Goal: Task Accomplishment & Management: Manage account settings

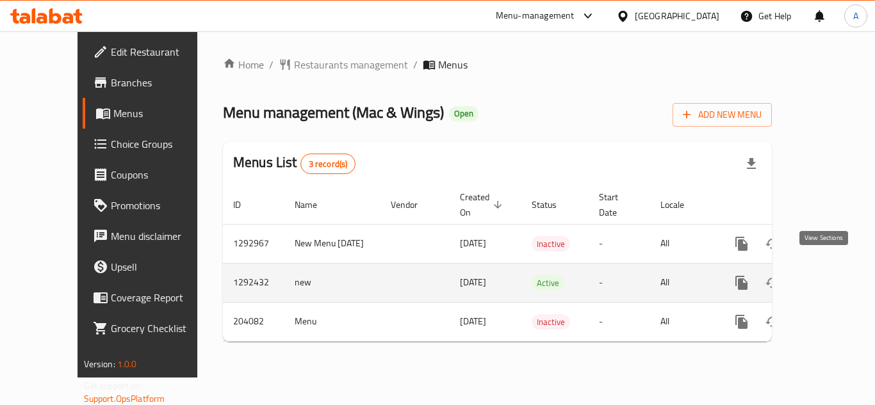
click at [826, 276] on icon "enhanced table" at bounding box center [833, 282] width 15 height 15
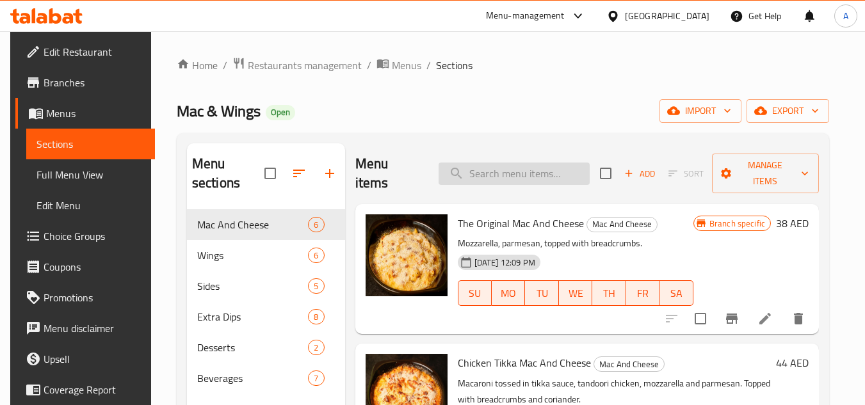
click at [470, 176] on input "search" at bounding box center [514, 174] width 151 height 22
paste input "638536"
type input "638536"
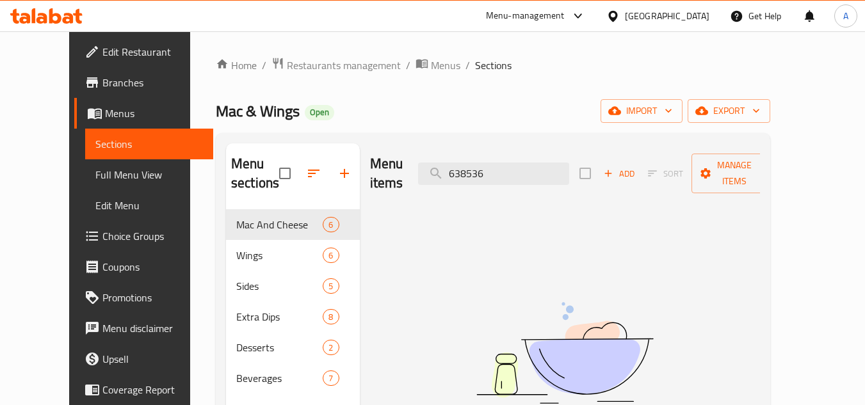
drag, startPoint x: 527, startPoint y: 167, endPoint x: 345, endPoint y: 156, distance: 182.9
click at [370, 156] on div "Menu items 638536 Add Sort Manage items" at bounding box center [565, 173] width 391 height 61
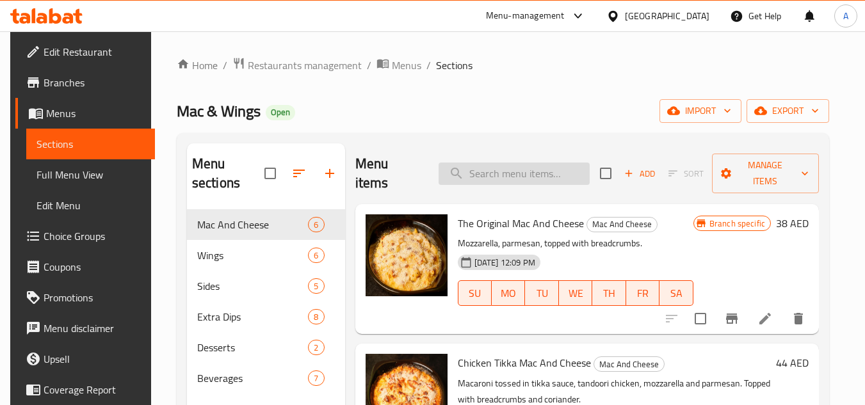
click at [491, 163] on input "search" at bounding box center [514, 174] width 151 height 22
paste input "Solo Meal"
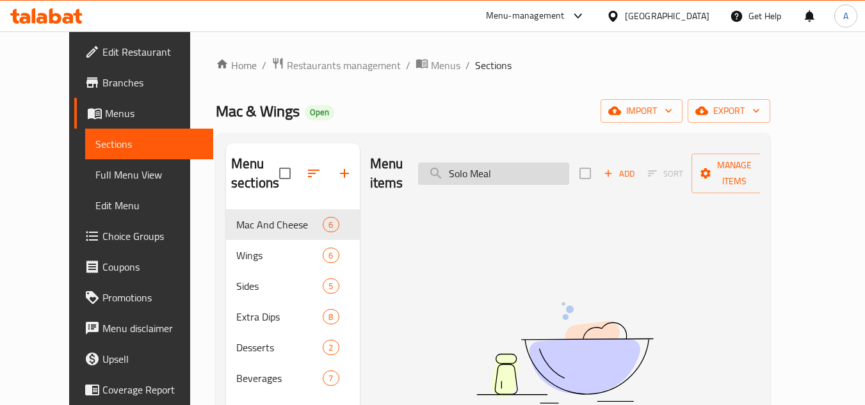
click at [512, 165] on input "Solo Meal" at bounding box center [493, 174] width 151 height 22
paste input "Du"
click at [471, 163] on input "Duo Meal" at bounding box center [493, 174] width 151 height 22
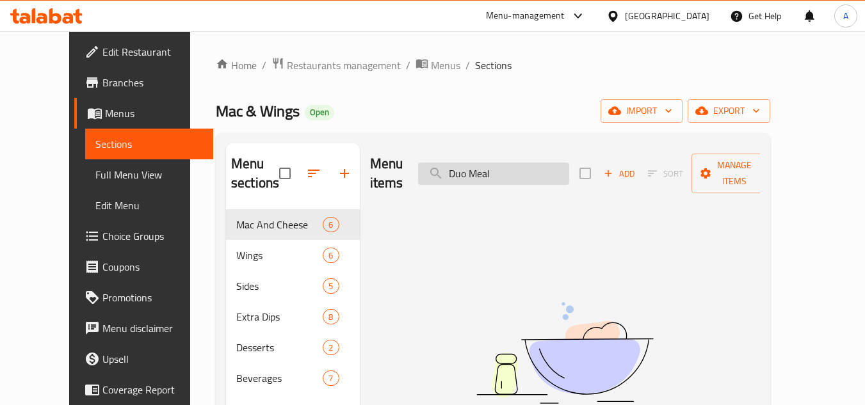
click at [471, 163] on input "Duo Meal" at bounding box center [493, 174] width 151 height 22
paste input "Group"
type input "Group Meal"
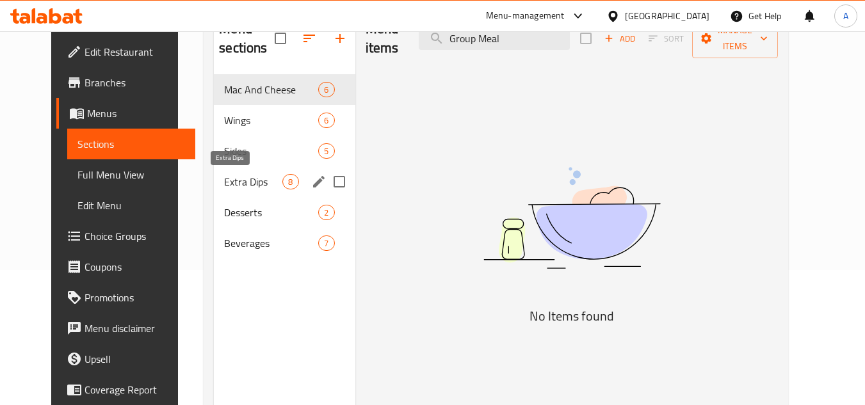
scroll to position [115, 0]
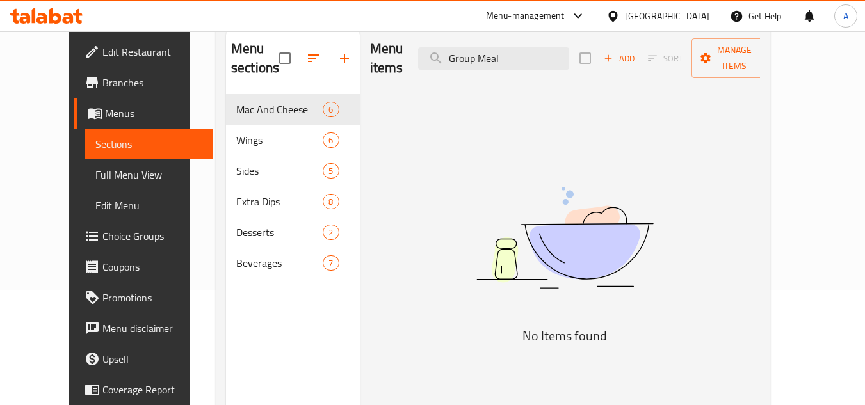
click at [102, 229] on span "Choice Groups" at bounding box center [152, 236] width 101 height 15
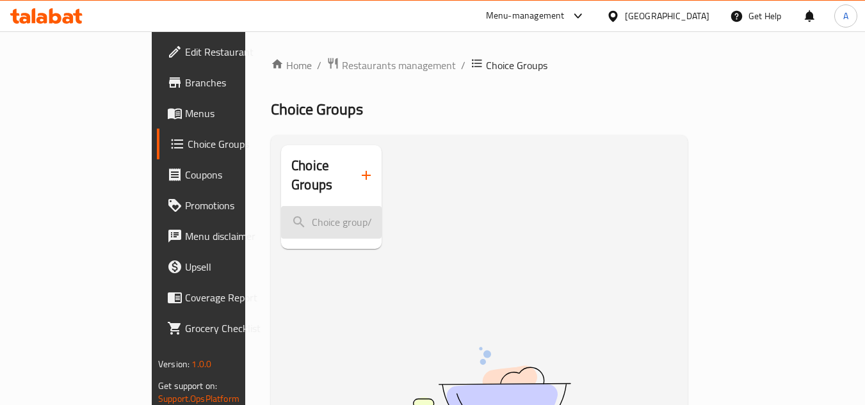
click at [281, 208] on input "search" at bounding box center [331, 222] width 101 height 33
click at [400, 200] on div "Choice Groups No Items found" at bounding box center [482, 357] width 402 height 425
click at [188, 147] on span "Choice Groups" at bounding box center [237, 143] width 99 height 15
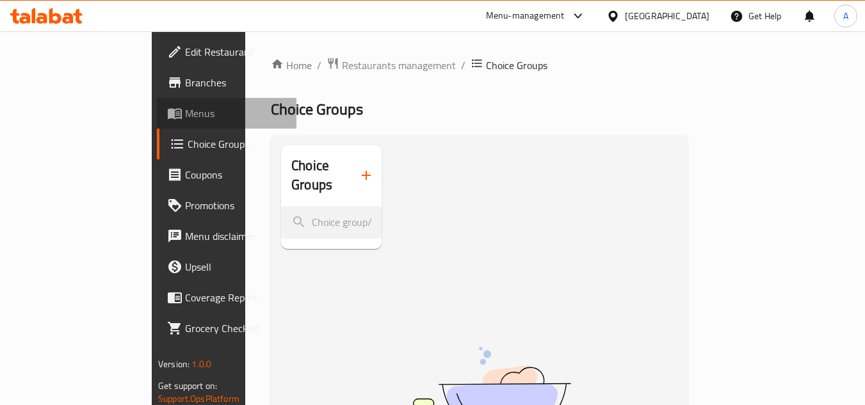
click at [185, 113] on span "Menus" at bounding box center [235, 113] width 101 height 15
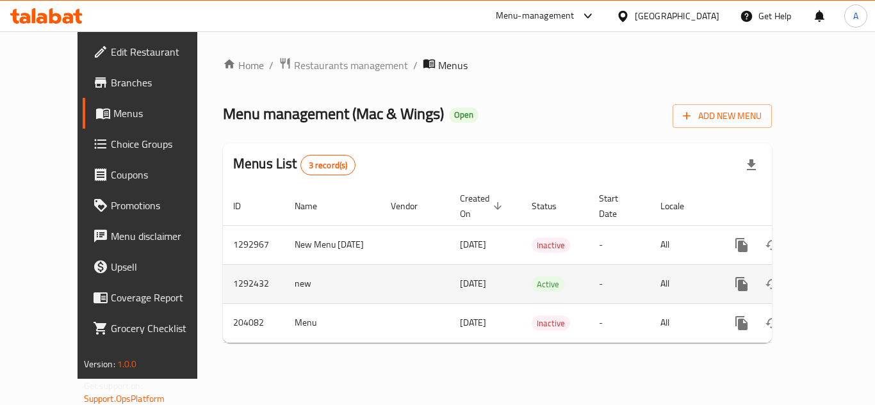
click at [827, 277] on icon "enhanced table" at bounding box center [833, 284] width 15 height 15
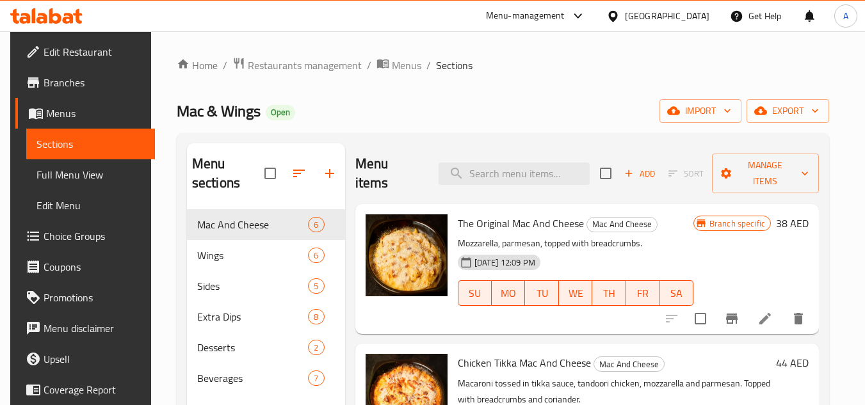
scroll to position [64, 0]
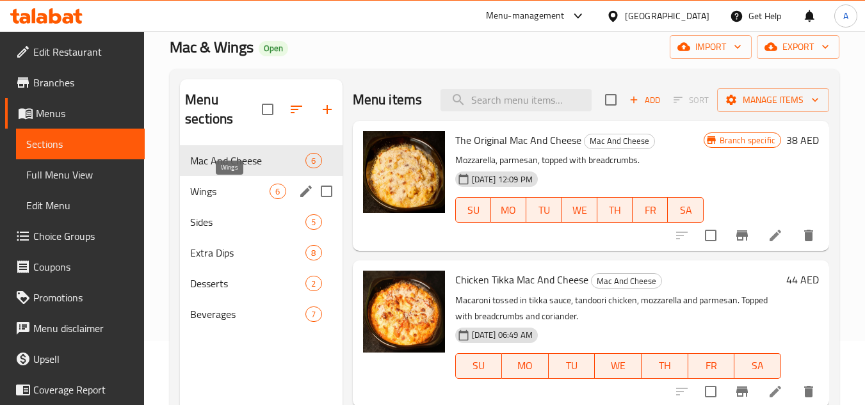
click at [239, 198] on span "Wings" at bounding box center [229, 191] width 79 height 15
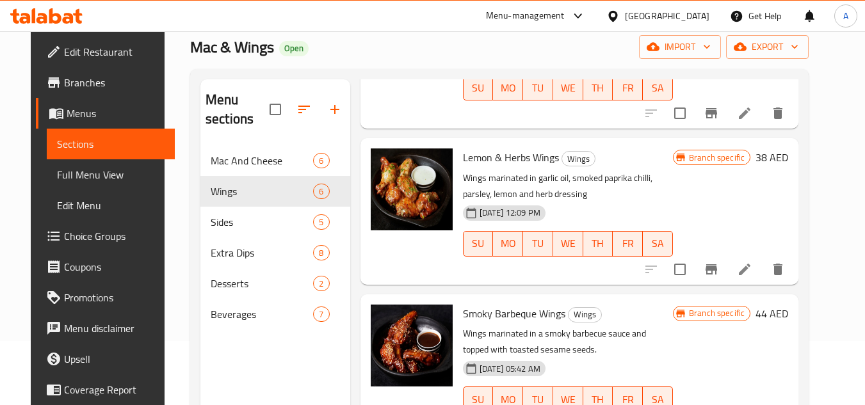
scroll to position [37, 0]
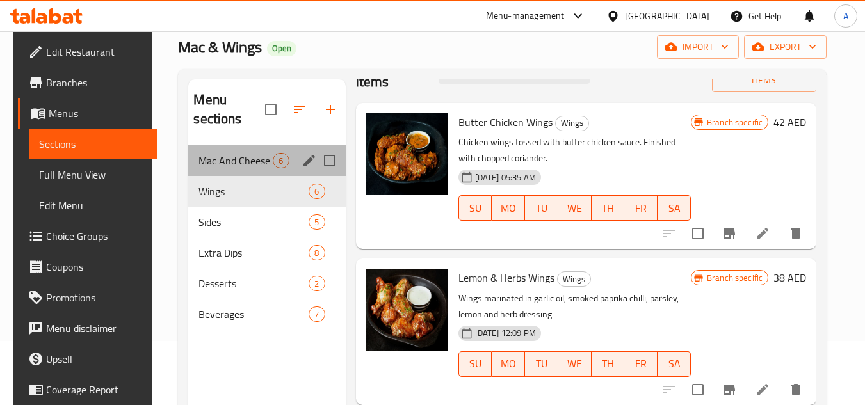
click at [188, 165] on div "Mac And Cheese 6" at bounding box center [266, 160] width 157 height 31
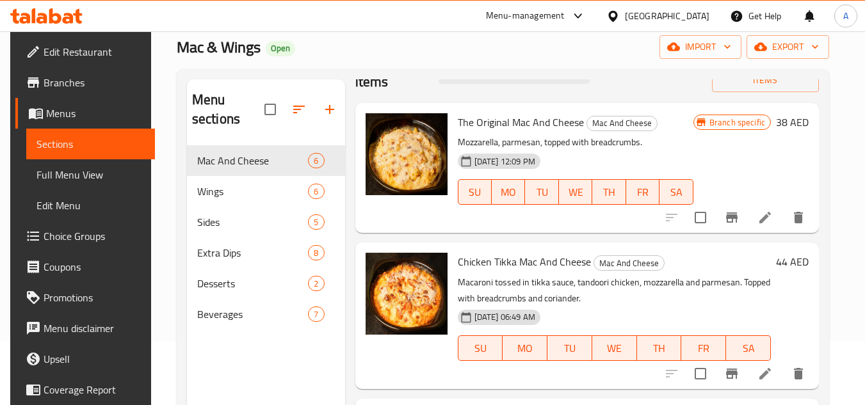
click at [766, 220] on icon at bounding box center [766, 218] width 12 height 12
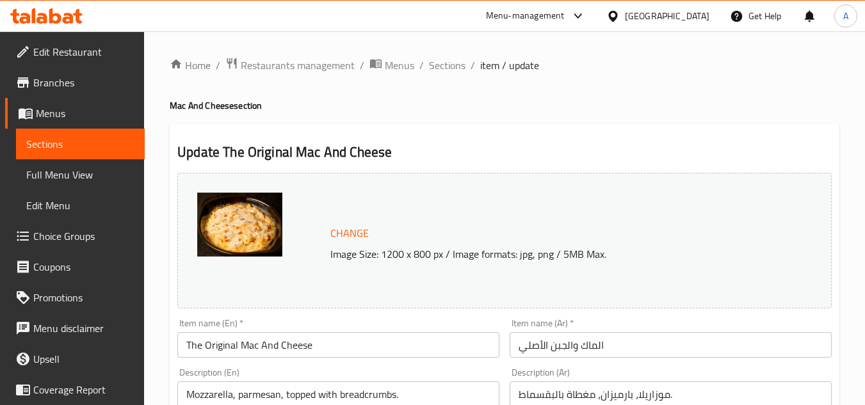
click at [89, 150] on span "Sections" at bounding box center [80, 143] width 108 height 15
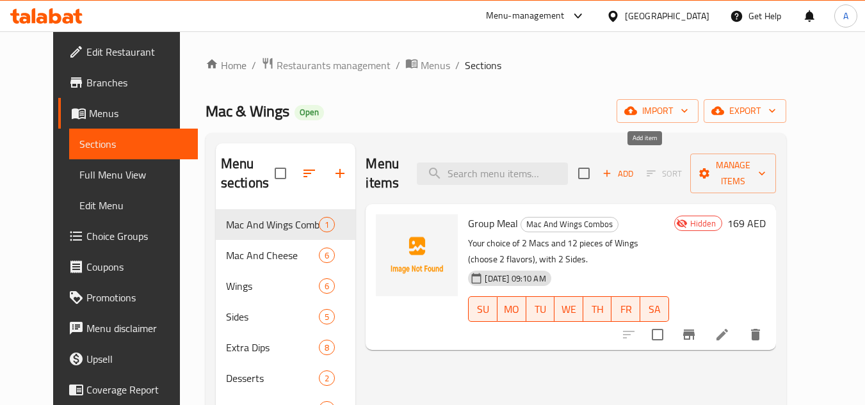
click at [639, 172] on button "Add" at bounding box center [618, 174] width 41 height 20
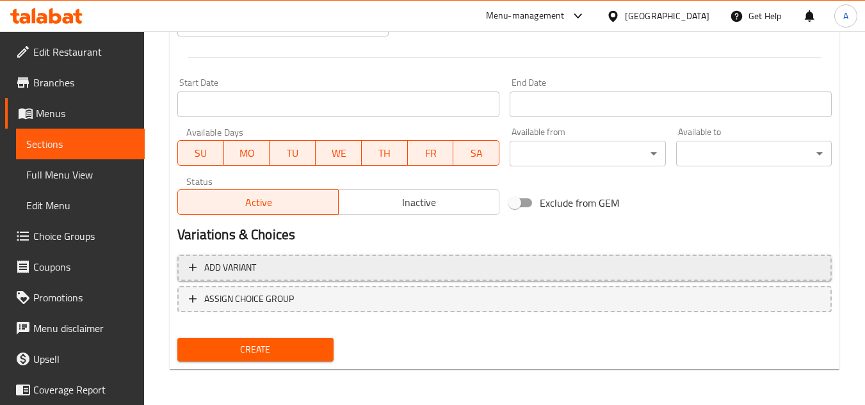
click at [250, 262] on span "Add variant" at bounding box center [230, 268] width 52 height 16
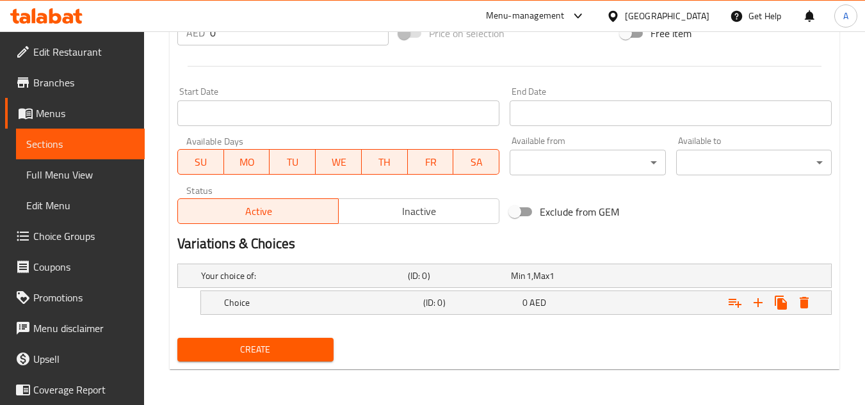
scroll to position [482, 0]
click at [561, 290] on div "Choice (ID: 0) 0 AED" at bounding box center [509, 276] width 620 height 28
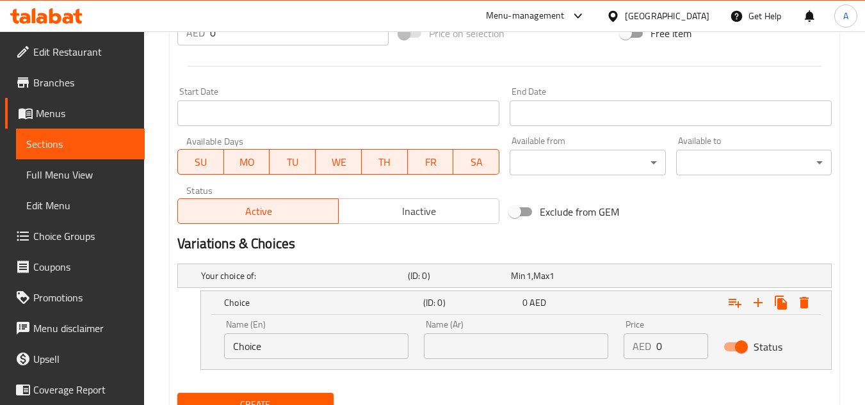
click at [284, 339] on input "Choice" at bounding box center [316, 347] width 184 height 26
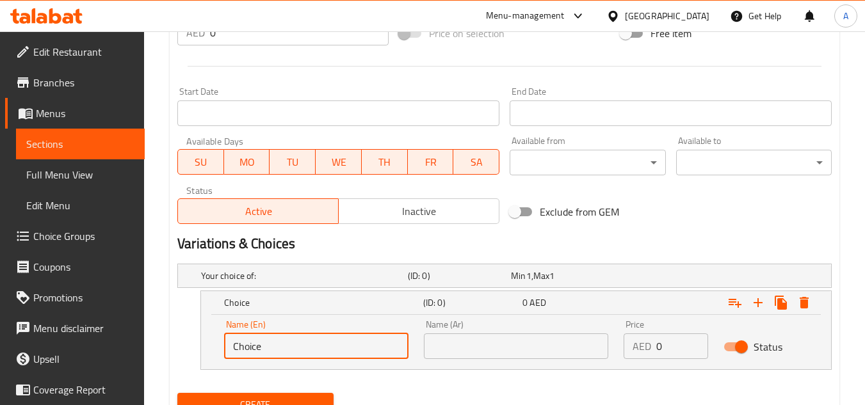
click at [284, 339] on input "Choice" at bounding box center [316, 347] width 184 height 26
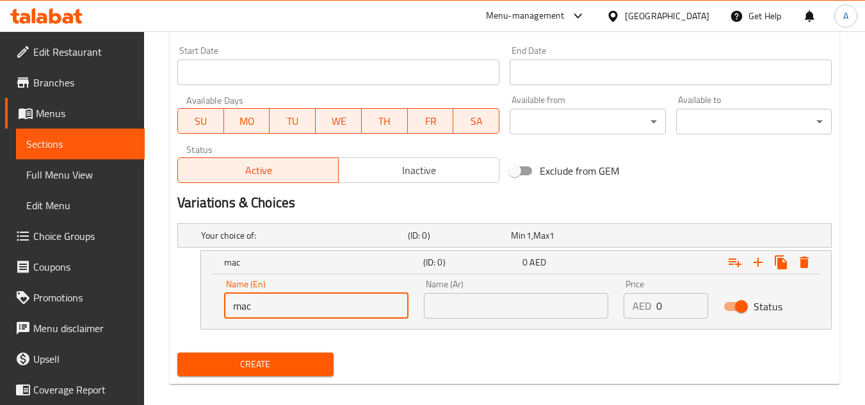
scroll to position [546, 0]
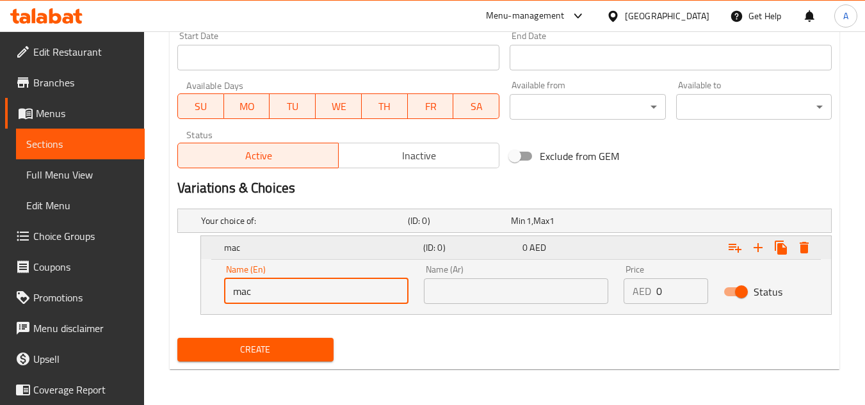
type input "mac"
click at [760, 247] on icon "Expand" at bounding box center [758, 247] width 9 height 9
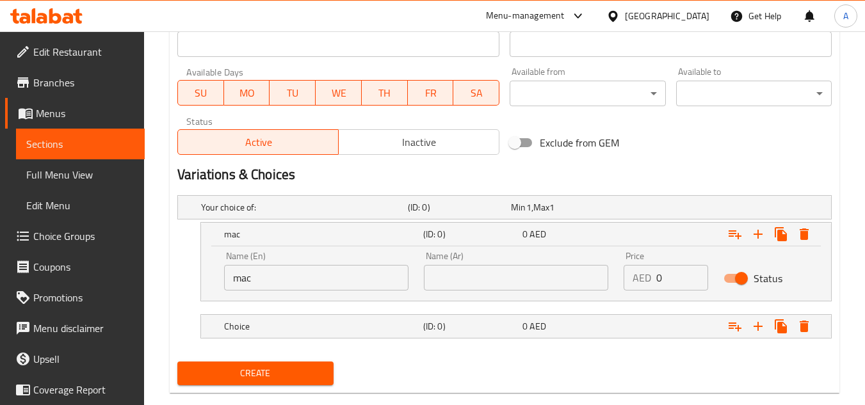
scroll to position [584, 0]
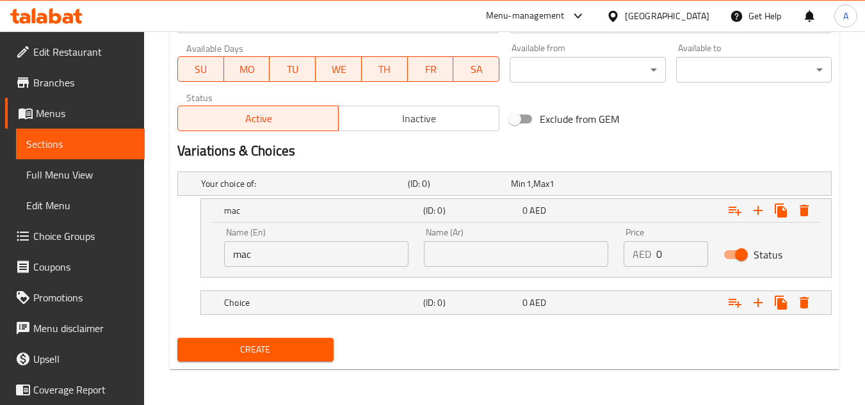
click at [406, 327] on nav at bounding box center [504, 323] width 655 height 10
click at [395, 190] on h5 "Choice" at bounding box center [302, 183] width 202 height 13
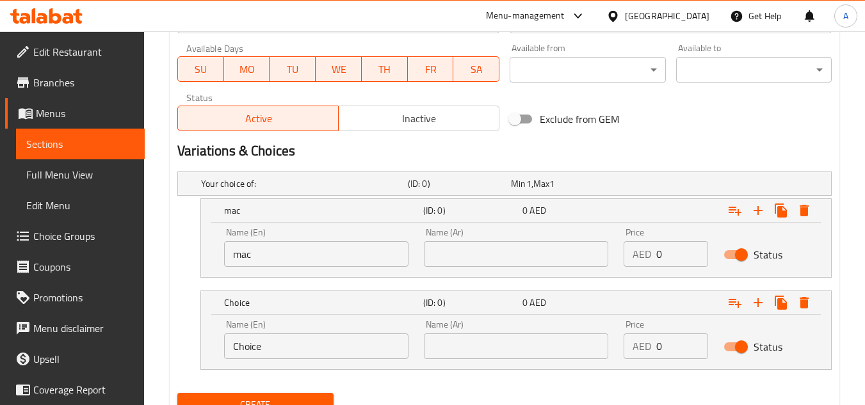
click at [320, 364] on div "Name (En) Choice Name (En)" at bounding box center [316, 340] width 200 height 54
click at [321, 346] on input "Choice" at bounding box center [316, 347] width 184 height 26
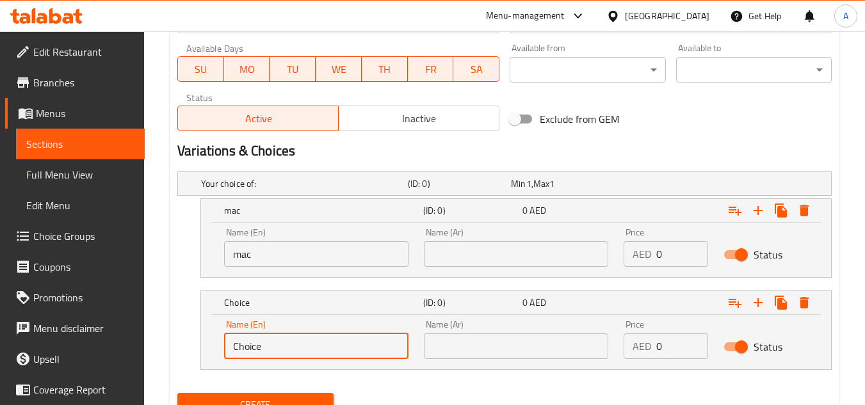
click at [321, 346] on input "Choice" at bounding box center [316, 347] width 184 height 26
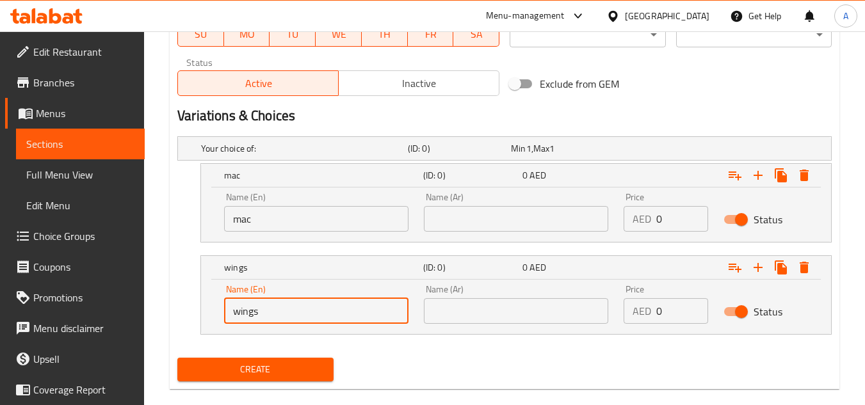
scroll to position [639, 0]
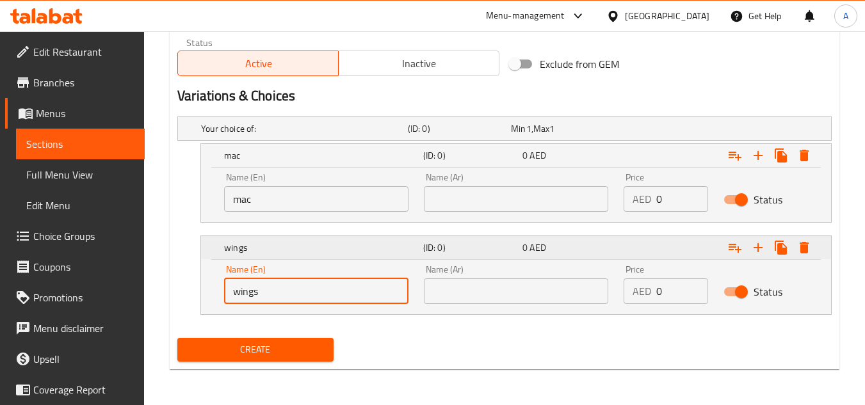
type input "wings"
click at [740, 163] on icon "Expand" at bounding box center [735, 155] width 15 height 15
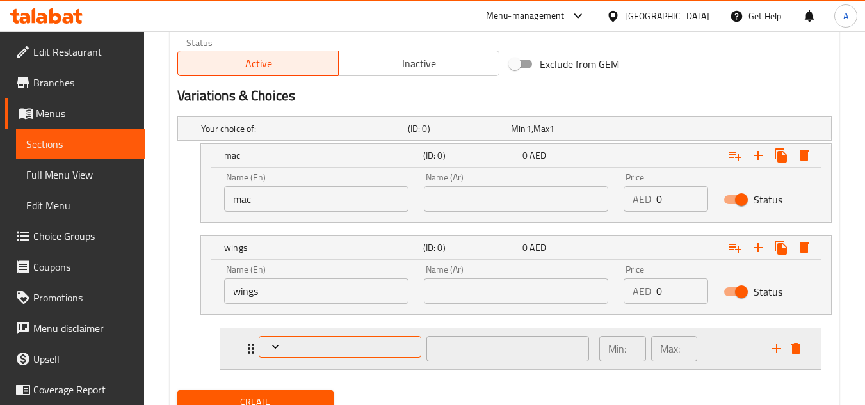
click at [377, 347] on span "Expand" at bounding box center [340, 347] width 153 height 13
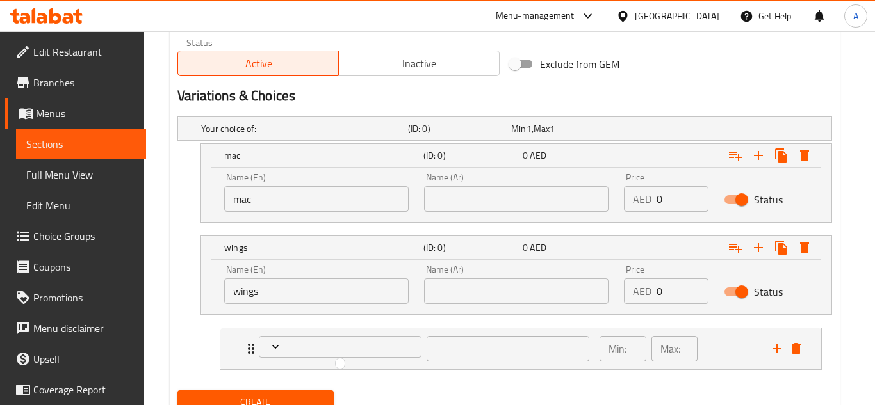
click at [443, 374] on div at bounding box center [437, 202] width 875 height 405
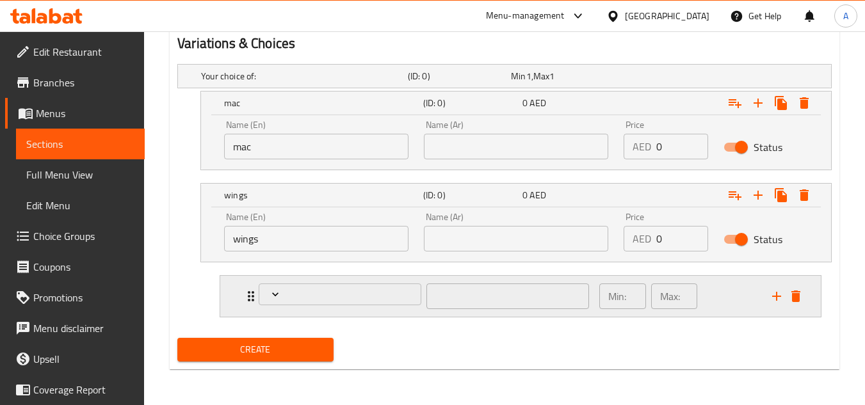
click at [788, 298] on icon "delete" at bounding box center [795, 296] width 15 height 15
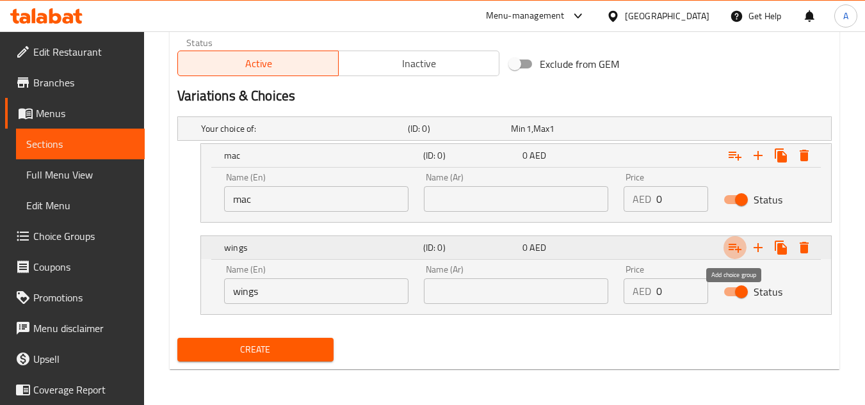
click at [735, 248] on icon "Expand" at bounding box center [735, 247] width 15 height 15
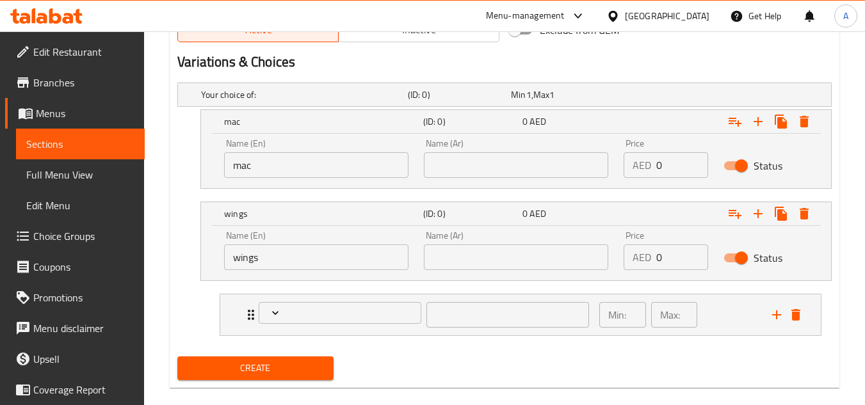
scroll to position [691, 0]
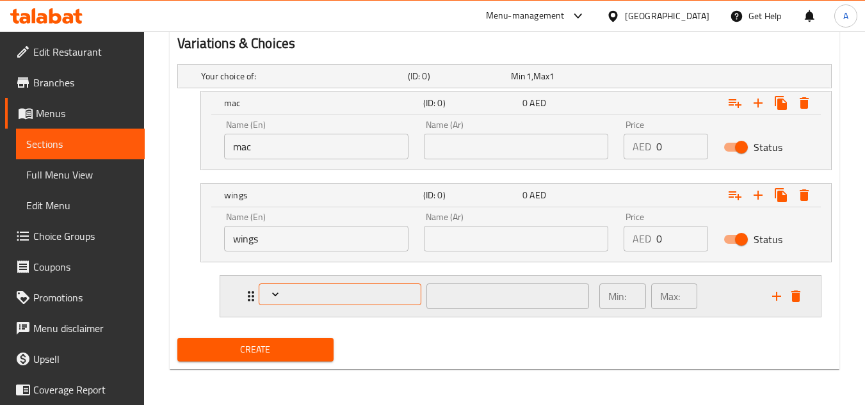
click at [286, 288] on span "Expand" at bounding box center [340, 294] width 153 height 13
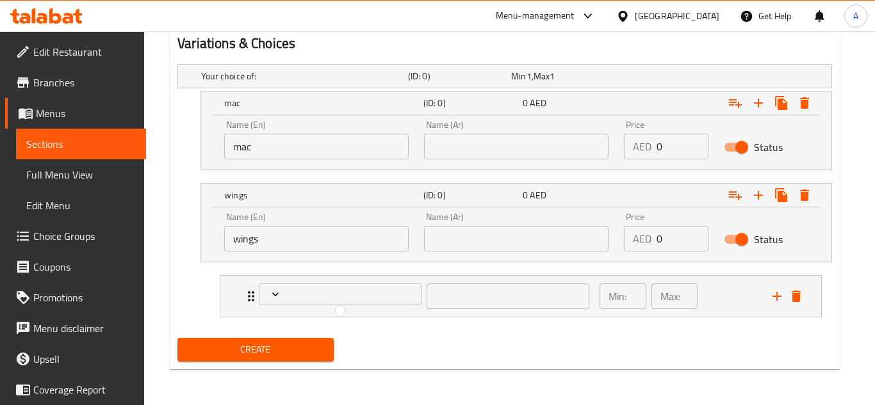
click at [334, 298] on div at bounding box center [437, 202] width 875 height 405
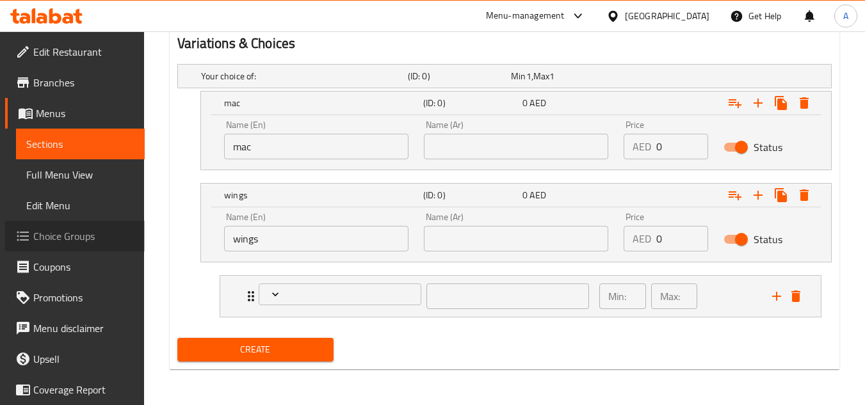
click at [81, 241] on span "Choice Groups" at bounding box center [83, 236] width 101 height 15
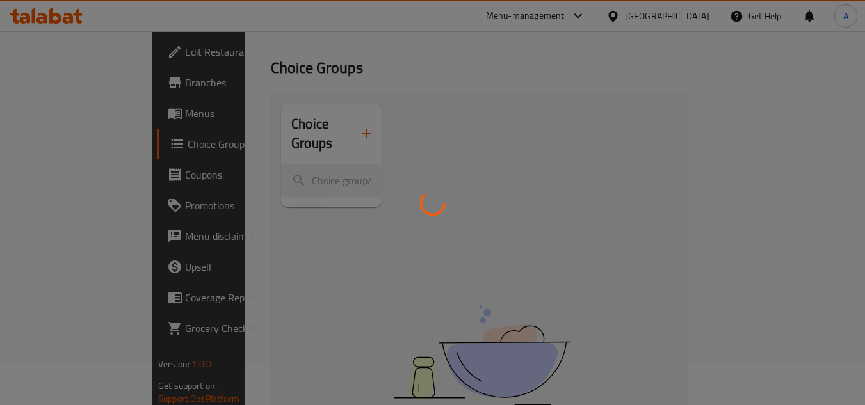
scroll to position [64, 0]
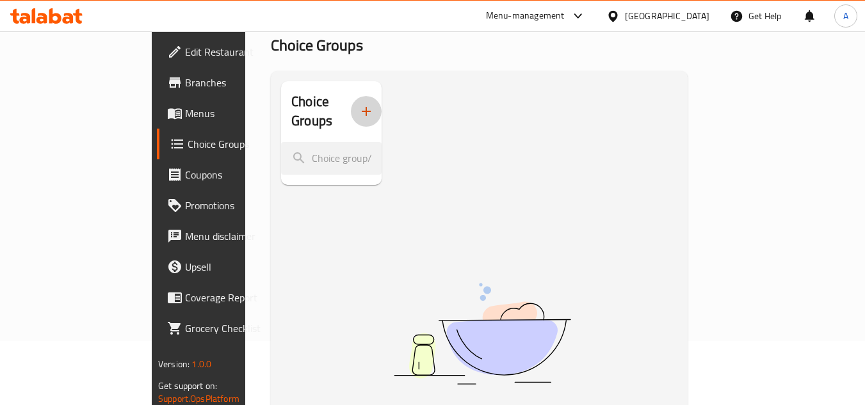
click at [351, 112] on button "button" at bounding box center [366, 111] width 31 height 31
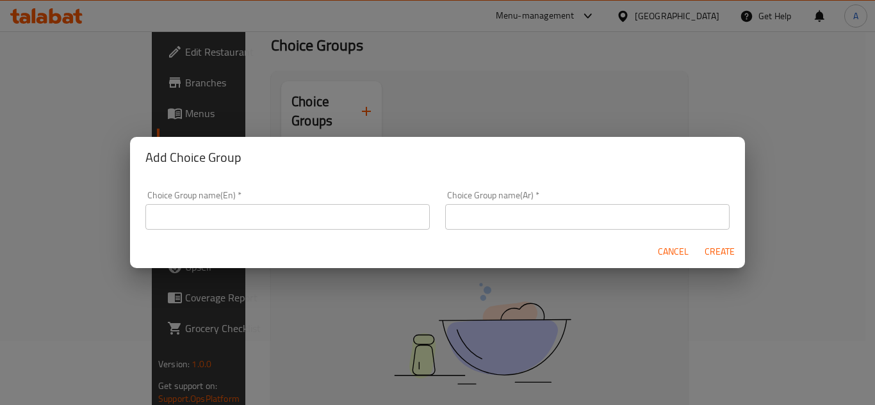
click at [302, 216] on input "text" at bounding box center [287, 217] width 284 height 26
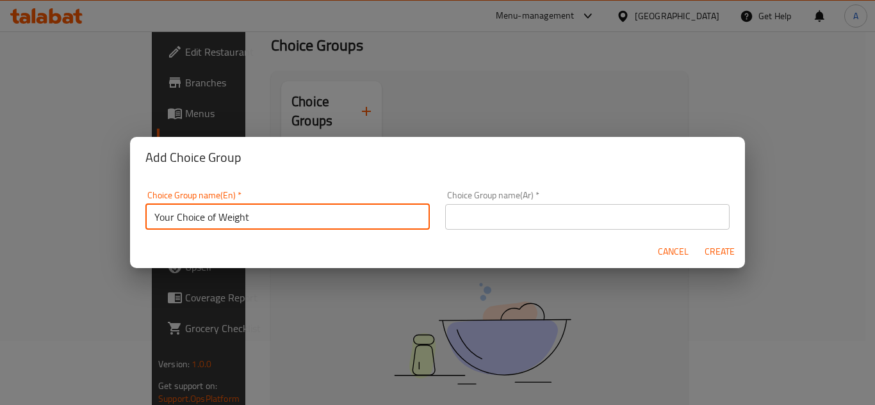
click at [251, 218] on input "Your Choice of Weight" at bounding box center [287, 217] width 284 height 26
type input "Your 1st Choice of wings"
click at [456, 213] on input "text" at bounding box center [587, 217] width 284 height 26
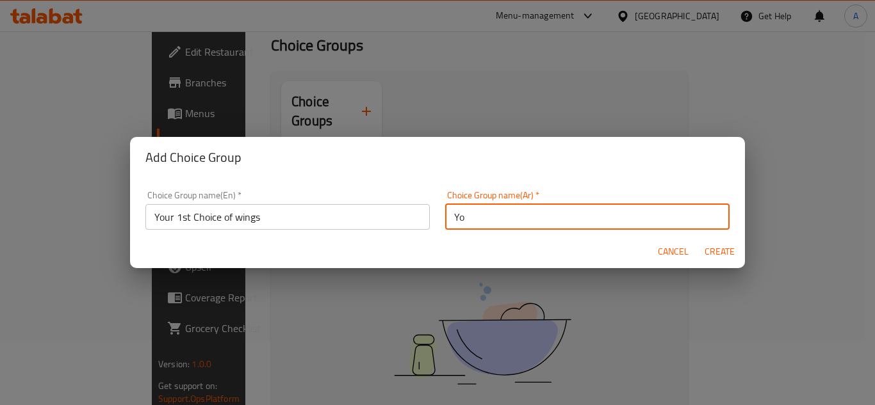
type input "Y"
type input "d"
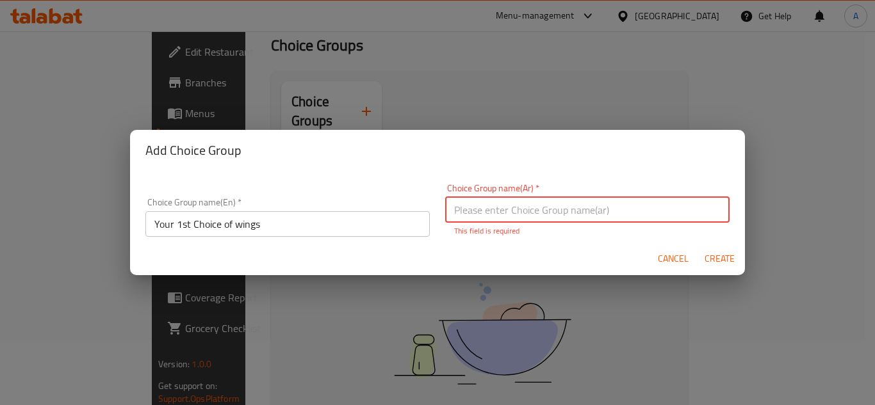
click at [493, 211] on input "text" at bounding box center [587, 210] width 284 height 26
type input "d"
type input "ي"
type input "إختيارك الاول من الاجنحة"
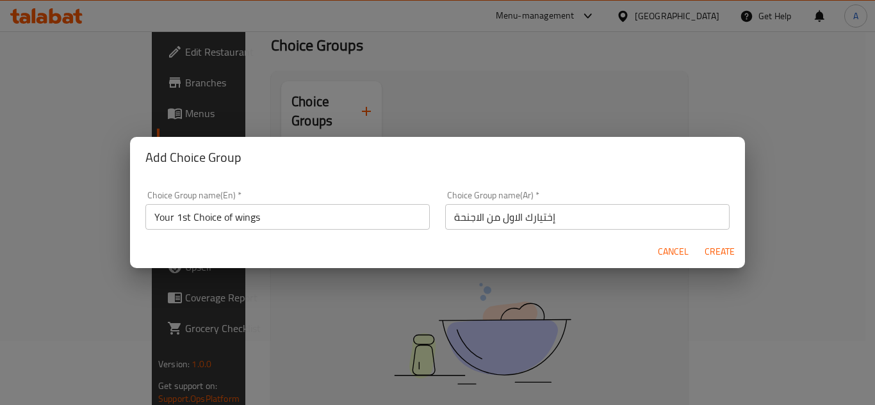
click at [705, 251] on span "Create" at bounding box center [719, 252] width 31 height 16
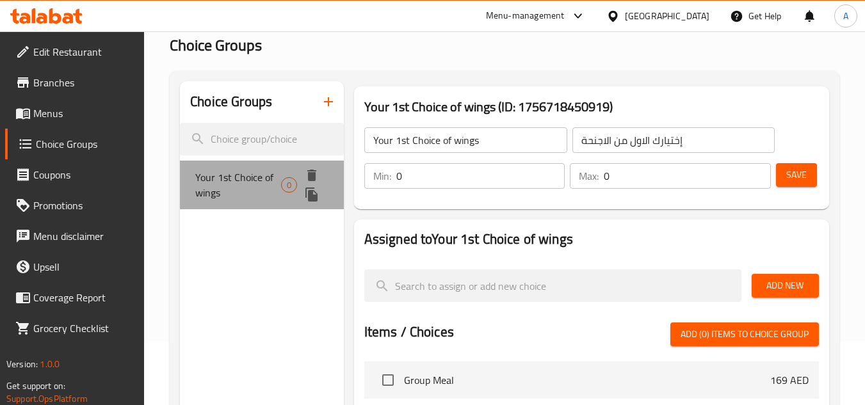
click at [277, 182] on span "Your 1st Choice of wings" at bounding box center [238, 185] width 86 height 31
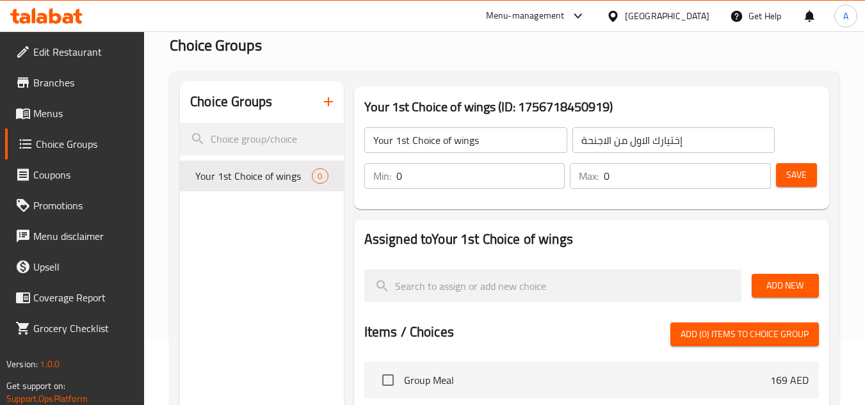
drag, startPoint x: 464, startPoint y: 175, endPoint x: 380, endPoint y: 183, distance: 84.3
click at [396, 179] on input "0" at bounding box center [480, 176] width 169 height 26
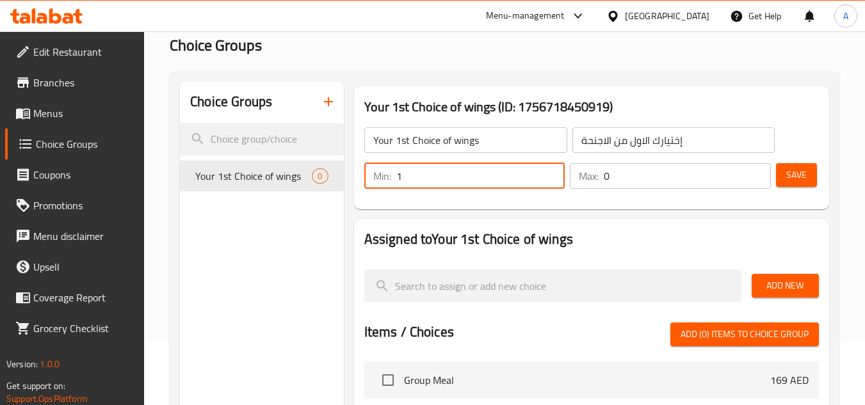
type input "1"
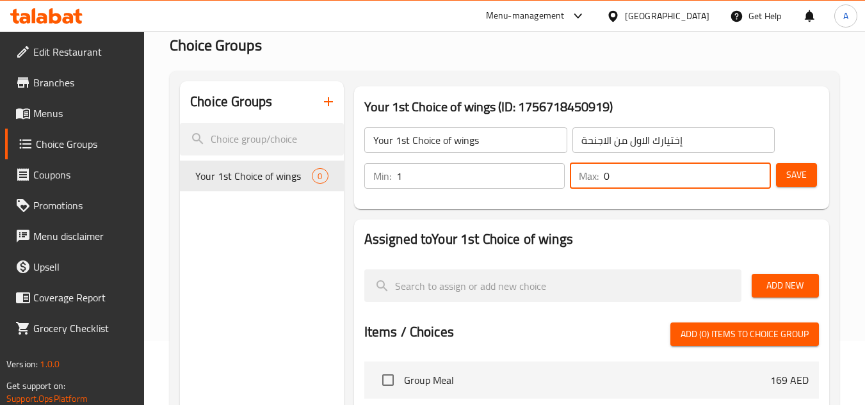
drag, startPoint x: 626, startPoint y: 181, endPoint x: 224, endPoint y: 190, distance: 402.3
click at [471, 179] on div "Min: 1 ​ Max: 0 ​" at bounding box center [567, 176] width 417 height 36
type input "1"
click at [765, 291] on span "Add New" at bounding box center [785, 286] width 47 height 16
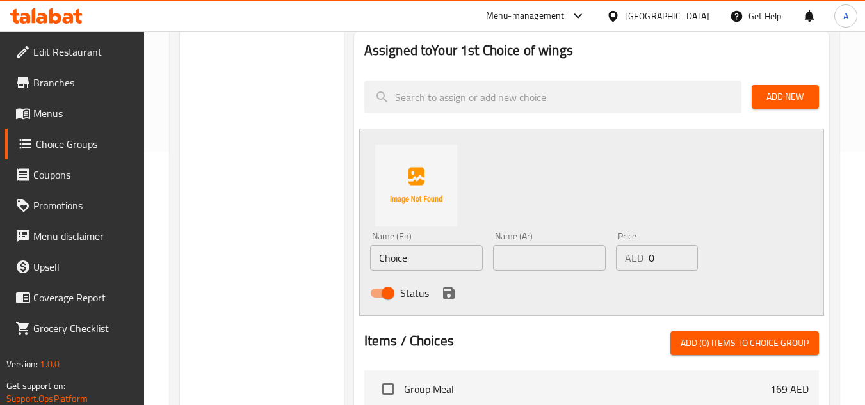
scroll to position [256, 0]
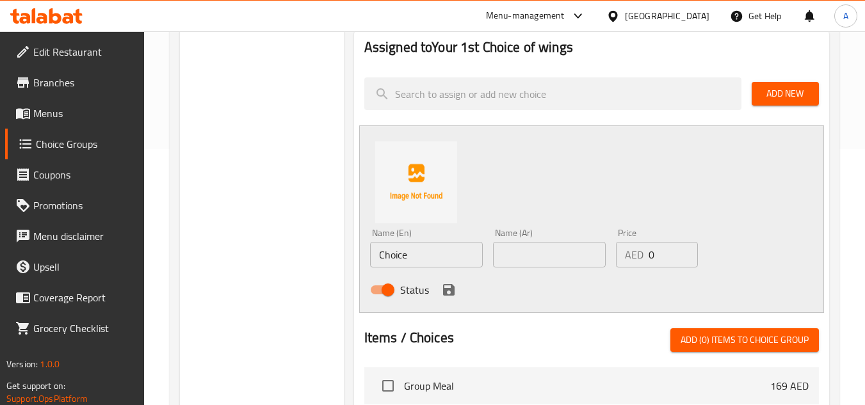
drag, startPoint x: 369, startPoint y: 252, endPoint x: 154, endPoint y: 234, distance: 215.9
click at [186, 234] on div "Choice Groups Your 1st Choice of wings 0 Your 1st Choice of wings (ID: 17567184…" at bounding box center [507, 300] width 655 height 822
paste input "Butter Chicken Wings"
type input "Butter Chicken Wings"
click at [530, 257] on input "text" at bounding box center [549, 255] width 113 height 26
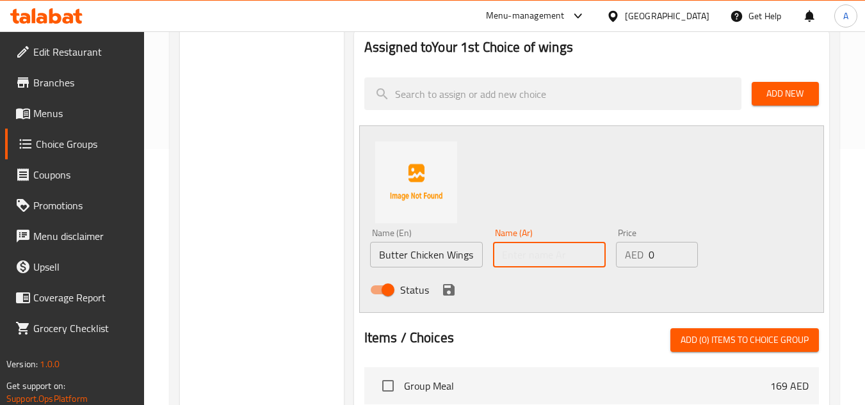
paste input "أجنحة دجاج بالزبدة"
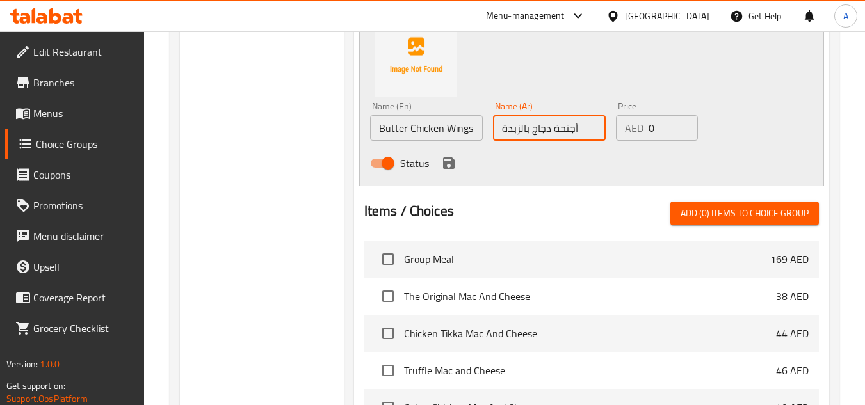
scroll to position [384, 0]
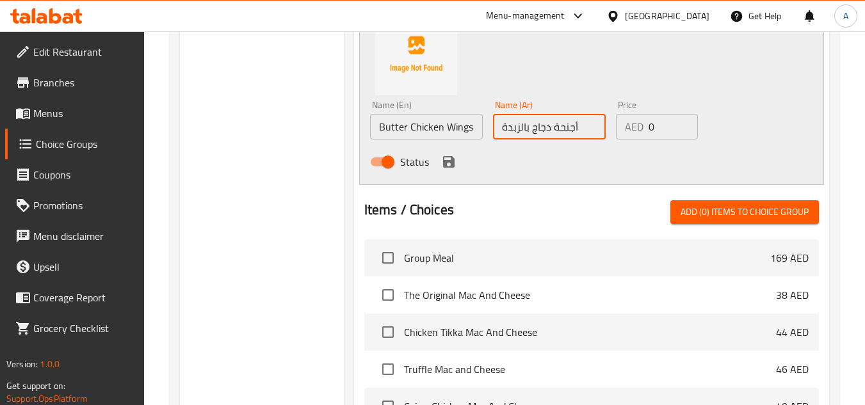
type input "أجنحة دجاج بالزبدة"
click at [442, 161] on icon "save" at bounding box center [448, 161] width 15 height 15
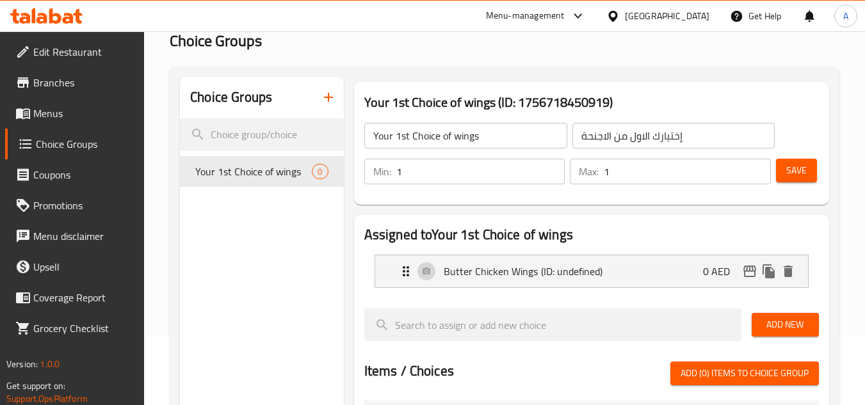
scroll to position [64, 0]
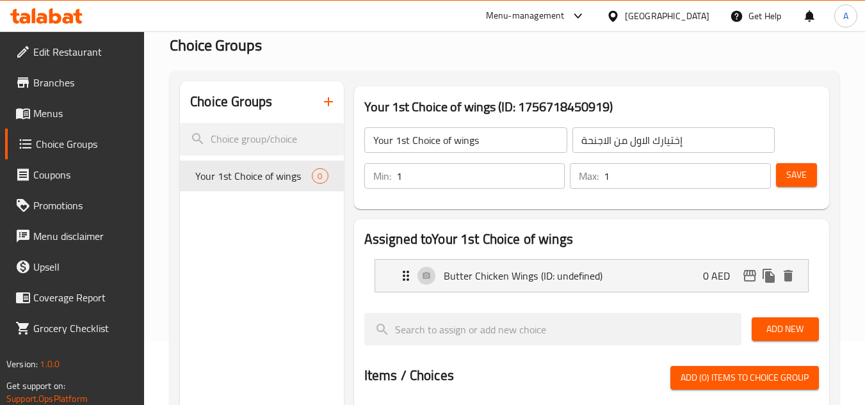
click at [788, 320] on button "Add New" at bounding box center [785, 330] width 67 height 24
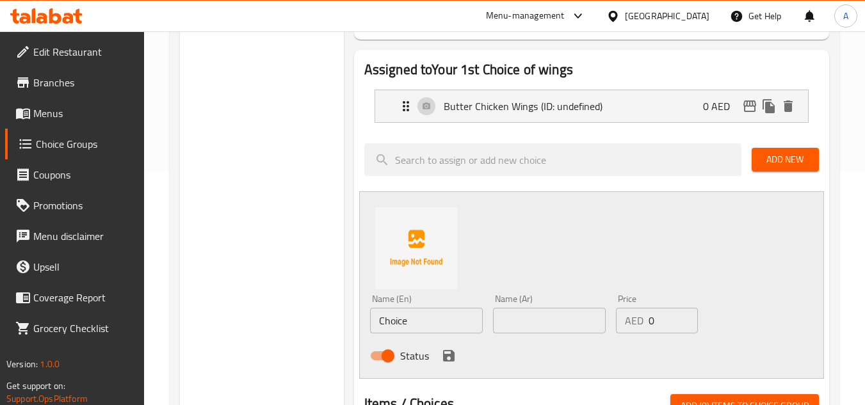
scroll to position [256, 0]
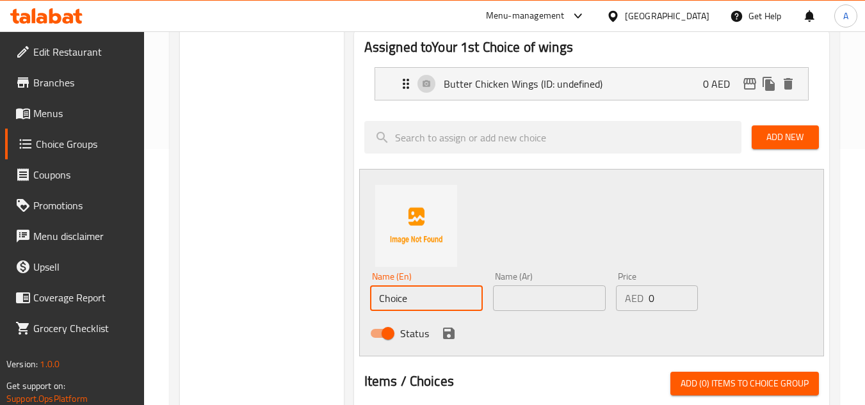
drag, startPoint x: 428, startPoint y: 284, endPoint x: 369, endPoint y: 289, distance: 59.1
click at [397, 289] on div "Name (En) Choice Name (En)" at bounding box center [426, 291] width 113 height 39
click at [405, 296] on input "Choice" at bounding box center [426, 299] width 113 height 26
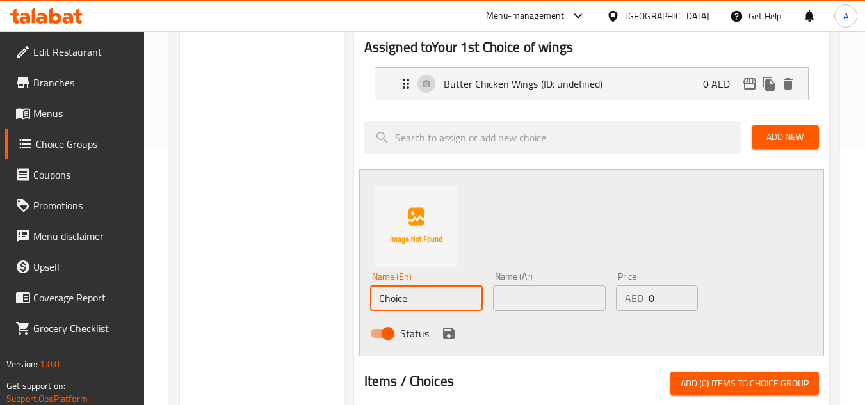
paste input "Lemon & Herb Wings"
type input "Lemon & Herb Wings"
click at [562, 297] on input "text" at bounding box center [549, 299] width 113 height 26
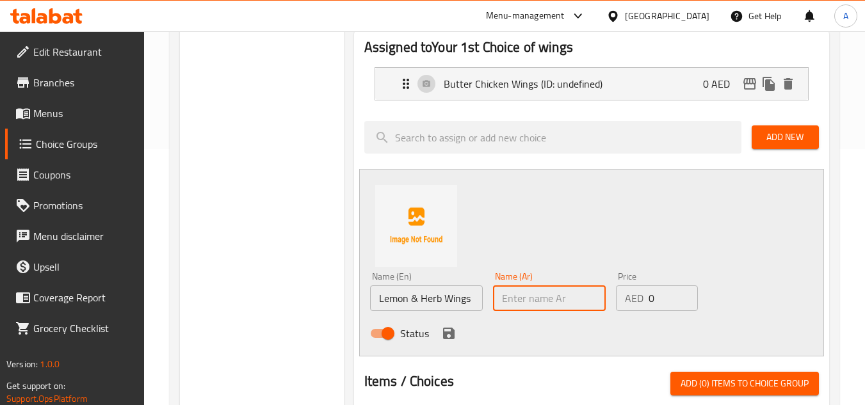
paste input "أجنحة بالليمون والأعشاب"
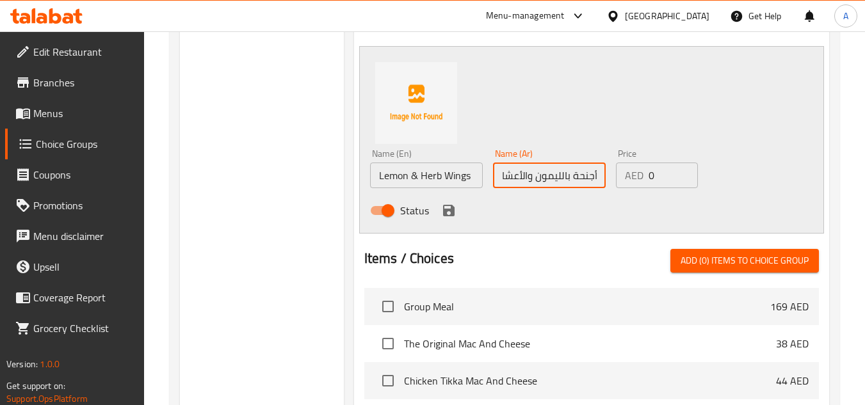
scroll to position [384, 0]
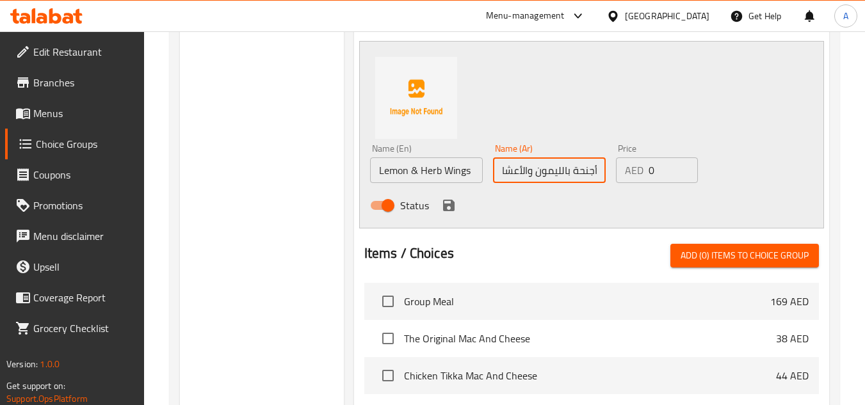
type input "أجنحة بالليمون والأعشاب"
click at [444, 202] on icon "save" at bounding box center [448, 205] width 15 height 15
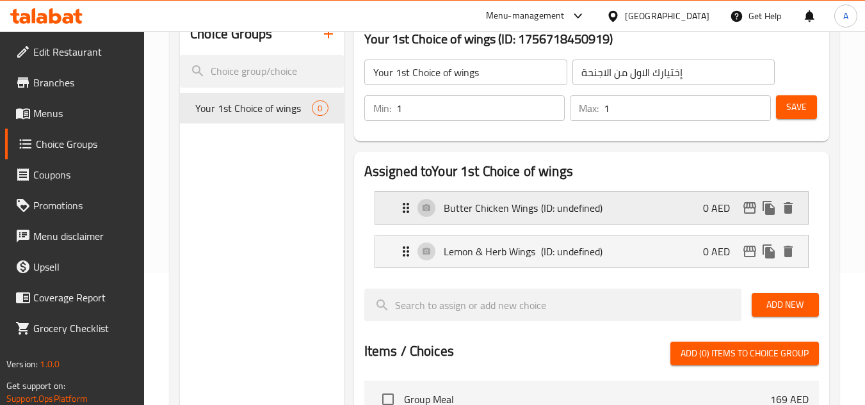
scroll to position [128, 0]
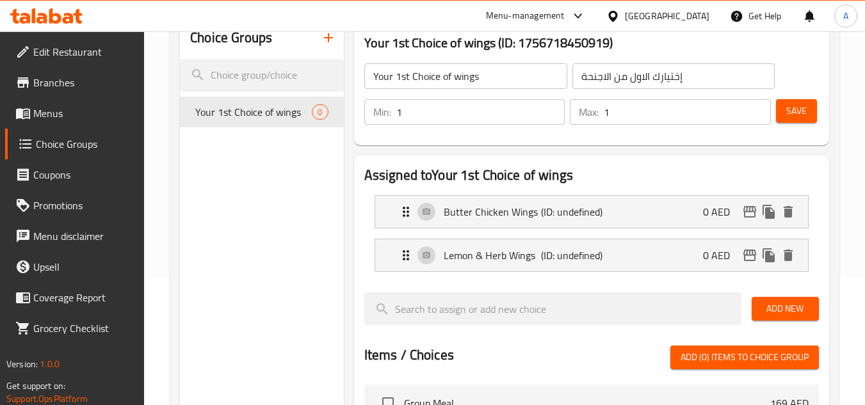
click at [785, 302] on span "Add New" at bounding box center [785, 309] width 47 height 16
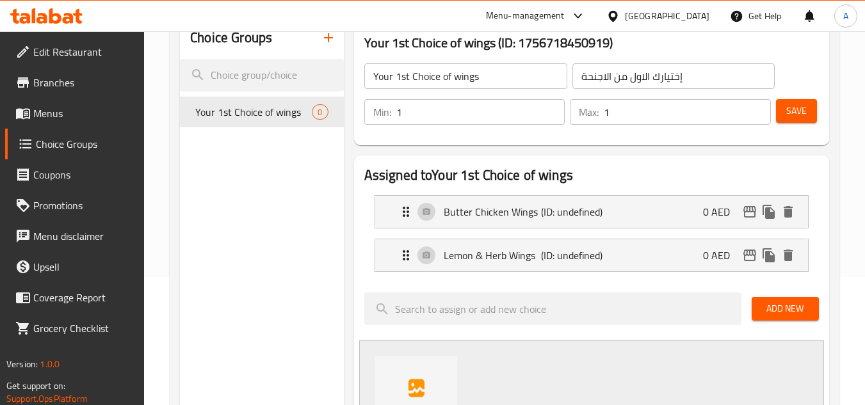
click at [785, 316] on span "Add New" at bounding box center [785, 309] width 47 height 16
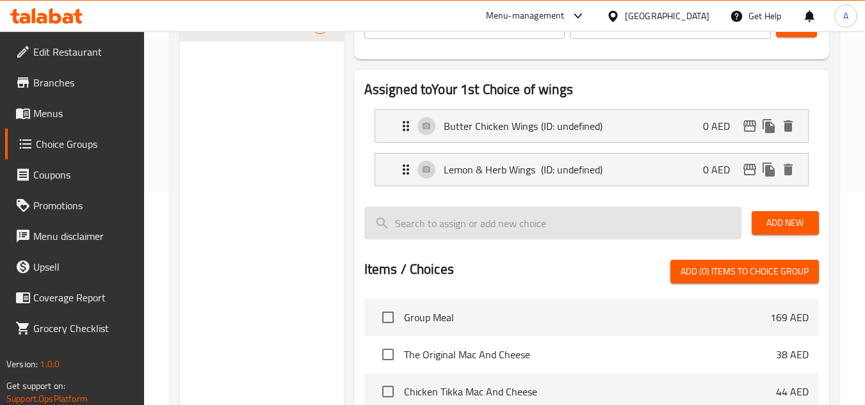
scroll to position [192, 0]
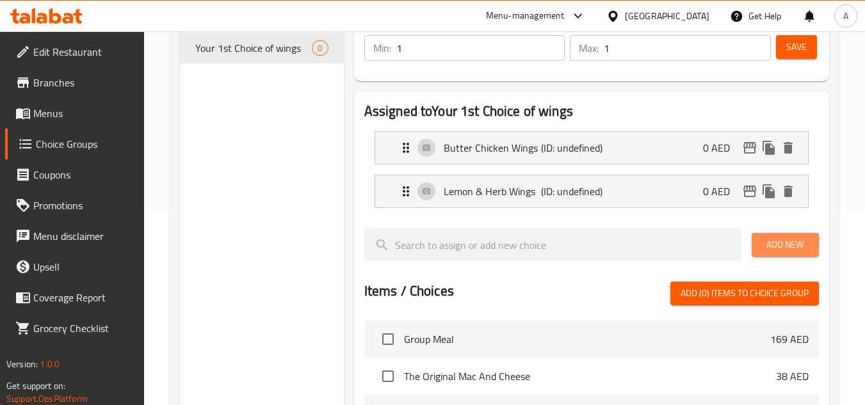
click at [780, 254] on button "Add New" at bounding box center [785, 245] width 67 height 24
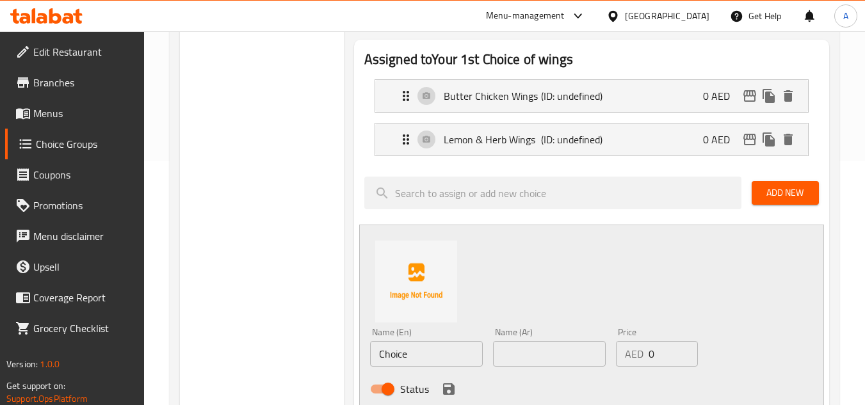
scroll to position [320, 0]
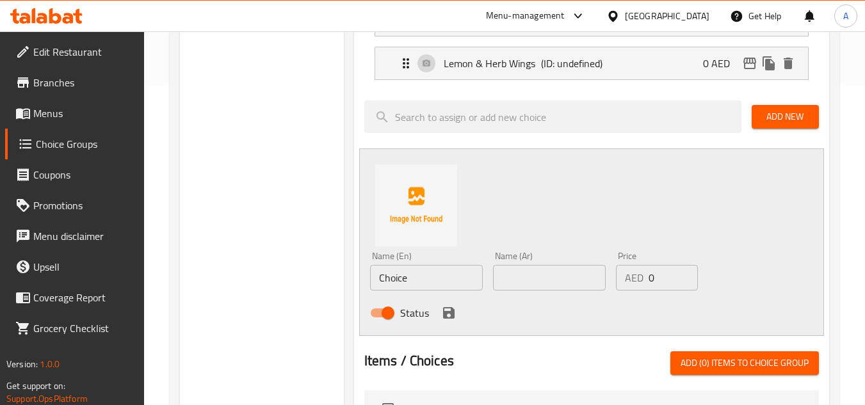
click at [415, 270] on input "Choice" at bounding box center [426, 278] width 113 height 26
paste input "Hot Honey & Parmesan Wings"
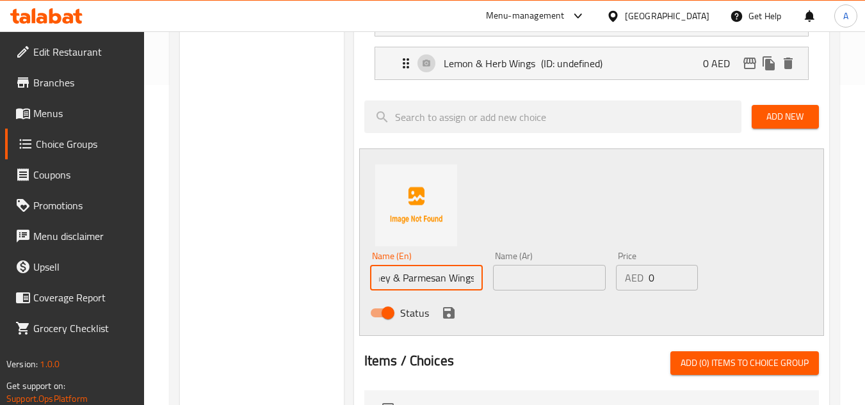
type input "Hot Honey & Parmesan Wings"
click at [555, 290] on input "text" at bounding box center [549, 278] width 113 height 26
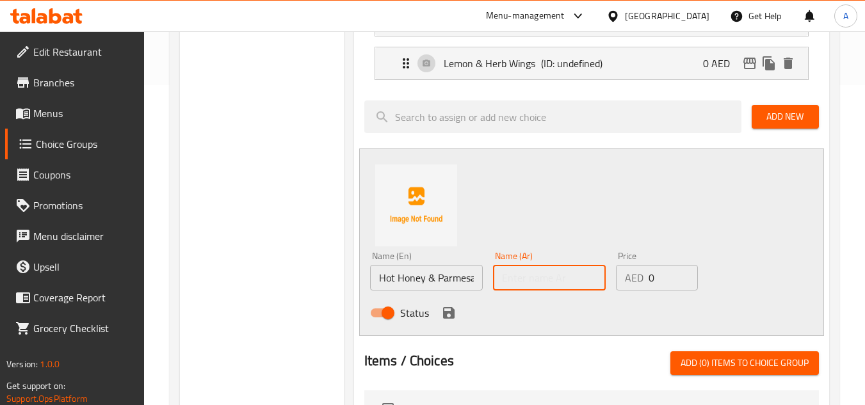
paste input "أجنحة بالعسل الحار وجبنة البارميزان"
click at [512, 279] on input "أجنحة بالعسل الحار وجبنة البارميزان" at bounding box center [549, 278] width 113 height 26
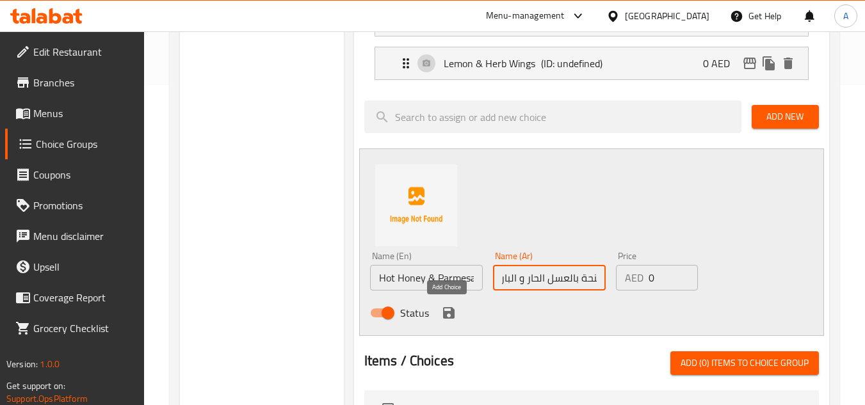
type input "أجنحة بالعسل الحار و البارميزان"
click at [445, 318] on icon "save" at bounding box center [449, 313] width 12 height 12
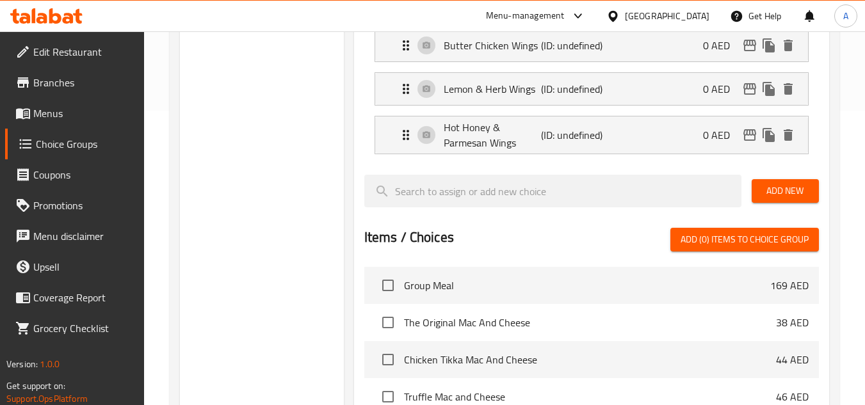
scroll to position [256, 0]
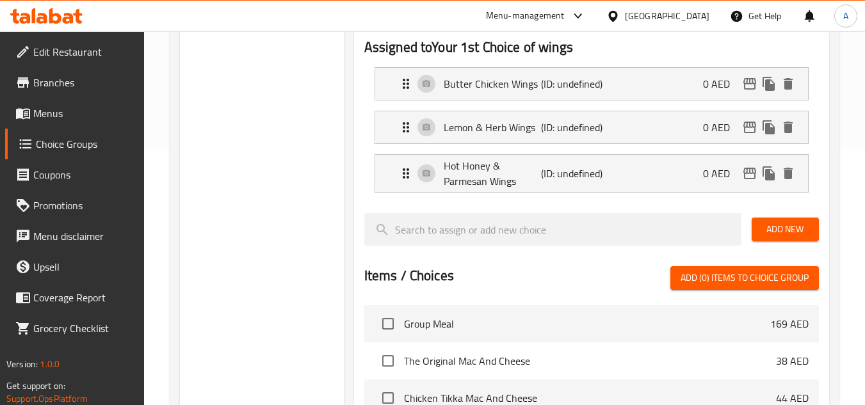
click at [790, 225] on span "Add New" at bounding box center [785, 230] width 47 height 16
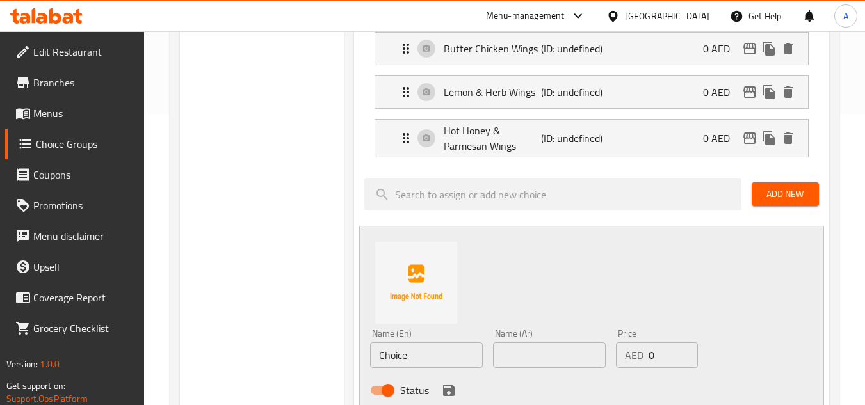
scroll to position [320, 0]
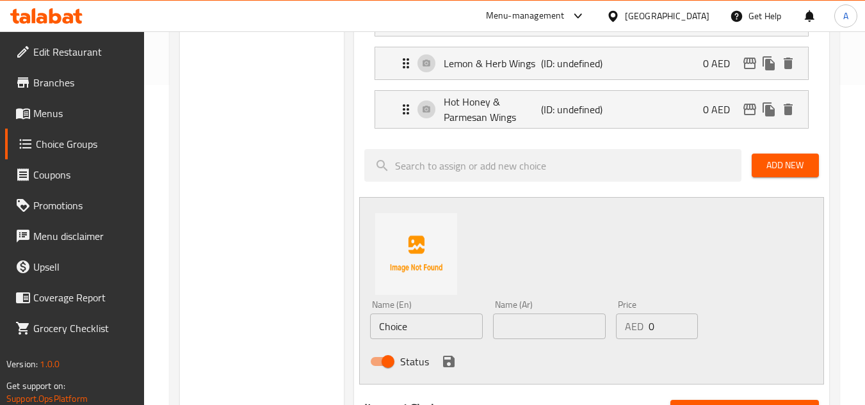
drag, startPoint x: 421, startPoint y: 314, endPoint x: 208, endPoint y: 306, distance: 213.5
click at [247, 310] on div "Choice Groups Your 1st Choice of wings 0 Your 1st Choice of wings (ID: 17567184…" at bounding box center [507, 304] width 655 height 958
paste input "Smoky Barbeque Wings"
type input "Smoky Barbeque Wings"
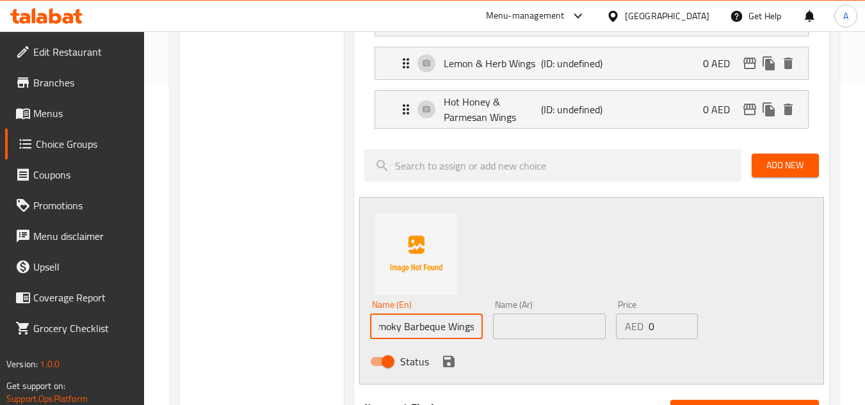
scroll to position [0, 0]
click at [543, 334] on input "text" at bounding box center [549, 327] width 113 height 26
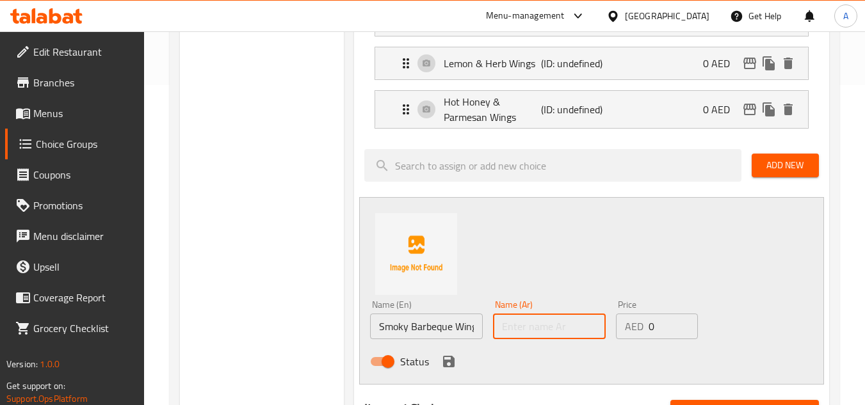
paste input "أجنحة باربيكيو مدخنة"
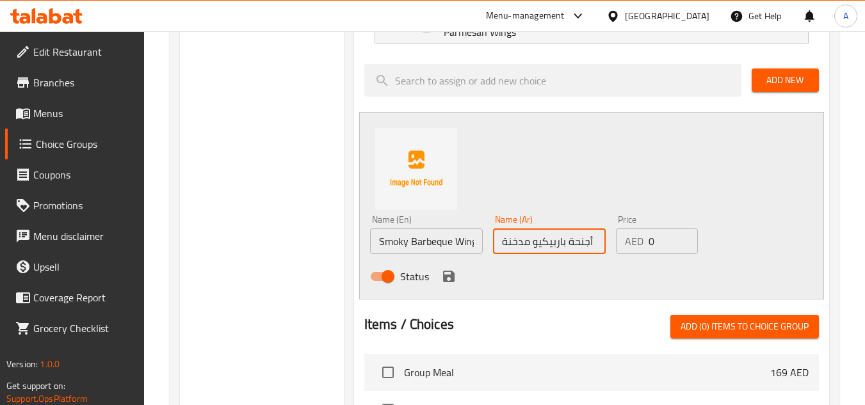
scroll to position [448, 0]
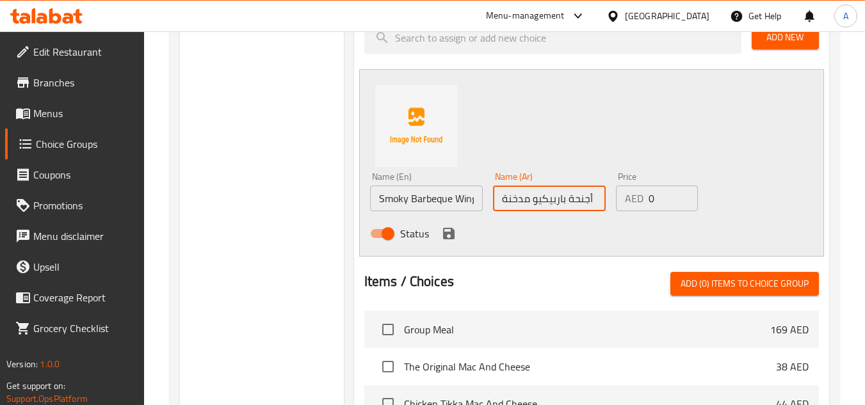
type input "أجنحة باربيكيو مدخنة"
click at [456, 227] on div "Status" at bounding box center [550, 233] width 370 height 35
click at [452, 233] on icon "save" at bounding box center [449, 234] width 12 height 12
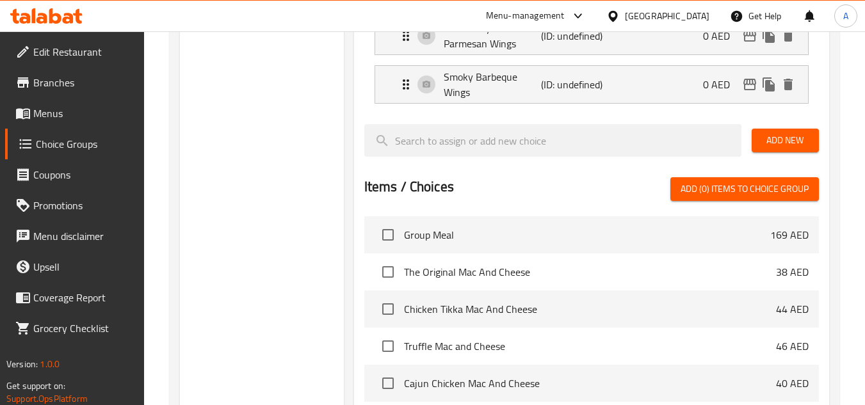
scroll to position [320, 0]
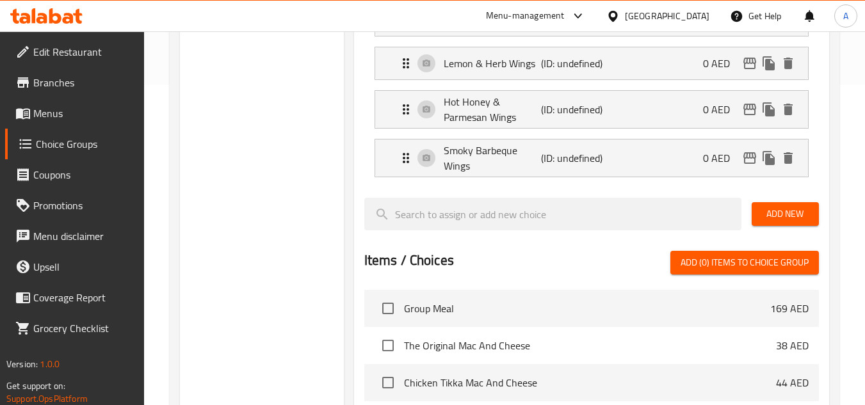
drag, startPoint x: 782, startPoint y: 216, endPoint x: 751, endPoint y: 220, distance: 31.1
click at [782, 216] on span "Add New" at bounding box center [785, 214] width 47 height 16
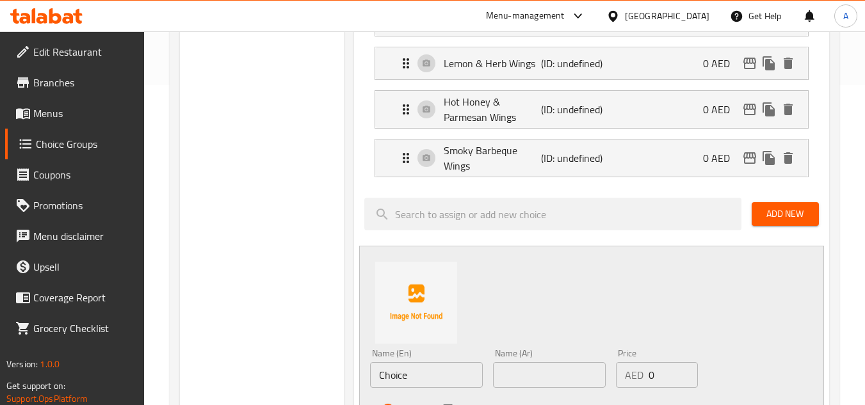
click at [418, 362] on div "Name (En) Choice Name (En)" at bounding box center [426, 368] width 113 height 39
click at [418, 370] on input "Choice" at bounding box center [426, 376] width 113 height 26
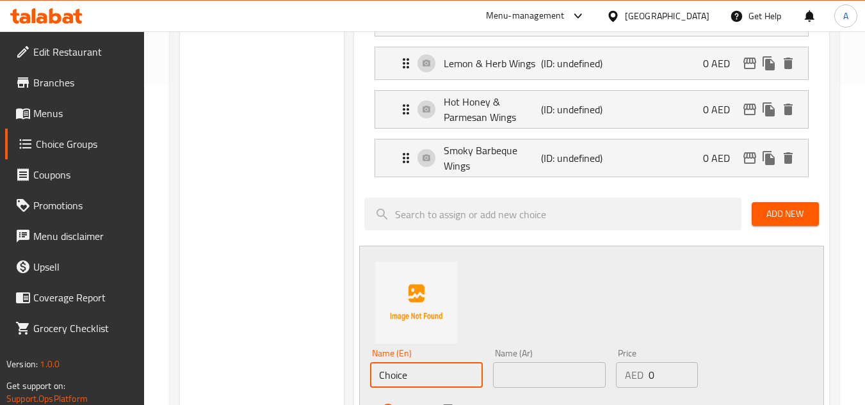
paste input "Hot Buffalo Wings"
type input "Hot Buffalo Wings"
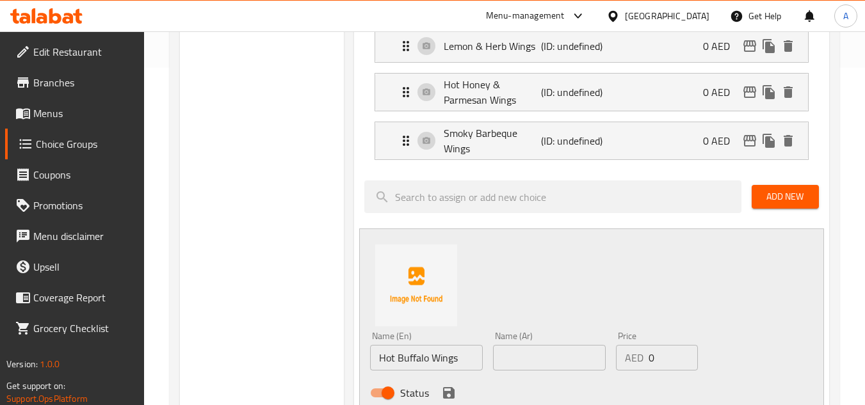
scroll to position [384, 0]
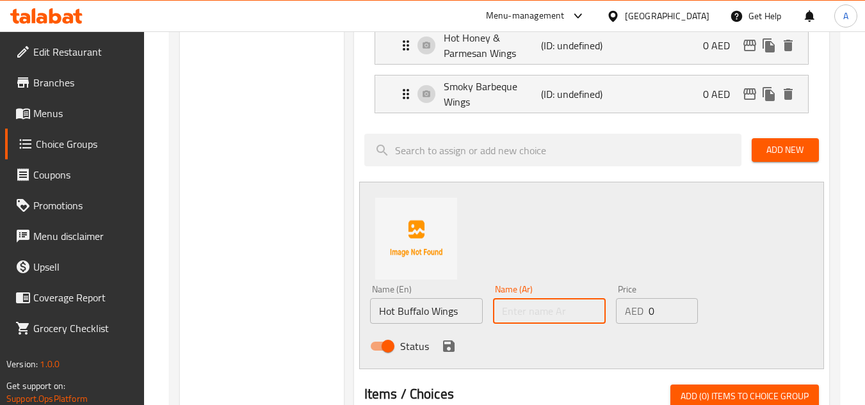
click at [519, 313] on input "text" at bounding box center [549, 311] width 113 height 26
paste input "أجنحة بافلو حارة"
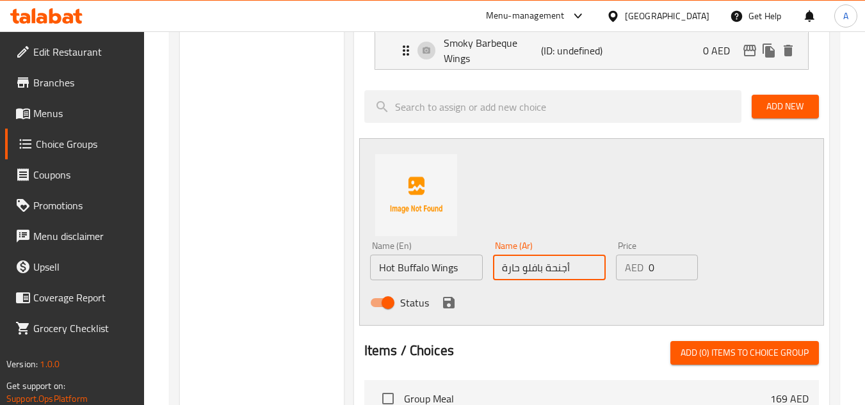
scroll to position [448, 0]
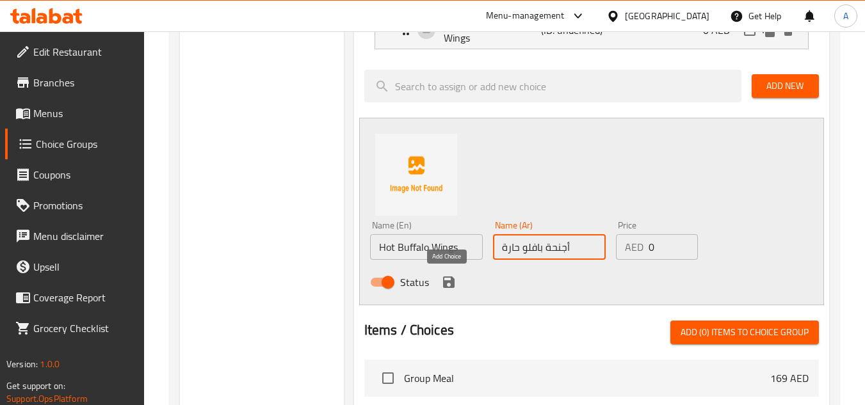
type input "أجنحة بافلو حارة"
click at [451, 282] on icon "save" at bounding box center [449, 283] width 12 height 12
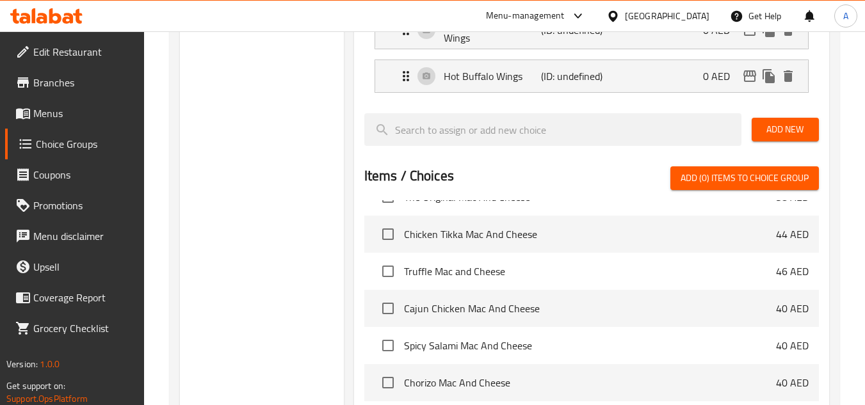
scroll to position [0, 0]
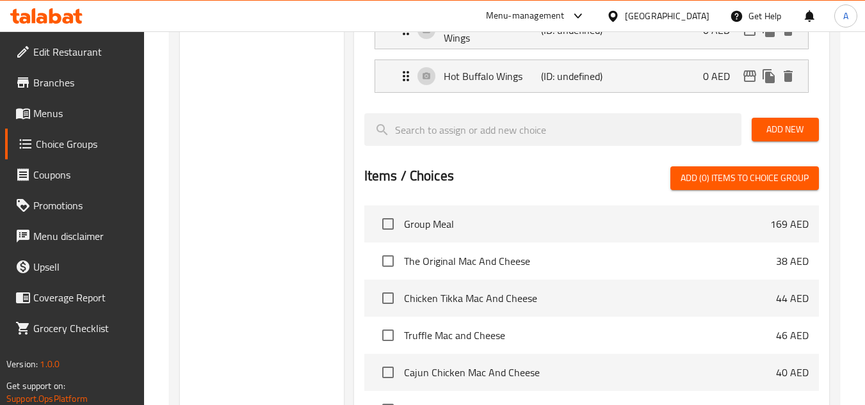
click at [788, 135] on span "Add New" at bounding box center [785, 130] width 47 height 16
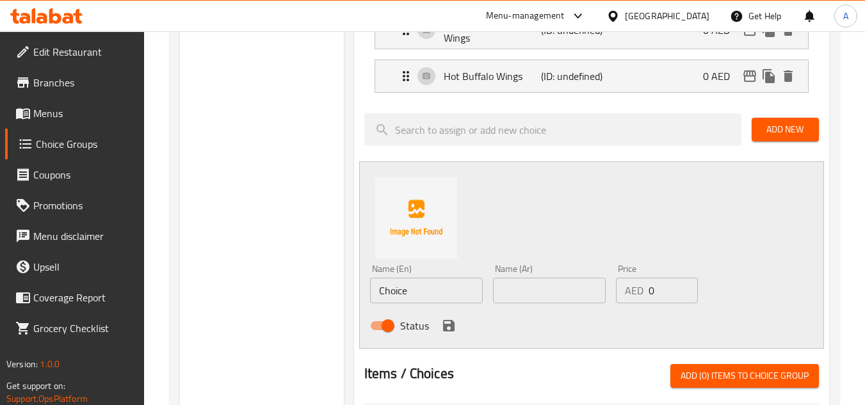
click at [402, 288] on input "Choice" at bounding box center [426, 291] width 113 height 26
paste input "reamy Garlic & Parmesan Wings"
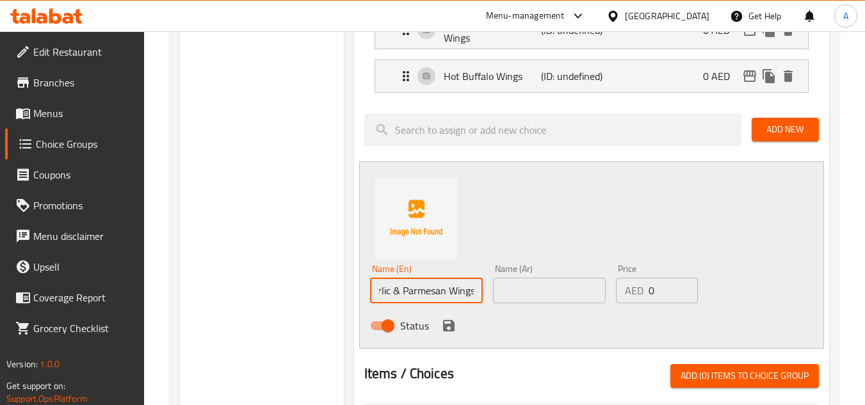
type input "Creamy Garlic & Parmesan Wings"
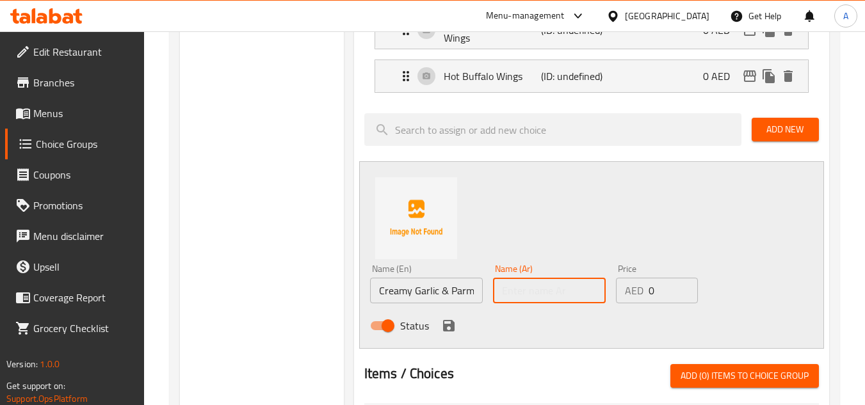
click at [496, 293] on input "text" at bounding box center [549, 291] width 113 height 26
paste input "أجنحة بالثوم الكريمي وجبنة البارميزان"
click at [522, 289] on input "أجنحة بالثوم الكريمي وجبنة البارميزان" at bounding box center [549, 291] width 113 height 26
click at [511, 295] on input "أجنحة بالثوم الكريمي وجبنة البارميزان" at bounding box center [549, 291] width 113 height 26
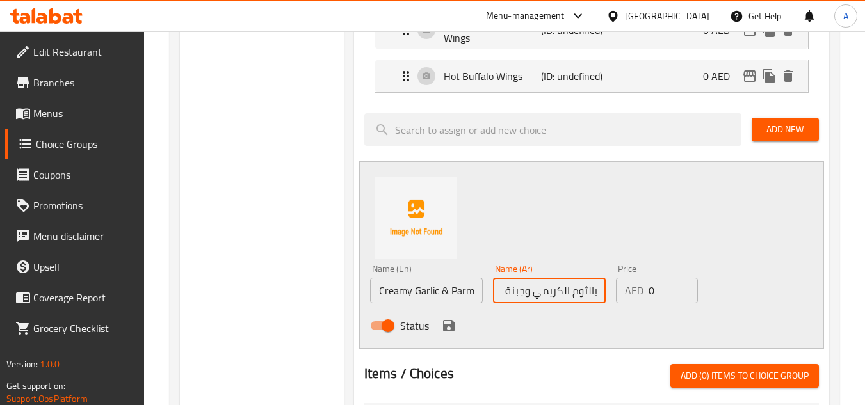
scroll to position [0, 33]
click at [523, 293] on input "أجنحة بالثوم الكريمي وجبنة البارميزان" at bounding box center [549, 291] width 113 height 26
type input "أجنحة بالثوم الكريمي و البارميزان"
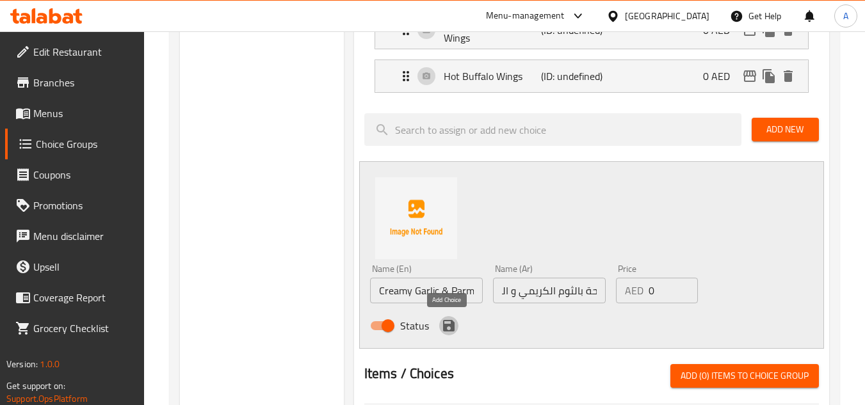
click at [455, 323] on icon "save" at bounding box center [448, 325] width 15 height 15
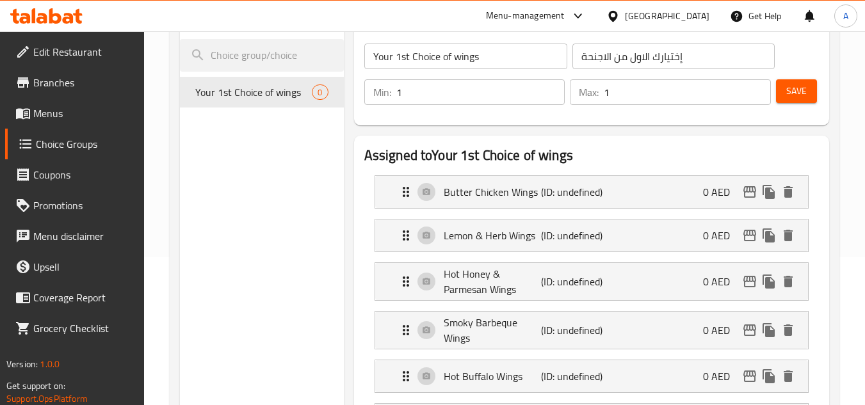
scroll to position [64, 0]
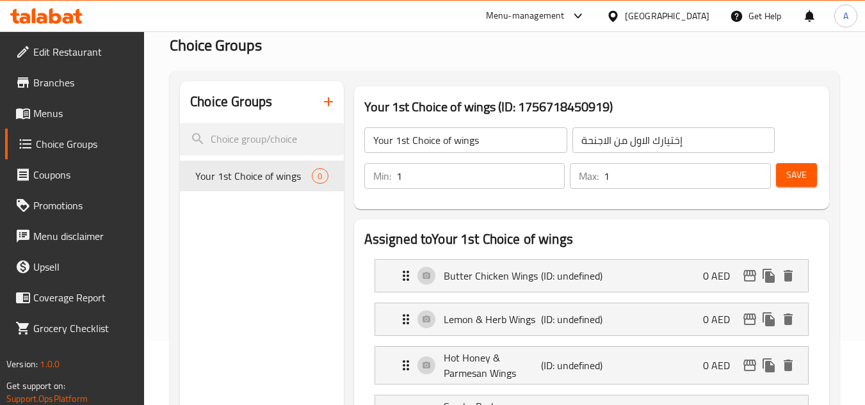
click at [790, 180] on span "Save" at bounding box center [797, 175] width 20 height 16
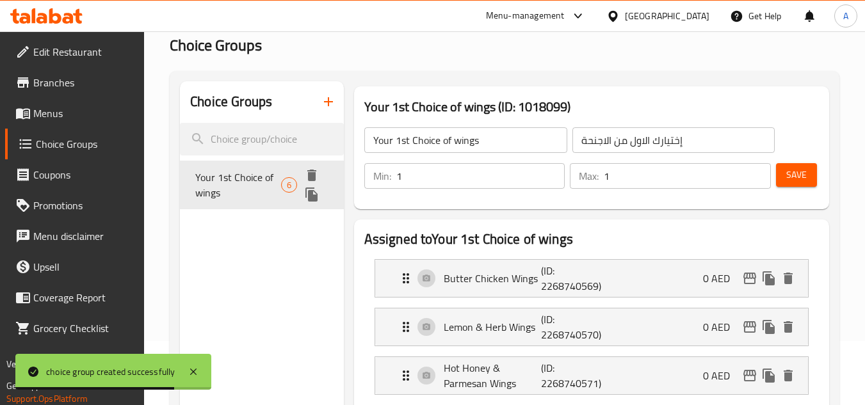
click at [313, 194] on icon "duplicate" at bounding box center [312, 195] width 12 height 14
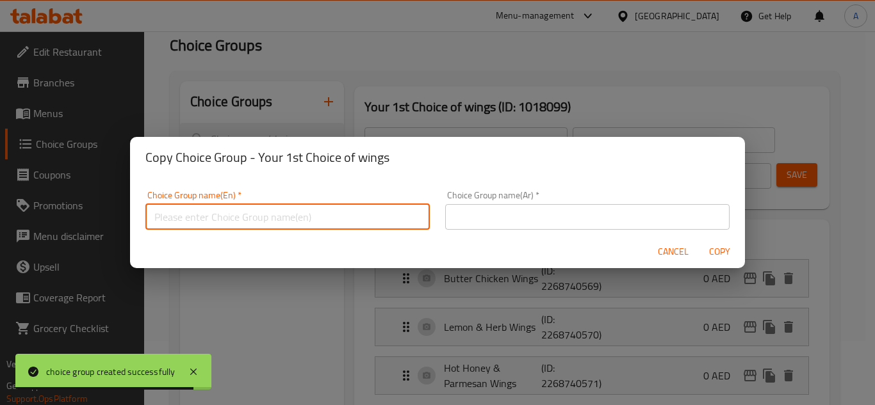
click at [349, 212] on input "text" at bounding box center [287, 217] width 284 height 26
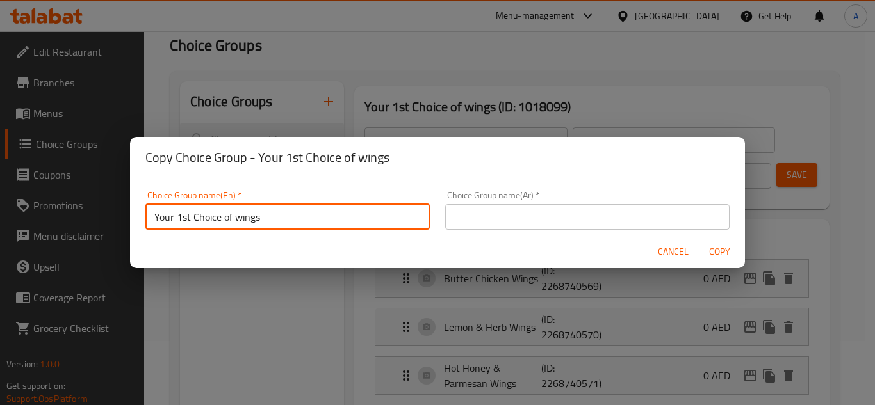
click at [192, 216] on input "Your 1st Choice of wings" at bounding box center [287, 217] width 284 height 26
type input "Your 2nd Choice of wings"
click at [466, 208] on input "text" at bounding box center [587, 217] width 284 height 26
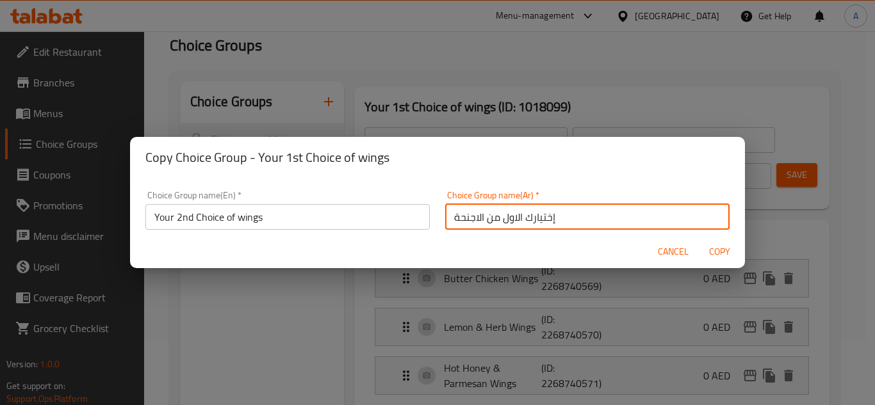
click at [491, 220] on input "إختيارك الاول من الاجنحة" at bounding box center [587, 217] width 284 height 26
click at [496, 221] on input "إختيارك الاول من الاجنحة" at bounding box center [587, 217] width 284 height 26
type input "إختيارك الثانى من الاجنحة"
click at [712, 249] on span "Copy" at bounding box center [719, 252] width 31 height 16
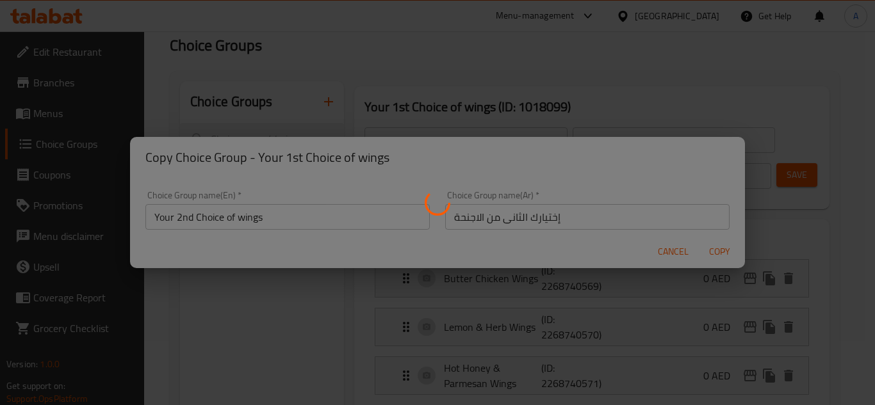
type input "Your 2nd Choice of wings"
type input "إختيارك الثانى من الاجنحة"
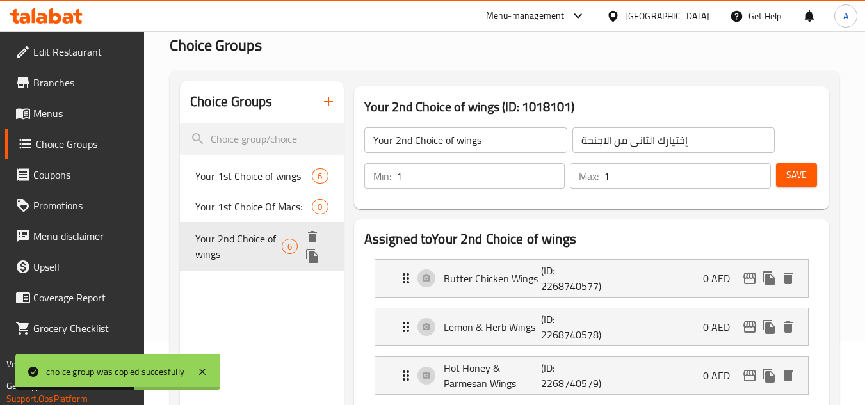
click at [312, 257] on icon "duplicate" at bounding box center [312, 256] width 12 height 14
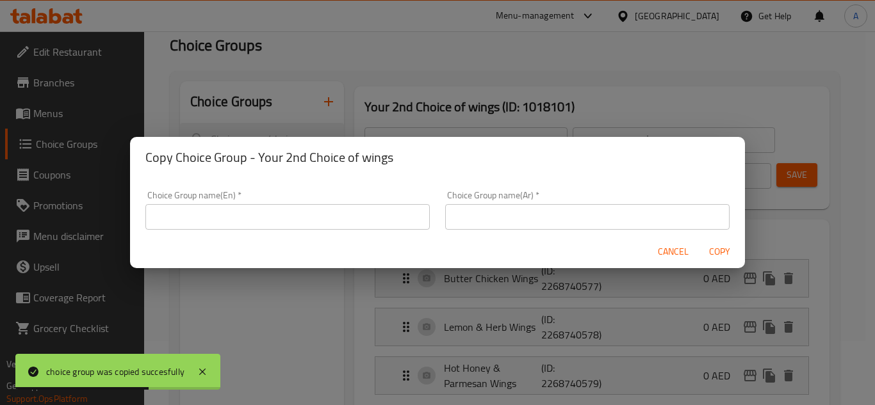
click at [318, 218] on input "text" at bounding box center [287, 217] width 284 height 26
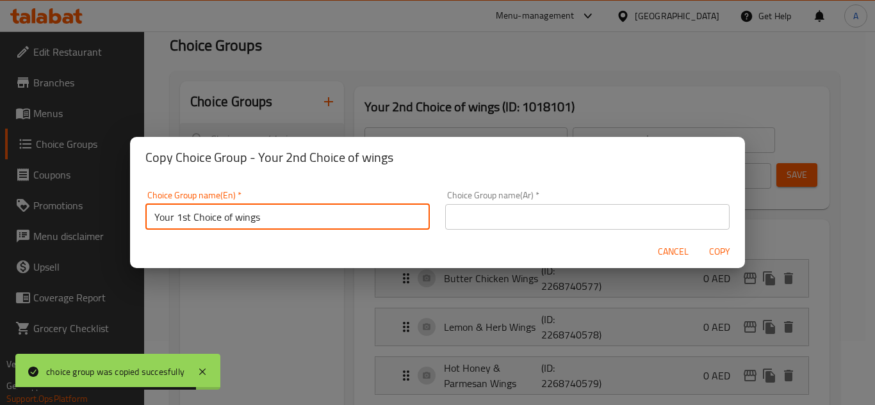
click at [189, 216] on input "Your 1st Choice of wings" at bounding box center [287, 217] width 284 height 26
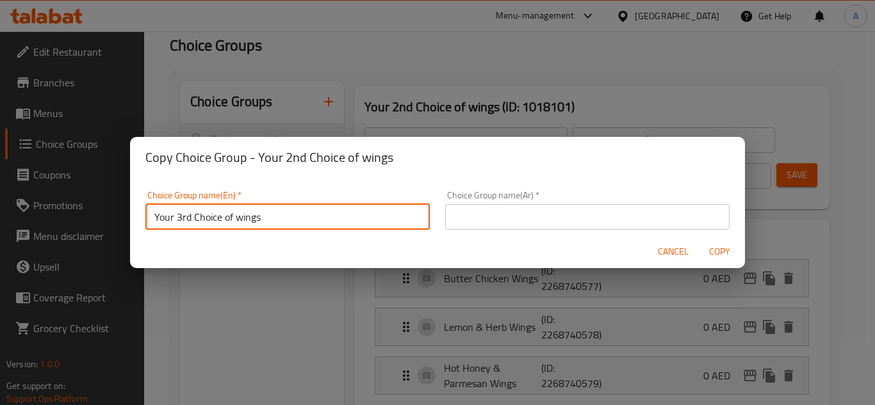
type input "Your 3rd Choice of wings"
click at [560, 224] on input "text" at bounding box center [587, 217] width 284 height 26
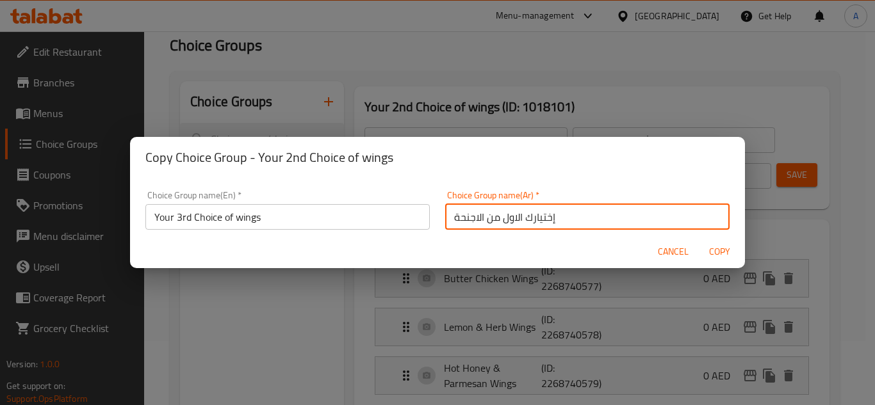
click at [498, 217] on input "إختيارك الاول من الاجنحة" at bounding box center [587, 217] width 284 height 26
type input "إختيارك الثالث من الاجنحة"
click at [727, 249] on span "Copy" at bounding box center [719, 252] width 31 height 16
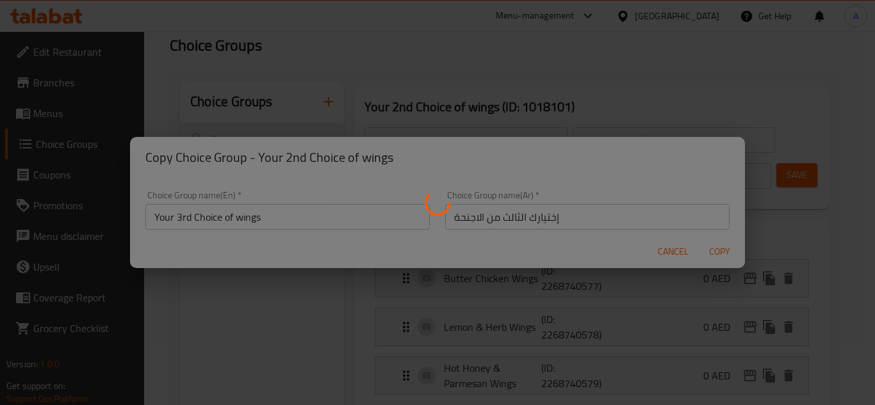
type input "Your 3rd Choice of wings"
type input "إختيارك الثالث من الاجنحة"
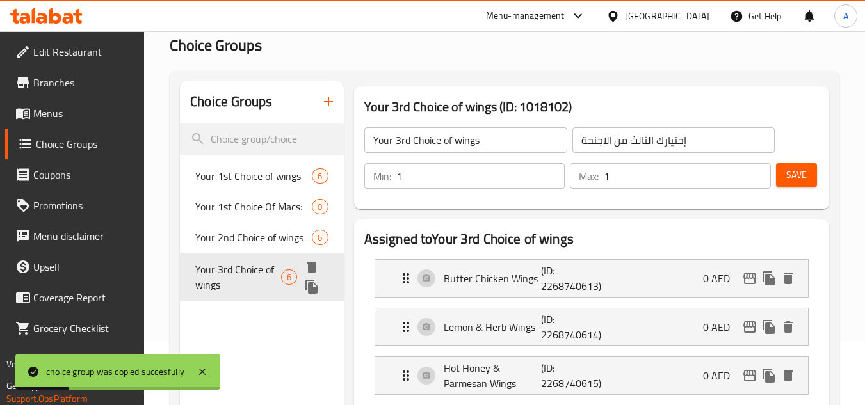
click at [318, 293] on icon "duplicate" at bounding box center [311, 286] width 15 height 15
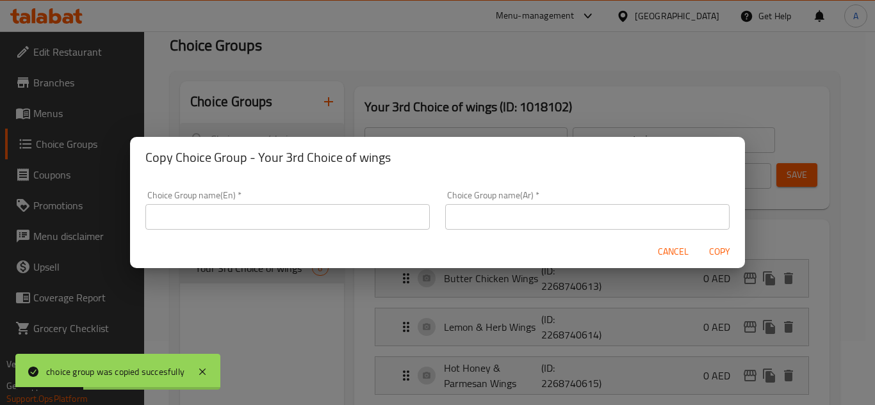
click at [268, 215] on input "text" at bounding box center [287, 217] width 284 height 26
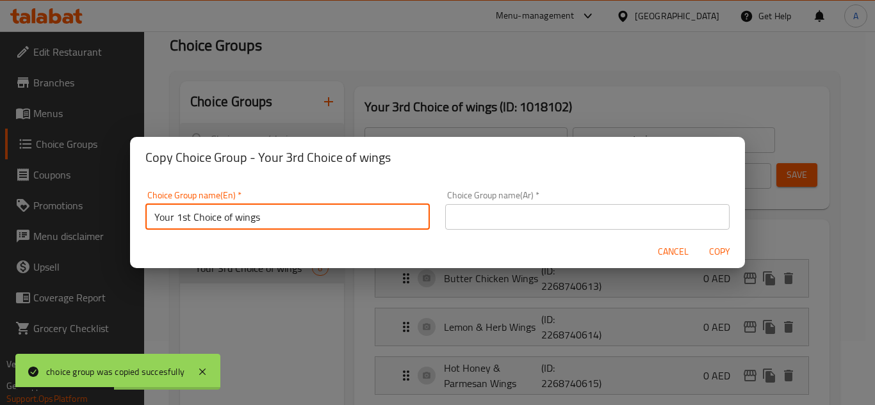
click at [192, 210] on input "Your 1st Choice of wings" at bounding box center [287, 217] width 284 height 26
type input "Your 4th Choice of wings"
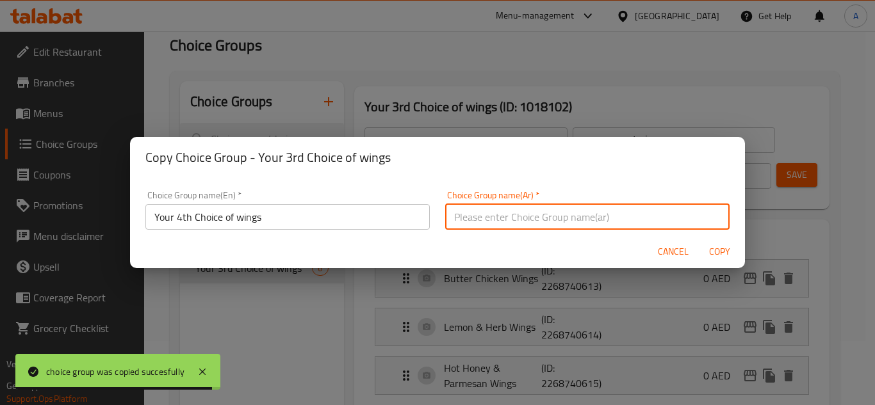
click at [477, 220] on input "text" at bounding box center [587, 217] width 284 height 26
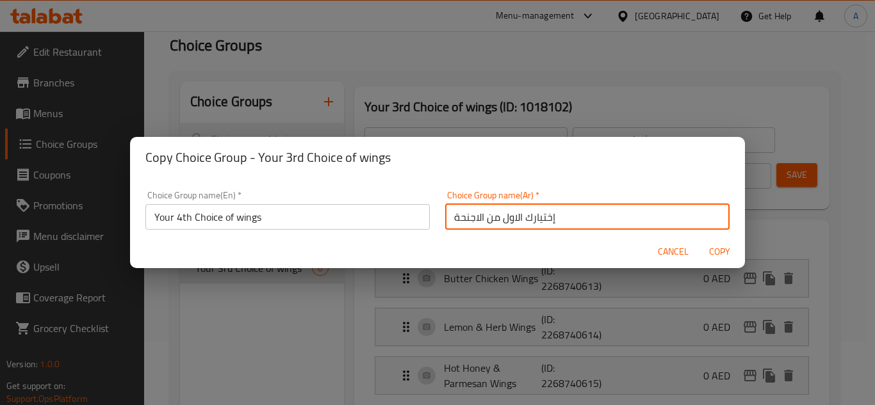
click at [502, 218] on input "إختيارك الاول من الاجنحة" at bounding box center [587, 217] width 284 height 26
type input "إختيارك الرابع من الاجنحة"
click at [716, 253] on span "Copy" at bounding box center [719, 252] width 31 height 16
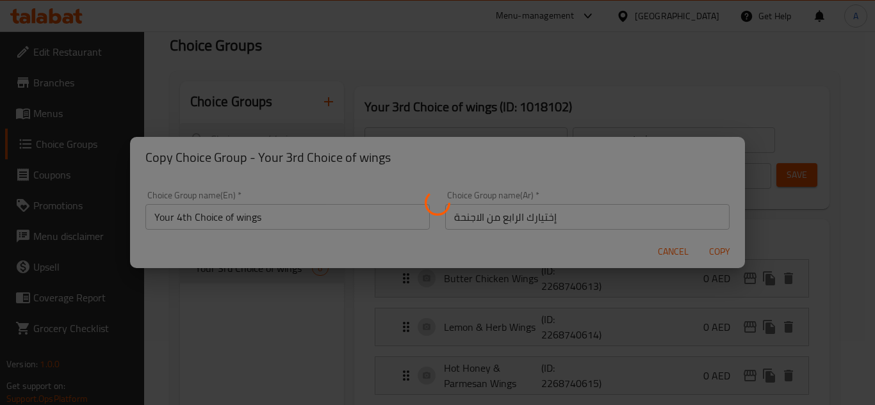
type input "Your 4th Choice of wings"
type input "إختيارك الرابع من الاجنحة"
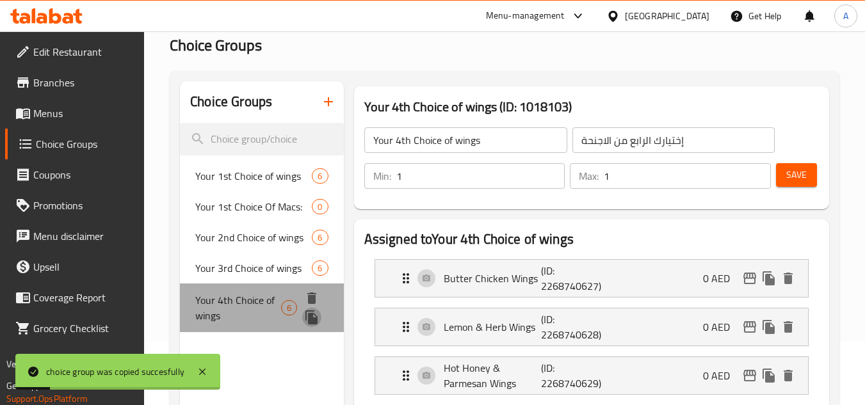
click at [313, 321] on icon "duplicate" at bounding box center [312, 318] width 12 height 14
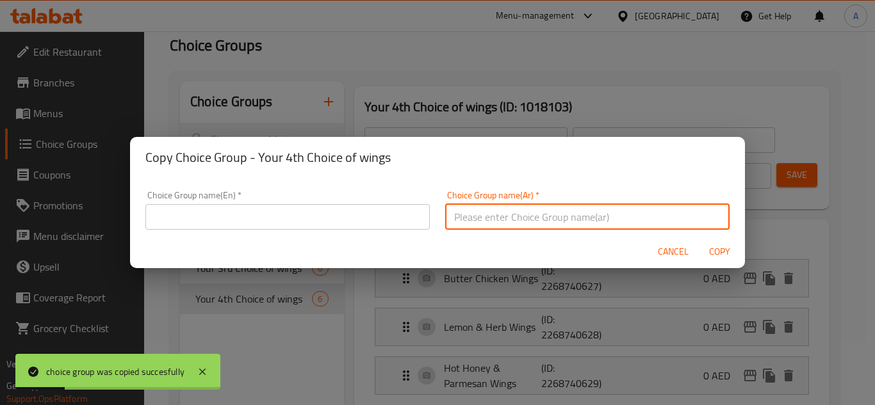
click at [622, 213] on input "text" at bounding box center [587, 217] width 284 height 26
click at [501, 219] on input "إختيارك الاول من الاجنحة" at bounding box center [587, 217] width 284 height 26
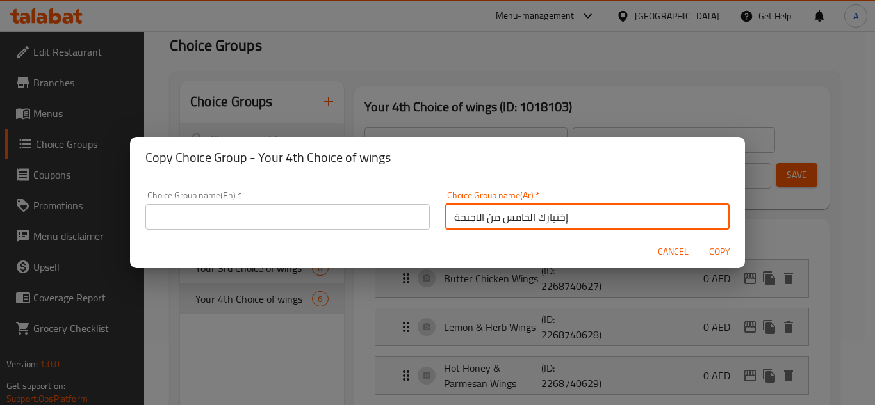
type input "إختيارك الخامس من الاجنحة"
click at [384, 223] on input "text" at bounding box center [287, 217] width 284 height 26
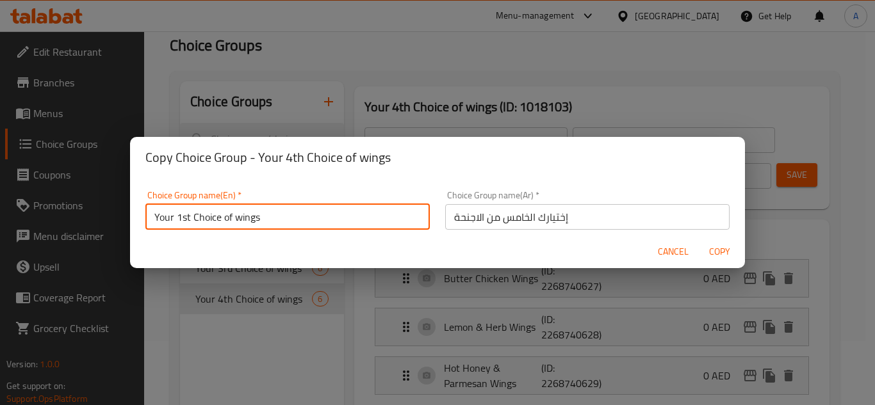
click at [192, 224] on input "Your 1st Choice of wings" at bounding box center [287, 217] width 284 height 26
type input "Your 5th Choice of wings"
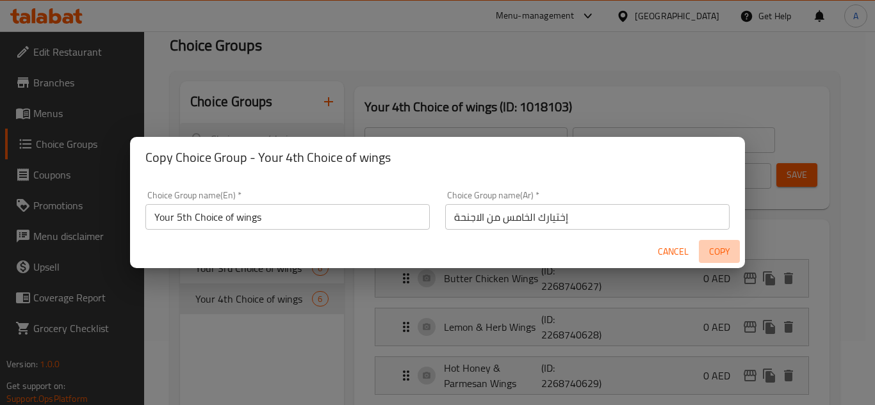
click at [722, 254] on span "Copy" at bounding box center [719, 252] width 31 height 16
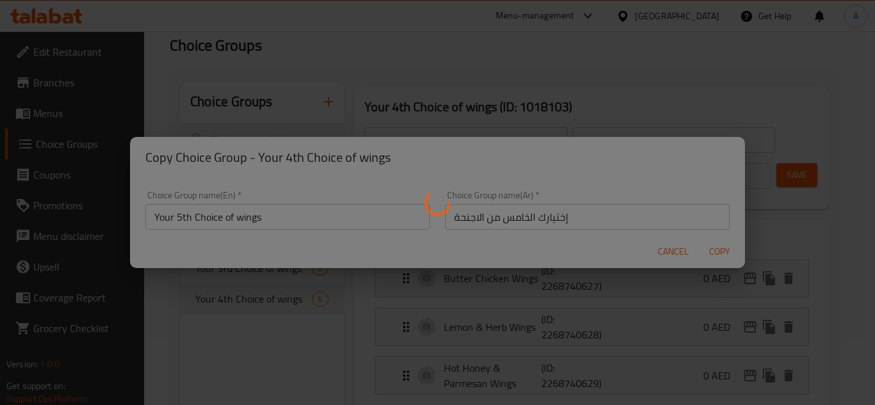
type input "Your 5th Choice of wings"
type input "إختيارك الخامس من الاجنحة"
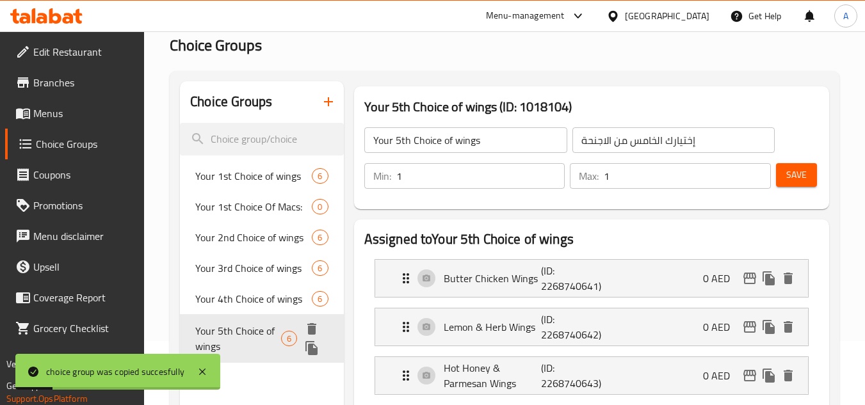
click at [313, 354] on icon "duplicate" at bounding box center [312, 348] width 12 height 14
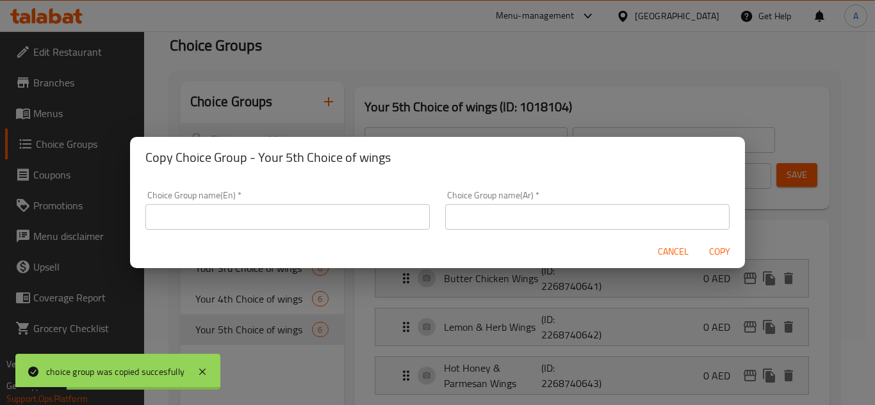
click at [519, 214] on input "text" at bounding box center [587, 217] width 284 height 26
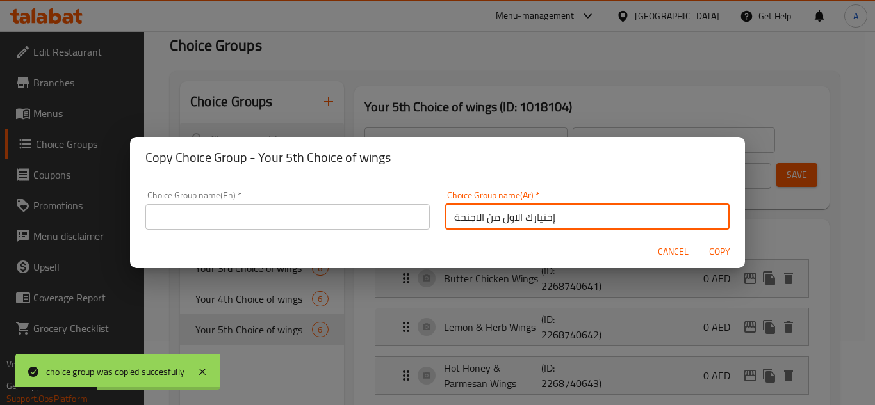
click at [501, 218] on input "إختيارك الاول من الاجنحة" at bounding box center [587, 217] width 284 height 26
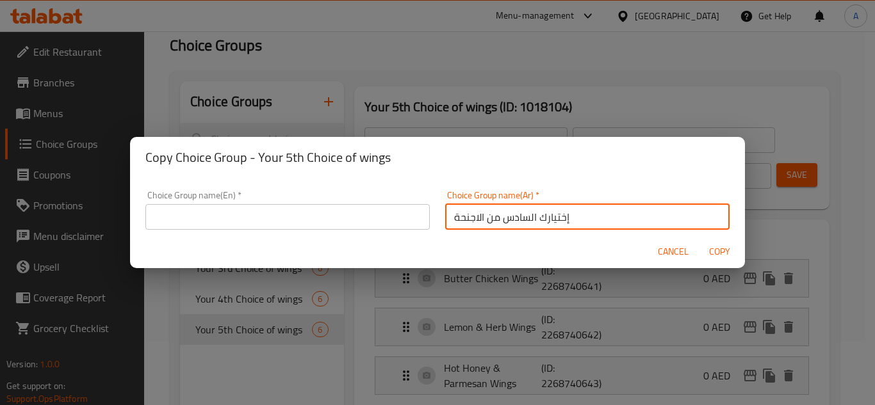
type input "إختيارك السادس من الاجنحة"
click at [323, 214] on input "text" at bounding box center [287, 217] width 284 height 26
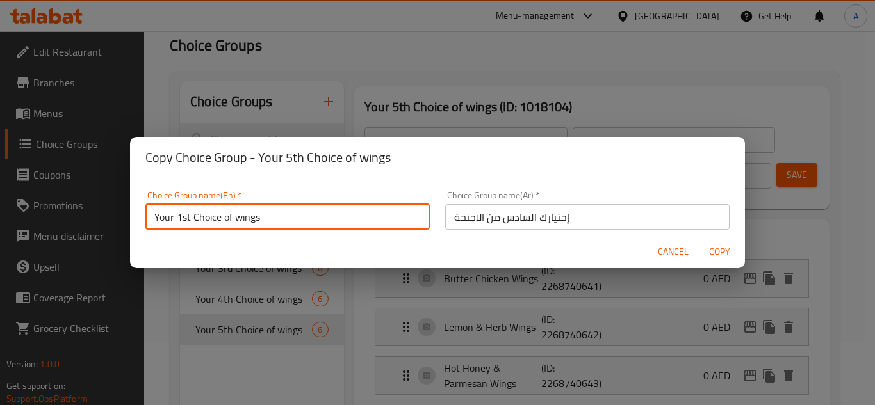
click at [191, 223] on input "Your 1st Choice of wings" at bounding box center [287, 217] width 284 height 26
type input "Your 6th Choice of wings"
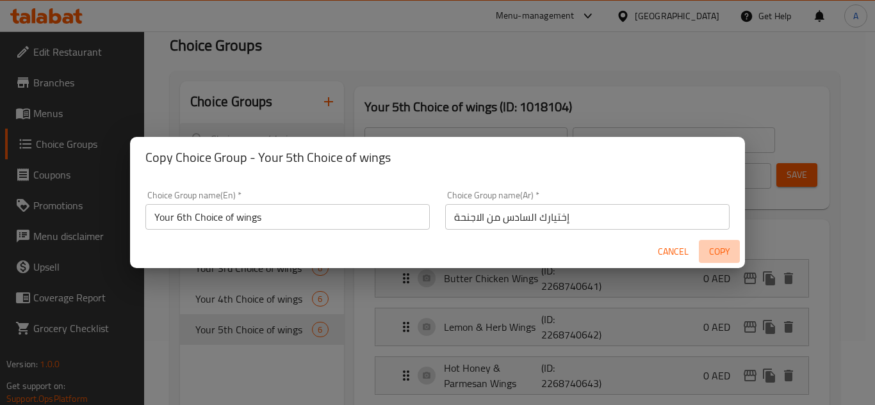
click at [737, 250] on button "Copy" at bounding box center [719, 252] width 41 height 24
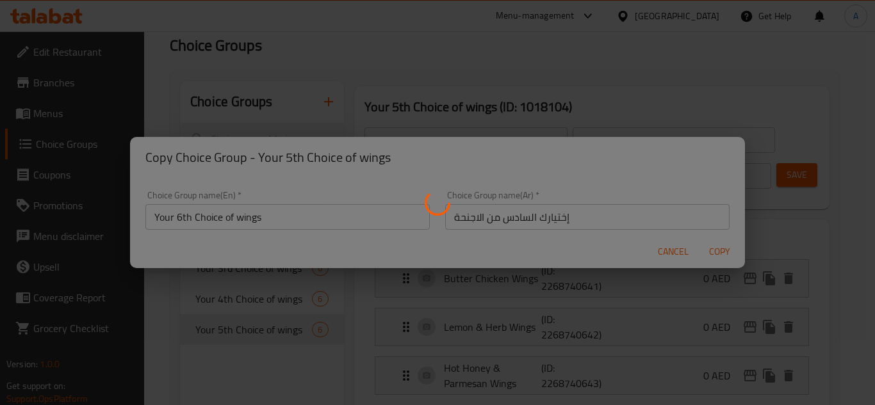
type input "Your 6th Choice of wings"
type input "إختيارك السادس من الاجنحة"
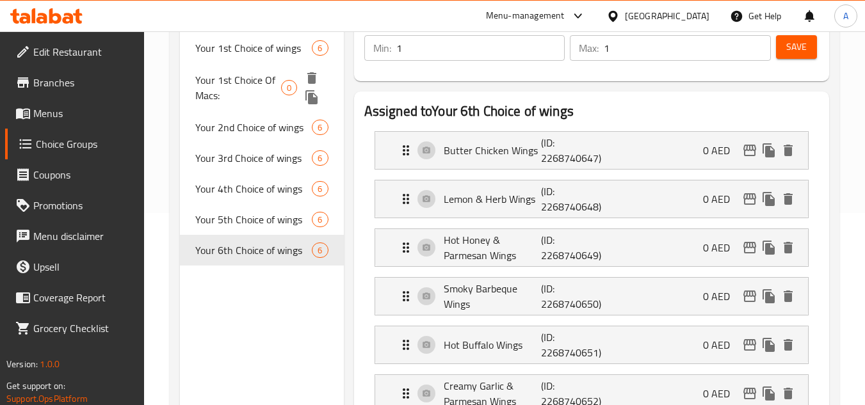
scroll to position [128, 0]
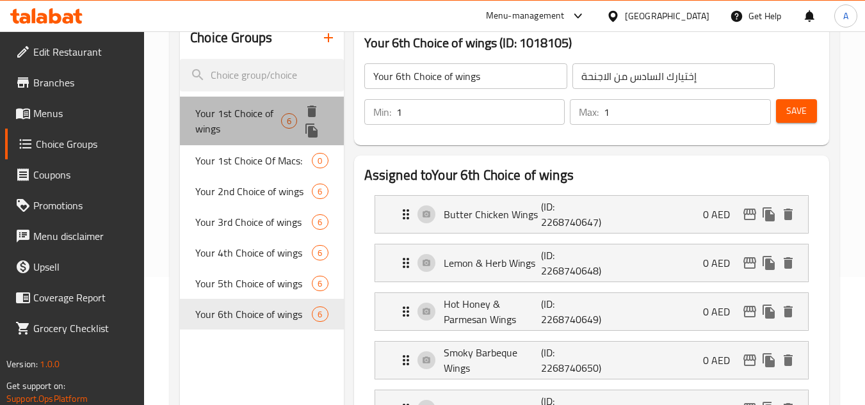
click at [256, 117] on span "Your 1st Choice of wings" at bounding box center [238, 121] width 86 height 31
type input "Your 1st Choice of wings"
type input "إختيارك الاول من الاجنحة"
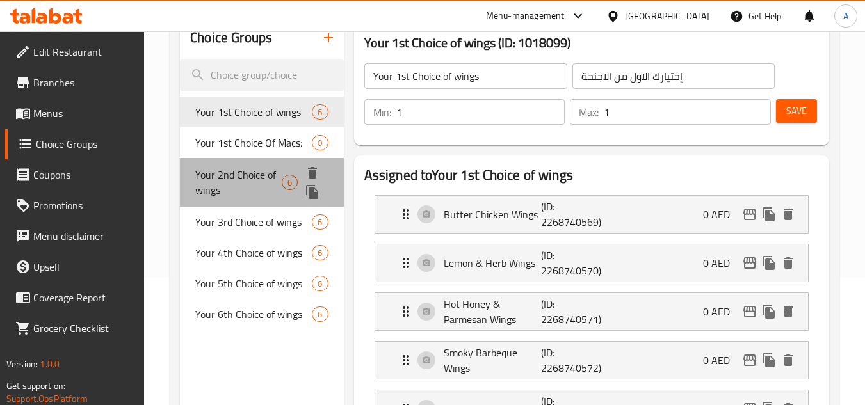
click at [261, 177] on span "Your 2nd Choice of wings" at bounding box center [238, 182] width 86 height 31
type input "Your 2nd Choice of wings"
type input "إختيارك الثانى من الاجنحة"
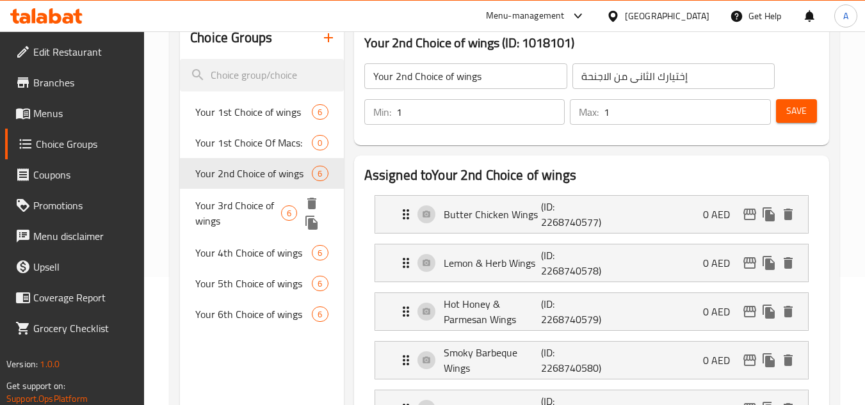
click at [274, 211] on span "Your 3rd Choice of wings" at bounding box center [238, 213] width 86 height 31
type input "Your 3rd Choice of wings"
type input "إختيارك الثالث من الاجنحة"
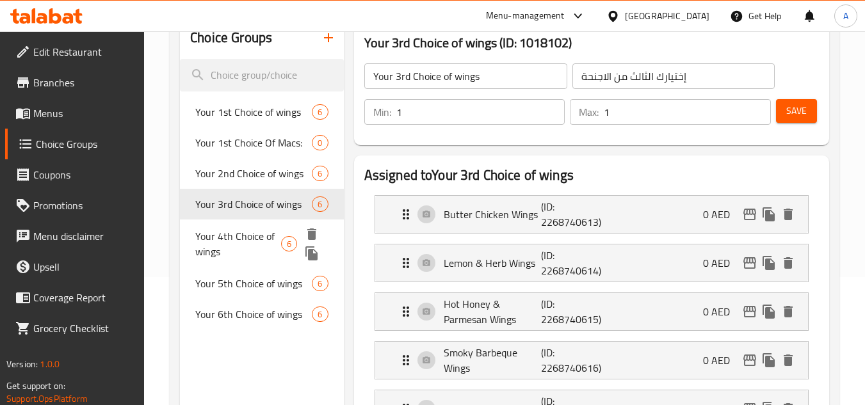
click at [261, 246] on span "Your 4th Choice of wings" at bounding box center [238, 244] width 86 height 31
type input "Your 4th Choice of wings"
type input "إختيارك الرابع من الاجنحة"
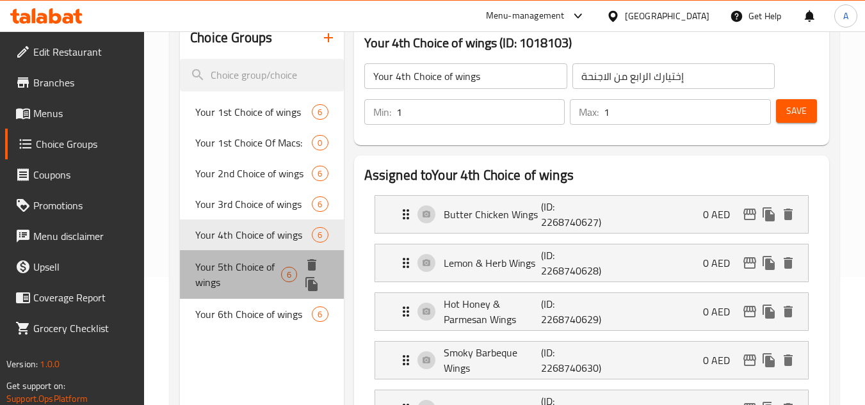
click at [260, 271] on span "Your 5th Choice of wings" at bounding box center [238, 274] width 86 height 31
type input "Your 5th Choice of wings"
type input "إختيارك الخامس من الاجنحة"
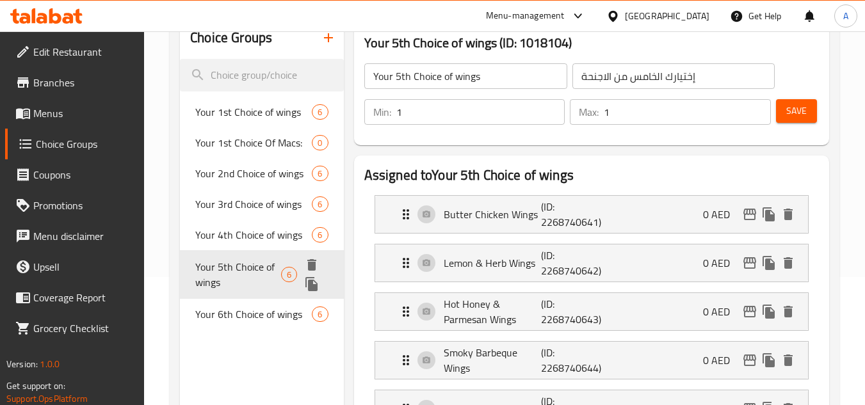
click at [257, 298] on div "Your 5th Choice of wings 6" at bounding box center [261, 274] width 163 height 49
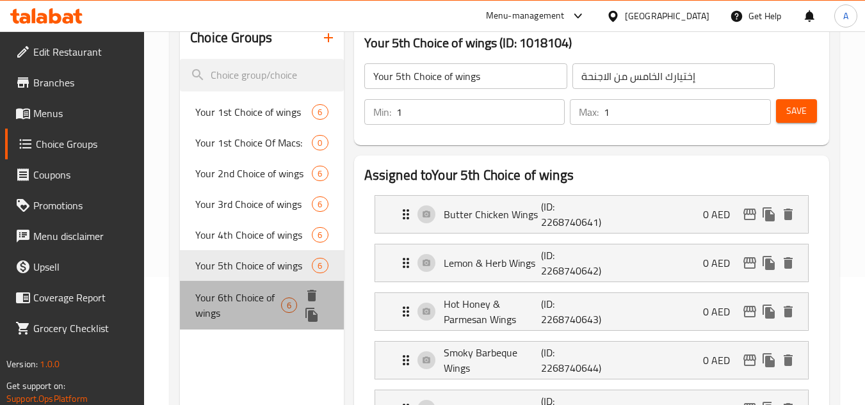
click at [256, 315] on span "Your 6th Choice of wings" at bounding box center [238, 305] width 86 height 31
type input "Your 6th Choice of wings"
type input "إختيارك السادس من الاجنحة"
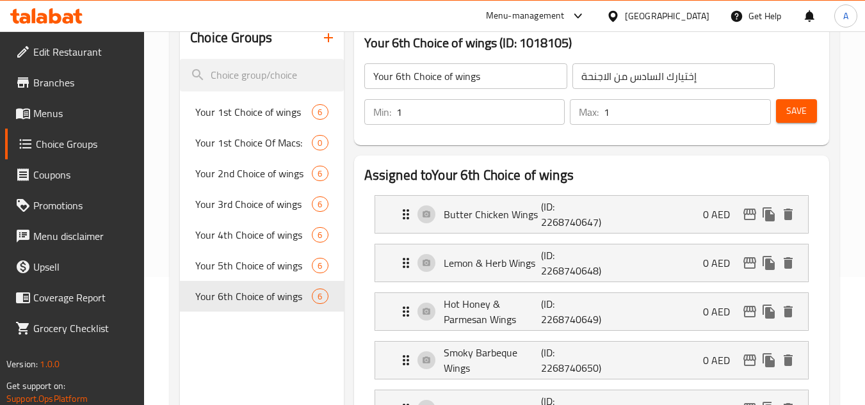
click at [72, 108] on span "Menus" at bounding box center [83, 113] width 101 height 15
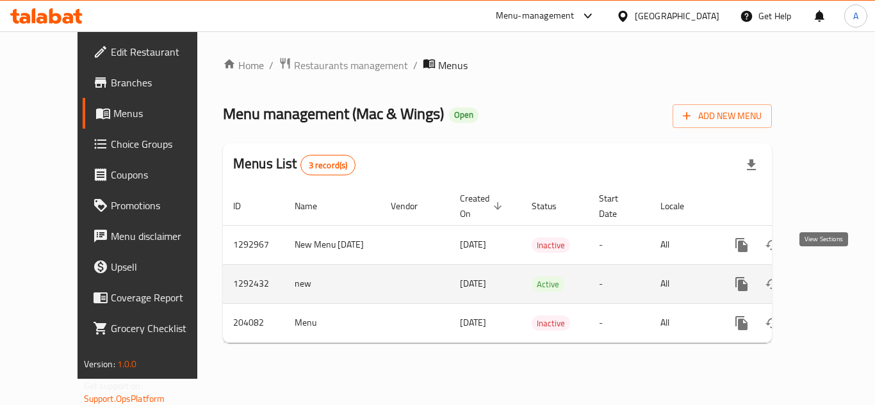
click at [826, 277] on icon "enhanced table" at bounding box center [833, 284] width 15 height 15
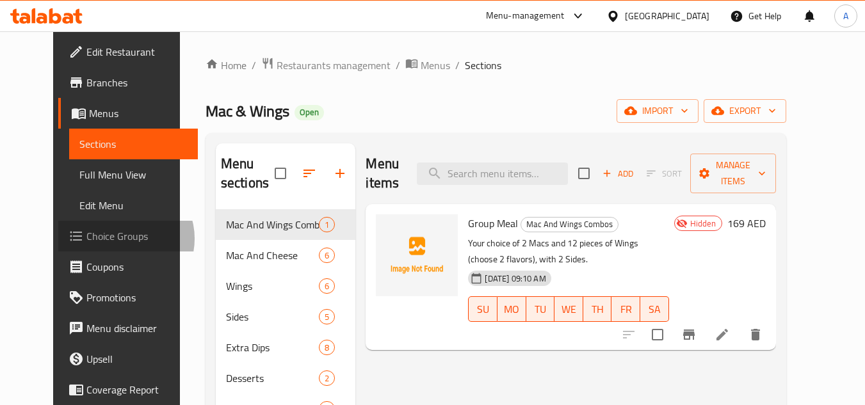
click at [86, 239] on span "Choice Groups" at bounding box center [136, 236] width 101 height 15
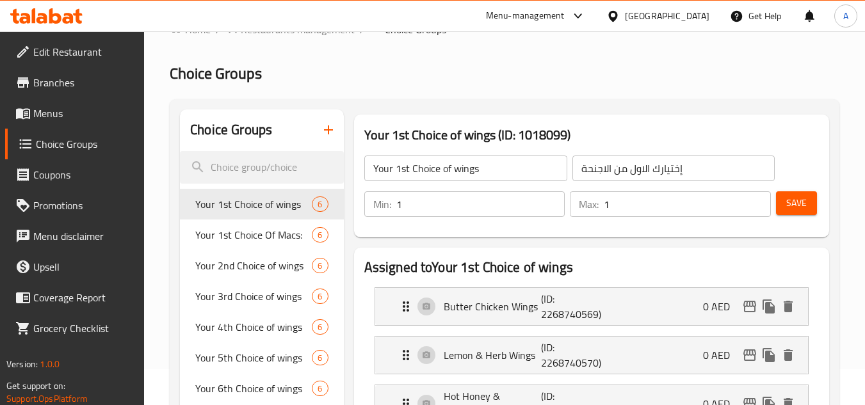
scroll to position [64, 0]
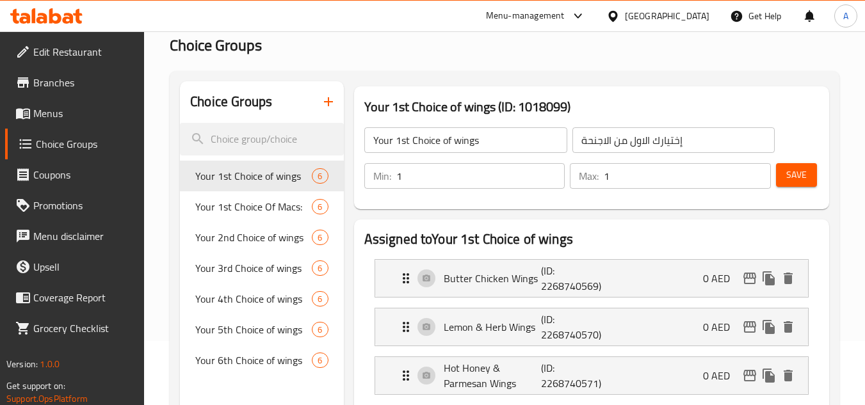
click at [74, 113] on span "Menus" at bounding box center [83, 113] width 101 height 15
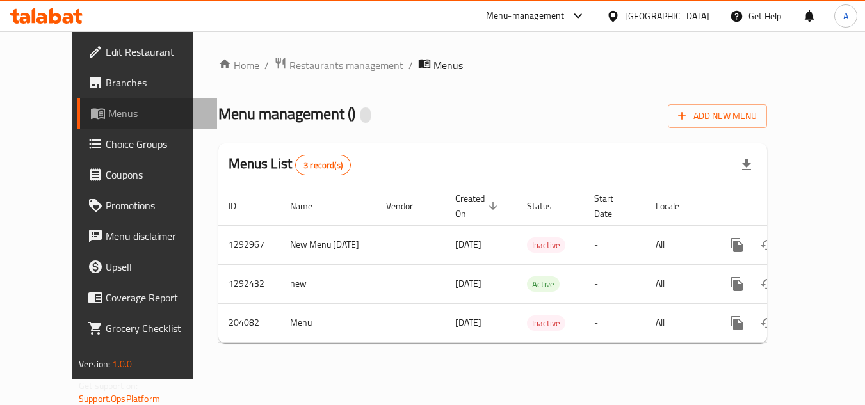
drag, startPoint x: 74, startPoint y: 113, endPoint x: 81, endPoint y: 118, distance: 8.4
click at [108, 113] on span "Menus" at bounding box center [157, 113] width 99 height 15
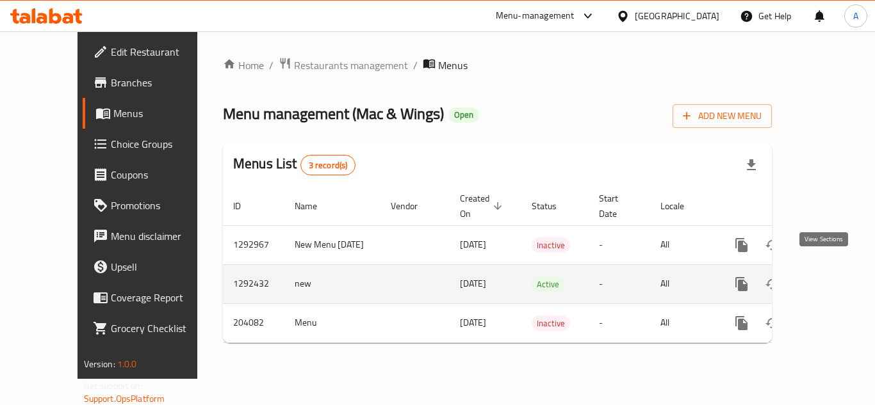
click at [826, 277] on icon "enhanced table" at bounding box center [833, 284] width 15 height 15
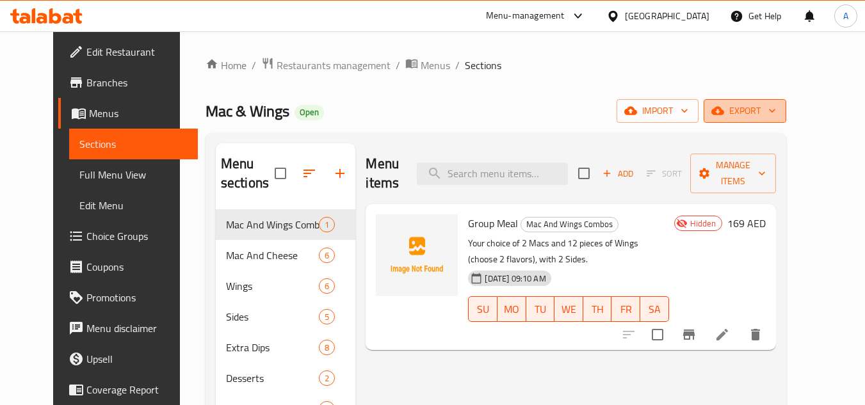
click at [776, 103] on span "export" at bounding box center [745, 111] width 62 height 16
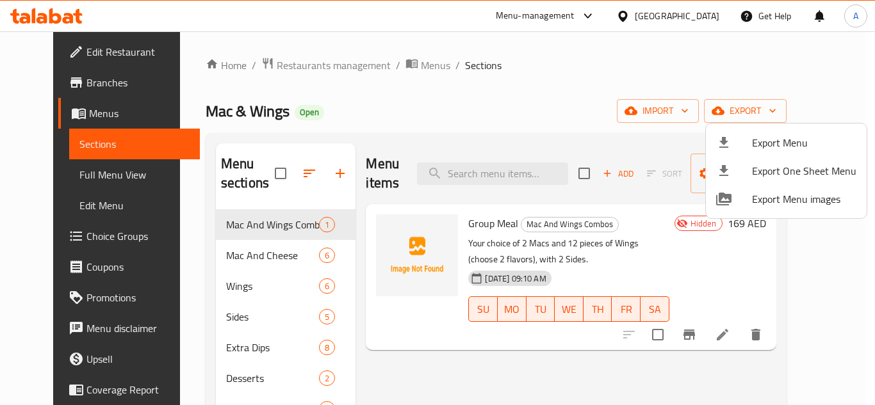
click at [704, 120] on div at bounding box center [437, 202] width 875 height 405
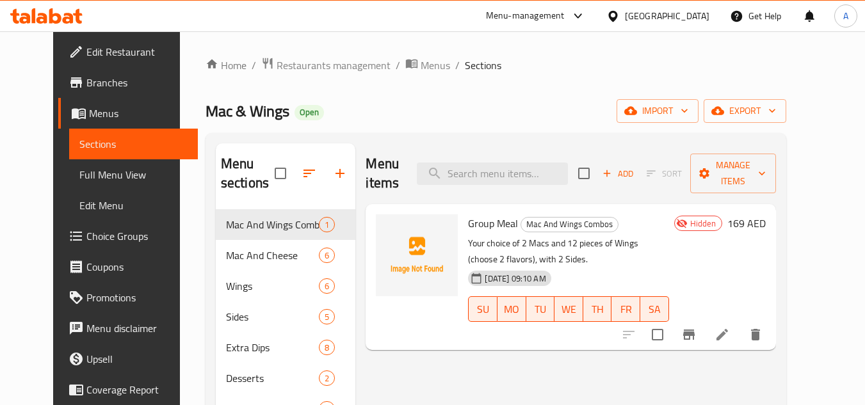
click at [699, 120] on button "import" at bounding box center [658, 111] width 82 height 24
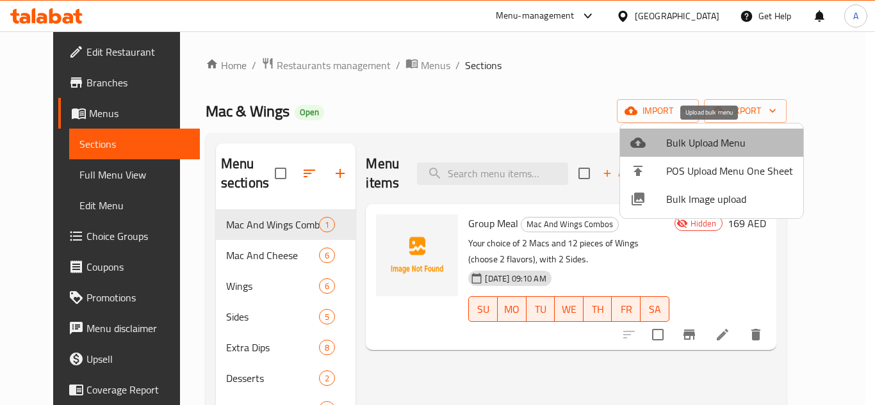
click at [721, 136] on span "Bulk Upload Menu" at bounding box center [729, 142] width 127 height 15
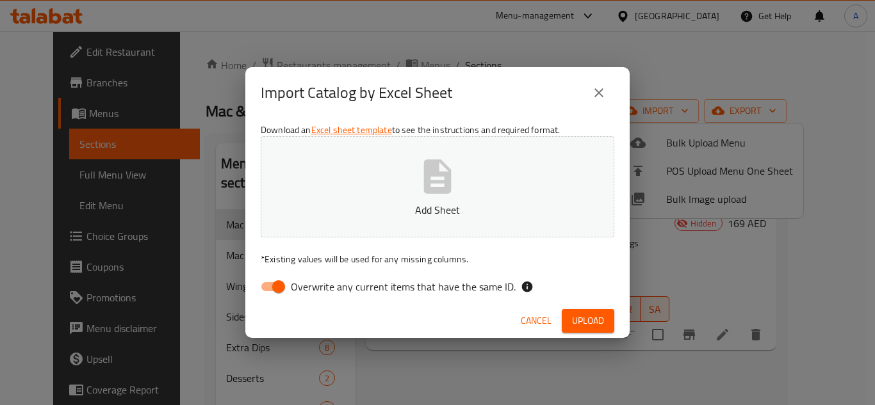
click at [300, 281] on span "Overwrite any current items that have the same ID." at bounding box center [403, 286] width 225 height 15
click at [300, 281] on input "Overwrite any current items that have the same ID." at bounding box center [278, 287] width 73 height 24
checkbox input "false"
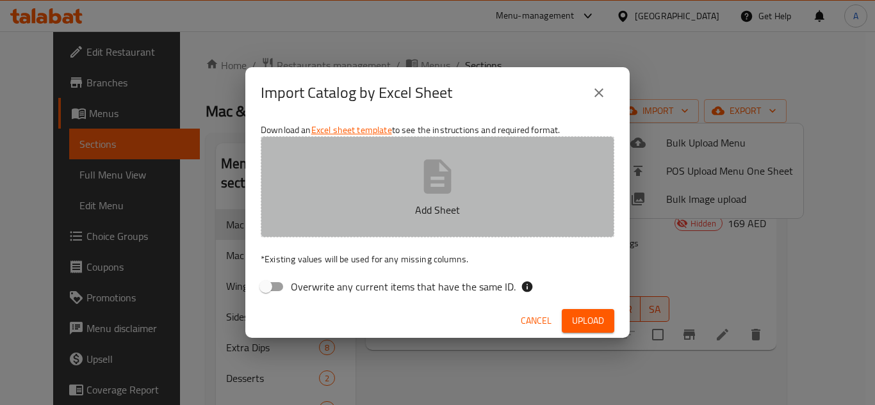
click at [402, 174] on button "Add Sheet" at bounding box center [438, 186] width 354 height 101
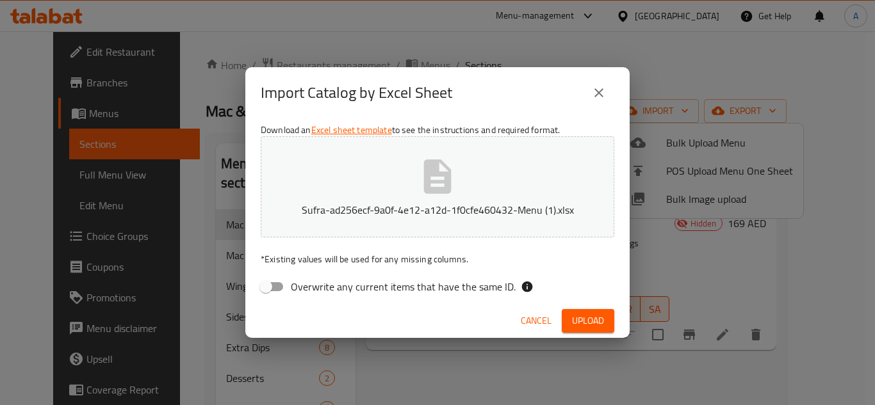
click at [596, 319] on span "Upload" at bounding box center [588, 321] width 32 height 16
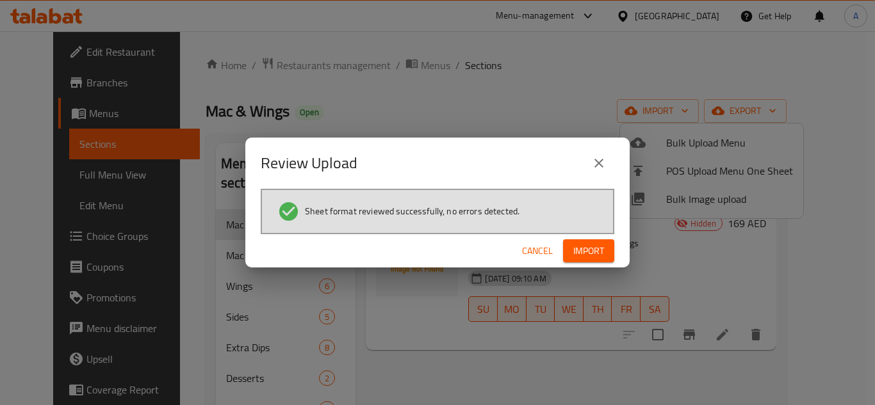
click at [579, 252] on span "Import" at bounding box center [588, 251] width 31 height 16
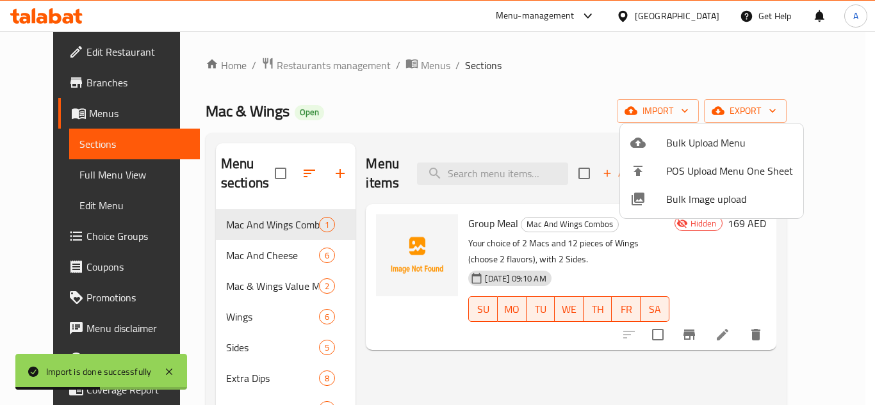
click at [279, 282] on div at bounding box center [437, 202] width 875 height 405
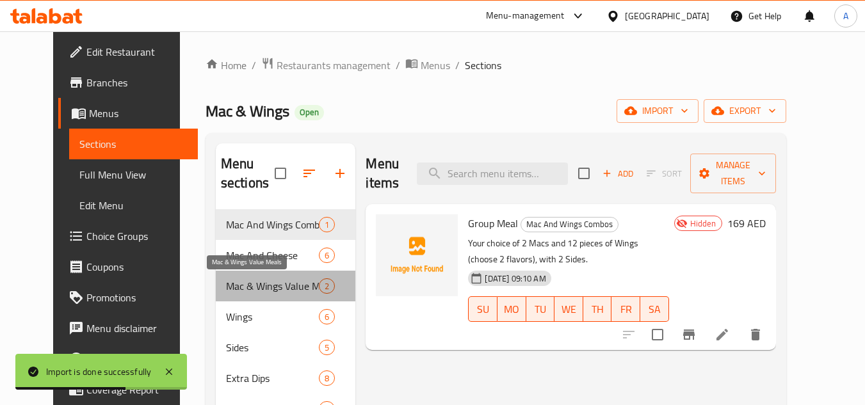
click at [274, 282] on span "Mac & Wings Value Meals" at bounding box center [273, 286] width 94 height 15
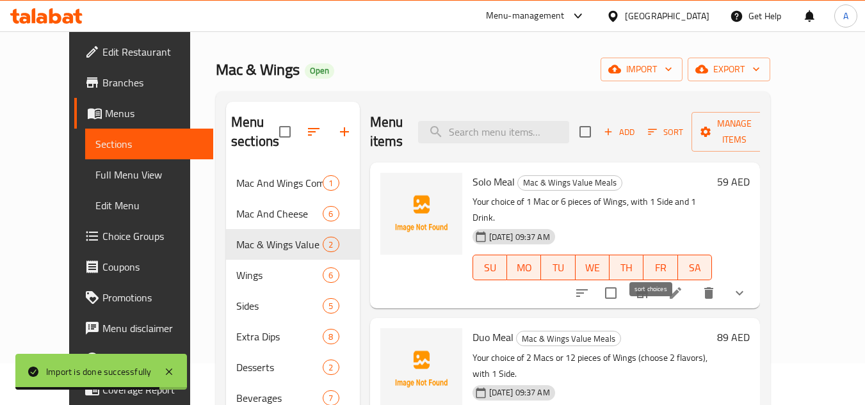
scroll to position [64, 0]
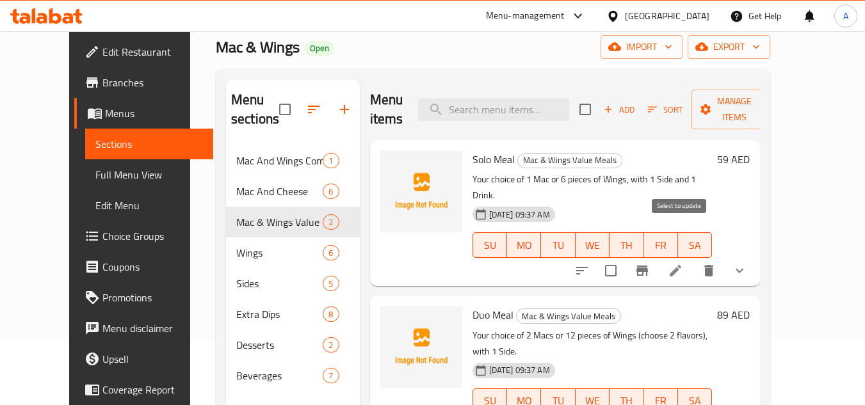
click at [624, 257] on input "checkbox" at bounding box center [611, 270] width 27 height 27
checkbox input "true"
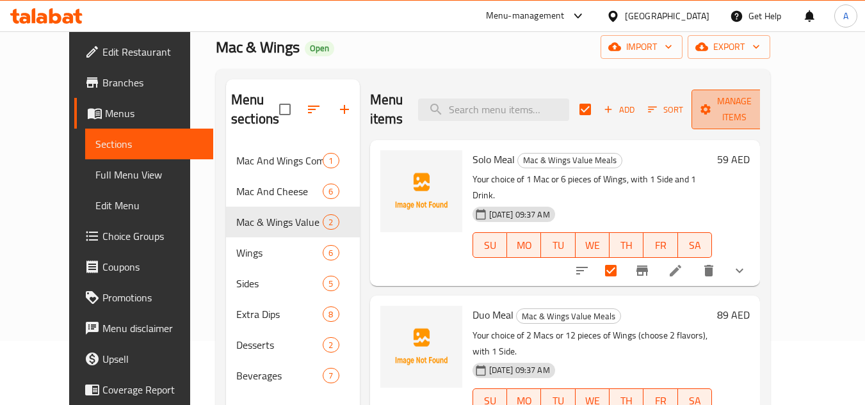
click at [777, 109] on button "Manage items" at bounding box center [735, 110] width 86 height 40
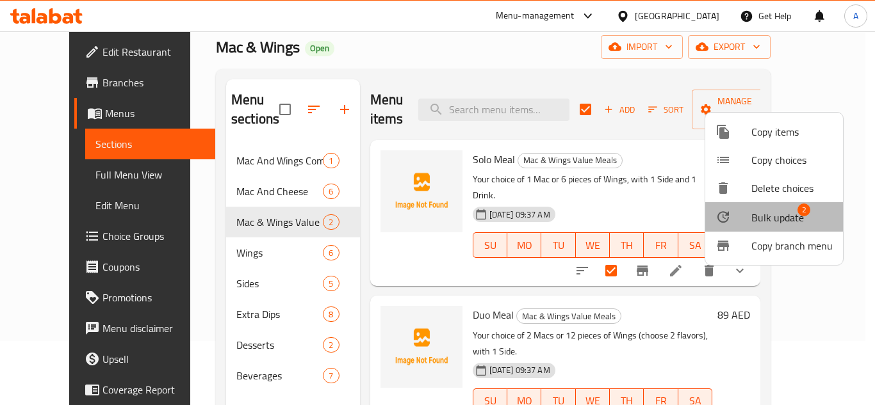
click at [797, 210] on span "2" at bounding box center [803, 210] width 13 height 13
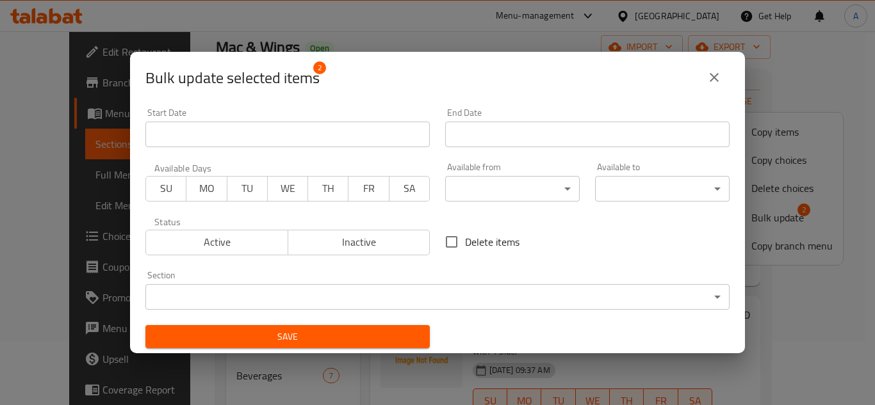
click at [361, 235] on span "Inactive" at bounding box center [359, 242] width 132 height 19
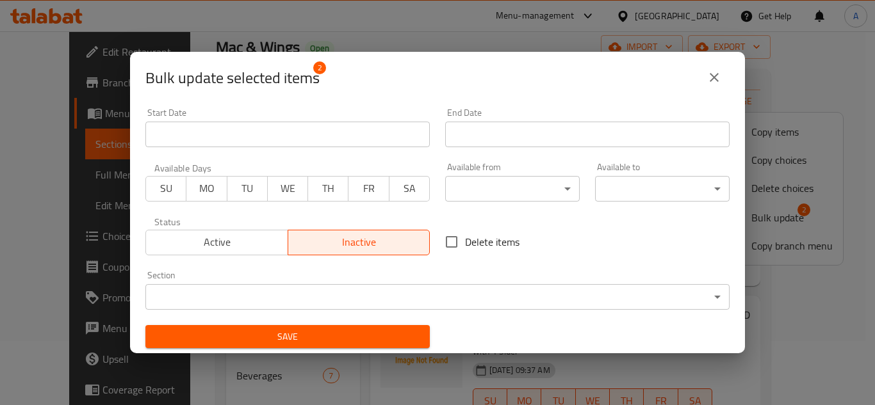
click at [334, 322] on div "Save" at bounding box center [288, 337] width 300 height 39
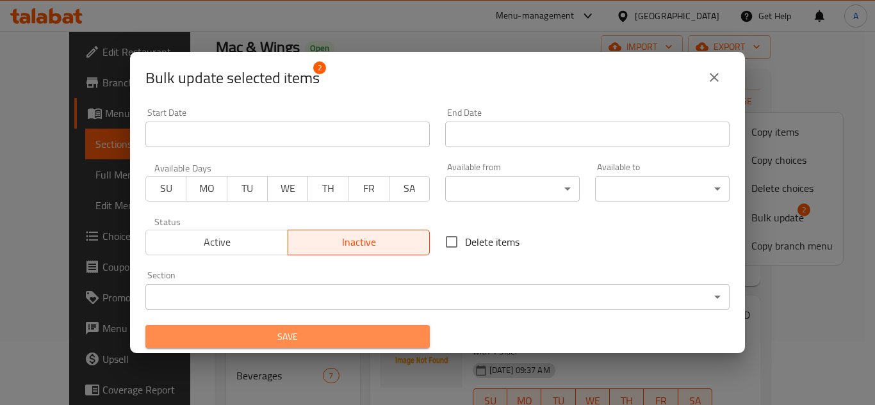
click at [337, 327] on button "Save" at bounding box center [287, 337] width 284 height 24
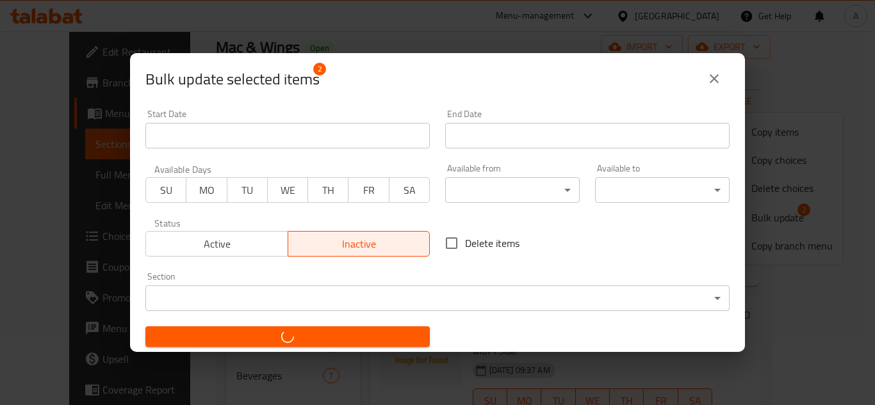
checkbox input "false"
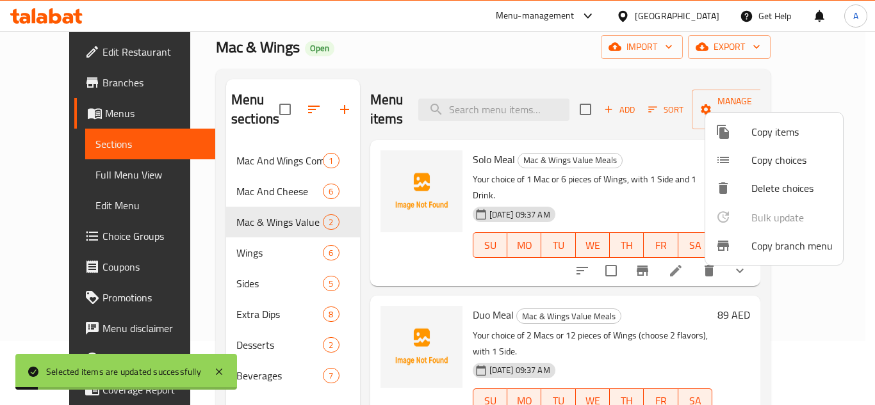
click at [532, 57] on div at bounding box center [437, 202] width 875 height 405
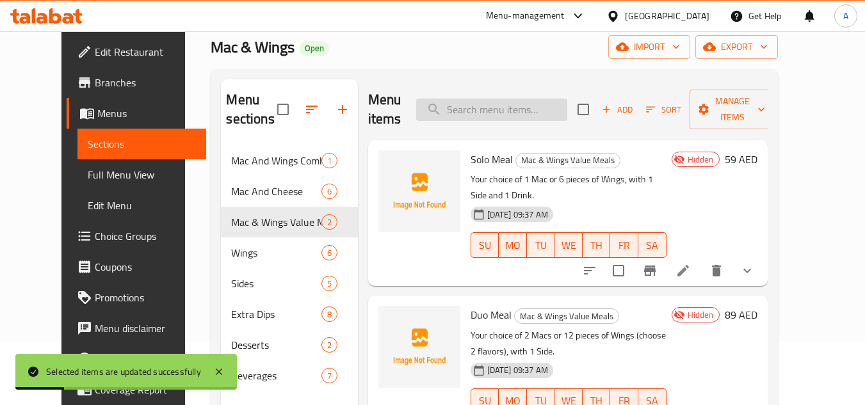
scroll to position [128, 0]
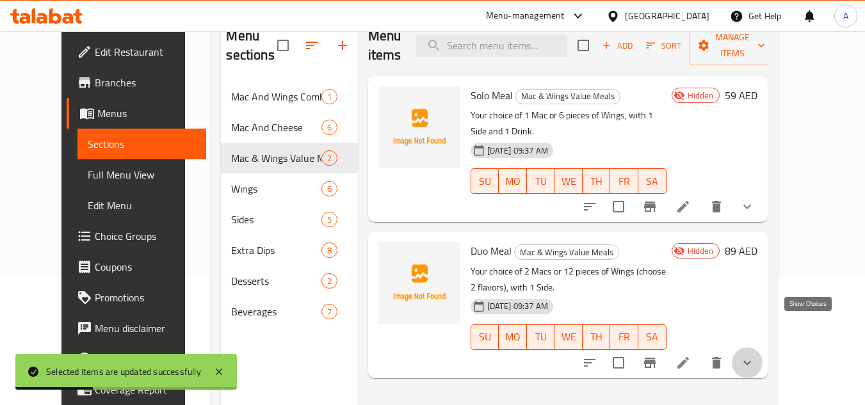
click at [755, 355] on icon "show more" at bounding box center [747, 362] width 15 height 15
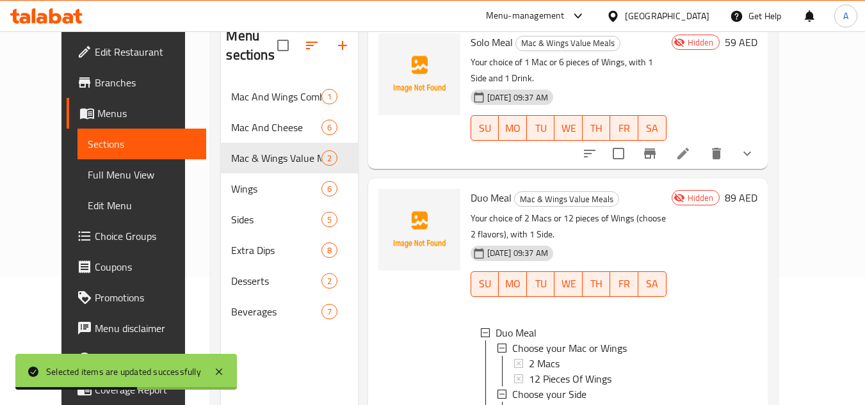
scroll to position [31, 0]
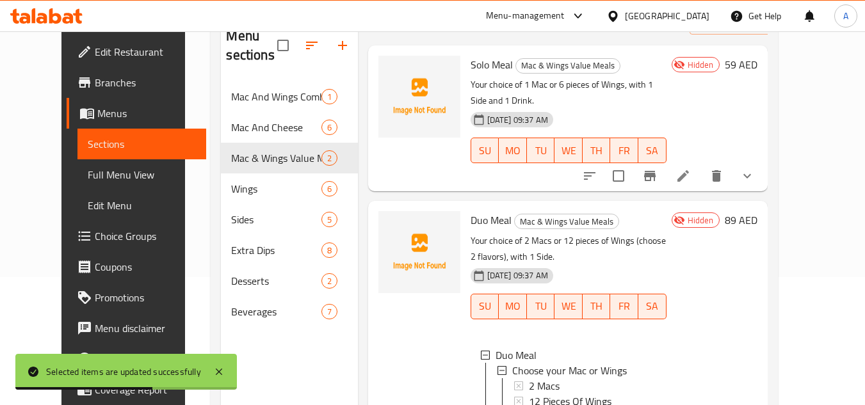
click at [763, 170] on button "show more" at bounding box center [747, 176] width 31 height 31
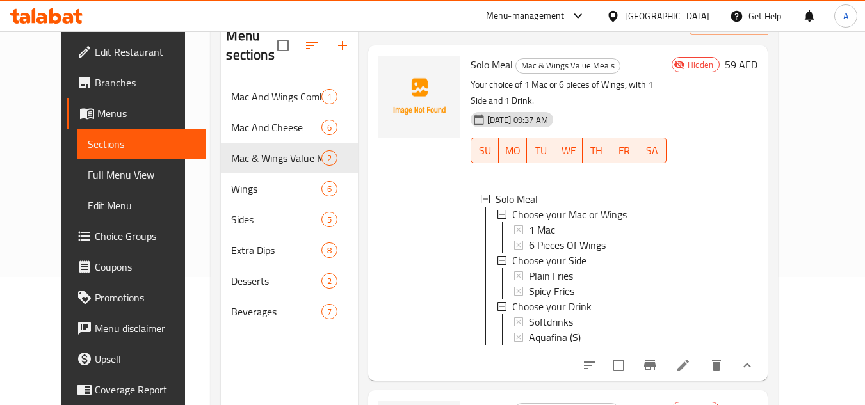
click at [94, 170] on span "Full Menu View" at bounding box center [142, 174] width 108 height 15
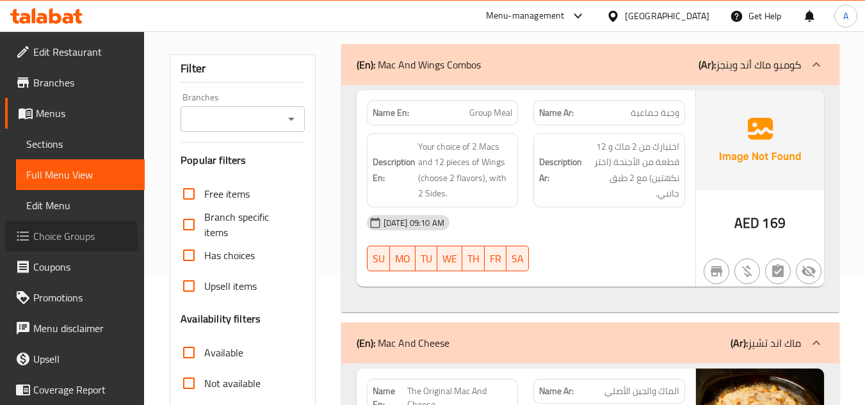
click at [54, 240] on span "Choice Groups" at bounding box center [83, 236] width 101 height 15
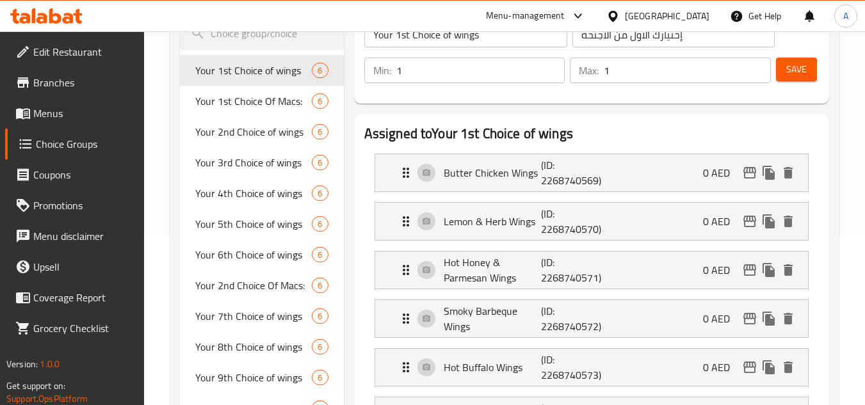
scroll to position [192, 0]
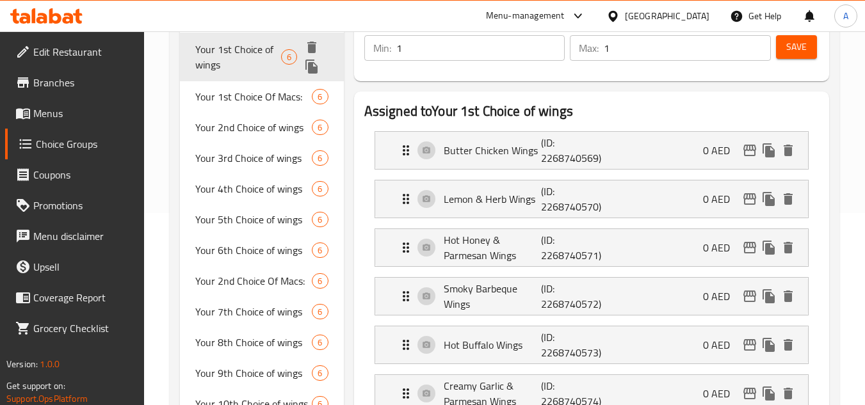
click at [265, 56] on span "Your 1st Choice of wings" at bounding box center [238, 57] width 86 height 31
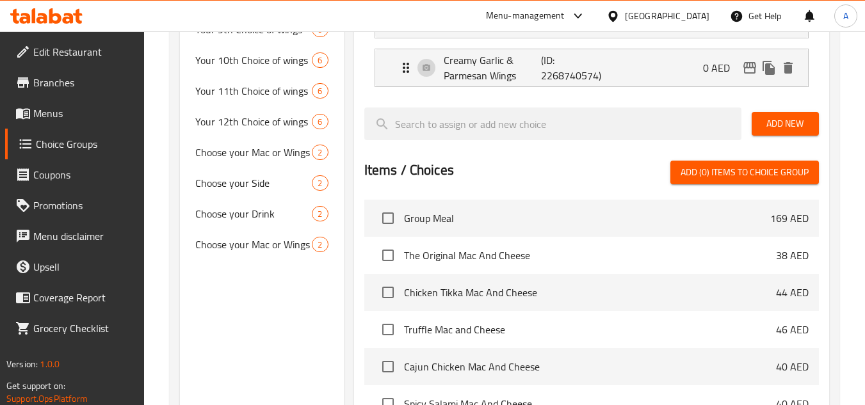
scroll to position [692, 0]
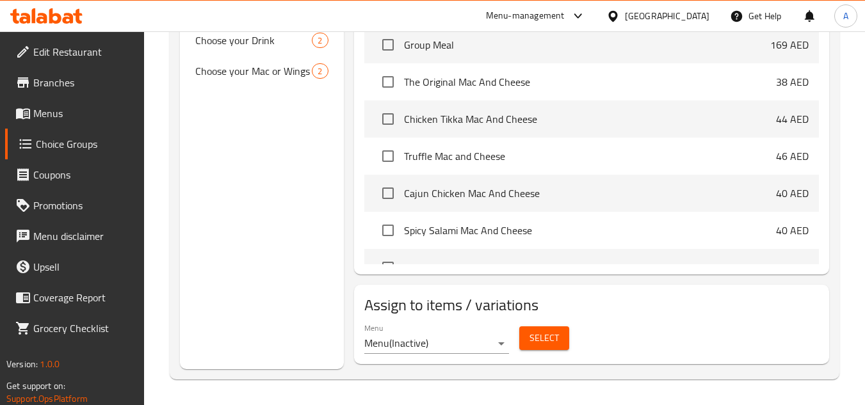
click at [534, 343] on span "Select" at bounding box center [544, 339] width 29 height 16
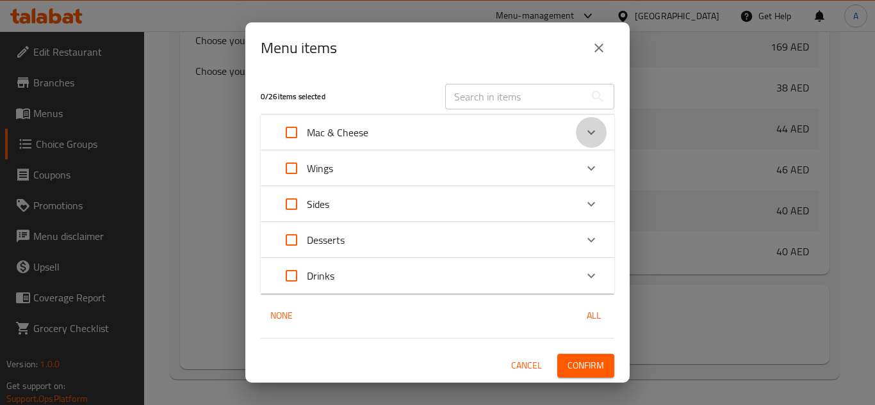
click at [596, 134] on icon "Expand" at bounding box center [591, 132] width 15 height 15
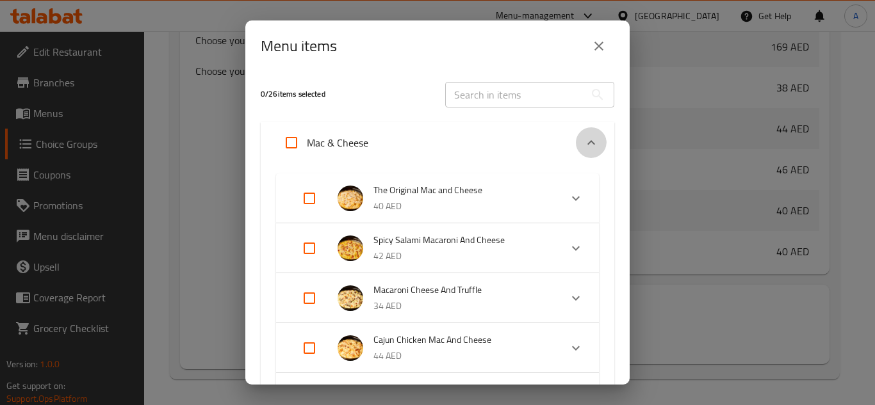
click at [589, 138] on icon "Expand" at bounding box center [591, 142] width 15 height 15
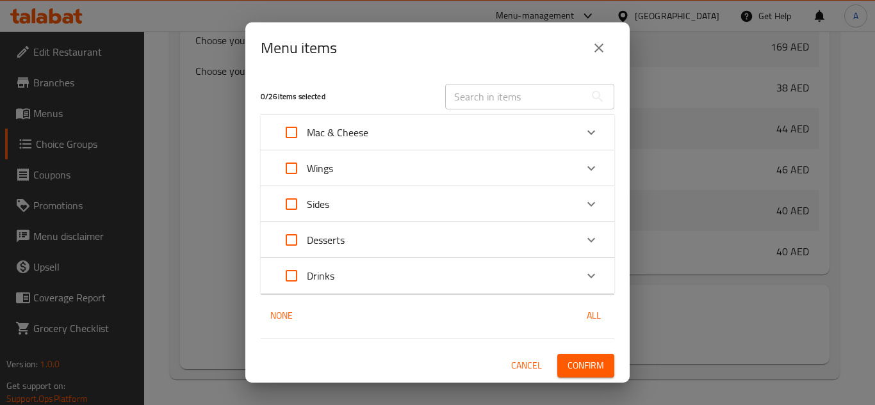
click at [609, 47] on button "close" at bounding box center [599, 48] width 31 height 31
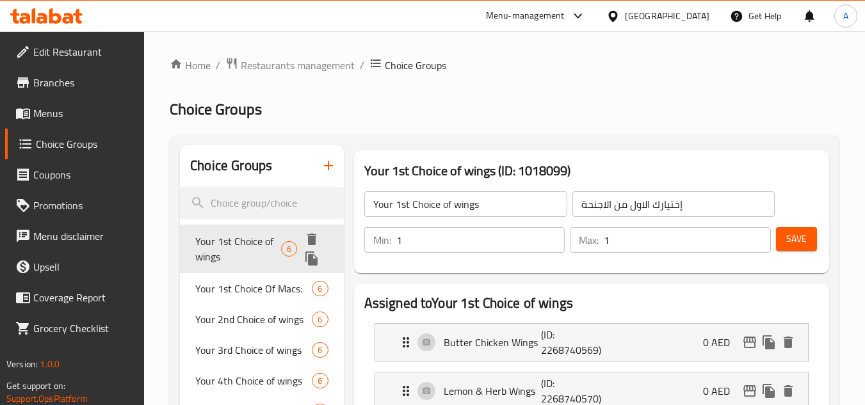
click at [238, 239] on span "Your 1st Choice of wings" at bounding box center [238, 249] width 86 height 31
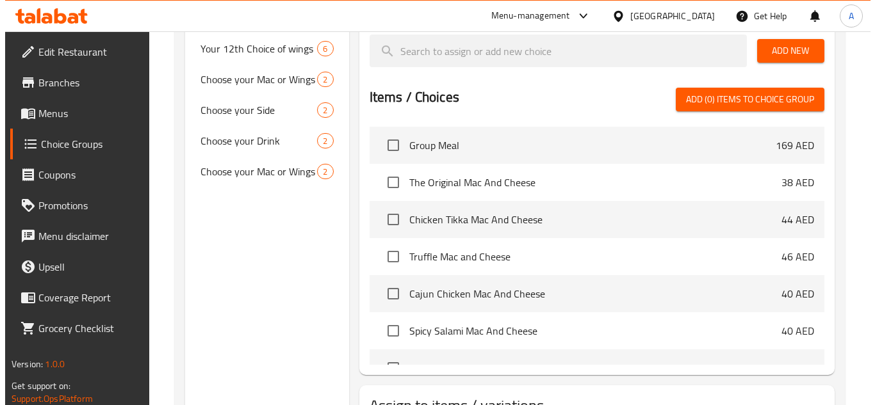
scroll to position [641, 0]
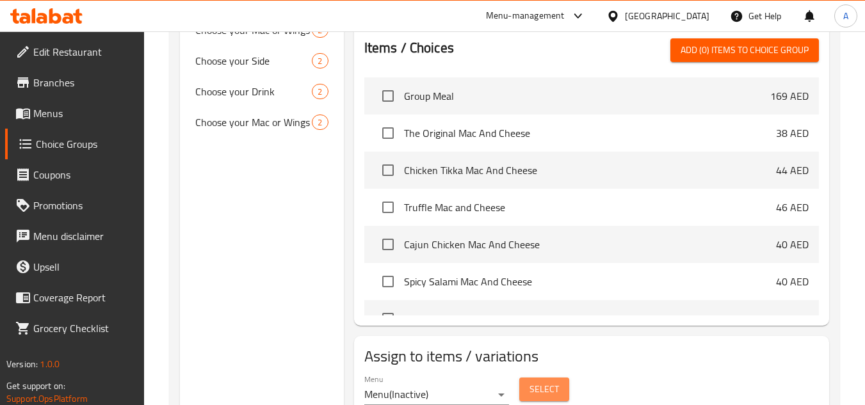
click at [527, 379] on button "Select" at bounding box center [544, 390] width 50 height 24
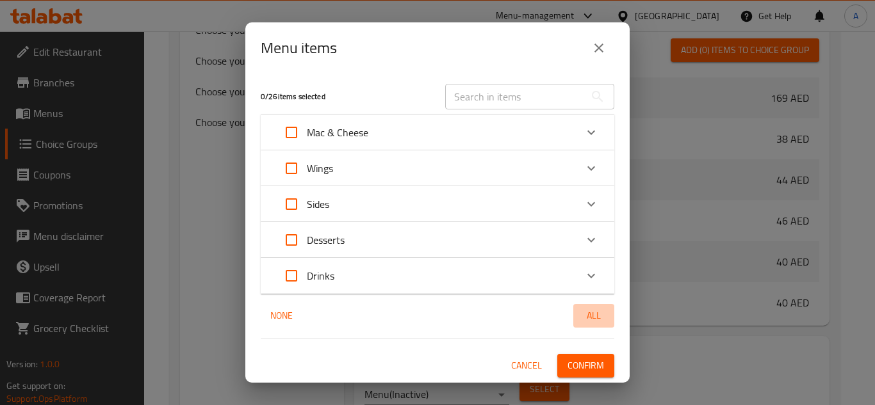
click at [596, 316] on span "All" at bounding box center [593, 316] width 31 height 16
checkbox input "true"
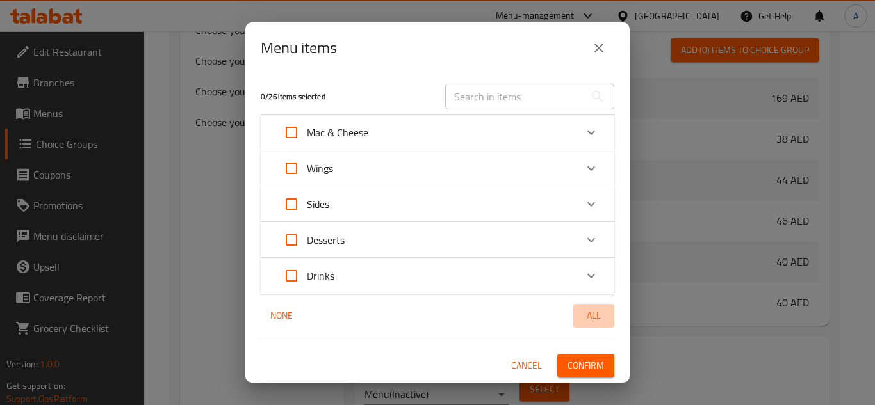
checkbox input "true"
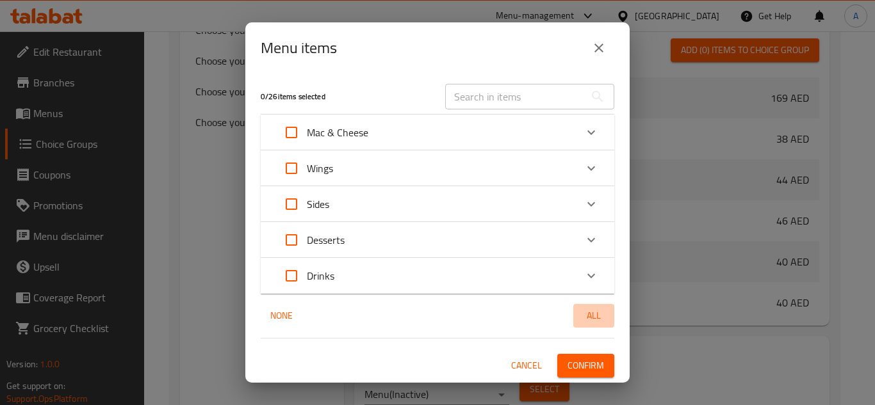
checkbox input "true"
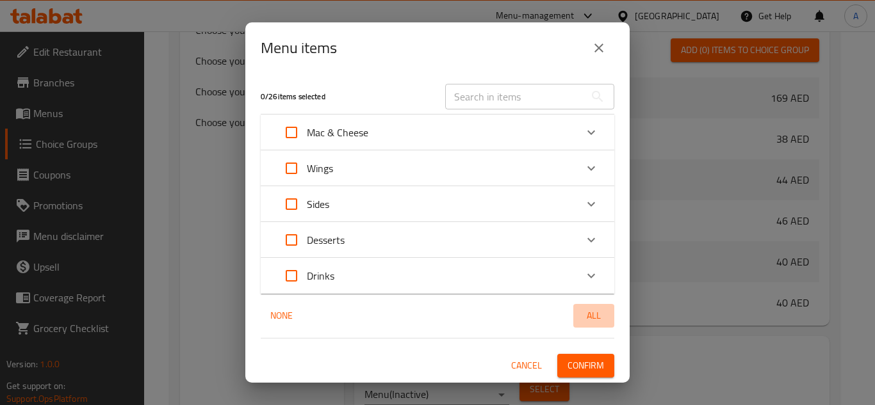
checkbox input "true"
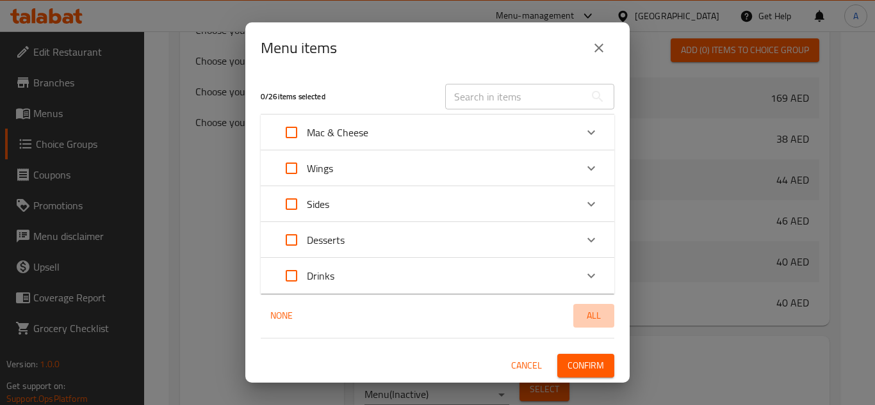
checkbox input "true"
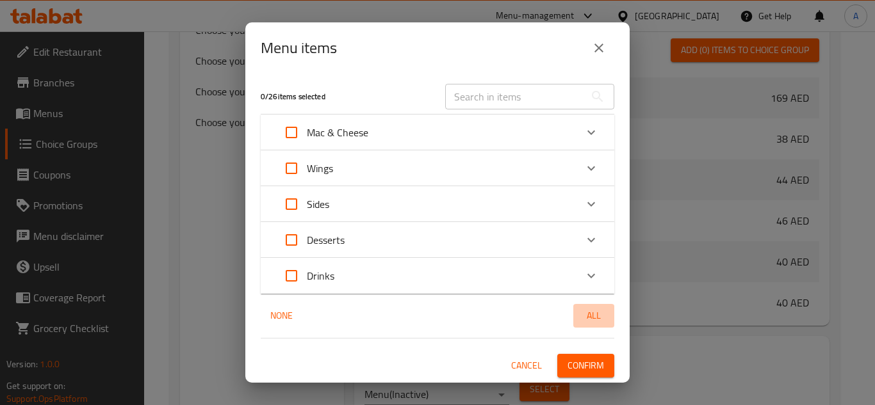
checkbox input "true"
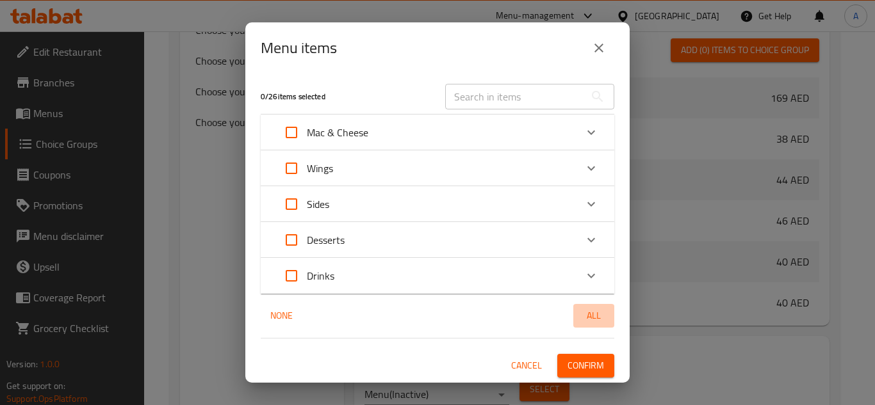
checkbox input "true"
click at [596, 315] on span "All" at bounding box center [593, 316] width 31 height 16
click at [596, 313] on span "All" at bounding box center [593, 316] width 31 height 16
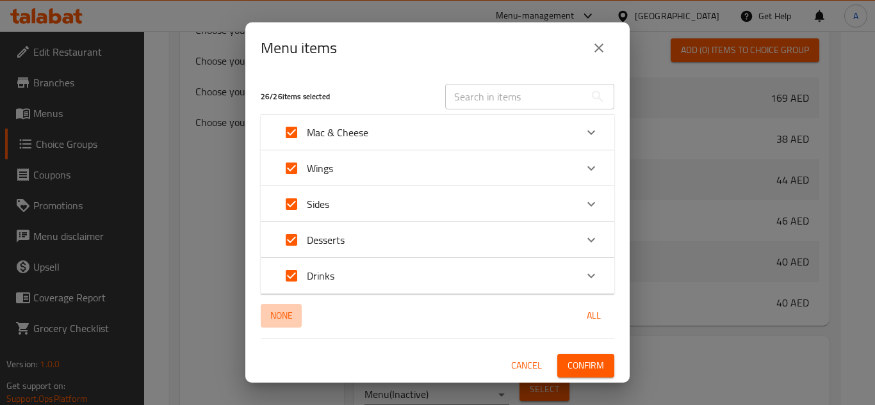
click at [271, 311] on span "None" at bounding box center [281, 316] width 31 height 16
checkbox input "false"
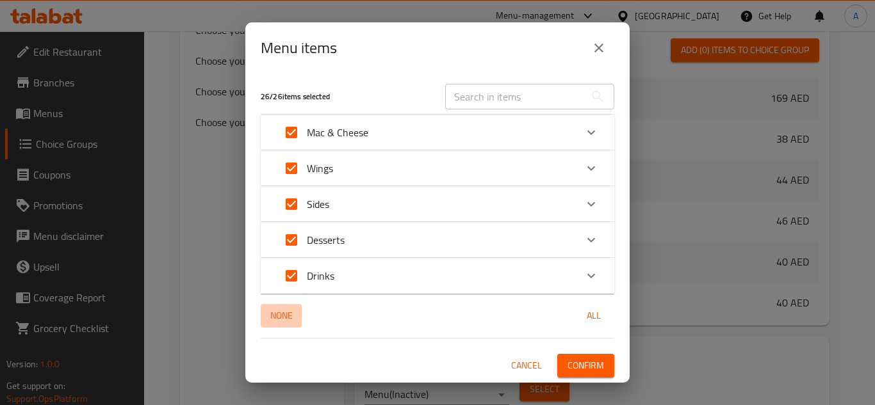
checkbox input "false"
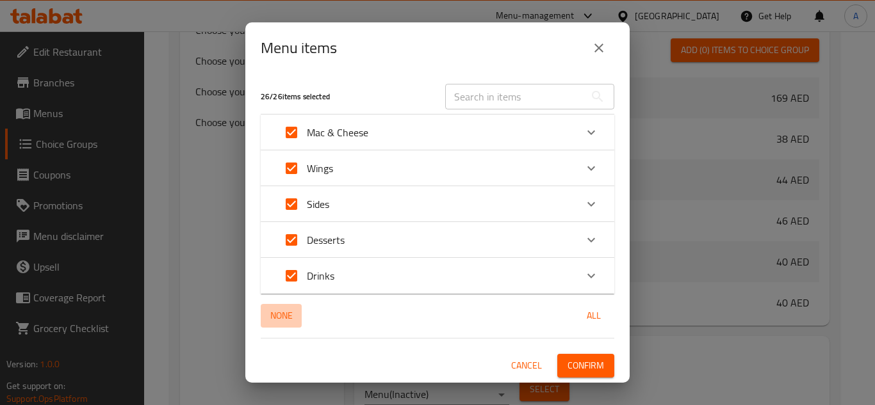
checkbox input "false"
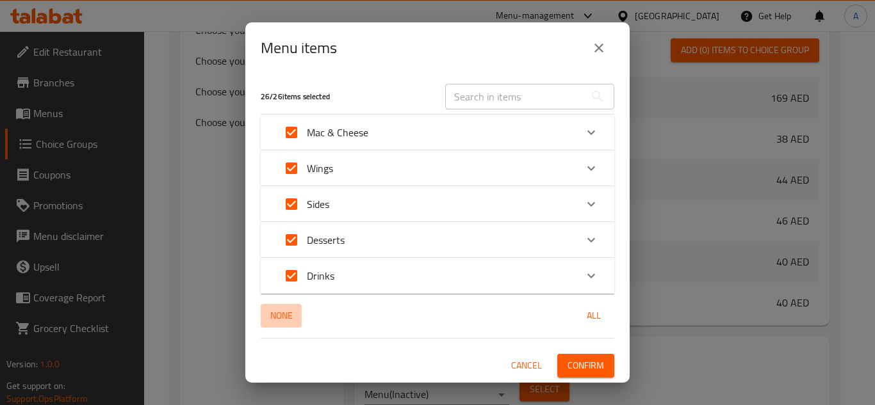
checkbox input "false"
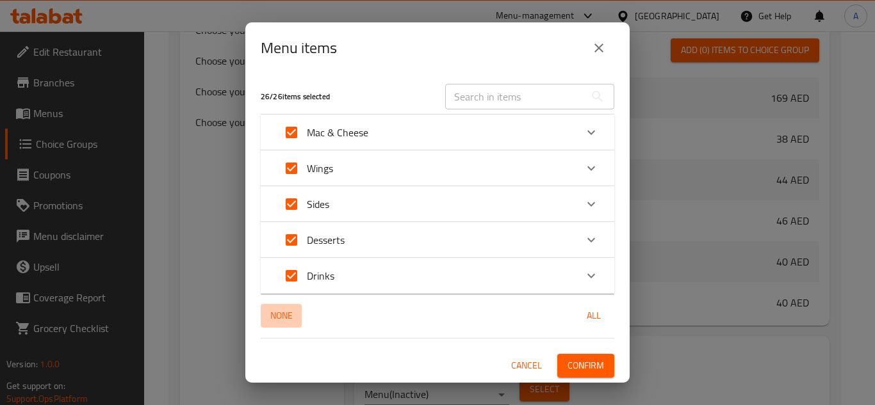
checkbox input "false"
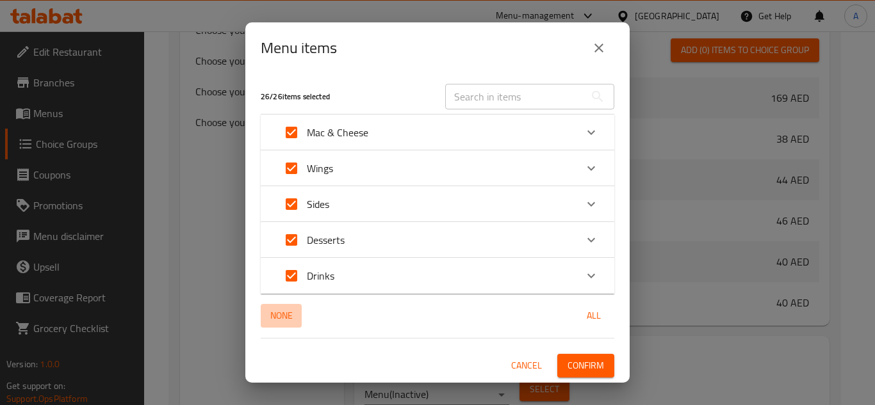
checkbox input "false"
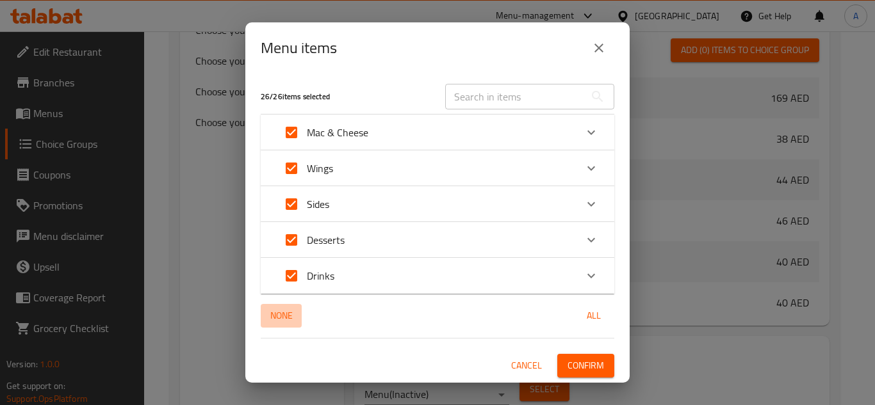
checkbox input "false"
click at [590, 238] on icon "Expand" at bounding box center [591, 240] width 15 height 15
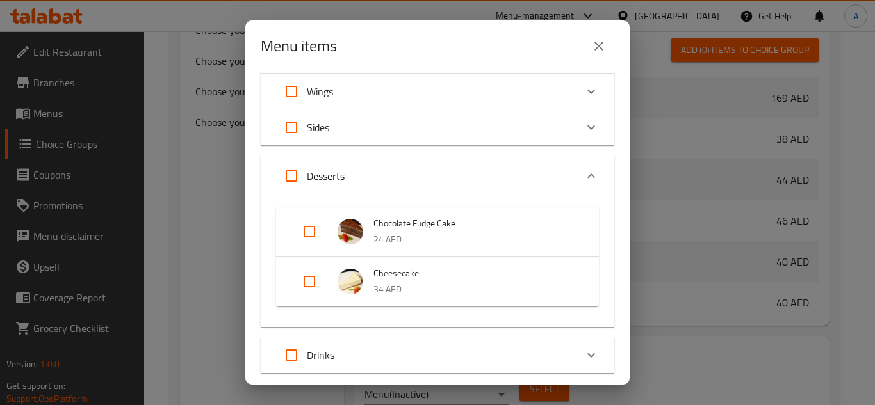
scroll to position [152, 0]
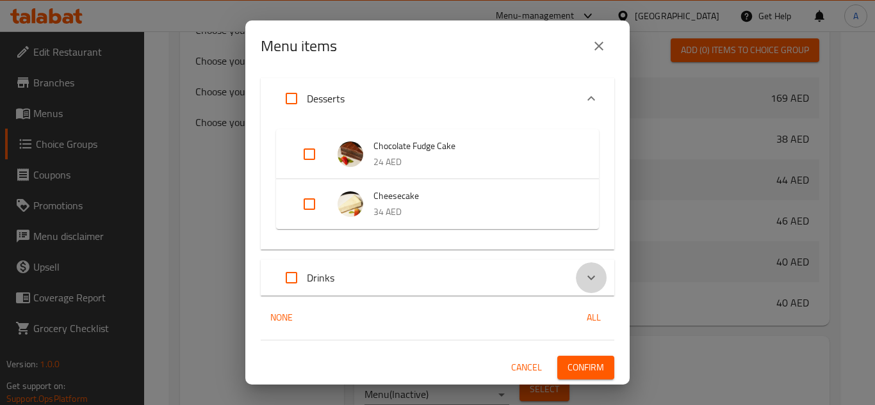
click at [584, 275] on icon "Expand" at bounding box center [591, 277] width 15 height 15
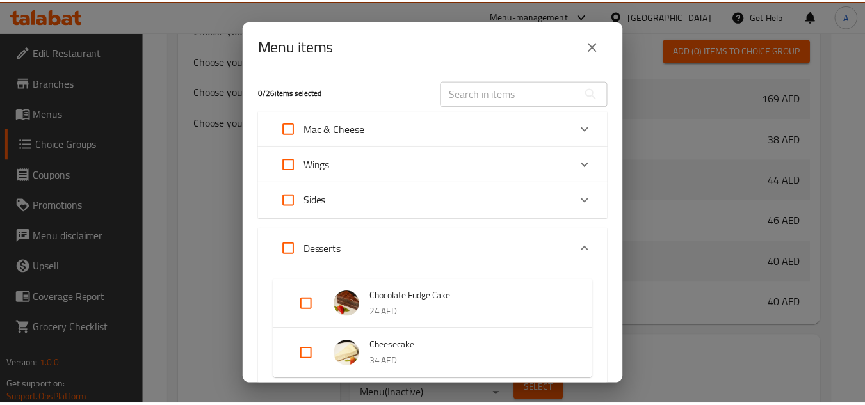
scroll to position [0, 0]
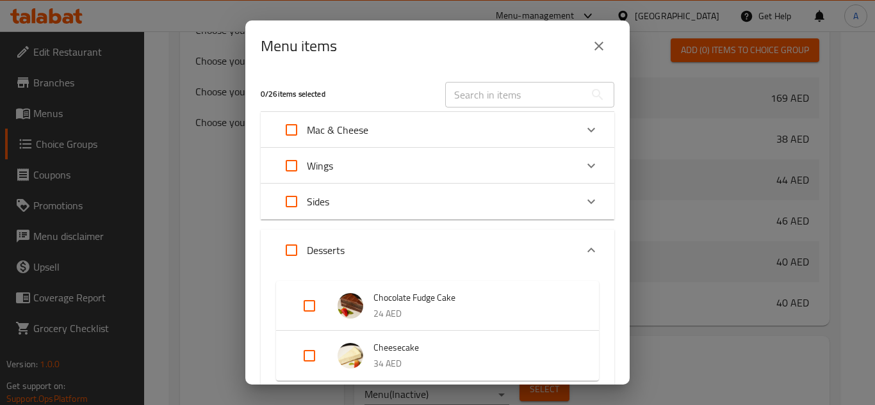
click at [587, 203] on icon "Expand" at bounding box center [591, 202] width 8 height 4
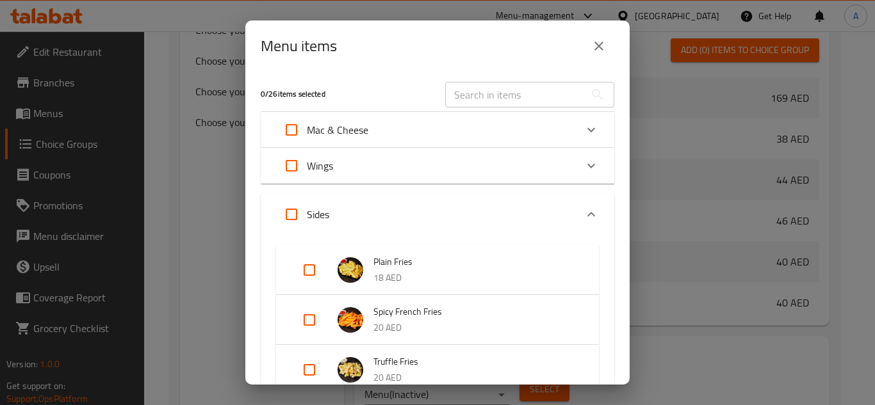
click at [584, 165] on icon "Expand" at bounding box center [591, 165] width 15 height 15
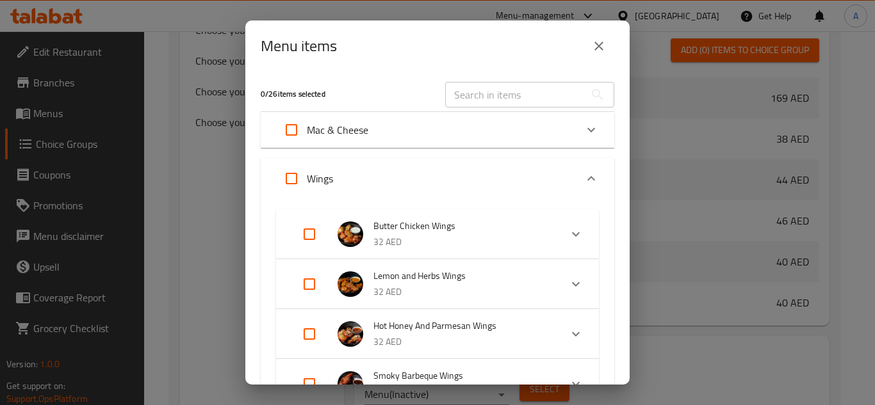
click at [583, 140] on div "Expand" at bounding box center [591, 130] width 31 height 31
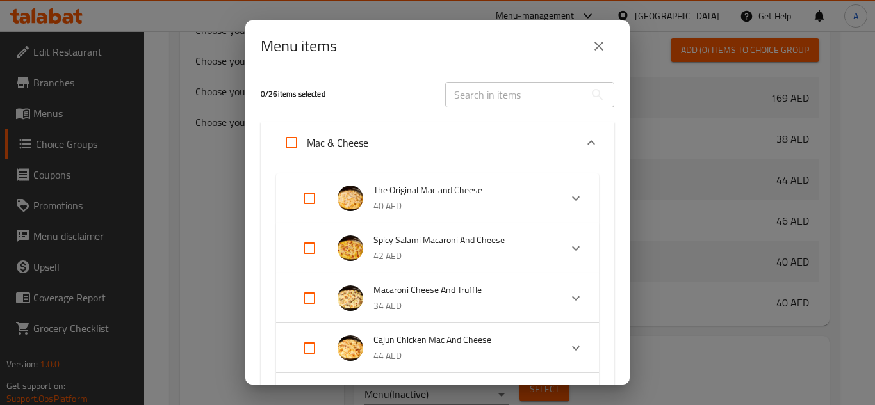
click at [611, 40] on button "close" at bounding box center [599, 46] width 31 height 31
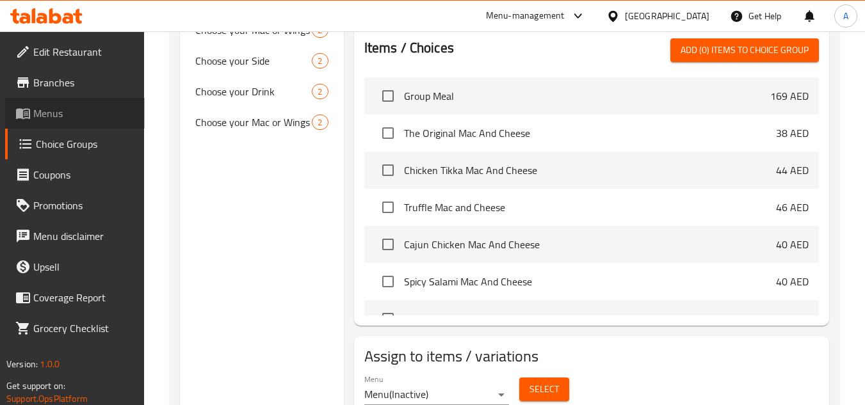
click at [83, 120] on span "Menus" at bounding box center [83, 113] width 101 height 15
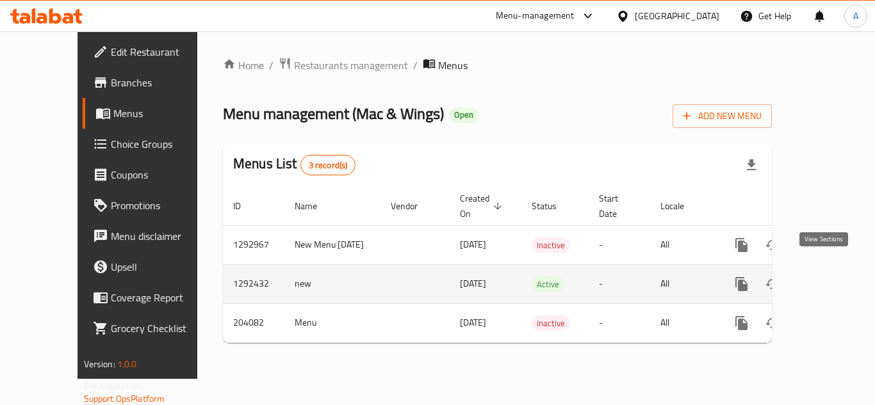
click at [829, 277] on icon "enhanced table" at bounding box center [833, 284] width 15 height 15
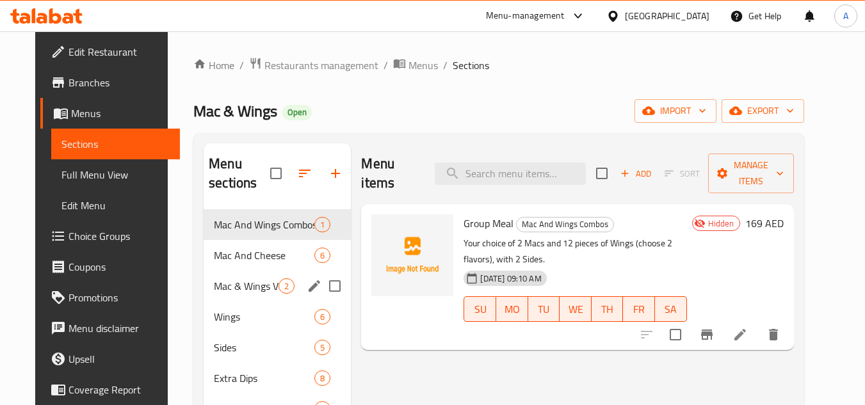
click at [245, 298] on div "Mac & Wings Value Meals 2" at bounding box center [277, 286] width 147 height 31
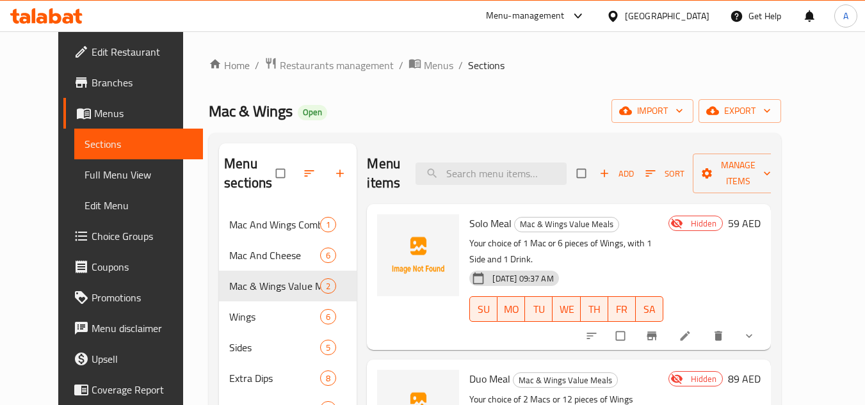
click at [101, 227] on link "Choice Groups" at bounding box center [133, 236] width 140 height 31
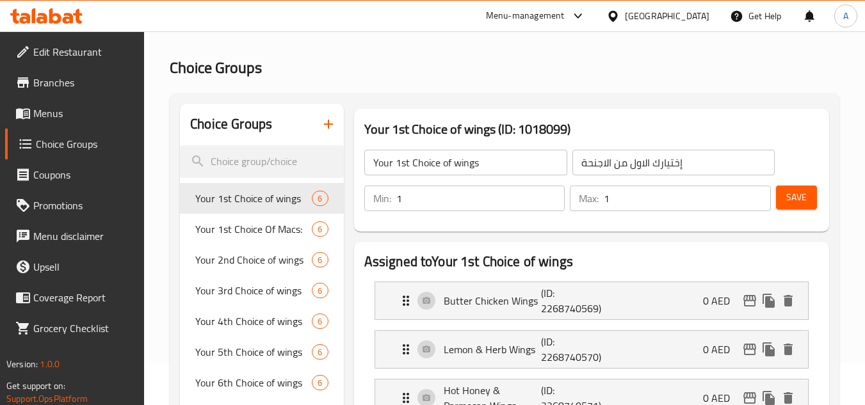
scroll to position [64, 0]
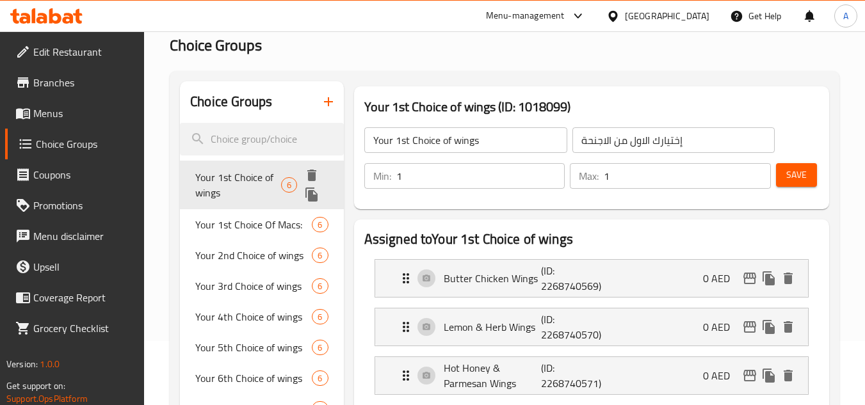
click at [254, 177] on span "Your 1st Choice of wings" at bounding box center [238, 185] width 86 height 31
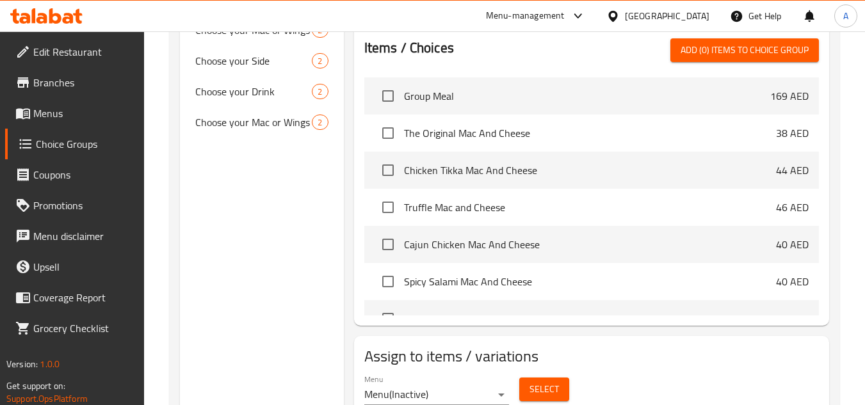
scroll to position [692, 0]
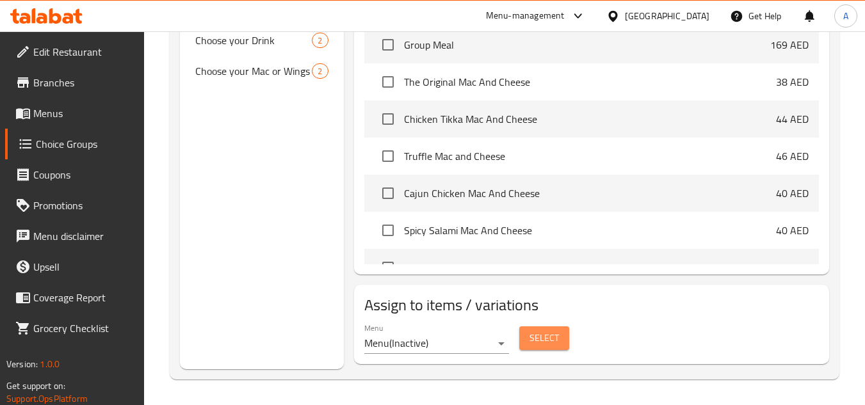
click at [541, 334] on span "Select" at bounding box center [544, 339] width 29 height 16
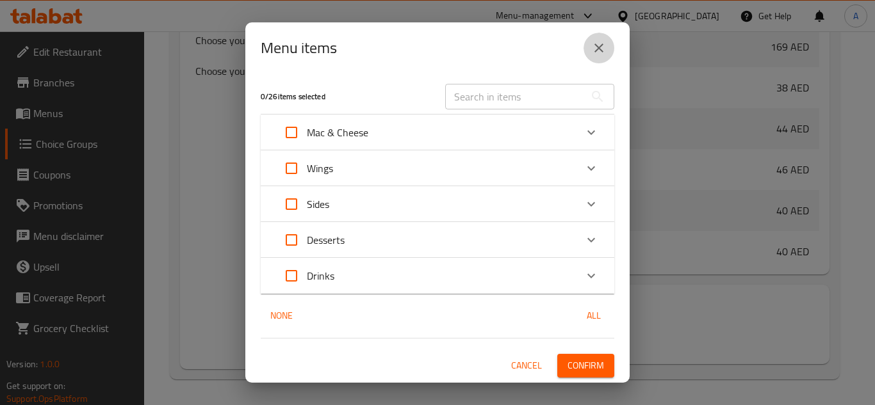
click at [603, 49] on icon "close" at bounding box center [598, 47] width 15 height 15
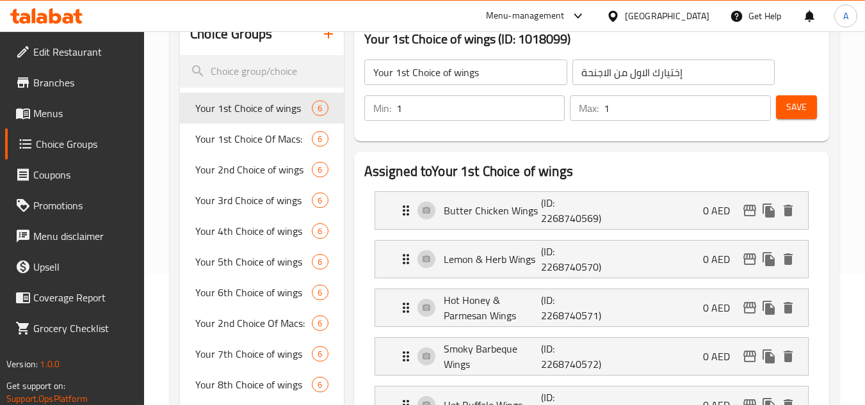
scroll to position [51, 0]
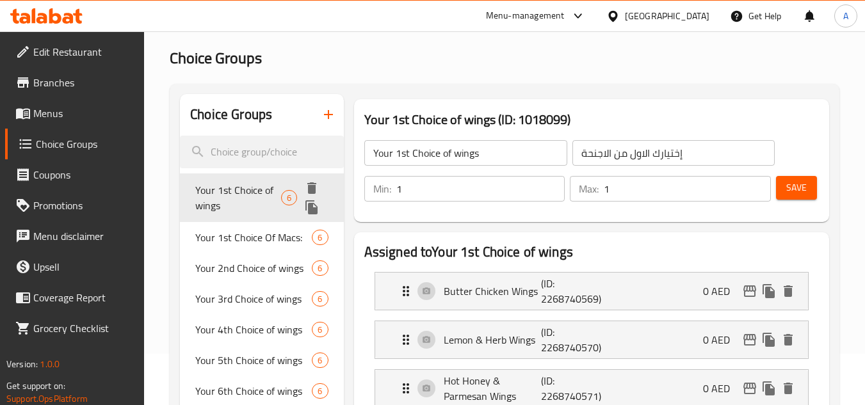
click at [233, 193] on span "Your 1st Choice of wings" at bounding box center [238, 198] width 86 height 31
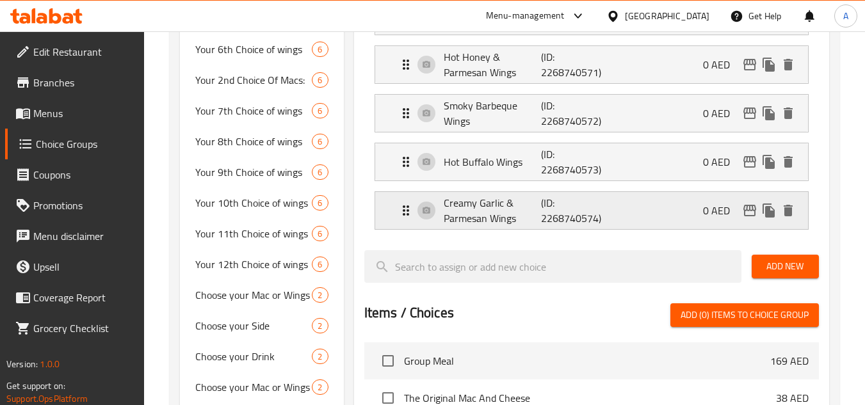
scroll to position [692, 0]
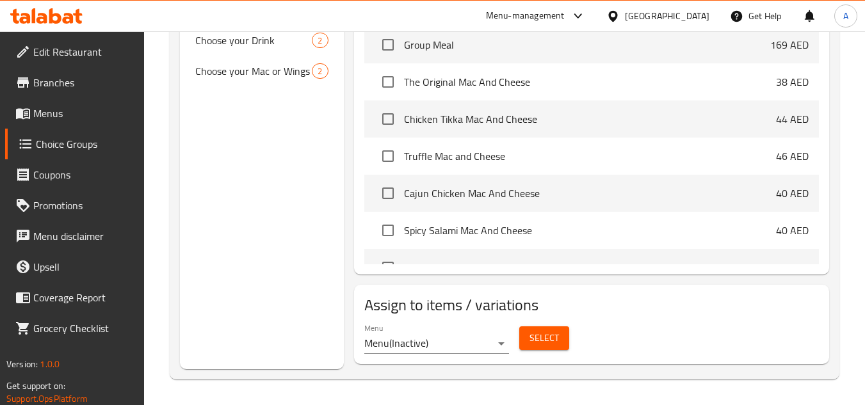
click at [537, 335] on span "Select" at bounding box center [544, 339] width 29 height 16
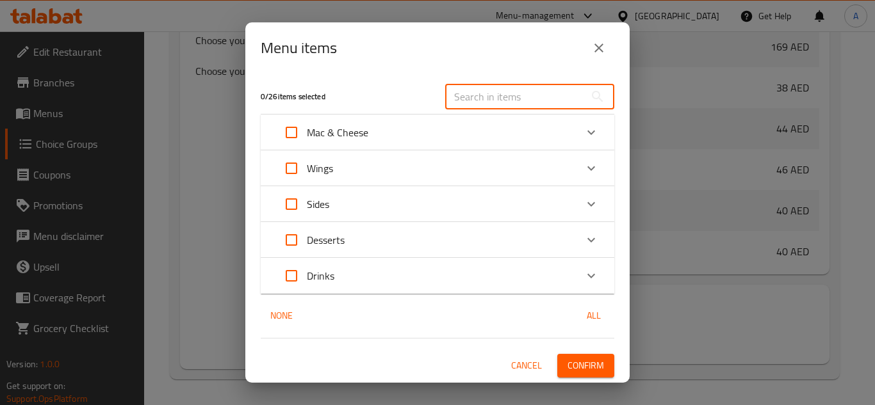
click at [492, 101] on input "text" at bounding box center [515, 97] width 140 height 26
paste input "Solo Meal"
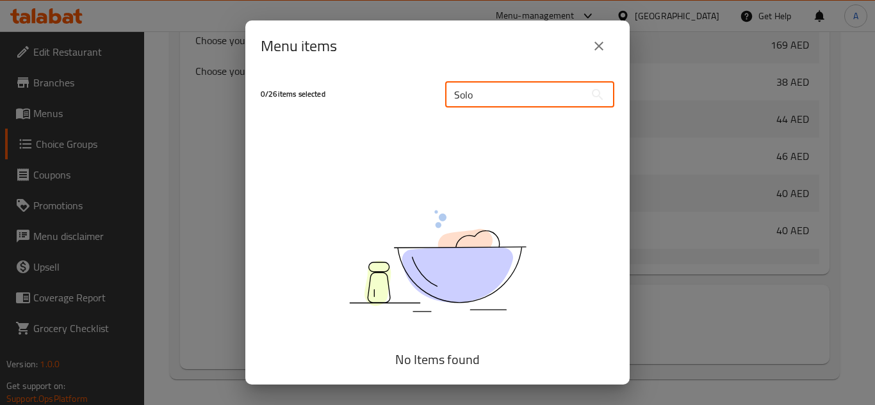
type input "Solo"
click at [603, 53] on icon "close" at bounding box center [598, 45] width 15 height 15
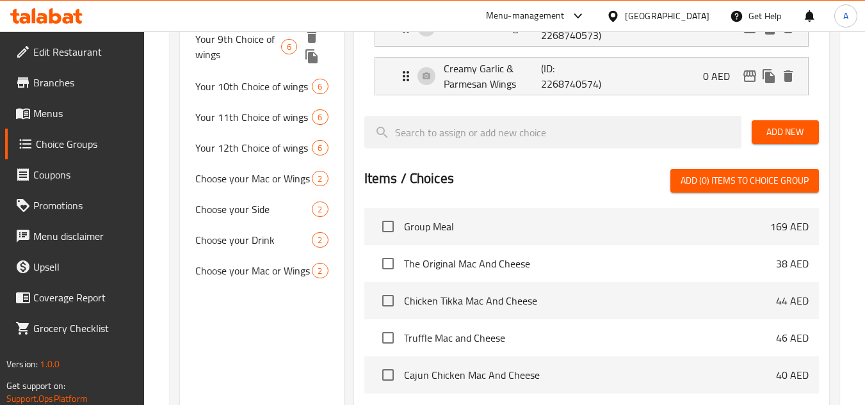
scroll to position [371, 0]
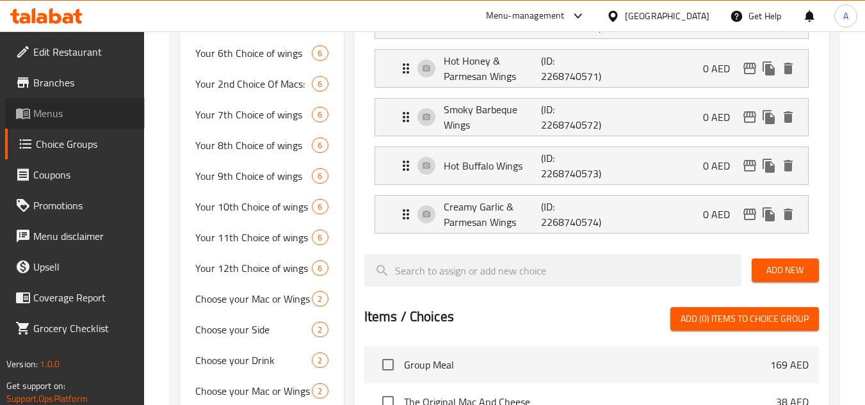
click at [65, 117] on span "Menus" at bounding box center [83, 113] width 101 height 15
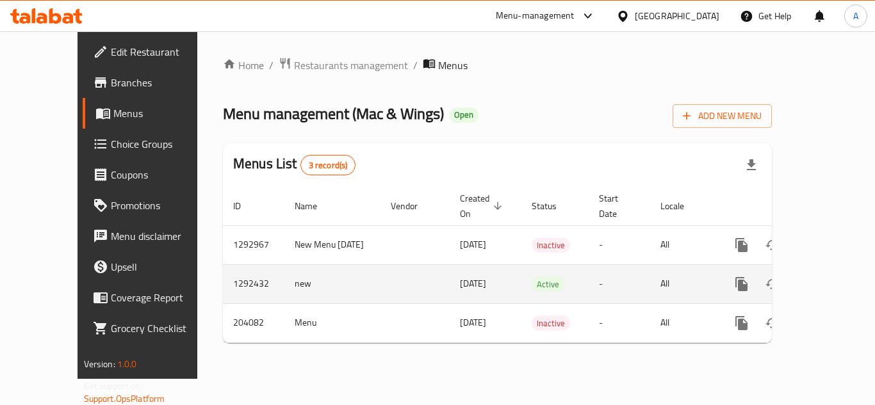
click at [826, 277] on icon "enhanced table" at bounding box center [833, 284] width 15 height 15
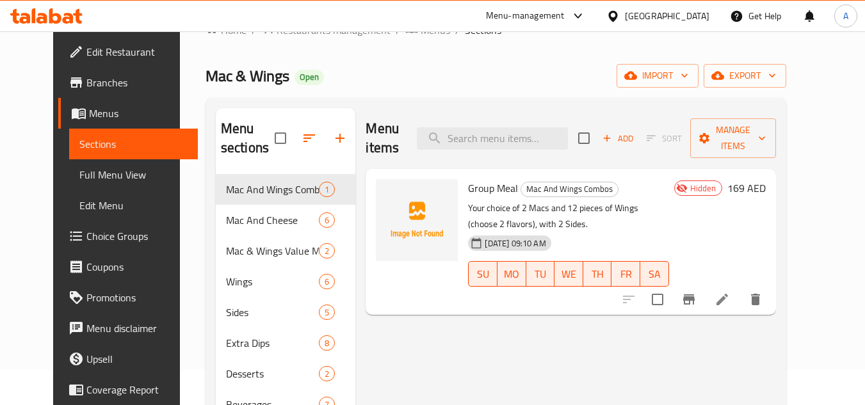
scroll to position [64, 0]
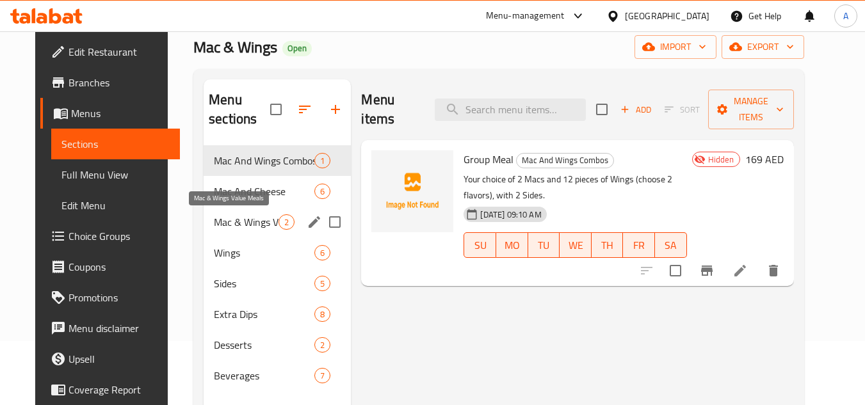
click at [233, 224] on span "Mac & Wings Value Meals" at bounding box center [246, 222] width 65 height 15
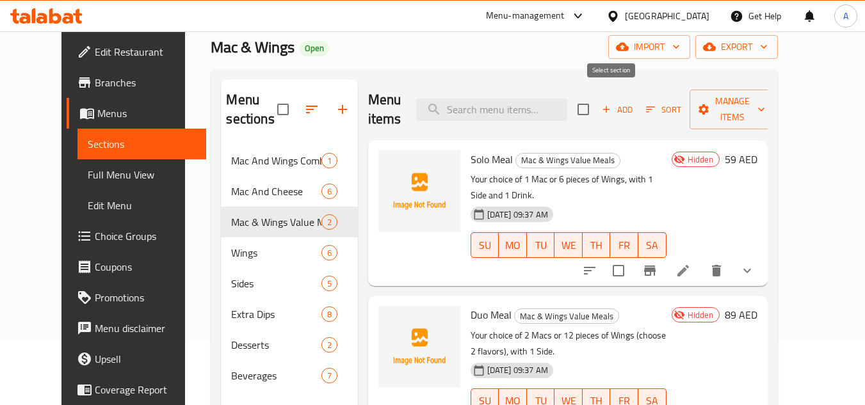
click at [597, 96] on input "checkbox" at bounding box center [583, 109] width 27 height 27
checkbox input "true"
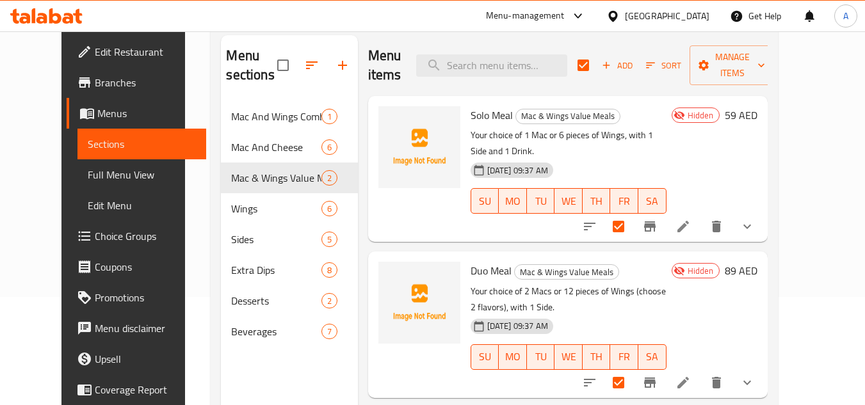
scroll to position [51, 0]
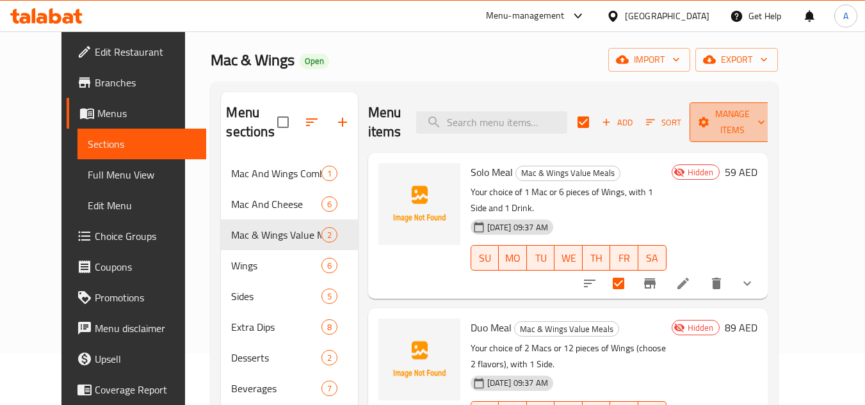
click at [750, 113] on span "Manage items" at bounding box center [732, 122] width 65 height 32
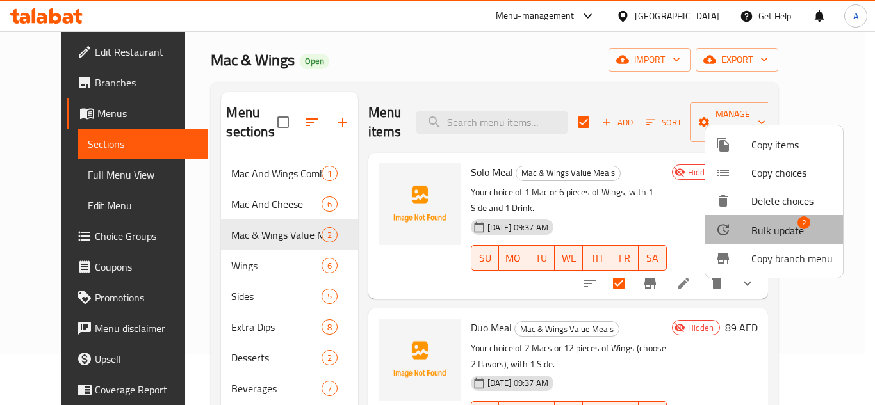
click at [776, 227] on span "Bulk update" at bounding box center [777, 230] width 53 height 15
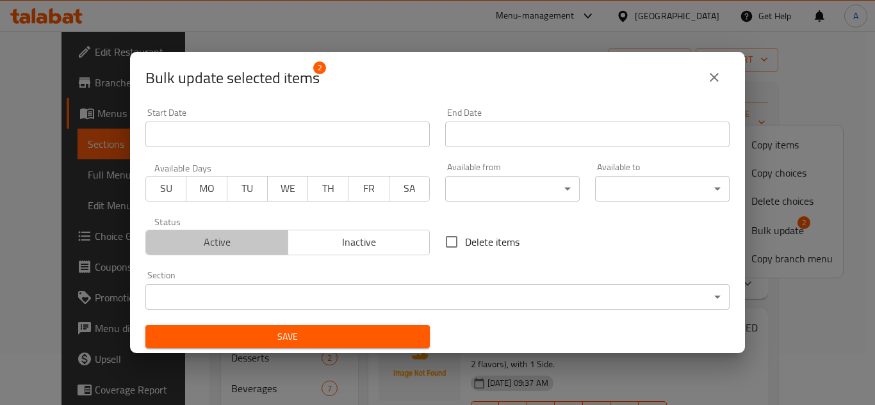
click at [244, 231] on button "Active" at bounding box center [216, 243] width 143 height 26
click at [285, 332] on span "Save" at bounding box center [288, 337] width 264 height 16
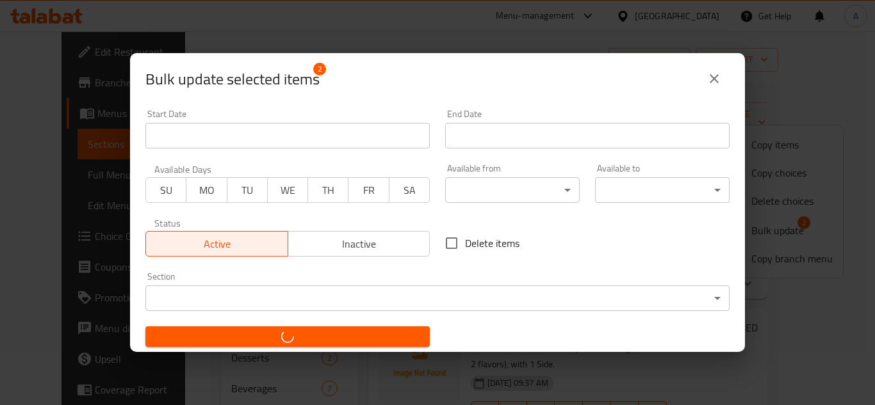
checkbox input "false"
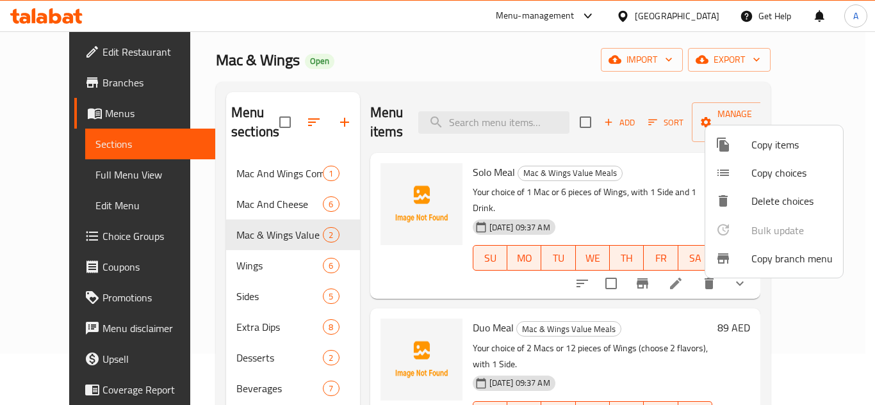
click at [98, 227] on div at bounding box center [437, 202] width 875 height 405
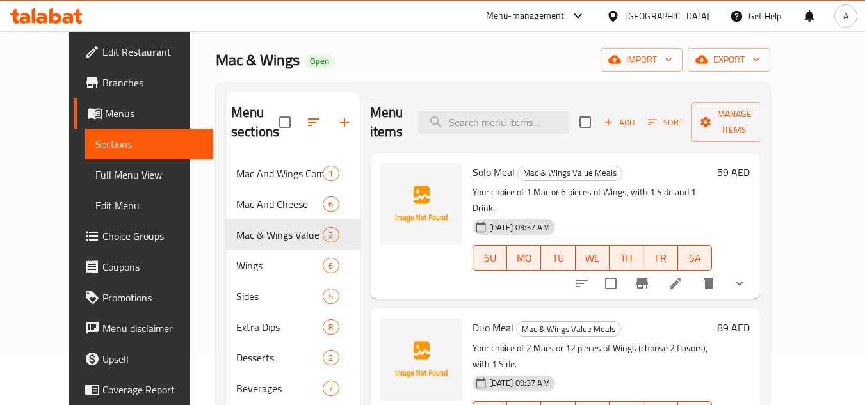
click at [98, 227] on link "Choice Groups" at bounding box center [144, 236] width 140 height 31
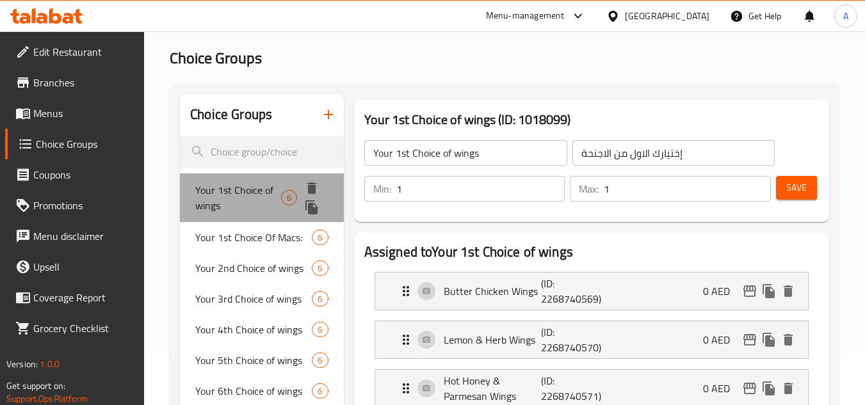
click at [256, 199] on span "Your 1st Choice of wings" at bounding box center [238, 198] width 86 height 31
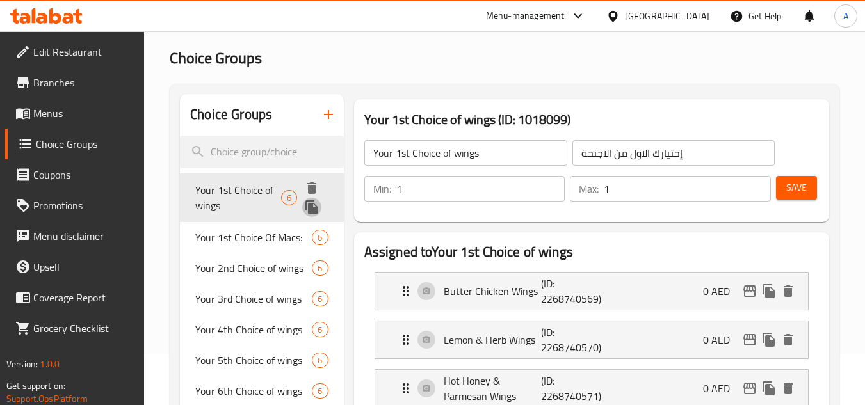
click at [316, 205] on icon "duplicate" at bounding box center [311, 207] width 15 height 15
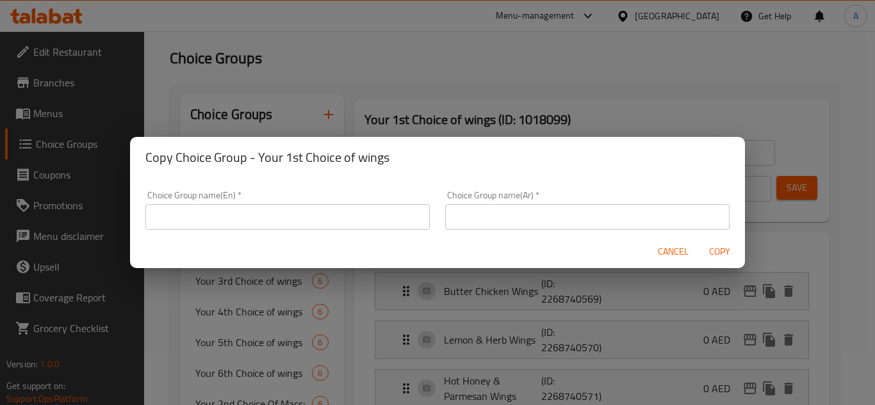
click at [667, 253] on span "Cancel" at bounding box center [673, 252] width 31 height 16
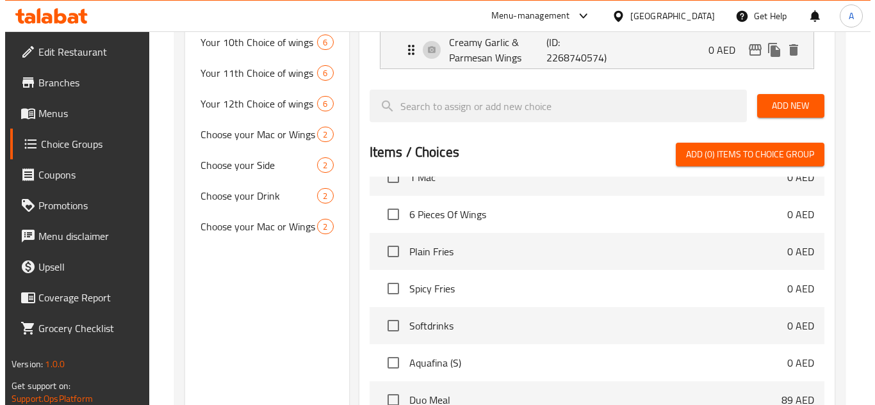
scroll to position [692, 0]
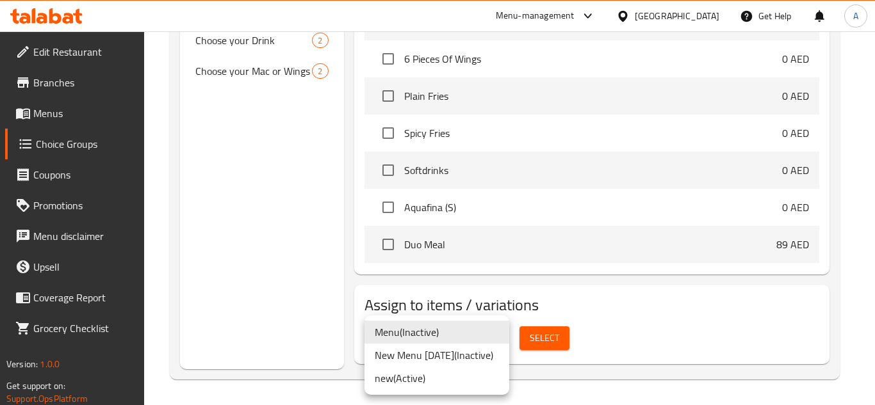
click at [553, 337] on div at bounding box center [437, 202] width 875 height 405
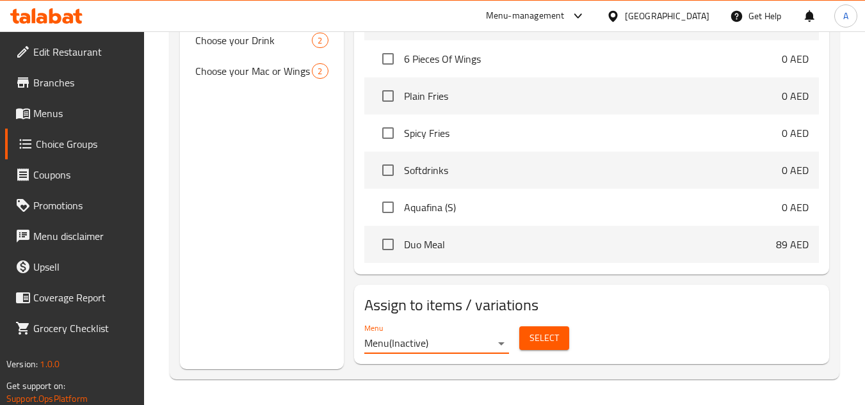
click at [553, 337] on span "Select" at bounding box center [544, 339] width 29 height 16
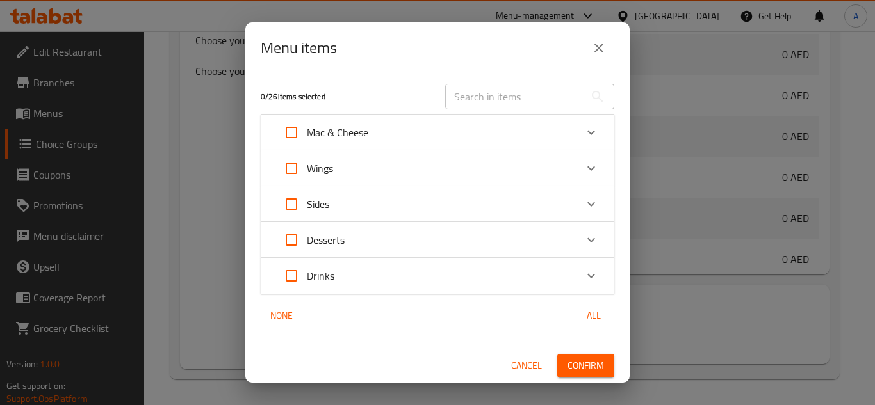
click at [608, 33] on div "Menu items" at bounding box center [438, 48] width 354 height 31
click at [606, 33] on div "Menu items" at bounding box center [438, 48] width 354 height 31
click at [605, 40] on icon "close" at bounding box center [598, 47] width 15 height 15
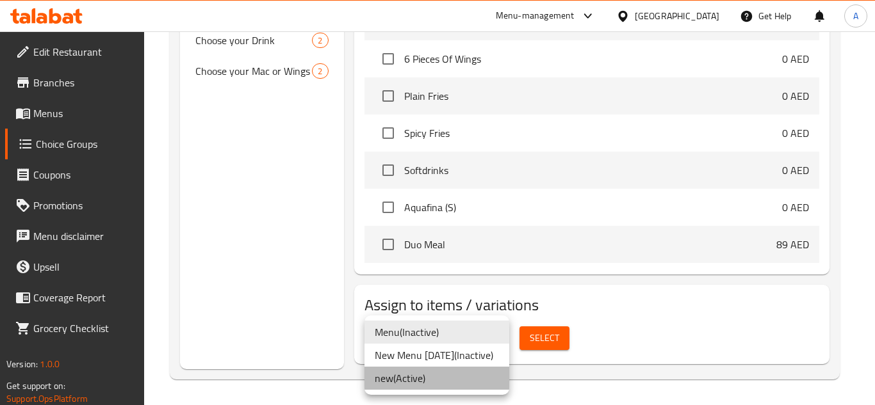
click at [436, 381] on li "new ( Active )" at bounding box center [436, 378] width 145 height 23
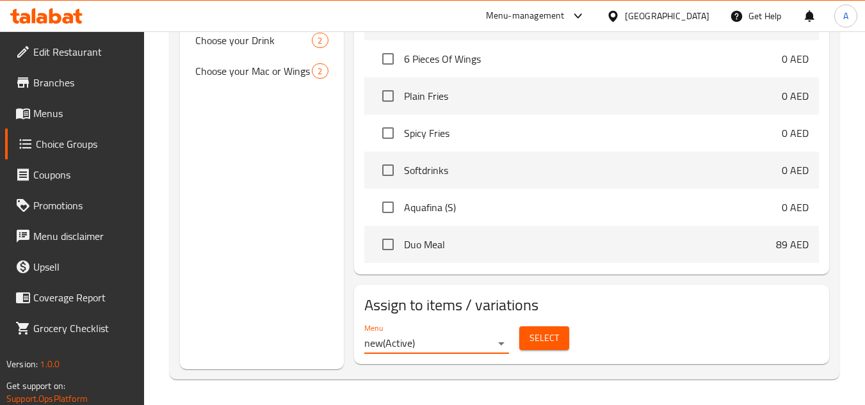
click at [532, 336] on span "Select" at bounding box center [544, 339] width 29 height 16
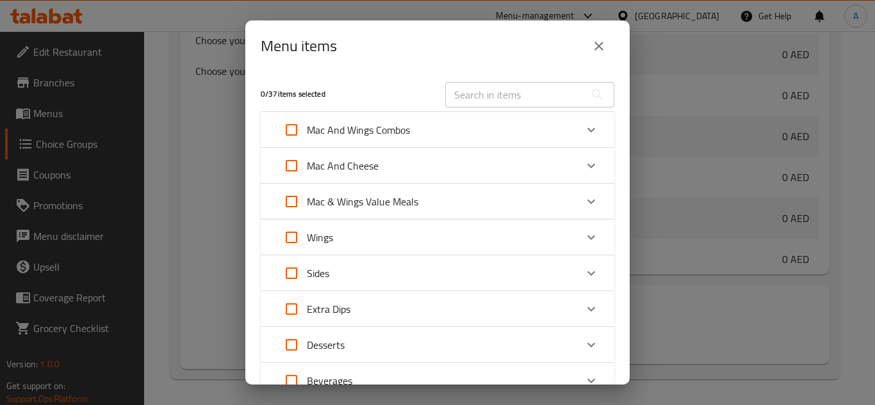
click at [593, 200] on div "Expand" at bounding box center [591, 201] width 31 height 31
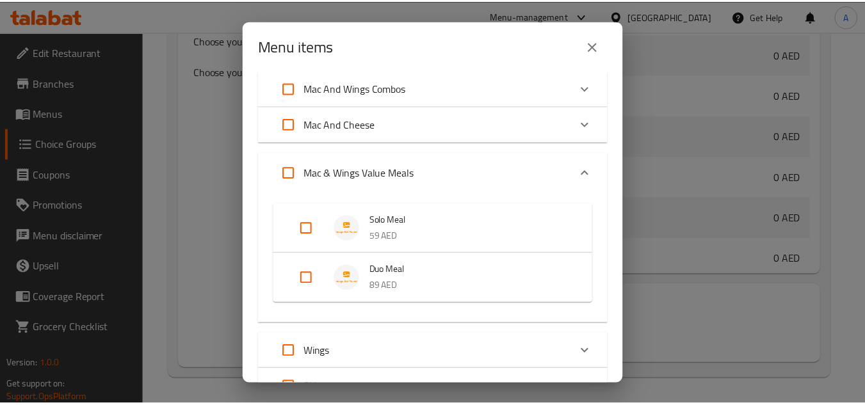
scroll to position [64, 0]
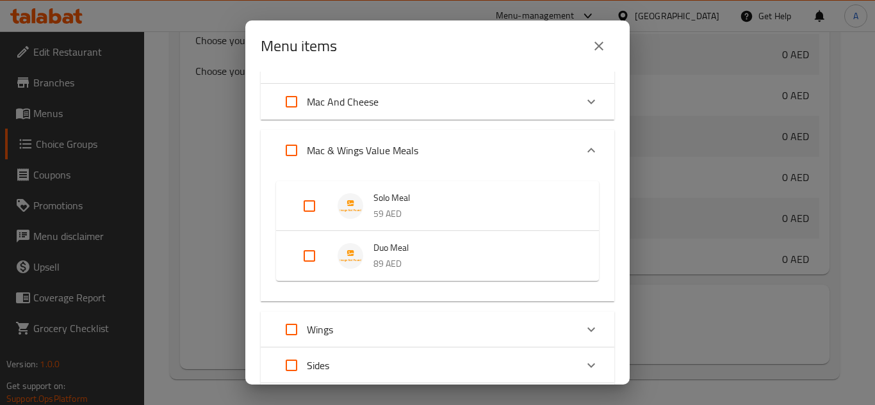
click at [469, 195] on span "Solo Meal" at bounding box center [473, 198] width 200 height 16
click at [318, 199] on input "Expand" at bounding box center [309, 206] width 31 height 31
click at [318, 200] on input "Expand" at bounding box center [309, 206] width 31 height 31
checkbox input "false"
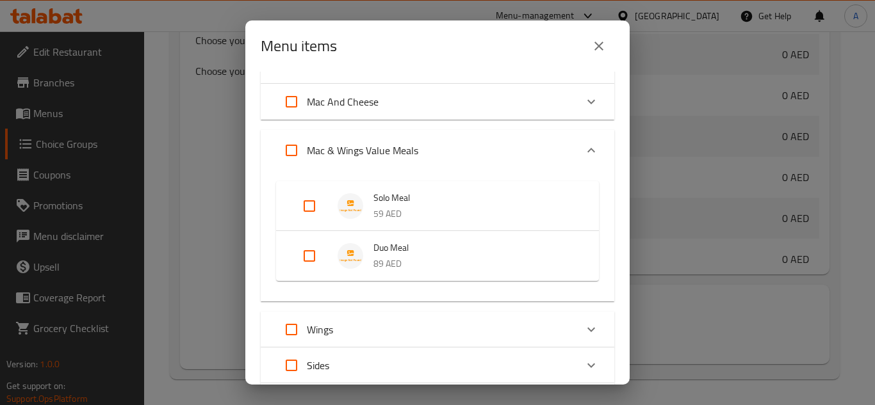
click at [601, 47] on icon "close" at bounding box center [598, 46] width 9 height 9
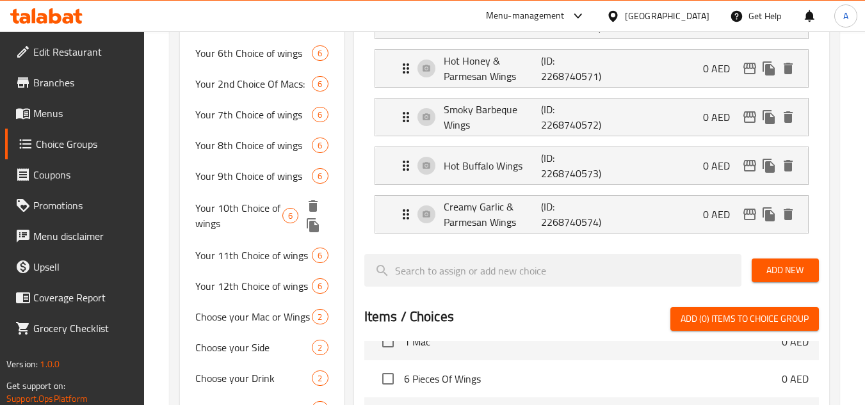
scroll to position [51, 0]
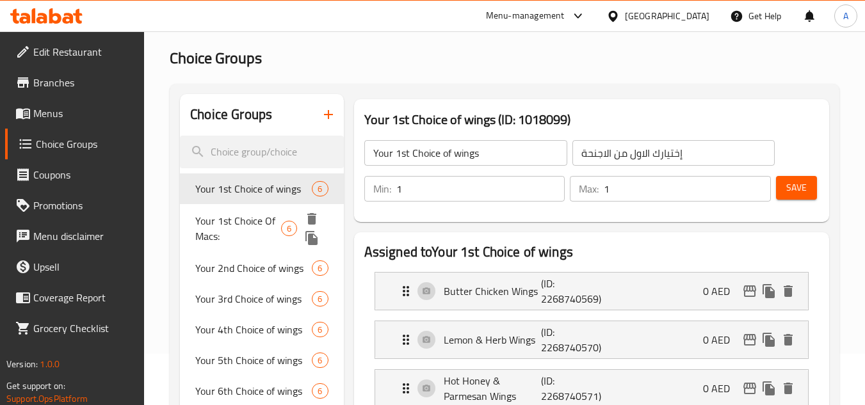
click at [243, 237] on span "Your 1st Choice Of Macs:" at bounding box center [238, 228] width 86 height 31
type input "Your 1st Choice Of Macs:"
type input "أختيارك الأول من الماك:"
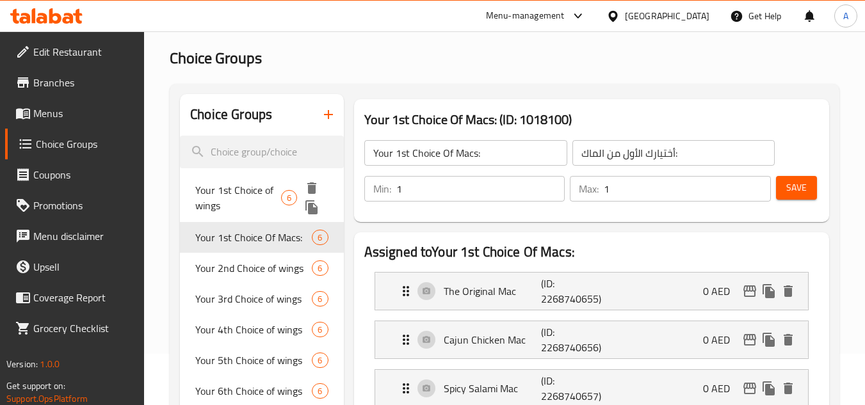
click at [243, 186] on span "Your 1st Choice of wings" at bounding box center [238, 198] width 86 height 31
type input "Your 1st Choice of wings"
type input "إختيارك الاول من الاجنحة"
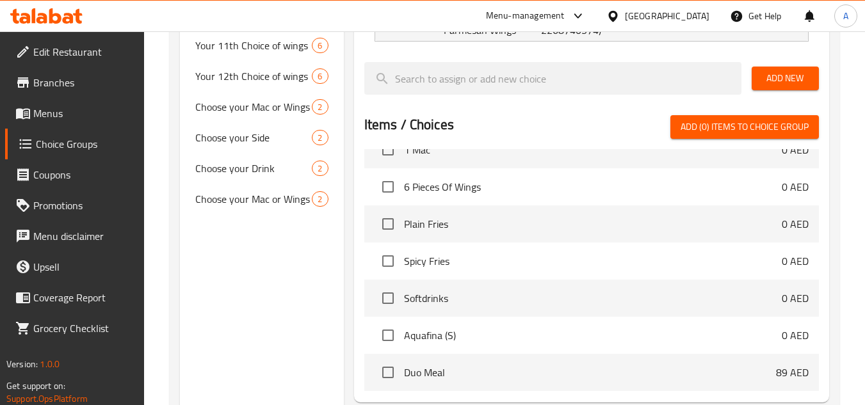
scroll to position [692, 0]
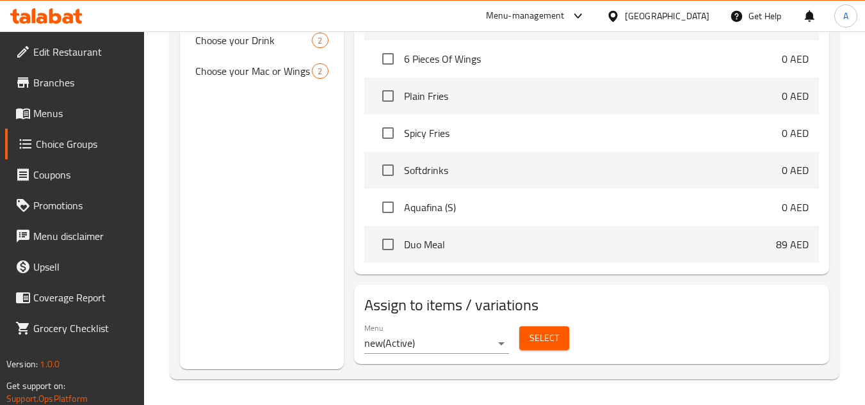
click at [545, 333] on span "Select" at bounding box center [544, 339] width 29 height 16
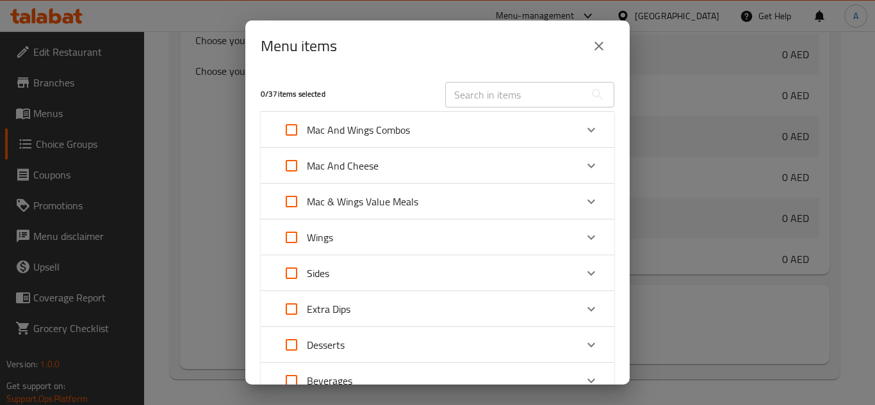
click at [576, 201] on div "Expand" at bounding box center [591, 201] width 31 height 31
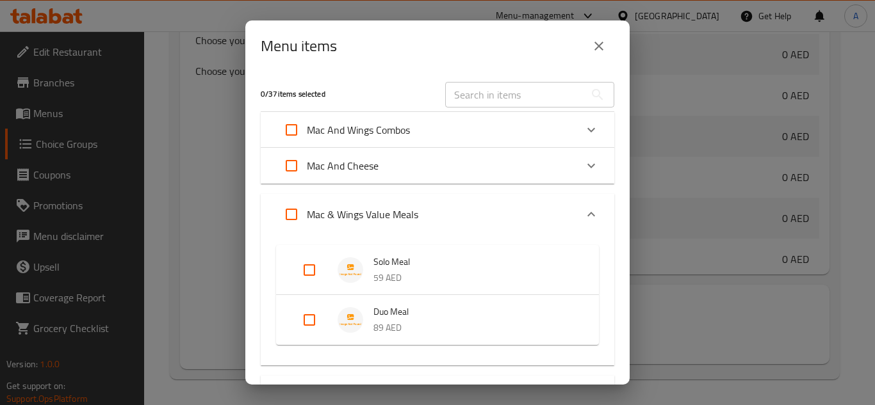
click at [458, 260] on span "Solo Meal" at bounding box center [473, 262] width 200 height 16
click at [609, 44] on button "close" at bounding box center [599, 46] width 31 height 31
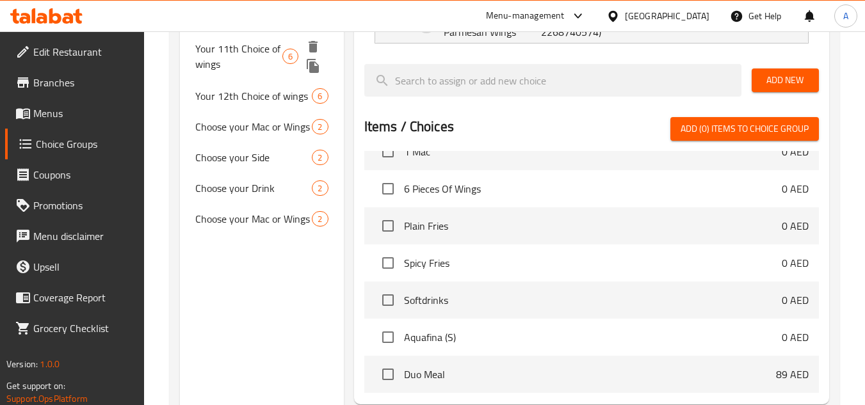
scroll to position [371, 0]
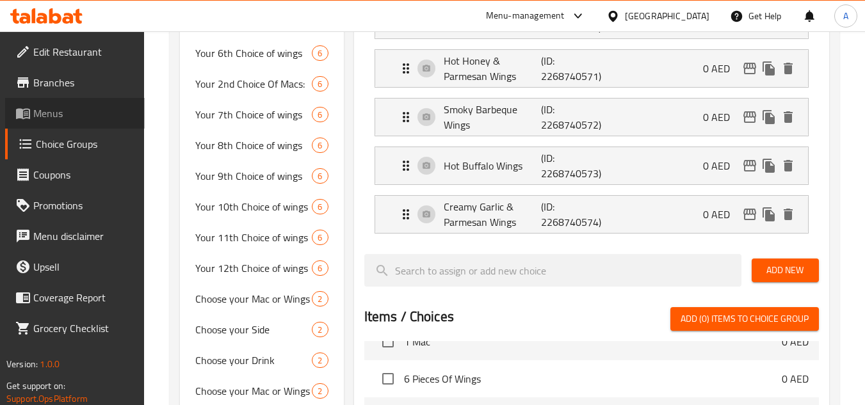
click at [53, 108] on span "Menus" at bounding box center [83, 113] width 101 height 15
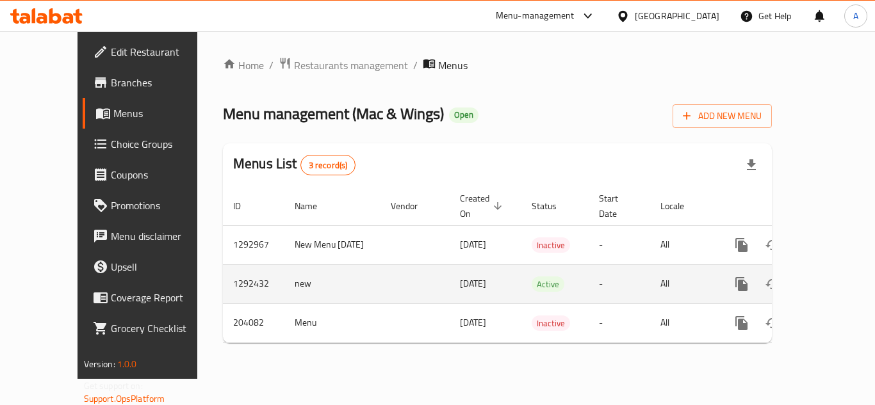
click at [826, 277] on icon "enhanced table" at bounding box center [833, 284] width 15 height 15
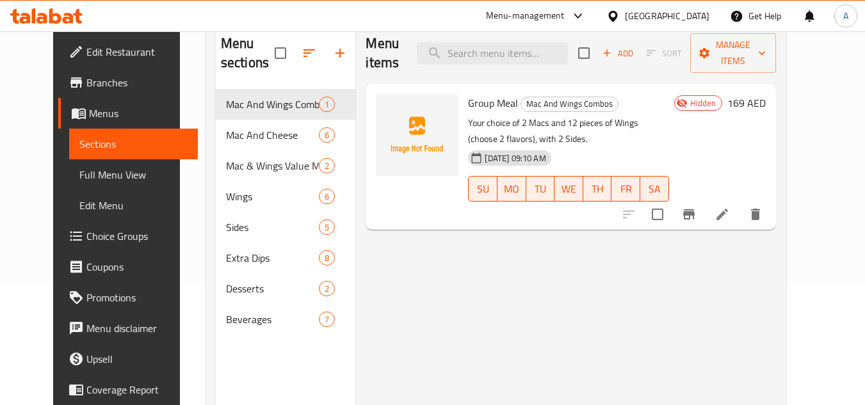
scroll to position [128, 0]
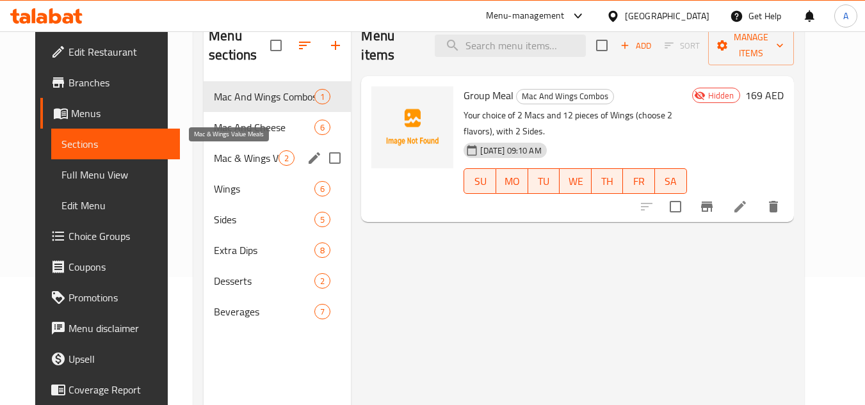
click at [241, 151] on span "Mac & Wings Value Meals" at bounding box center [246, 158] width 65 height 15
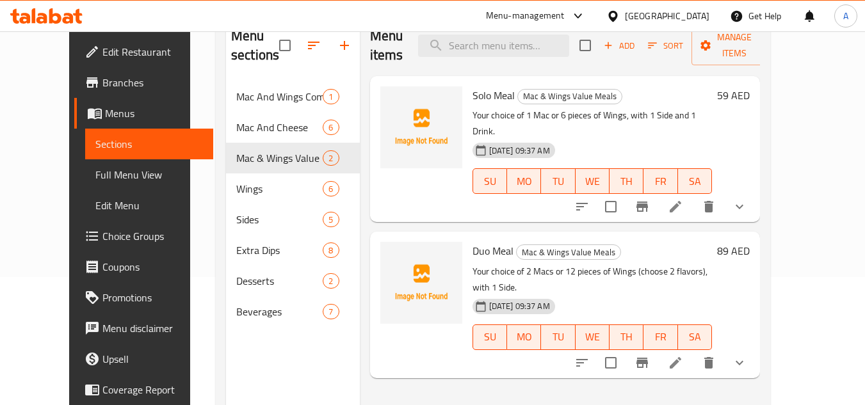
click at [755, 192] on button "show more" at bounding box center [739, 207] width 31 height 31
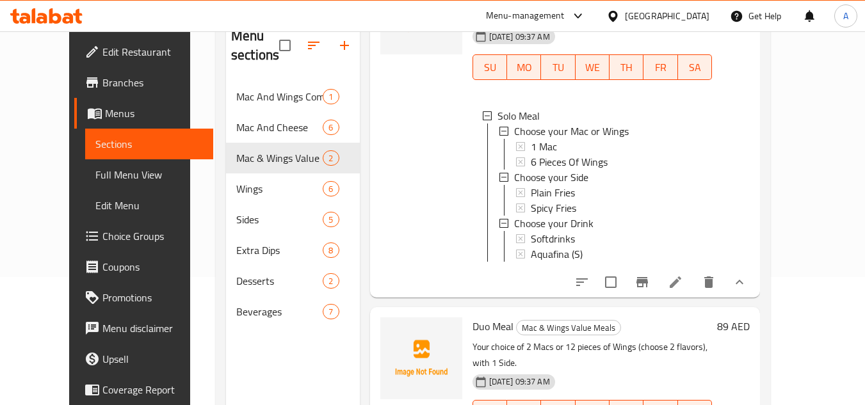
scroll to position [125, 0]
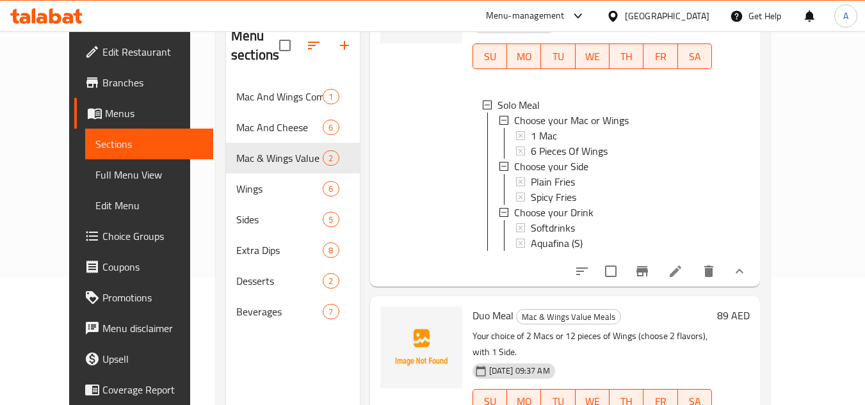
click at [683, 264] on icon at bounding box center [675, 271] width 15 height 15
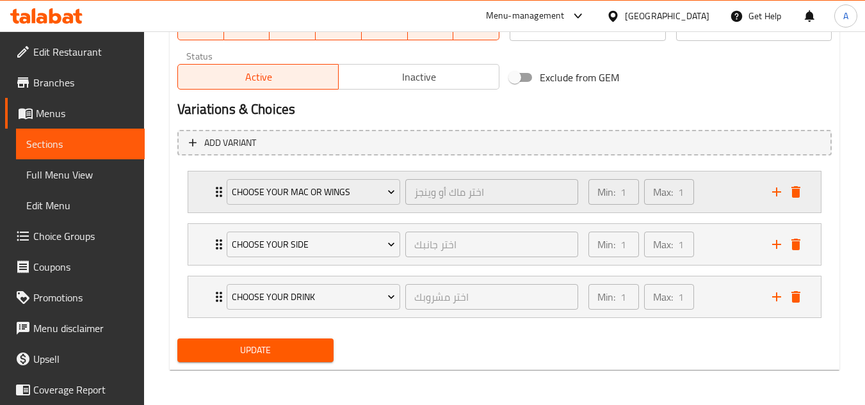
scroll to position [626, 0]
click at [727, 194] on div "Min: 1 ​ Max: 1 ​" at bounding box center [673, 191] width 184 height 41
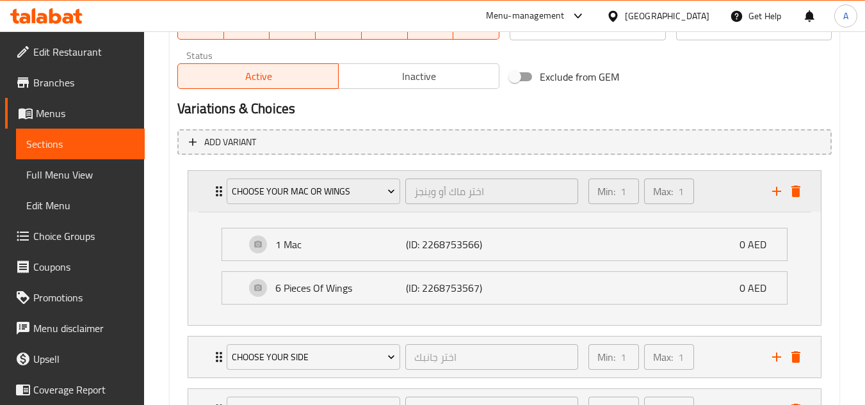
click at [712, 197] on div "Min: 1 ​ Max: 1 ​" at bounding box center [673, 191] width 184 height 41
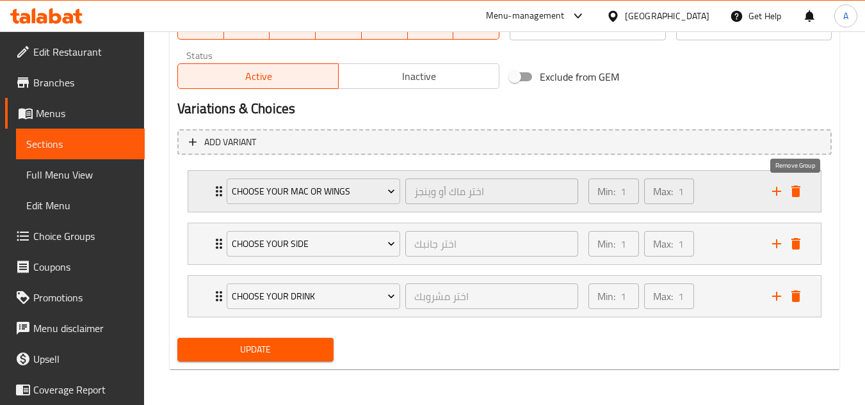
click at [796, 193] on icon "delete" at bounding box center [796, 192] width 9 height 12
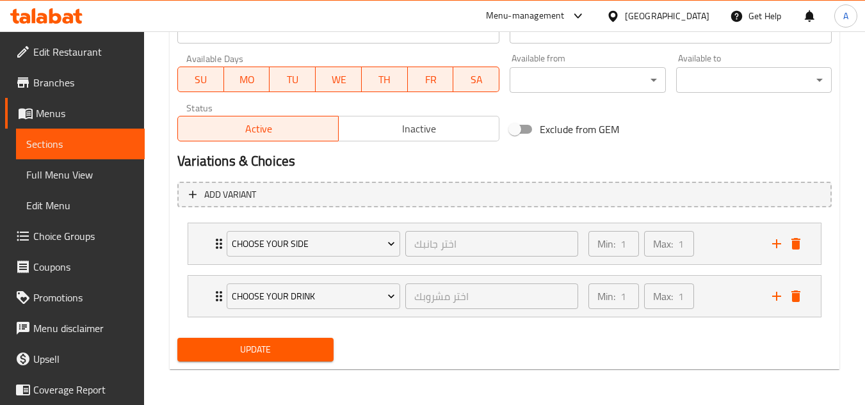
scroll to position [573, 0]
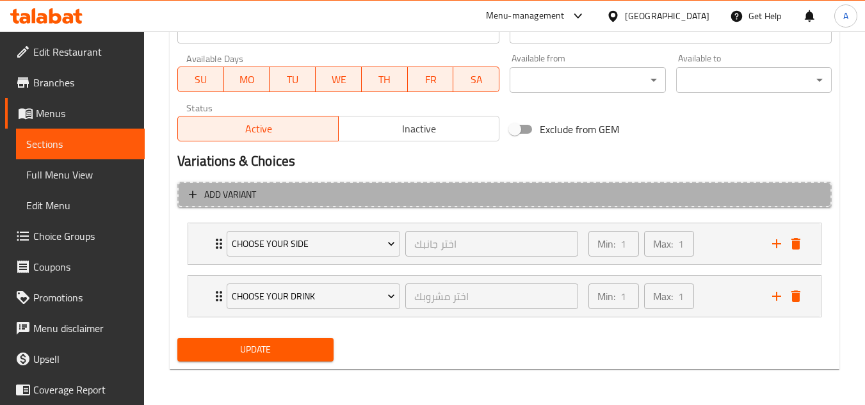
click at [329, 185] on button "Add variant" at bounding box center [504, 195] width 655 height 26
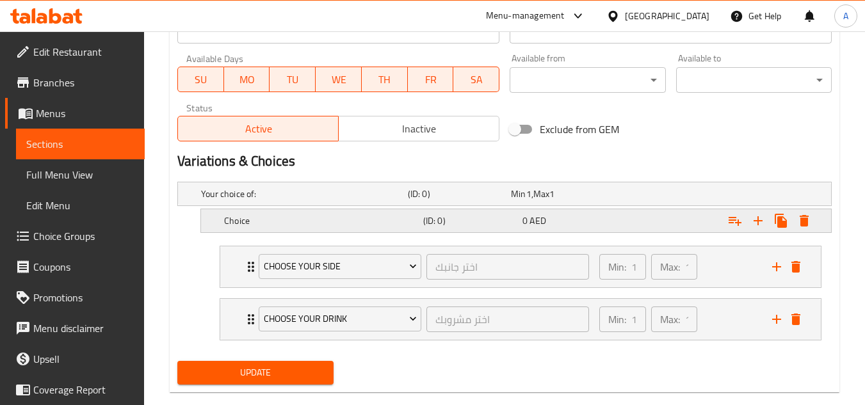
click at [653, 197] on div "Expand" at bounding box center [715, 194] width 207 height 5
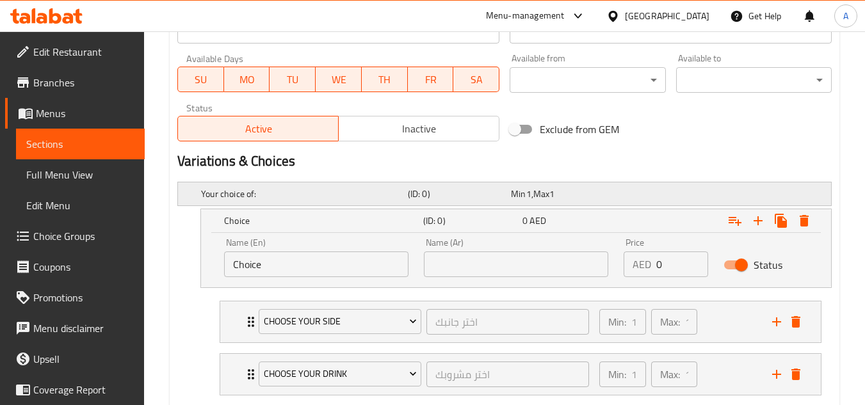
click at [471, 190] on h5 "(ID: 0)" at bounding box center [457, 194] width 98 height 13
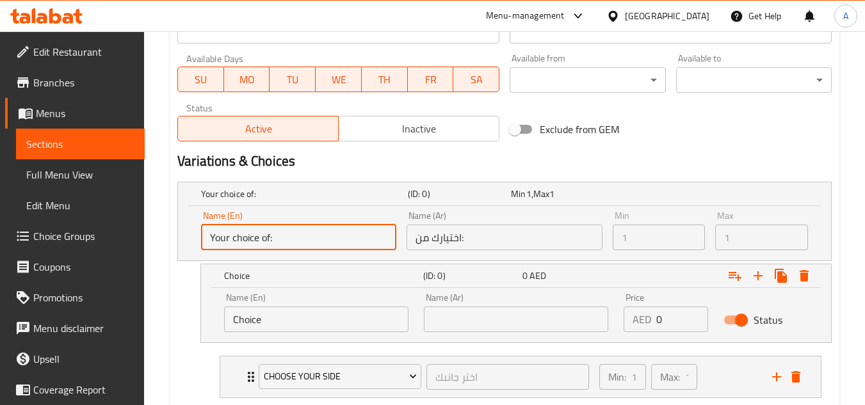
click at [323, 234] on input "Your choice of:" at bounding box center [298, 238] width 195 height 26
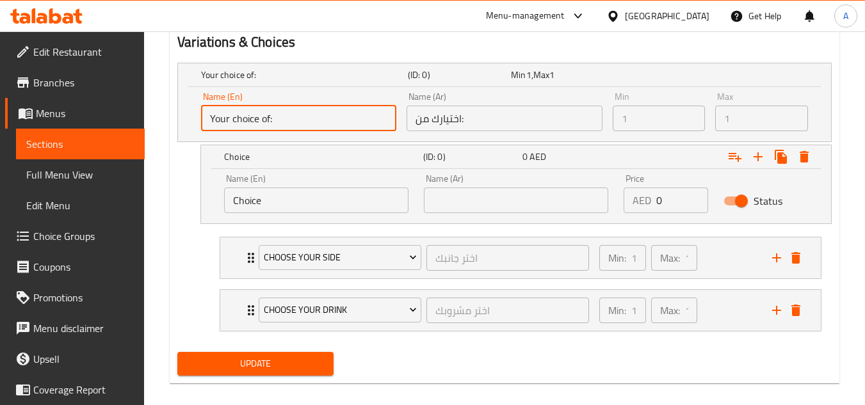
scroll to position [701, 0]
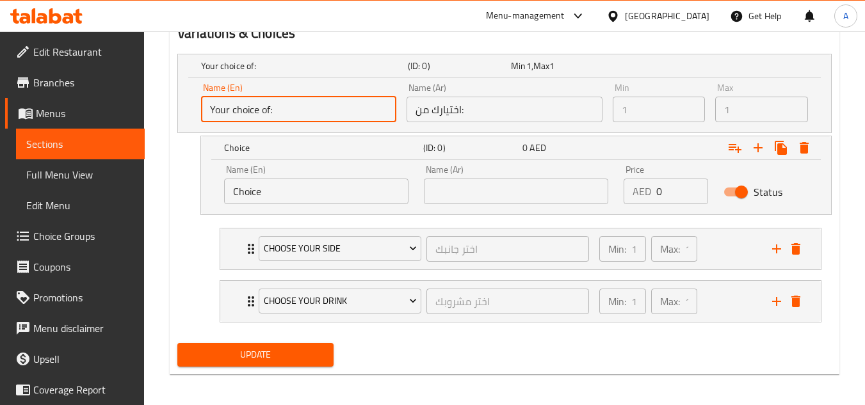
click at [332, 200] on input "Choice" at bounding box center [316, 192] width 184 height 26
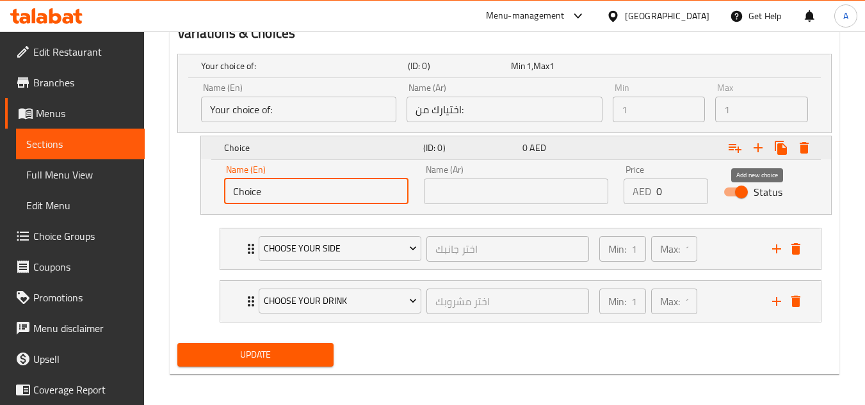
click at [756, 147] on icon "Expand" at bounding box center [758, 147] width 15 height 15
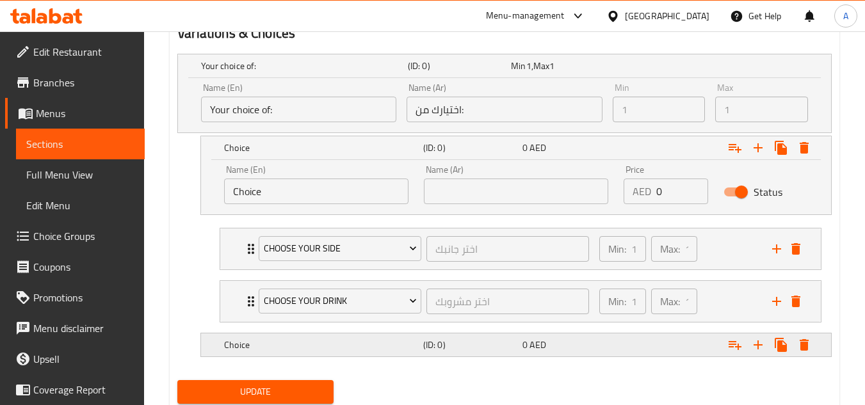
click at [811, 156] on icon "Expand" at bounding box center [804, 147] width 15 height 15
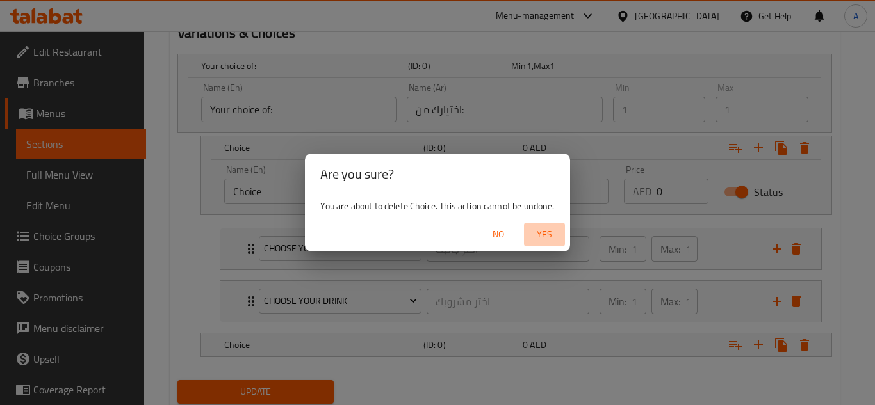
click at [548, 234] on span "Yes" at bounding box center [544, 235] width 31 height 16
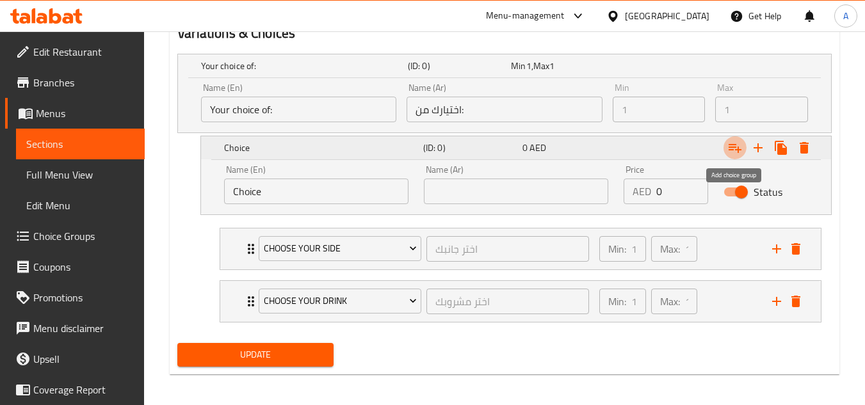
click at [741, 147] on icon "Expand" at bounding box center [735, 147] width 15 height 15
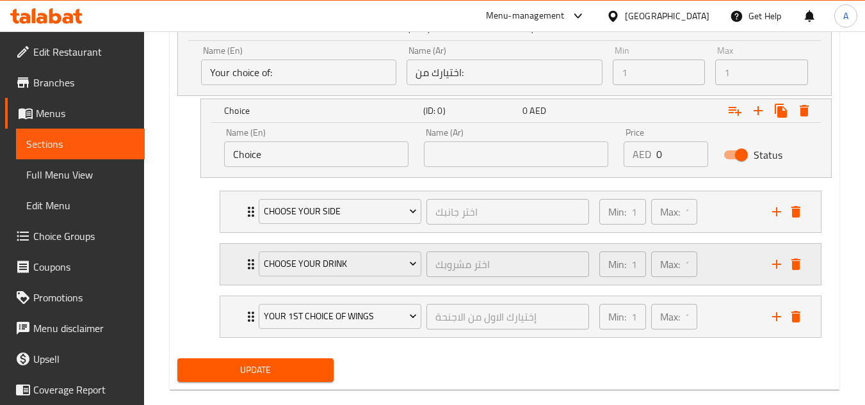
scroll to position [759, 0]
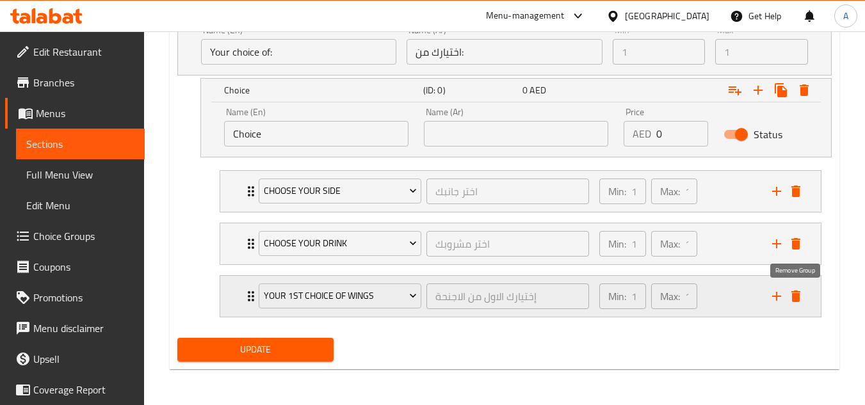
click at [799, 294] on icon "delete" at bounding box center [796, 297] width 9 height 12
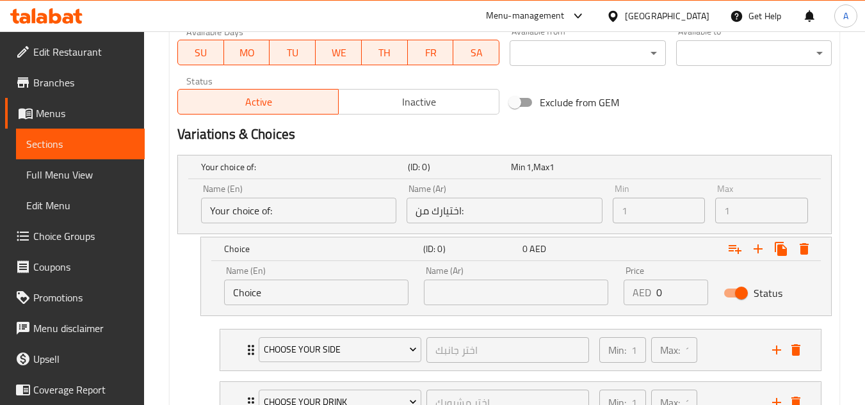
scroll to position [578, 0]
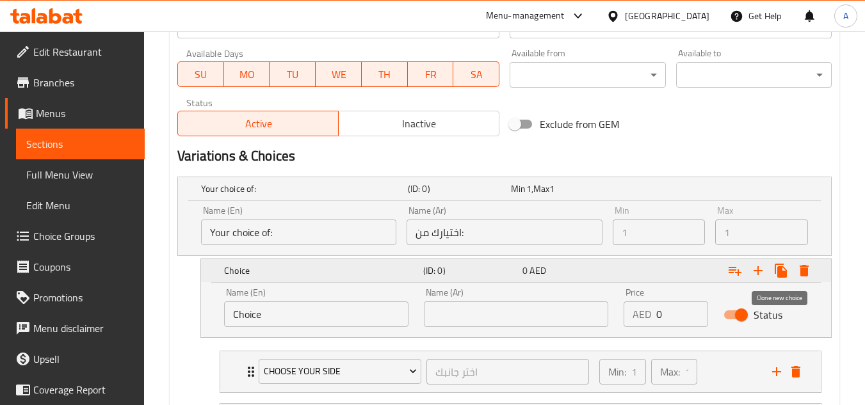
click at [779, 271] on icon "Expand" at bounding box center [781, 271] width 12 height 14
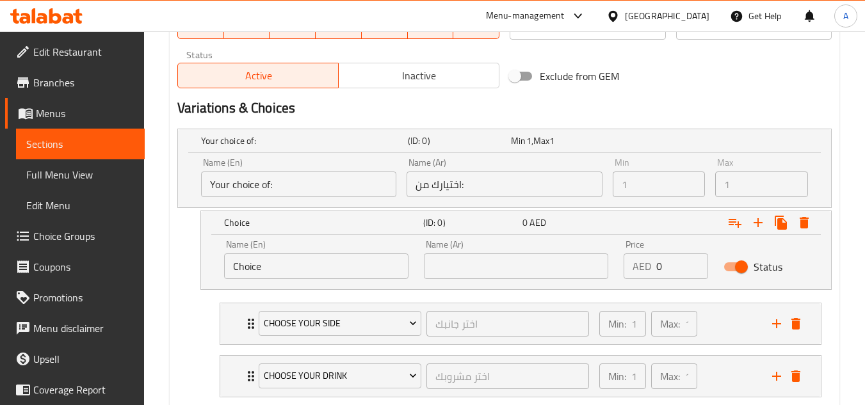
scroll to position [706, 0]
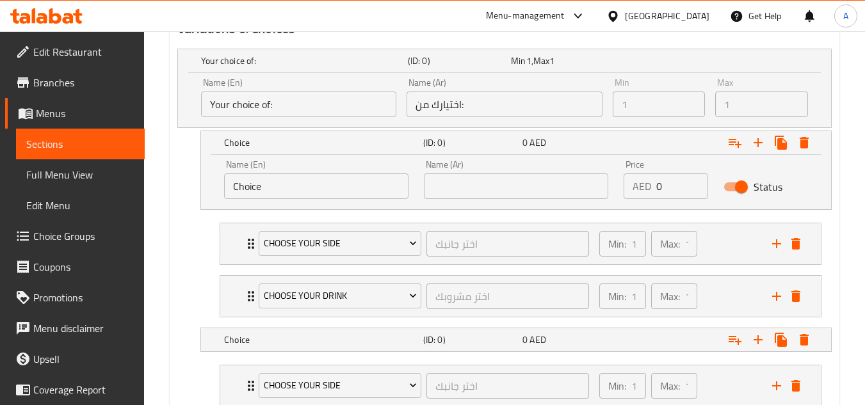
click at [528, 183] on input "text" at bounding box center [516, 187] width 184 height 26
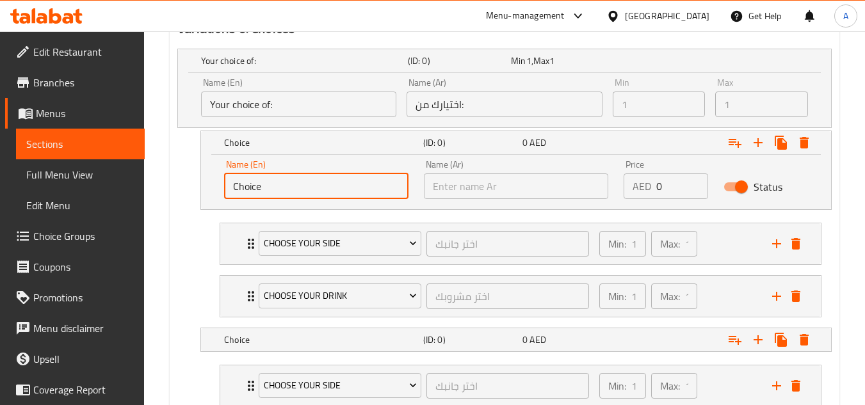
click at [258, 183] on input "Choice" at bounding box center [316, 187] width 184 height 26
click at [358, 176] on input "Choice" at bounding box center [316, 187] width 184 height 26
click at [742, 138] on icon "Expand" at bounding box center [735, 142] width 15 height 15
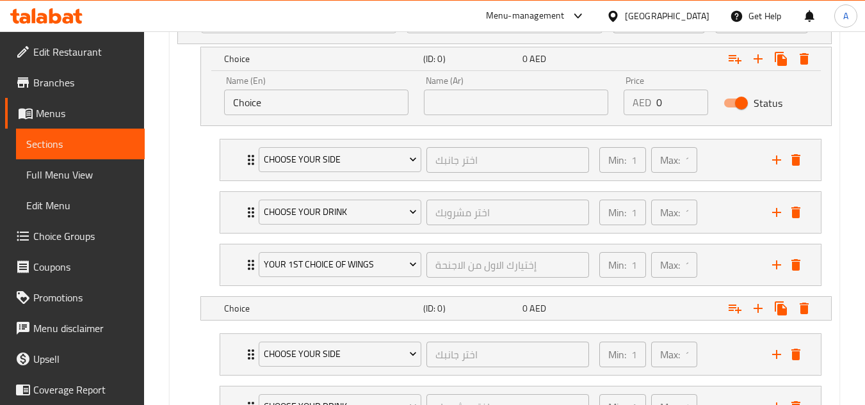
scroll to position [771, 0]
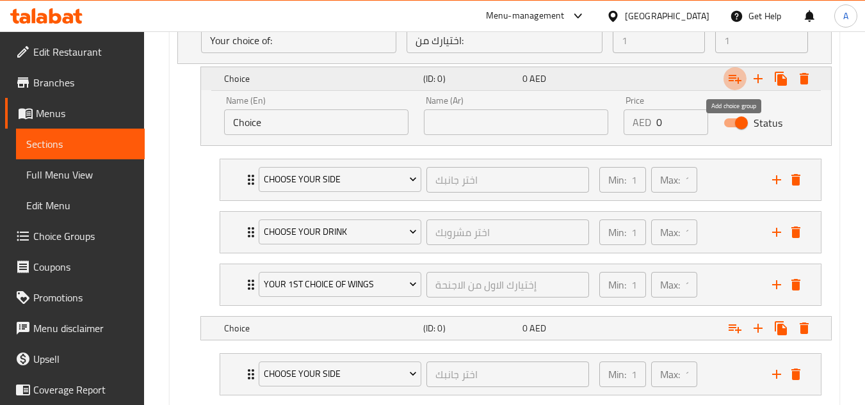
click at [733, 82] on icon "Expand" at bounding box center [735, 78] width 15 height 15
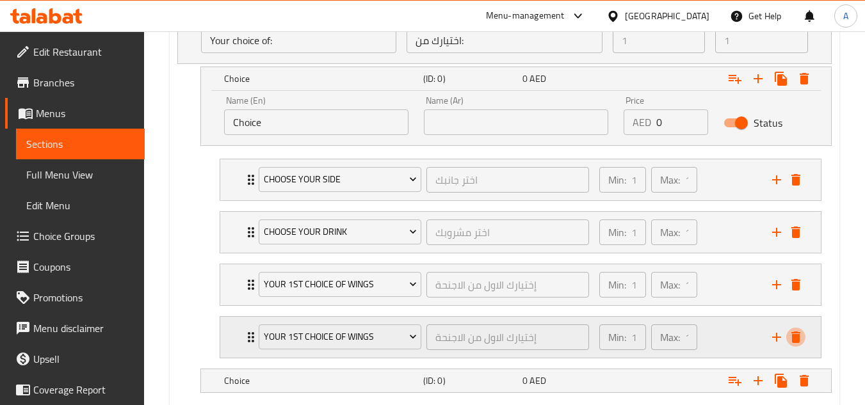
click at [801, 333] on icon "delete" at bounding box center [795, 337] width 15 height 15
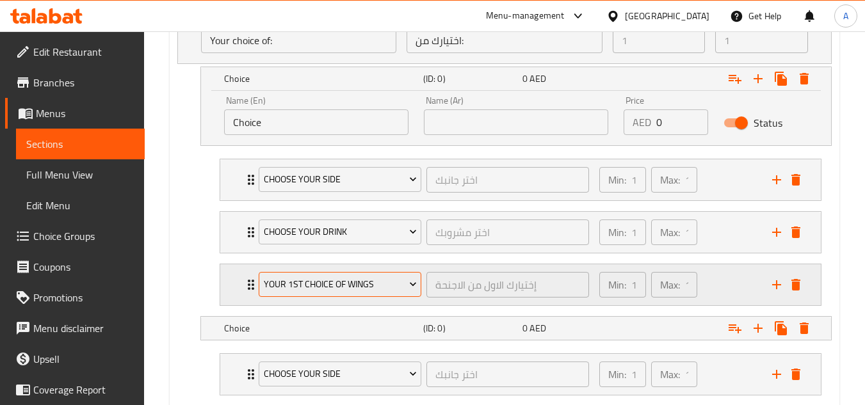
click at [316, 282] on span "Your 1st Choice of wings" at bounding box center [340, 285] width 153 height 16
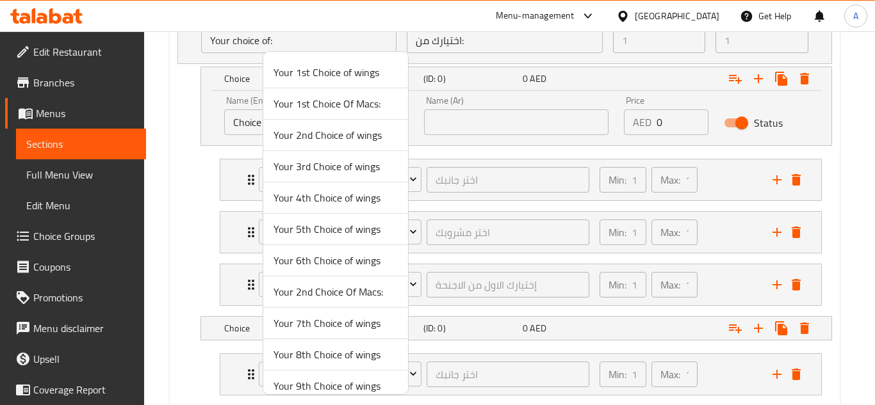
click at [193, 236] on div at bounding box center [437, 202] width 875 height 405
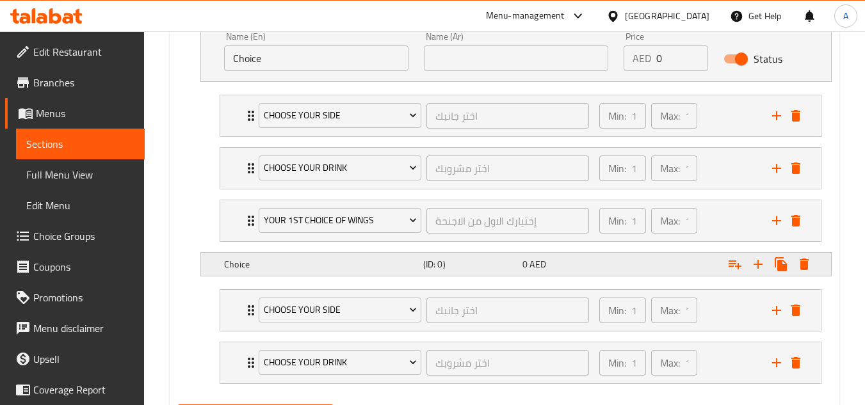
scroll to position [899, 0]
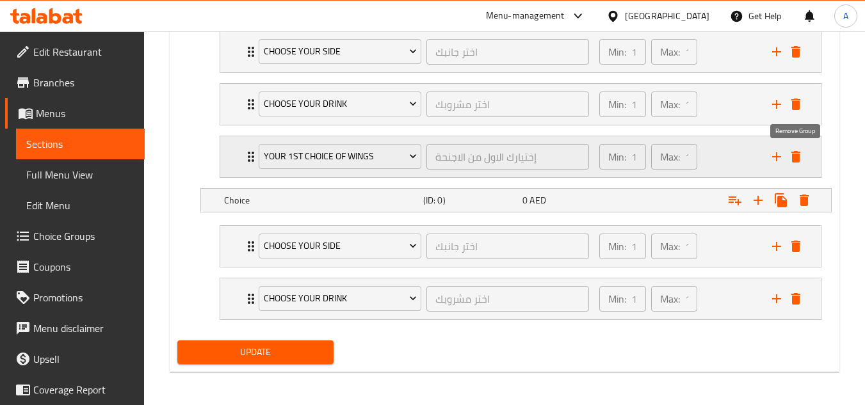
click at [799, 156] on icon "delete" at bounding box center [796, 157] width 9 height 12
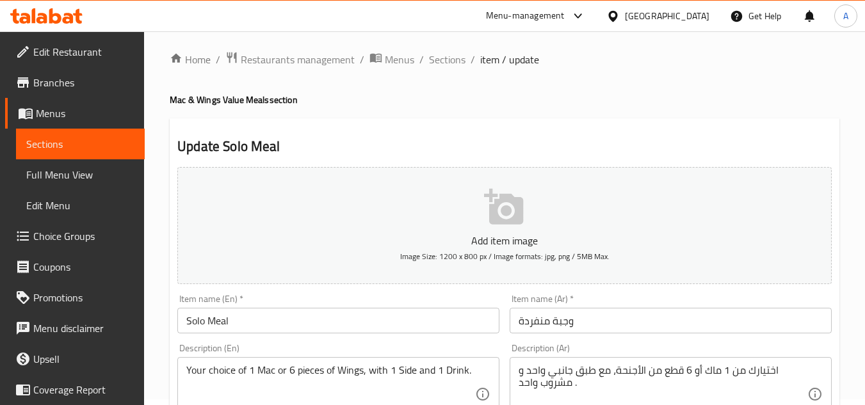
scroll to position [0, 0]
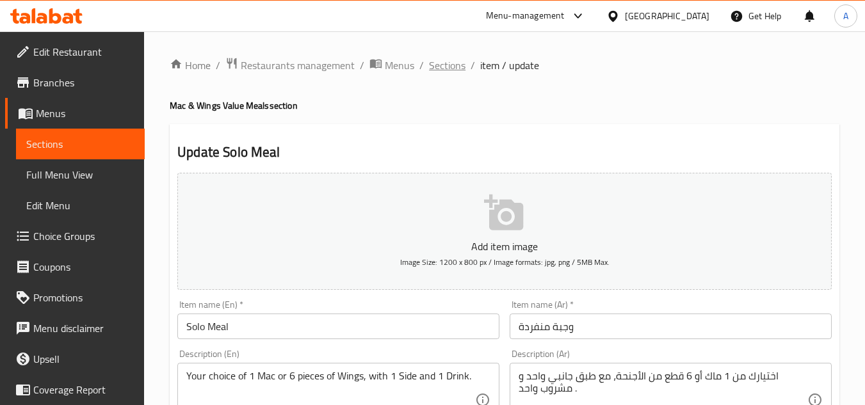
click at [430, 58] on span "Sections" at bounding box center [447, 65] width 37 height 15
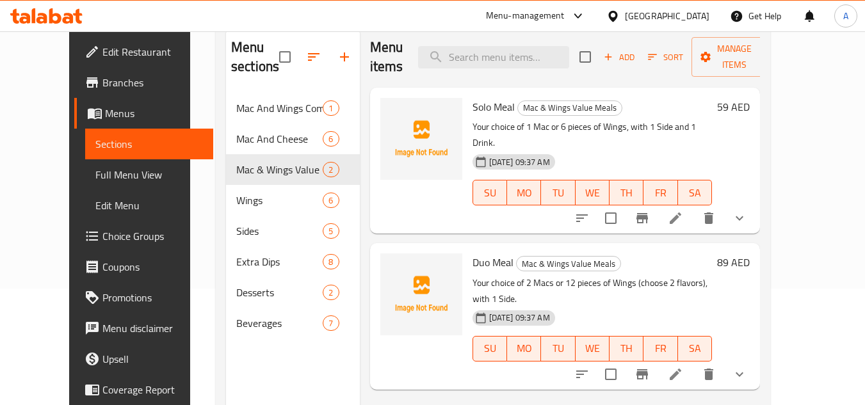
scroll to position [128, 0]
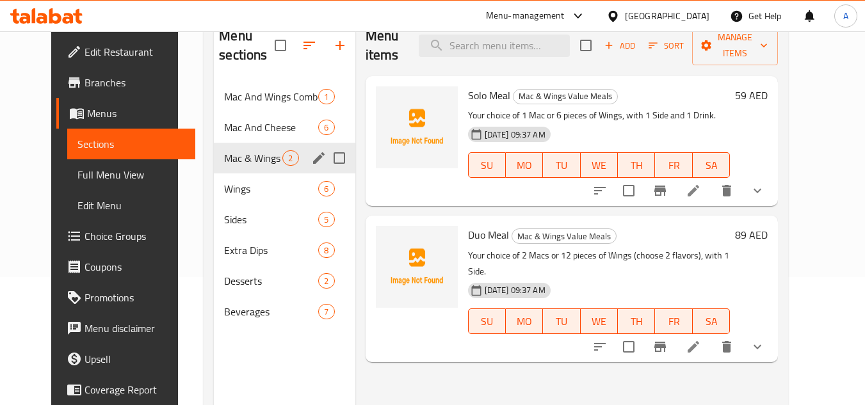
click at [243, 159] on span "Mac & Wings Value Meals" at bounding box center [253, 158] width 58 height 15
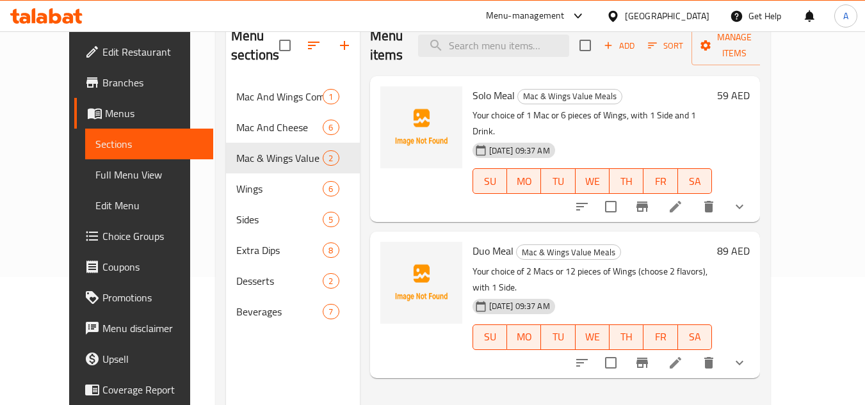
click at [694, 195] on li at bounding box center [676, 206] width 36 height 23
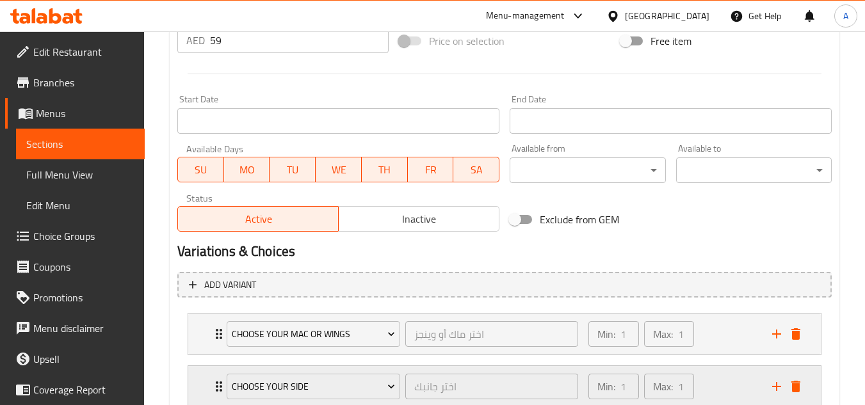
scroll to position [626, 0]
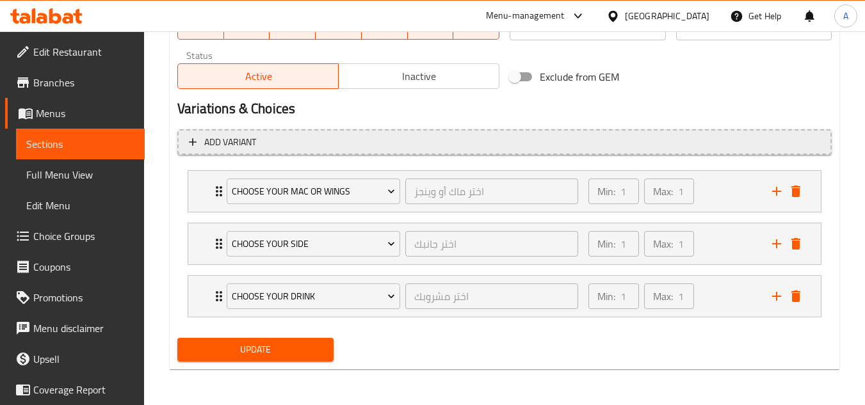
click at [522, 152] on button "Add variant" at bounding box center [504, 142] width 655 height 26
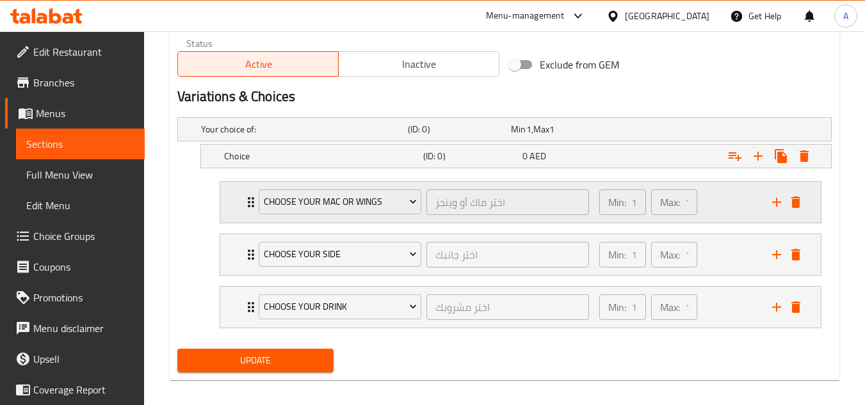
scroll to position [649, 0]
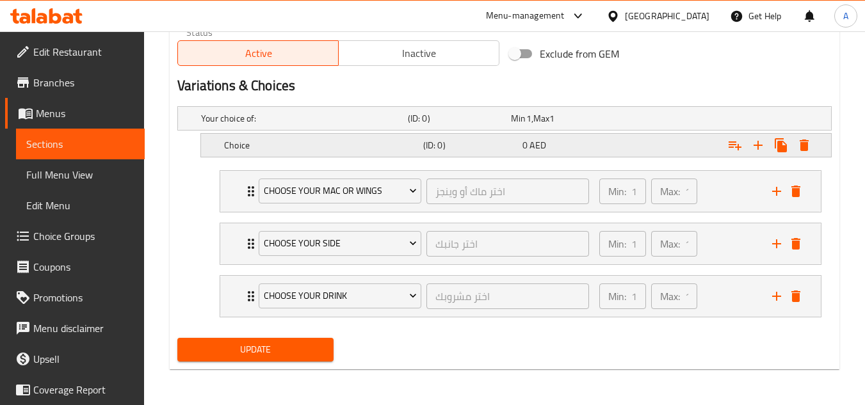
click at [400, 125] on h5 "Choice" at bounding box center [302, 118] width 202 height 13
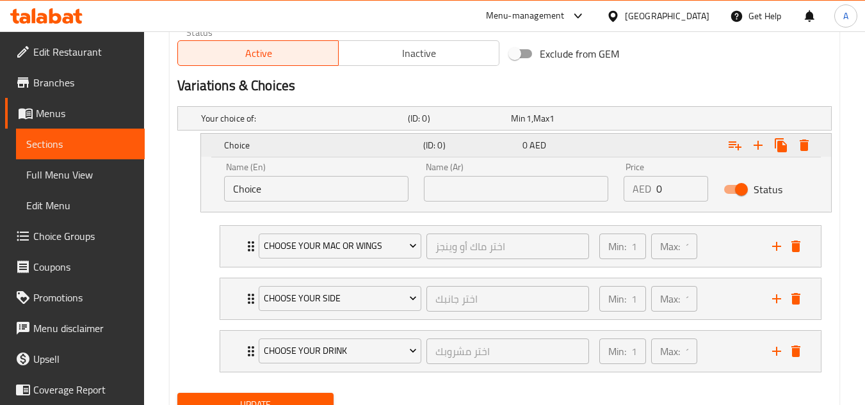
click at [735, 150] on icon "Expand" at bounding box center [735, 145] width 15 height 15
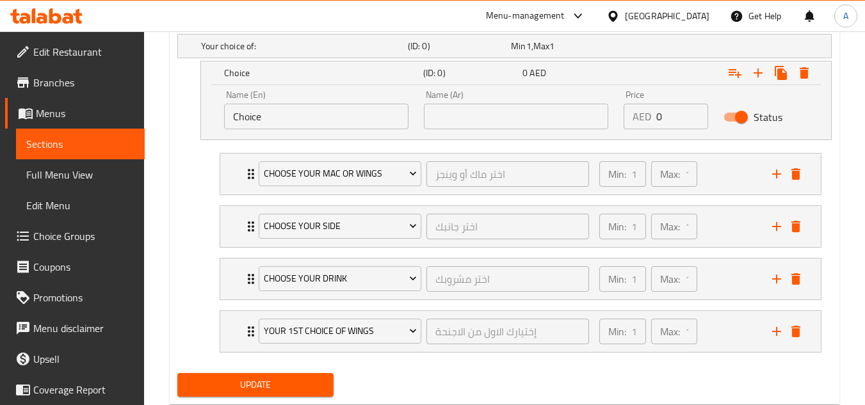
scroll to position [692, 0]
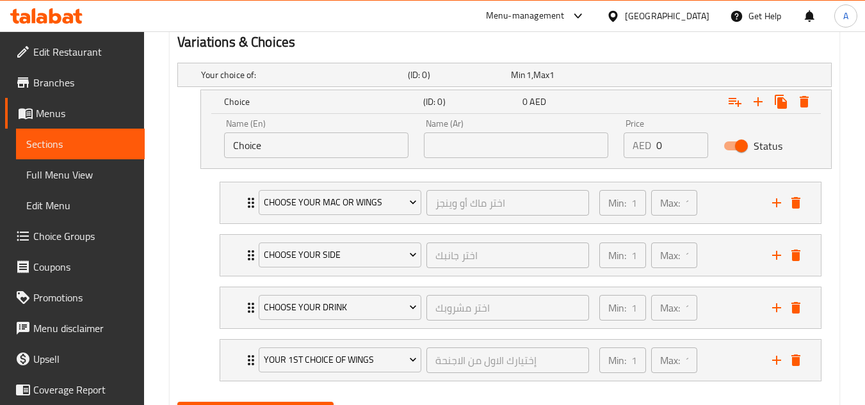
click at [330, 152] on input "Choice" at bounding box center [316, 146] width 184 height 26
click at [387, 76] on h5 "Your choice of:" at bounding box center [302, 75] width 202 height 13
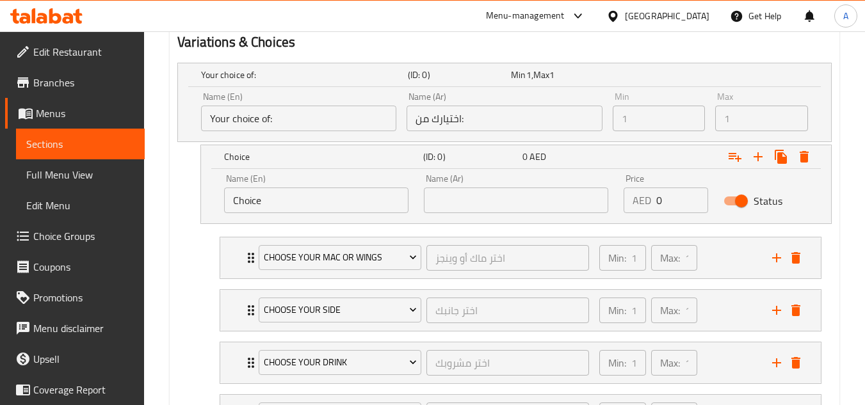
click at [322, 206] on input "Choice" at bounding box center [316, 201] width 184 height 26
type input "1 Mac"
click at [489, 206] on input "text" at bounding box center [516, 201] width 184 height 26
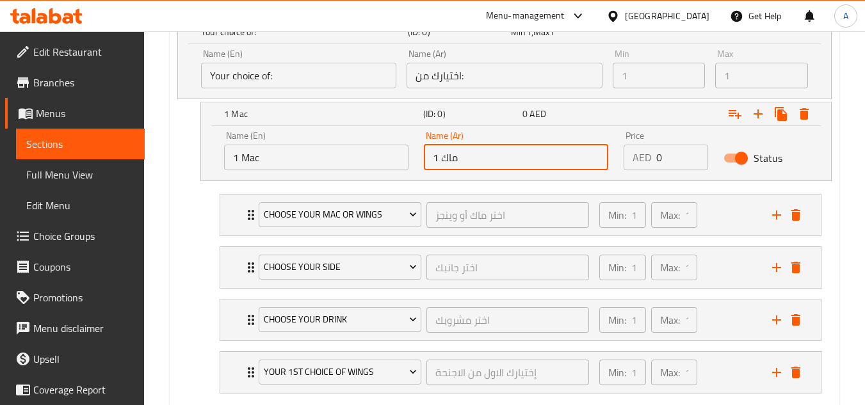
scroll to position [756, 0]
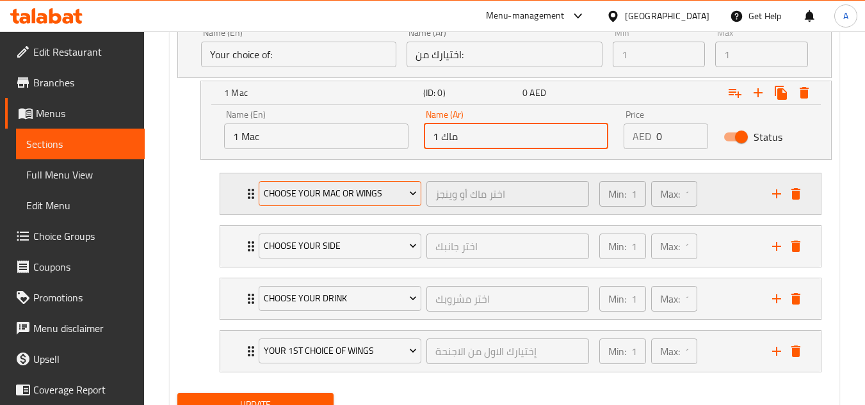
type input "1 ماك"
click at [368, 199] on span "Choose your Mac or Wings" at bounding box center [340, 194] width 153 height 16
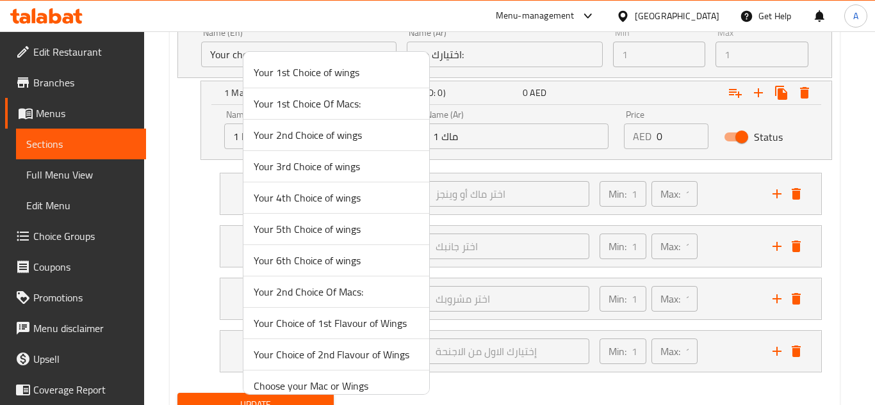
click at [355, 104] on span "Your 1st Choice Of Macs:" at bounding box center [336, 103] width 165 height 15
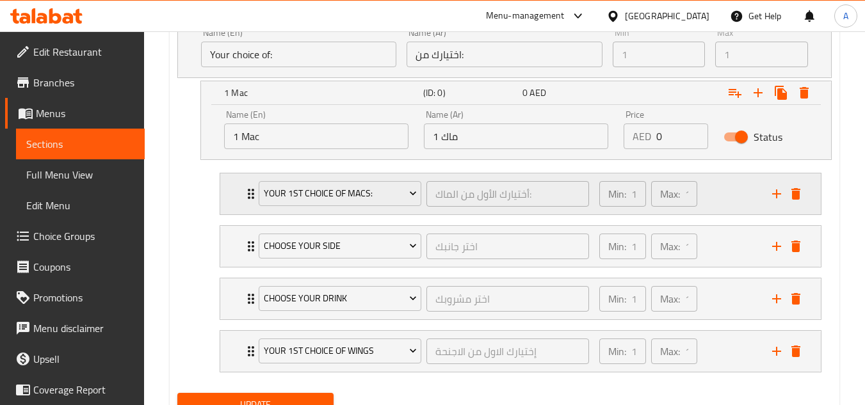
click at [746, 195] on div "Min: 1 ​ Max: 1 ​" at bounding box center [678, 194] width 173 height 41
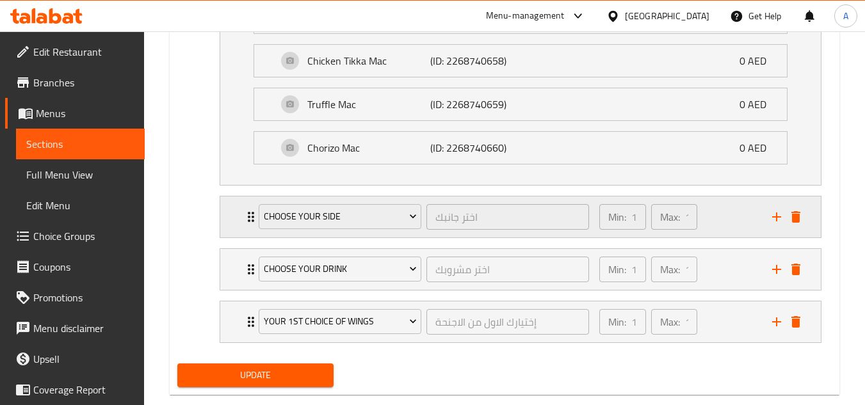
scroll to position [1077, 0]
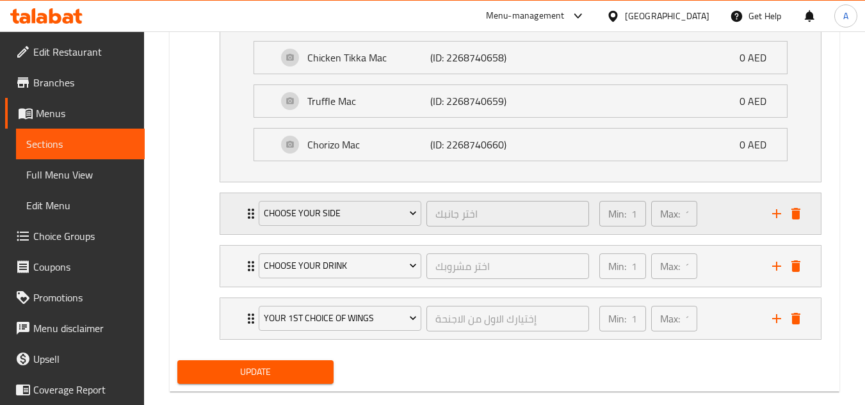
click at [724, 210] on div "Min: 1 ​ Max: 1 ​" at bounding box center [678, 213] width 173 height 41
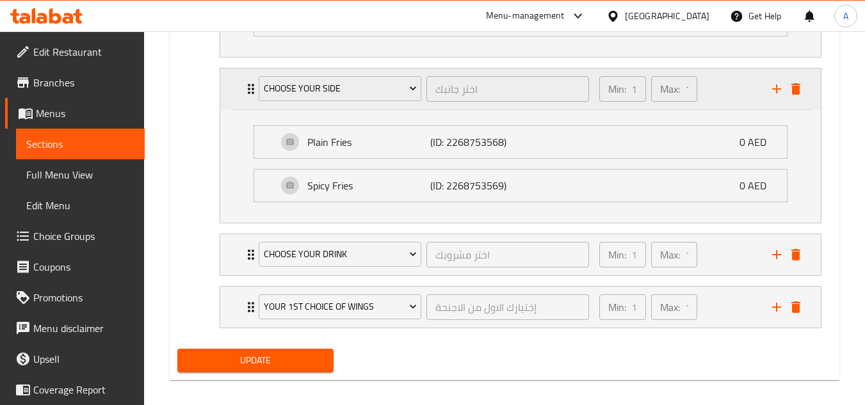
scroll to position [1205, 0]
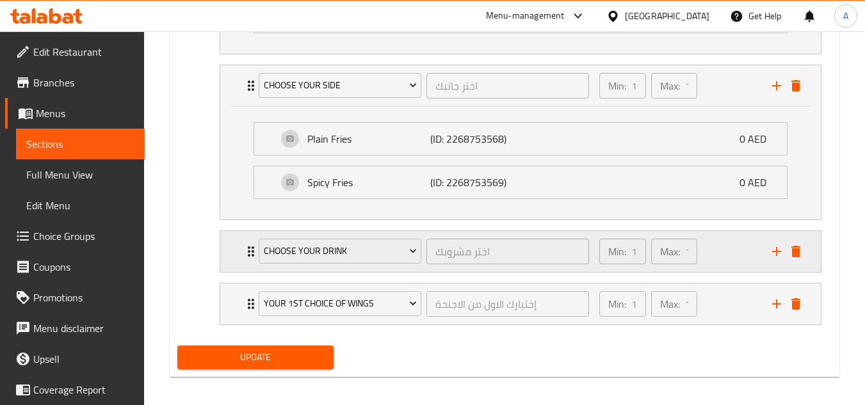
click at [710, 249] on div "Min: 1 ​ Max: 1 ​" at bounding box center [678, 251] width 173 height 41
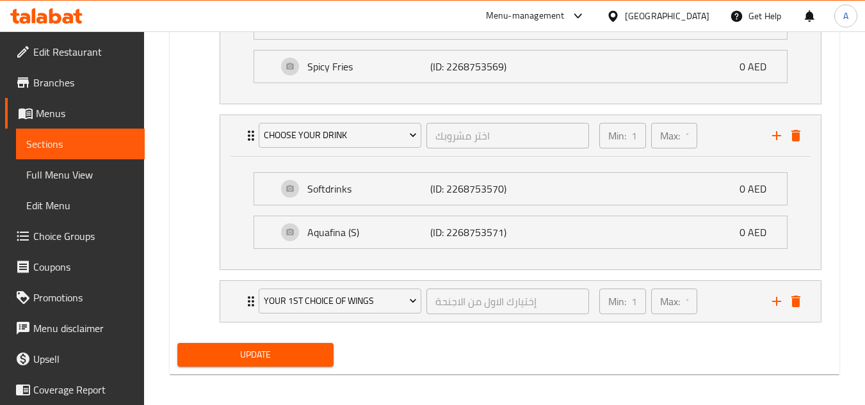
scroll to position [1326, 0]
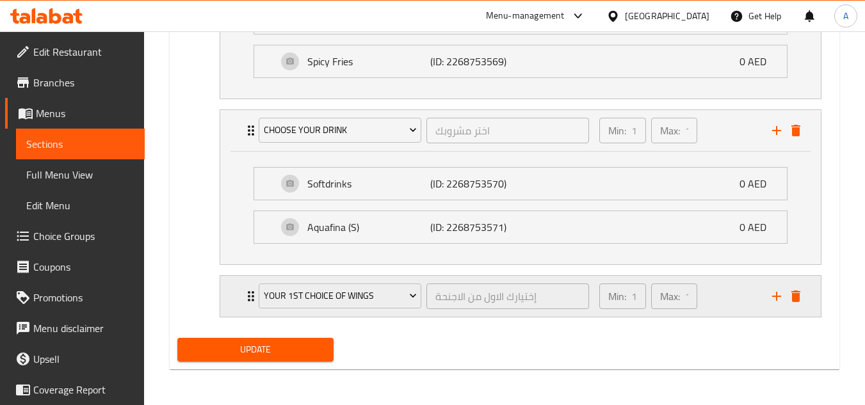
click at [763, 301] on div "Min: 1 ​ Max: 1 ​" at bounding box center [678, 296] width 173 height 41
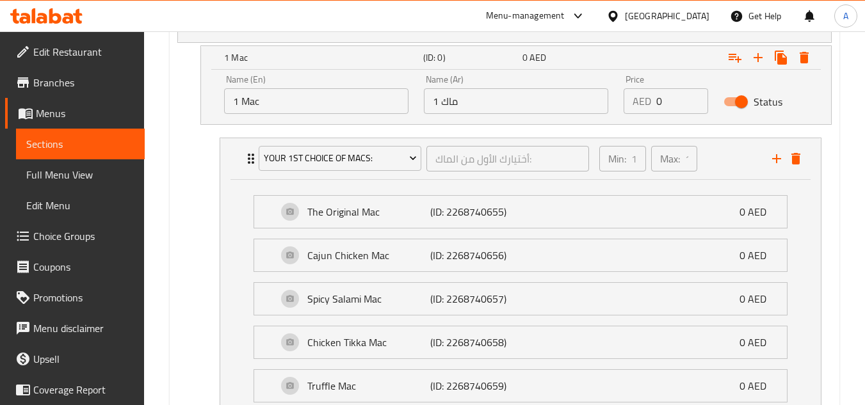
scroll to position [791, 0]
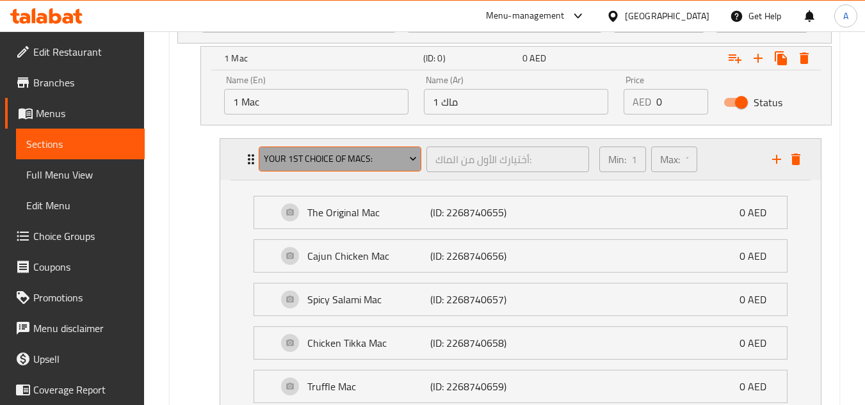
click at [321, 167] on span "Your 1st Choice Of Macs:" at bounding box center [340, 159] width 153 height 16
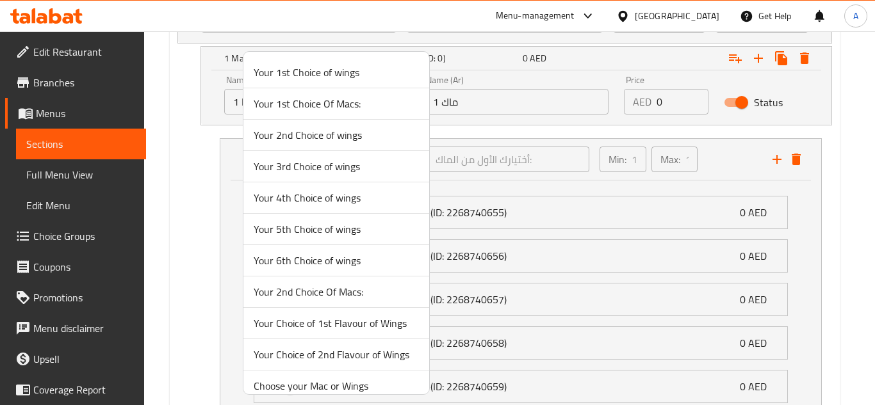
click at [184, 171] on div at bounding box center [437, 202] width 875 height 405
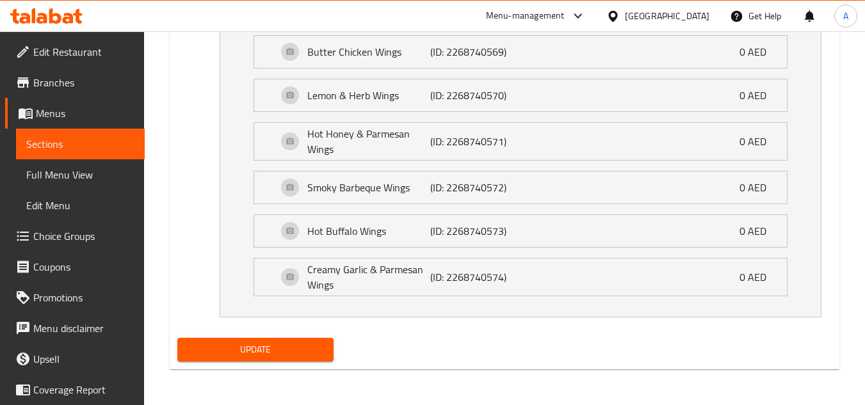
scroll to position [1560, 0]
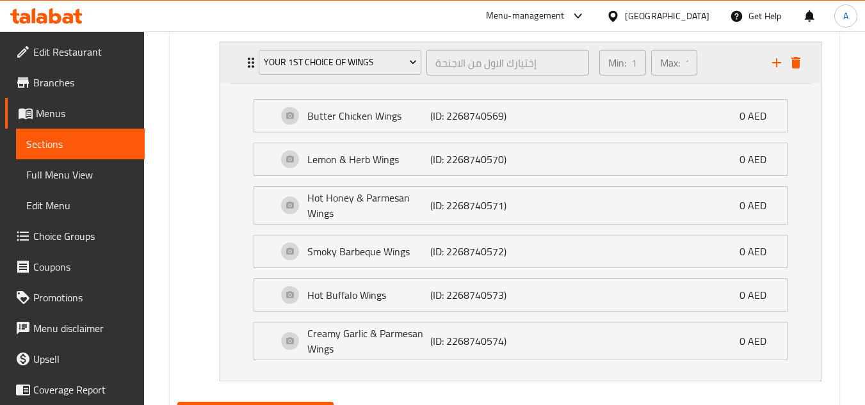
click at [751, 60] on div "Min: 1 ​ Max: 1 ​" at bounding box center [678, 62] width 173 height 41
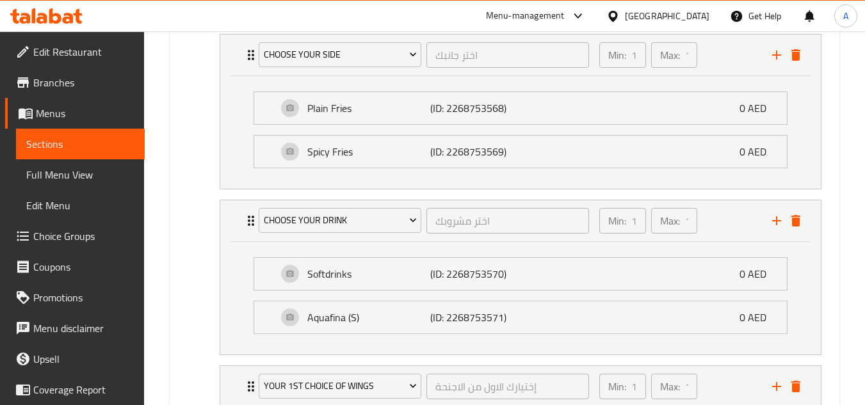
scroll to position [1326, 0]
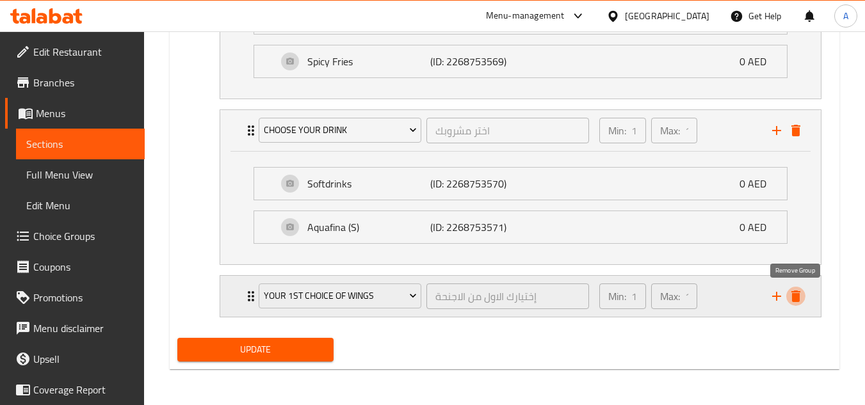
click at [798, 298] on icon "delete" at bounding box center [796, 297] width 9 height 12
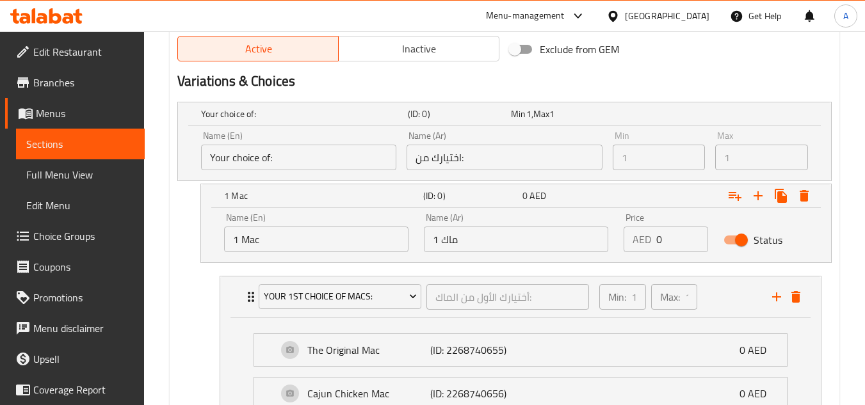
scroll to position [633, 0]
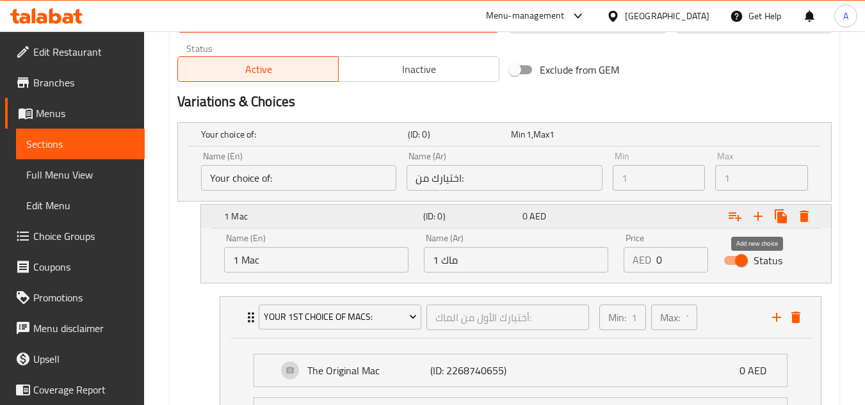
click at [756, 214] on icon "Expand" at bounding box center [758, 216] width 15 height 15
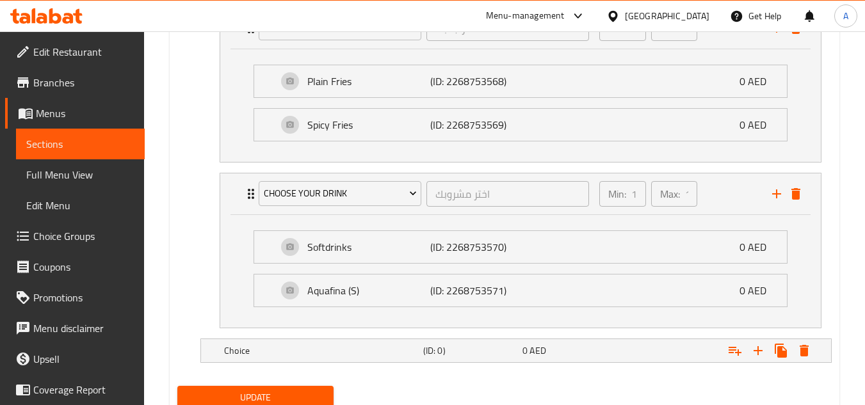
scroll to position [1310, 0]
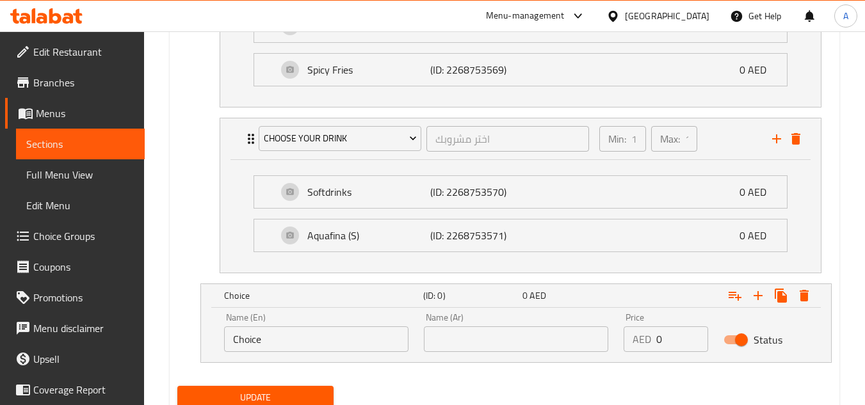
scroll to position [1366, 0]
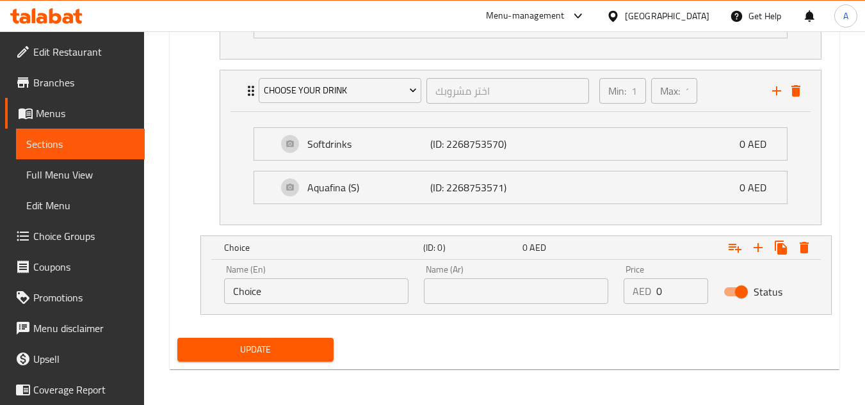
click at [455, 282] on input "text" at bounding box center [516, 292] width 184 height 26
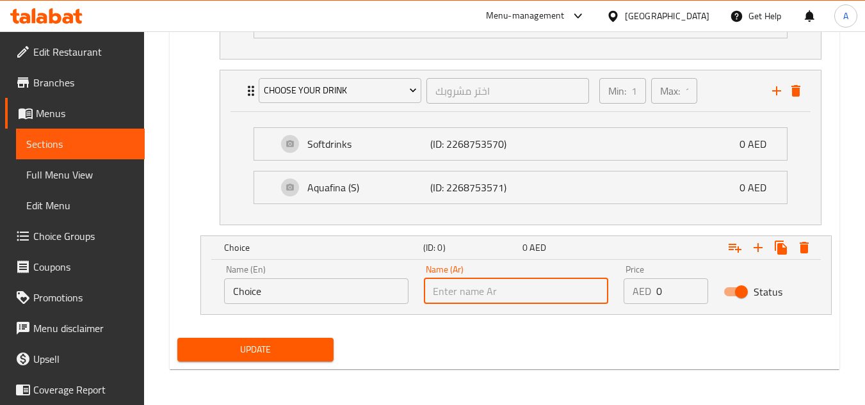
click at [458, 285] on input "text" at bounding box center [516, 292] width 184 height 26
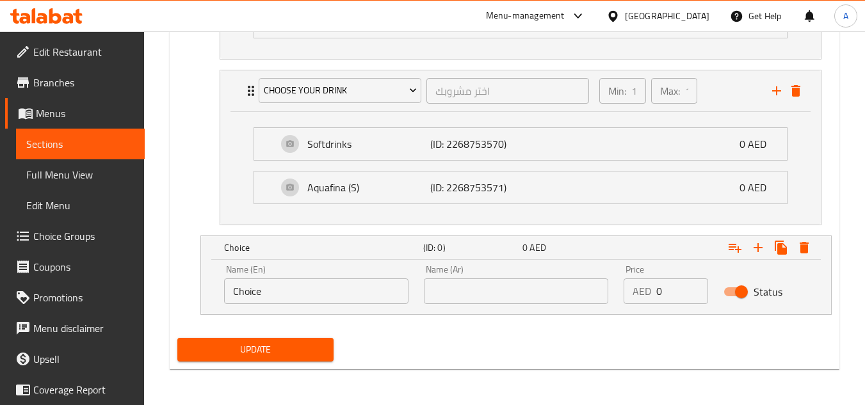
click at [530, 299] on input "text" at bounding box center [516, 292] width 184 height 26
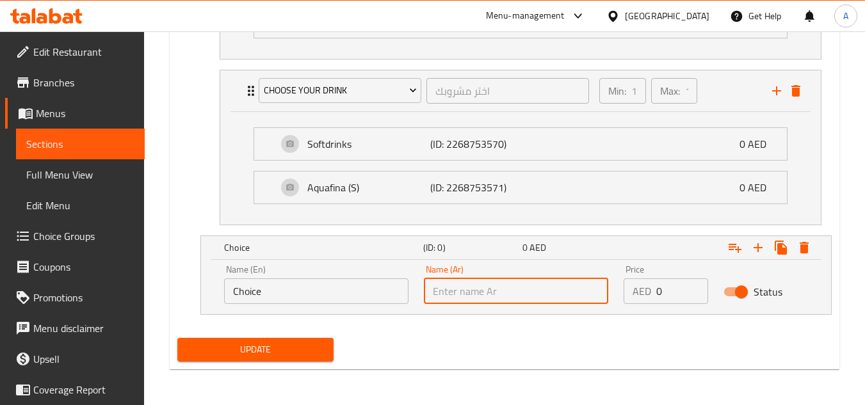
click at [530, 299] on input "text" at bounding box center [516, 292] width 184 height 26
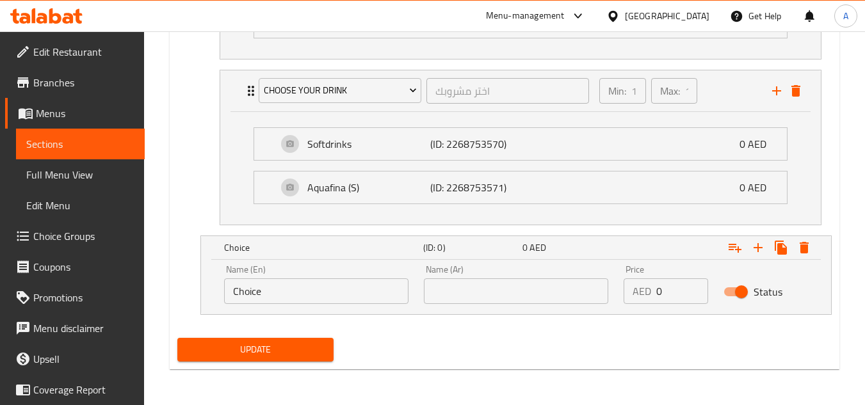
click at [574, 297] on input "text" at bounding box center [516, 292] width 184 height 26
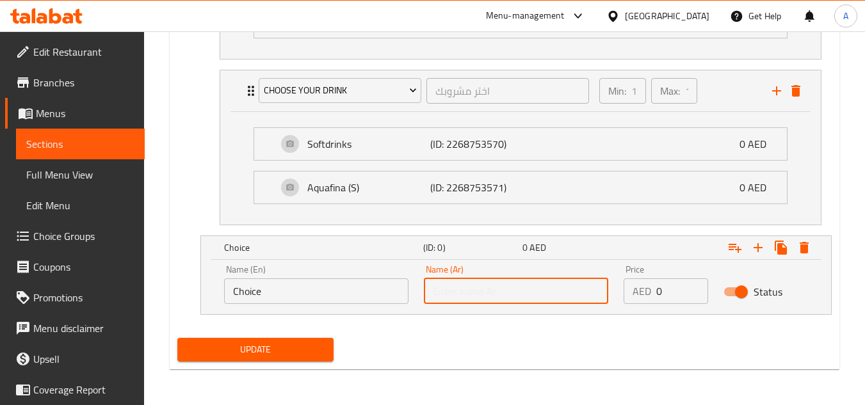
paste input "6 قطع أجنحة"
type input "6 قطع أجنحة"
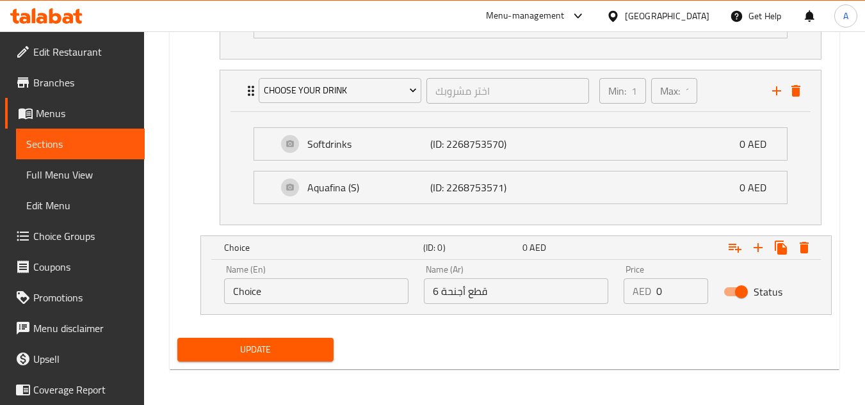
click at [331, 294] on input "Choice" at bounding box center [316, 292] width 184 height 26
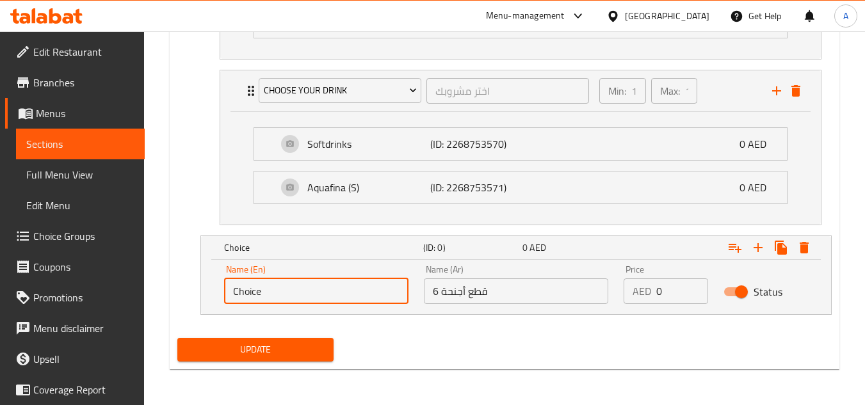
click at [331, 294] on input "Choice" at bounding box center [316, 292] width 184 height 26
paste input "6 Pieces Of Wings"
type input "6 Pieces Of Wings"
click at [228, 348] on span "Update" at bounding box center [255, 350] width 135 height 16
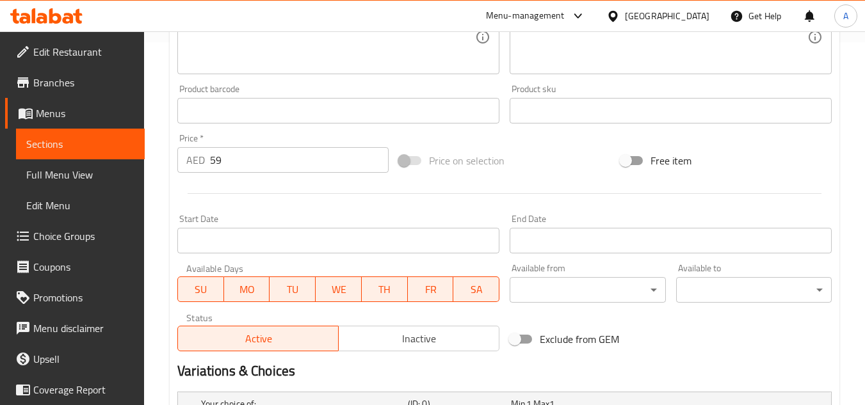
scroll to position [341, 0]
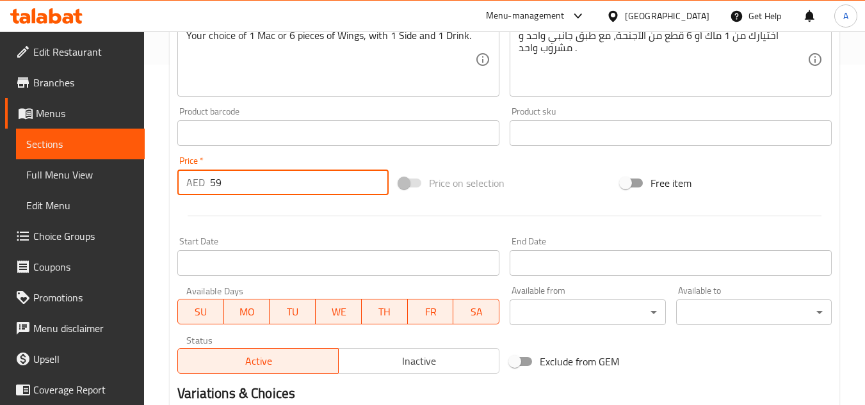
drag, startPoint x: 199, startPoint y: 190, endPoint x: 180, endPoint y: 192, distance: 19.3
click at [181, 192] on div "AED 59 Price *" at bounding box center [282, 183] width 211 height 26
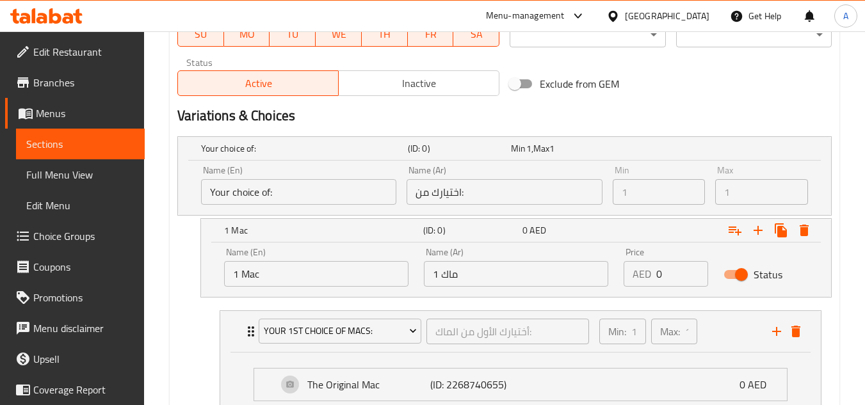
scroll to position [642, 0]
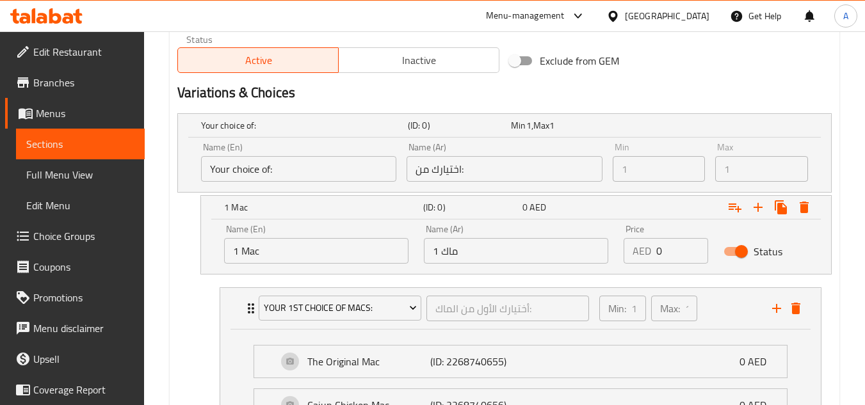
type input "0"
drag, startPoint x: 665, startPoint y: 251, endPoint x: 610, endPoint y: 250, distance: 54.5
click at [610, 250] on div "Name (En) 1 Mac Name (En) Name (Ar) 1 ماك Name (Ar) Price AED 0 Price Status" at bounding box center [516, 244] width 600 height 54
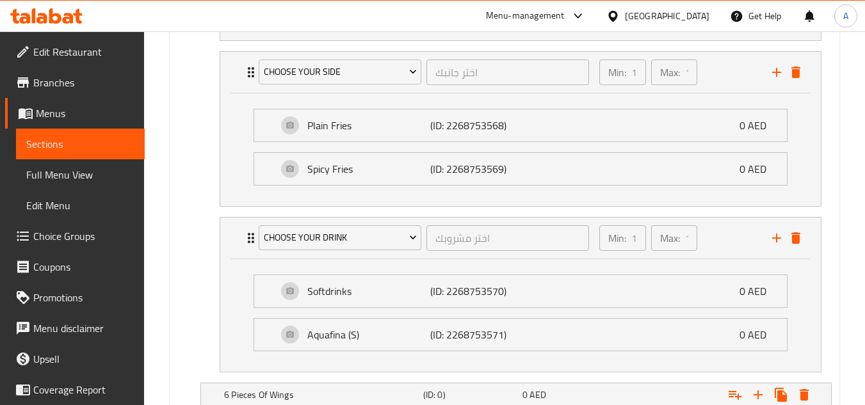
scroll to position [1366, 0]
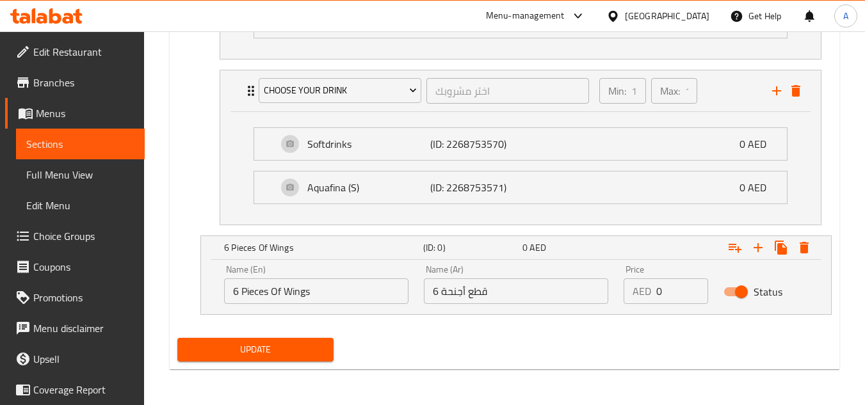
type input "59"
drag, startPoint x: 644, startPoint y: 286, endPoint x: 623, endPoint y: 287, distance: 20.5
click at [623, 287] on div "Price AED 0 Price" at bounding box center [666, 284] width 100 height 54
type input "59"
click at [274, 355] on span "Update" at bounding box center [255, 350] width 135 height 16
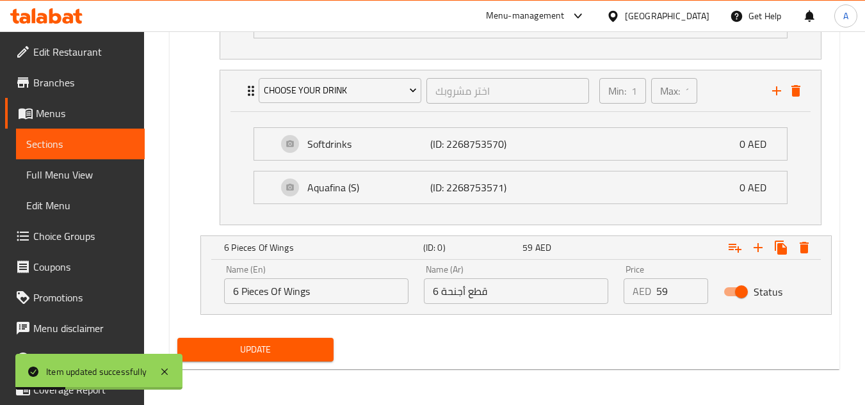
click at [72, 179] on span "Full Menu View" at bounding box center [80, 174] width 108 height 15
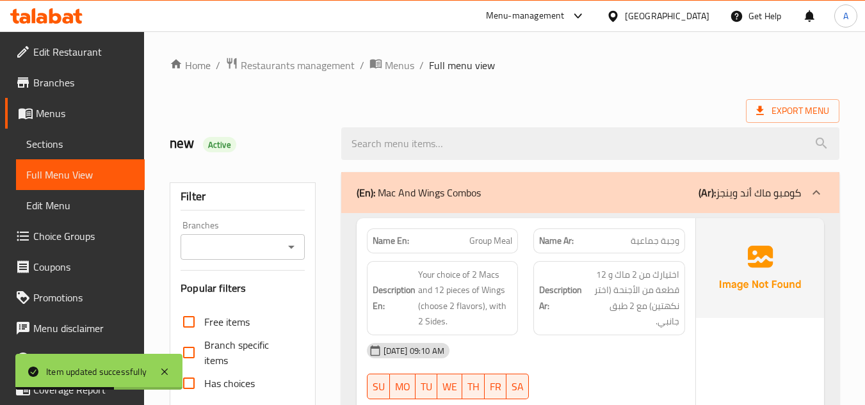
scroll to position [384, 0]
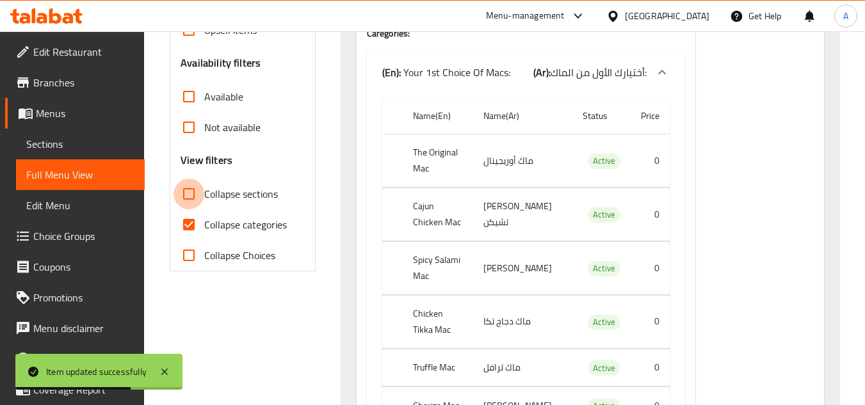
click at [200, 191] on input "Collapse sections" at bounding box center [189, 194] width 31 height 31
checkbox input "true"
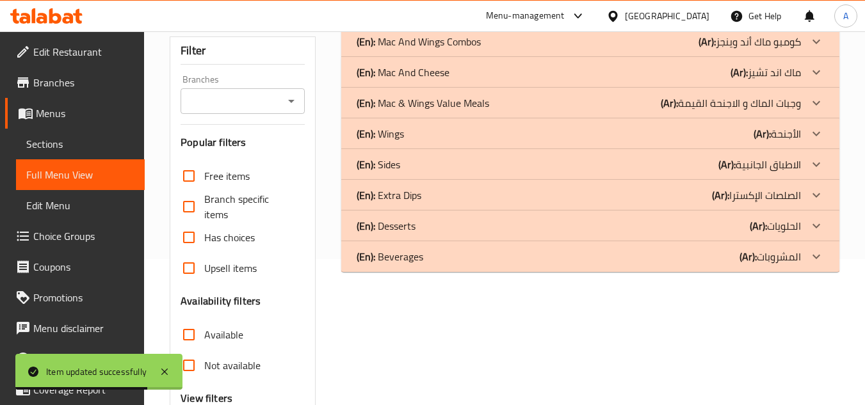
scroll to position [20, 0]
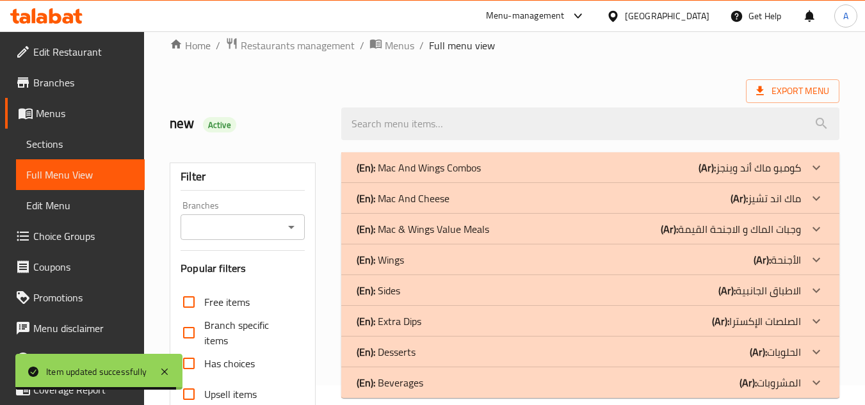
click at [544, 175] on div "(En): Mac & Wings Value Meals (Ar): وجبات الماك و الاجنحة القيمة" at bounding box center [579, 167] width 445 height 15
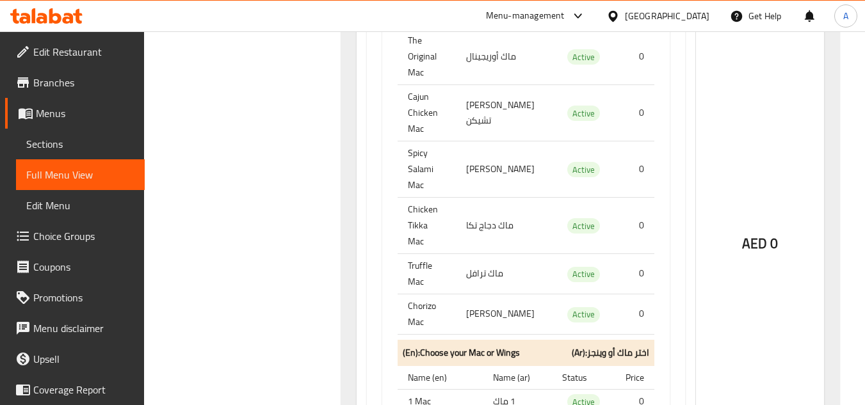
scroll to position [660, 0]
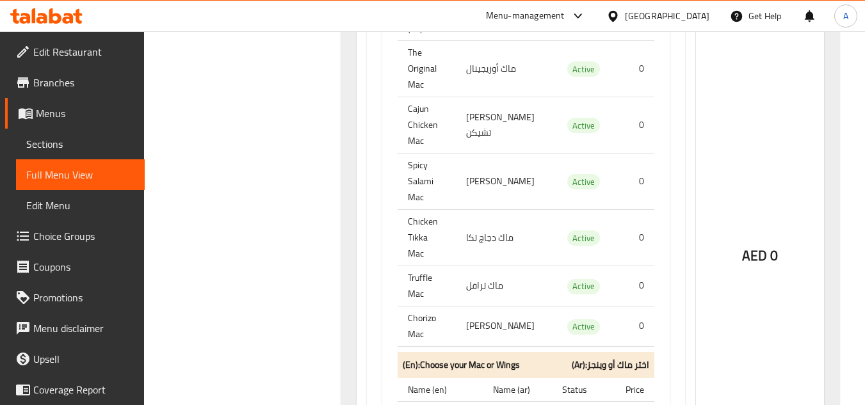
click at [41, 145] on span "Sections" at bounding box center [80, 143] width 108 height 15
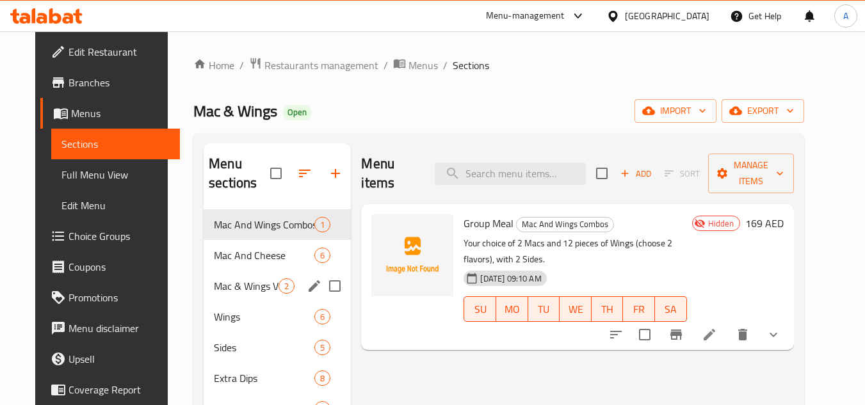
click at [215, 277] on div "Mac & Wings Value Meals 2" at bounding box center [277, 286] width 147 height 31
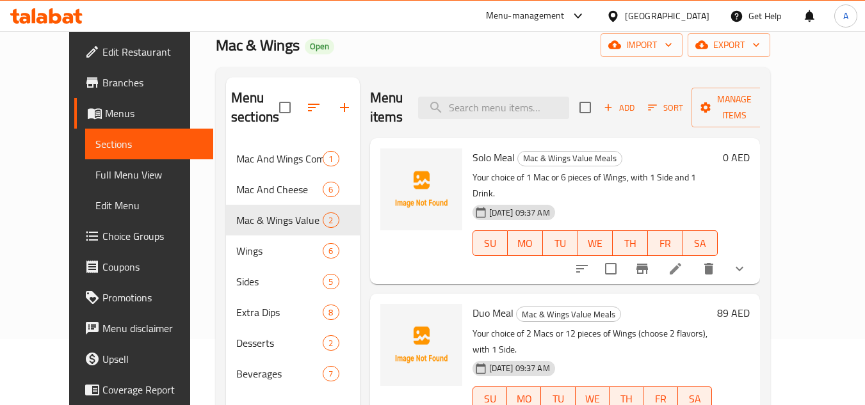
scroll to position [128, 0]
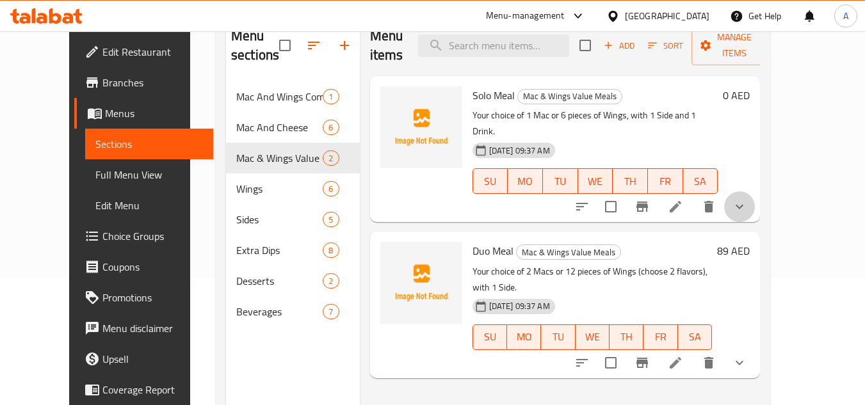
click at [755, 192] on button "show more" at bounding box center [739, 207] width 31 height 31
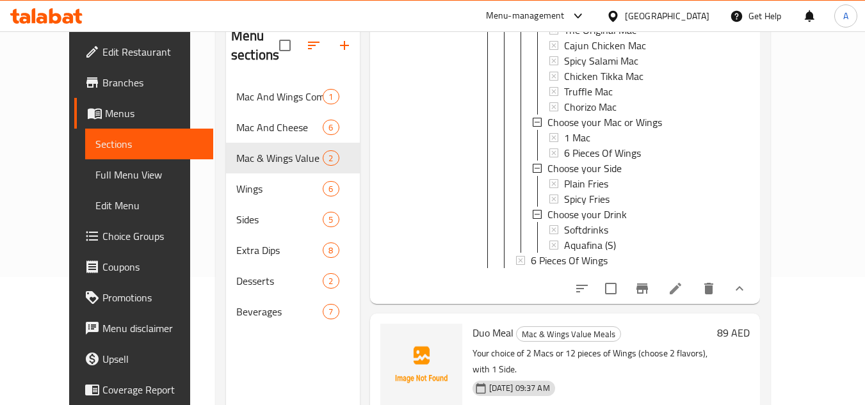
scroll to position [279, 0]
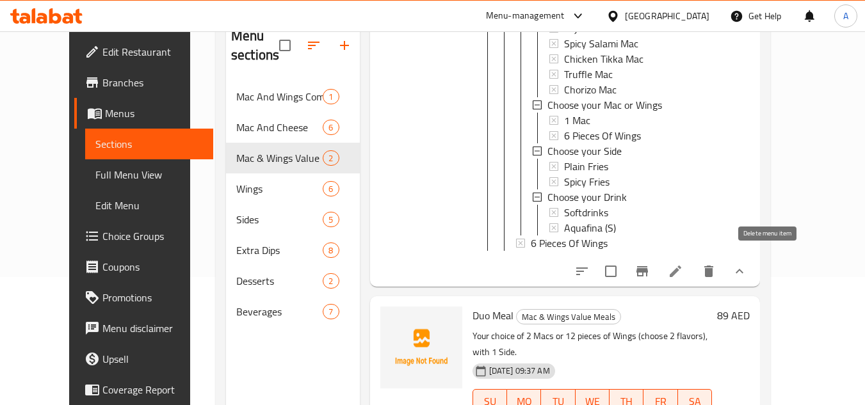
click at [714, 266] on icon "delete" at bounding box center [709, 272] width 9 height 12
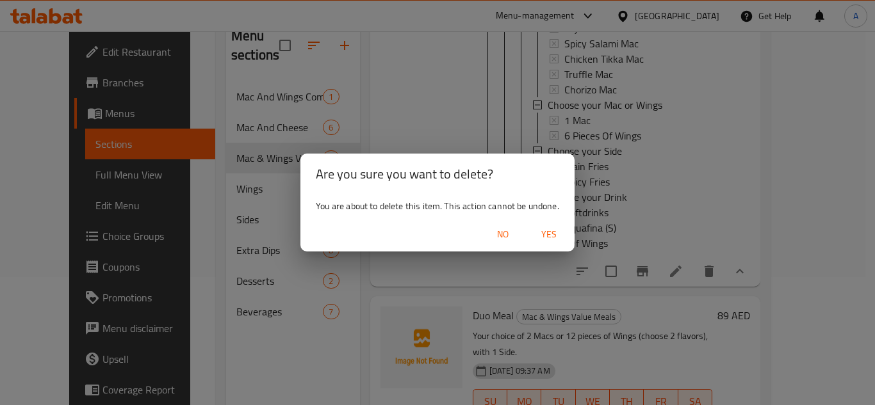
click at [503, 236] on span "No" at bounding box center [502, 235] width 31 height 16
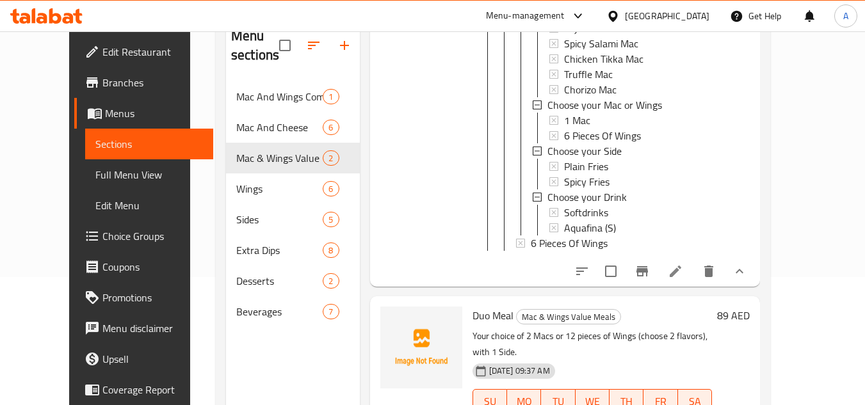
click at [682, 266] on icon at bounding box center [676, 272] width 12 height 12
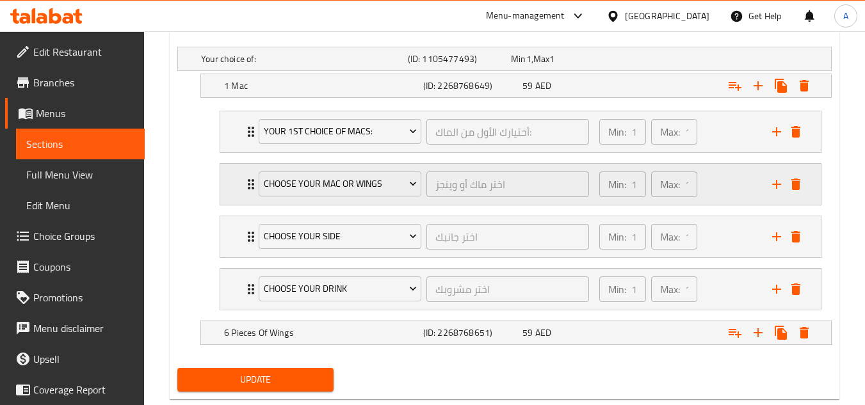
scroll to position [739, 0]
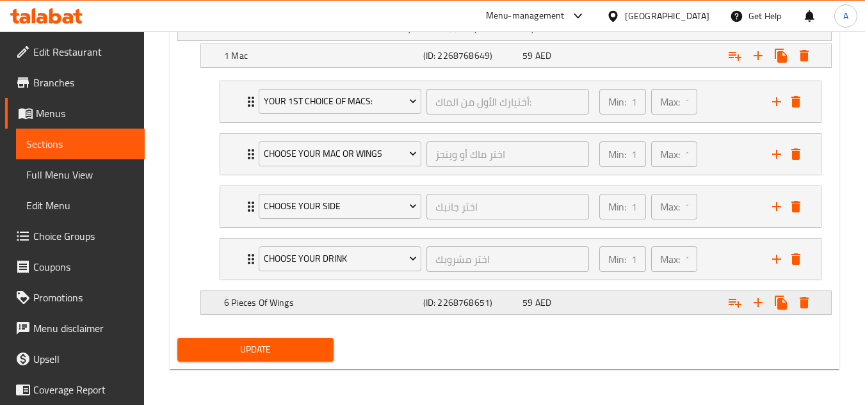
click at [735, 63] on icon "Expand" at bounding box center [735, 55] width 15 height 15
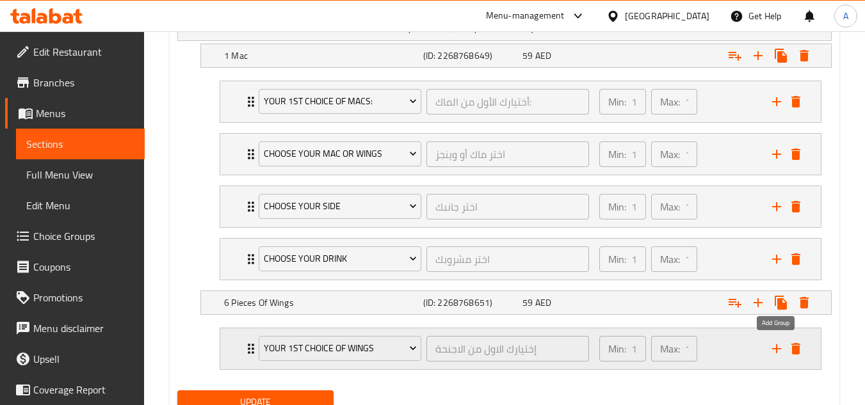
click at [772, 345] on icon "add" at bounding box center [776, 348] width 15 height 15
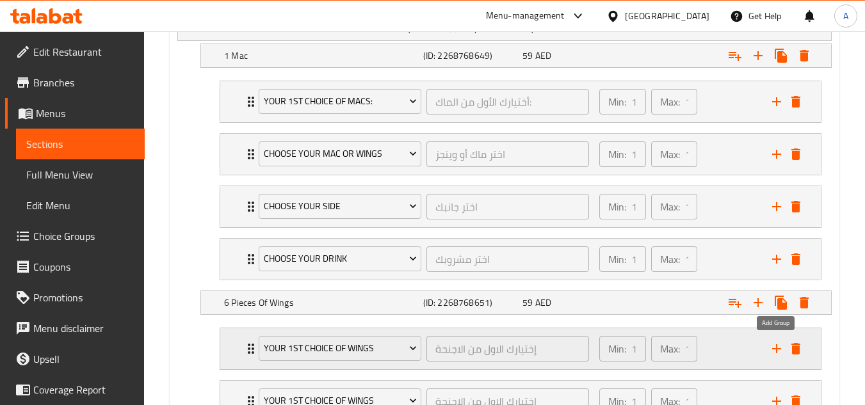
click at [772, 345] on icon "add" at bounding box center [776, 348] width 15 height 15
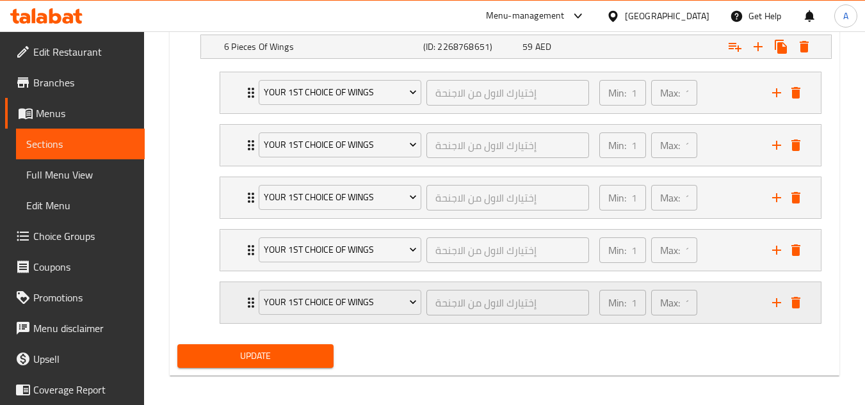
scroll to position [1001, 0]
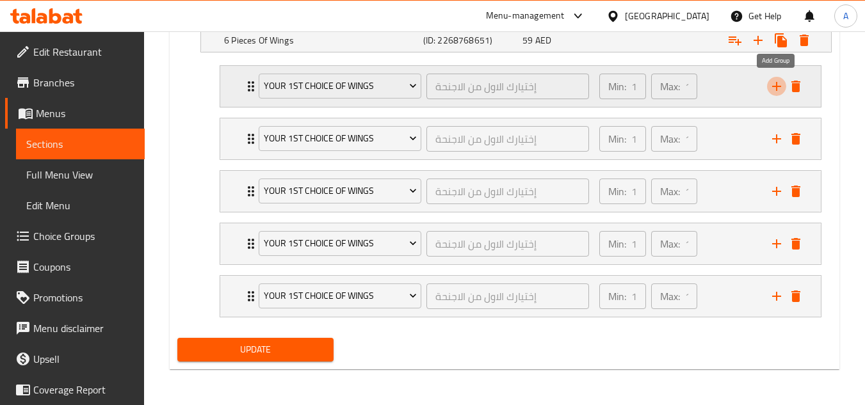
click at [770, 89] on icon "add" at bounding box center [776, 86] width 15 height 15
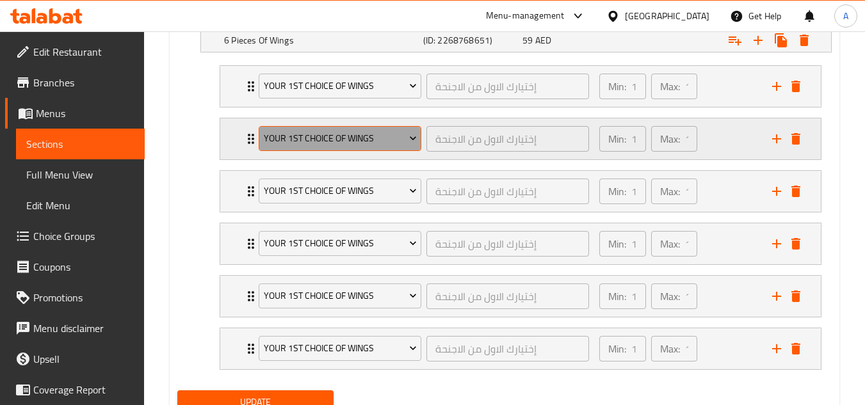
click at [307, 127] on button "Your 1st Choice of wings" at bounding box center [340, 139] width 163 height 26
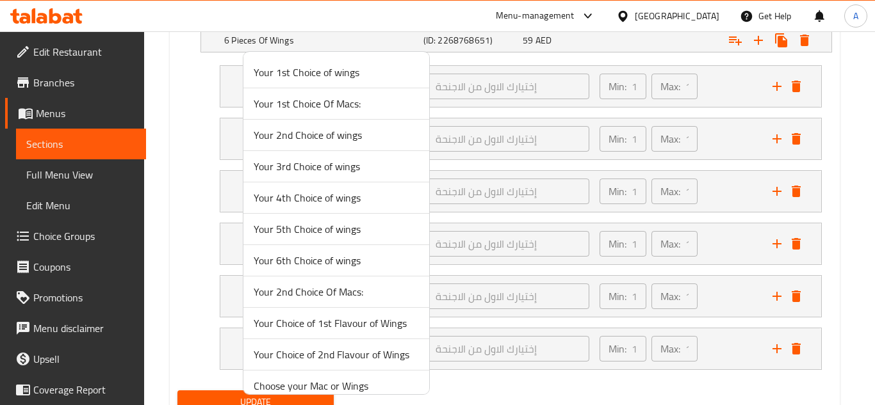
click at [349, 137] on span "Your 2nd Choice of wings" at bounding box center [336, 134] width 165 height 15
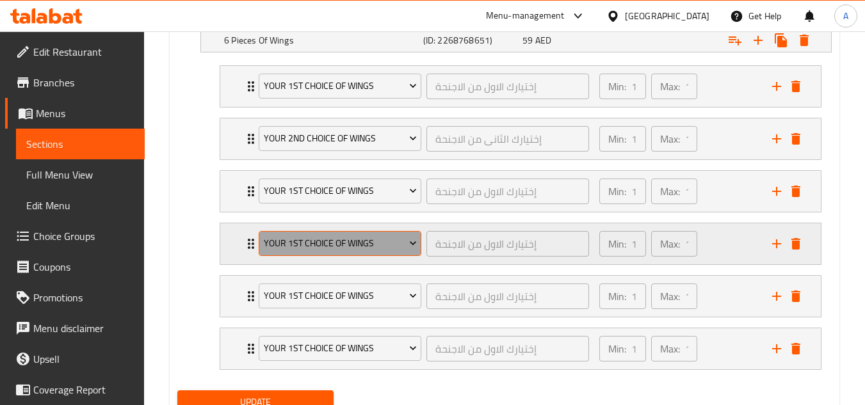
click at [322, 250] on span "Your 1st Choice of wings" at bounding box center [340, 244] width 153 height 16
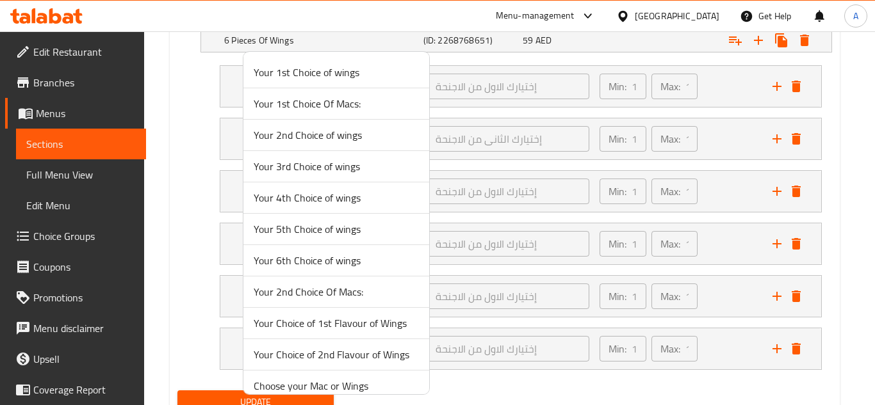
click at [493, 191] on div at bounding box center [437, 202] width 875 height 405
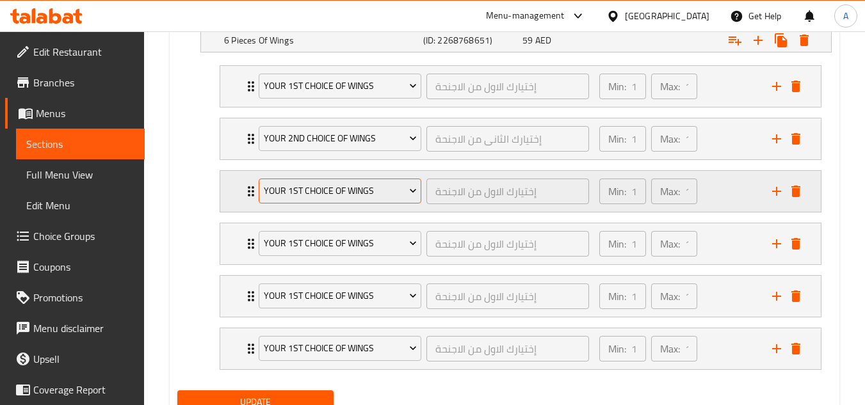
click at [350, 196] on span "Your 1st Choice of wings" at bounding box center [340, 191] width 153 height 16
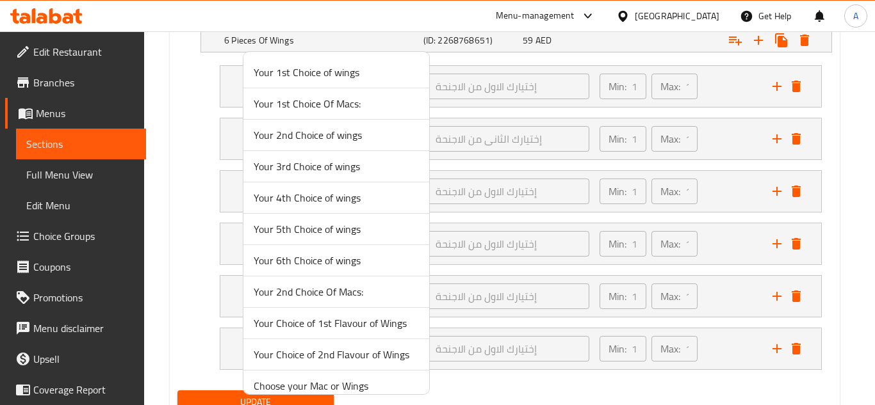
click at [320, 162] on span "Your 3rd Choice of wings" at bounding box center [336, 166] width 165 height 15
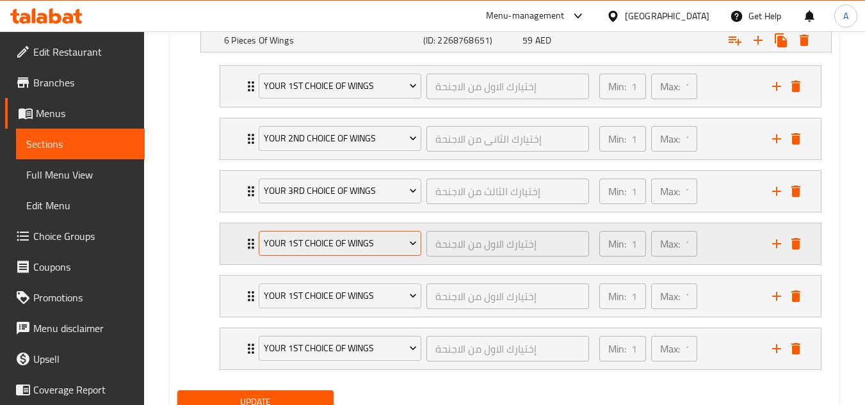
click at [315, 241] on span "Your 1st Choice of wings" at bounding box center [340, 244] width 153 height 16
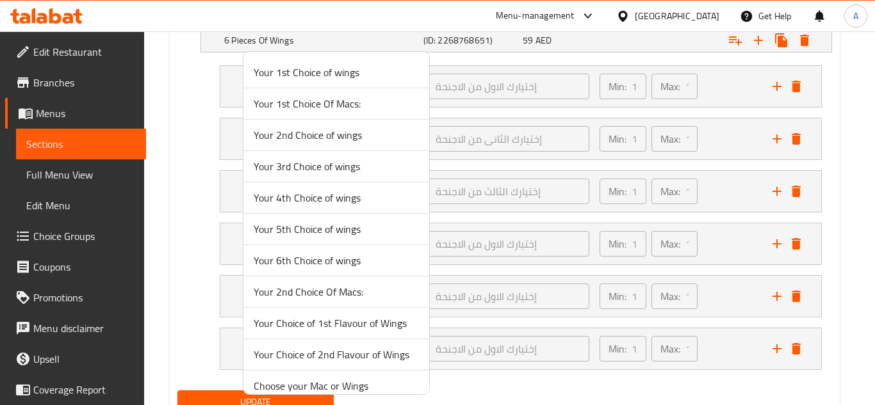
click at [313, 195] on span "Your 4th Choice of wings" at bounding box center [336, 197] width 165 height 15
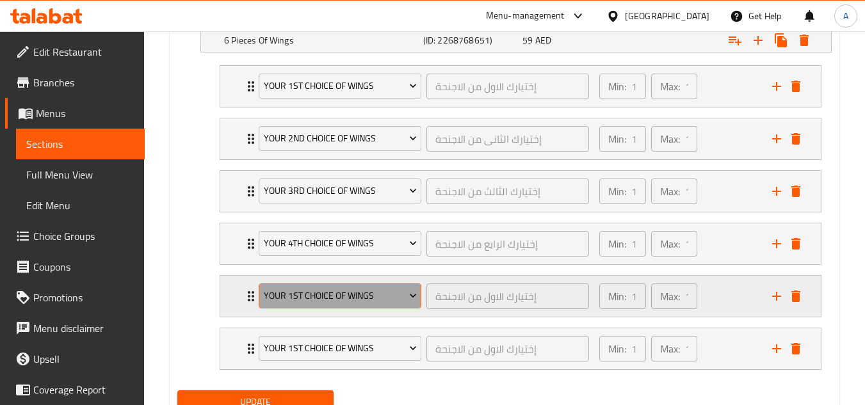
click at [319, 290] on span "Your 1st Choice of wings" at bounding box center [340, 296] width 153 height 16
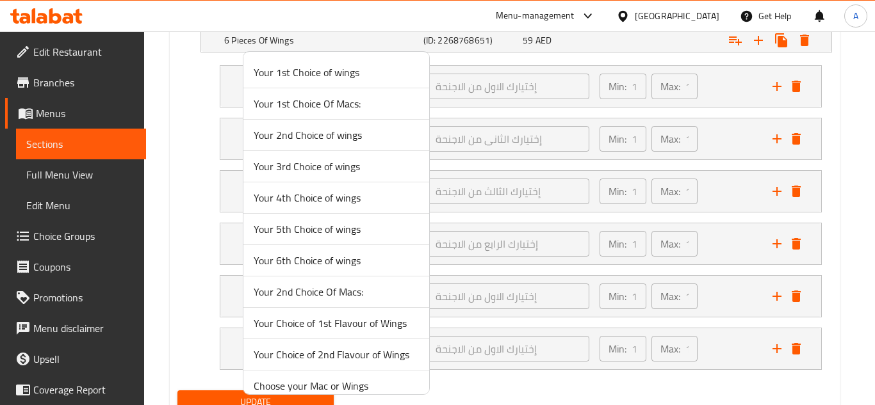
click at [310, 224] on span "Your 5th Choice of wings" at bounding box center [336, 229] width 165 height 15
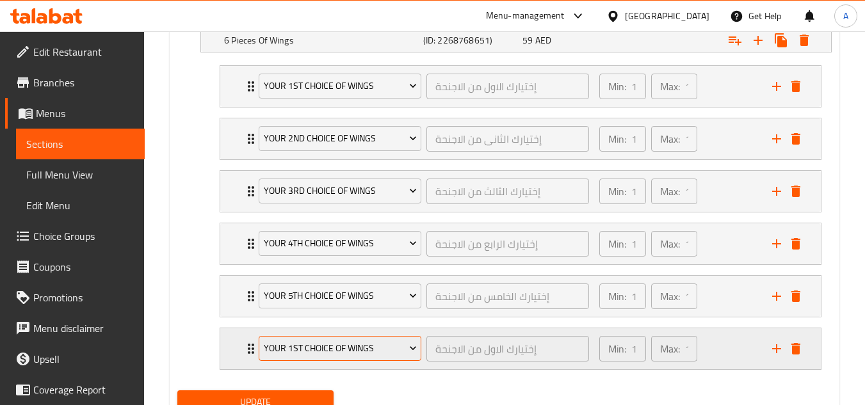
click at [312, 347] on span "Your 1st Choice of wings" at bounding box center [340, 349] width 153 height 16
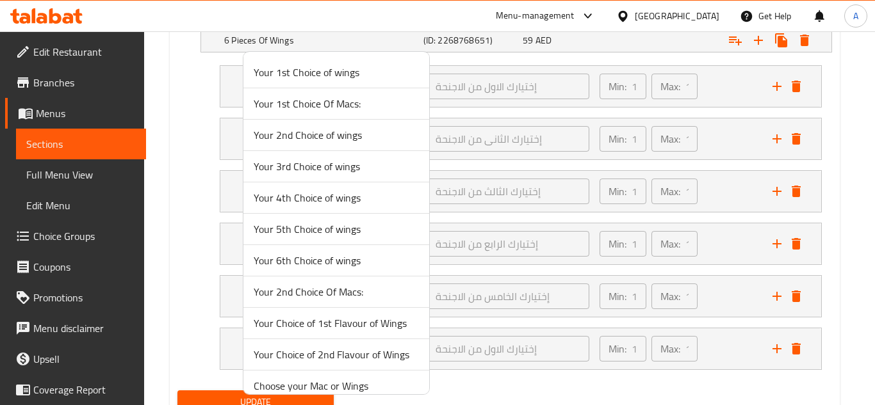
click at [310, 257] on span "Your 6th Choice of wings" at bounding box center [336, 260] width 165 height 15
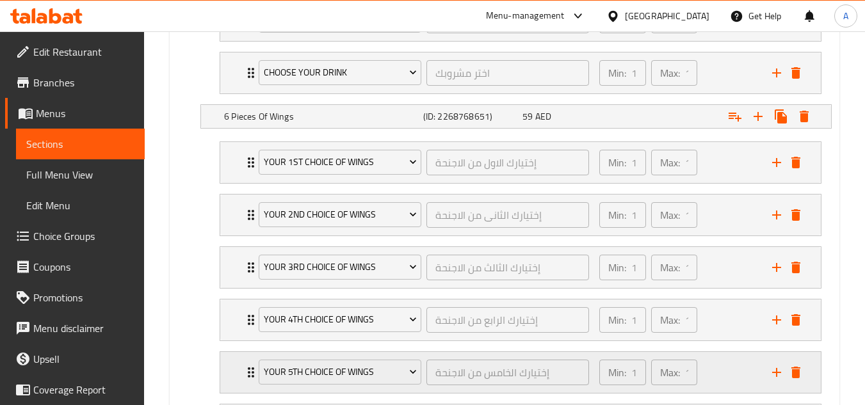
scroll to position [1054, 0]
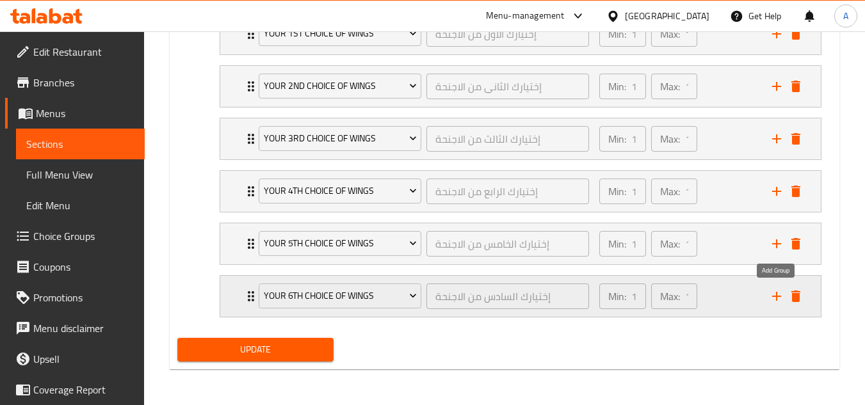
click at [781, 298] on icon "add" at bounding box center [776, 296] width 15 height 15
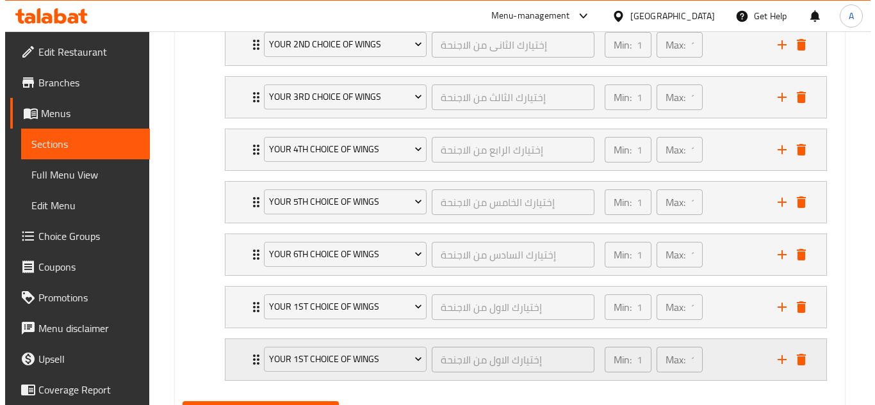
scroll to position [1118, 0]
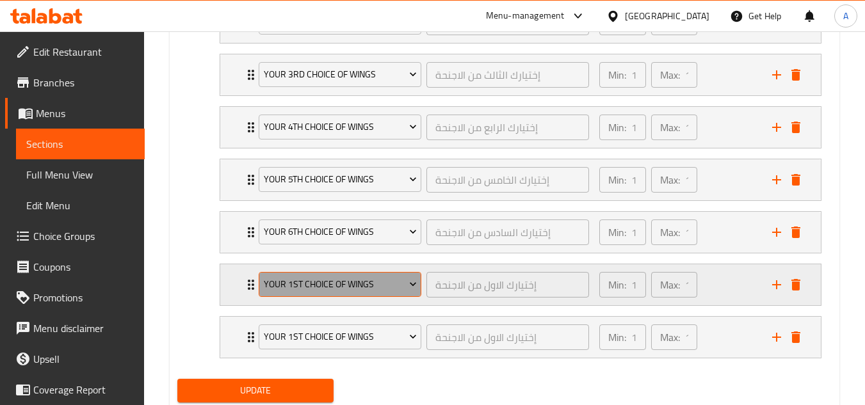
click at [352, 293] on button "Your 1st Choice of wings" at bounding box center [340, 285] width 163 height 26
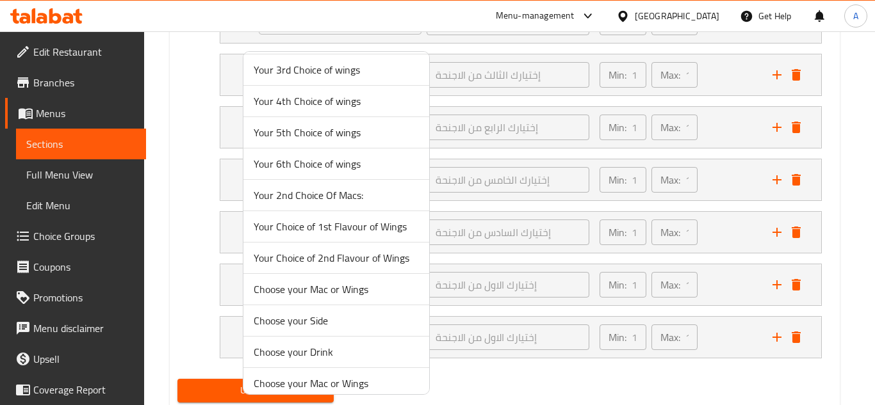
scroll to position [106, 0]
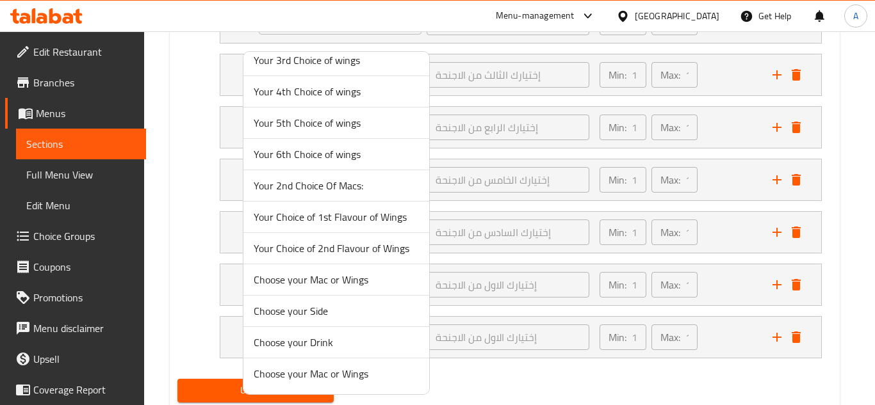
click at [321, 314] on span "Choose your Side" at bounding box center [336, 311] width 165 height 15
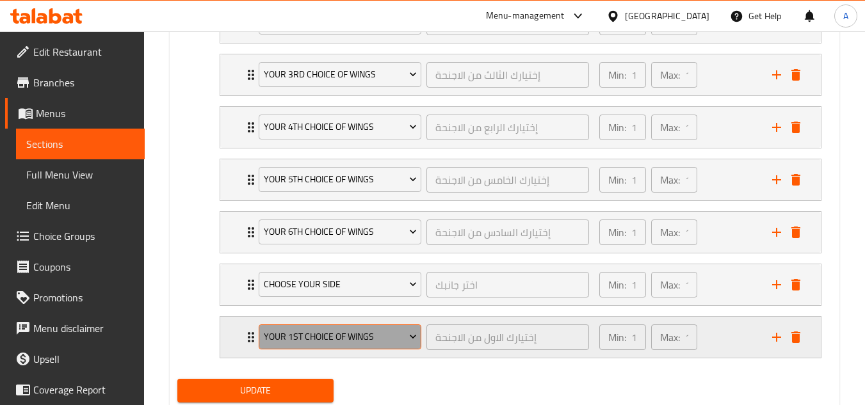
click at [328, 343] on span "Your 1st Choice of wings" at bounding box center [340, 337] width 153 height 16
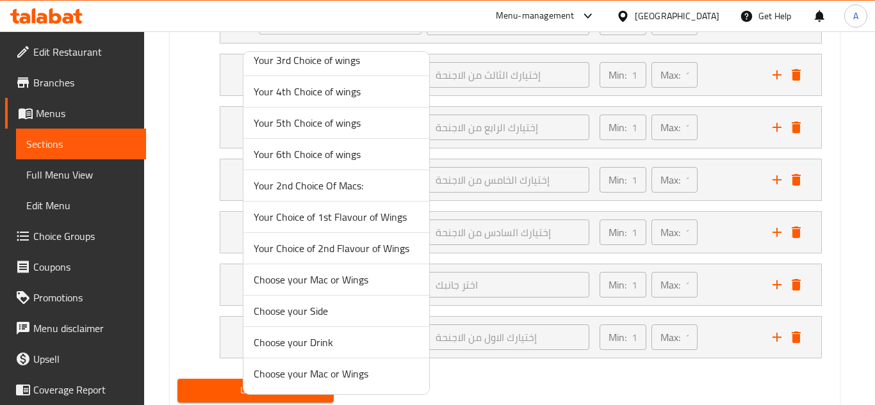
click at [346, 349] on span "Choose your Drink" at bounding box center [336, 342] width 165 height 15
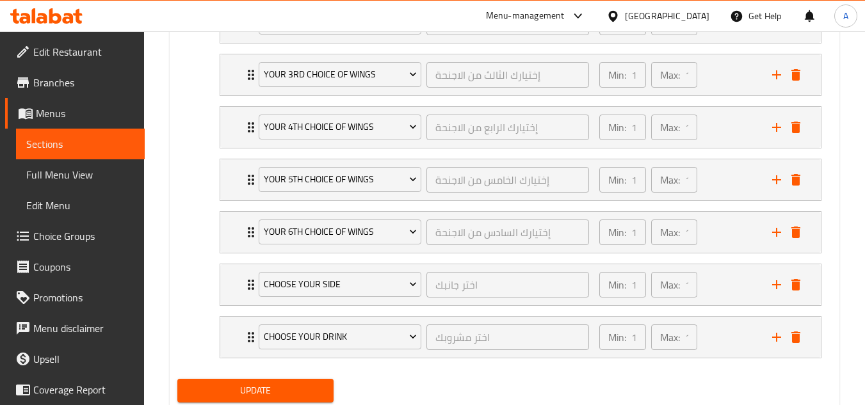
click at [310, 393] on span "Update" at bounding box center [255, 391] width 135 height 16
click at [106, 111] on span "Menus" at bounding box center [85, 113] width 99 height 15
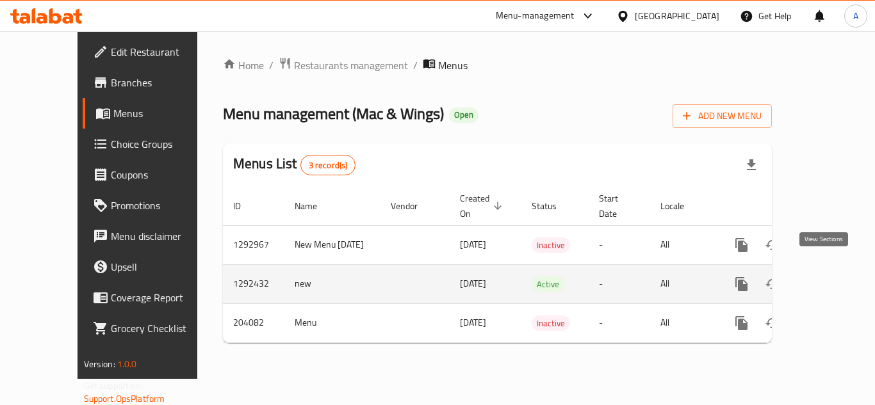
click at [826, 277] on icon "enhanced table" at bounding box center [833, 284] width 15 height 15
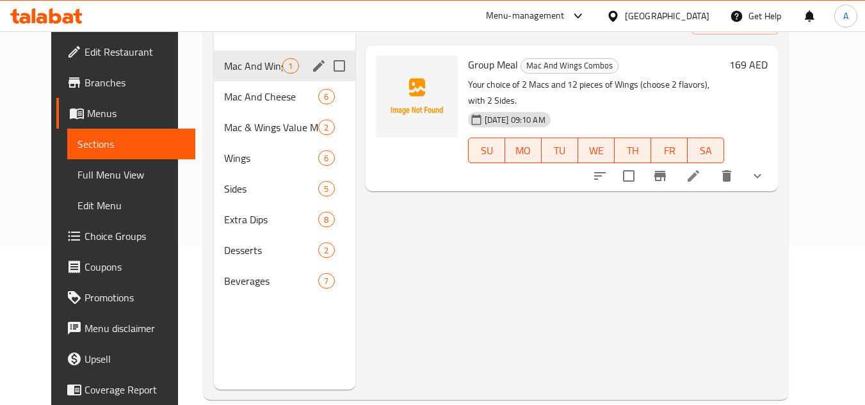
scroll to position [179, 0]
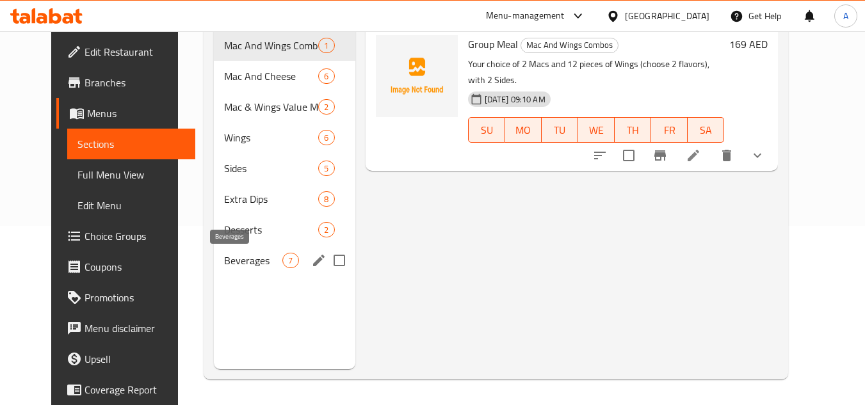
click at [231, 257] on span "Beverages" at bounding box center [253, 260] width 58 height 15
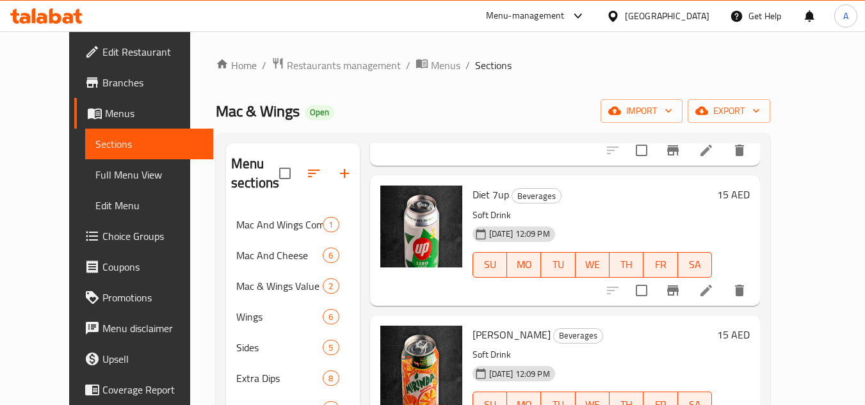
scroll to position [606, 0]
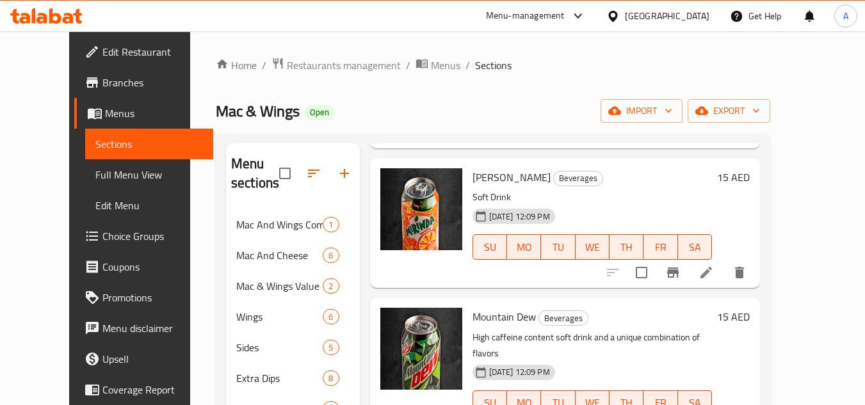
click at [95, 179] on span "Full Menu View" at bounding box center [149, 174] width 108 height 15
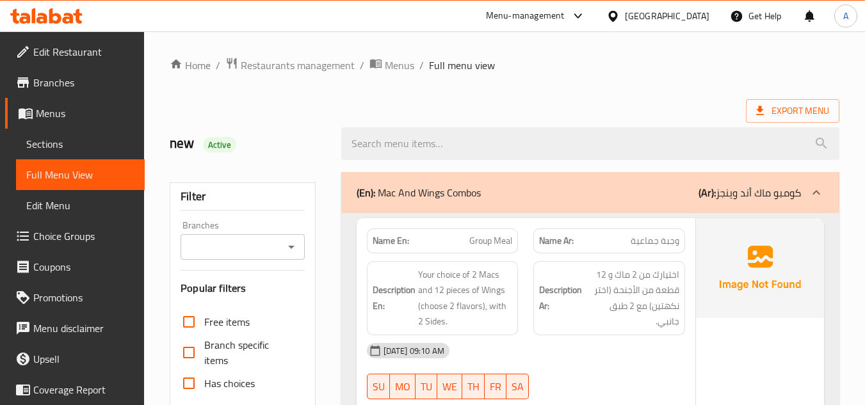
click at [289, 241] on icon "Open" at bounding box center [291, 247] width 15 height 15
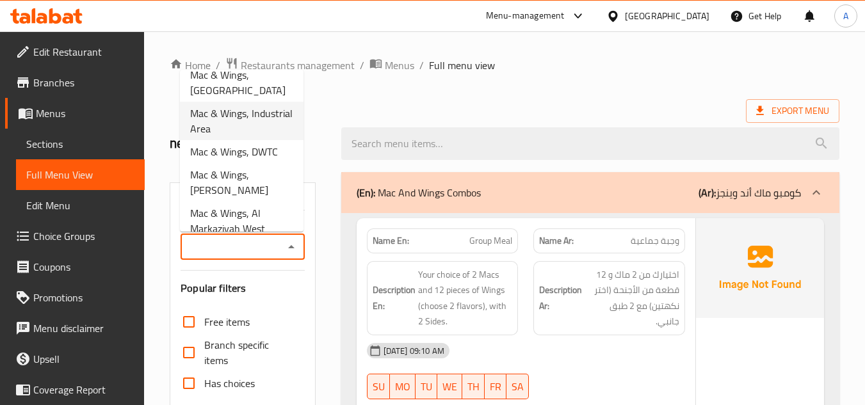
scroll to position [128, 0]
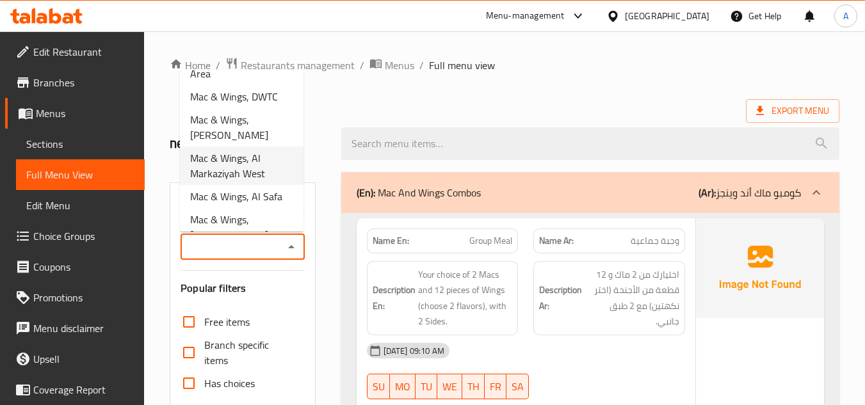
click at [250, 161] on span "Mac & Wings, Al Markaziyah West" at bounding box center [241, 166] width 103 height 31
type input "Mac & Wings, Al Markaziyah West"
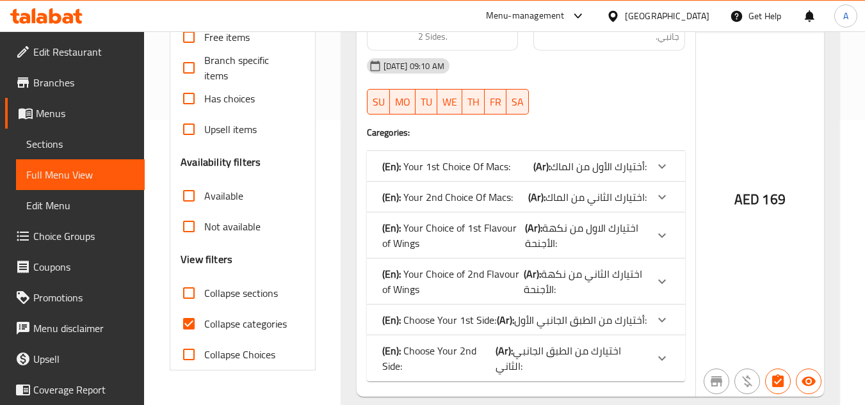
scroll to position [384, 0]
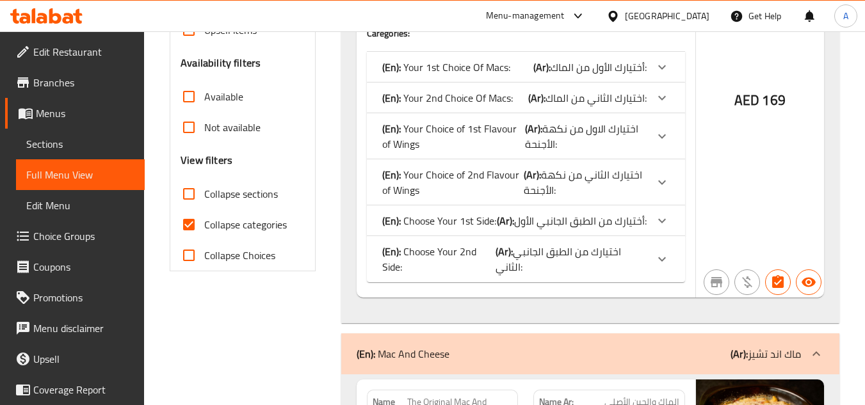
click at [227, 196] on span "Collapse sections" at bounding box center [241, 193] width 74 height 15
click at [204, 196] on input "Collapse sections" at bounding box center [189, 194] width 31 height 31
checkbox input "true"
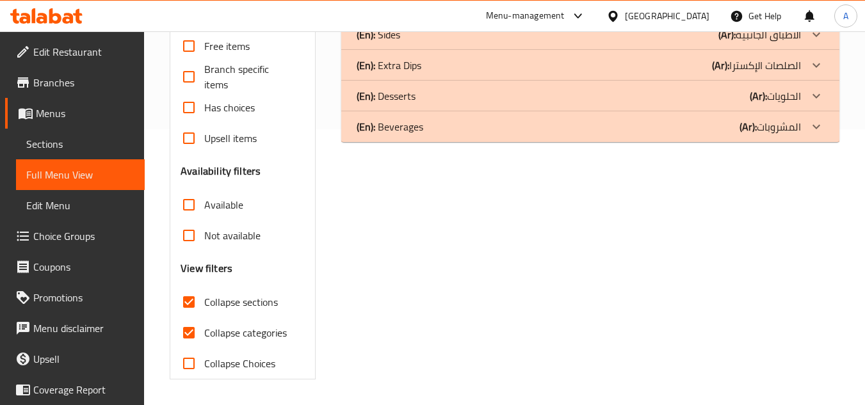
scroll to position [276, 0]
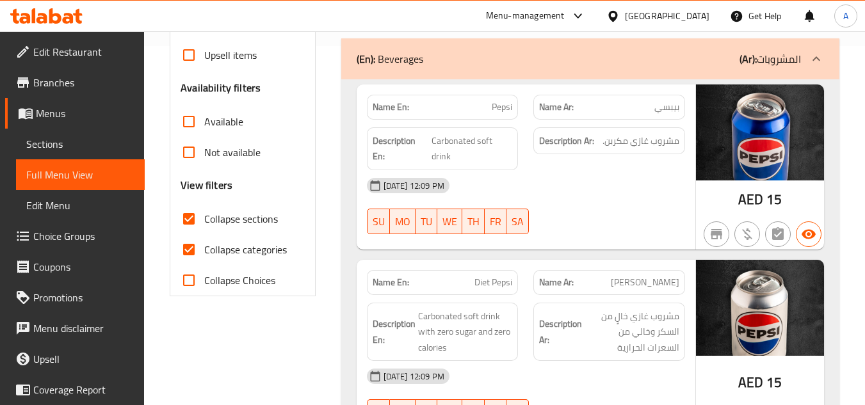
scroll to position [340, 0]
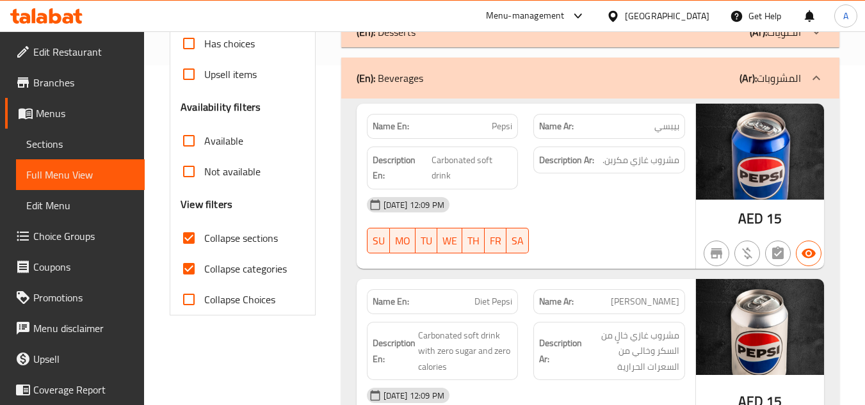
click at [496, 124] on span "Pepsi" at bounding box center [502, 126] width 20 height 13
copy span "Pepsi"
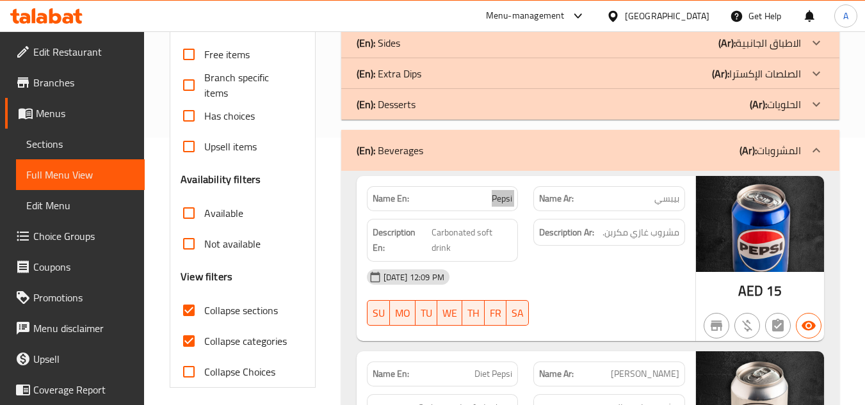
scroll to position [267, 0]
click at [656, 196] on span "بيبسي" at bounding box center [667, 199] width 25 height 13
copy span "بيبسي"
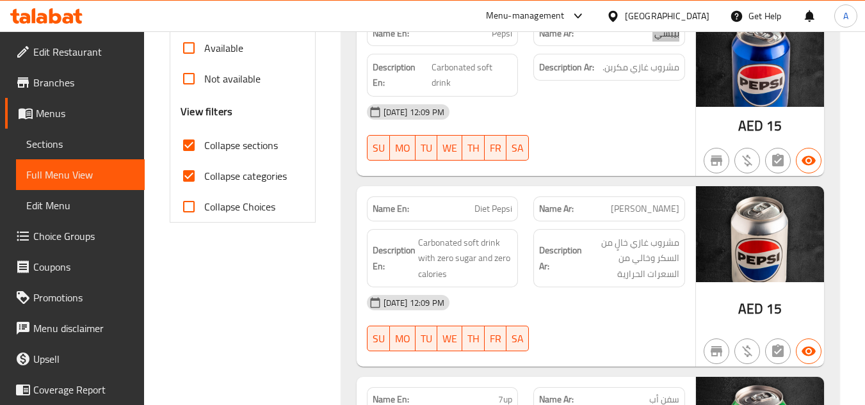
scroll to position [459, 0]
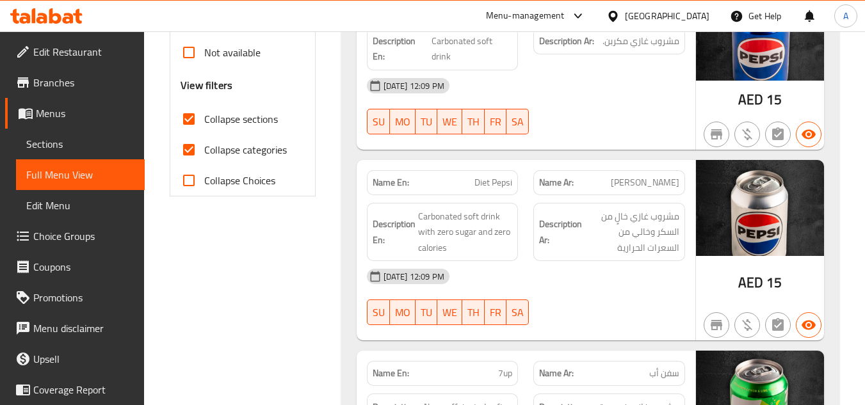
click at [472, 172] on div "Name En: Diet Pepsi" at bounding box center [443, 182] width 152 height 25
click at [482, 179] on span "Diet Pepsi" at bounding box center [494, 182] width 38 height 13
copy span "Diet Pepsi"
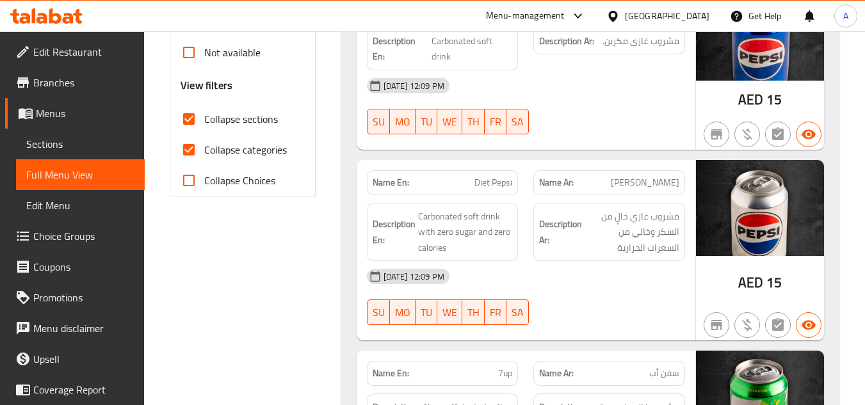
click at [657, 181] on span "دايت بيبسي" at bounding box center [645, 182] width 69 height 13
copy span "دايت بيبسي"
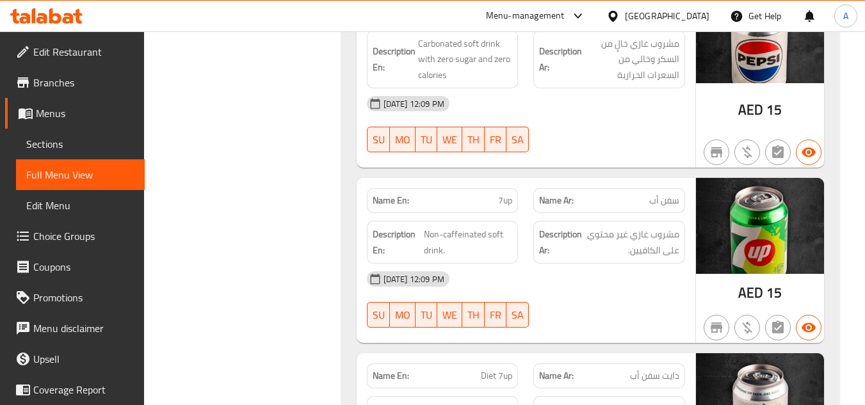
scroll to position [651, 0]
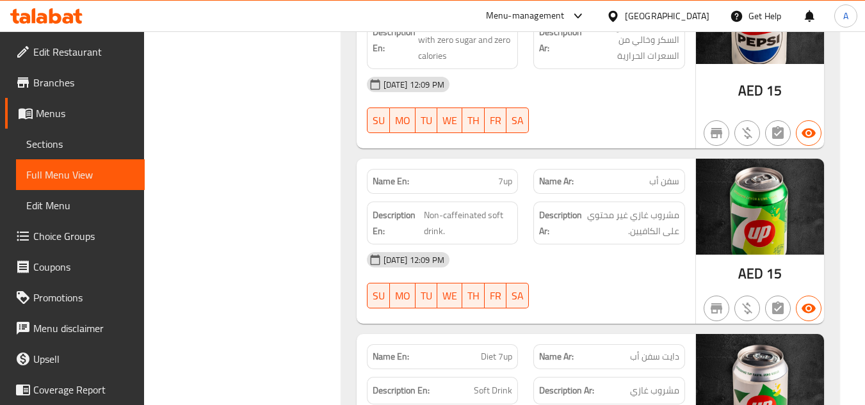
click at [500, 181] on span "7up" at bounding box center [505, 181] width 14 height 13
copy span "7up"
click at [669, 175] on span "سفن أب" at bounding box center [664, 181] width 30 height 13
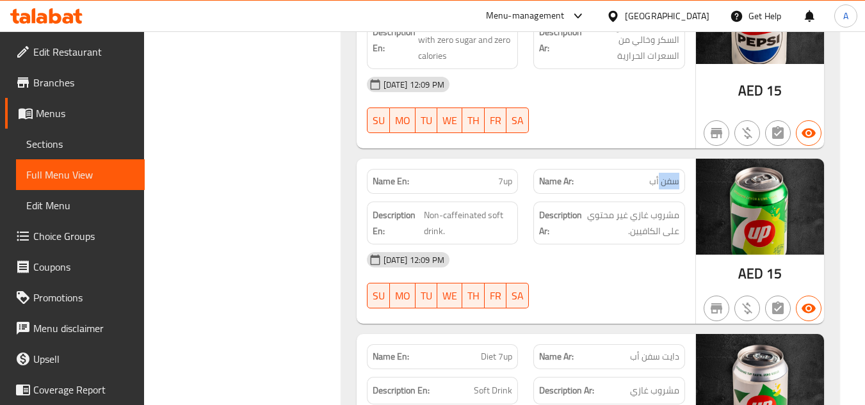
click at [669, 175] on span "سفن أب" at bounding box center [664, 181] width 30 height 13
copy span "سفن أب"
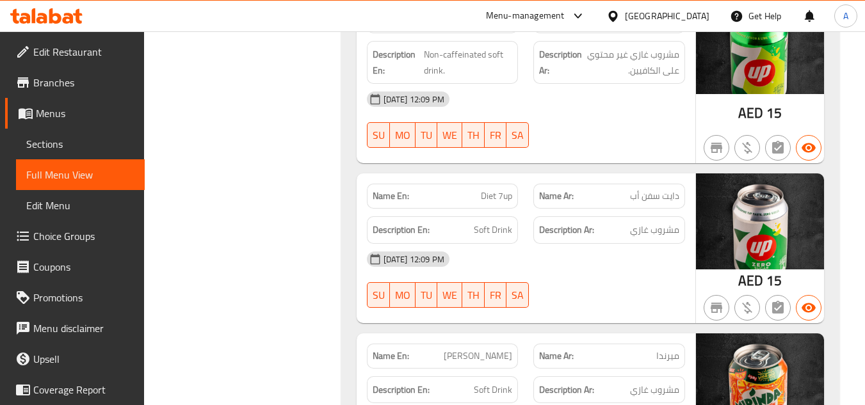
scroll to position [844, 0]
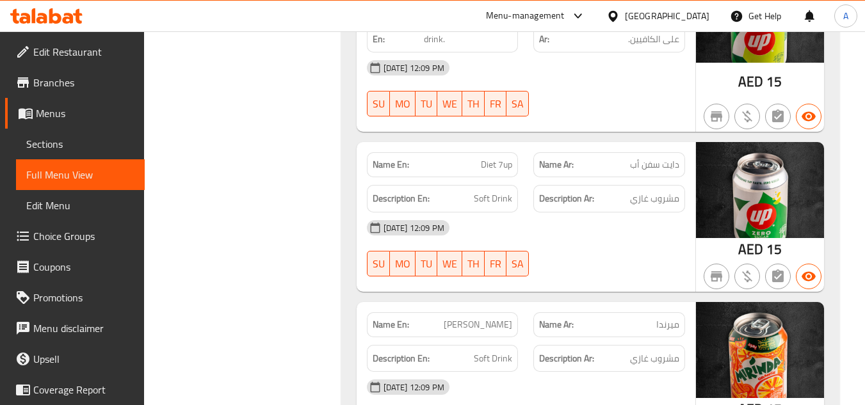
click at [494, 159] on span "Diet 7up" at bounding box center [496, 164] width 31 height 13
copy span "Diet 7up"
click at [651, 162] on span "دايت سفن أب" at bounding box center [654, 164] width 49 height 13
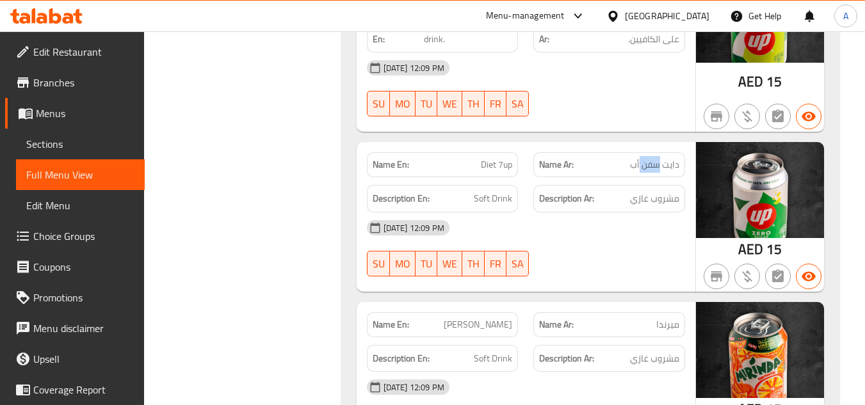
click at [651, 162] on span "دايت سفن أب" at bounding box center [654, 164] width 49 height 13
copy span "دايت سفن أب"
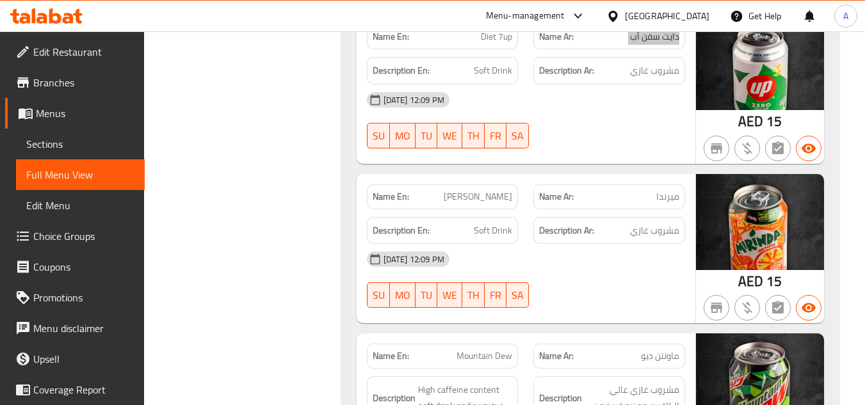
scroll to position [1036, 0]
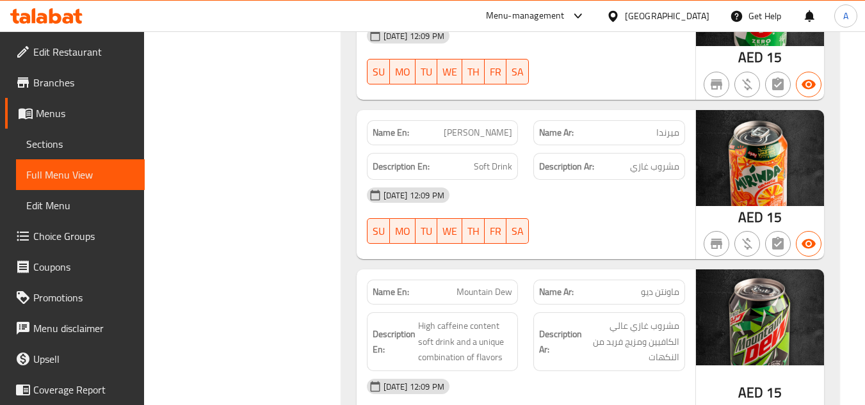
click at [492, 135] on span "Mirinda" at bounding box center [478, 132] width 69 height 13
copy span "Mirinda"
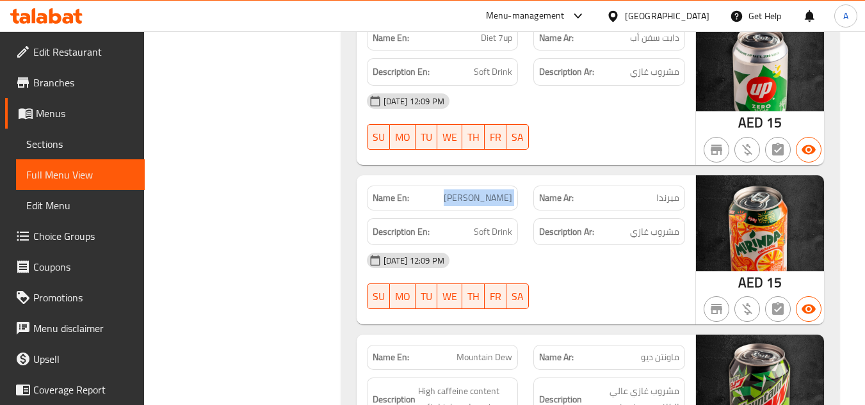
scroll to position [908, 0]
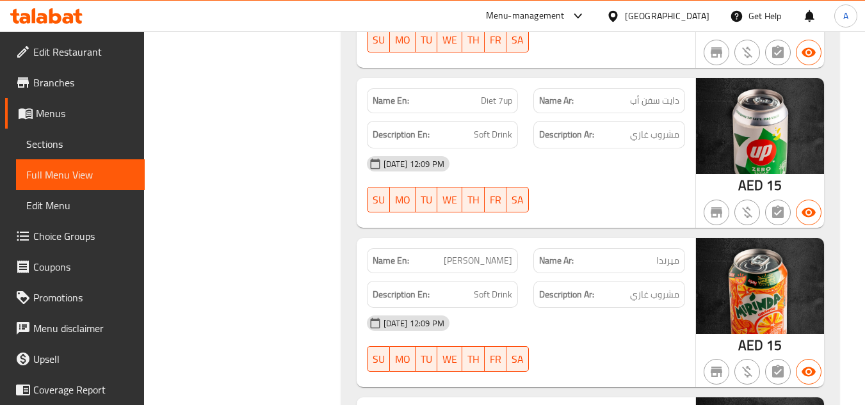
click at [676, 256] on span "ميرندا" at bounding box center [668, 260] width 23 height 13
copy span "ميرندا"
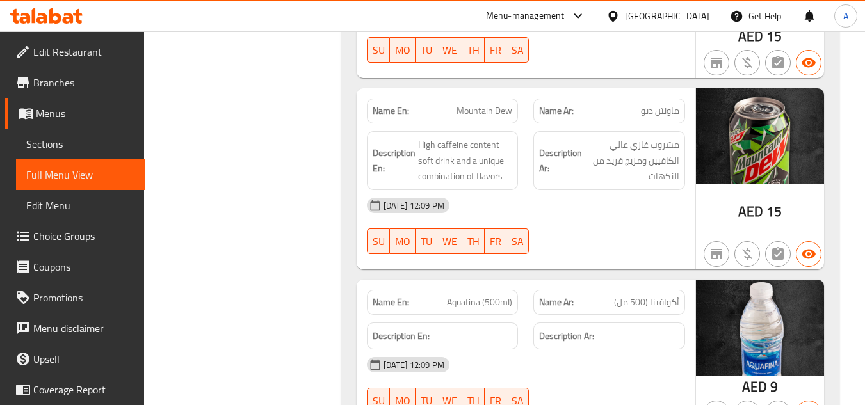
scroll to position [1228, 0]
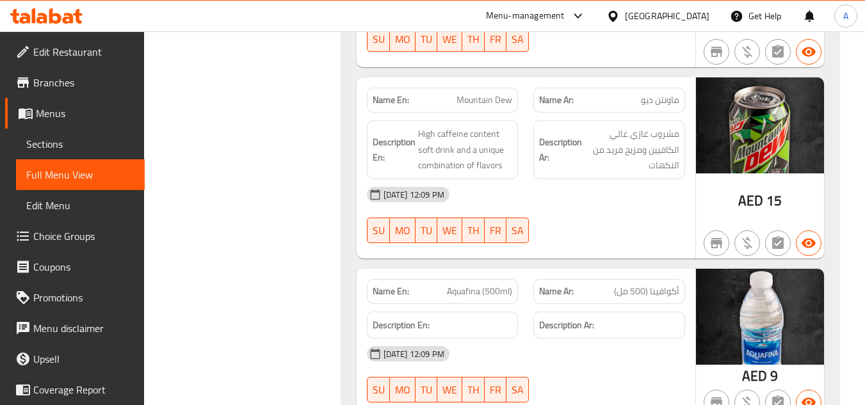
click at [471, 98] on span "Mountain Dew" at bounding box center [485, 100] width 56 height 13
click at [675, 94] on span "ماونتن ديو" at bounding box center [660, 100] width 38 height 13
click at [666, 101] on span "ماونتن ديو" at bounding box center [660, 100] width 38 height 13
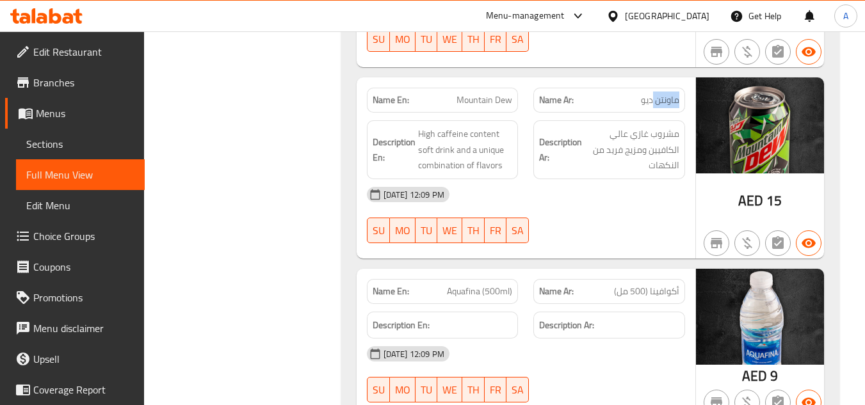
click at [666, 101] on span "ماونتن ديو" at bounding box center [660, 100] width 38 height 13
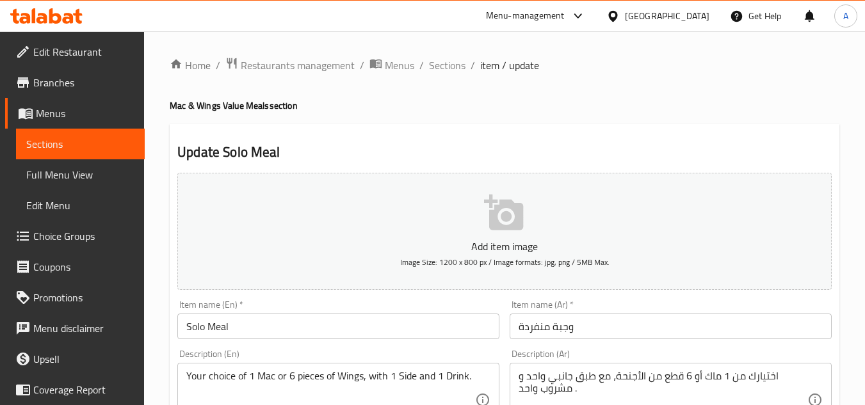
click at [71, 52] on span "Edit Restaurant" at bounding box center [83, 51] width 101 height 15
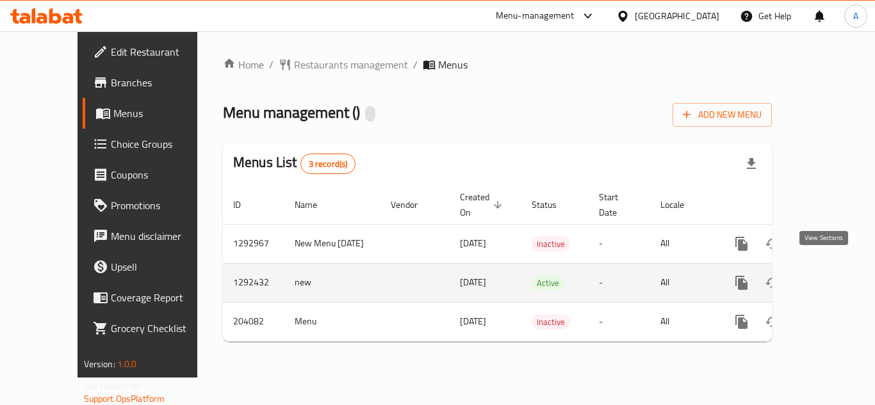
click at [828, 275] on icon "enhanced table" at bounding box center [833, 282] width 15 height 15
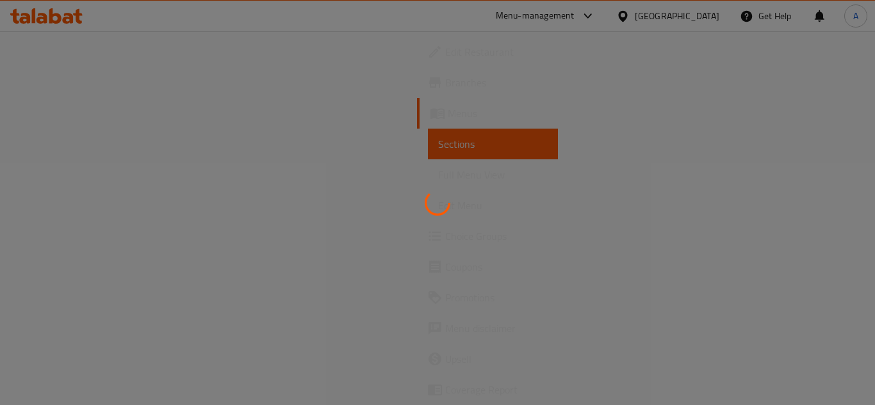
click at [97, 174] on div at bounding box center [437, 202] width 875 height 405
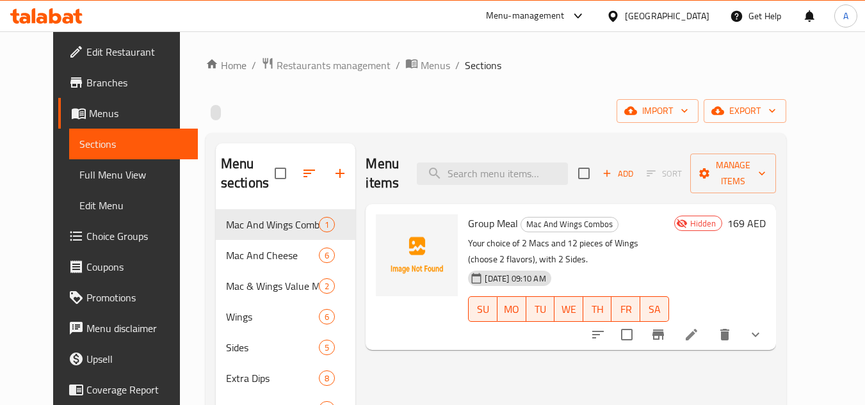
click at [97, 174] on span "Full Menu View" at bounding box center [133, 174] width 108 height 15
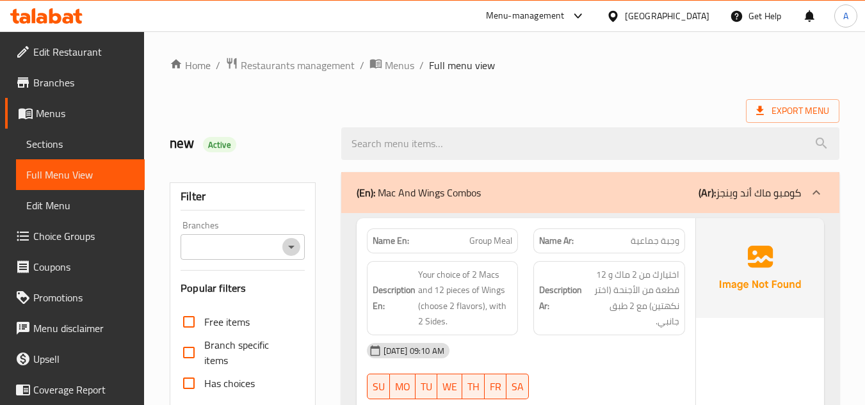
click at [286, 248] on icon "Open" at bounding box center [291, 247] width 15 height 15
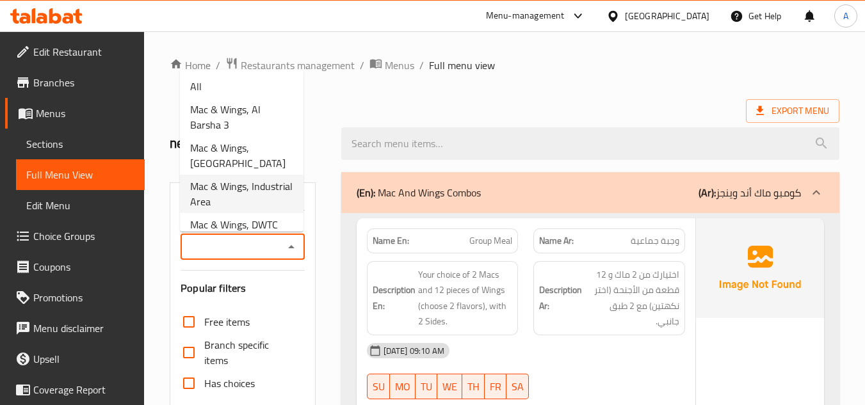
click at [241, 201] on span "Mac & Wings, Industrial Area" at bounding box center [241, 194] width 103 height 31
type input "Mac & Wings, Industrial Area"
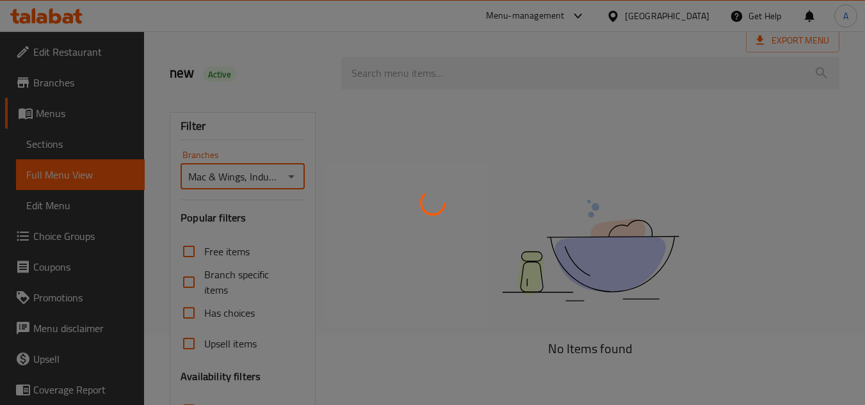
scroll to position [20, 0]
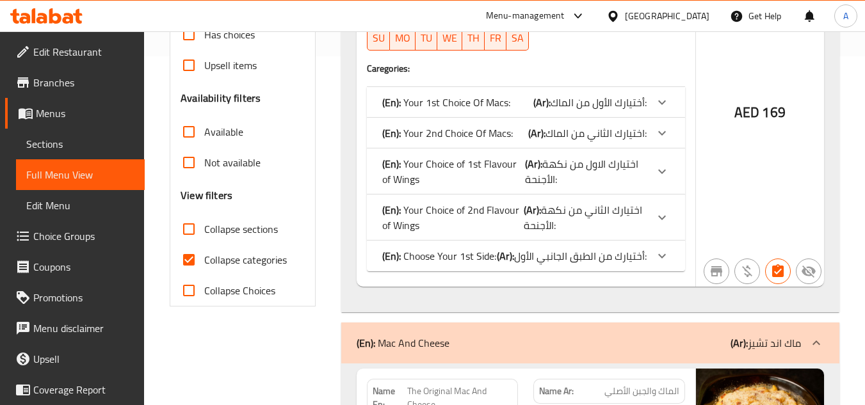
scroll to position [448, 0]
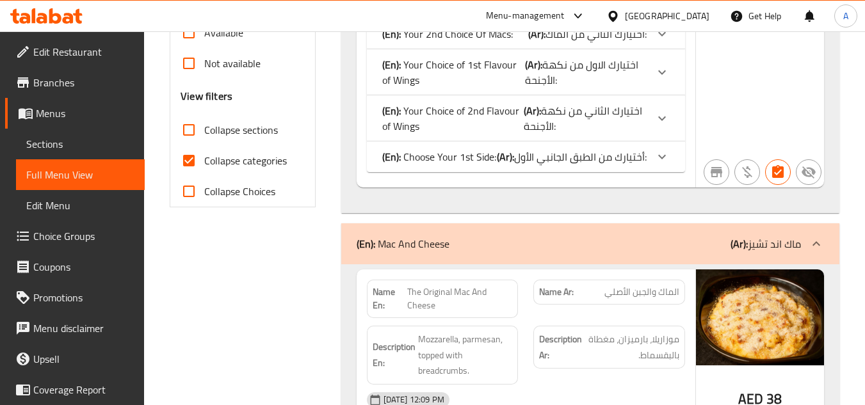
click at [194, 134] on input "Collapse sections" at bounding box center [189, 130] width 31 height 31
checkbox input "true"
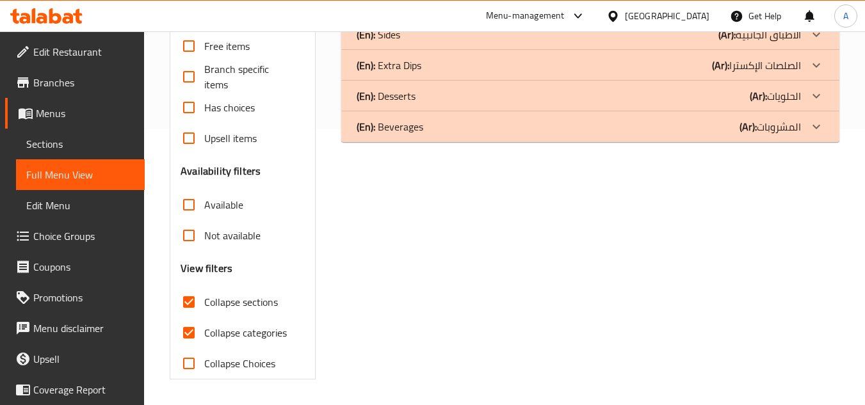
scroll to position [20, 0]
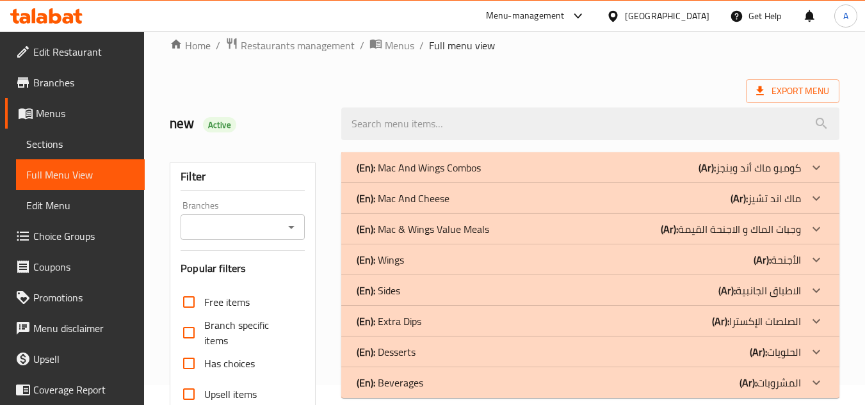
click at [523, 175] on div "(En): Mac & Wings Value Meals (Ar): وجبات الماك و الاجنحة القيمة" at bounding box center [579, 167] width 445 height 15
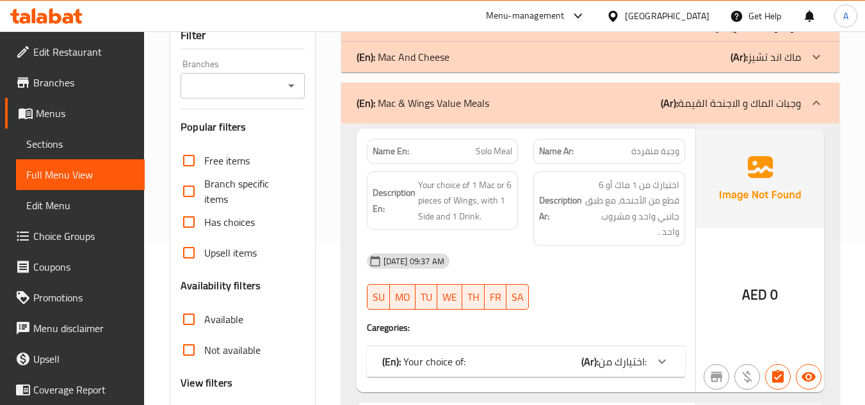
scroll to position [340, 0]
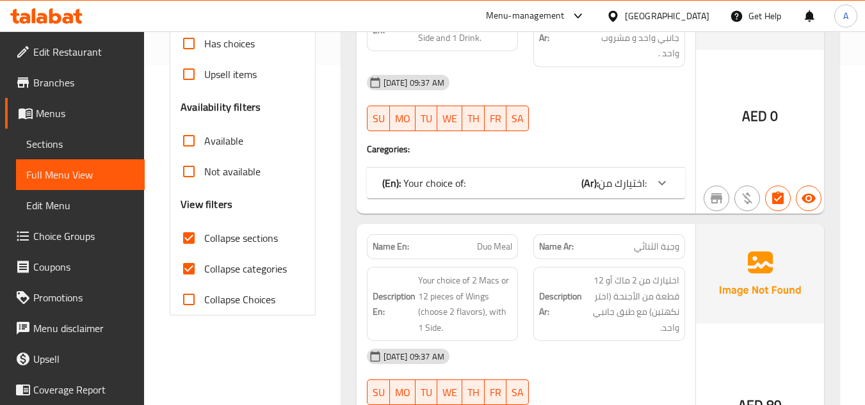
click at [197, 270] on input "Collapse categories" at bounding box center [189, 269] width 31 height 31
checkbox input "false"
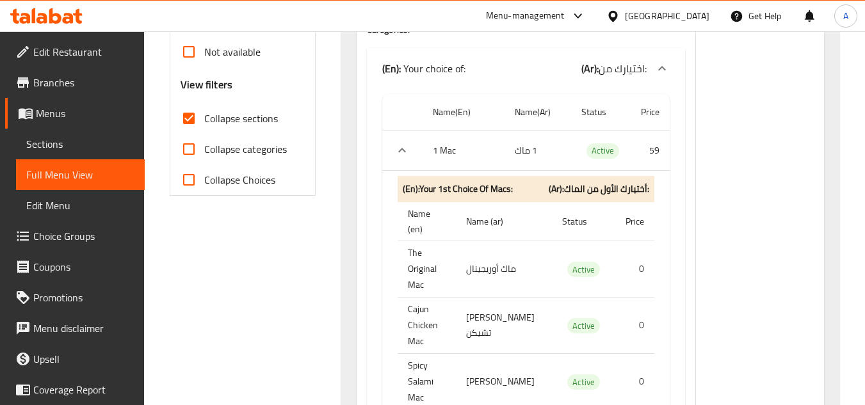
scroll to position [468, 0]
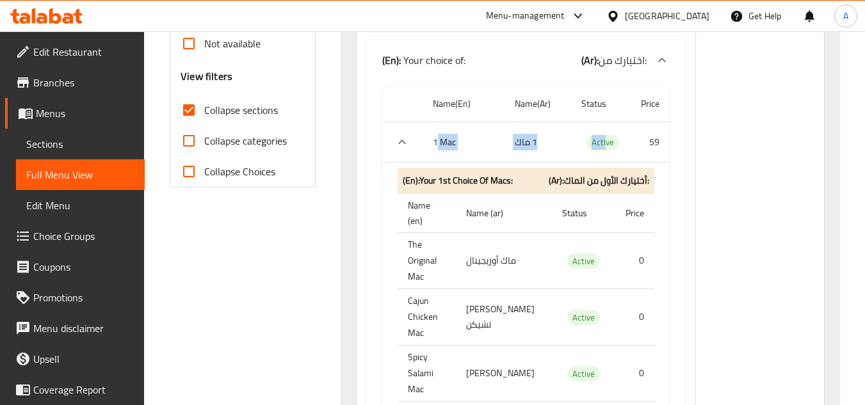
drag, startPoint x: 441, startPoint y: 142, endPoint x: 600, endPoint y: 147, distance: 158.9
click at [600, 147] on tr "1 Mac 1 ماك Active 59" at bounding box center [526, 142] width 288 height 40
click at [600, 147] on span "Active" at bounding box center [603, 142] width 33 height 15
drag, startPoint x: 649, startPoint y: 146, endPoint x: 660, endPoint y: 145, distance: 10.9
click at [660, 145] on td "59" at bounding box center [650, 142] width 40 height 40
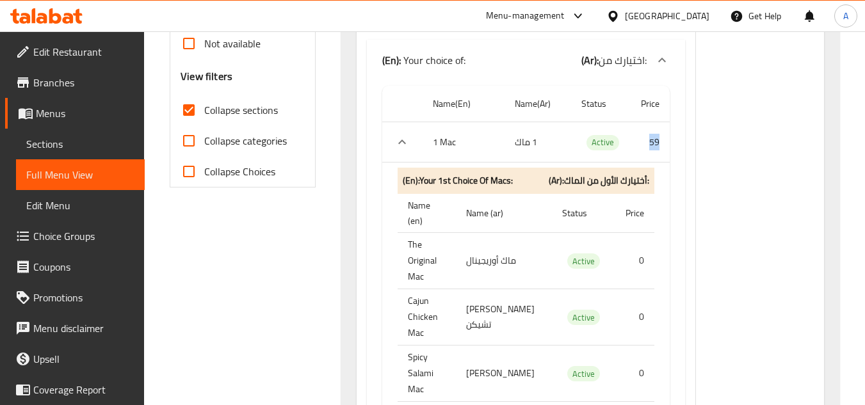
click at [660, 145] on td "59" at bounding box center [650, 142] width 40 height 40
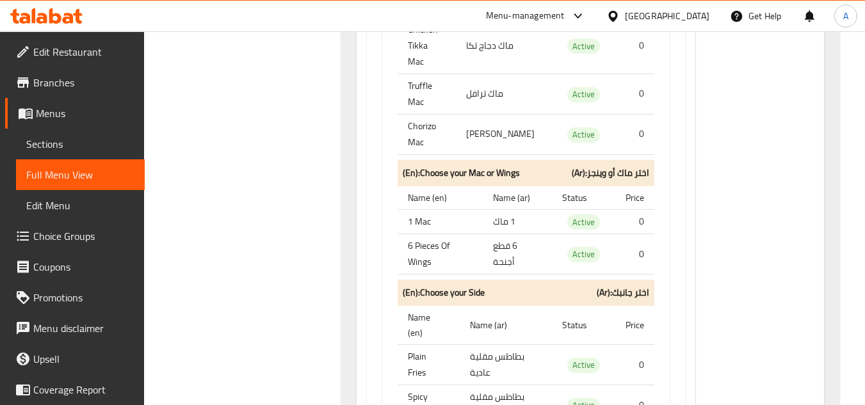
scroll to position [1045, 0]
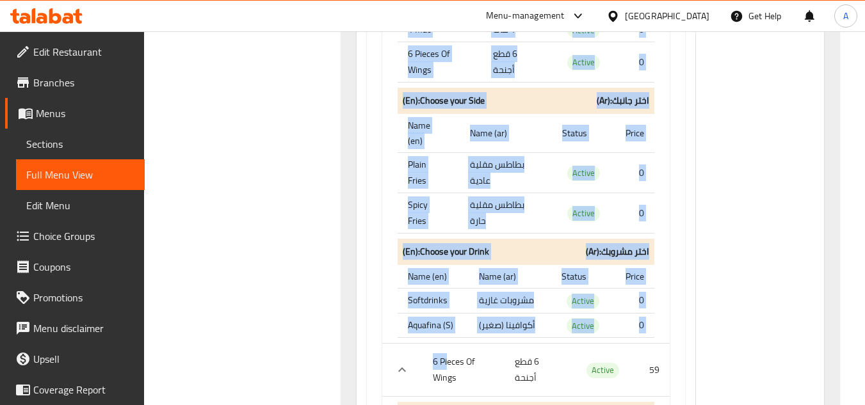
drag, startPoint x: 450, startPoint y: 253, endPoint x: 680, endPoint y: 262, distance: 230.8
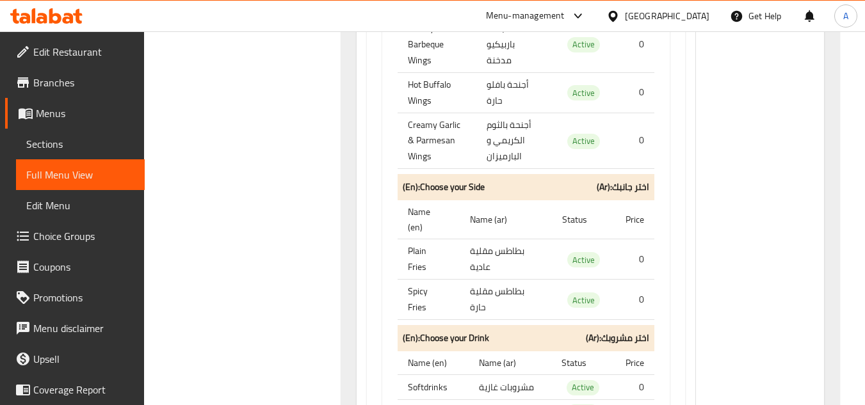
scroll to position [3479, 0]
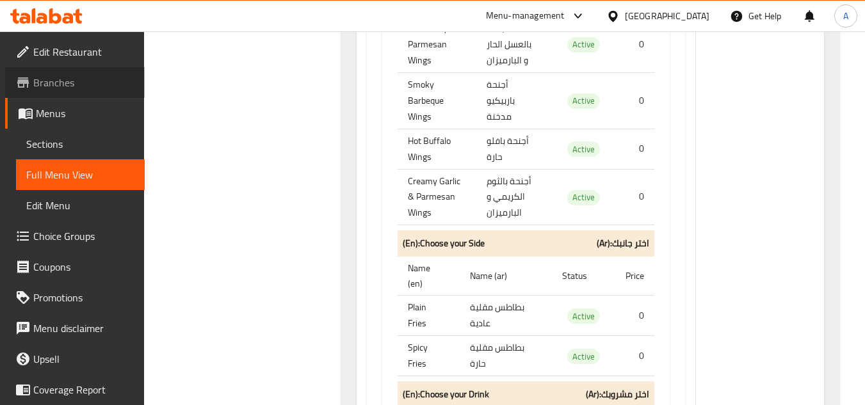
click at [117, 93] on link "Branches" at bounding box center [75, 82] width 140 height 31
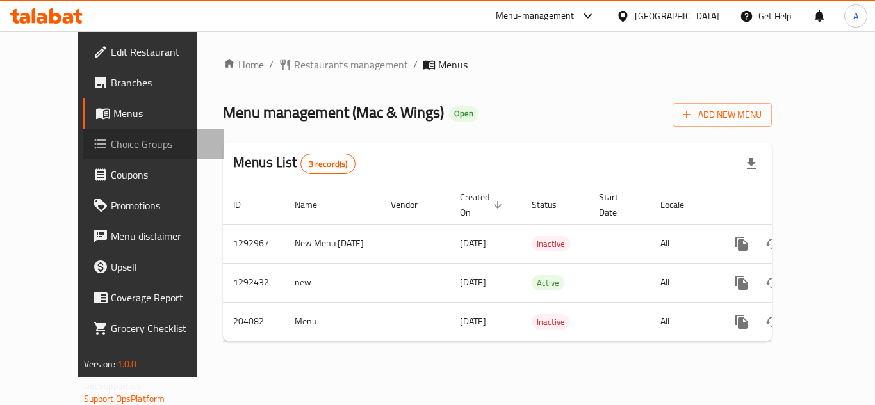
click at [111, 140] on span "Choice Groups" at bounding box center [162, 143] width 102 height 15
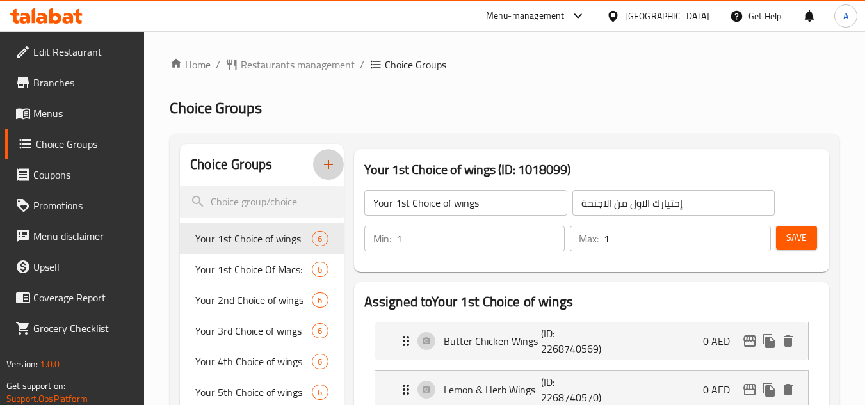
click at [329, 155] on button "button" at bounding box center [328, 164] width 31 height 31
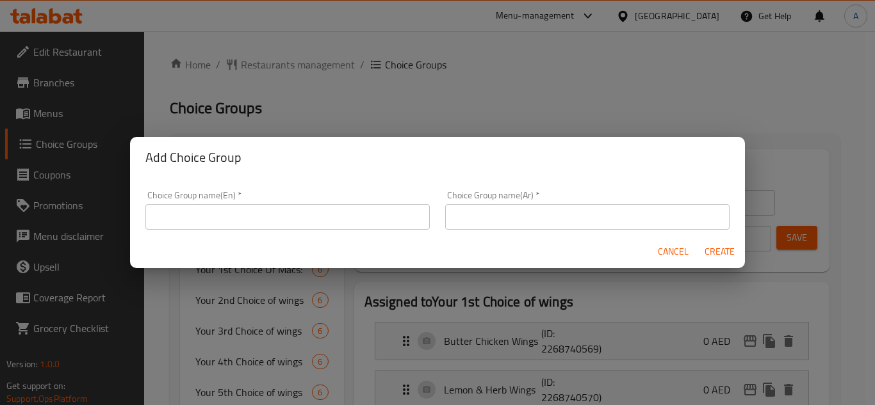
click at [309, 199] on div "Choice Group name(En)   * Choice Group name(En) *" at bounding box center [287, 210] width 284 height 39
click at [304, 209] on input "text" at bounding box center [287, 217] width 284 height 26
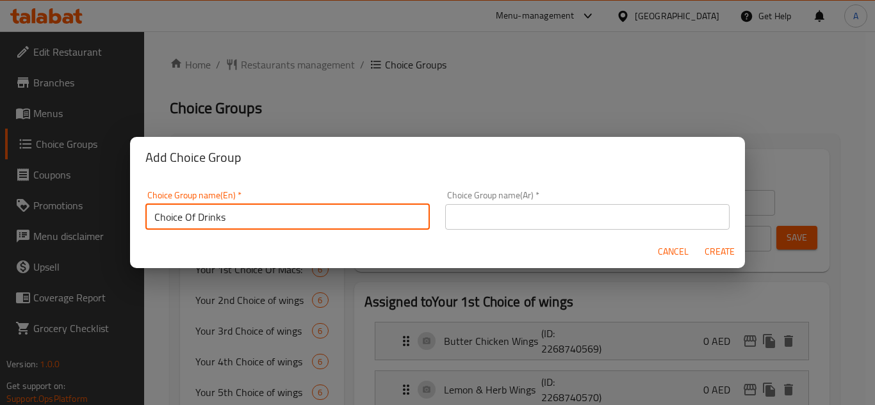
type input "Choice Of Drinks"
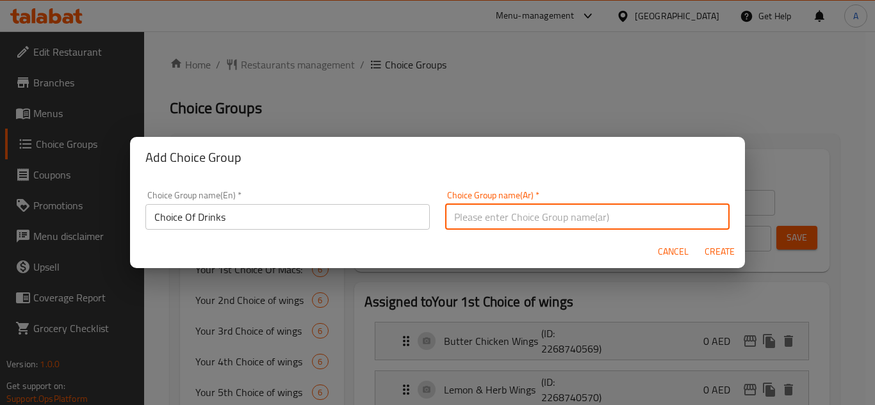
click at [491, 208] on input "text" at bounding box center [587, 217] width 284 height 26
type input "إختيار المشروب الغازية"
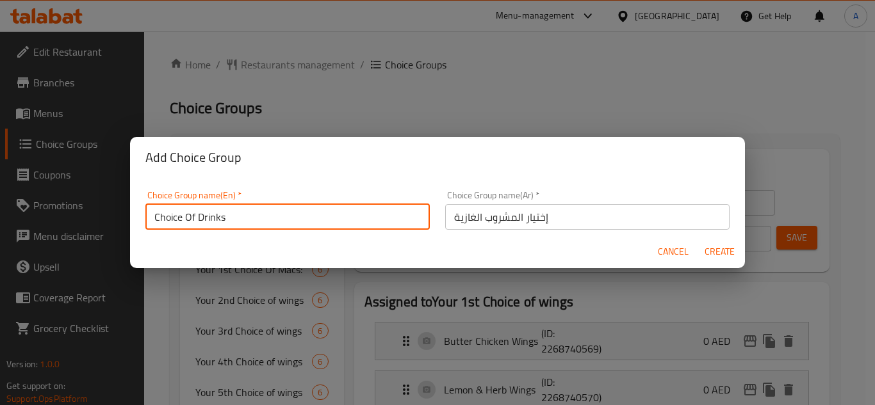
click at [195, 213] on input "Choice Of Drinks" at bounding box center [287, 217] width 284 height 26
type input "Choice Of Soft Drinks"
click at [730, 250] on span "Create" at bounding box center [719, 252] width 31 height 16
type input "Choice Of Soft Drinks"
type input "إختيار المشروب الغازية"
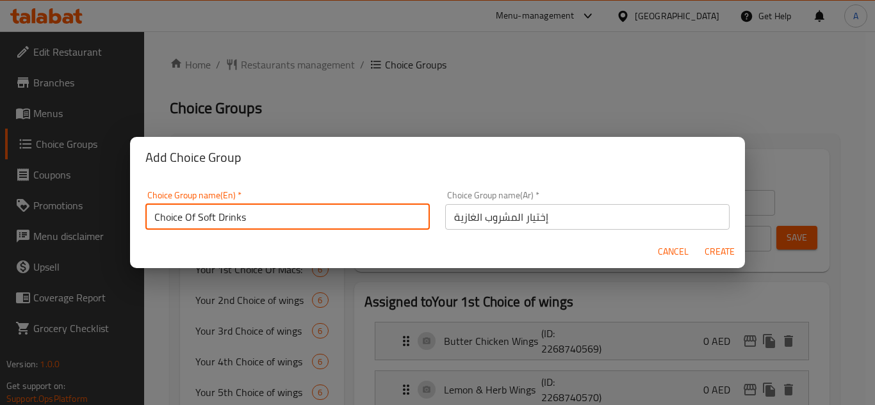
type input "0"
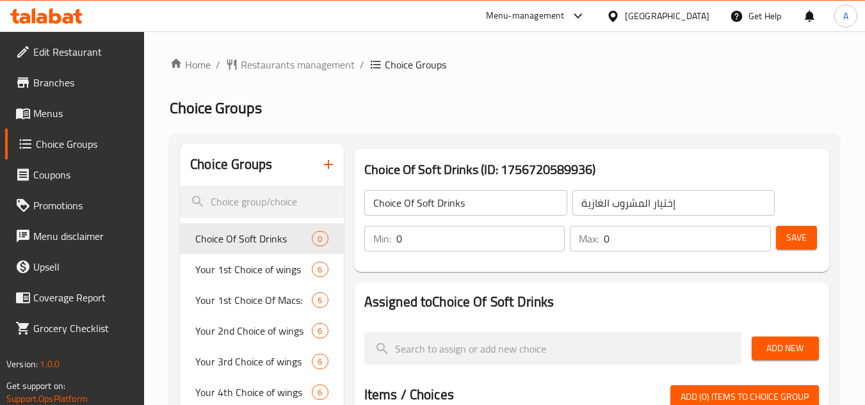
drag, startPoint x: 382, startPoint y: 231, endPoint x: 372, endPoint y: 231, distance: 10.3
click at [374, 231] on div "Min: 0 ​" at bounding box center [464, 239] width 201 height 26
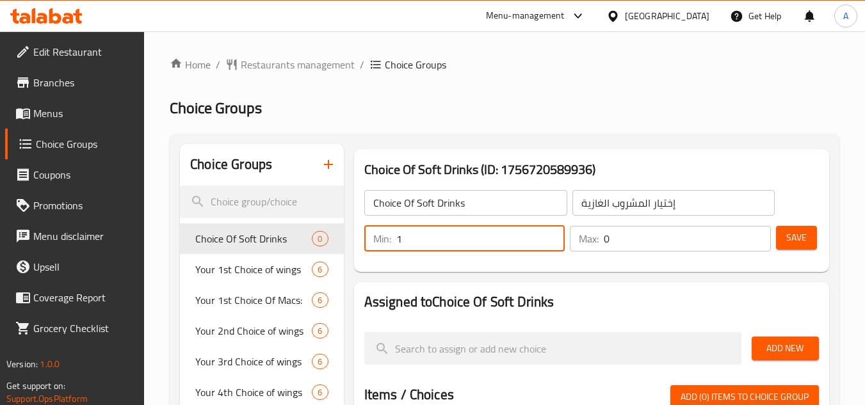
type input "1"
drag, startPoint x: 654, startPoint y: 252, endPoint x: 632, endPoint y: 244, distance: 23.1
click at [632, 244] on div "Max: 0 ​" at bounding box center [670, 239] width 206 height 31
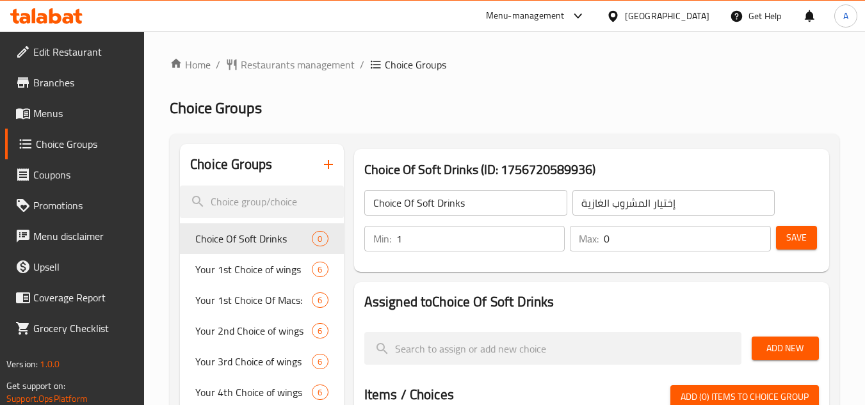
click at [519, 235] on div "Min: 1 ​ Max: 0 ​" at bounding box center [567, 239] width 417 height 36
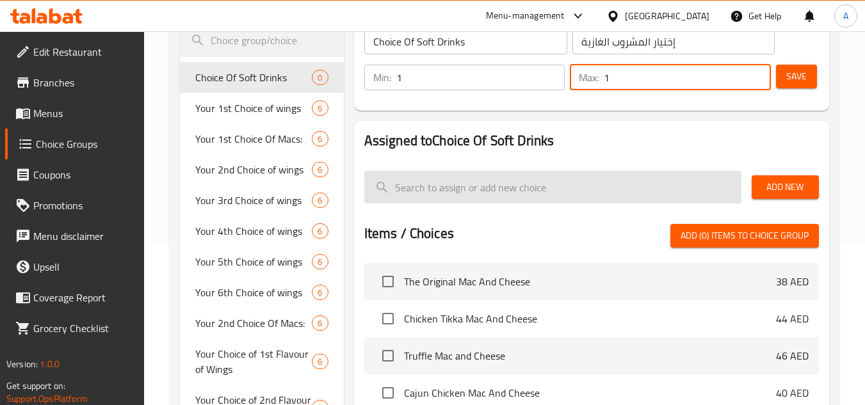
scroll to position [192, 0]
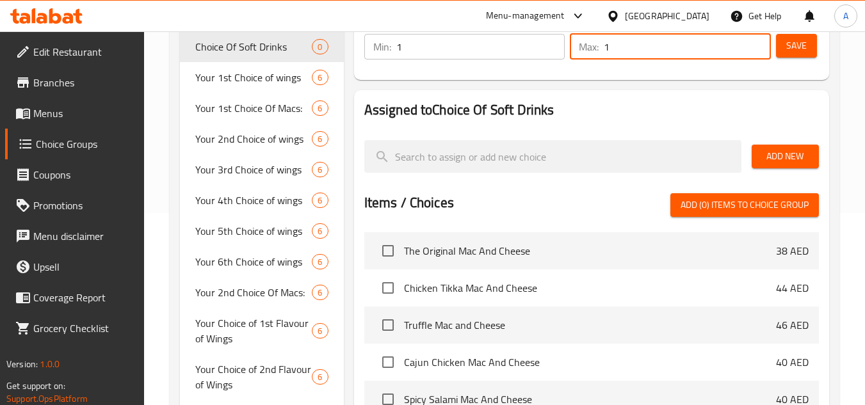
type input "1"
click at [780, 145] on button "Add New" at bounding box center [785, 157] width 67 height 24
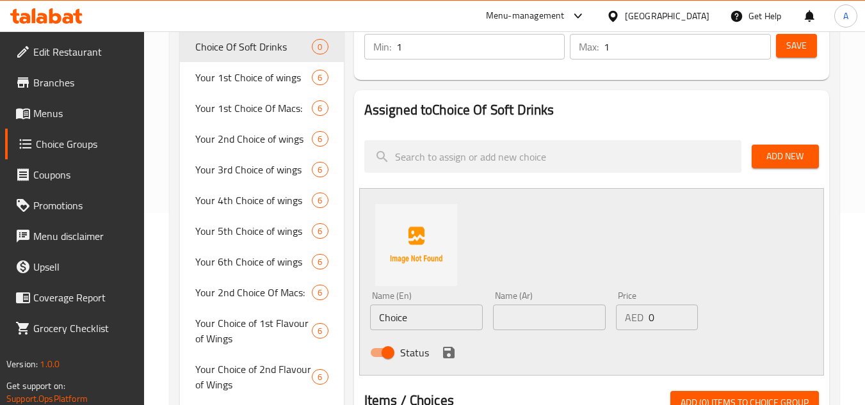
click at [417, 325] on input "Choice" at bounding box center [426, 318] width 113 height 26
paste input "Pepsi"
type input "Pepsi"
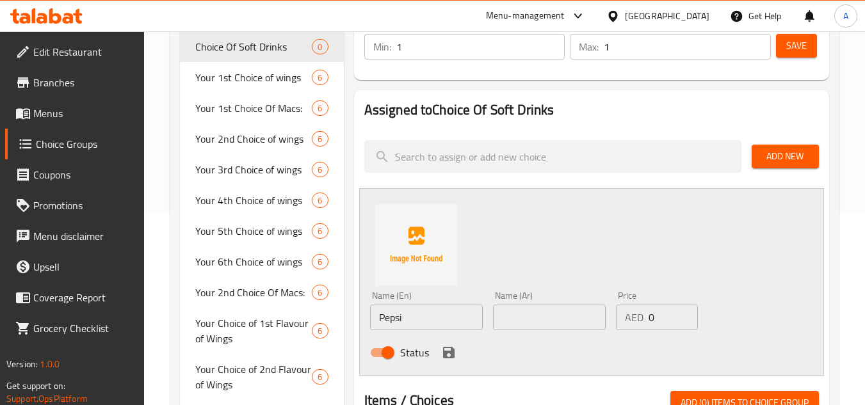
click at [548, 320] on input "text" at bounding box center [549, 318] width 113 height 26
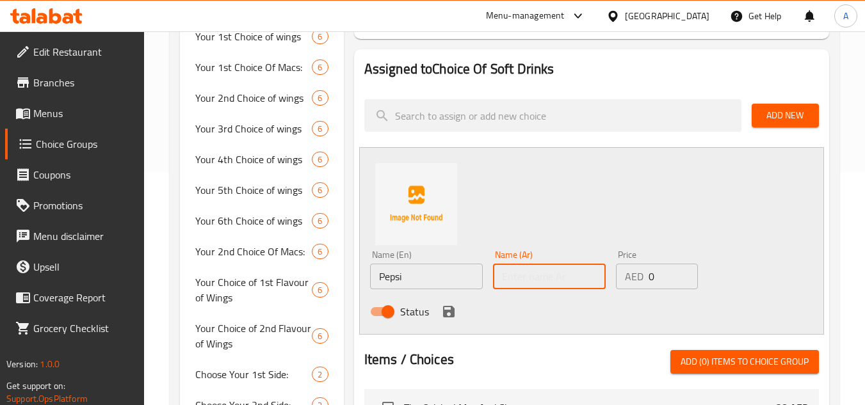
scroll to position [256, 0]
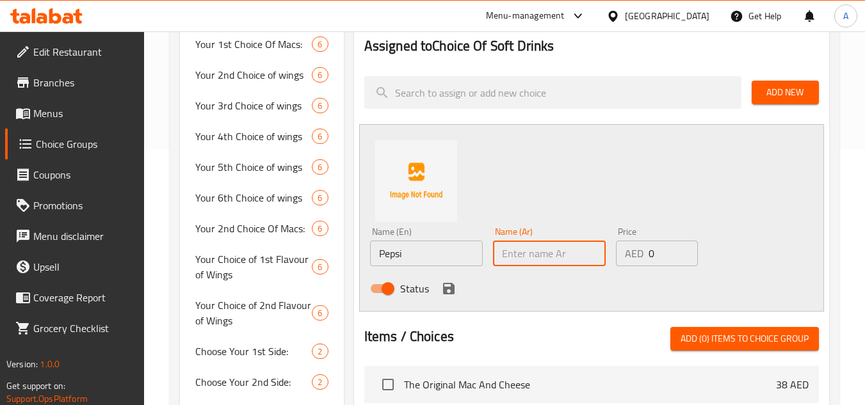
click at [519, 253] on input "text" at bounding box center [549, 254] width 113 height 26
paste input "بيبسي"
type input "بيبسي"
click at [721, 236] on div "Name (En) Pepsi Name (En) Name (Ar) بيبسي Name (Ar) Price AED 0 Price Status" at bounding box center [550, 264] width 370 height 84
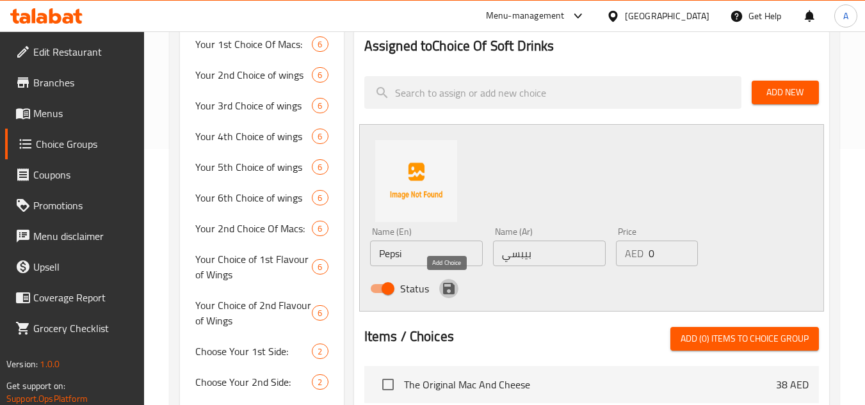
click at [446, 286] on icon "save" at bounding box center [448, 288] width 15 height 15
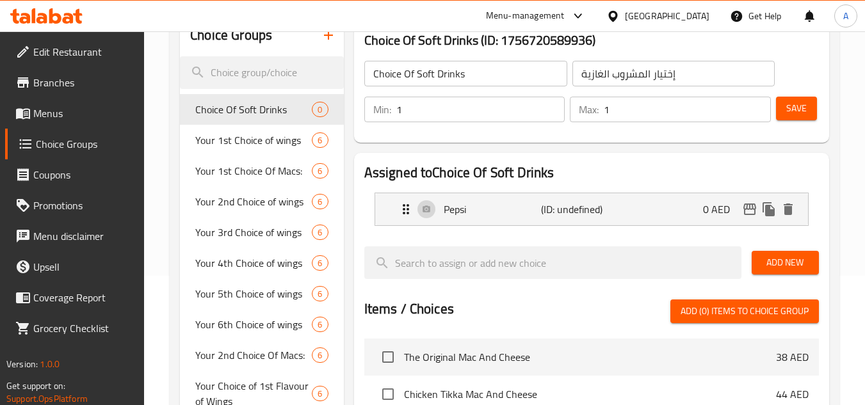
scroll to position [128, 0]
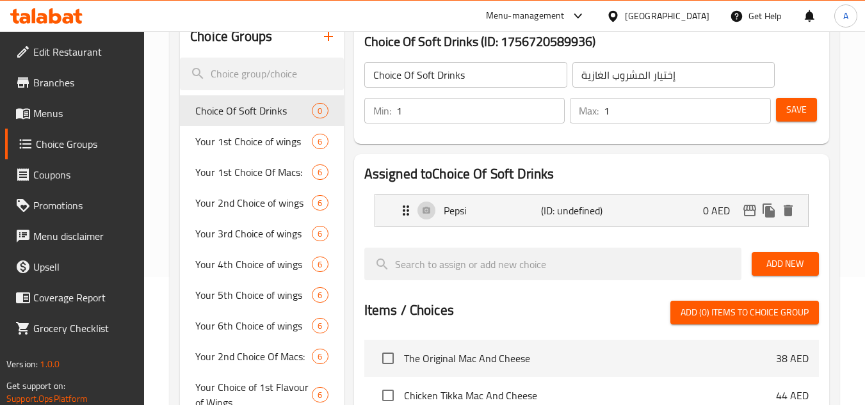
click at [772, 263] on span "Add New" at bounding box center [785, 264] width 47 height 16
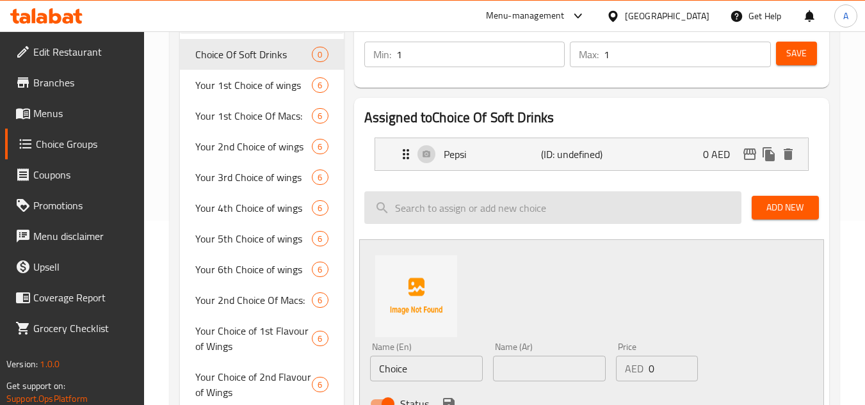
scroll to position [256, 0]
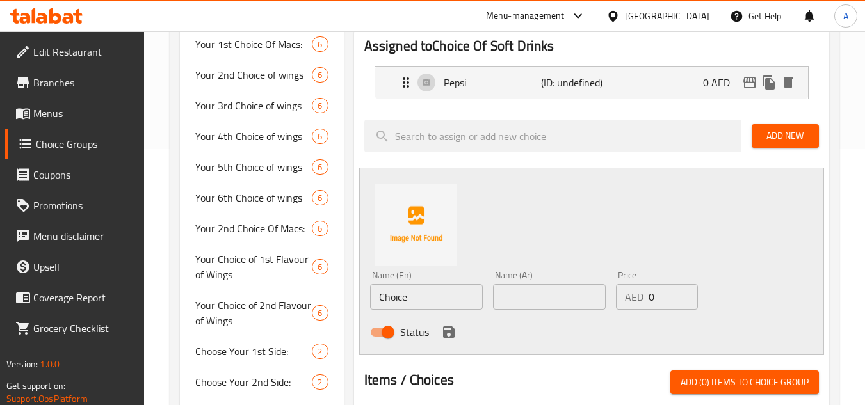
click at [425, 297] on input "Choice" at bounding box center [426, 297] width 113 height 26
paste input "Diet Pepsi"
type input "Diet Pepsi"
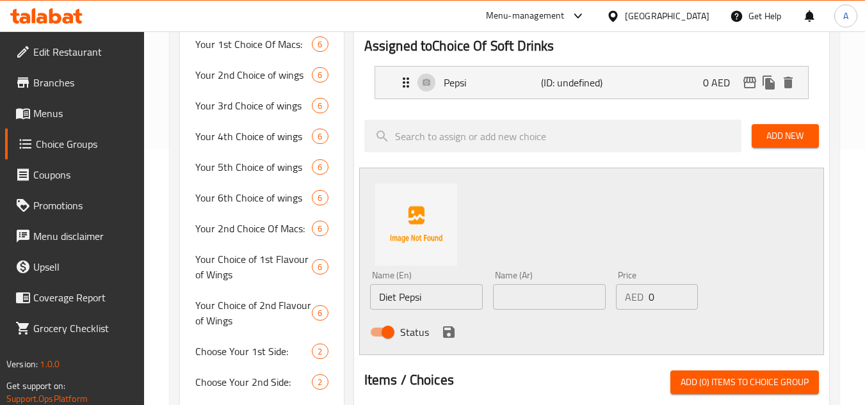
click at [562, 288] on input "text" at bounding box center [549, 297] width 113 height 26
paste input "[PERSON_NAME]"
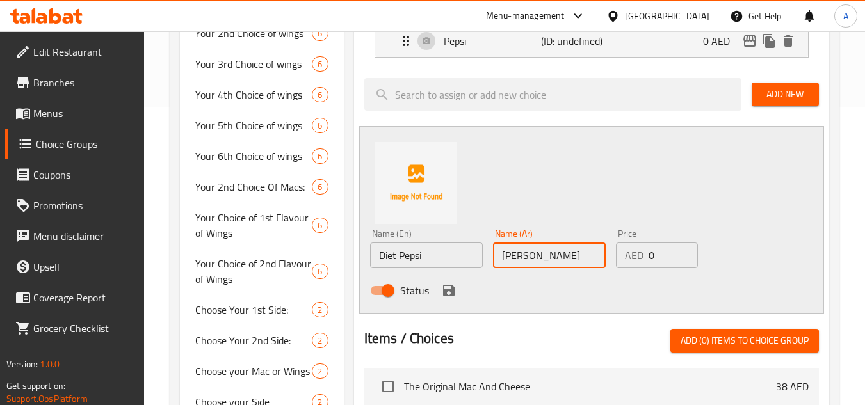
scroll to position [320, 0]
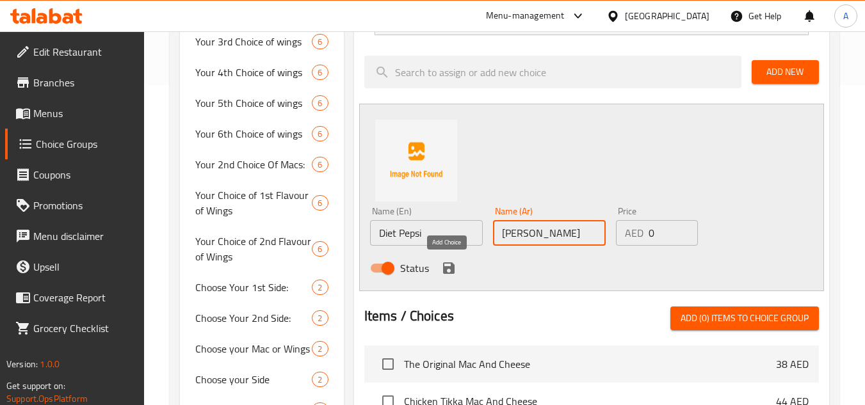
type input "[PERSON_NAME]"
click at [442, 268] on icon "save" at bounding box center [448, 268] width 15 height 15
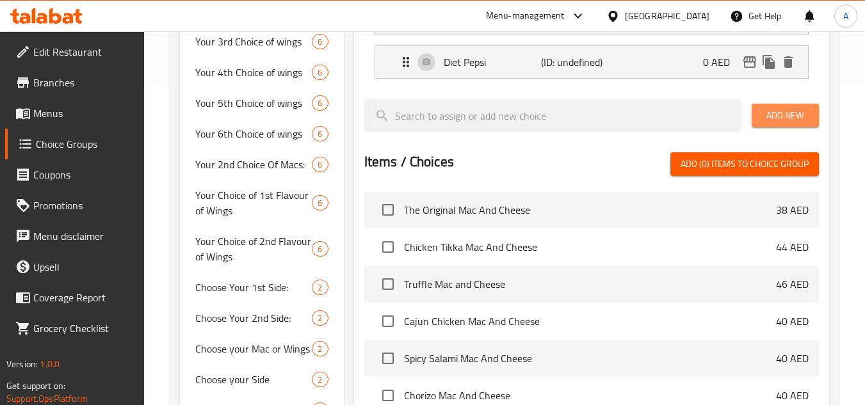
click at [788, 113] on span "Add New" at bounding box center [785, 116] width 47 height 16
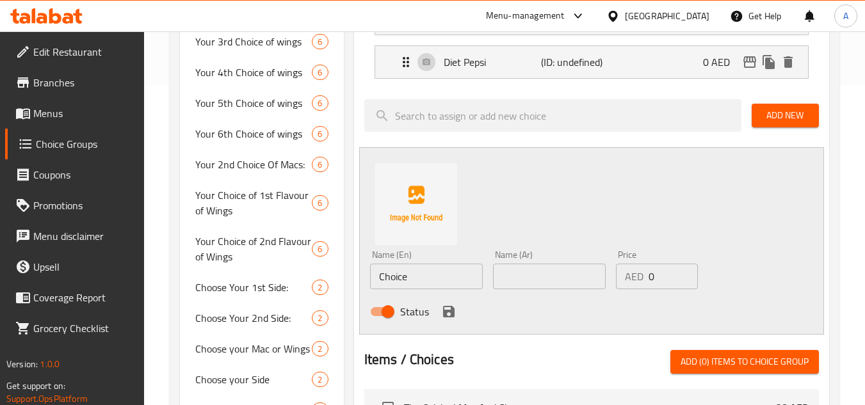
click at [416, 274] on input "Choice" at bounding box center [426, 277] width 113 height 26
paste input "7up"
type input "7up"
click at [569, 286] on input "text" at bounding box center [549, 277] width 113 height 26
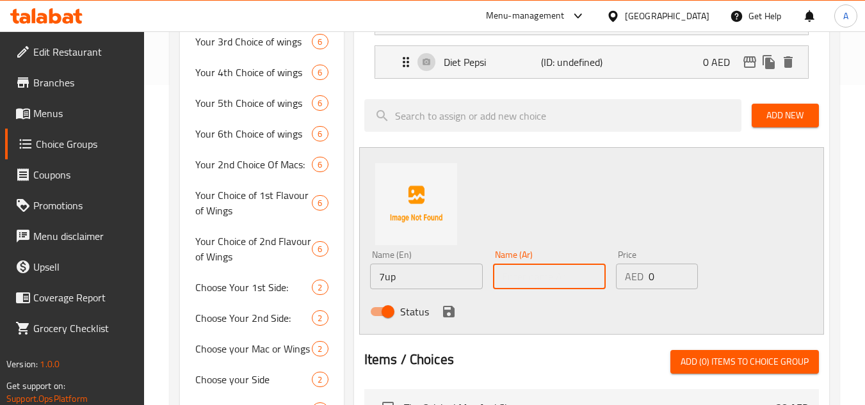
paste input "سفن أب"
type input "سفن أب"
click at [452, 311] on icon "save" at bounding box center [449, 312] width 12 height 12
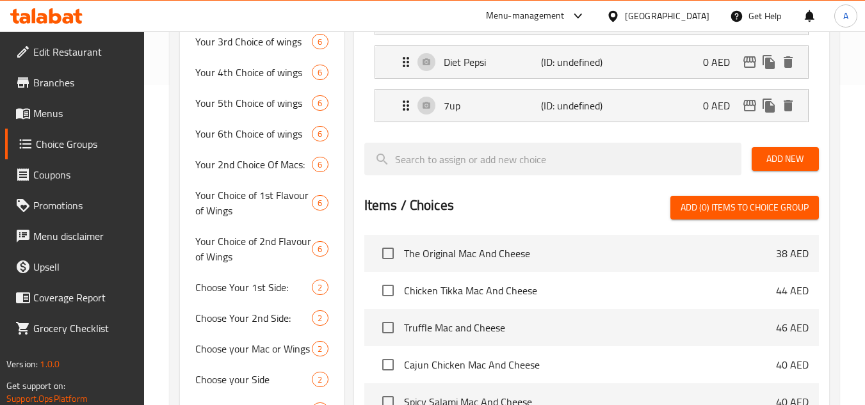
click at [781, 151] on span "Add New" at bounding box center [785, 159] width 47 height 16
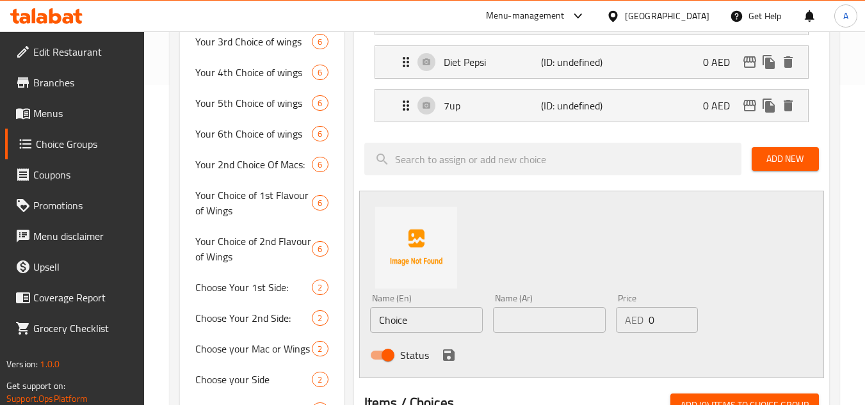
click at [786, 161] on span "Add New" at bounding box center [785, 159] width 47 height 16
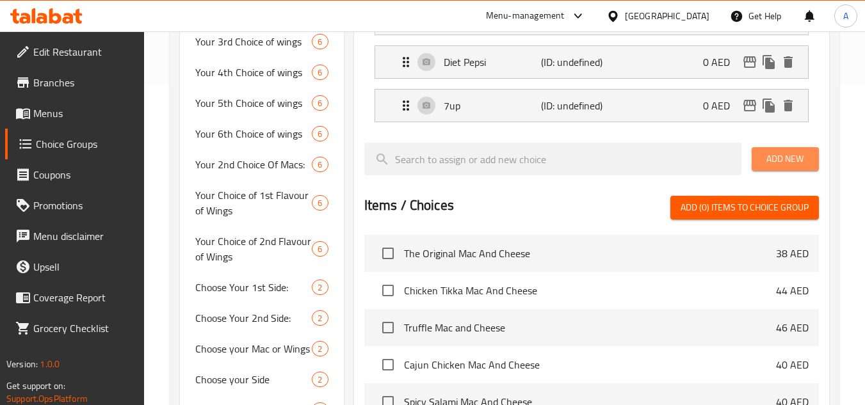
click at [800, 153] on span "Add New" at bounding box center [785, 159] width 47 height 16
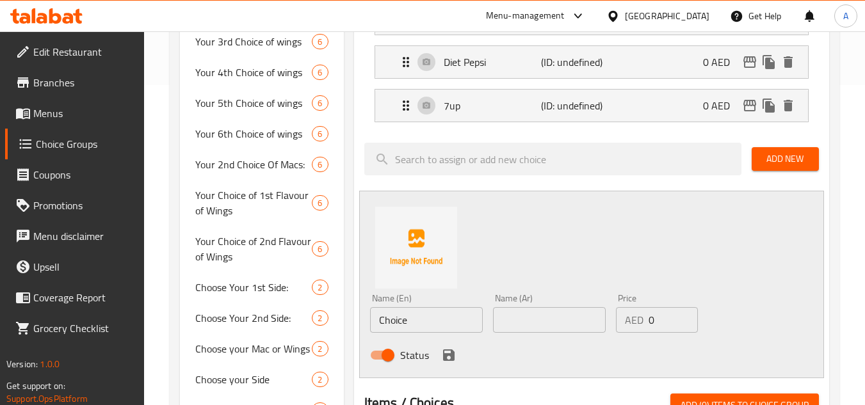
click at [404, 306] on div "Name (En) Choice Name (En)" at bounding box center [426, 313] width 113 height 39
click at [404, 315] on input "Choice" at bounding box center [426, 320] width 113 height 26
paste input "Diet 7up"
type input "Diet 7up"
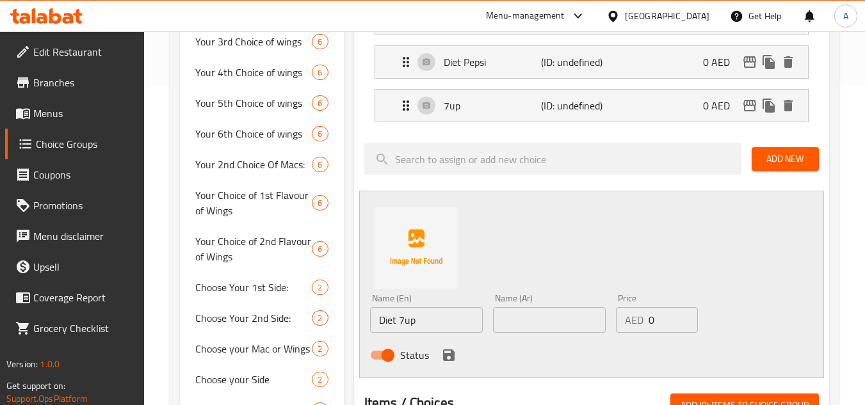
click at [575, 334] on div "Name (Ar) Name (Ar)" at bounding box center [549, 313] width 123 height 49
click at [571, 331] on input "text" at bounding box center [549, 320] width 113 height 26
paste input "دايت سفن أب"
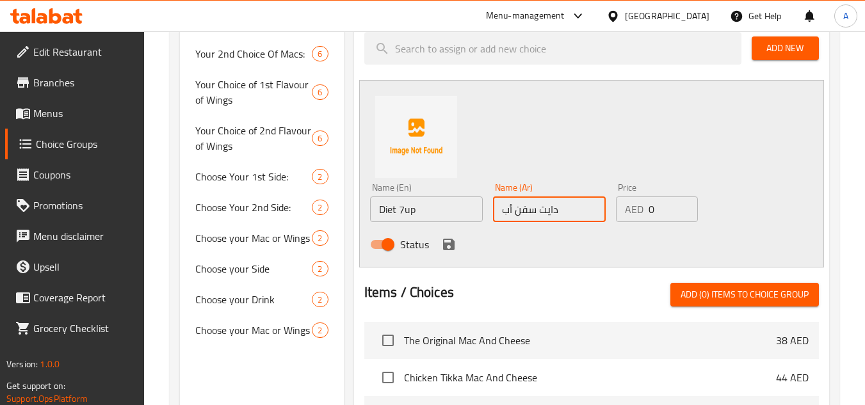
scroll to position [448, 0]
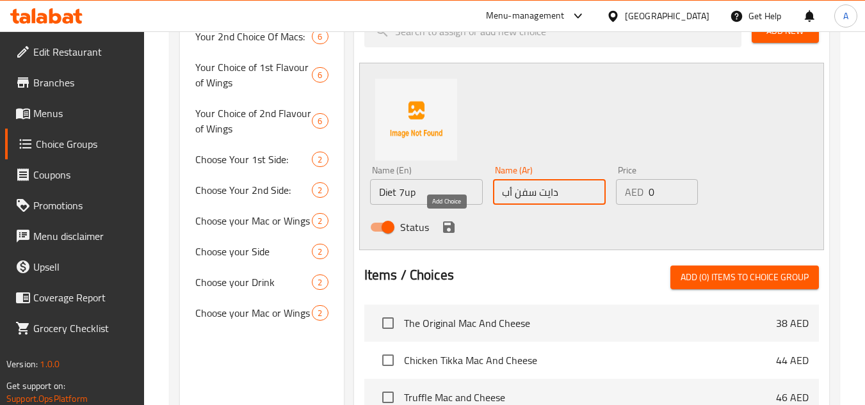
type input "دايت سفن أب"
click at [452, 233] on icon "save" at bounding box center [449, 228] width 12 height 12
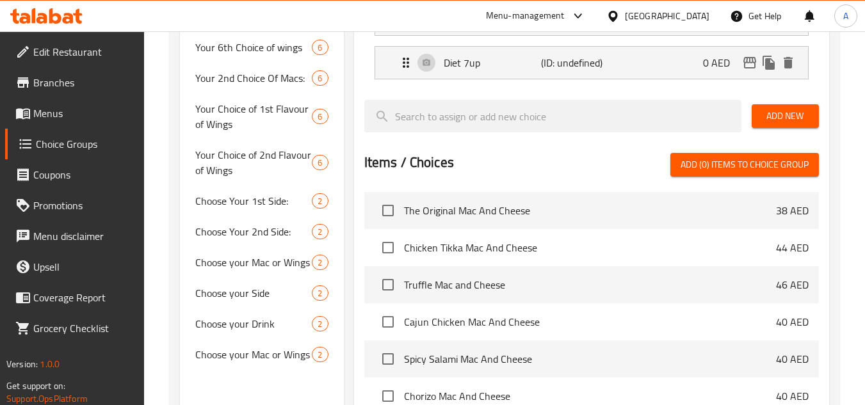
scroll to position [384, 0]
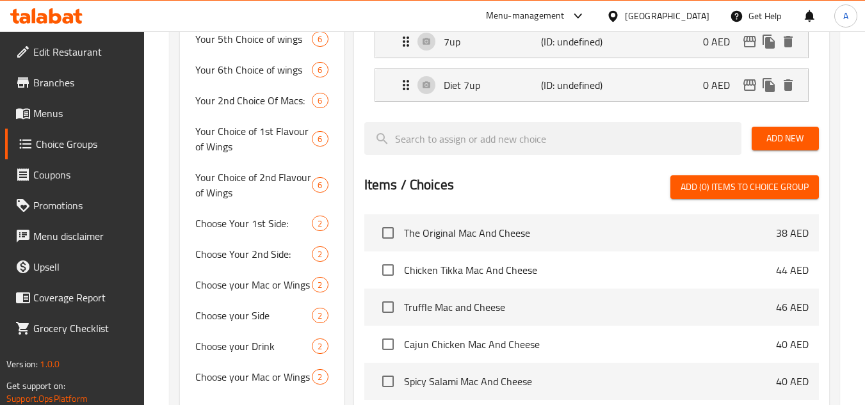
click at [792, 143] on span "Add New" at bounding box center [785, 139] width 47 height 16
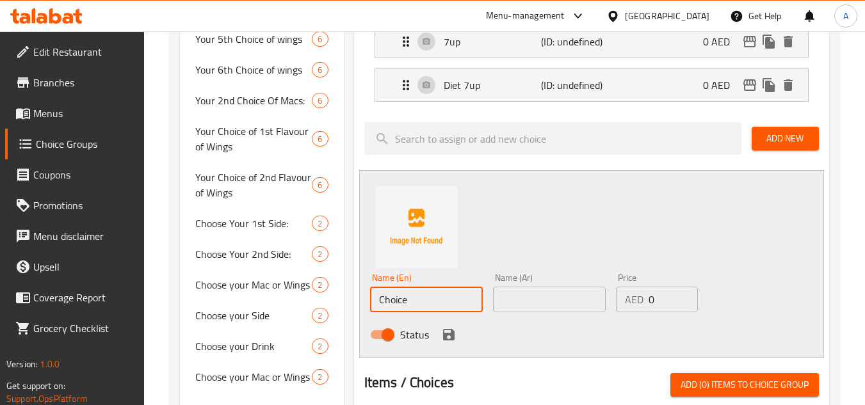
click at [436, 301] on input "Choice" at bounding box center [426, 300] width 113 height 26
paste input "[PERSON_NAME]"
type input "[PERSON_NAME]"
click at [523, 313] on div "Name (Ar) Name (Ar)" at bounding box center [549, 292] width 123 height 49
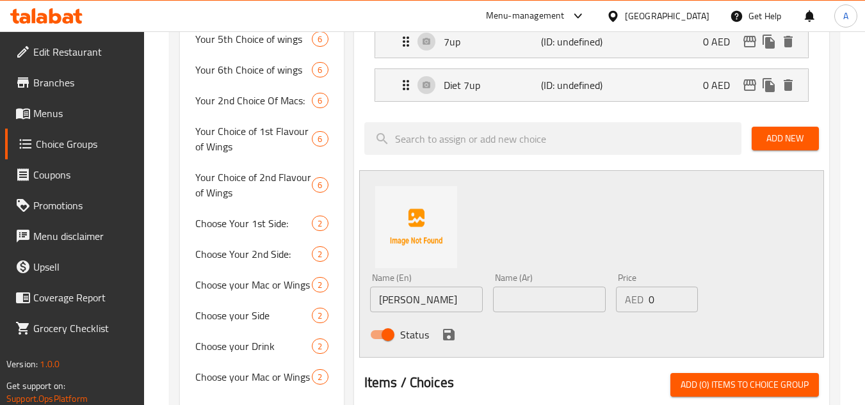
click at [523, 309] on input "text" at bounding box center [549, 300] width 113 height 26
paste input "ميرندا"
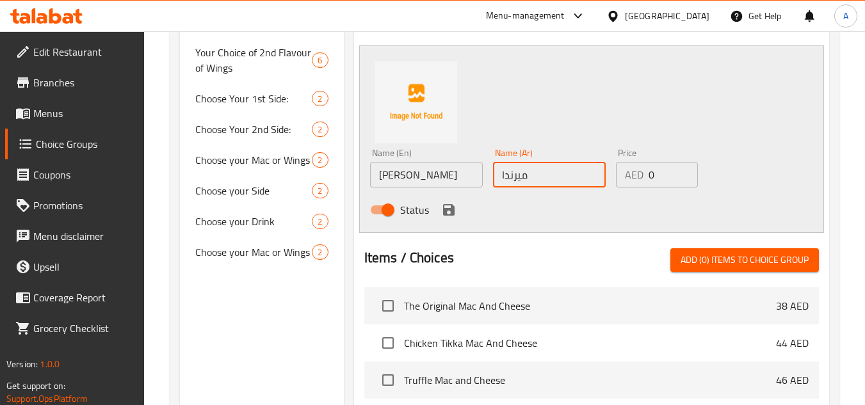
scroll to position [512, 0]
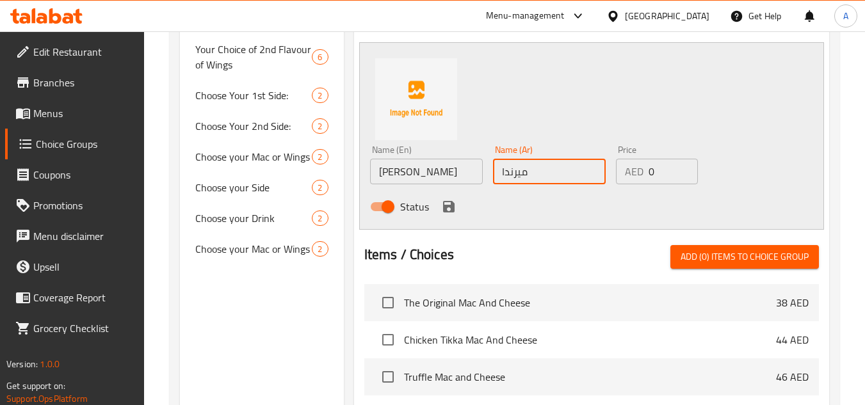
type input "ميرندا"
click at [446, 208] on icon "save" at bounding box center [449, 207] width 12 height 12
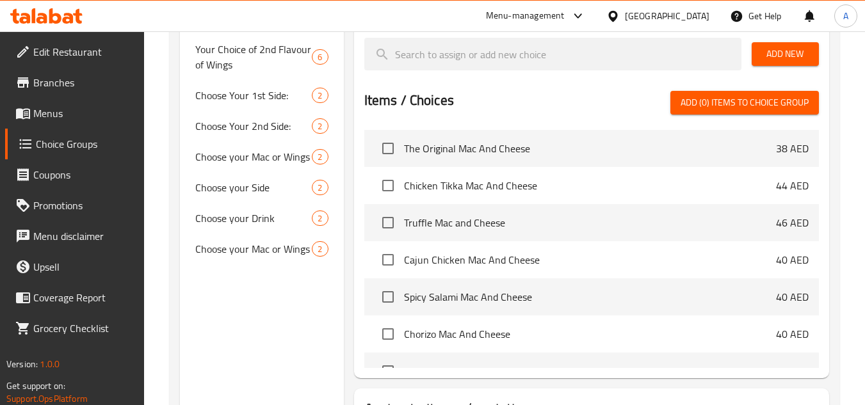
click at [774, 52] on span "Add New" at bounding box center [785, 54] width 47 height 16
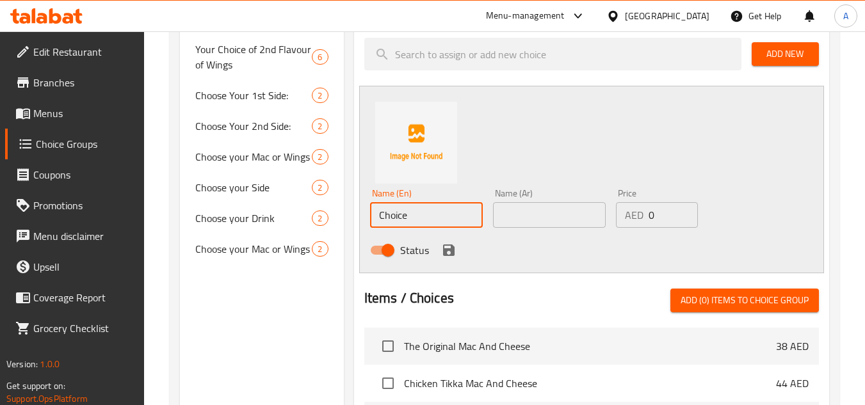
click at [327, 231] on div "Choice Groups Choice Of Soft Drinks 0 Your 1st Choice of wings 6 Your 1st Choic…" at bounding box center [507, 152] width 655 height 1040
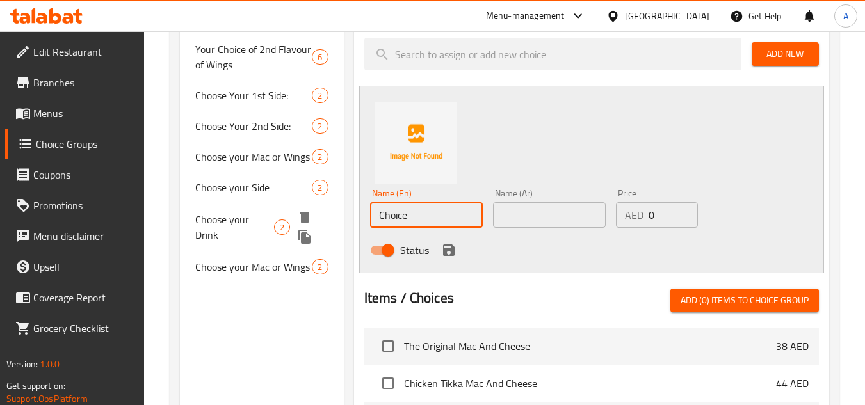
paste input "Mountain Dew"
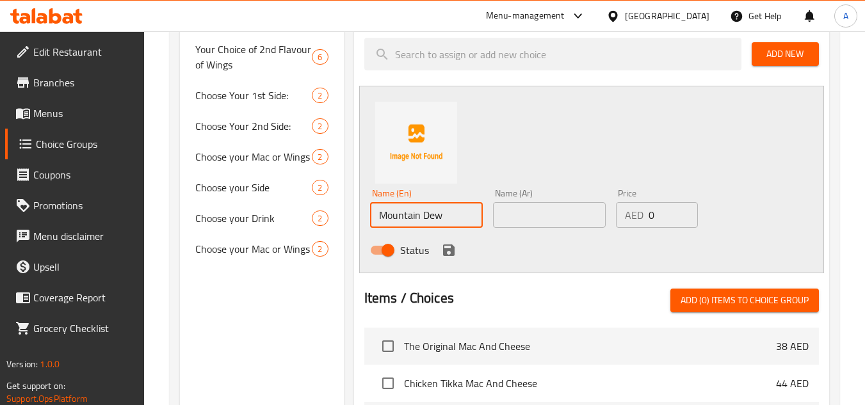
type input "Mountain Dew"
click at [537, 231] on div "Name (Ar) Name (Ar)" at bounding box center [549, 208] width 123 height 49
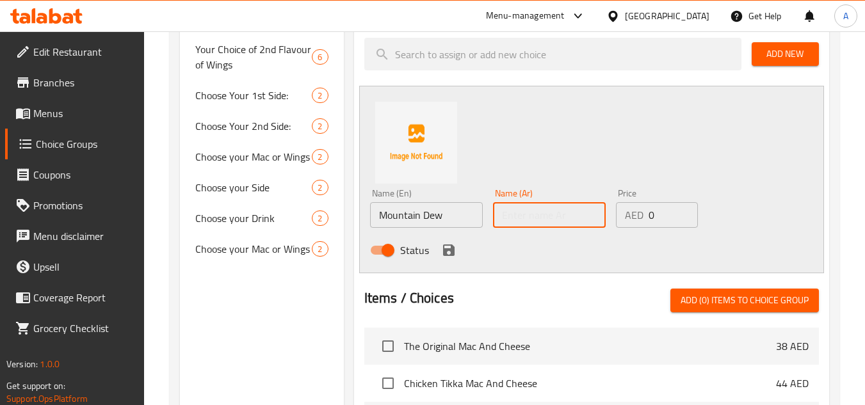
click at [535, 224] on input "text" at bounding box center [549, 215] width 113 height 26
paste input "ماونتن ديو"
type input "ماونتن ديو"
click at [449, 248] on icon "save" at bounding box center [448, 250] width 15 height 15
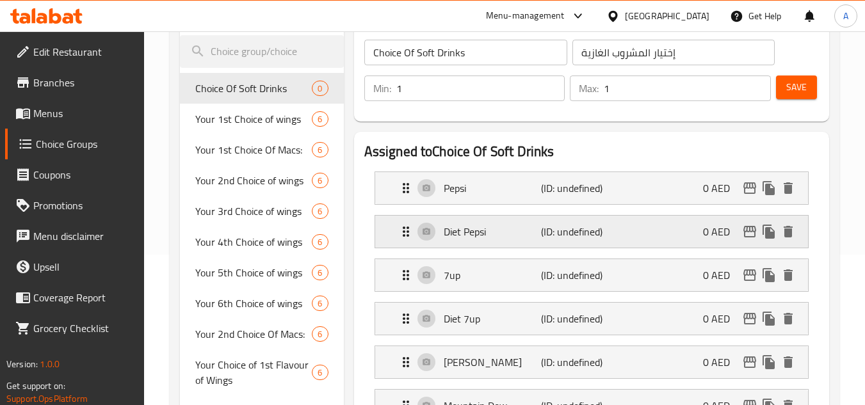
scroll to position [128, 0]
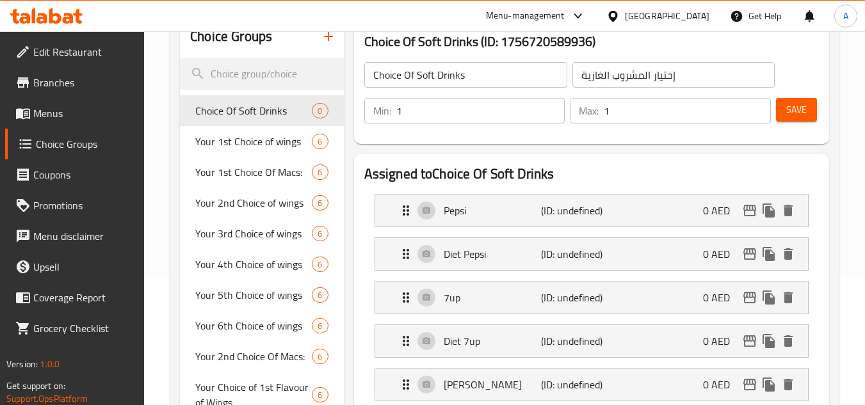
click at [797, 110] on span "Save" at bounding box center [797, 110] width 20 height 16
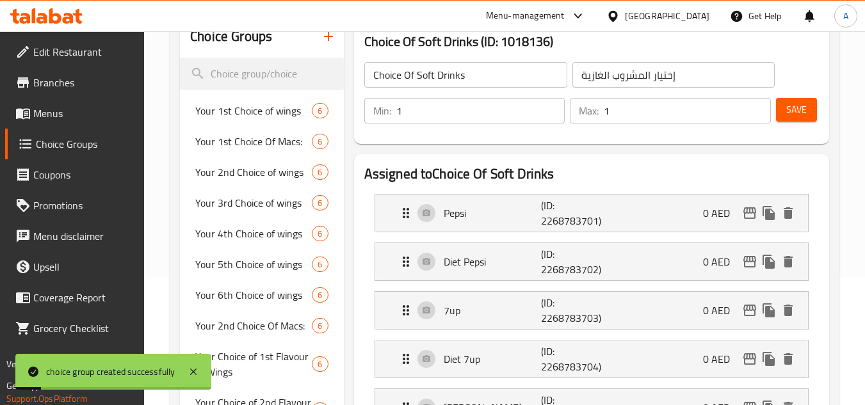
click at [51, 120] on span "Menus" at bounding box center [83, 113] width 101 height 15
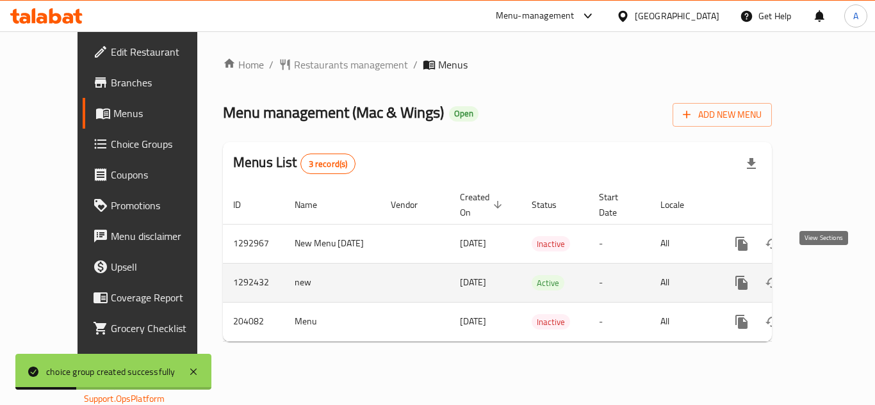
click at [826, 275] on icon "enhanced table" at bounding box center [833, 282] width 15 height 15
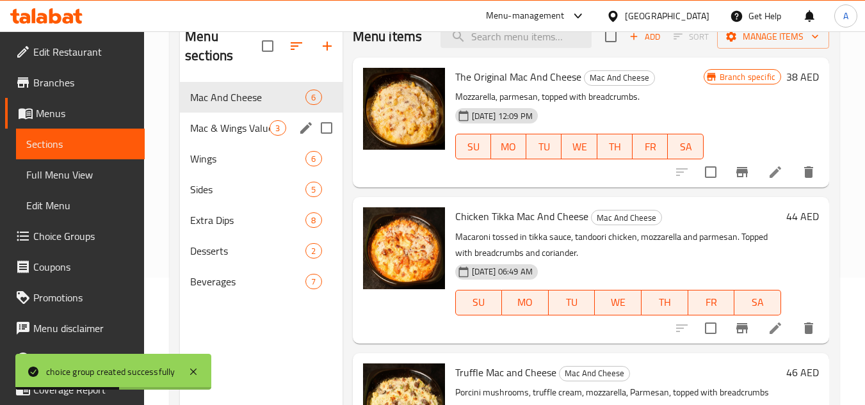
scroll to position [128, 0]
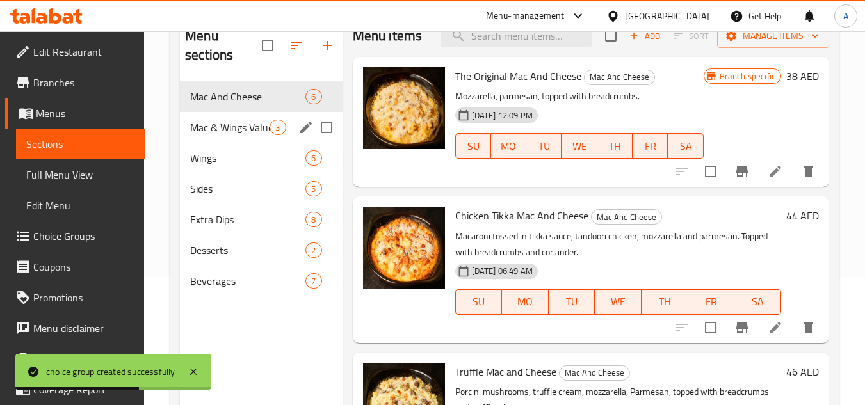
click at [236, 135] on span "Mac & Wings Value Meals" at bounding box center [229, 127] width 79 height 15
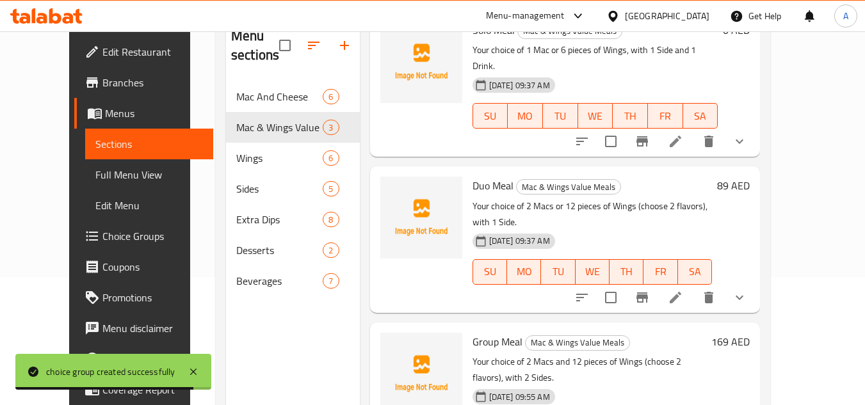
scroll to position [1, 0]
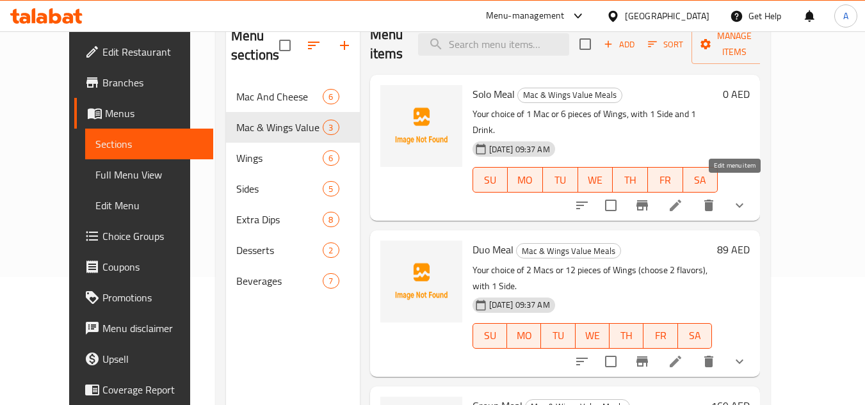
click at [683, 198] on icon at bounding box center [675, 205] width 15 height 15
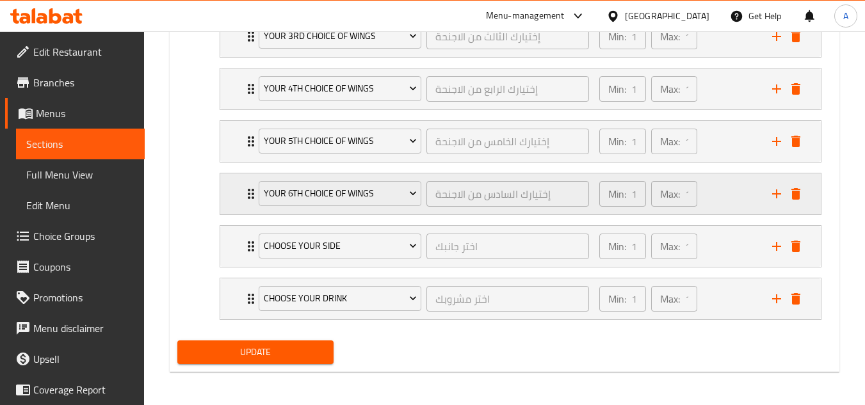
scroll to position [1159, 0]
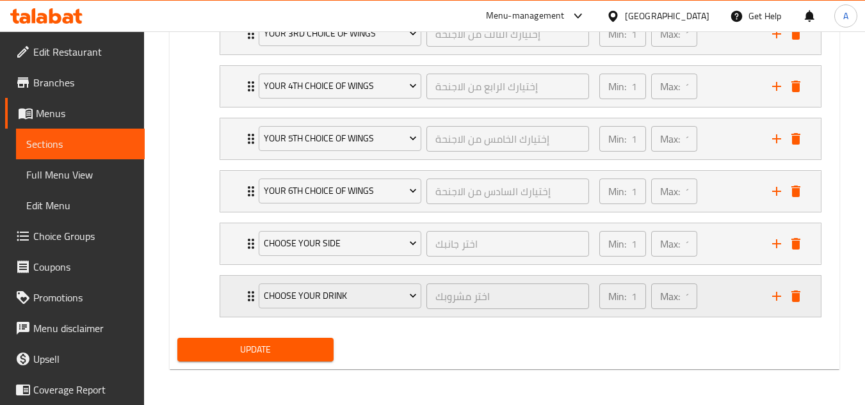
click at [714, 302] on div "Min: 1 ​ Max: 1 ​" at bounding box center [678, 296] width 173 height 41
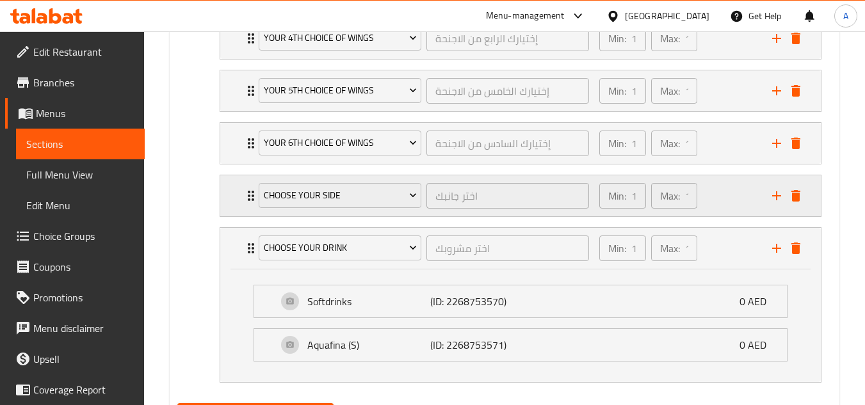
scroll to position [1272, 0]
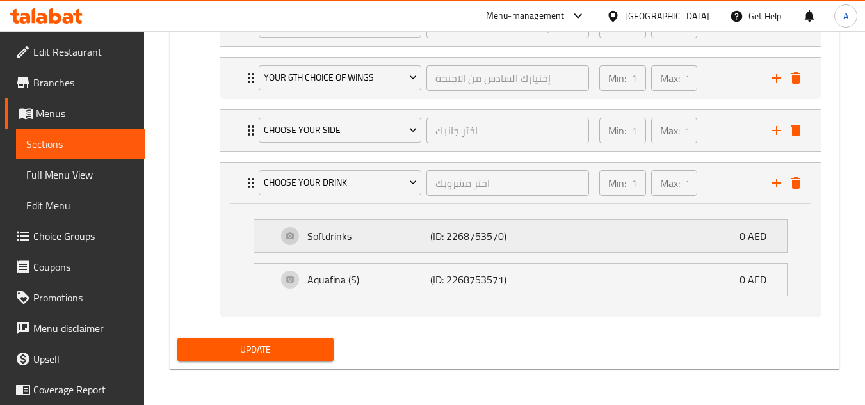
click at [586, 236] on div "Softdrinks (ID: 2268753570) 0 AED" at bounding box center [524, 236] width 494 height 32
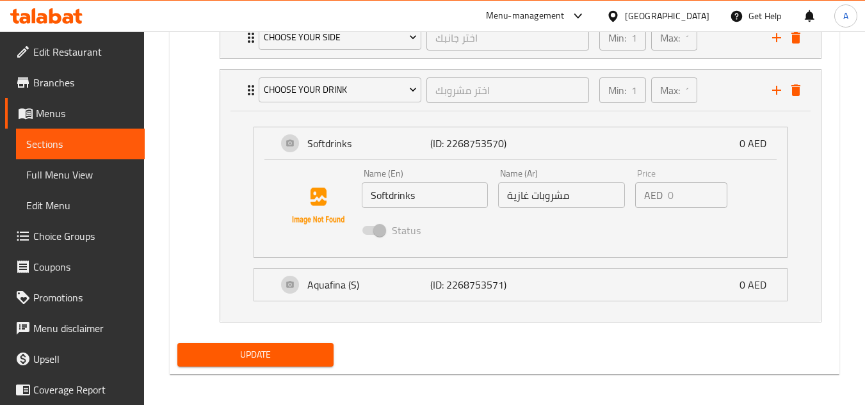
scroll to position [1370, 0]
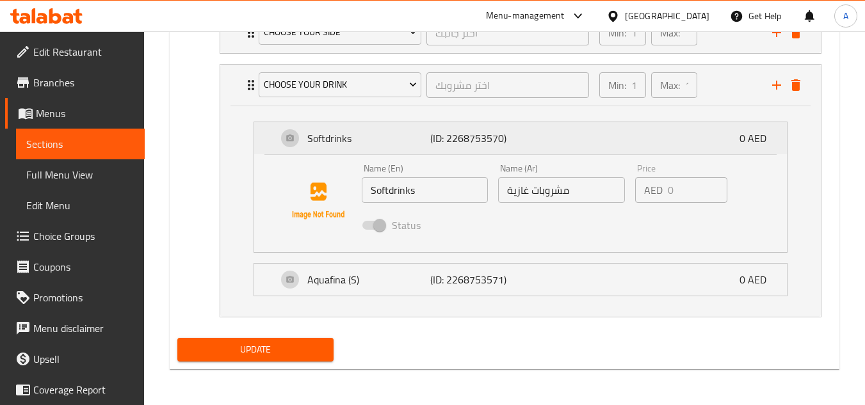
click at [654, 147] on div "Softdrinks (ID: 2268753570) 0 AED" at bounding box center [524, 138] width 494 height 32
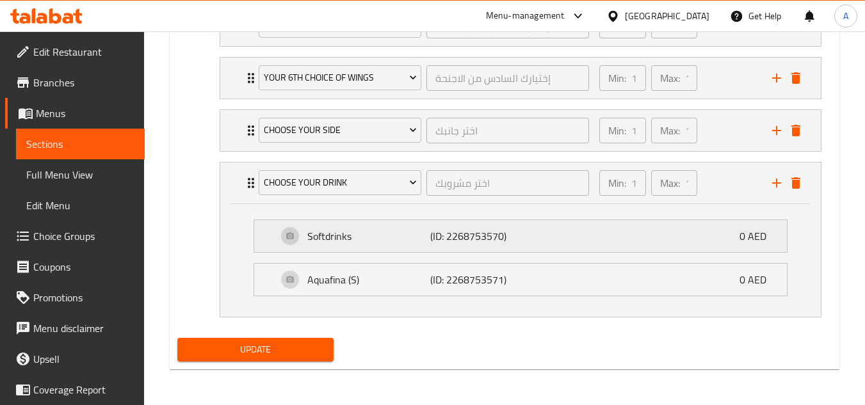
scroll to position [1272, 0]
click at [380, 230] on p "Softdrinks" at bounding box center [368, 236] width 123 height 15
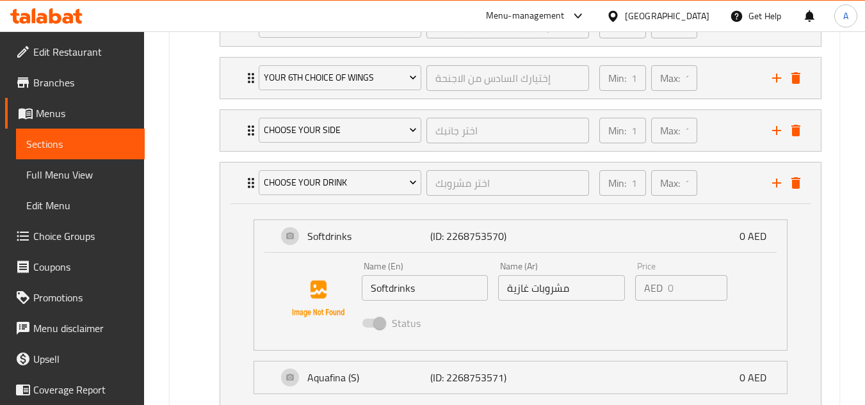
scroll to position [1370, 0]
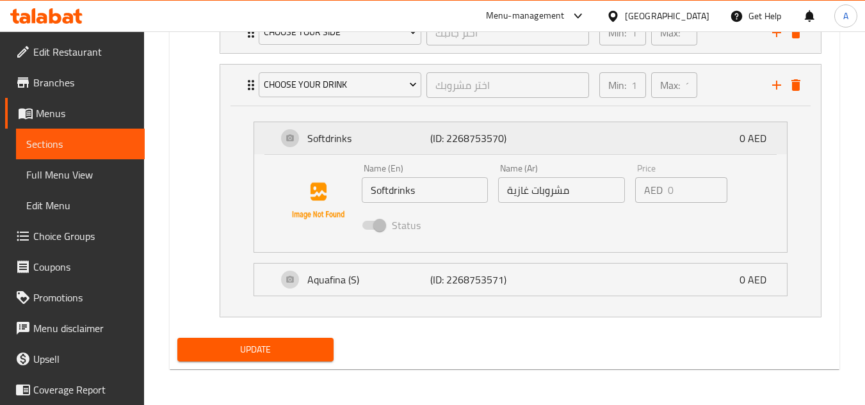
click at [368, 138] on p "Softdrinks" at bounding box center [368, 138] width 123 height 15
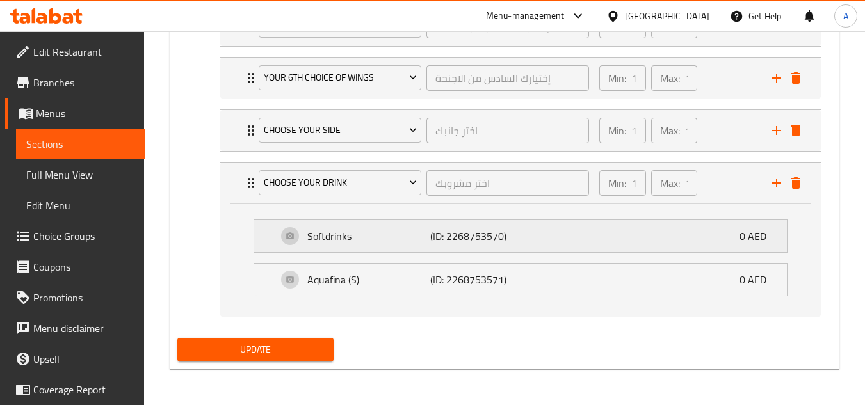
scroll to position [1272, 0]
click at [81, 231] on span "Choice Groups" at bounding box center [83, 236] width 101 height 15
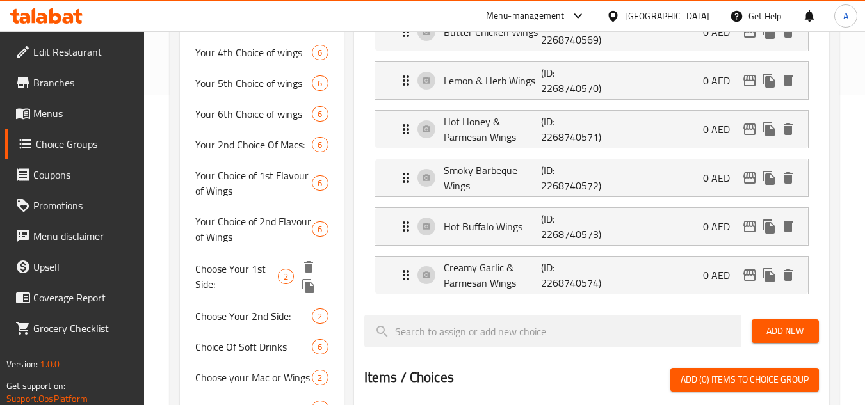
scroll to position [502, 0]
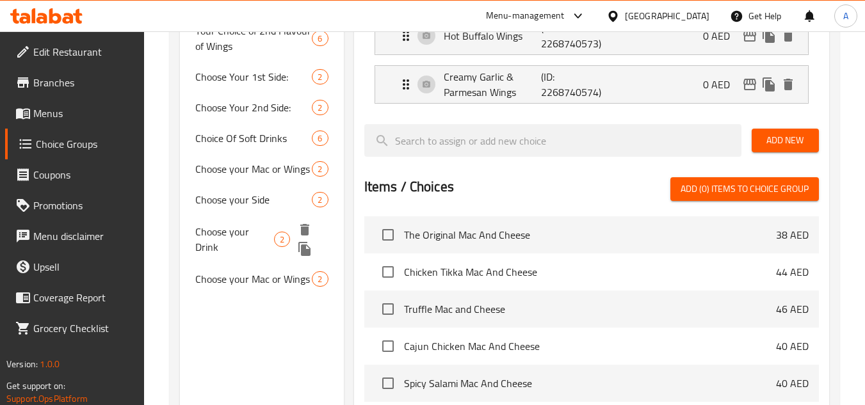
click at [259, 236] on span "Choose your Drink" at bounding box center [234, 239] width 79 height 31
type input "Choose your Drink"
type input "اختر مشروبك"
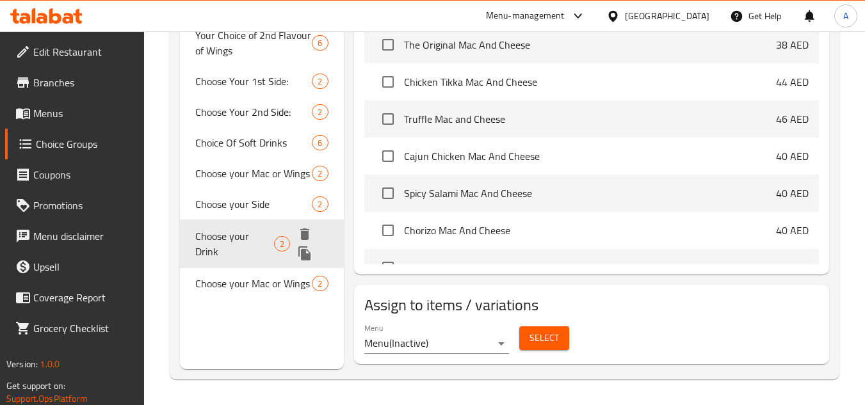
scroll to position [497, 0]
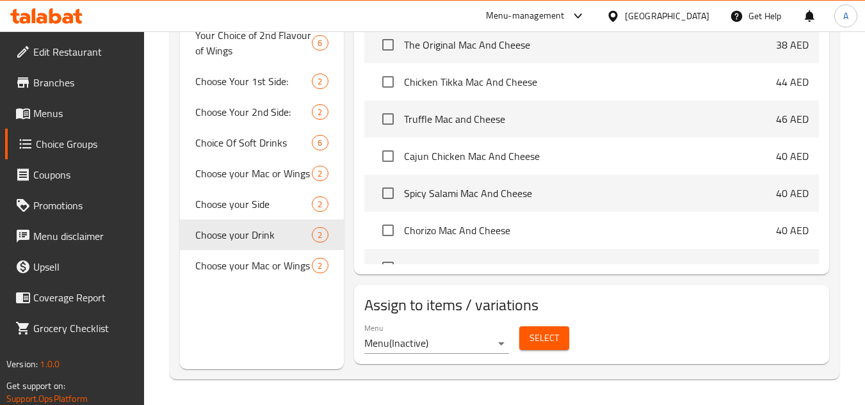
click at [524, 344] on button "Select" at bounding box center [544, 339] width 50 height 24
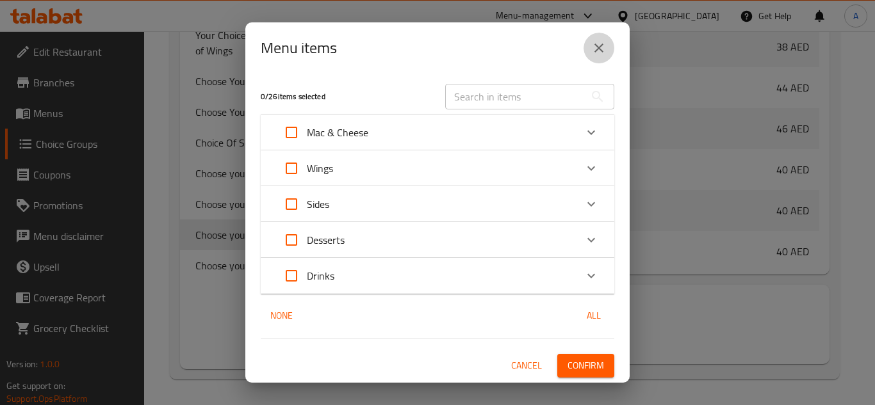
click at [607, 53] on button "close" at bounding box center [599, 48] width 31 height 31
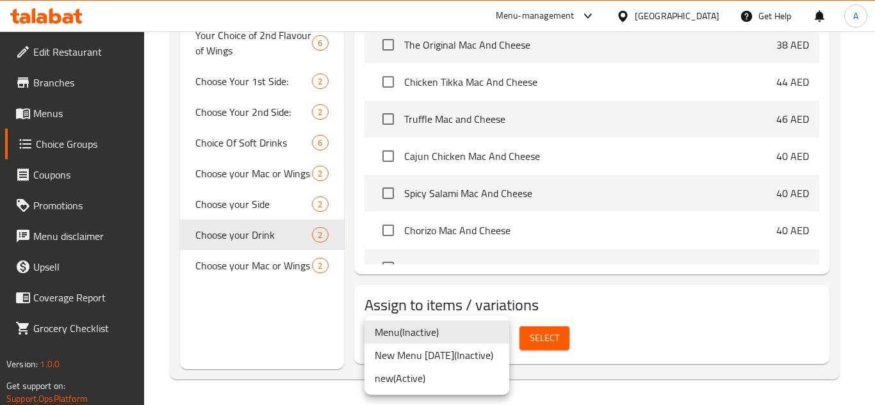
click at [455, 380] on li "new ( Active )" at bounding box center [436, 378] width 145 height 23
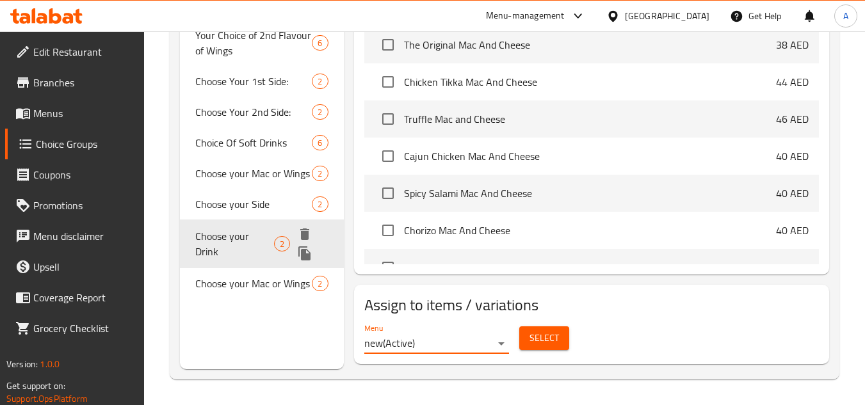
click at [234, 248] on span "Choose your Drink" at bounding box center [234, 244] width 79 height 31
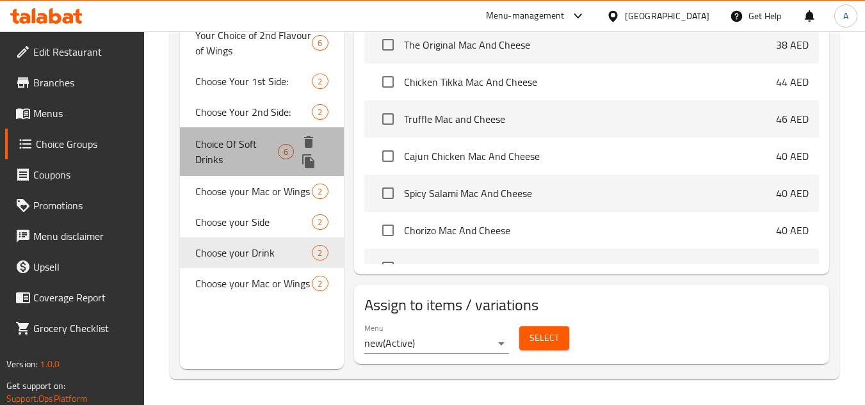
click at [275, 152] on span "Choice Of Soft Drinks" at bounding box center [236, 151] width 82 height 31
type input "Choice Of Soft Drinks"
type input "إختيار المشروب الغازية"
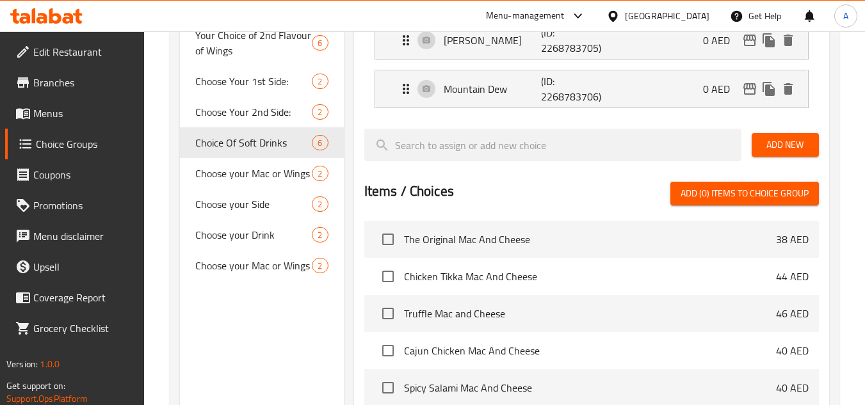
click at [78, 109] on span "Menus" at bounding box center [83, 113] width 101 height 15
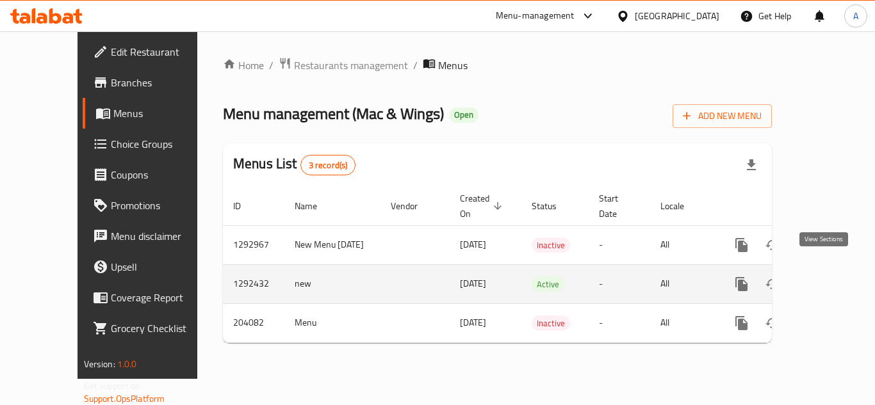
click at [826, 277] on icon "enhanced table" at bounding box center [833, 284] width 15 height 15
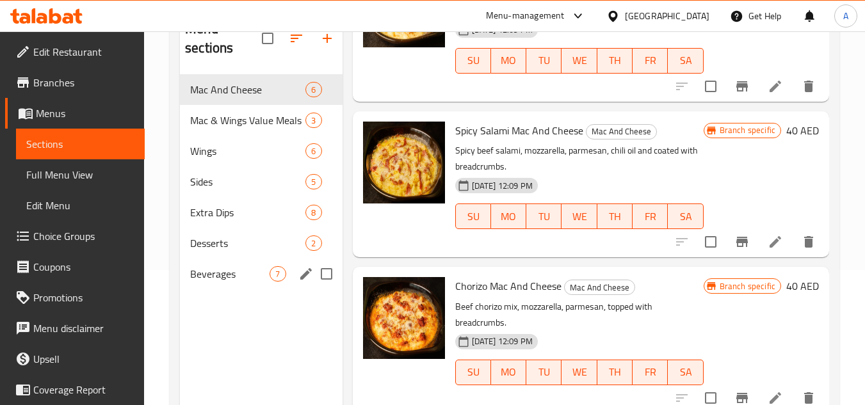
scroll to position [51, 0]
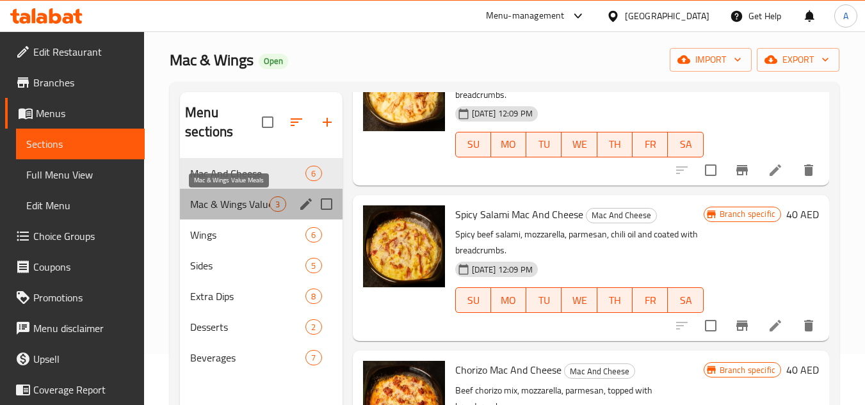
click at [249, 207] on span "Mac & Wings Value Meals" at bounding box center [229, 204] width 79 height 15
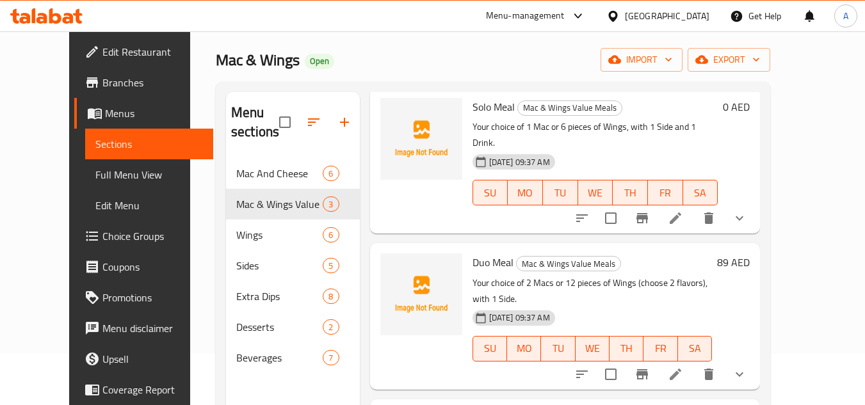
click at [683, 211] on icon at bounding box center [675, 218] width 15 height 15
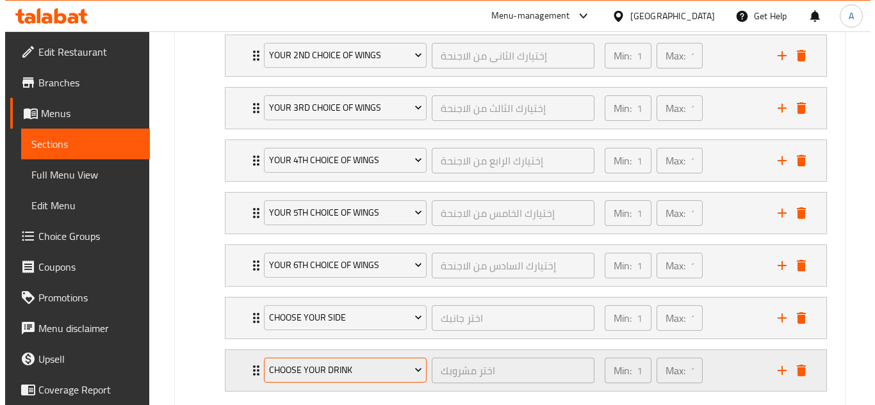
scroll to position [1159, 0]
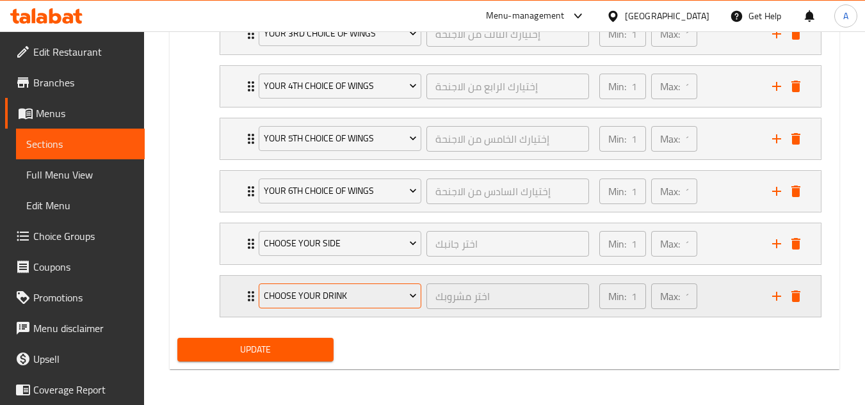
click at [377, 293] on span "Choose your Drink" at bounding box center [340, 296] width 153 height 16
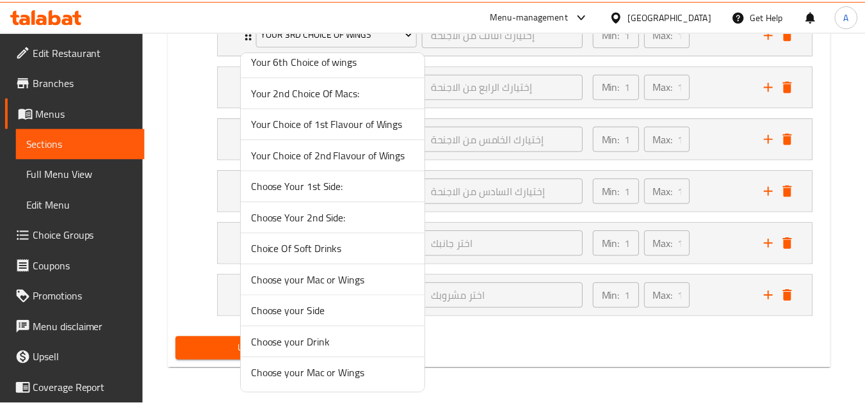
scroll to position [200, 0]
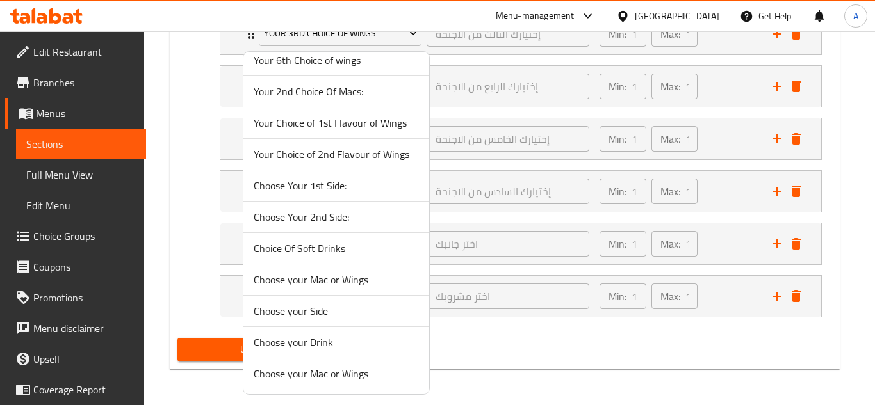
click at [341, 247] on span "Choice Of Soft Drinks" at bounding box center [336, 248] width 165 height 15
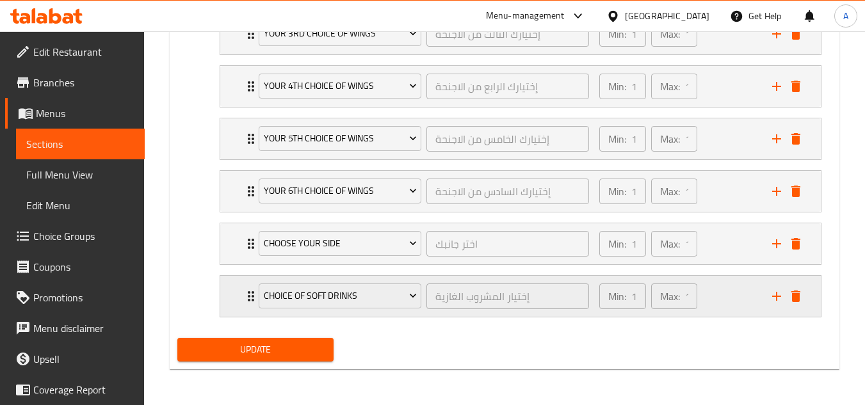
click at [726, 302] on div "Min: 1 ​ Max: 1 ​" at bounding box center [678, 296] width 173 height 41
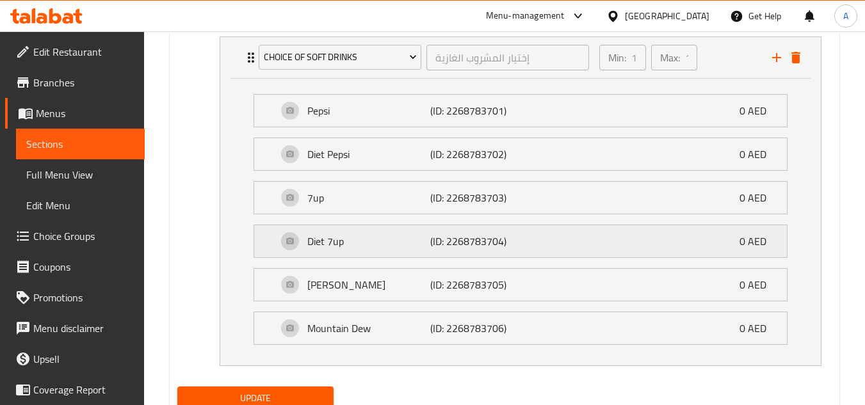
scroll to position [1446, 0]
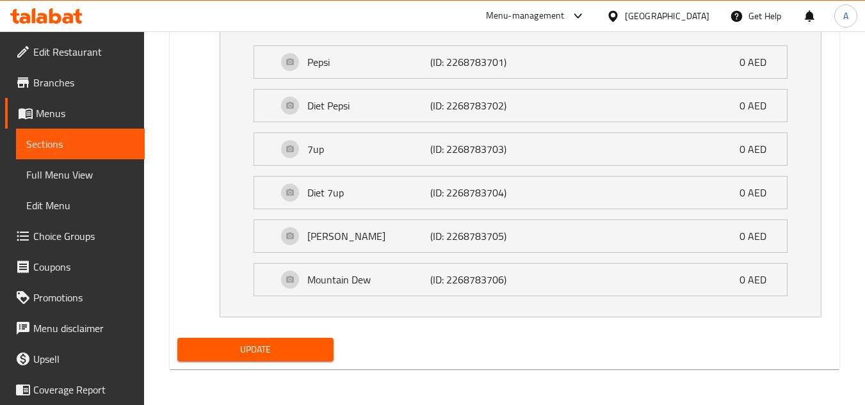
click at [300, 347] on span "Update" at bounding box center [255, 350] width 135 height 16
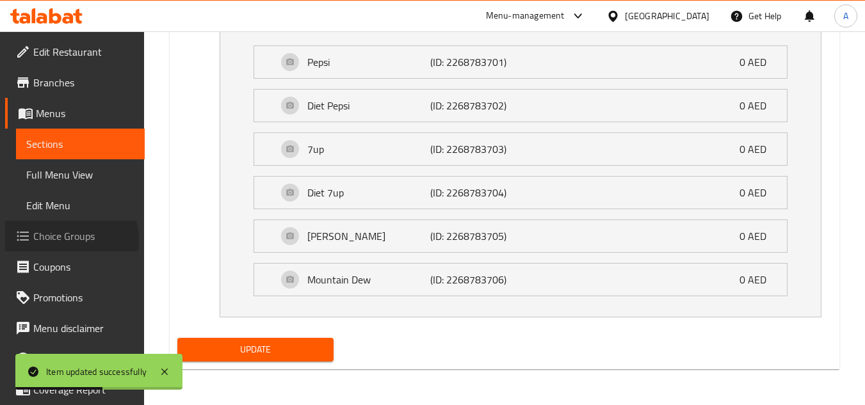
click at [70, 240] on span "Choice Groups" at bounding box center [83, 236] width 101 height 15
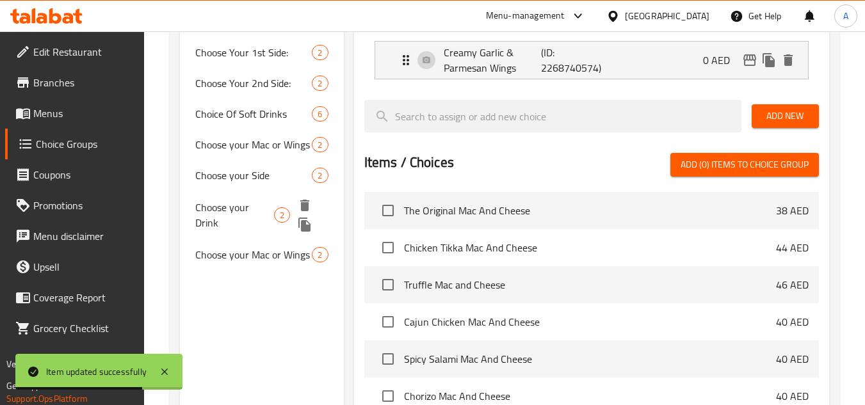
scroll to position [437, 0]
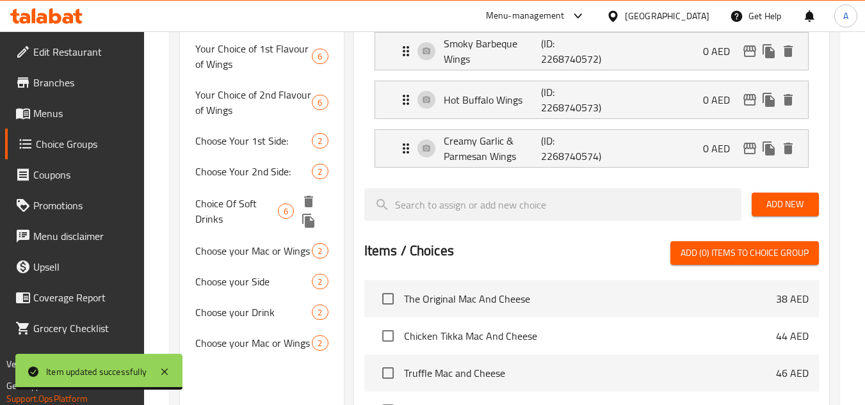
click at [256, 208] on span "Choice Of Soft Drinks" at bounding box center [236, 211] width 82 height 31
type input "Choice Of Soft Drinks"
type input "إختيار المشروب الغازية"
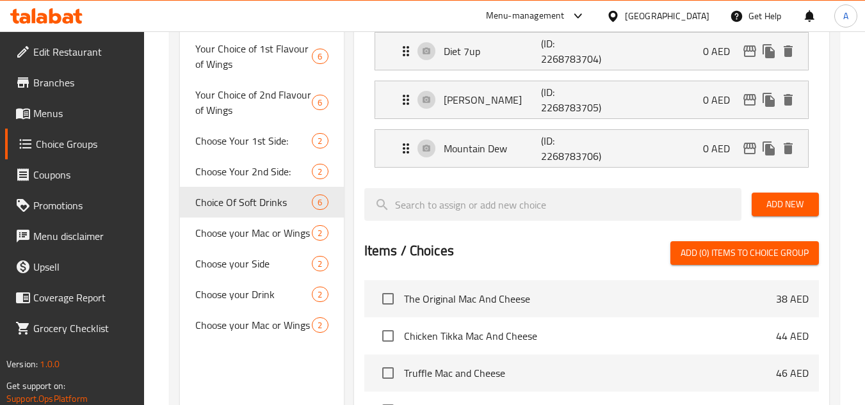
click at [802, 203] on span "Add New" at bounding box center [785, 205] width 47 height 16
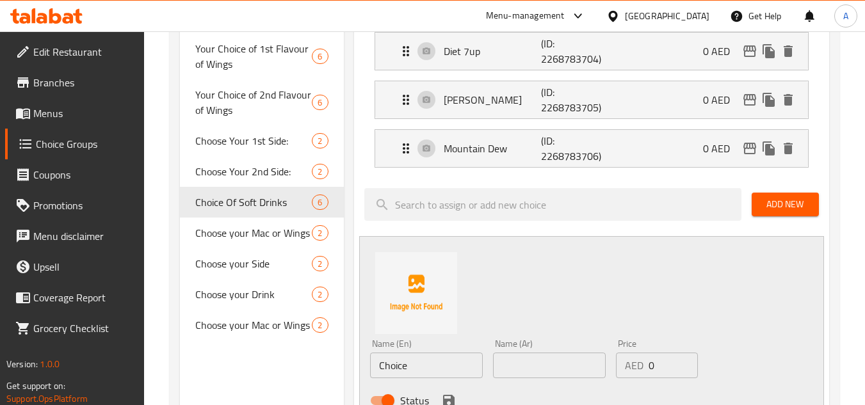
click at [421, 360] on input "Choice" at bounding box center [426, 366] width 113 height 26
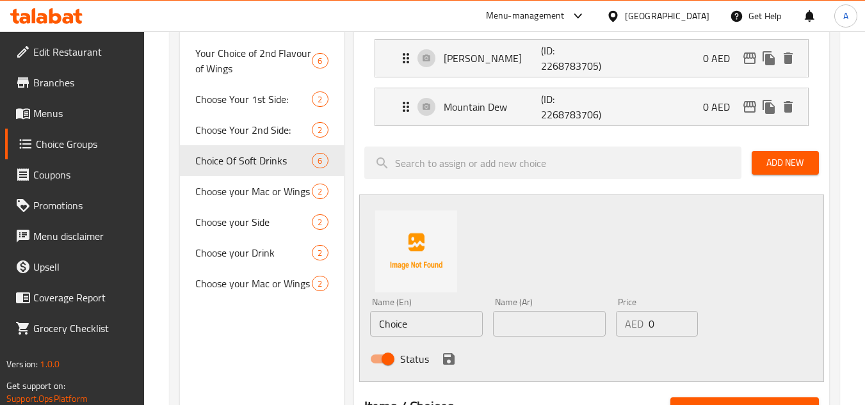
scroll to position [502, 0]
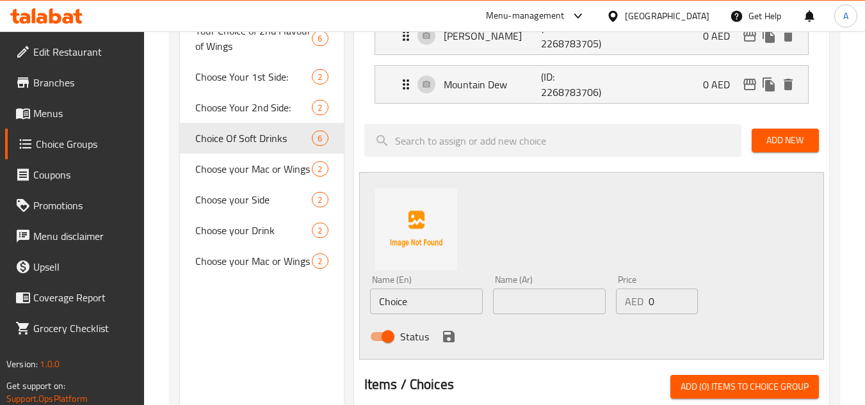
click at [430, 292] on input "Choice" at bounding box center [426, 302] width 113 height 26
paste input "Aquafina (S)"
type input "Aquafina (S)"
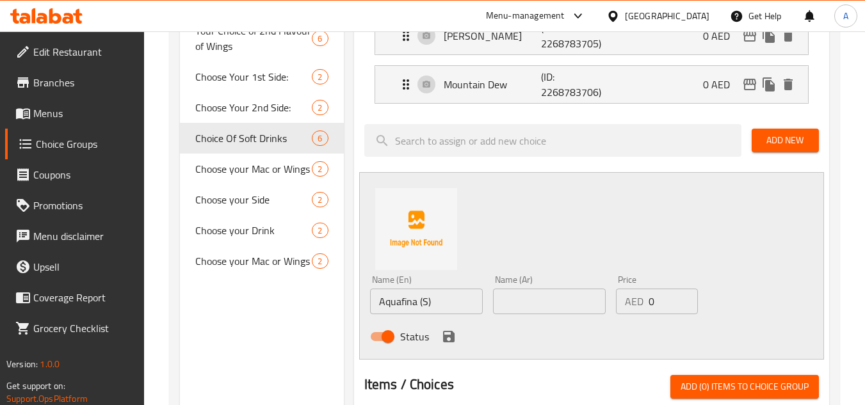
drag, startPoint x: 546, startPoint y: 274, endPoint x: 543, endPoint y: 290, distance: 15.6
click at [546, 274] on div "Name (Ar) Name (Ar)" at bounding box center [549, 294] width 123 height 49
click at [541, 301] on input "text" at bounding box center [549, 302] width 113 height 26
paste input "أكوافينا (صغير)"
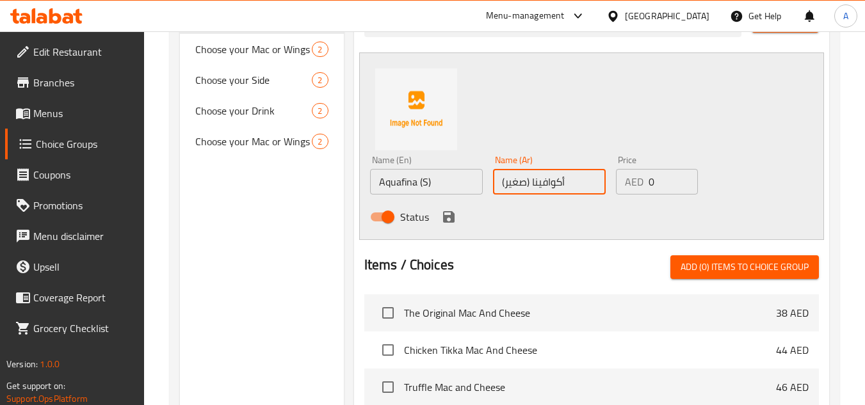
scroll to position [630, 0]
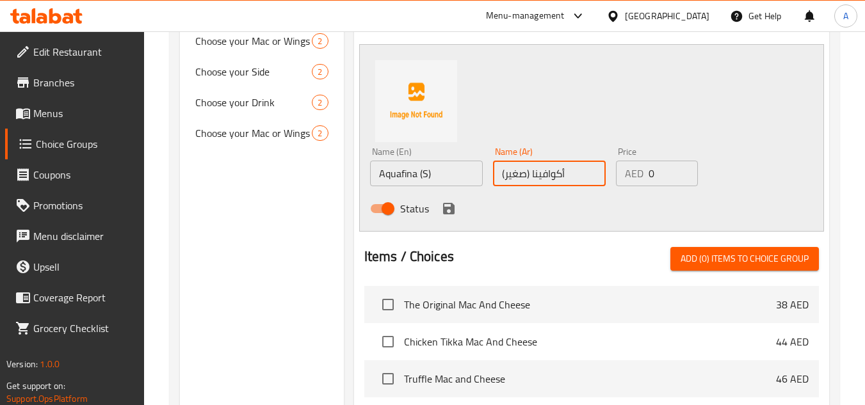
type input "أكوافينا (صغير)"
click at [448, 211] on icon "save" at bounding box center [448, 208] width 15 height 15
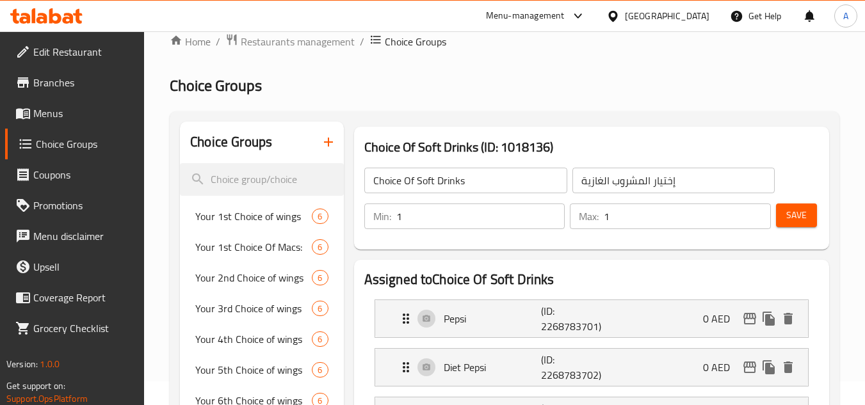
scroll to position [0, 0]
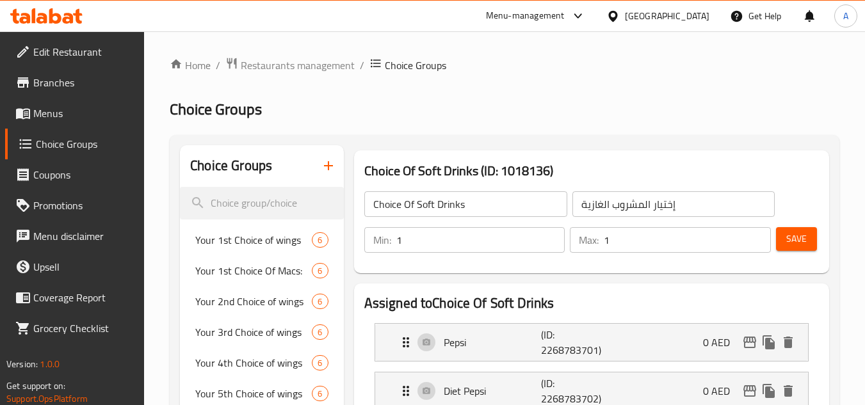
click at [800, 239] on span "Save" at bounding box center [797, 239] width 20 height 16
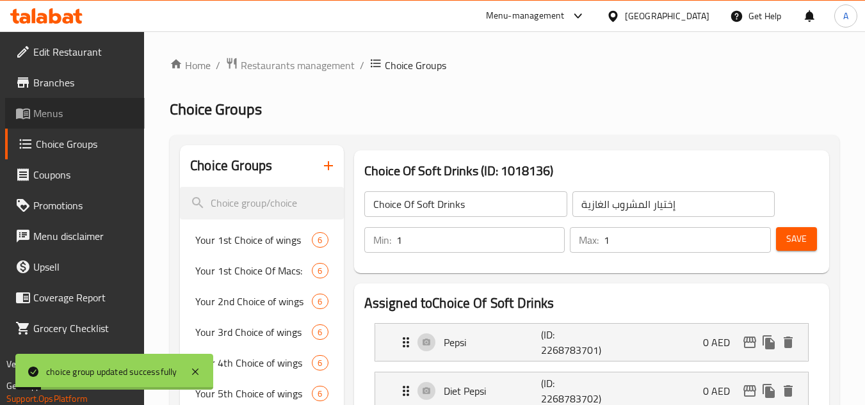
click at [64, 112] on span "Menus" at bounding box center [83, 113] width 101 height 15
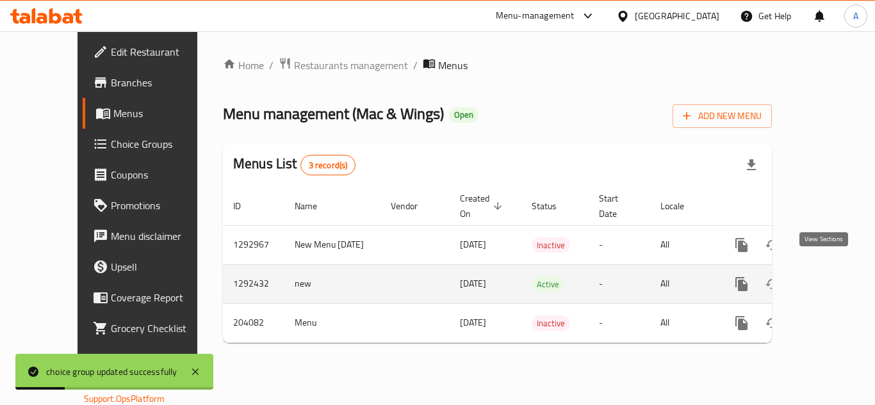
click at [827, 277] on icon "enhanced table" at bounding box center [833, 284] width 15 height 15
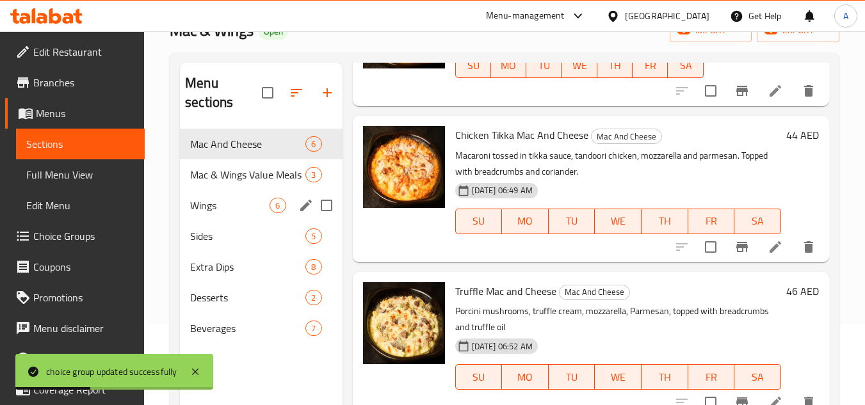
scroll to position [179, 0]
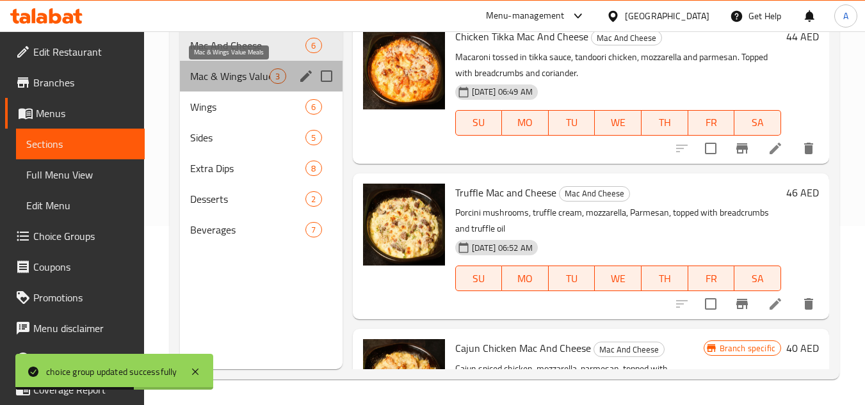
click at [246, 80] on span "Mac & Wings Value Meals" at bounding box center [229, 76] width 79 height 15
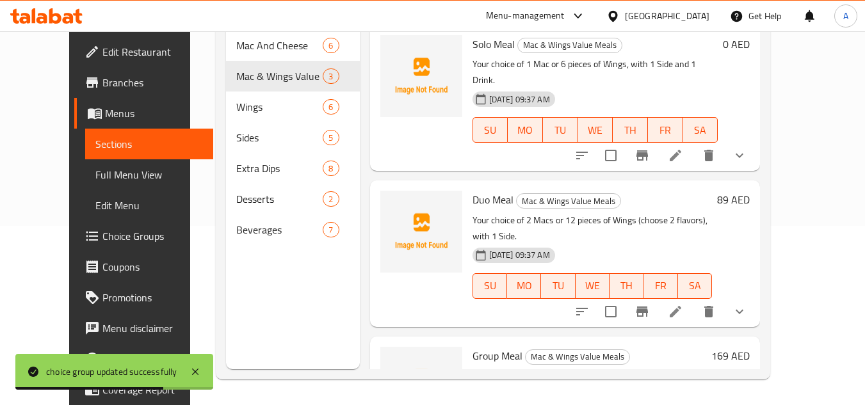
click at [755, 142] on button "show more" at bounding box center [739, 155] width 31 height 31
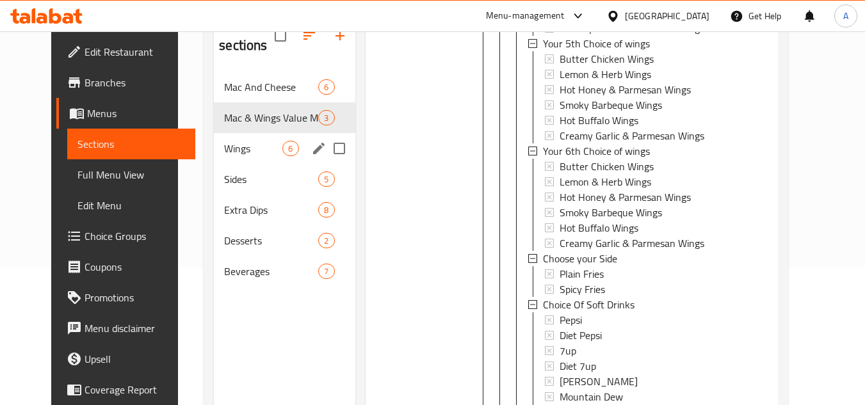
scroll to position [115, 0]
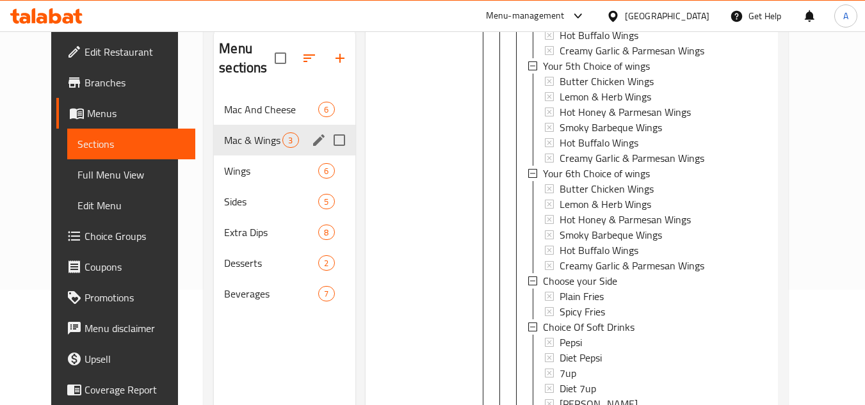
click at [224, 116] on span "Mac And Cheese" at bounding box center [271, 109] width 94 height 15
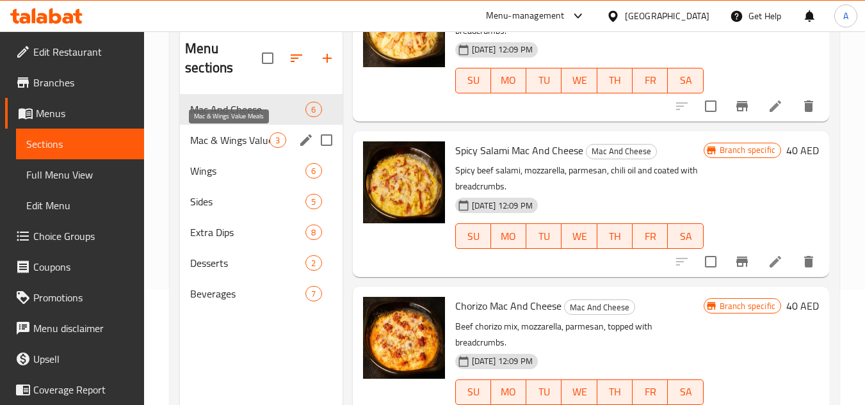
click at [226, 138] on span "Mac & Wings Value Meals" at bounding box center [229, 140] width 79 height 15
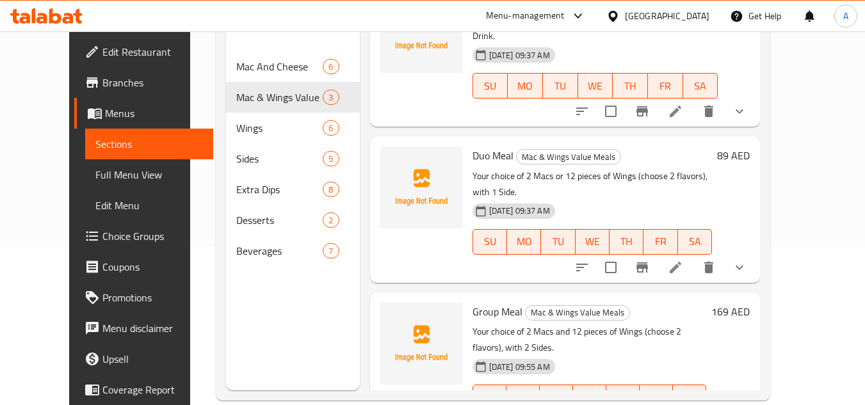
scroll to position [179, 0]
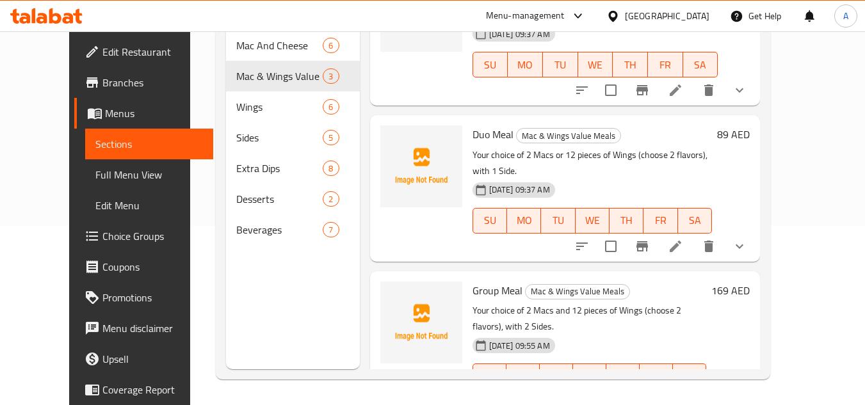
click at [755, 387] on button "show more" at bounding box center [739, 402] width 31 height 31
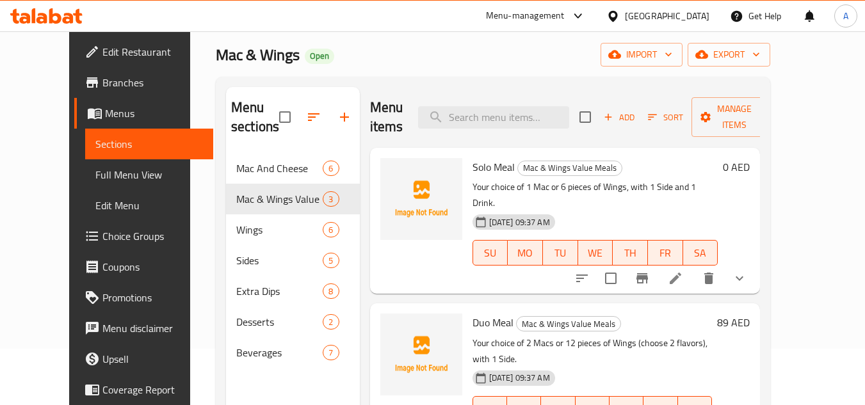
scroll to position [51, 0]
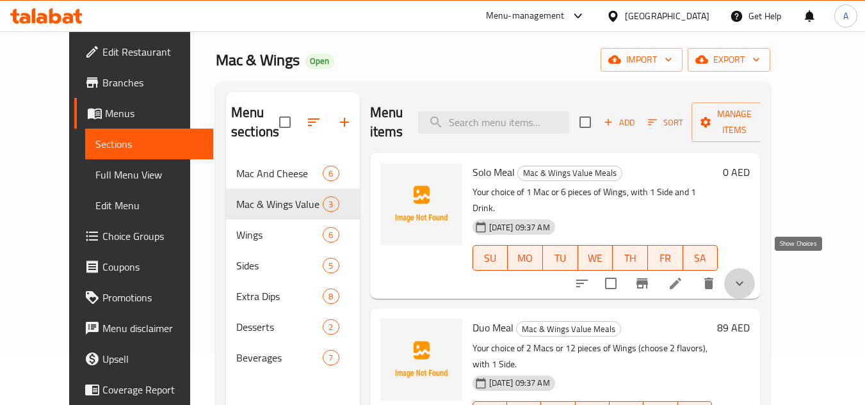
click at [747, 276] on icon "show more" at bounding box center [739, 283] width 15 height 15
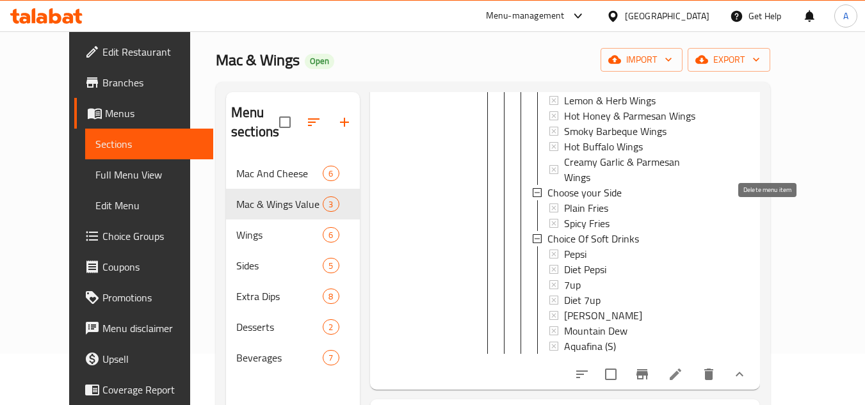
scroll to position [1153, 0]
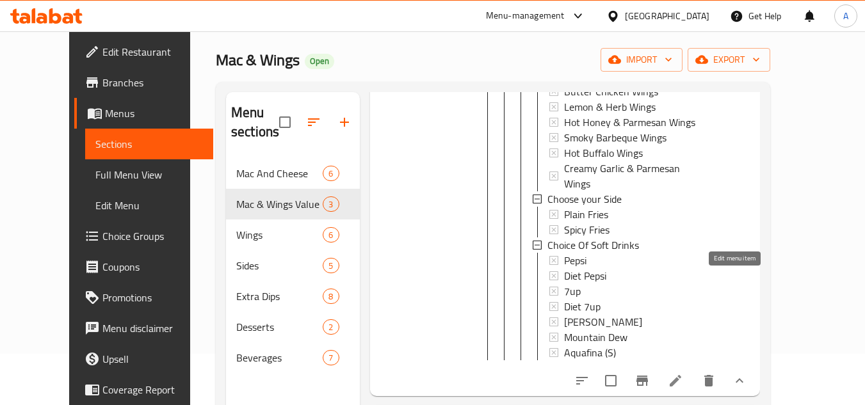
click at [682, 375] on icon at bounding box center [676, 381] width 12 height 12
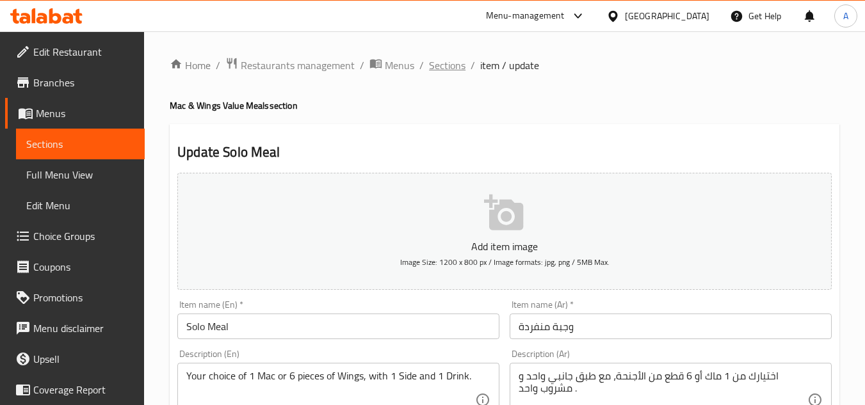
click at [430, 65] on span "Sections" at bounding box center [447, 65] width 37 height 15
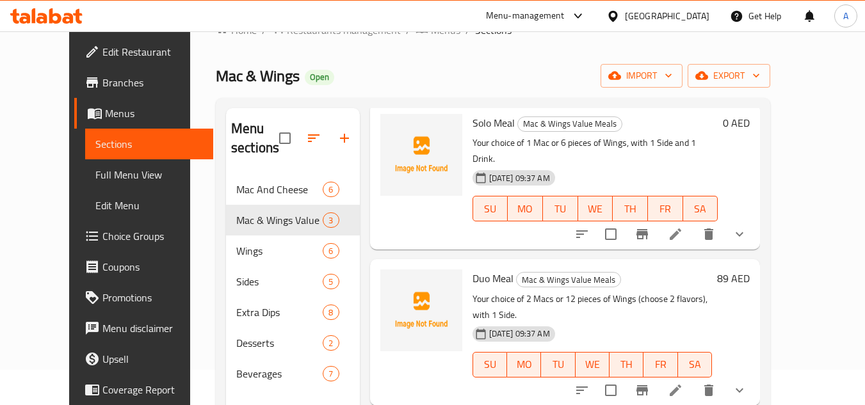
scroll to position [64, 0]
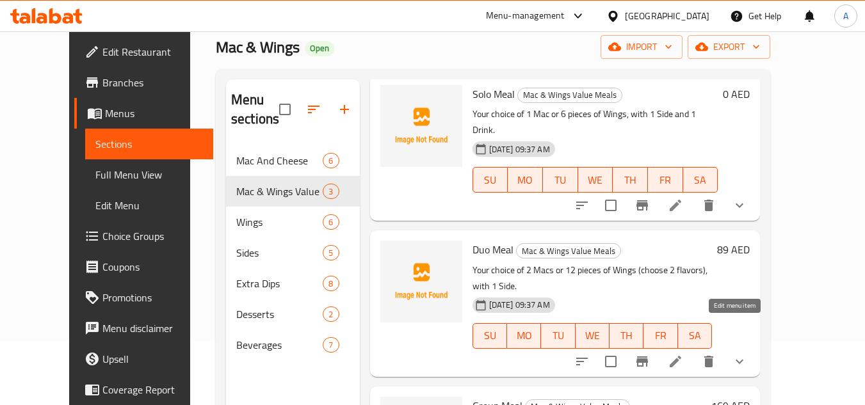
click at [683, 354] on icon at bounding box center [675, 361] width 15 height 15
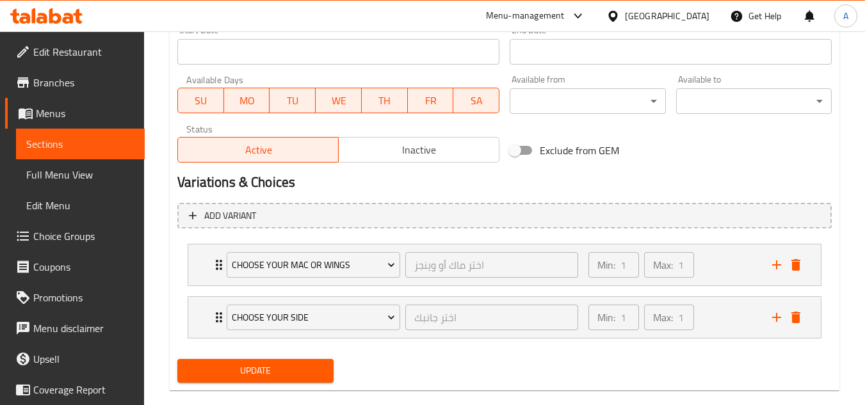
scroll to position [573, 0]
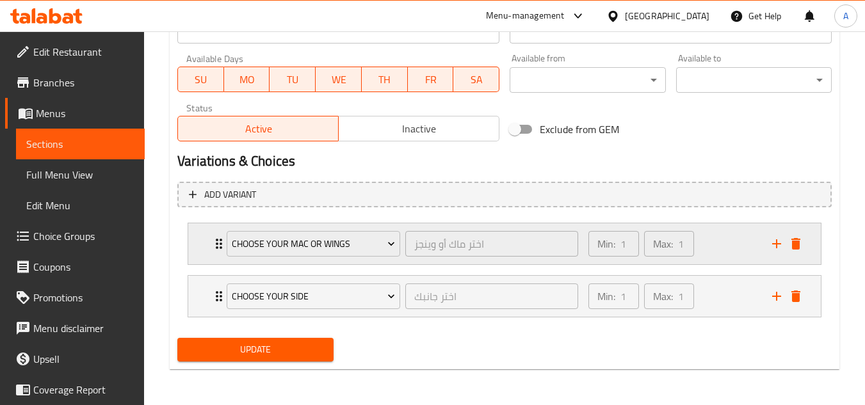
click at [710, 250] on div "Min: 1 ​ Max: 1 ​" at bounding box center [673, 244] width 184 height 41
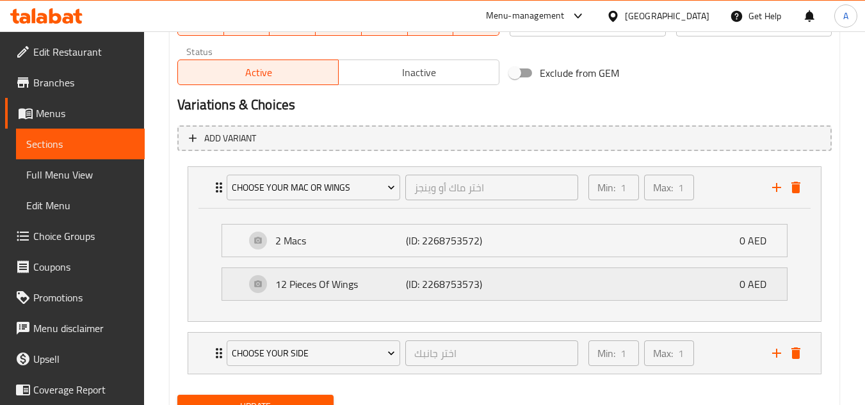
scroll to position [687, 0]
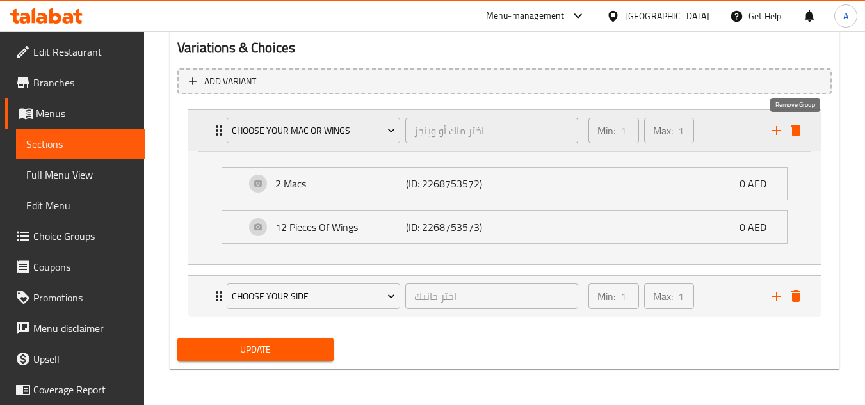
click at [804, 130] on button "delete" at bounding box center [796, 130] width 19 height 19
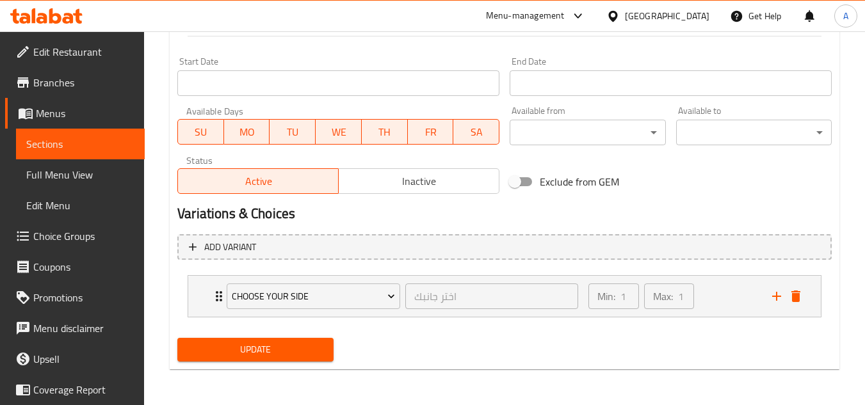
scroll to position [521, 0]
click at [796, 296] on icon "delete" at bounding box center [796, 297] width 9 height 12
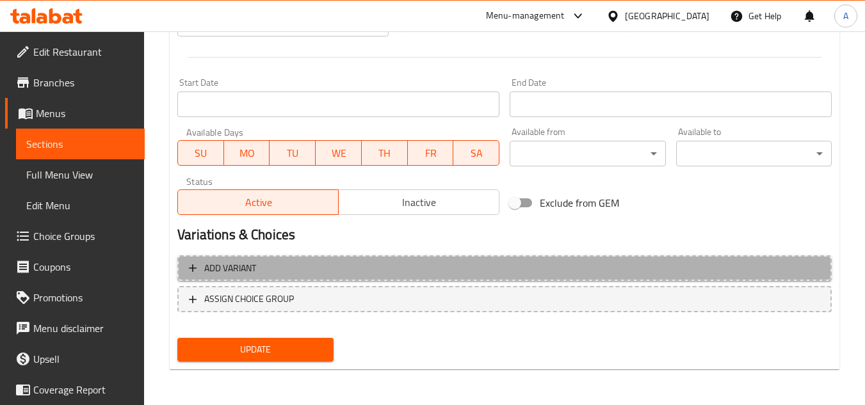
click at [347, 263] on span "Add variant" at bounding box center [505, 269] width 632 height 16
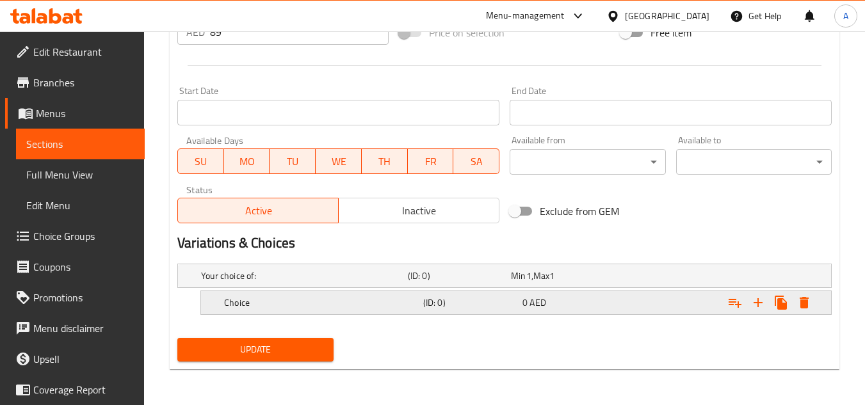
click at [551, 282] on div "0 AED" at bounding box center [560, 276] width 98 height 13
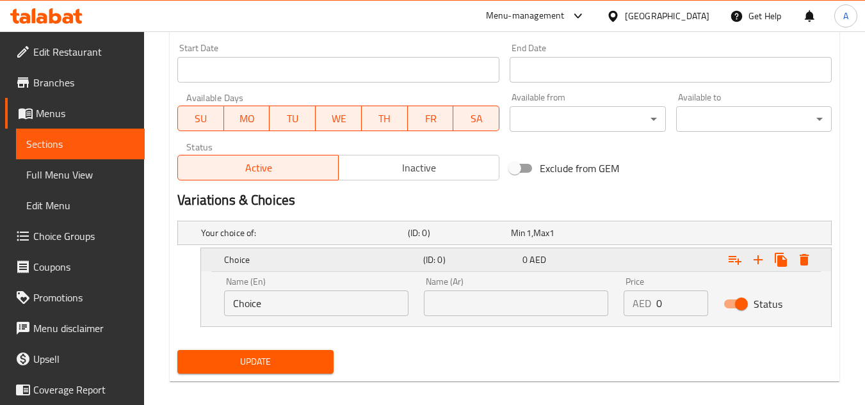
scroll to position [546, 0]
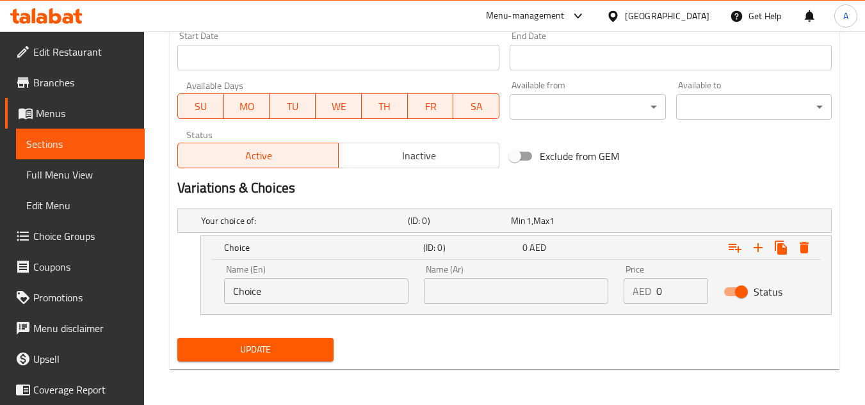
click at [332, 287] on input "Choice" at bounding box center [316, 292] width 184 height 26
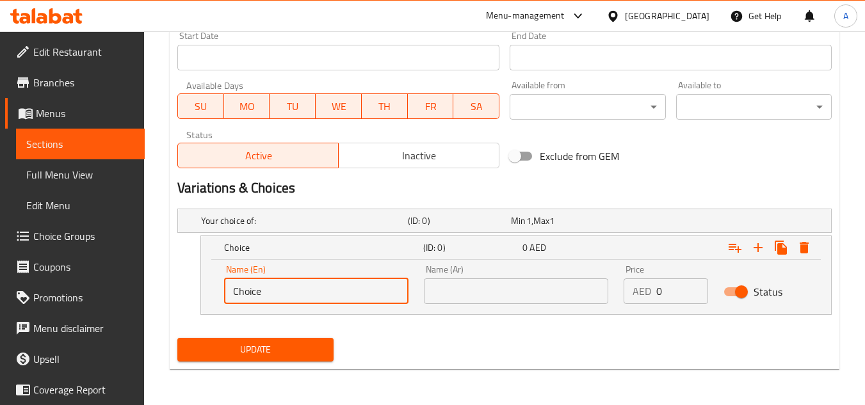
click at [332, 287] on input "Choice" at bounding box center [316, 292] width 184 height 26
type input "2 Macs"
click at [466, 301] on input "text" at bounding box center [516, 292] width 184 height 26
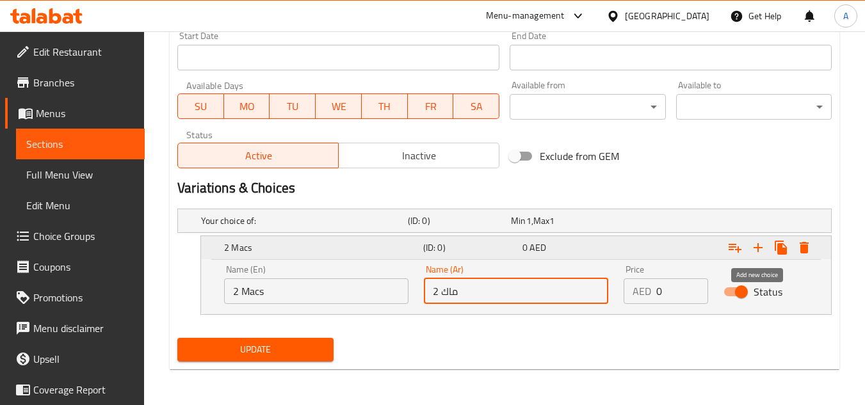
type input "2 ماك"
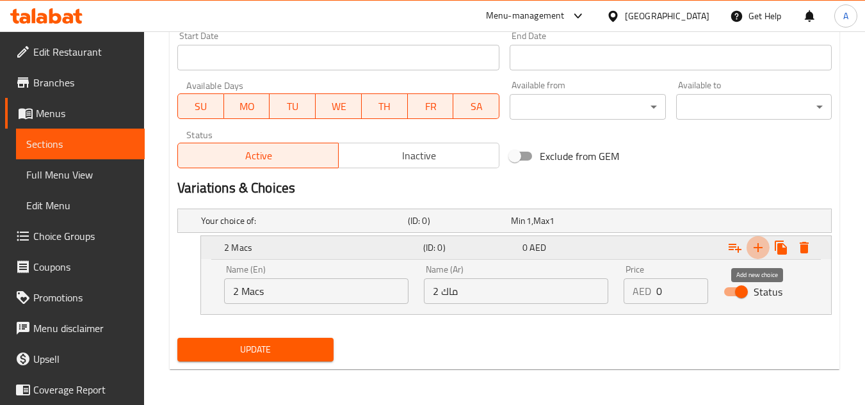
click at [753, 251] on icon "Expand" at bounding box center [758, 247] width 15 height 15
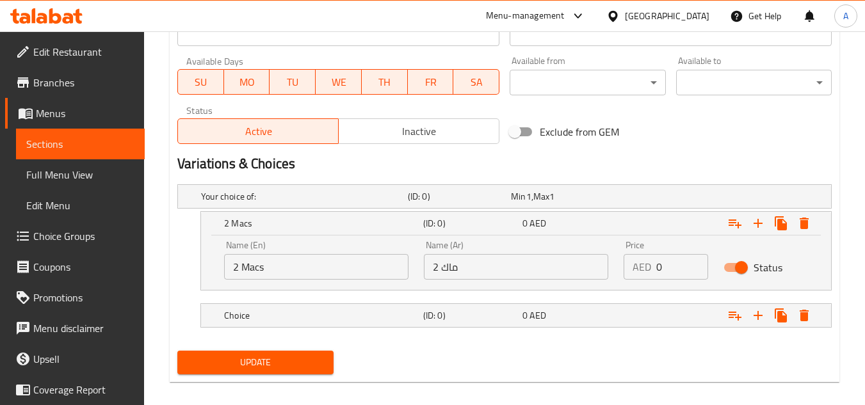
scroll to position [584, 0]
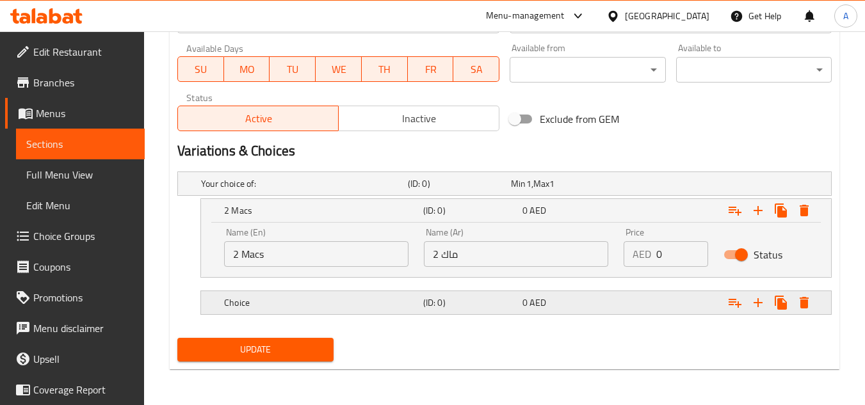
click at [530, 192] on span "AED" at bounding box center [528, 183] width 5 height 17
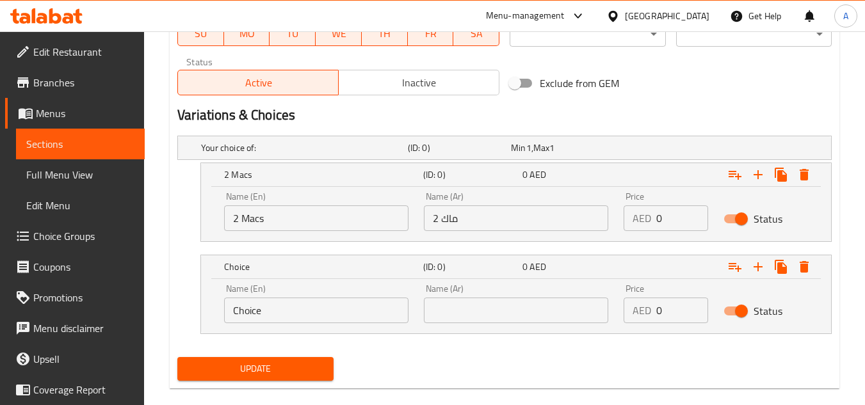
scroll to position [639, 0]
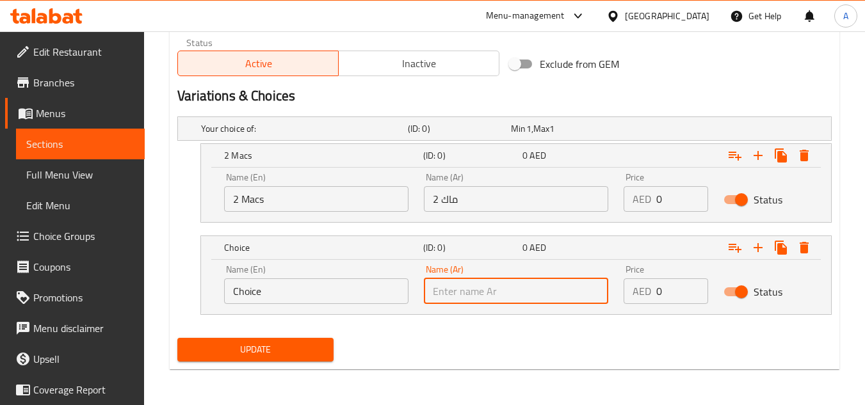
click at [562, 288] on input "text" at bounding box center [516, 292] width 184 height 26
click at [502, 283] on input "12 pieces of wings" at bounding box center [516, 292] width 184 height 26
type input "12 pieces of wings"
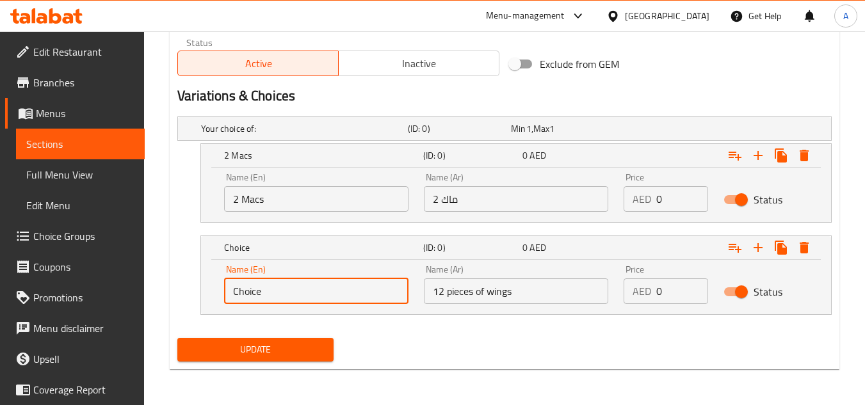
click at [343, 285] on input "Choice" at bounding box center [316, 292] width 184 height 26
paste input "12 pieces of wings"
type input "12 pieces of wings"
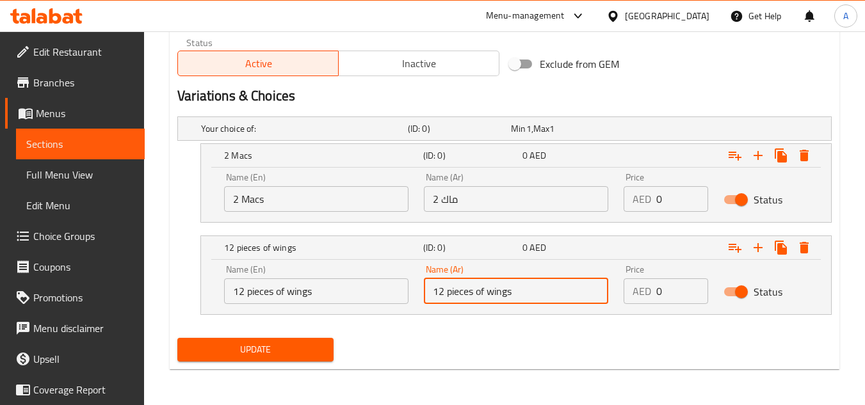
click at [494, 297] on input "12 pieces of wings" at bounding box center [516, 292] width 184 height 26
type input "12 قطعة من الاجنحة"
click at [737, 161] on icon "Expand" at bounding box center [735, 155] width 15 height 15
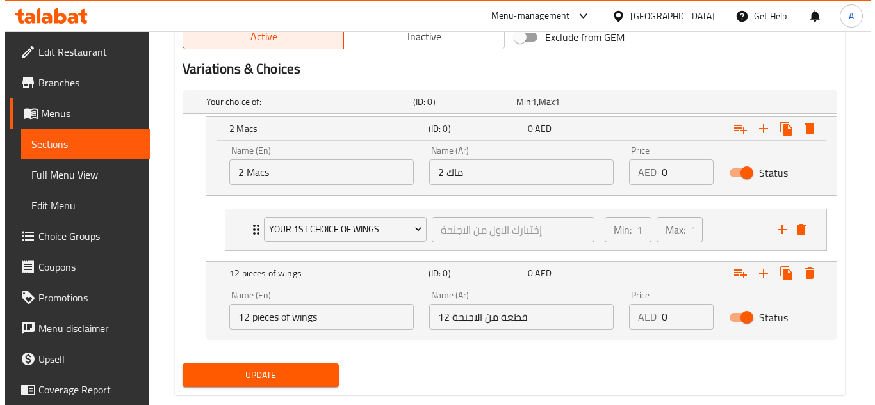
scroll to position [691, 0]
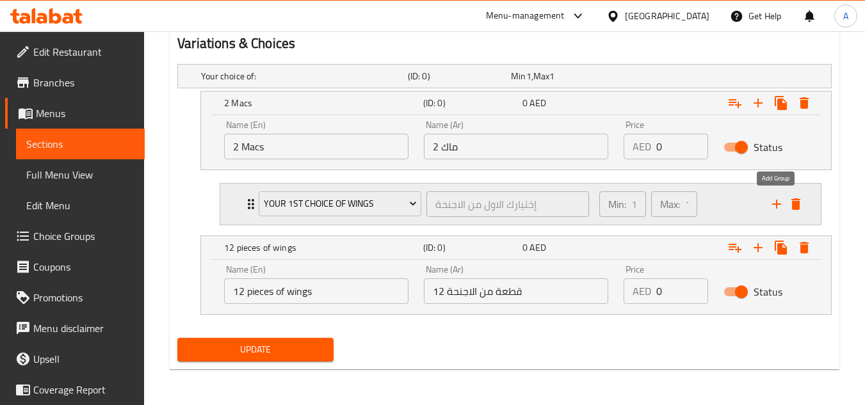
click at [772, 199] on icon "add" at bounding box center [776, 204] width 15 height 15
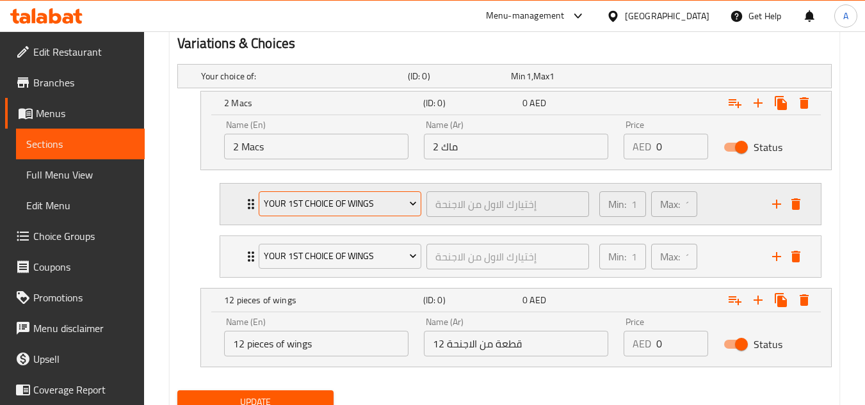
click at [327, 204] on span "Your 1st Choice of wings" at bounding box center [340, 204] width 153 height 16
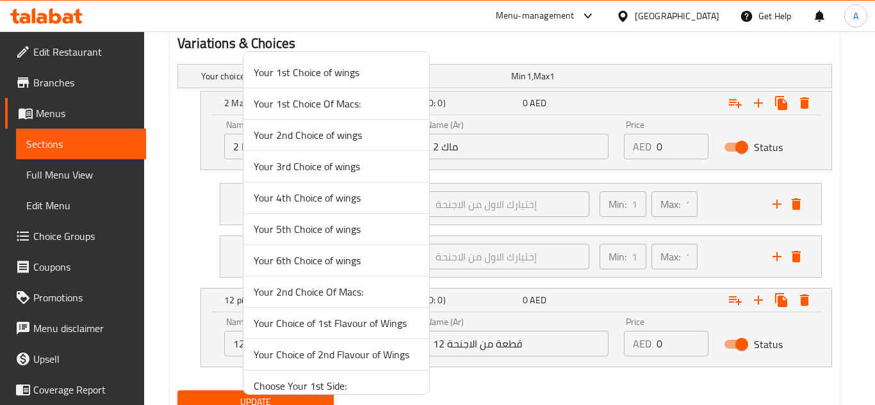
click at [324, 104] on span "Your 1st Choice Of Macs:" at bounding box center [336, 103] width 165 height 15
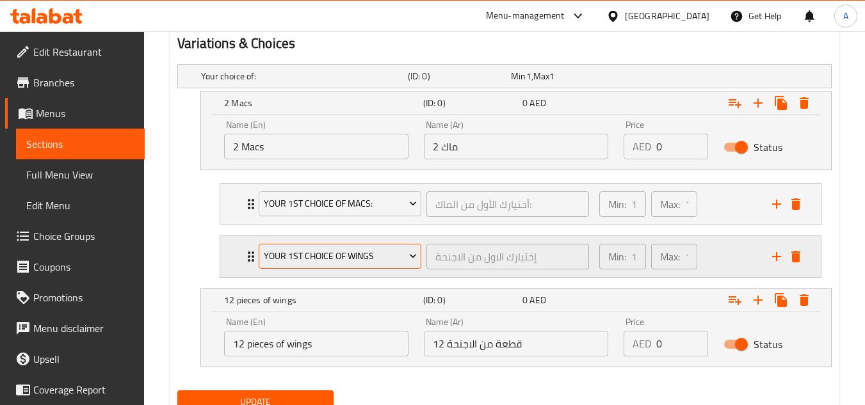
click at [368, 253] on span "Your 1st Choice of wings" at bounding box center [340, 257] width 153 height 16
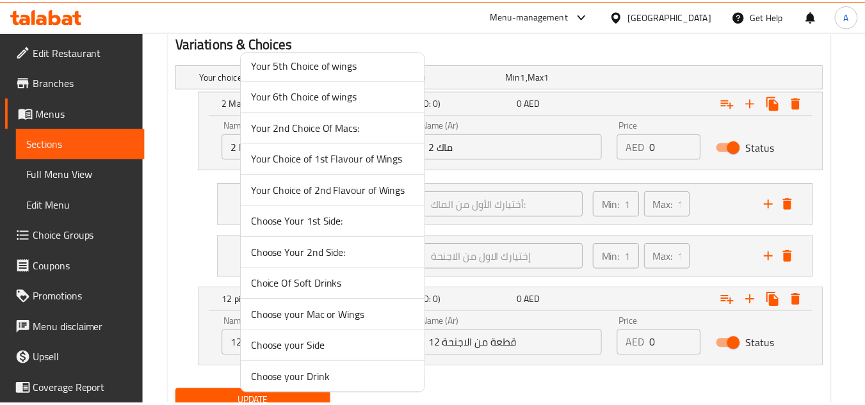
scroll to position [136, 0]
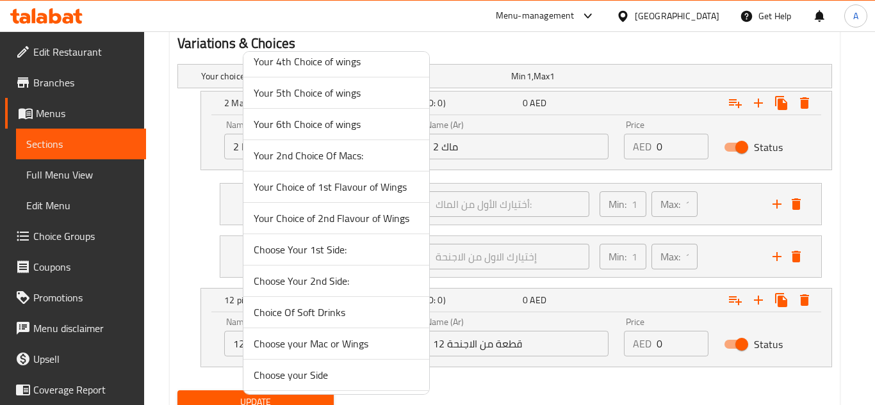
click at [352, 161] on span "Your 2nd Choice Of Macs:" at bounding box center [336, 155] width 165 height 15
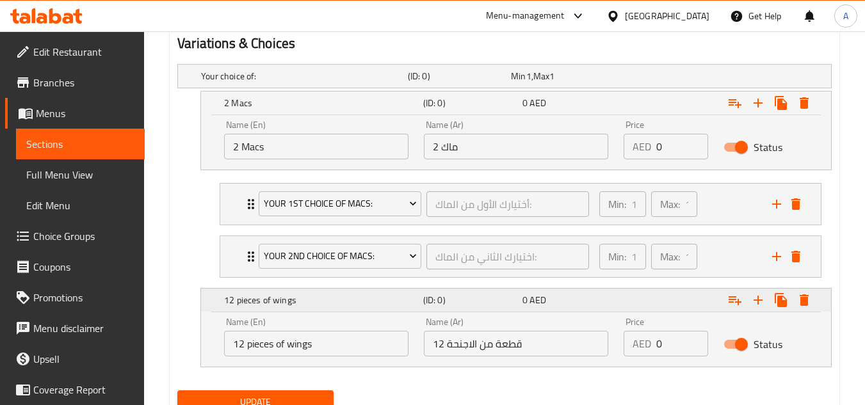
scroll to position [744, 0]
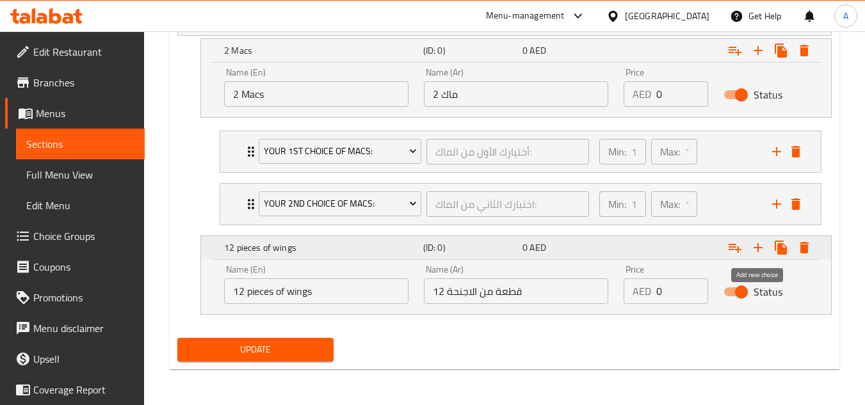
click at [756, 252] on icon "Expand" at bounding box center [758, 247] width 15 height 15
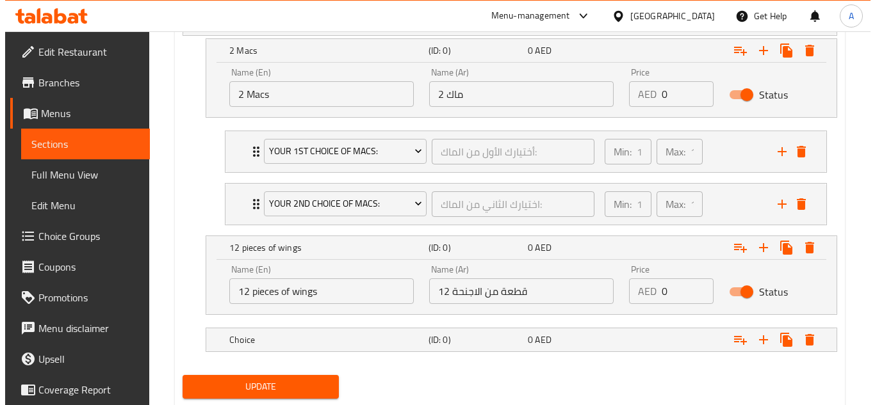
scroll to position [781, 0]
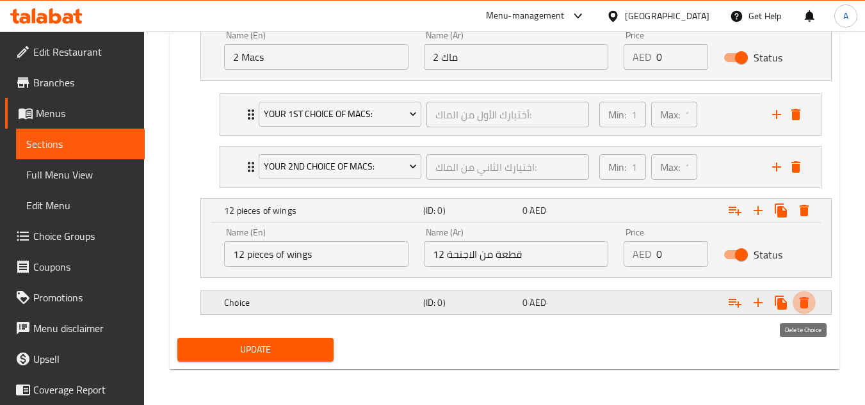
click at [803, 306] on icon "Expand" at bounding box center [804, 303] width 9 height 12
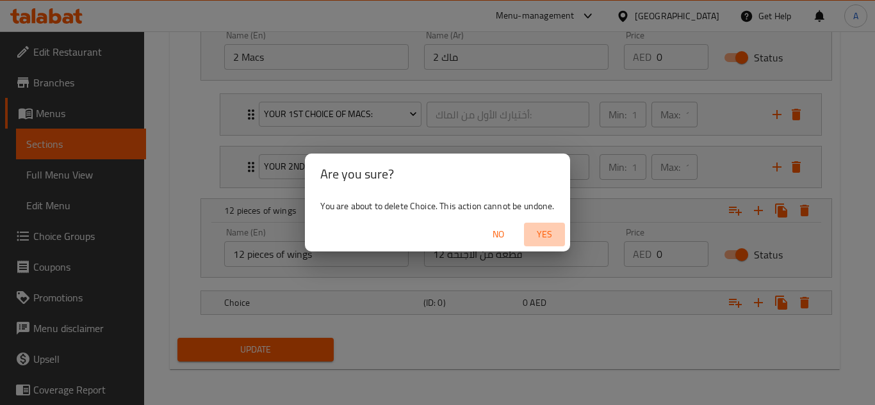
click at [539, 235] on span "Yes" at bounding box center [544, 235] width 31 height 16
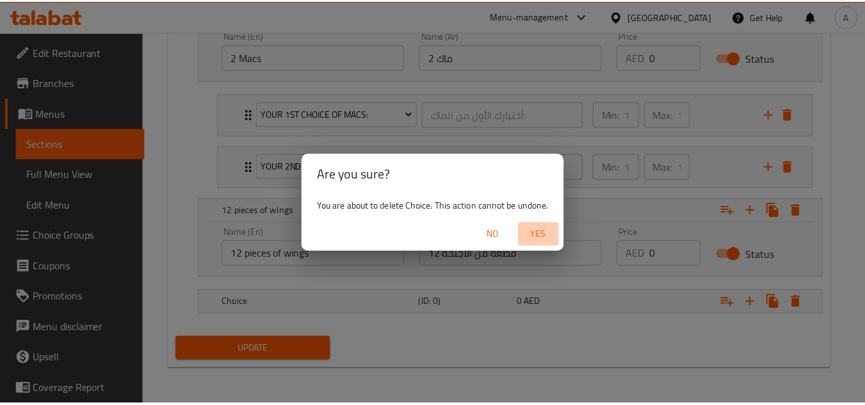
scroll to position [744, 0]
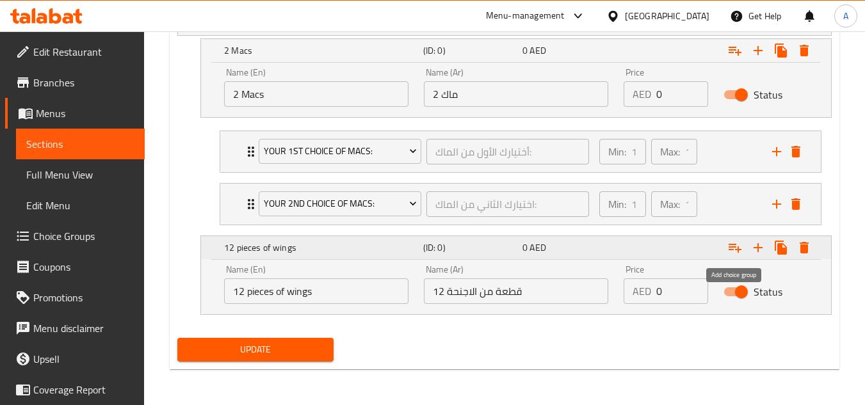
click at [735, 252] on icon "Expand" at bounding box center [735, 247] width 15 height 15
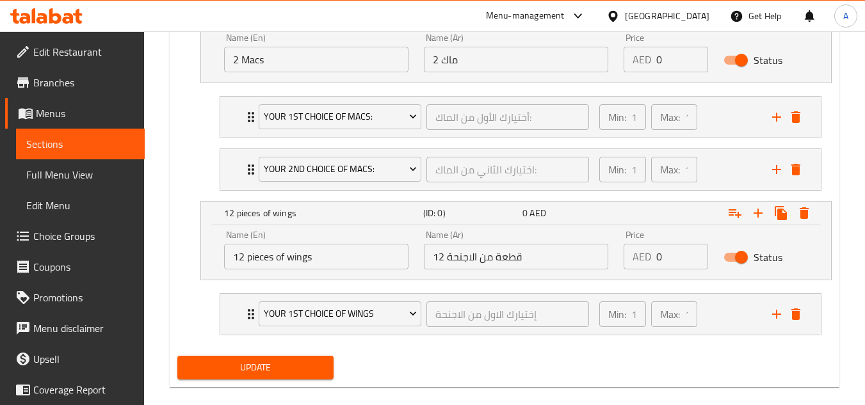
scroll to position [796, 0]
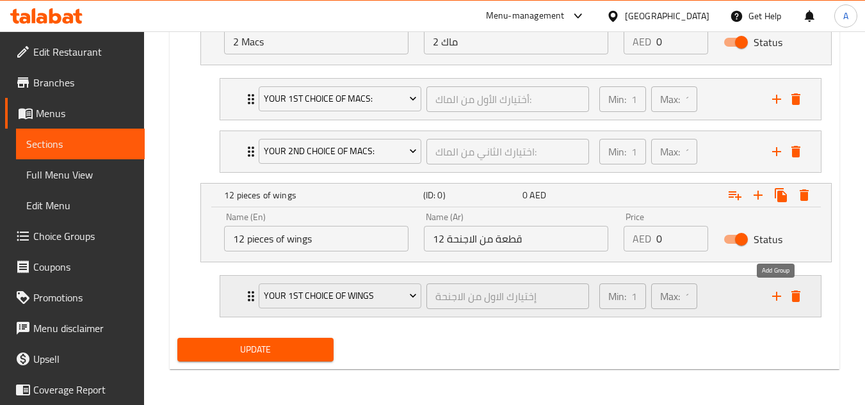
click at [773, 293] on icon "add" at bounding box center [776, 296] width 15 height 15
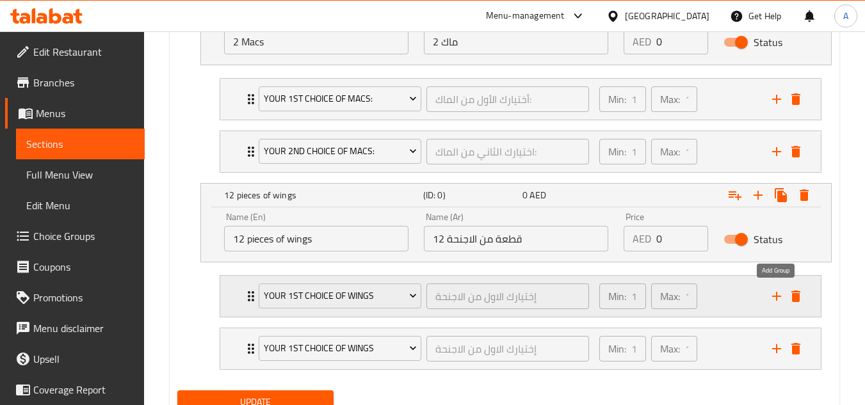
click at [773, 293] on icon "add" at bounding box center [776, 296] width 15 height 15
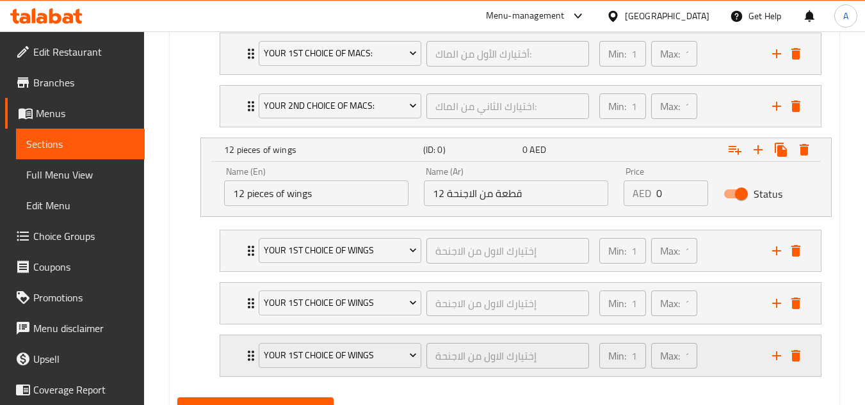
scroll to position [901, 0]
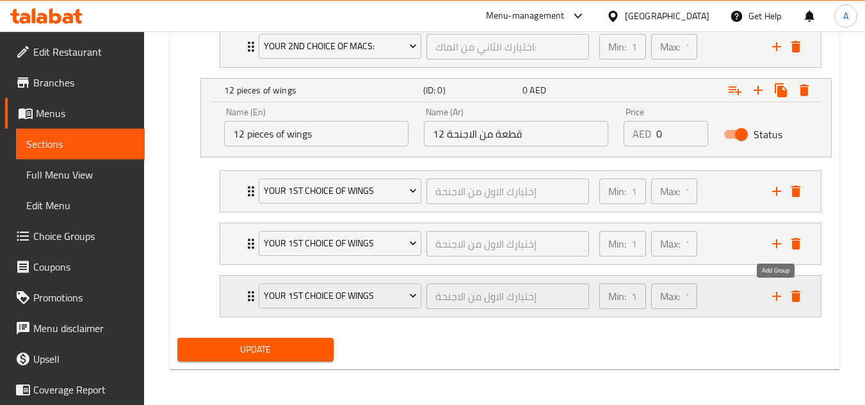
click at [781, 297] on icon "add" at bounding box center [776, 296] width 15 height 15
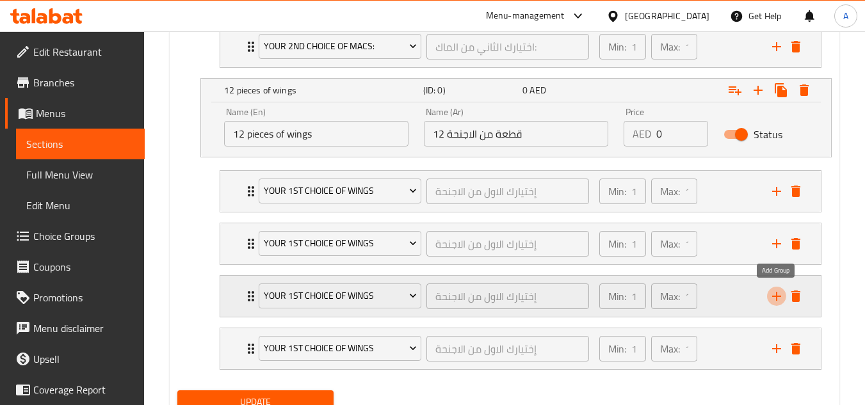
click at [781, 297] on icon "add" at bounding box center [776, 296] width 15 height 15
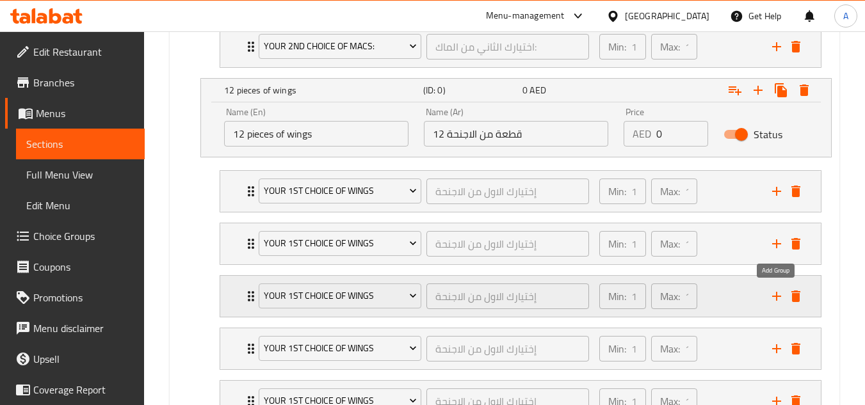
click at [781, 297] on icon "add" at bounding box center [776, 296] width 15 height 15
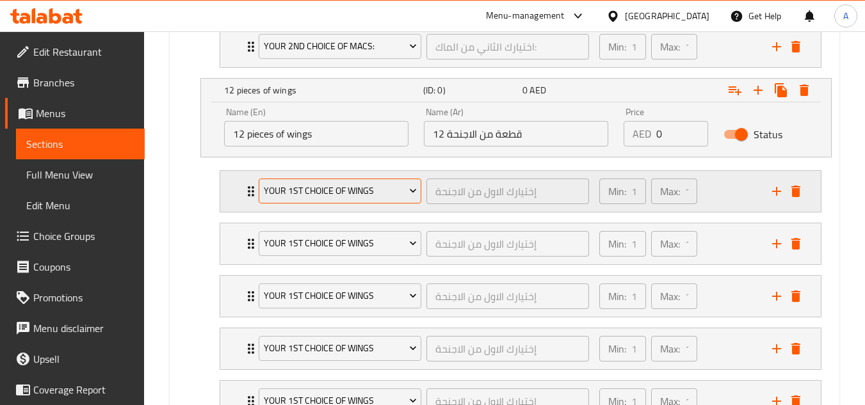
click at [368, 189] on span "Your 1st Choice of wings" at bounding box center [340, 191] width 153 height 16
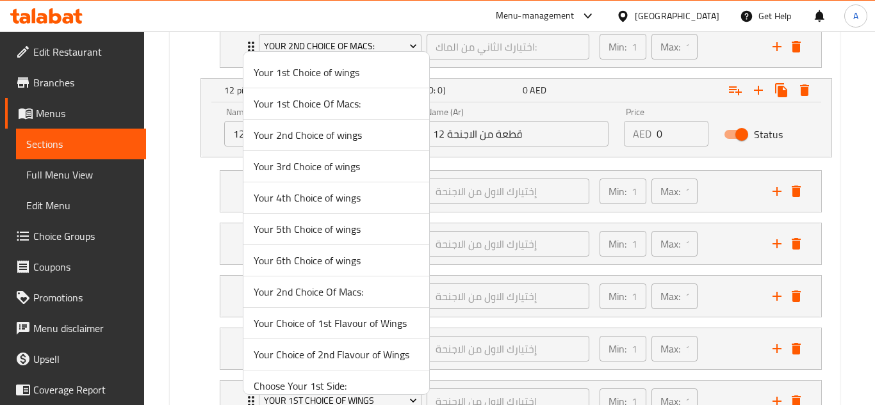
click at [350, 76] on span "Your 1st Choice of wings" at bounding box center [336, 72] width 165 height 15
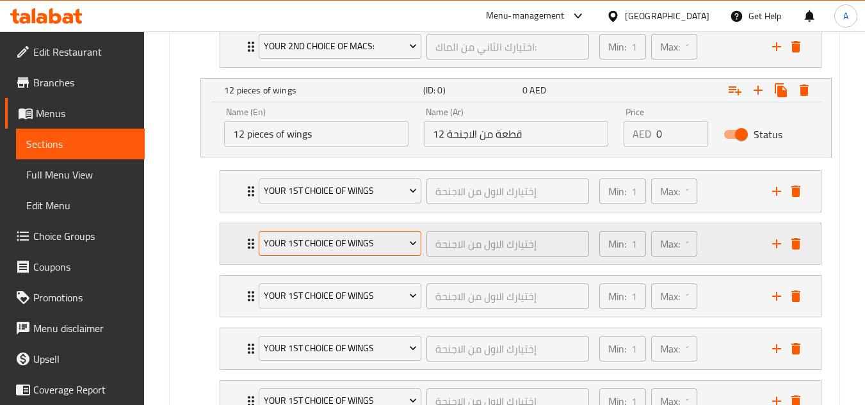
click at [387, 241] on span "Your 1st Choice of wings" at bounding box center [340, 244] width 153 height 16
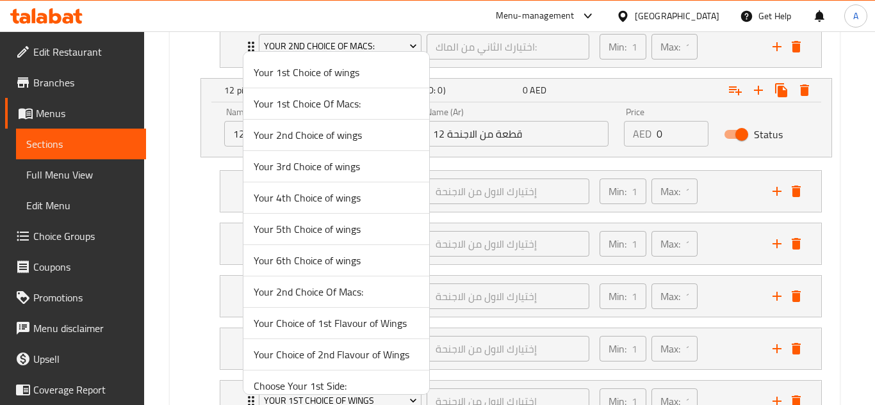
click at [347, 138] on span "Your 2nd Choice of wings" at bounding box center [336, 134] width 165 height 15
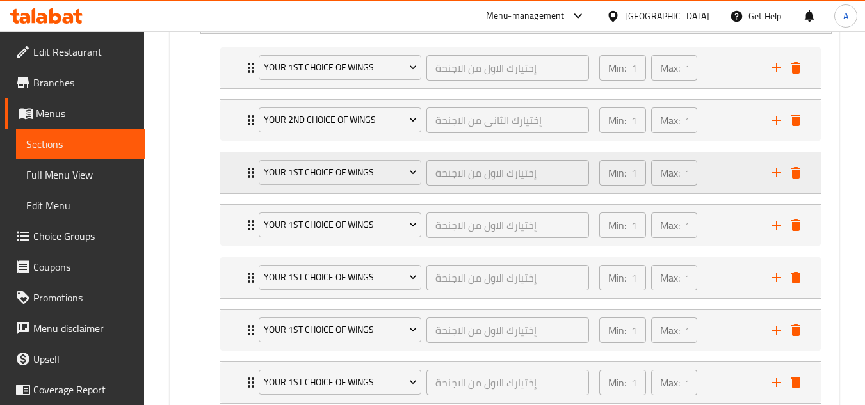
scroll to position [1029, 0]
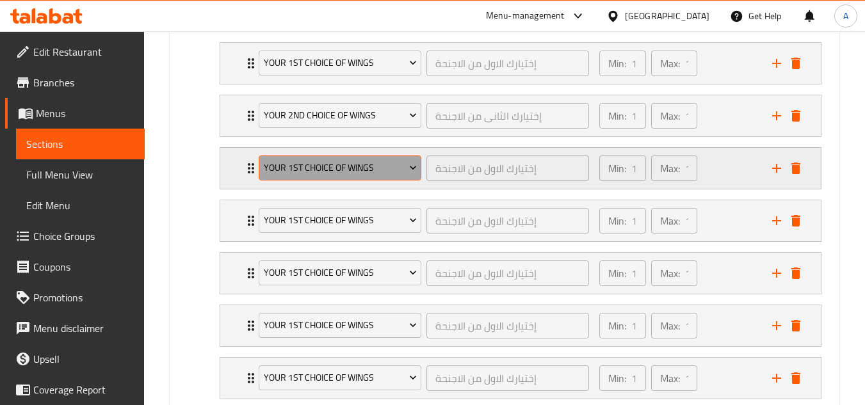
click at [382, 180] on button "Your 1st Choice of wings" at bounding box center [340, 169] width 163 height 26
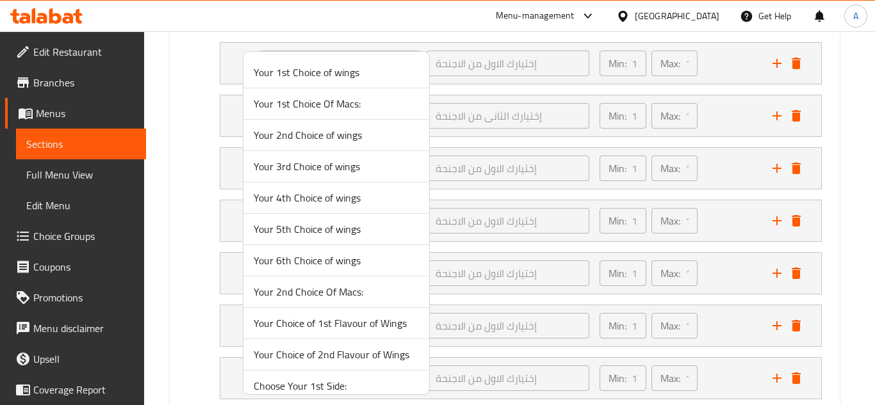
click at [358, 167] on span "Your 3rd Choice of wings" at bounding box center [336, 166] width 165 height 15
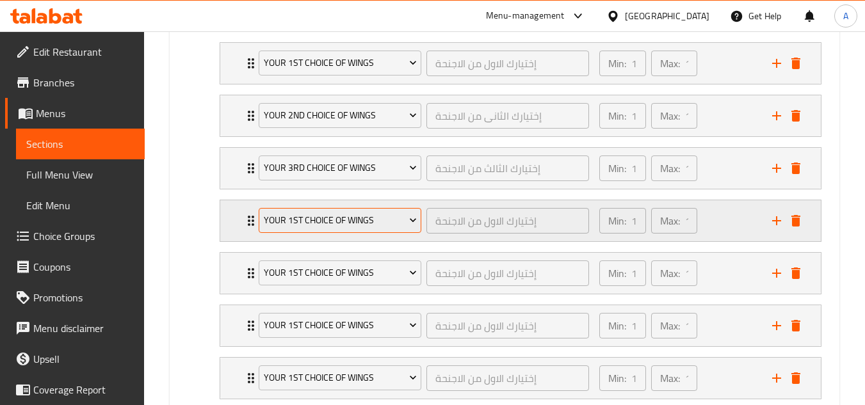
click at [352, 213] on span "Your 1st Choice of wings" at bounding box center [340, 221] width 153 height 16
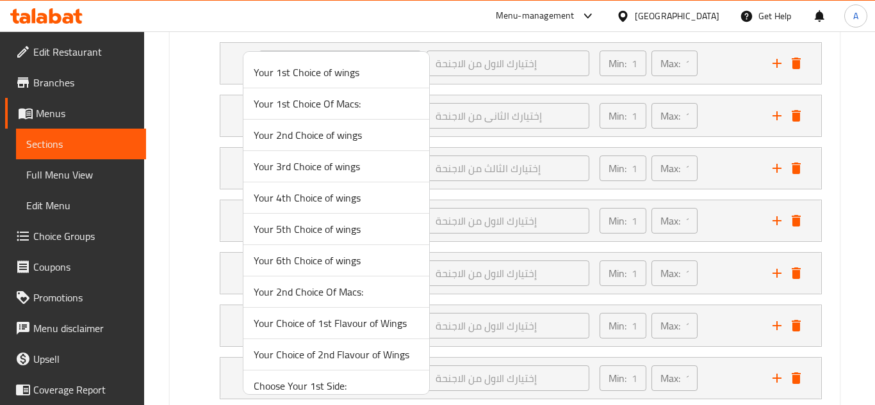
click at [332, 200] on span "Your 4th Choice of wings" at bounding box center [336, 197] width 165 height 15
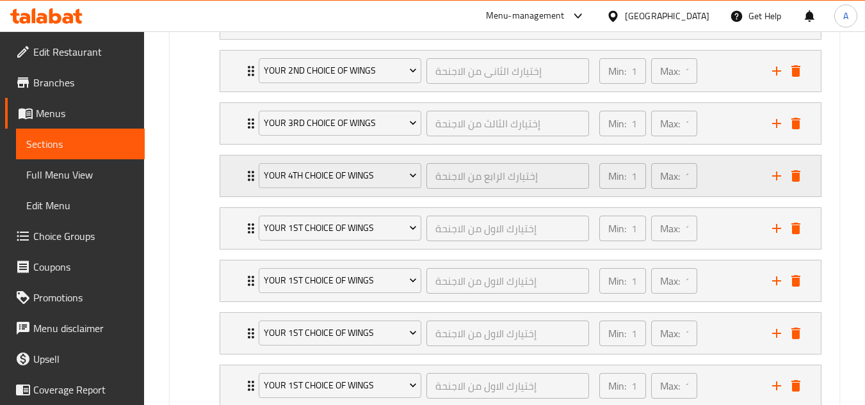
scroll to position [1093, 0]
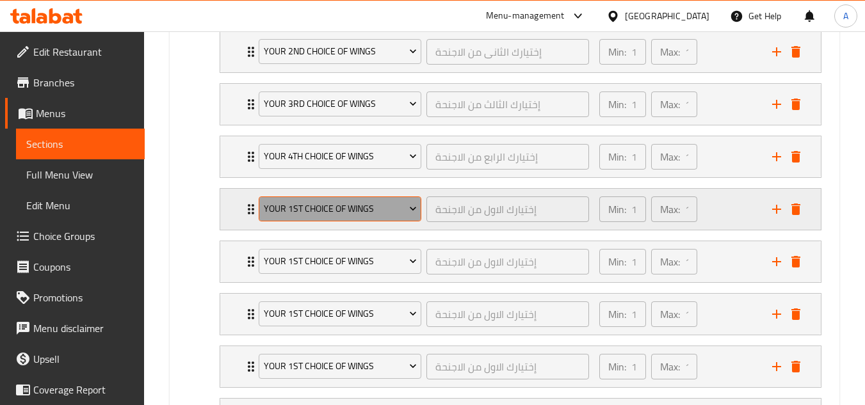
click at [375, 211] on span "Your 1st Choice of wings" at bounding box center [340, 209] width 153 height 16
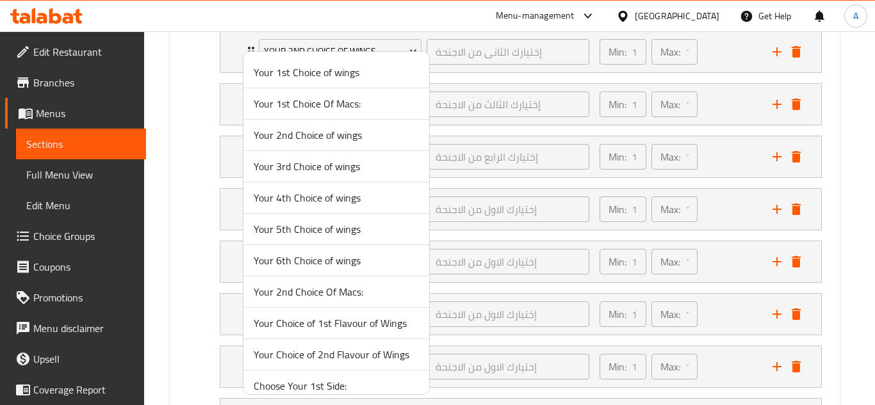
click at [327, 234] on span "Your 5th Choice of wings" at bounding box center [336, 229] width 165 height 15
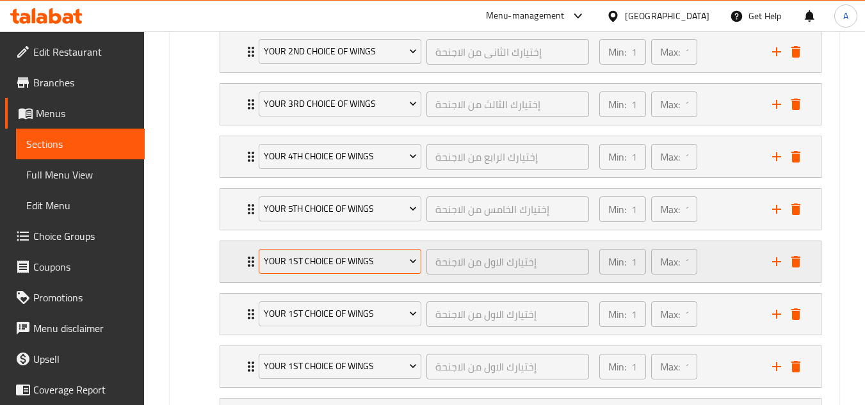
click at [327, 263] on span "Your 1st Choice of wings" at bounding box center [340, 262] width 153 height 16
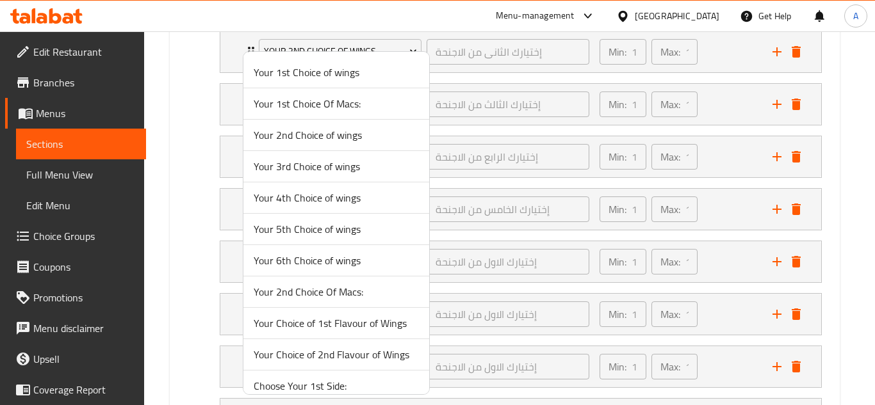
click at [327, 261] on span "Your 6th Choice of wings" at bounding box center [336, 260] width 165 height 15
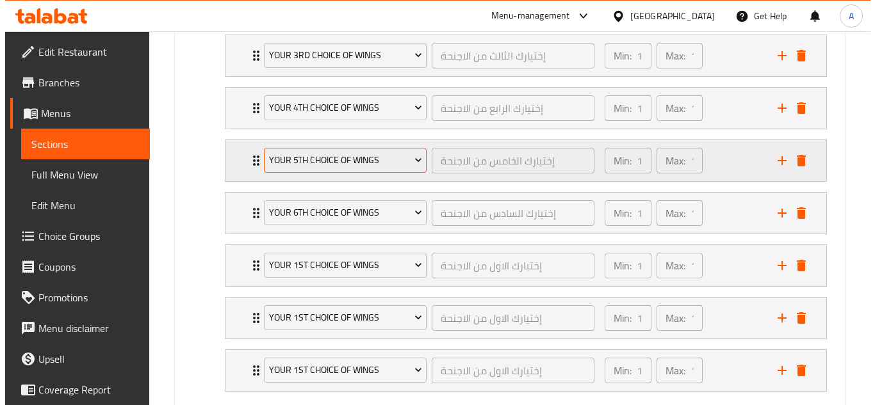
scroll to position [1216, 0]
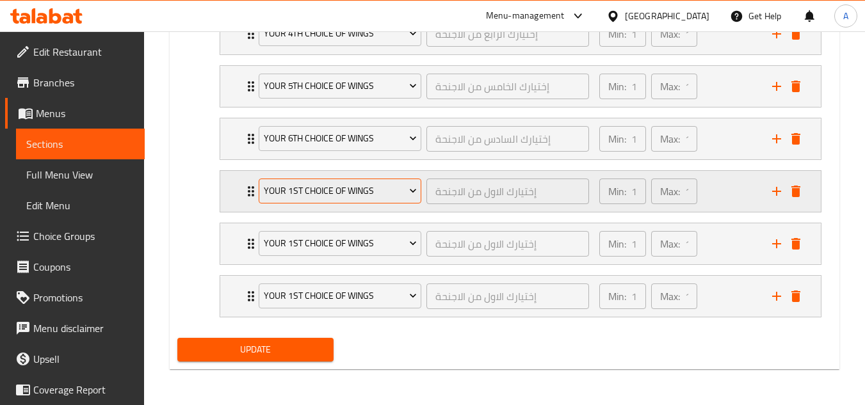
click at [360, 193] on span "Your 1st Choice of wings" at bounding box center [340, 191] width 153 height 16
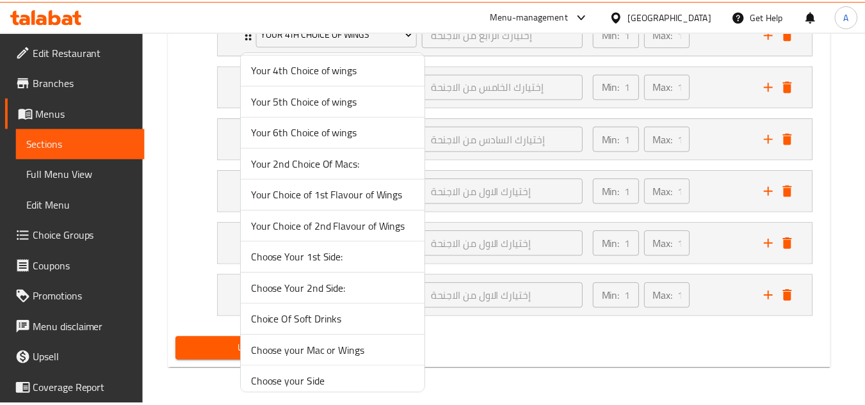
scroll to position [192, 0]
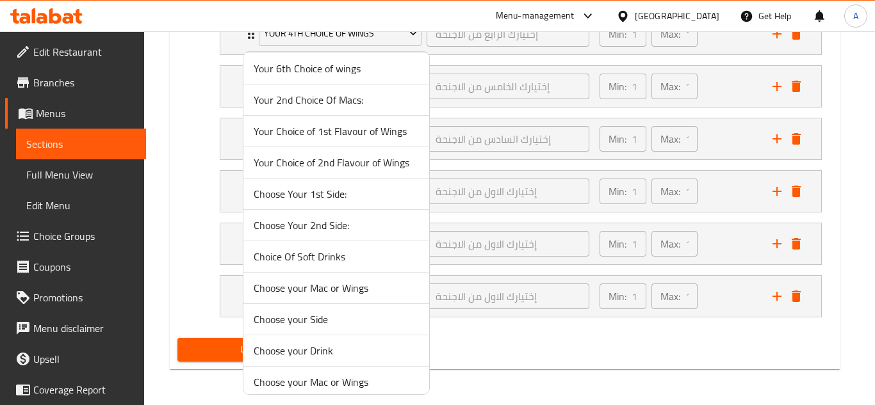
click at [216, 189] on div at bounding box center [437, 202] width 875 height 405
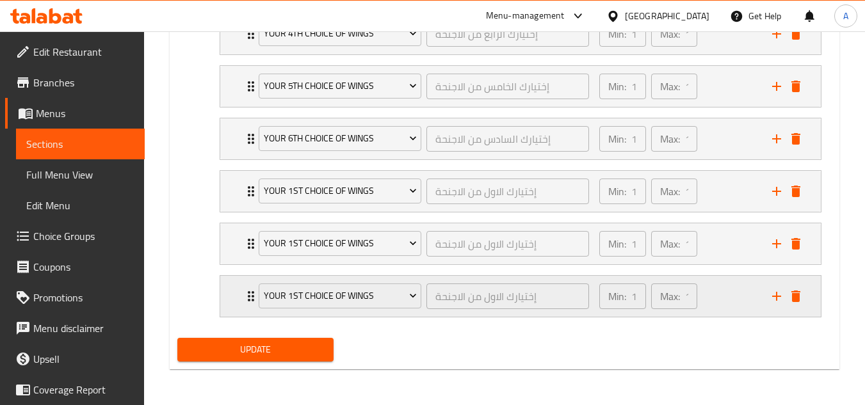
click at [791, 295] on icon "delete" at bounding box center [795, 296] width 15 height 15
click at [799, 293] on icon "delete" at bounding box center [796, 297] width 9 height 12
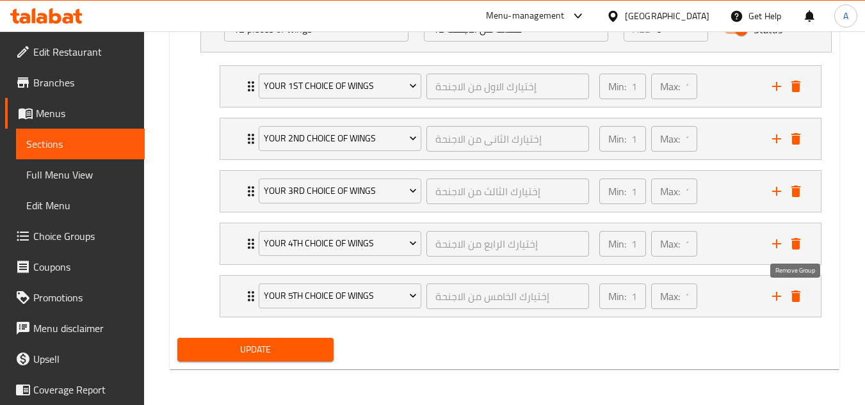
click at [799, 293] on icon "delete" at bounding box center [796, 297] width 9 height 12
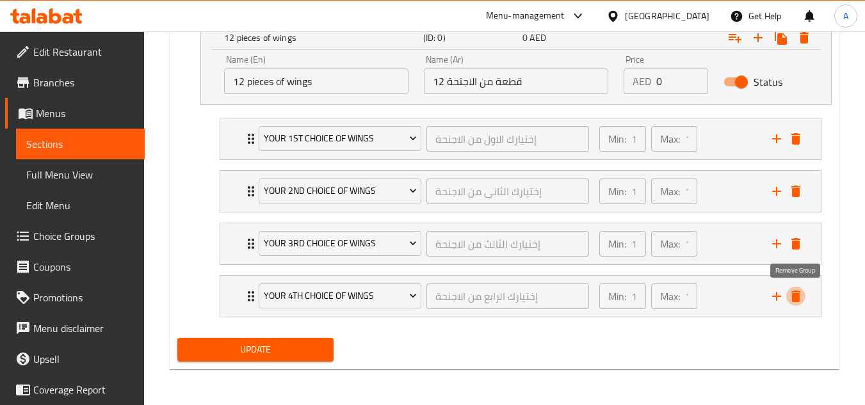
click at [799, 293] on icon "delete" at bounding box center [796, 297] width 9 height 12
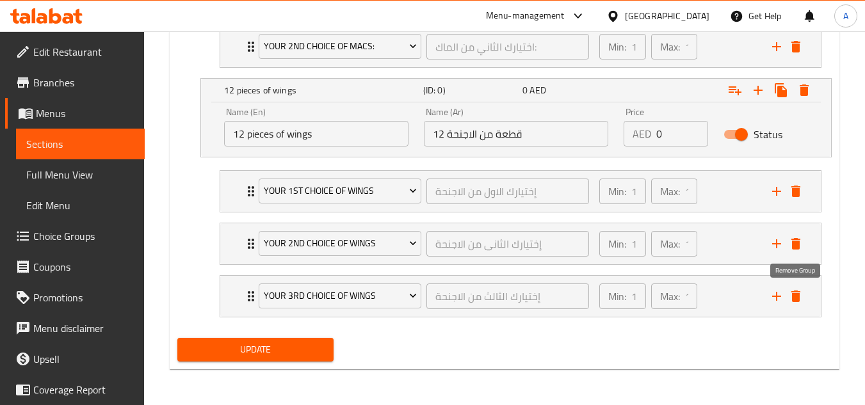
click at [799, 293] on icon "delete" at bounding box center [796, 297] width 9 height 12
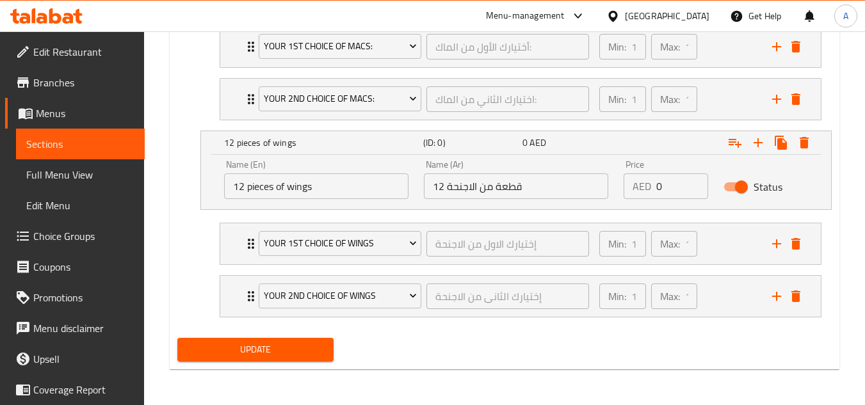
scroll to position [849, 0]
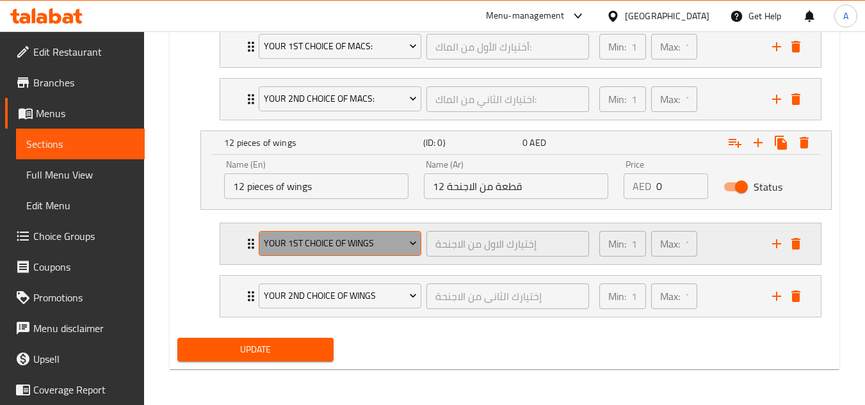
click at [332, 242] on span "Your 1st Choice of wings" at bounding box center [340, 244] width 153 height 16
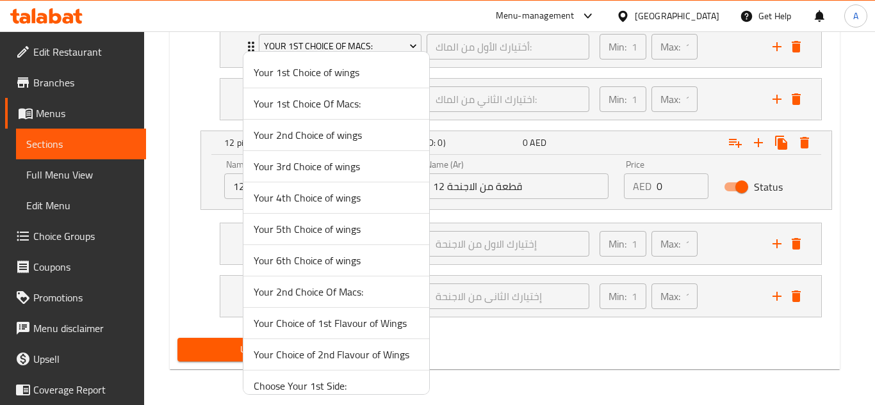
click at [375, 317] on span "Your Choice of 1st Flavour of Wings" at bounding box center [336, 323] width 165 height 15
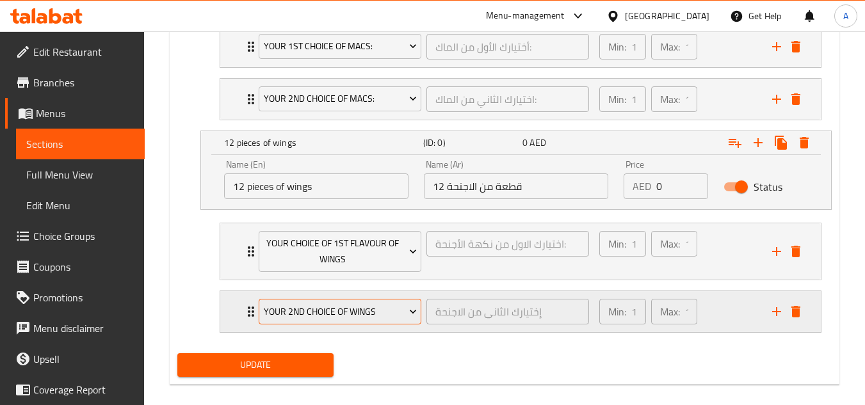
click at [366, 315] on span "Your 2nd Choice of wings" at bounding box center [340, 312] width 153 height 16
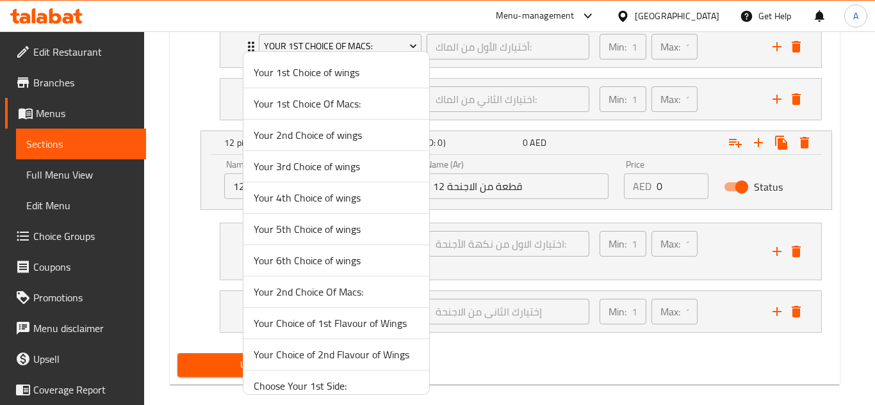
click at [368, 356] on span "Your Choice of 2nd Flavour of Wings" at bounding box center [336, 354] width 165 height 15
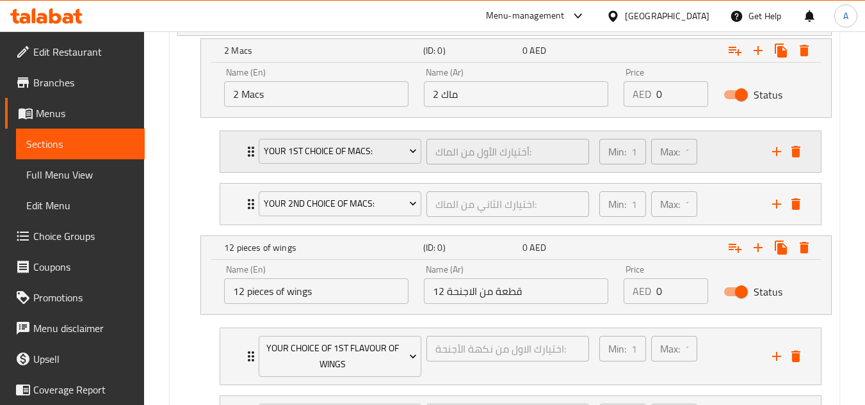
scroll to position [880, 0]
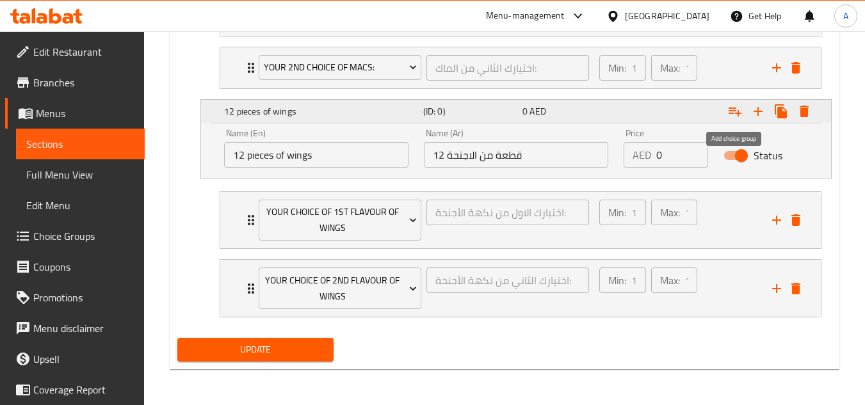
click at [731, 115] on icon "Expand" at bounding box center [735, 111] width 15 height 15
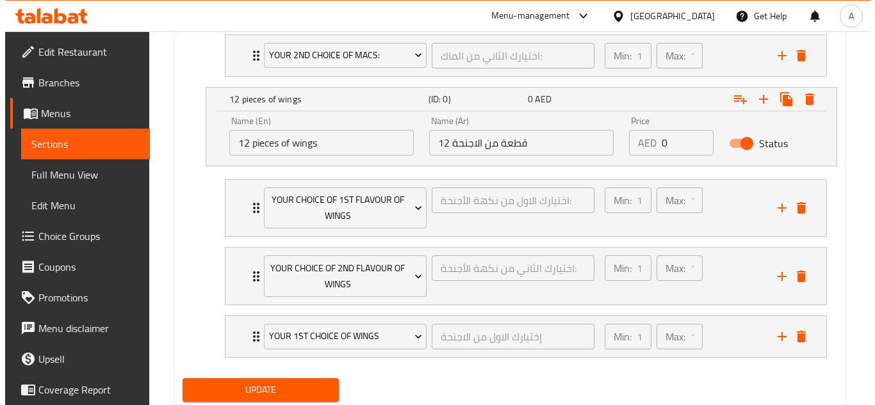
scroll to position [933, 0]
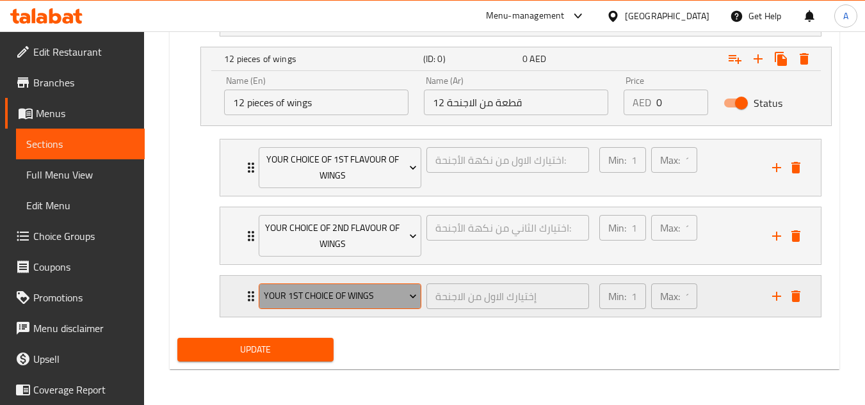
click at [373, 306] on button "Your 1st Choice of wings" at bounding box center [340, 297] width 163 height 26
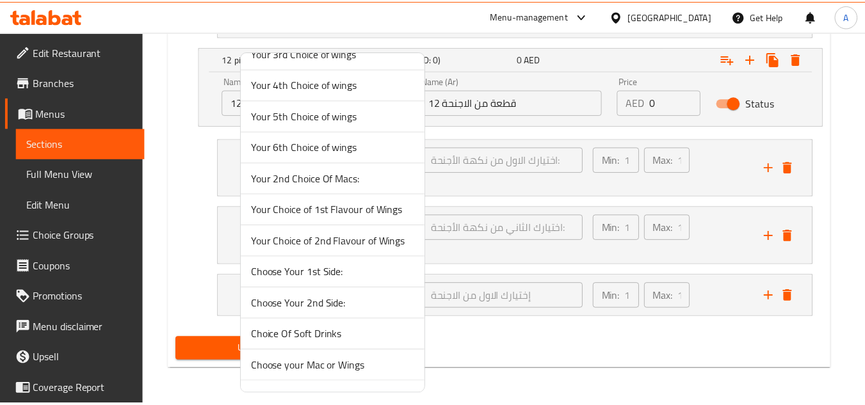
scroll to position [128, 0]
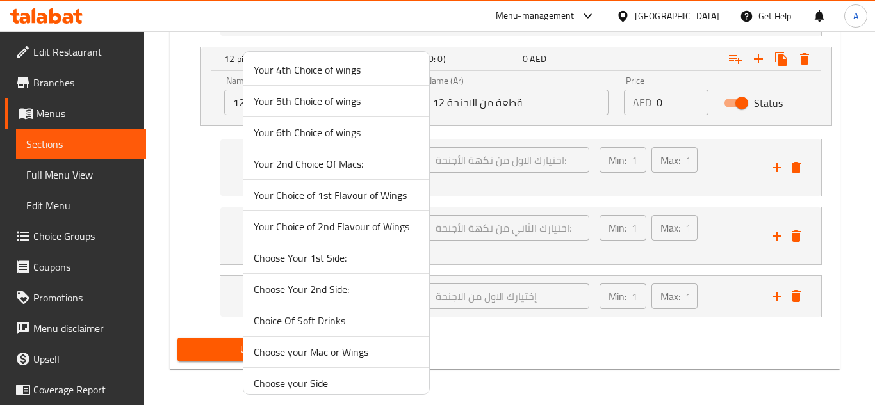
click at [327, 257] on span "Choose Your 1st Side:" at bounding box center [336, 257] width 165 height 15
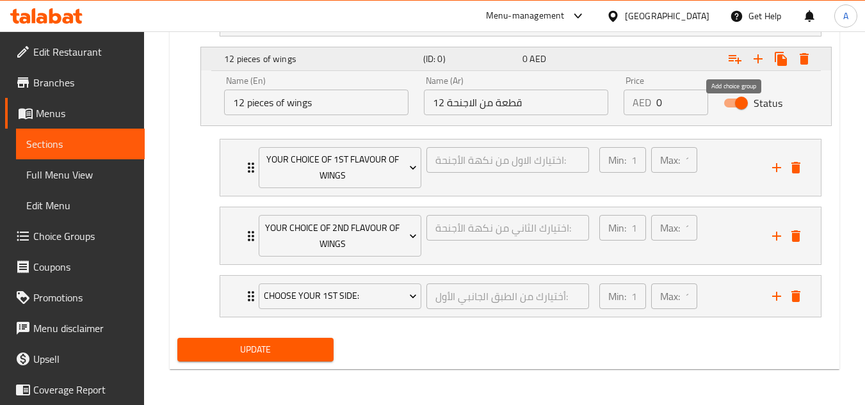
click at [731, 65] on icon "Expand" at bounding box center [735, 58] width 15 height 15
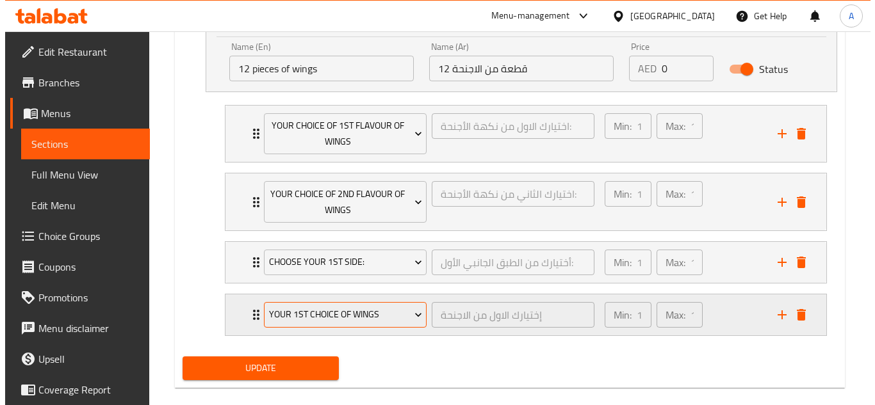
scroll to position [985, 0]
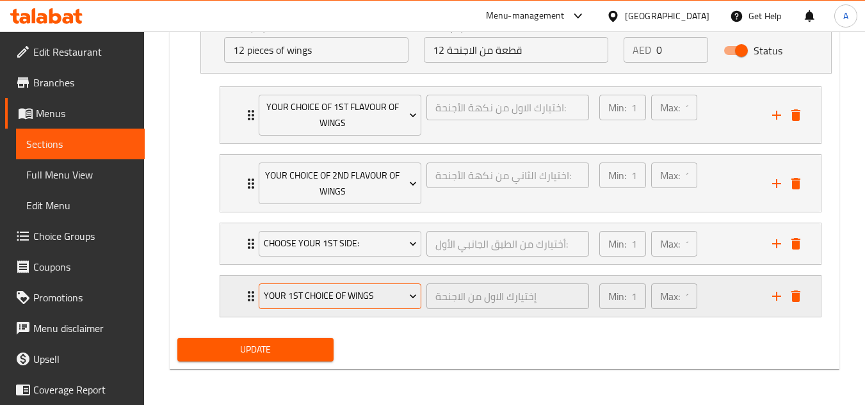
click at [388, 294] on span "Your 1st Choice of wings" at bounding box center [340, 296] width 153 height 16
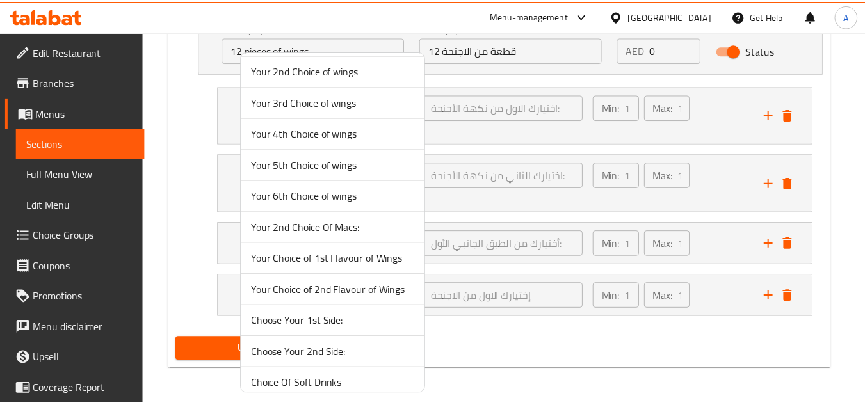
scroll to position [128, 0]
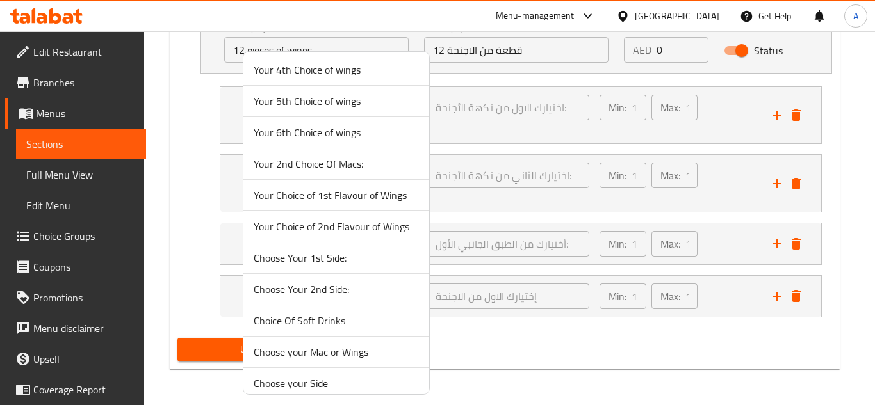
click at [366, 292] on span "Choose Your 2nd Side:" at bounding box center [336, 289] width 165 height 15
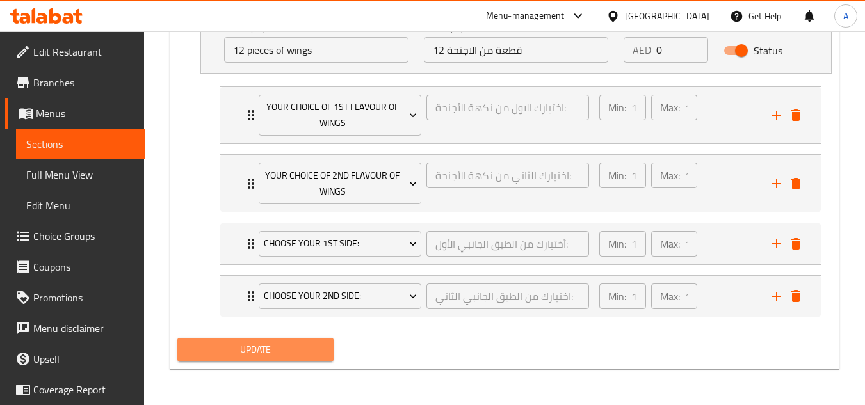
click at [297, 349] on span "Update" at bounding box center [255, 350] width 135 height 16
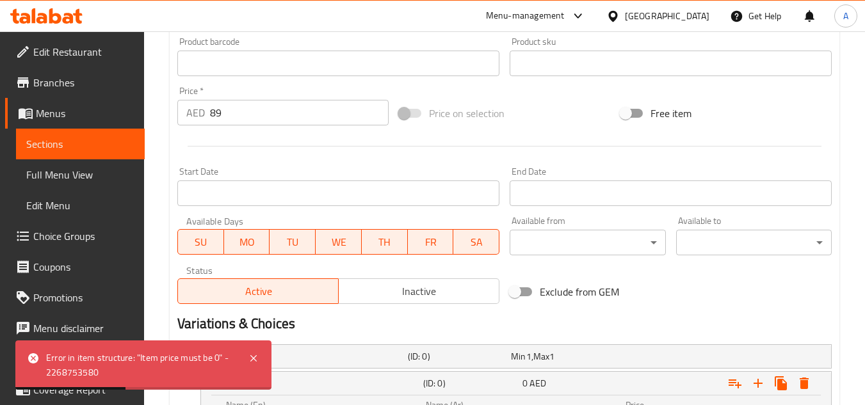
scroll to position [409, 0]
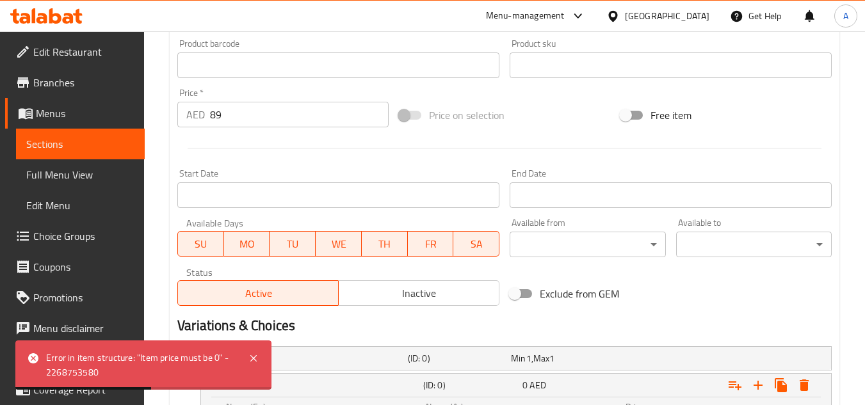
drag, startPoint x: 230, startPoint y: 116, endPoint x: 172, endPoint y: 117, distance: 58.3
click at [172, 117] on div "Update Duo Meal Add item image Image Size: 1200 x 800 px / Image formats: jpg, …" at bounding box center [505, 331] width 670 height 1230
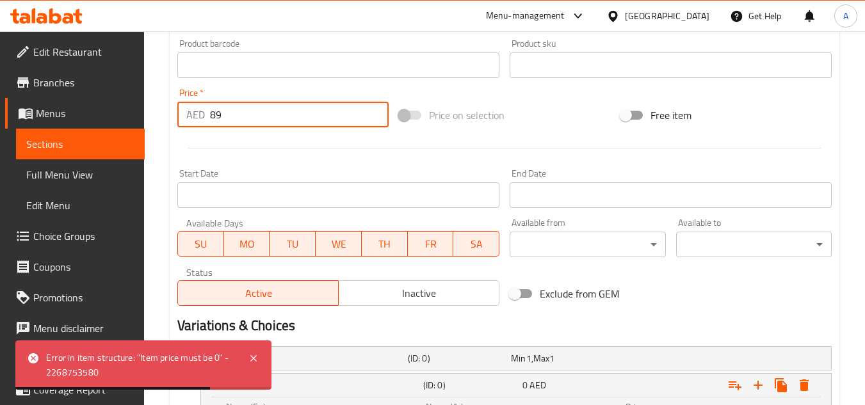
click at [247, 116] on input "89" at bounding box center [299, 115] width 179 height 26
drag, startPoint x: 252, startPoint y: 116, endPoint x: 199, endPoint y: 118, distance: 52.6
click at [200, 117] on div "AED 89 Price *" at bounding box center [282, 115] width 211 height 26
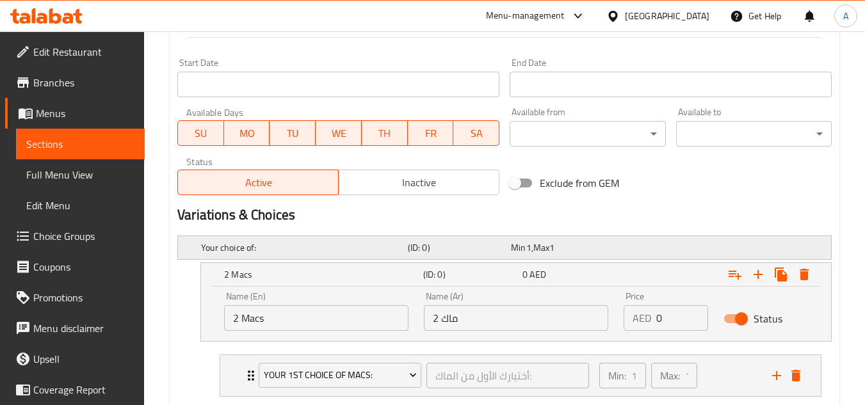
scroll to position [537, 0]
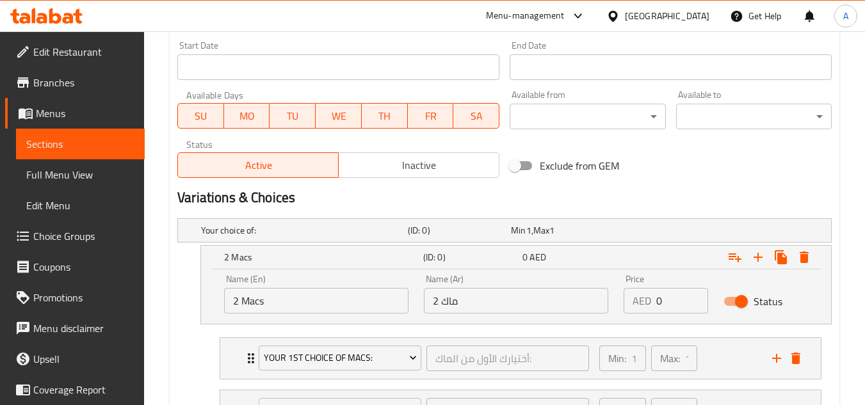
type input "0"
drag, startPoint x: 665, startPoint y: 296, endPoint x: 562, endPoint y: 283, distance: 103.3
click at [581, 287] on div "Name (En) 2 Macs Name (En) Name (Ar) 2 ماك Name (Ar) Price AED 0 Price Status" at bounding box center [516, 294] width 600 height 54
paste input "89"
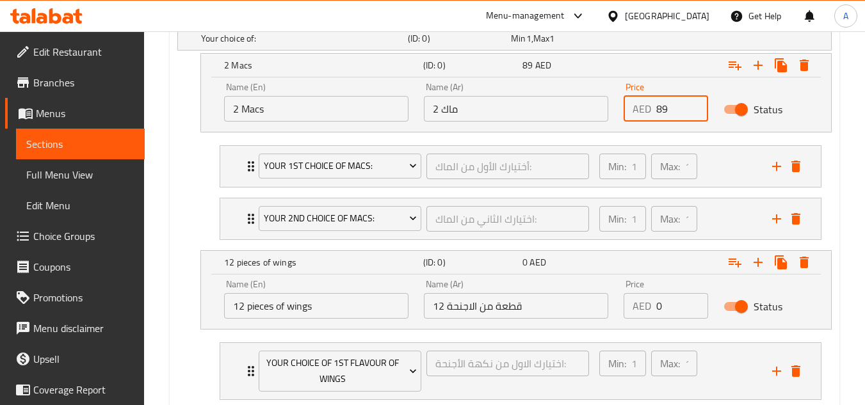
scroll to position [793, 0]
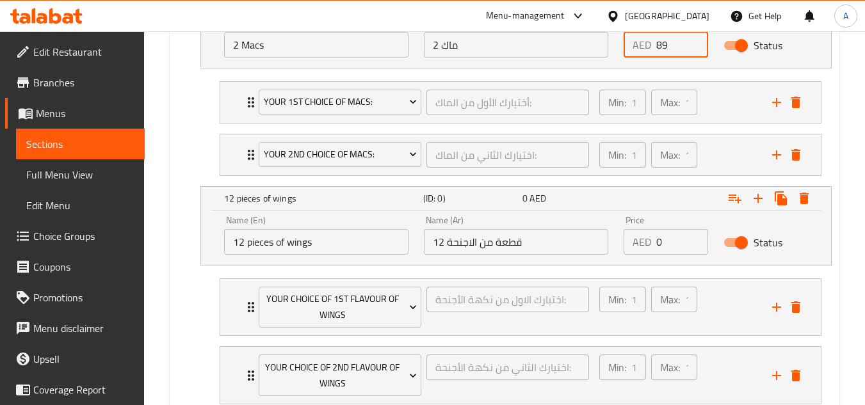
type input "89"
click at [576, 242] on div "Name (En) 12 pieces of wings Name (En) Name (Ar) 12 قطعة من الاجنحة Name (Ar) P…" at bounding box center [516, 235] width 600 height 54
paste input "89"
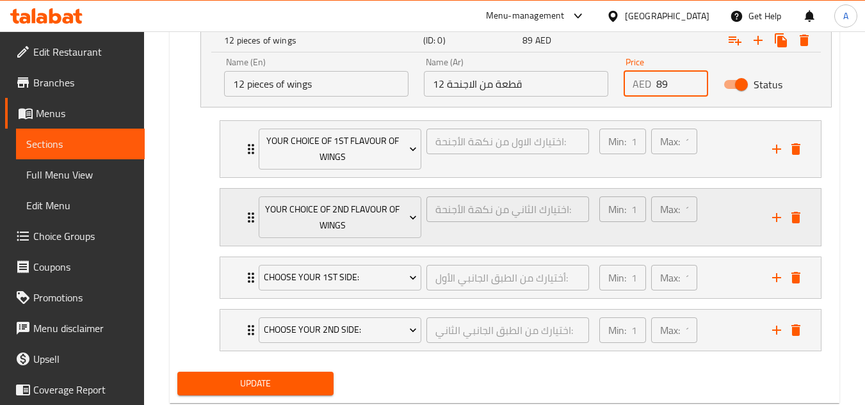
scroll to position [985, 0]
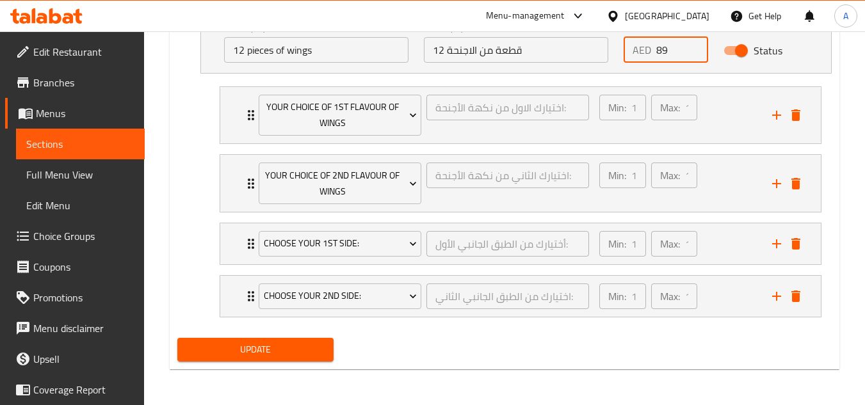
type input "89"
click at [309, 354] on span "Update" at bounding box center [255, 350] width 135 height 16
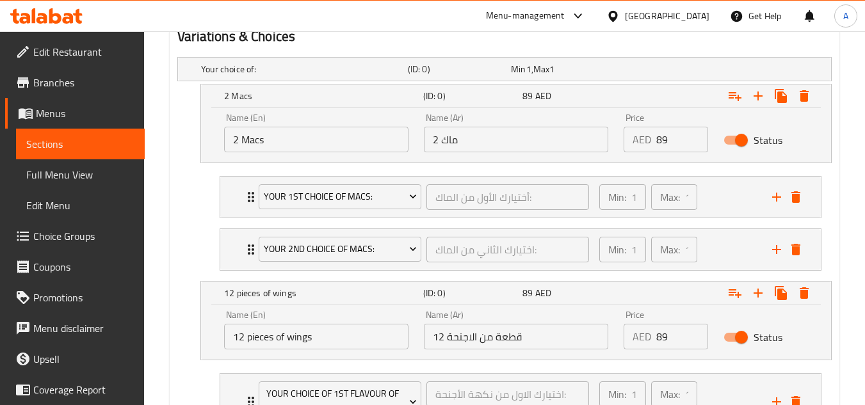
scroll to position [665, 0]
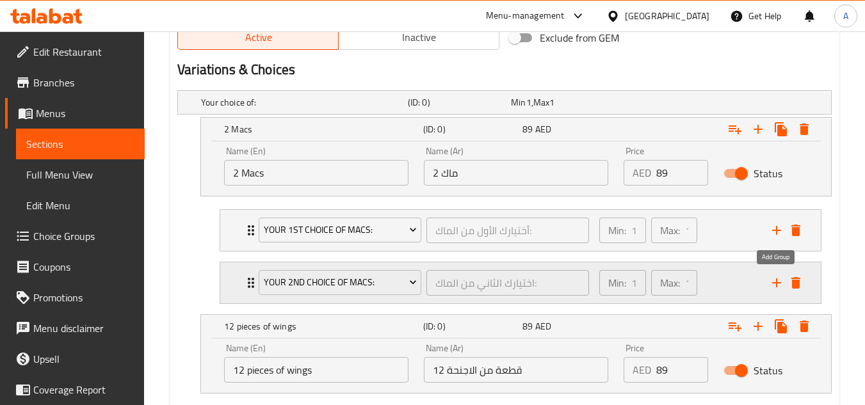
click at [781, 288] on icon "add" at bounding box center [776, 282] width 15 height 15
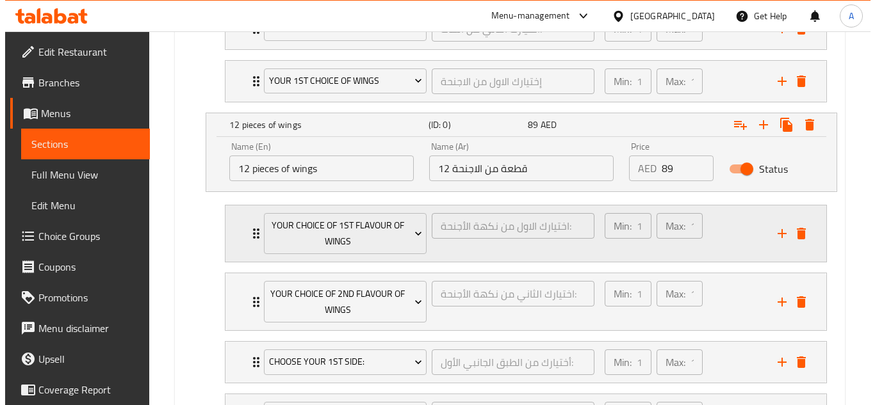
scroll to position [921, 0]
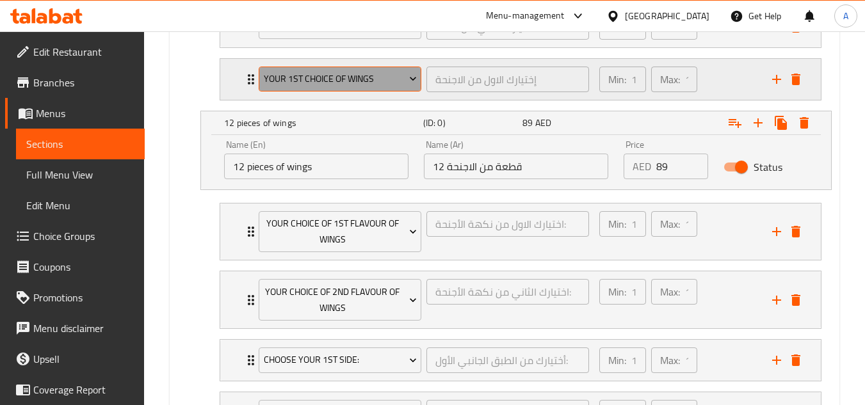
click at [341, 87] on button "Your 1st Choice of wings" at bounding box center [340, 80] width 163 height 26
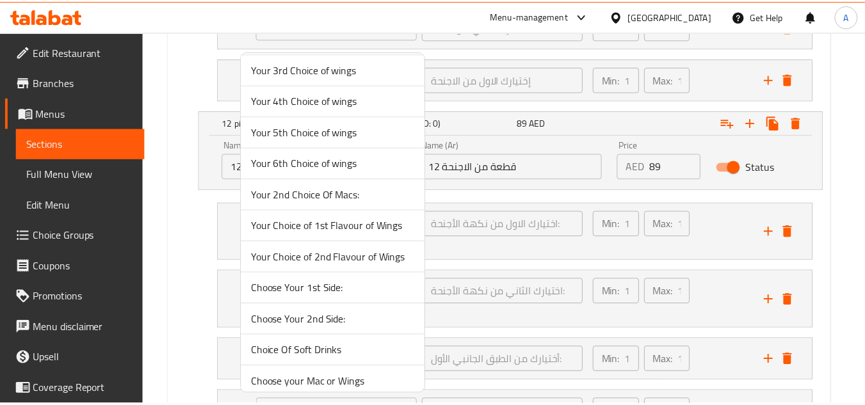
scroll to position [128, 0]
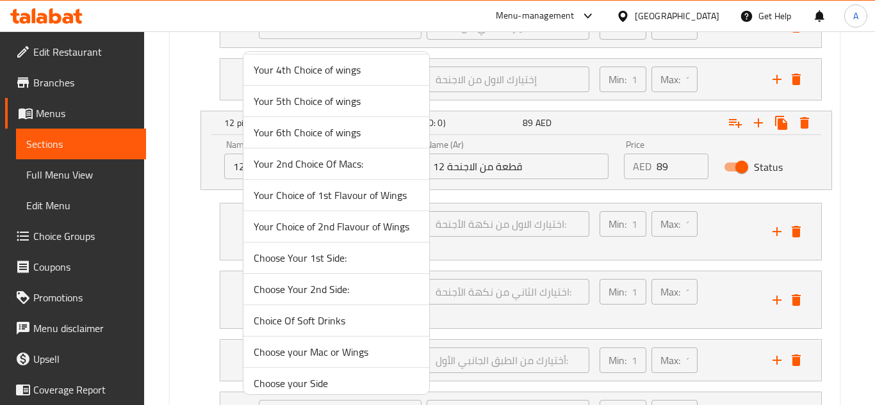
click at [338, 265] on span "Choose Your 1st Side:" at bounding box center [336, 257] width 165 height 15
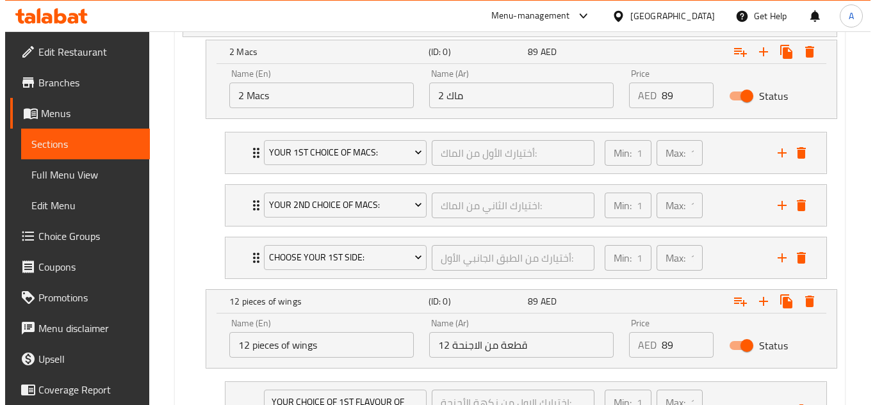
scroll to position [729, 0]
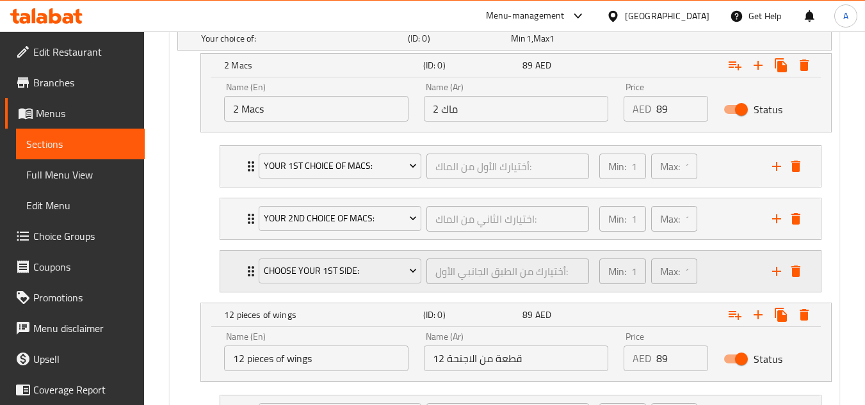
click at [776, 277] on icon "add" at bounding box center [776, 271] width 15 height 15
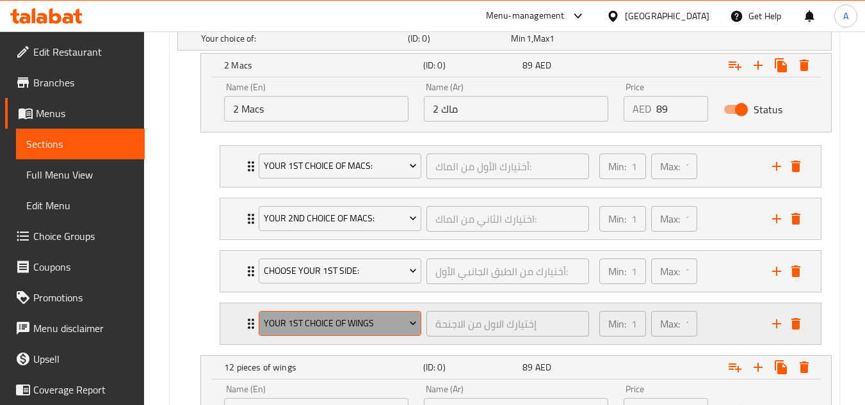
click at [382, 331] on span "Your 1st Choice of wings" at bounding box center [340, 324] width 153 height 16
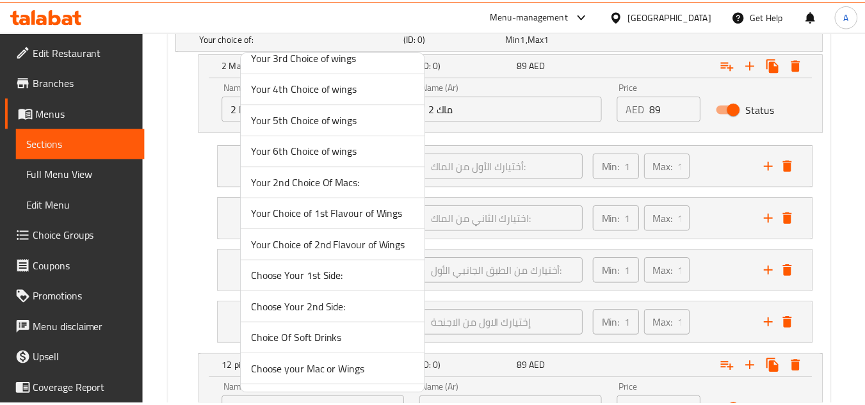
scroll to position [192, 0]
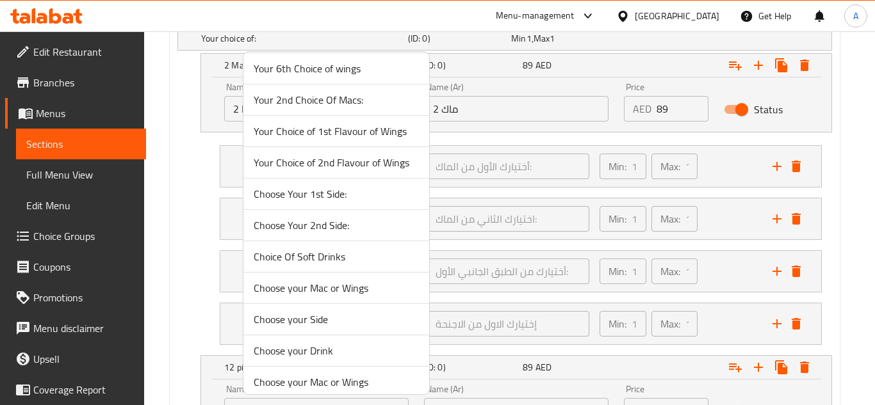
click at [341, 227] on span "Choose Your 2nd Side:" at bounding box center [336, 225] width 165 height 15
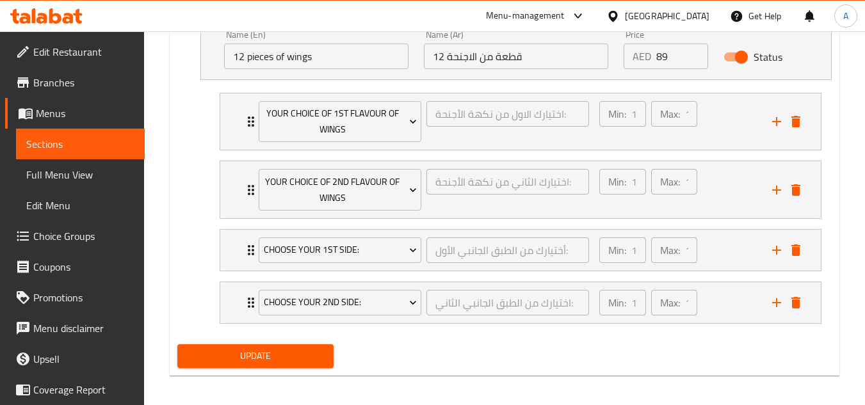
scroll to position [1090, 0]
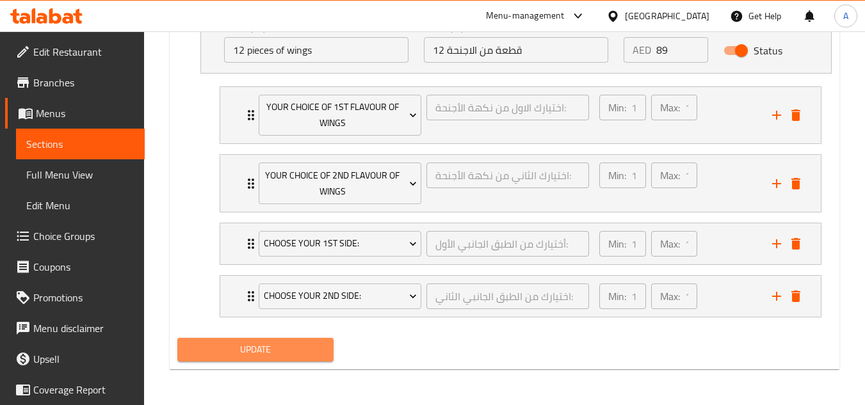
click at [254, 353] on span "Update" at bounding box center [255, 350] width 135 height 16
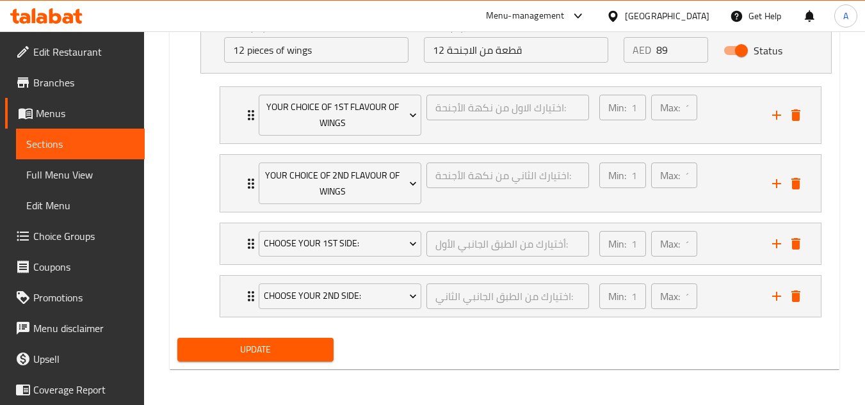
click at [304, 342] on span "Update" at bounding box center [255, 350] width 135 height 16
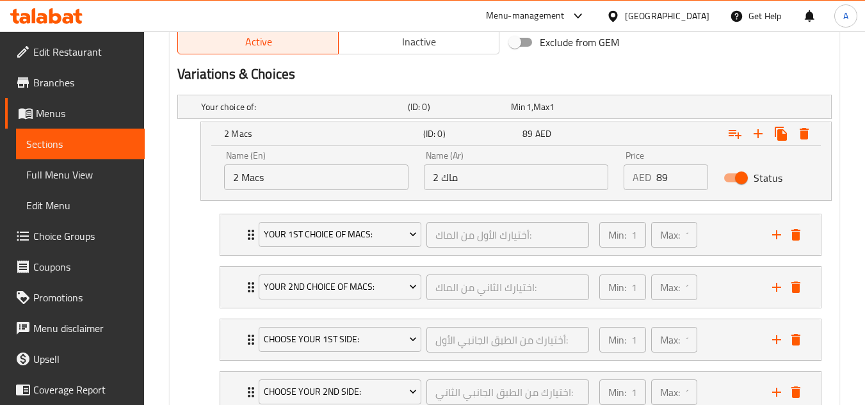
scroll to position [642, 0]
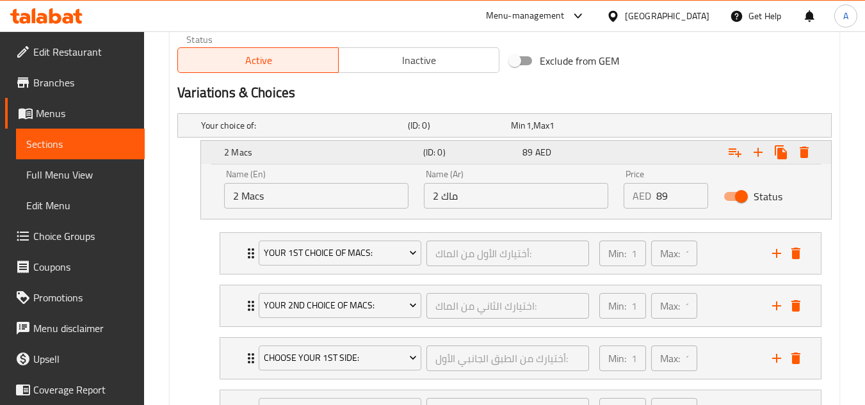
click at [274, 152] on h5 "2 Macs" at bounding box center [321, 152] width 194 height 13
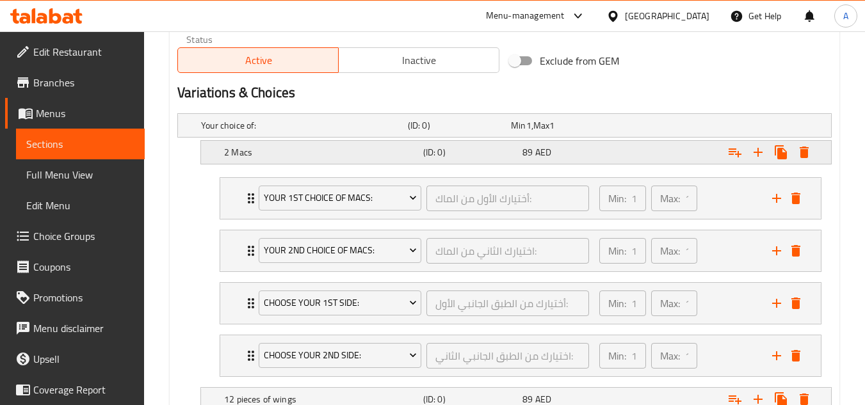
click at [275, 132] on h5 "2 Macs" at bounding box center [302, 125] width 202 height 13
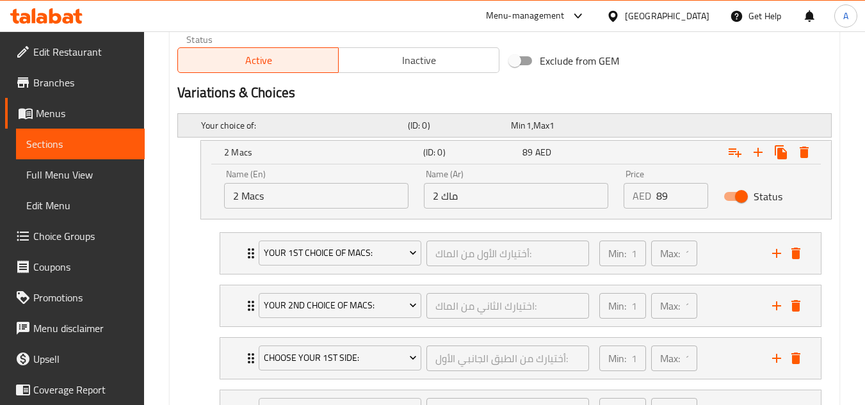
click at [442, 125] on h5 "(ID: 0)" at bounding box center [457, 125] width 98 height 13
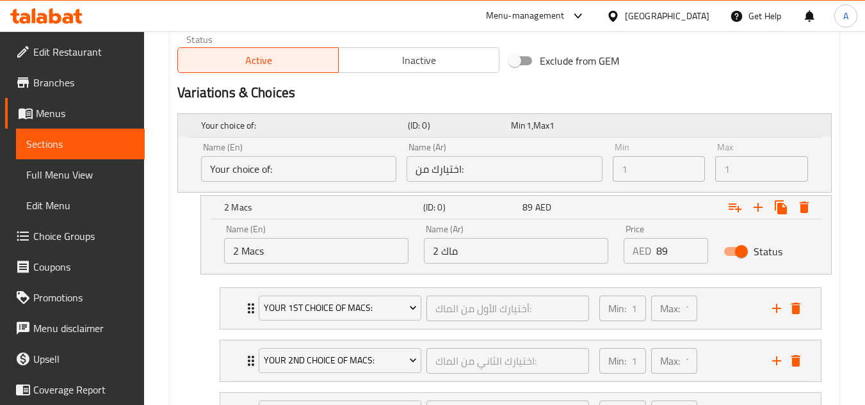
click at [442, 125] on h5 "(ID: 0)" at bounding box center [457, 125] width 98 height 13
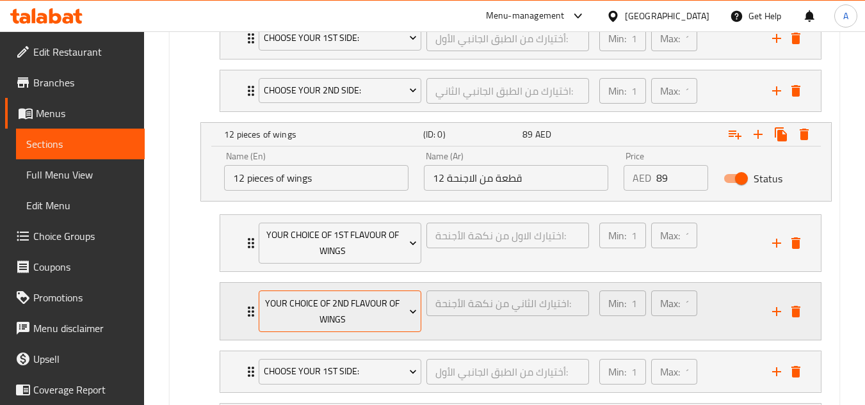
scroll to position [1090, 0]
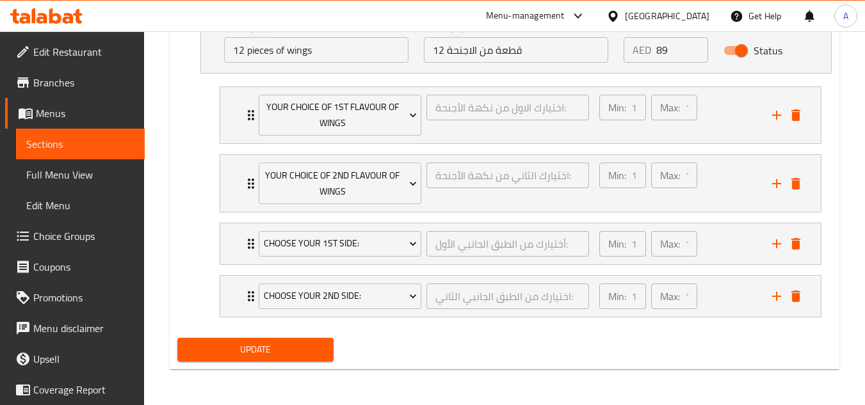
click at [229, 345] on span "Update" at bounding box center [255, 350] width 135 height 16
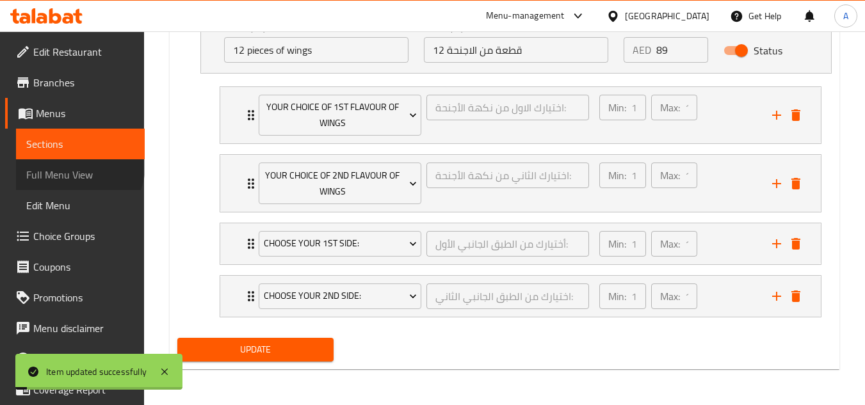
click at [78, 167] on span "Full Menu View" at bounding box center [80, 174] width 108 height 15
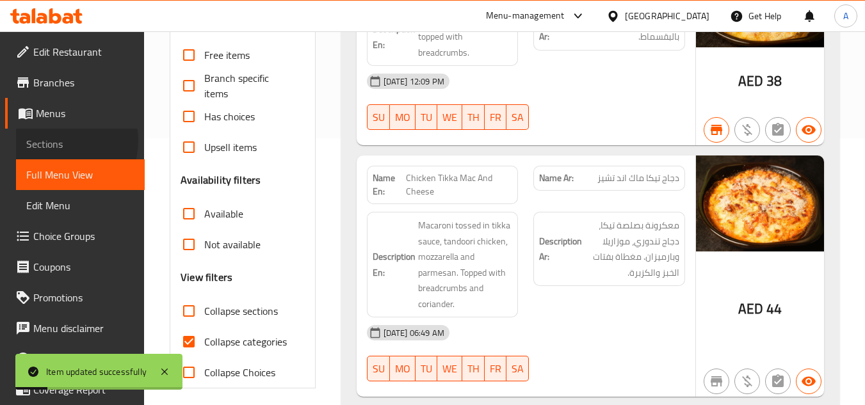
click at [62, 141] on span "Sections" at bounding box center [80, 143] width 108 height 15
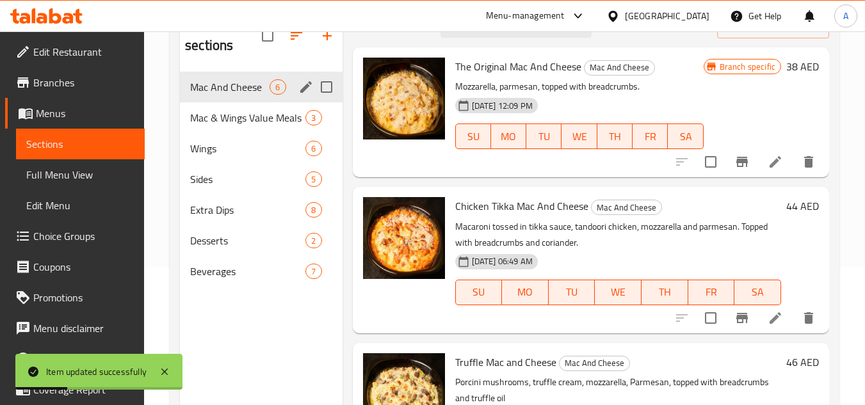
scroll to position [115, 0]
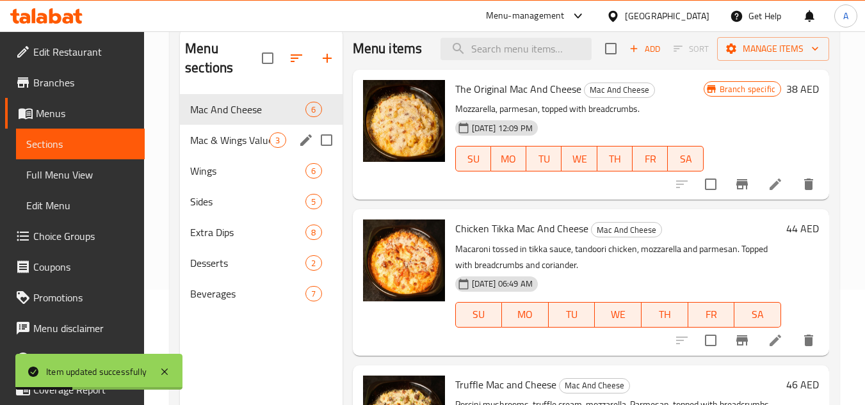
click at [243, 142] on span "Mac & Wings Value Meals" at bounding box center [229, 140] width 79 height 15
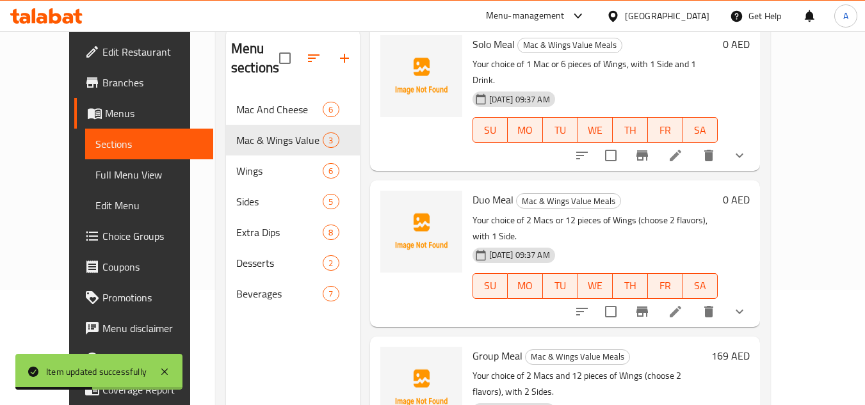
click at [755, 297] on button "show more" at bounding box center [739, 312] width 31 height 31
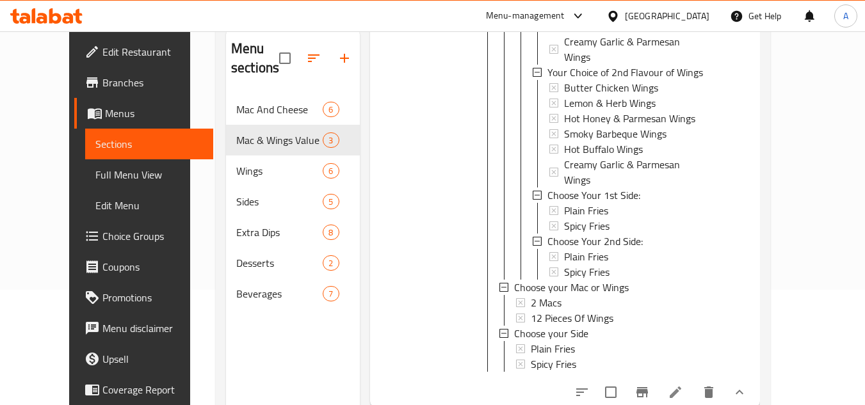
scroll to position [833, 0]
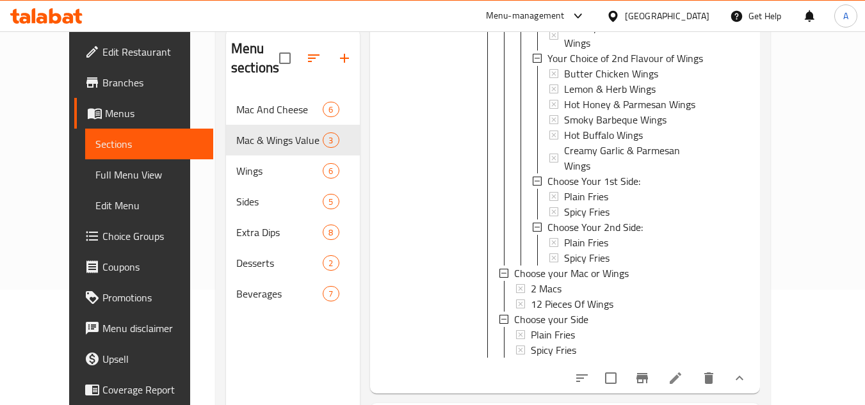
click at [683, 371] on icon at bounding box center [675, 378] width 15 height 15
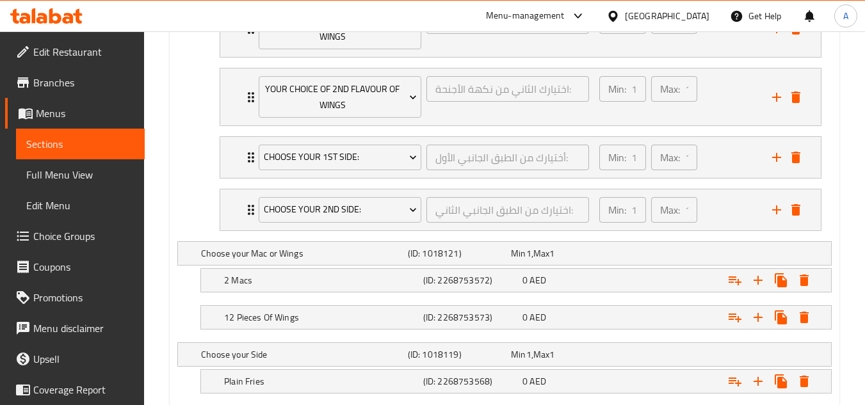
scroll to position [1089, 0]
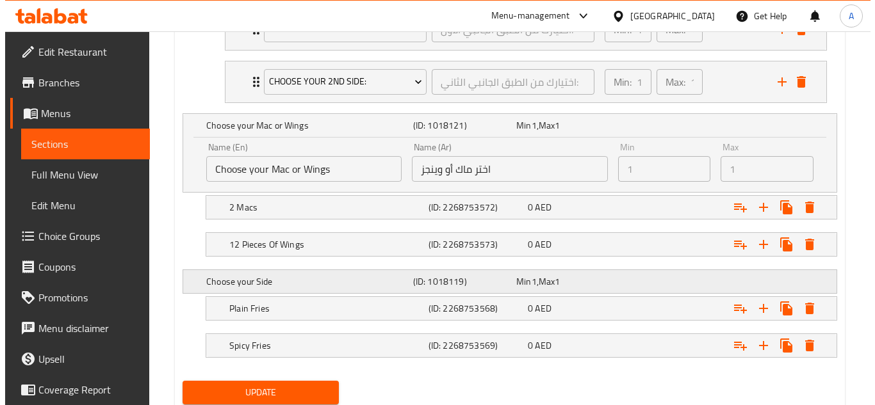
scroll to position [1217, 0]
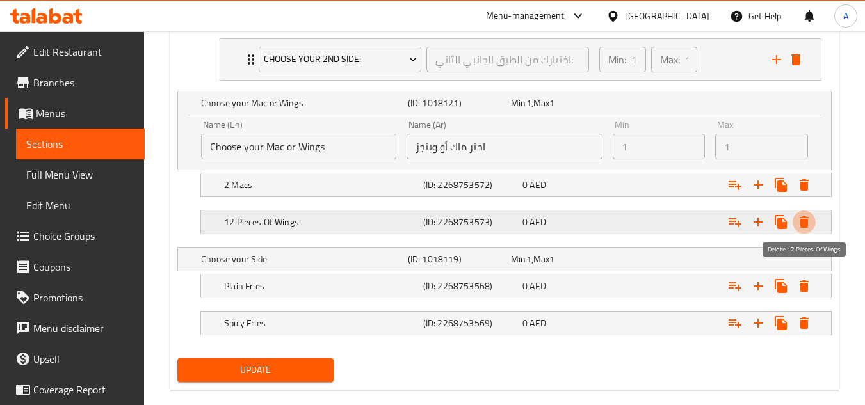
click at [806, 220] on icon "Expand" at bounding box center [804, 222] width 9 height 12
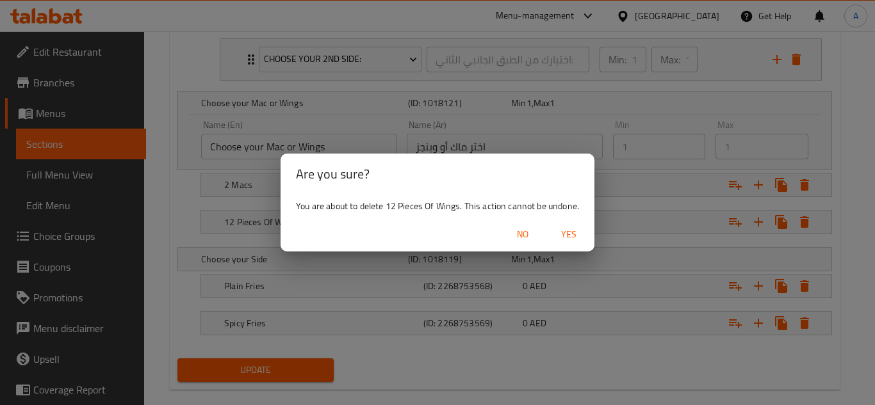
click at [568, 231] on span "Yes" at bounding box center [568, 235] width 31 height 16
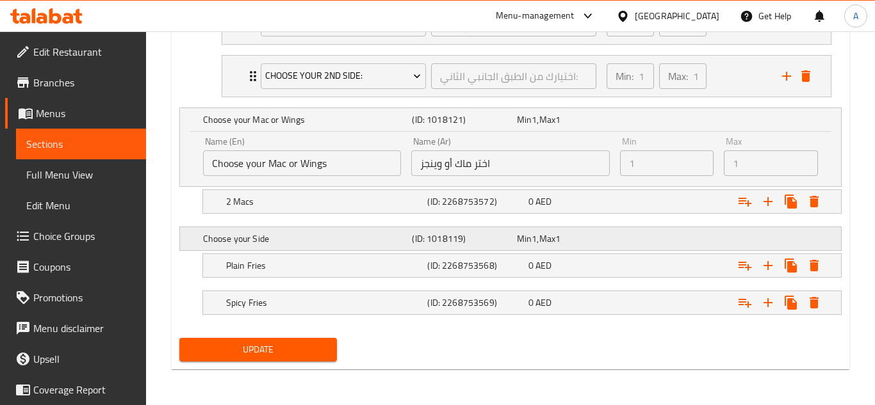
scroll to position [1200, 0]
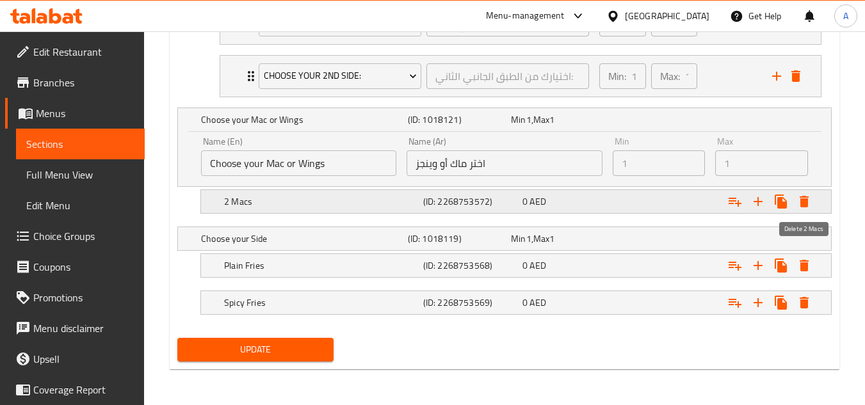
click at [804, 202] on icon "Expand" at bounding box center [804, 202] width 9 height 12
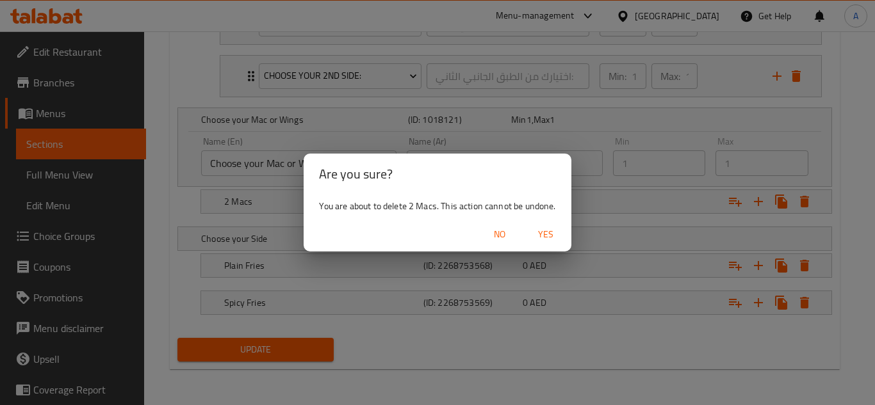
click at [528, 234] on button "Yes" at bounding box center [545, 235] width 41 height 24
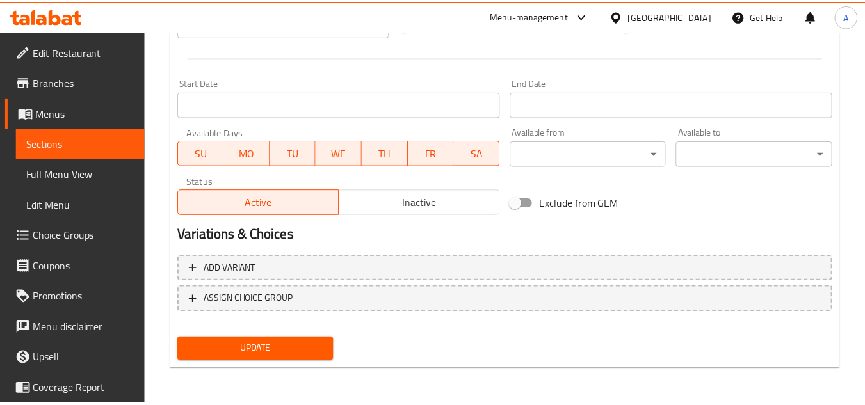
scroll to position [500, 0]
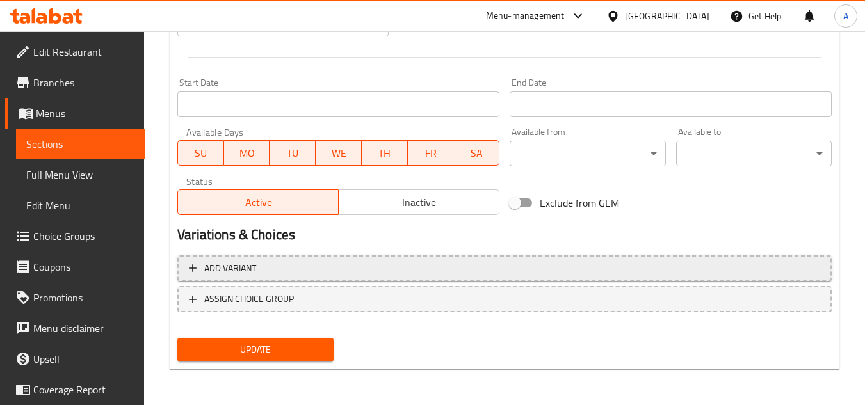
click at [368, 258] on button "Add variant" at bounding box center [504, 269] width 655 height 26
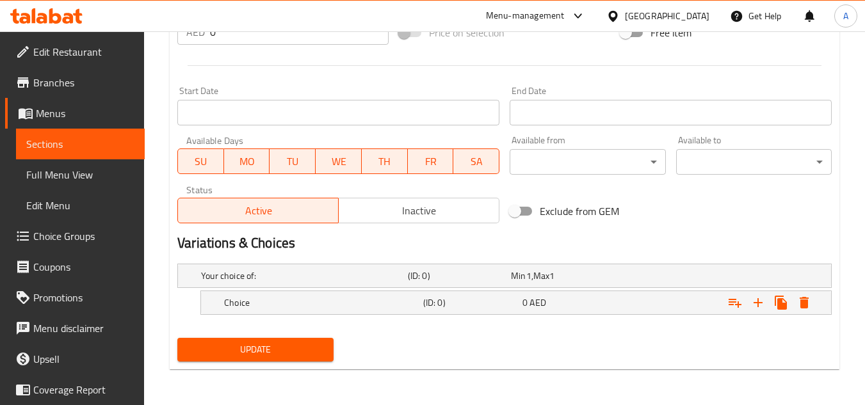
scroll to position [491, 0]
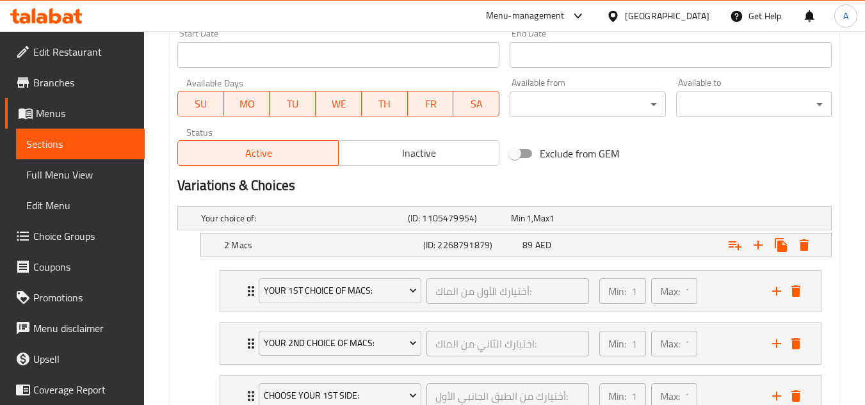
scroll to position [705, 0]
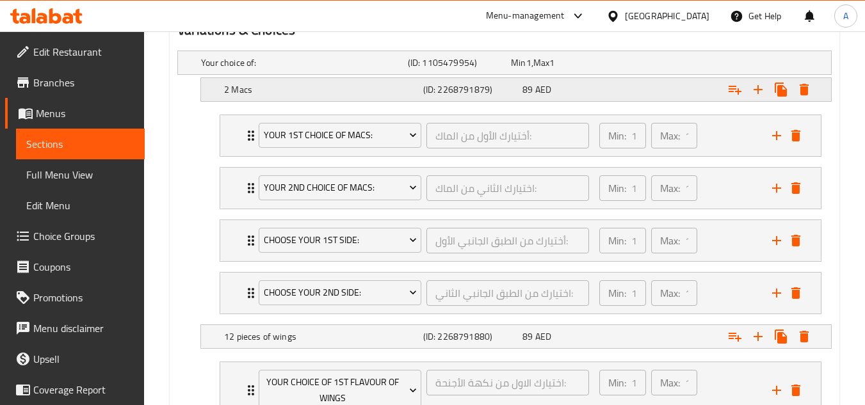
click at [268, 72] on div "2 Macs" at bounding box center [302, 63] width 207 height 18
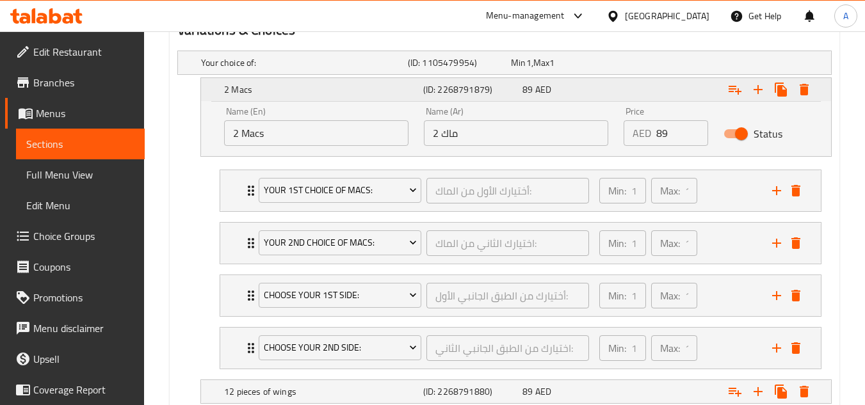
click at [268, 97] on div "2 Macs" at bounding box center [321, 90] width 199 height 18
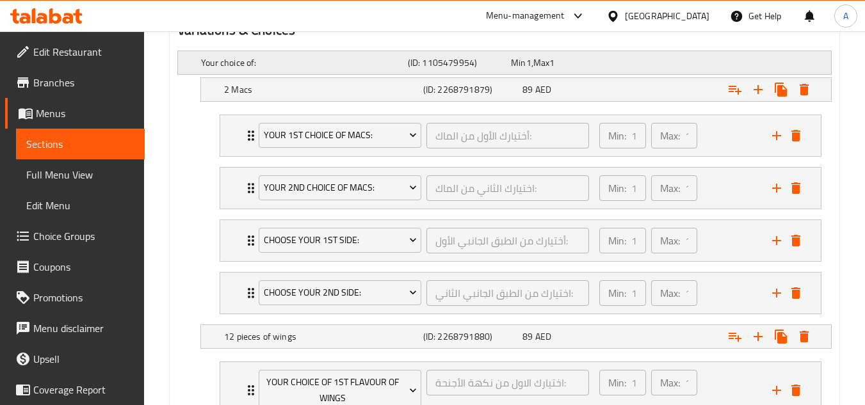
click at [274, 67] on h5 "Your choice of:" at bounding box center [302, 62] width 202 height 13
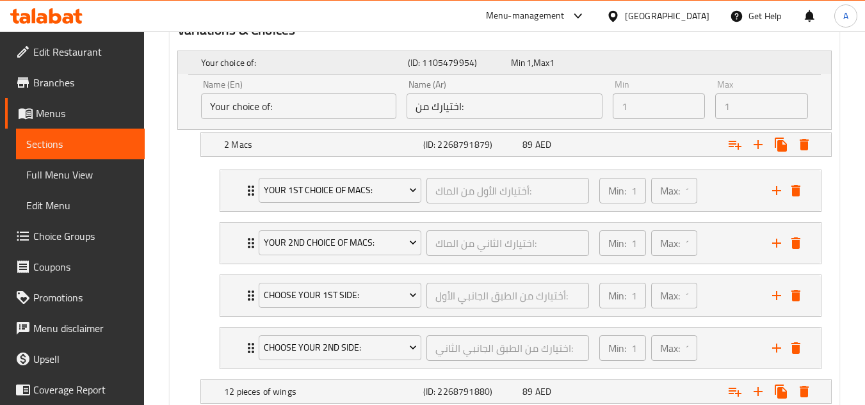
click at [274, 67] on h5 "Your choice of:" at bounding box center [302, 62] width 202 height 13
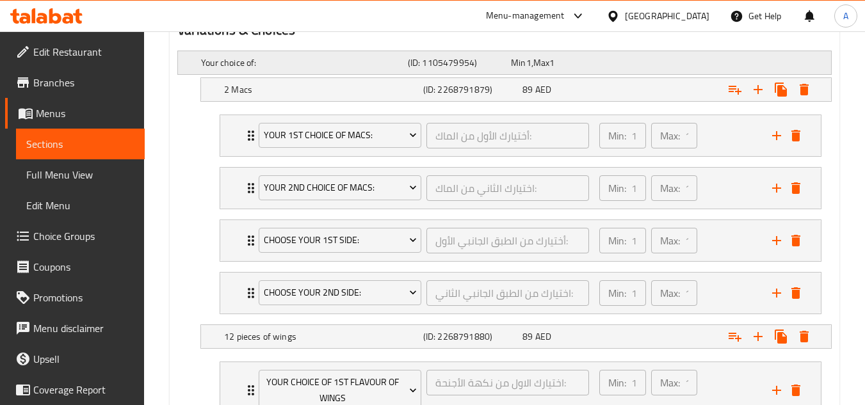
click at [274, 67] on h5 "Your choice of:" at bounding box center [302, 62] width 202 height 13
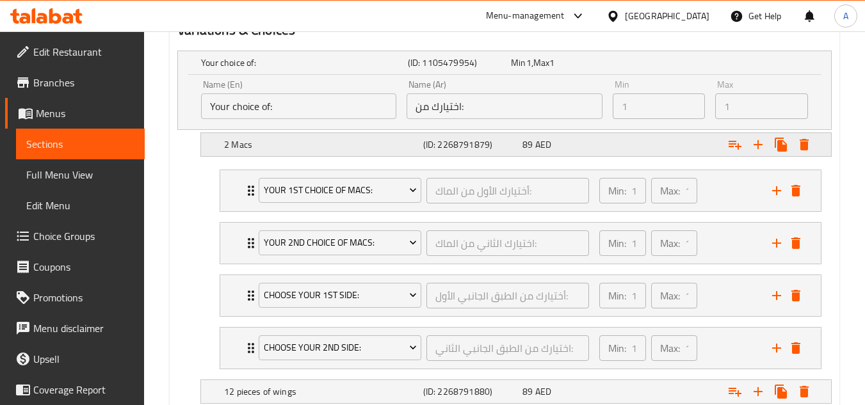
click at [279, 69] on h5 "2 Macs" at bounding box center [302, 62] width 202 height 13
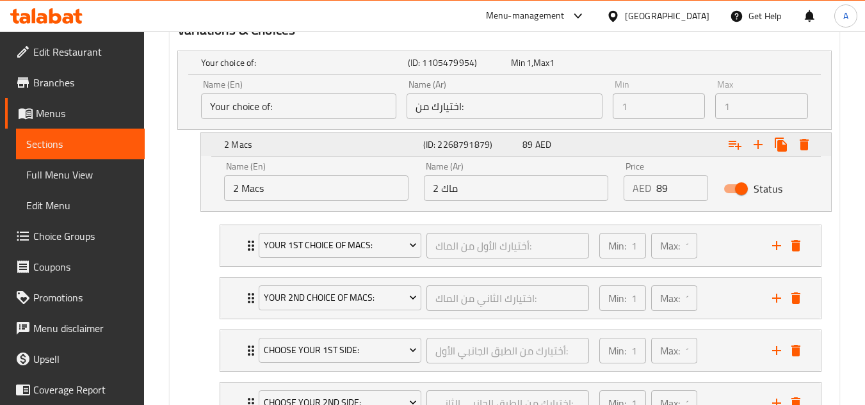
click at [279, 69] on h5 "2 Macs" at bounding box center [302, 62] width 202 height 13
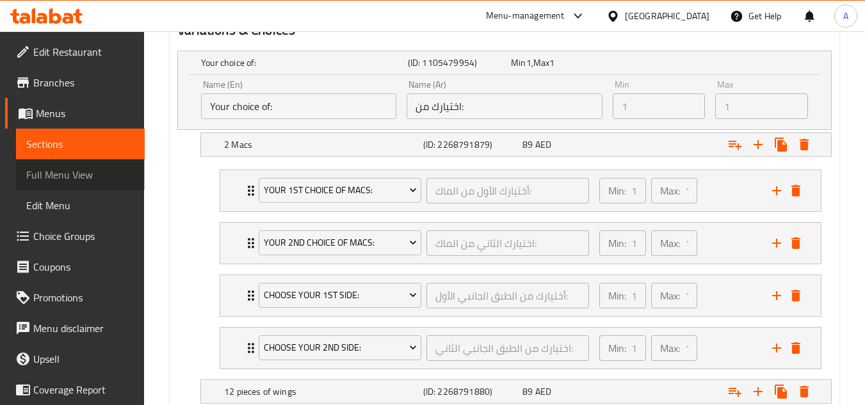
click at [88, 168] on span "Full Menu View" at bounding box center [80, 174] width 108 height 15
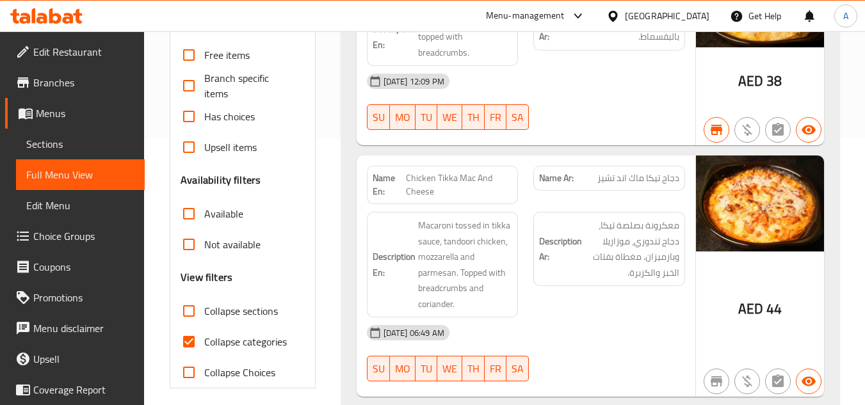
click at [72, 133] on link "Sections" at bounding box center [80, 144] width 129 height 31
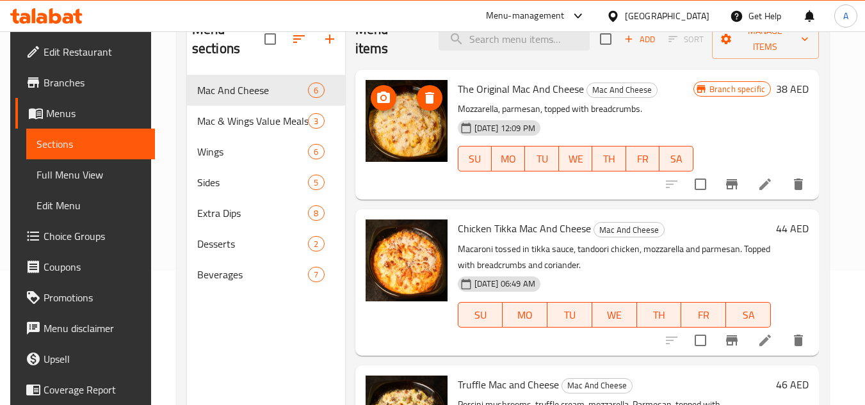
scroll to position [115, 0]
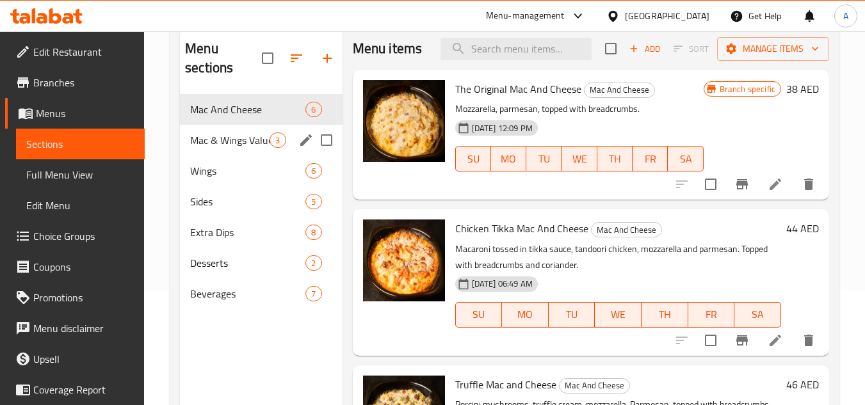
click at [274, 147] on div "3" at bounding box center [278, 140] width 16 height 15
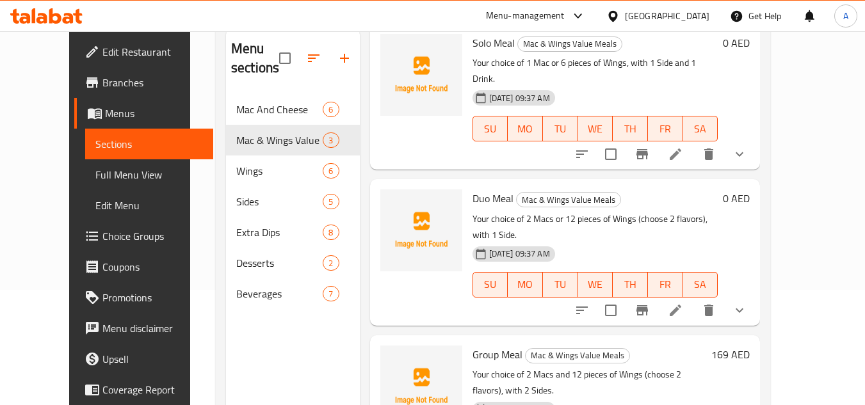
click at [747, 303] on icon "show more" at bounding box center [739, 310] width 15 height 15
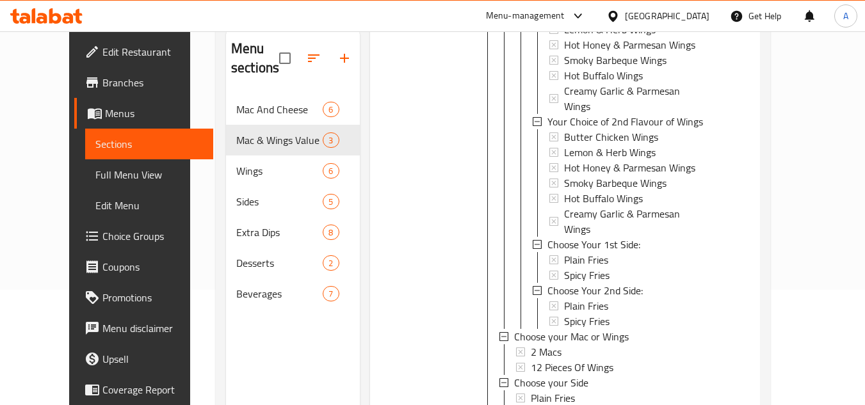
scroll to position [770, 0]
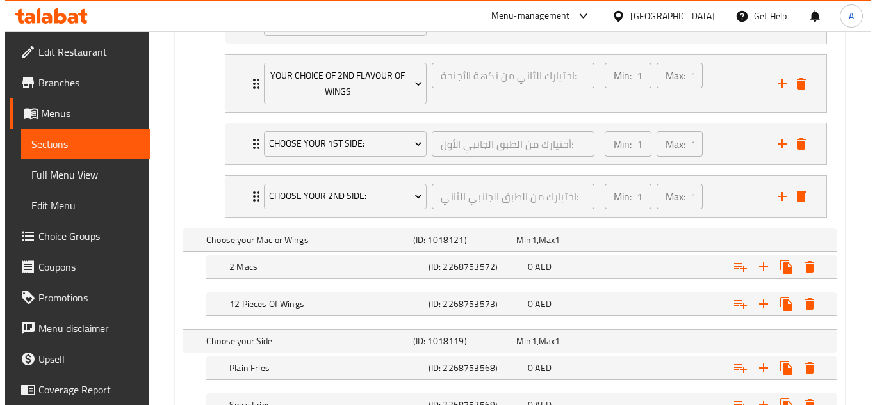
scroll to position [1182, 0]
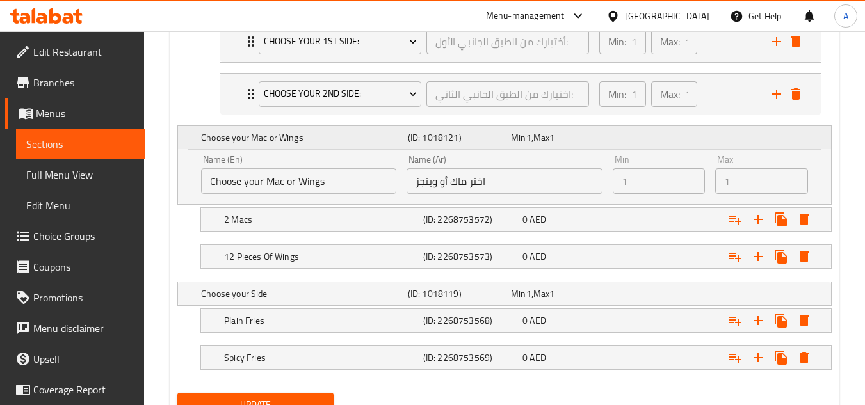
click at [560, 136] on div "Min 1 , Max 1" at bounding box center [560, 137] width 98 height 13
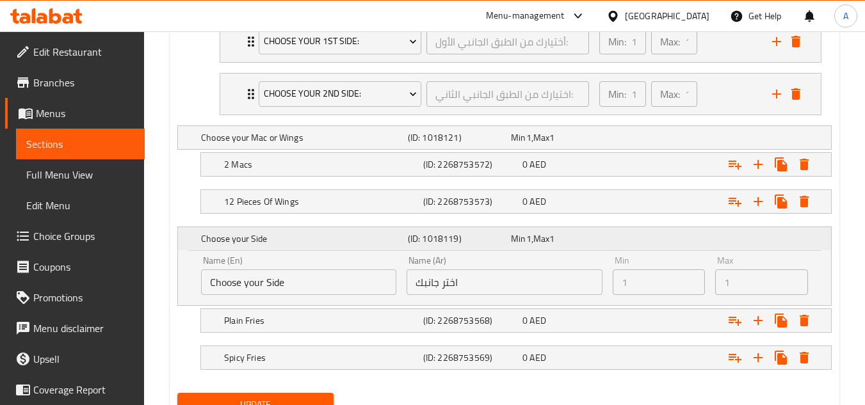
click at [575, 238] on div "Min 1 , Max 1" at bounding box center [560, 239] width 98 height 13
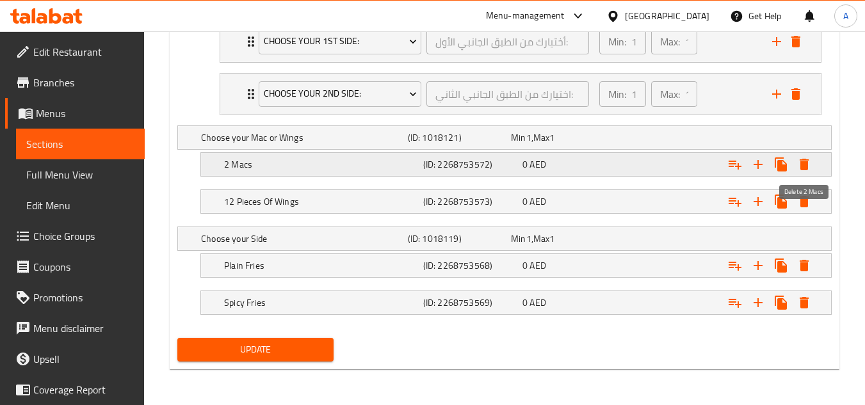
click at [803, 164] on icon "Expand" at bounding box center [804, 165] width 9 height 12
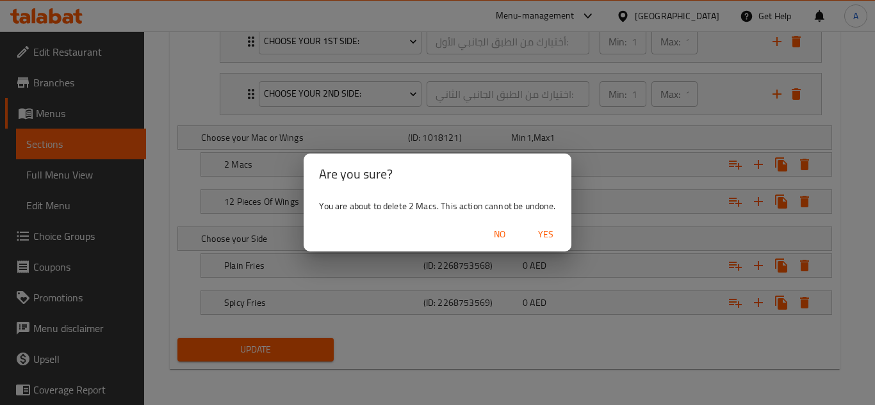
click at [550, 232] on span "Yes" at bounding box center [545, 235] width 31 height 16
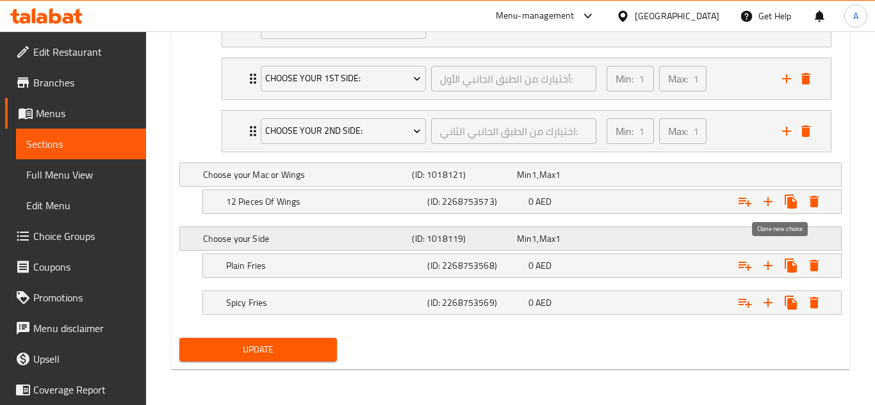
scroll to position [1145, 0]
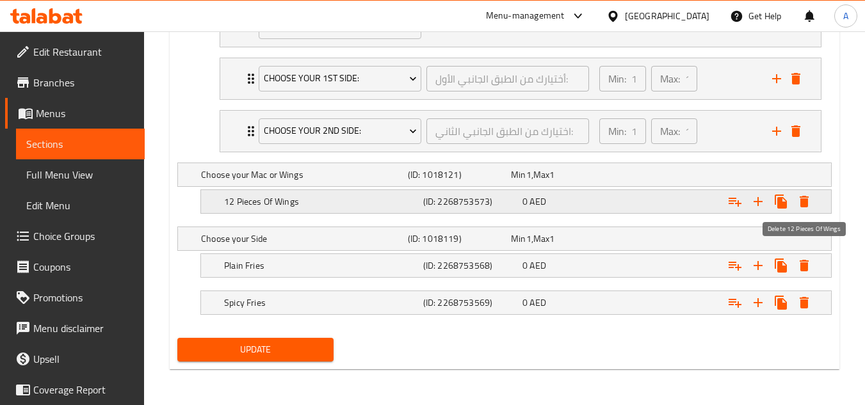
click at [811, 204] on icon "Expand" at bounding box center [804, 201] width 15 height 15
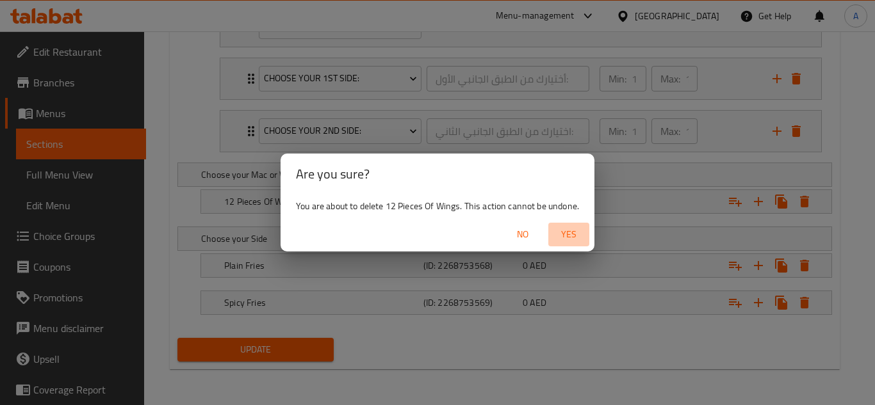
click at [570, 229] on span "Yes" at bounding box center [568, 235] width 31 height 16
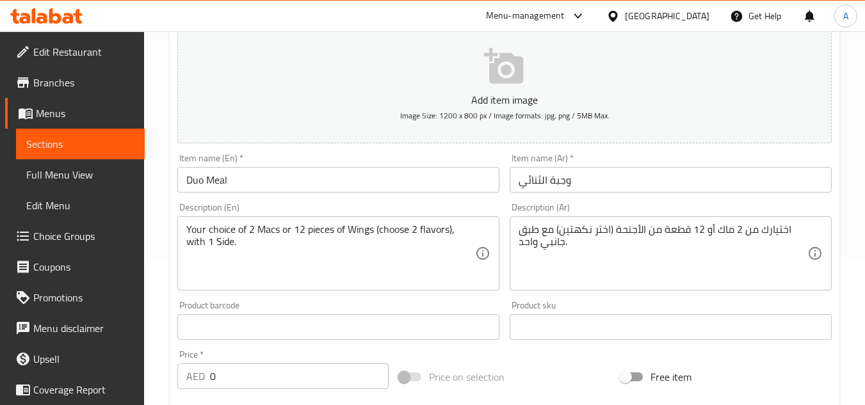
scroll to position [115, 0]
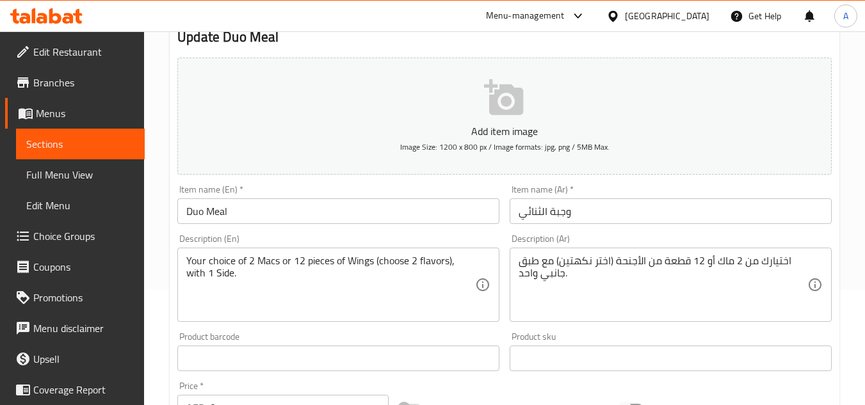
click at [272, 216] on input "Duo Meal" at bounding box center [338, 212] width 322 height 26
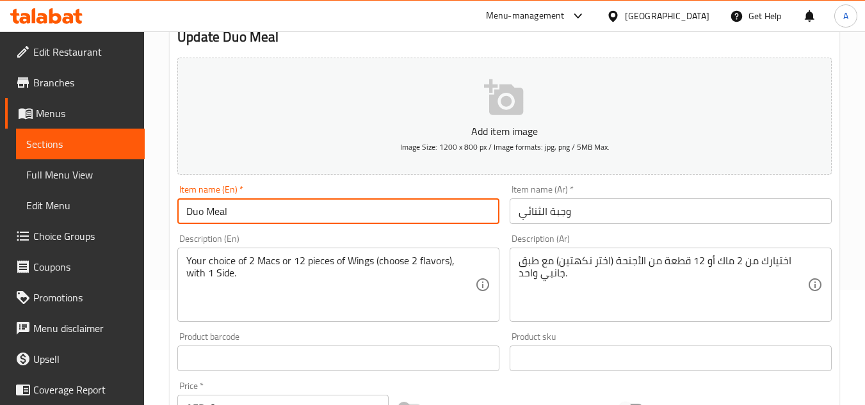
click at [272, 216] on input "Duo Meal" at bounding box center [338, 212] width 322 height 26
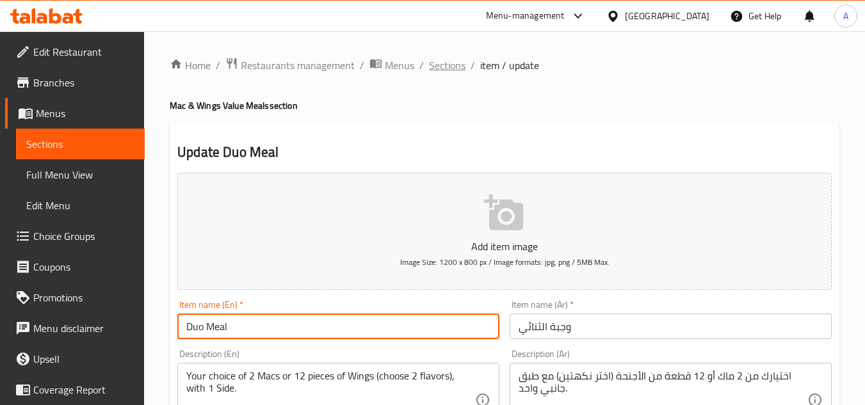
click at [450, 64] on span "Sections" at bounding box center [447, 65] width 37 height 15
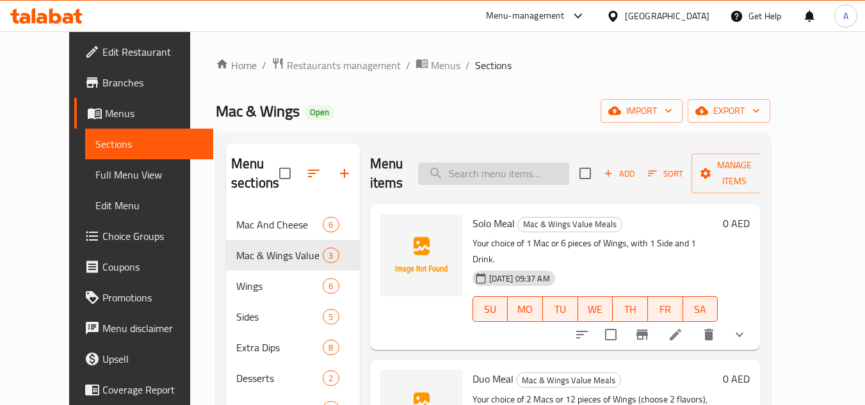
paste input "Duo Meal"
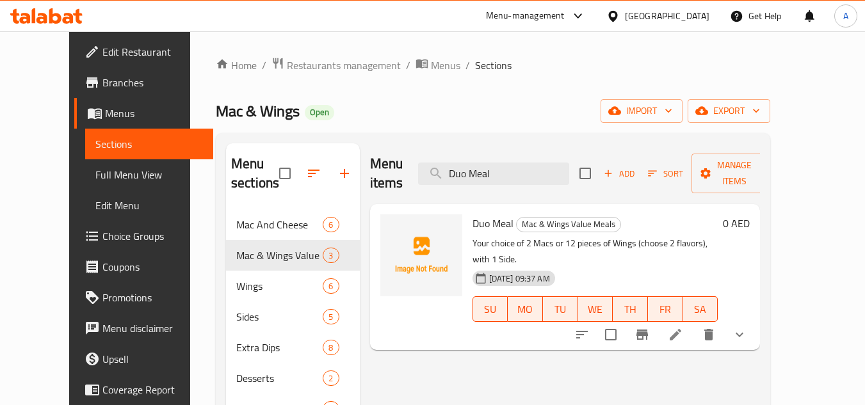
scroll to position [128, 0]
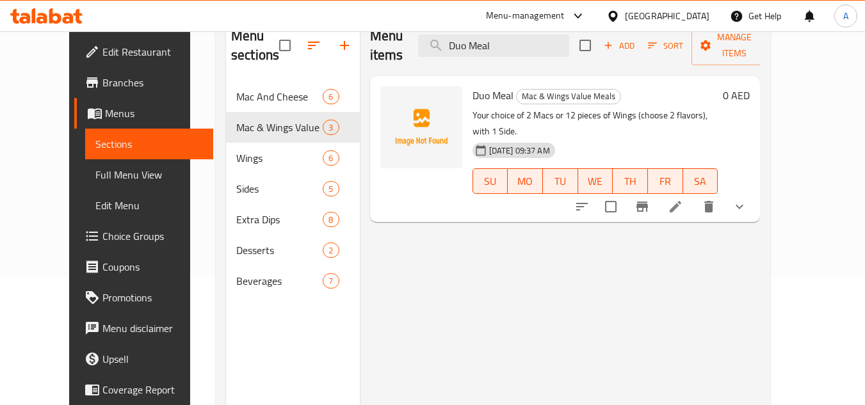
type input "Duo Meal"
click at [683, 199] on icon at bounding box center [675, 206] width 15 height 15
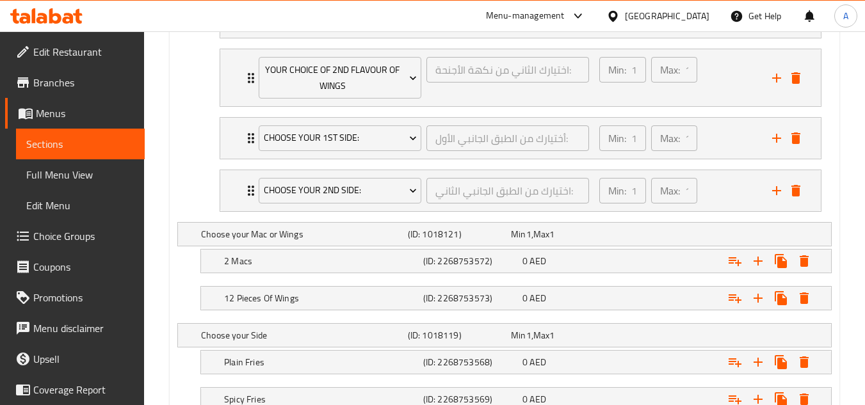
scroll to position [1182, 0]
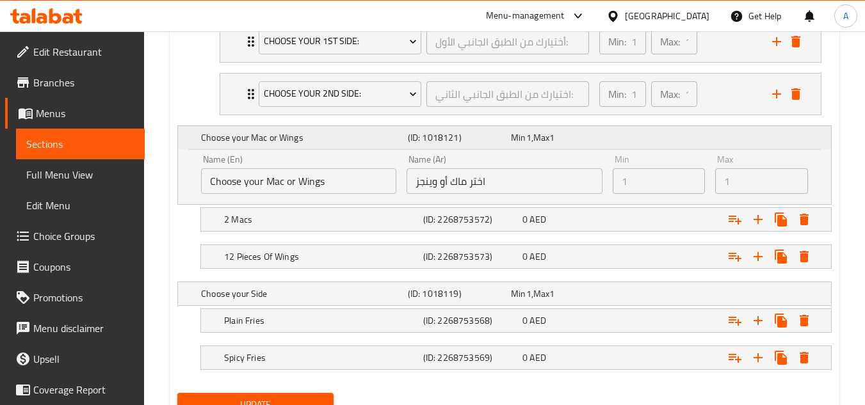
click at [362, 134] on h5 "Choose your Mac or Wings" at bounding box center [302, 137] width 202 height 13
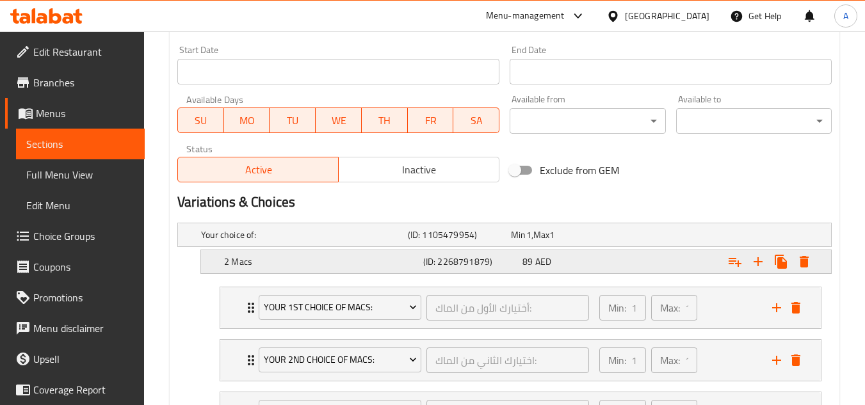
scroll to position [606, 0]
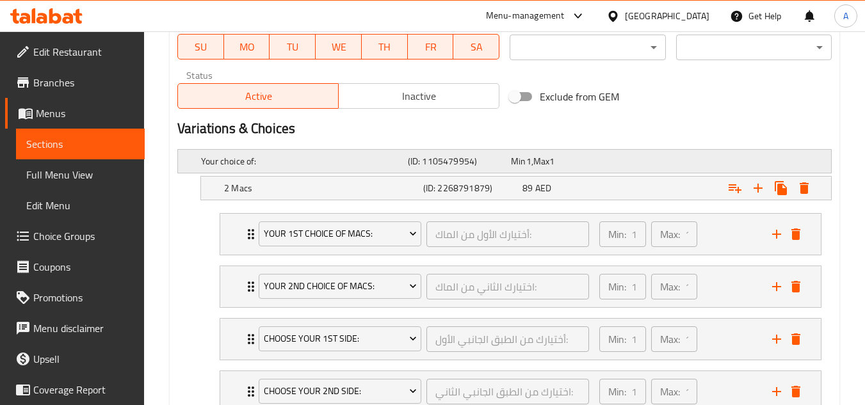
click at [543, 158] on span "Max" at bounding box center [542, 161] width 16 height 17
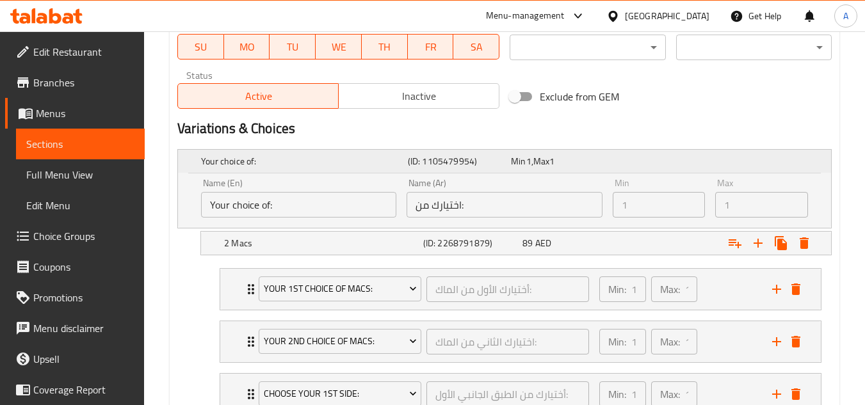
click at [543, 158] on span "Max" at bounding box center [542, 161] width 16 height 17
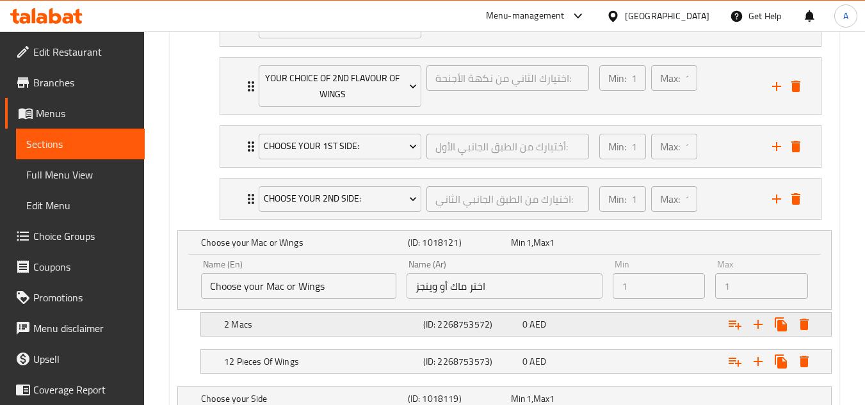
scroll to position [1118, 0]
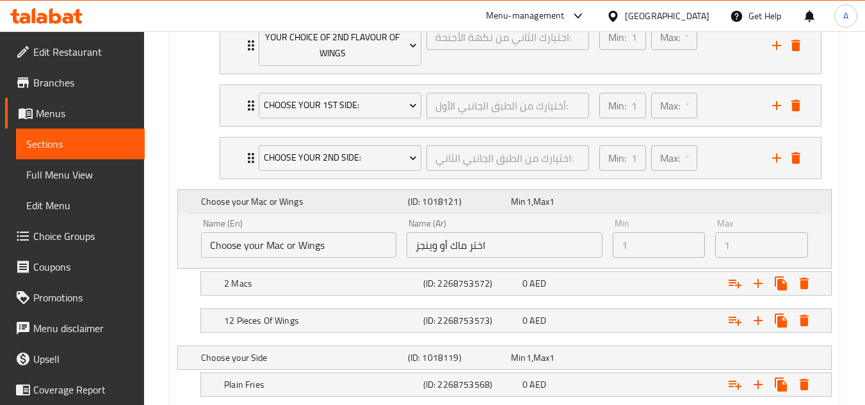
click at [302, 200] on h5 "Choose your Mac or Wings" at bounding box center [302, 201] width 202 height 13
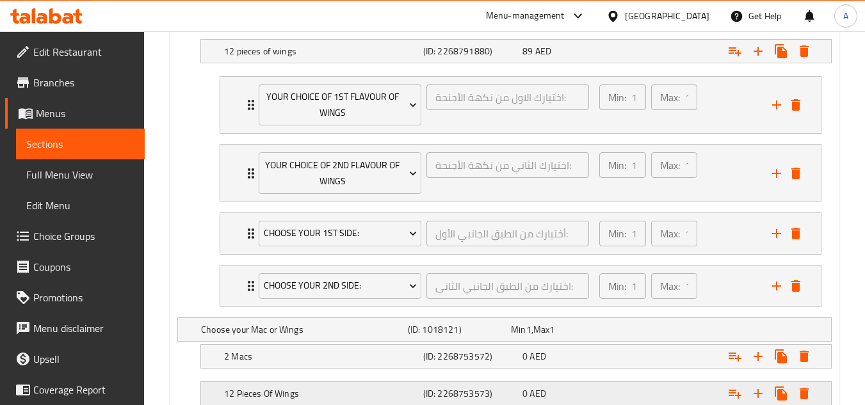
scroll to position [1182, 0]
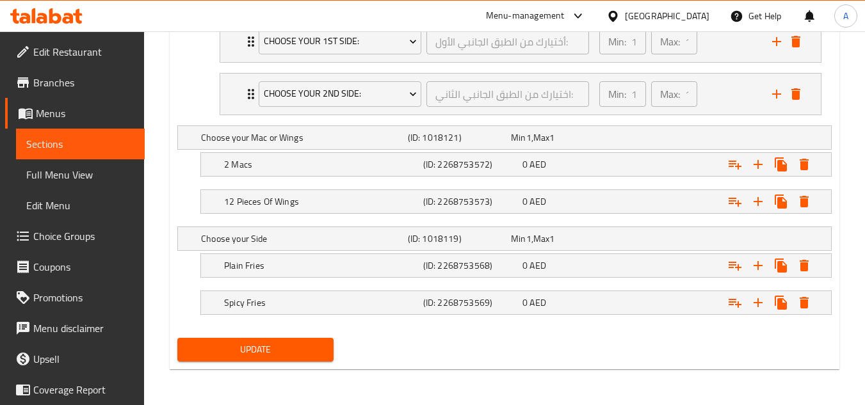
click at [277, 359] on button "Update" at bounding box center [255, 350] width 156 height 24
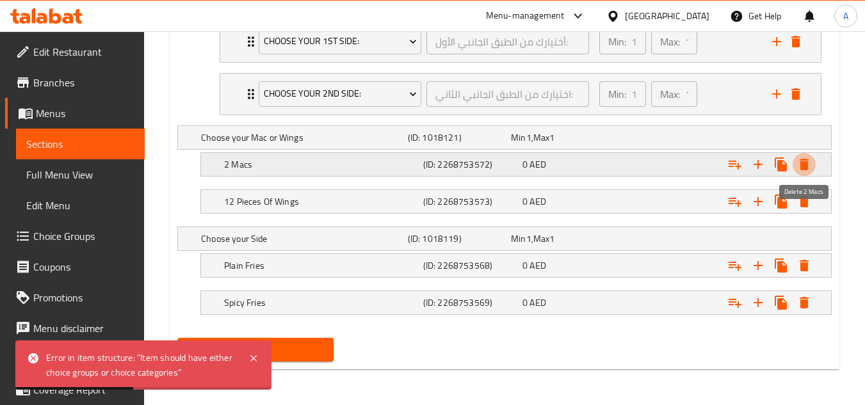
click at [806, 168] on icon "Expand" at bounding box center [804, 165] width 9 height 12
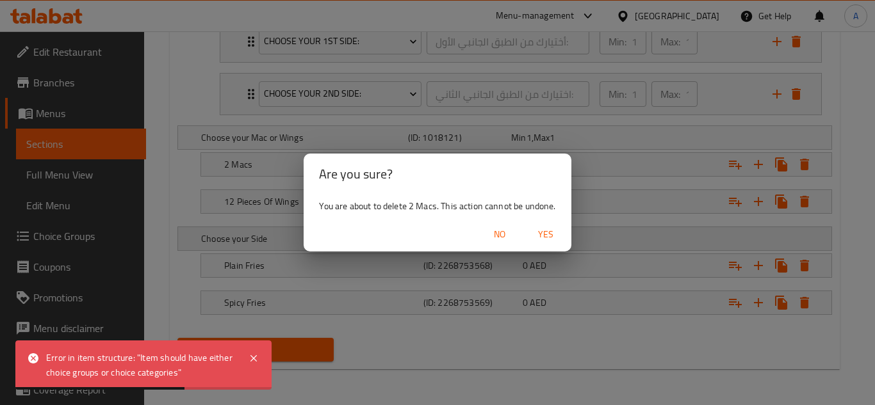
click at [530, 234] on button "Yes" at bounding box center [545, 235] width 41 height 24
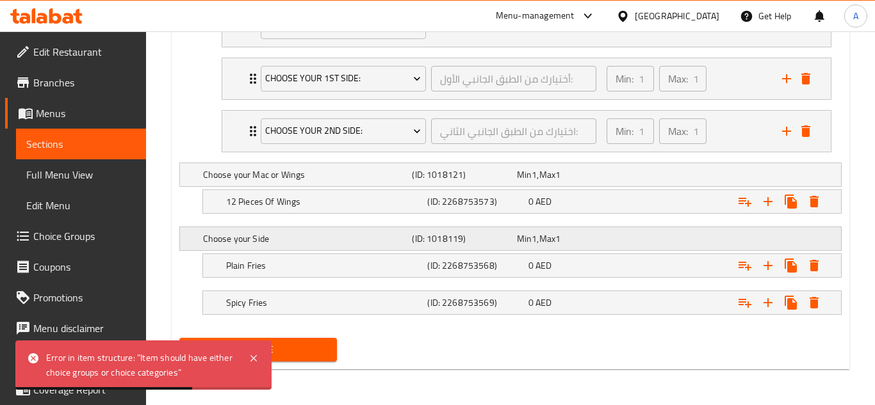
scroll to position [1145, 0]
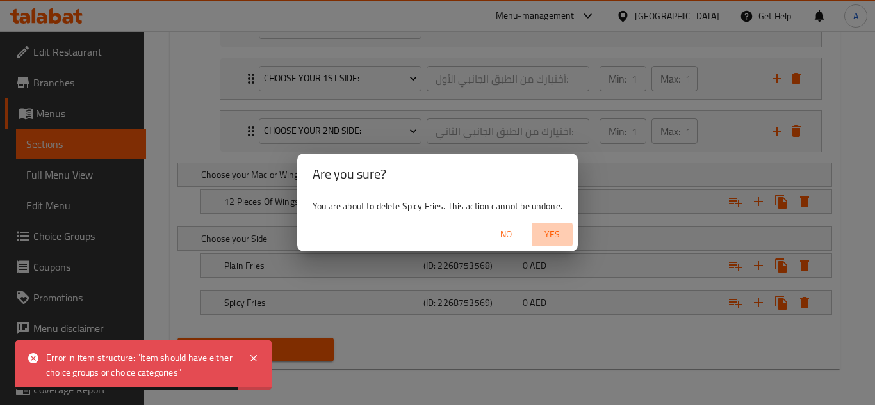
click at [559, 240] on span "Yes" at bounding box center [552, 235] width 31 height 16
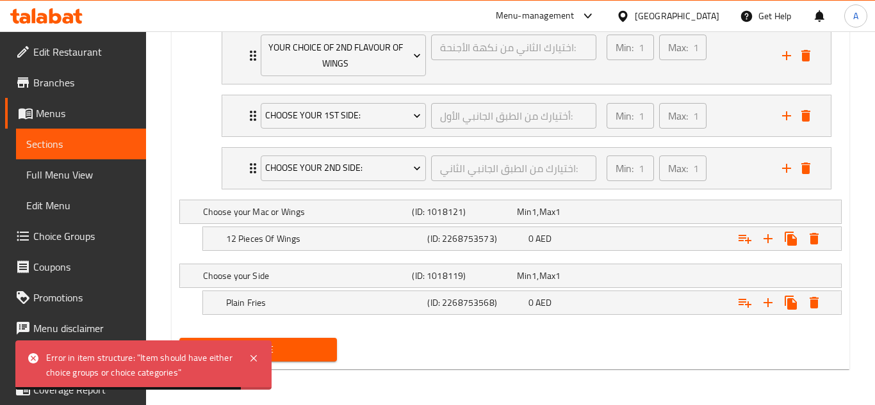
scroll to position [1108, 0]
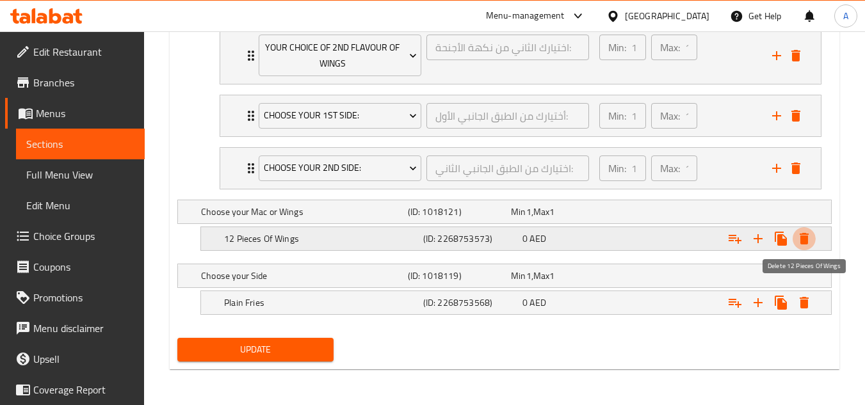
click at [802, 236] on icon "Expand" at bounding box center [804, 238] width 15 height 15
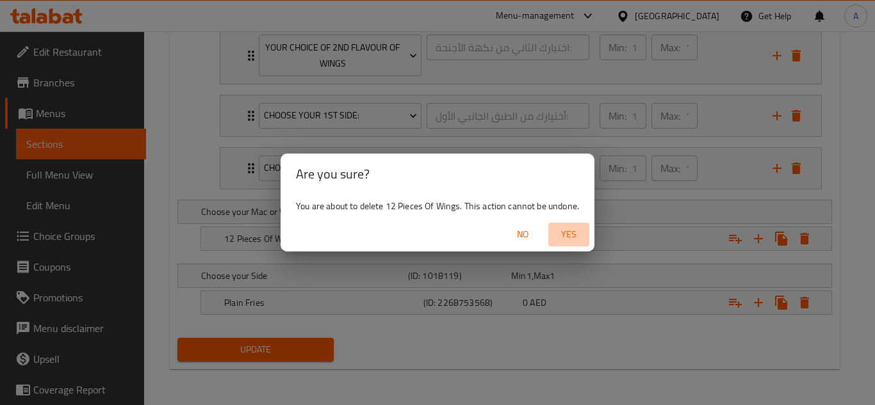
click at [568, 229] on span "Yes" at bounding box center [568, 235] width 31 height 16
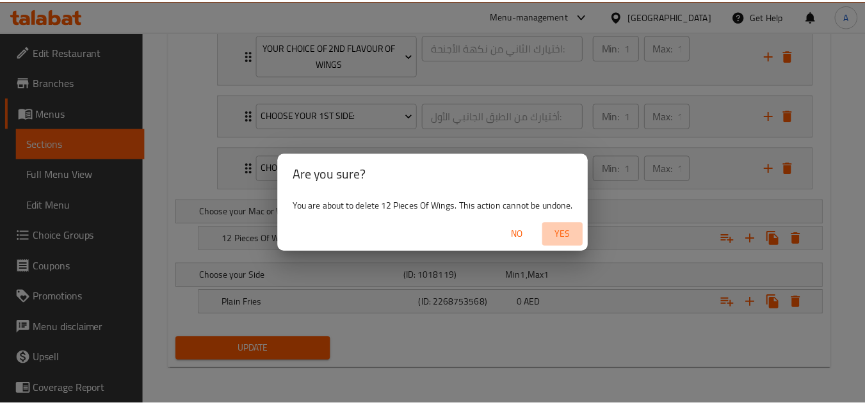
scroll to position [500, 0]
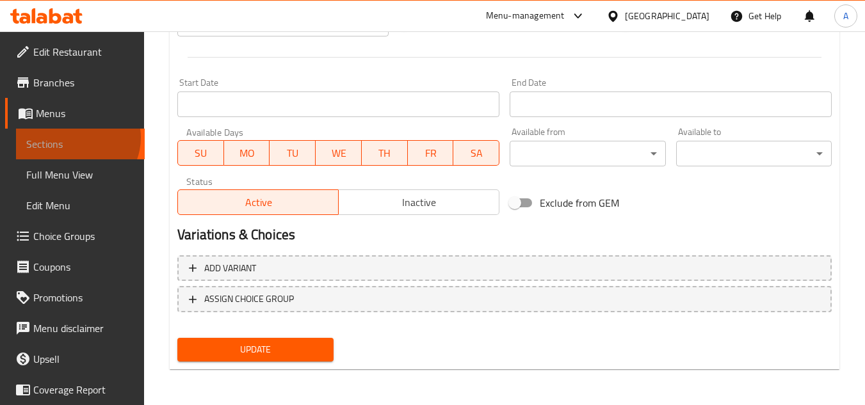
click at [76, 138] on span "Sections" at bounding box center [80, 143] width 108 height 15
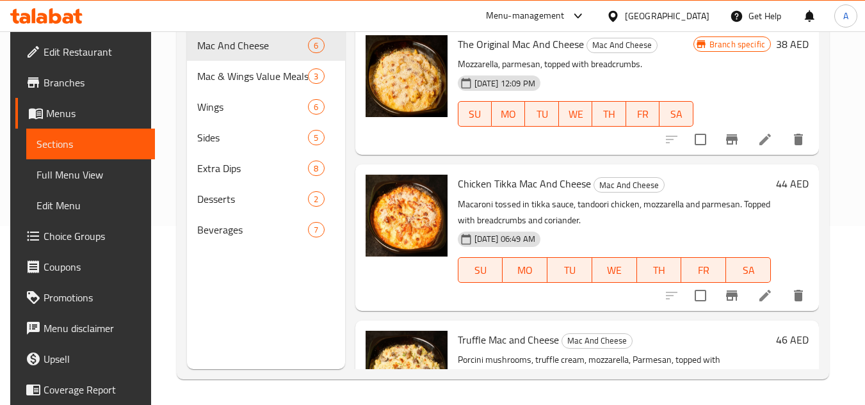
scroll to position [179, 0]
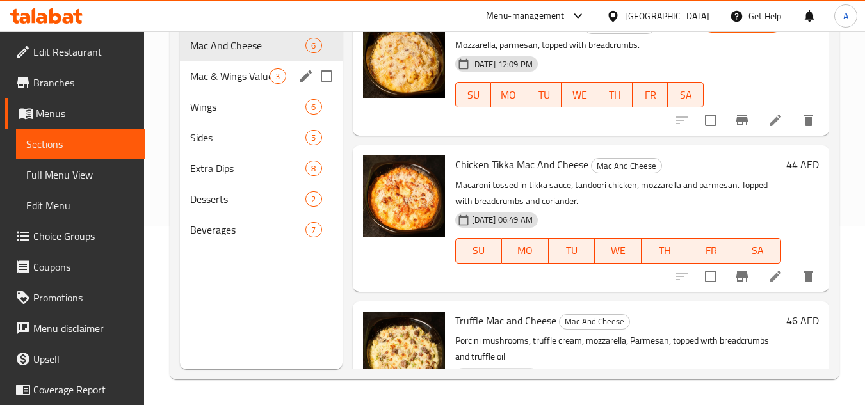
click at [219, 83] on span "Mac & Wings Value Meals" at bounding box center [229, 76] width 79 height 15
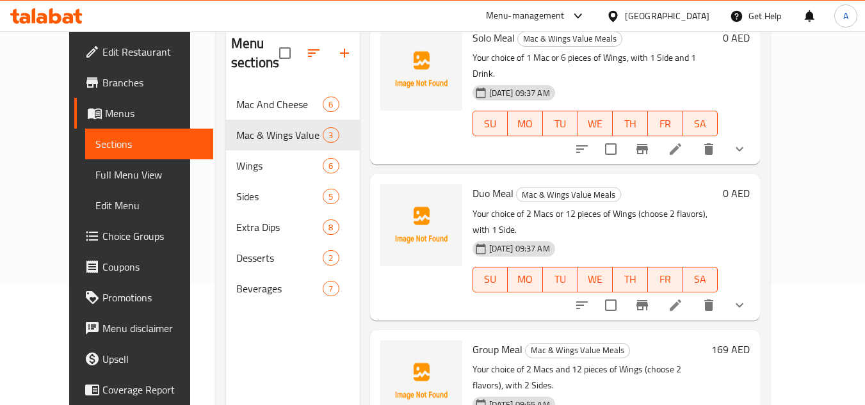
scroll to position [128, 0]
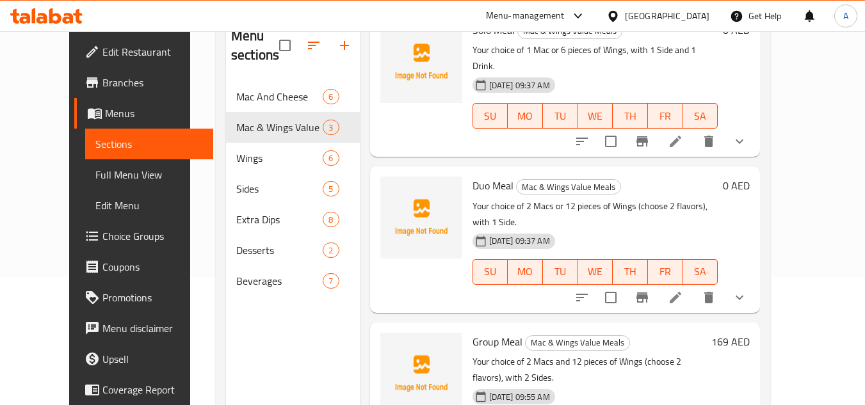
click at [694, 286] on li at bounding box center [676, 297] width 36 height 23
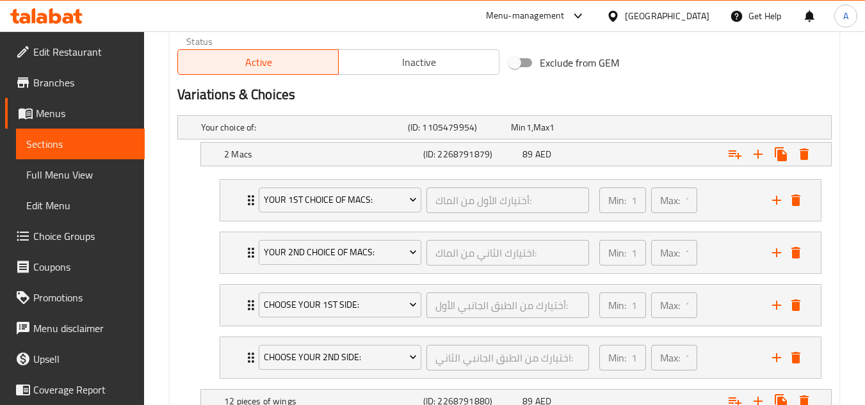
scroll to position [641, 0]
click at [814, 154] on button "Expand" at bounding box center [804, 153] width 23 height 23
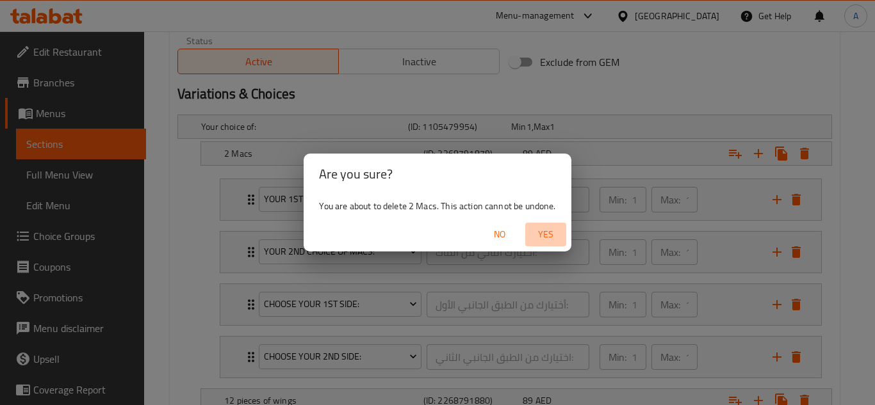
click at [560, 241] on span "Yes" at bounding box center [545, 235] width 31 height 16
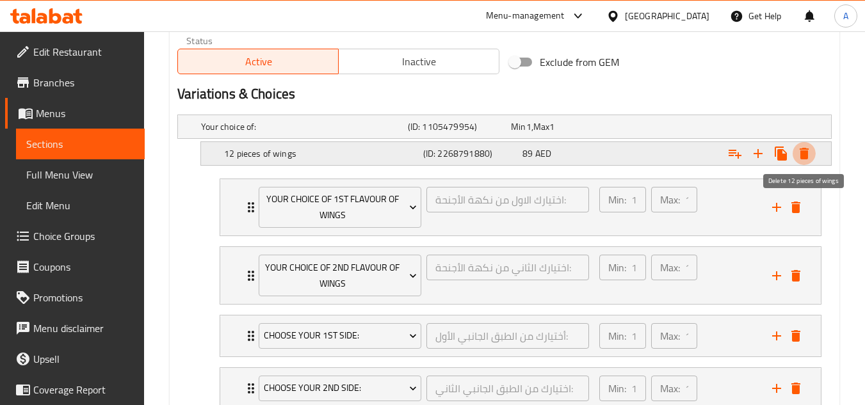
click at [812, 151] on button "Expand" at bounding box center [804, 153] width 23 height 23
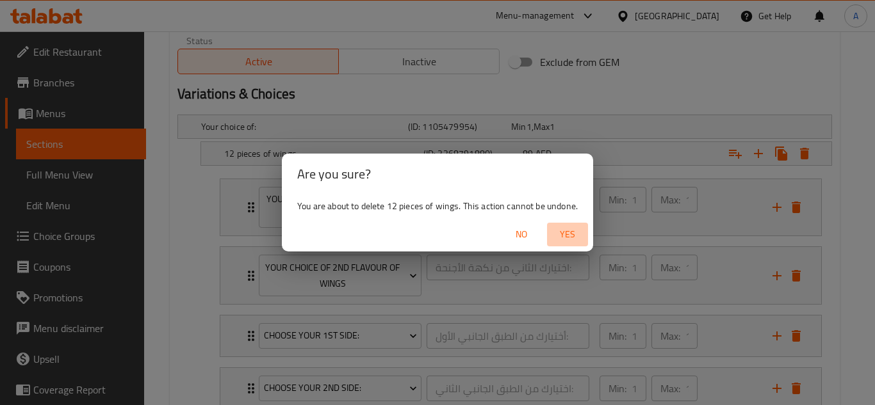
click at [584, 224] on button "Yes" at bounding box center [567, 235] width 41 height 24
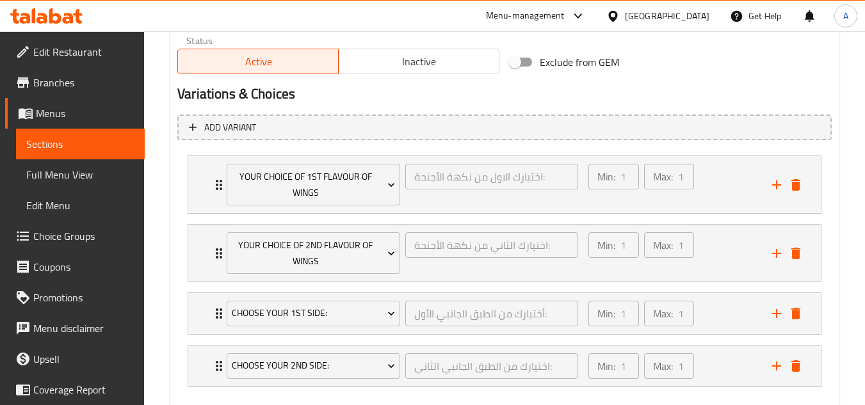
click at [582, 224] on li "Your Choice of 2nd Flavour of Wings اختيارك الثاني من نكهة الأجنحة: ​ Min: 1 ​ …" at bounding box center [504, 253] width 655 height 69
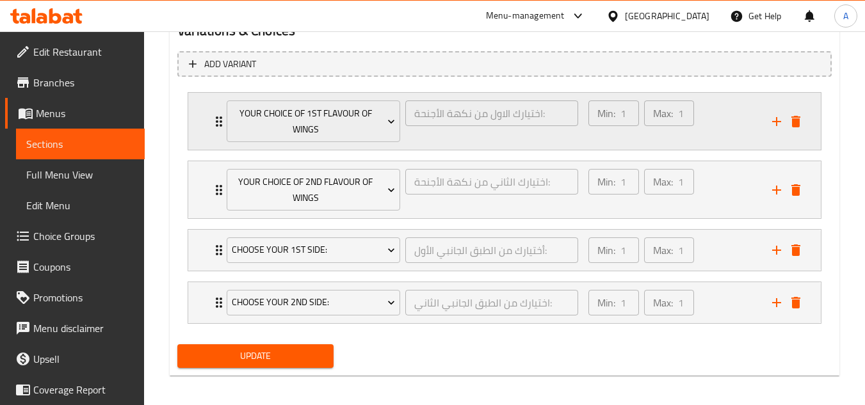
scroll to position [710, 0]
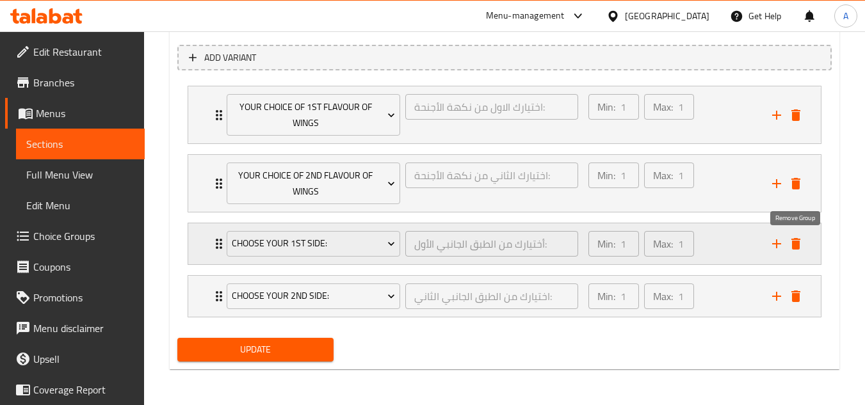
click at [800, 250] on icon "delete" at bounding box center [795, 243] width 15 height 15
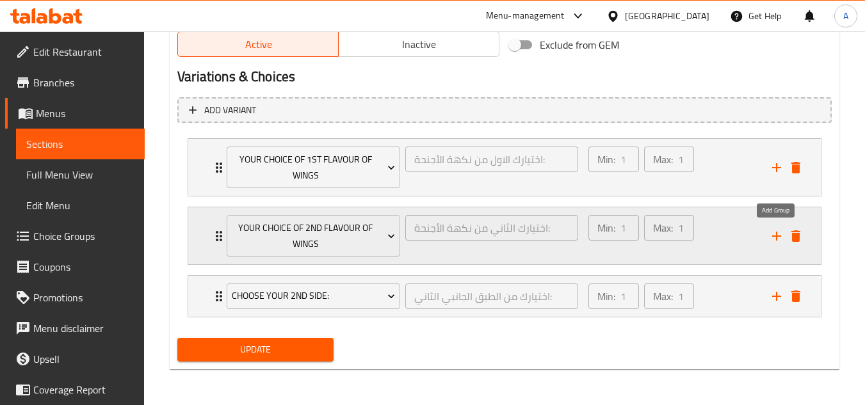
click at [792, 229] on icon "delete" at bounding box center [795, 236] width 15 height 15
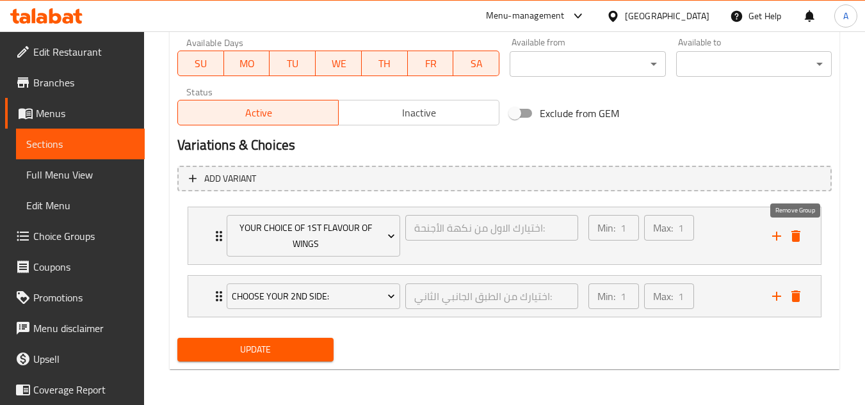
click at [792, 229] on icon "delete" at bounding box center [795, 236] width 15 height 15
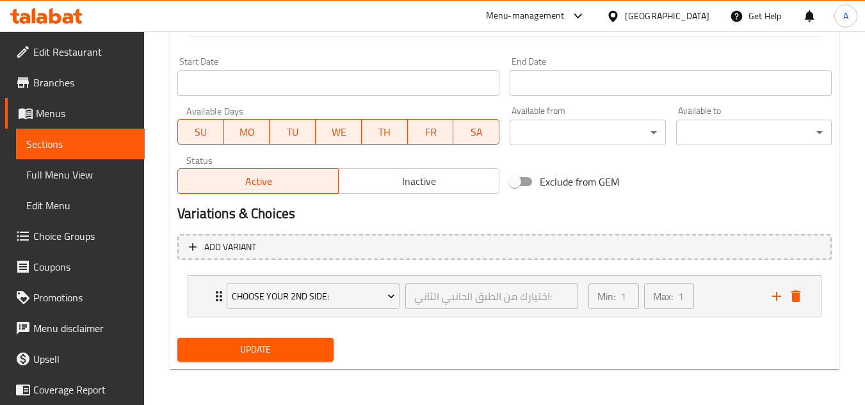
click at [792, 229] on div "Add variant Choose Your 2nd Side: اختيارك من الطبق الجانبي الثاني: ​ Min: 1 ​ M…" at bounding box center [504, 281] width 665 height 104
click at [799, 290] on icon "delete" at bounding box center [795, 296] width 15 height 15
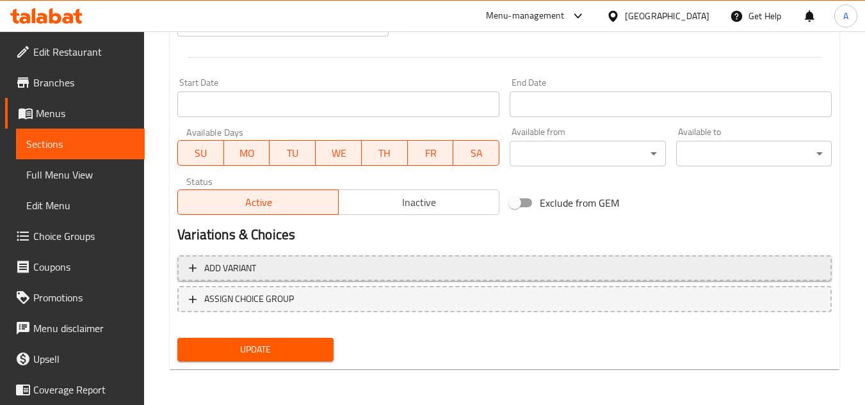
click at [519, 263] on span "Add variant" at bounding box center [505, 269] width 632 height 16
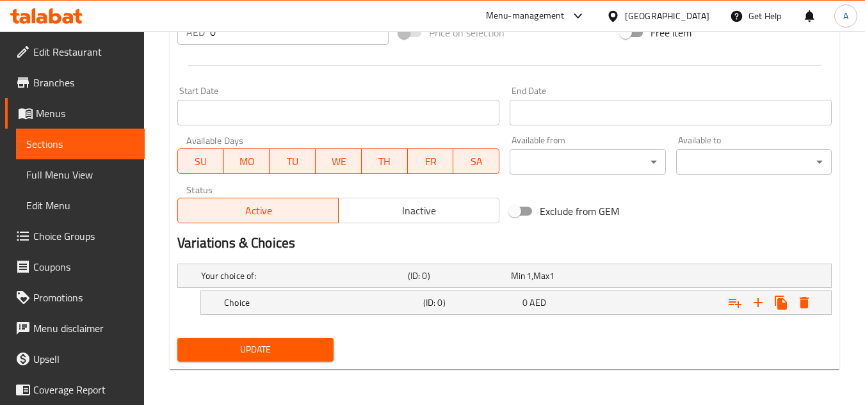
scroll to position [491, 0]
click at [482, 290] on div "Choice (ID: 0) 0 AED" at bounding box center [509, 276] width 620 height 28
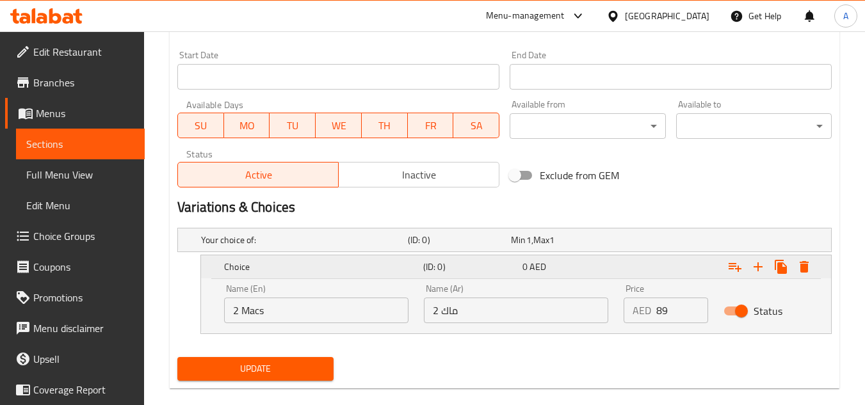
scroll to position [546, 0]
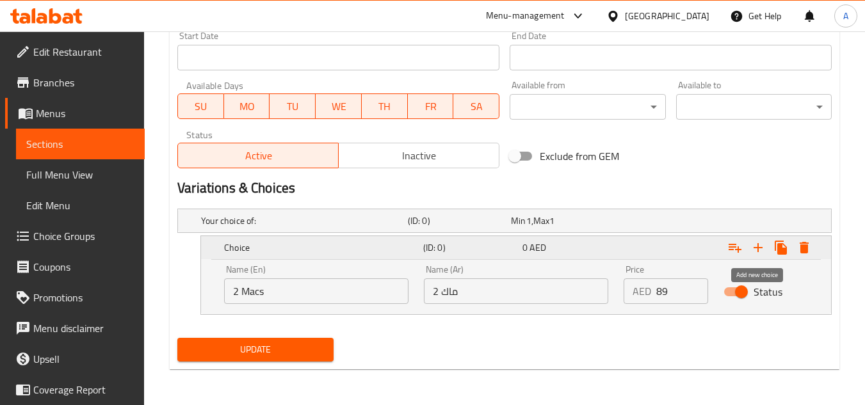
click at [756, 253] on icon "Expand" at bounding box center [758, 247] width 15 height 15
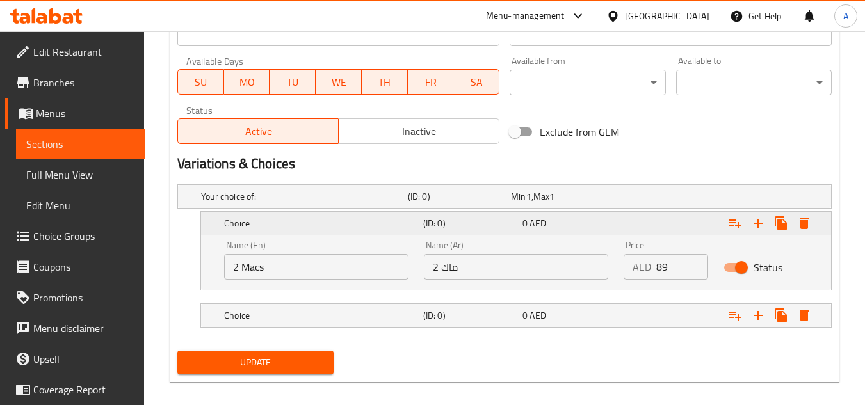
scroll to position [584, 0]
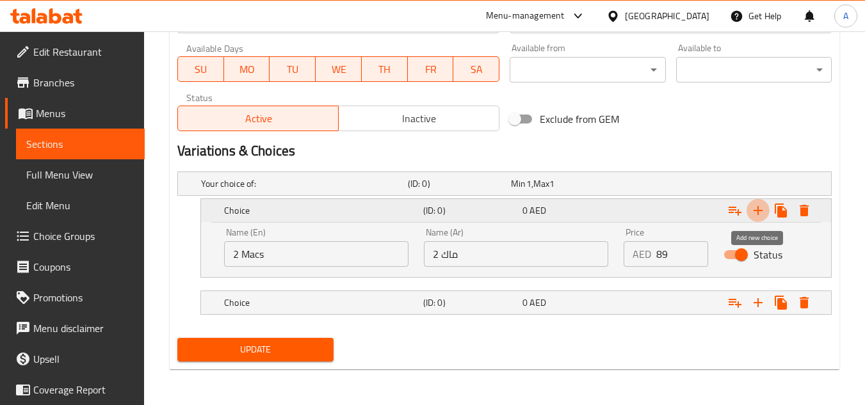
click at [760, 211] on icon "Expand" at bounding box center [758, 210] width 9 height 9
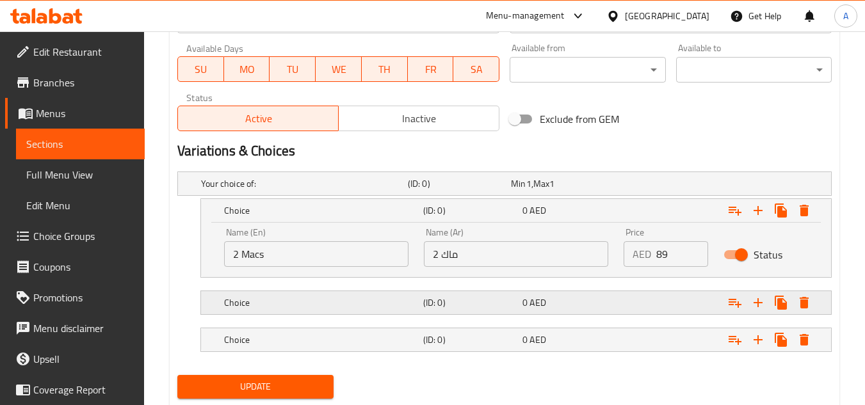
click at [314, 190] on h5 "Choice" at bounding box center [302, 183] width 202 height 13
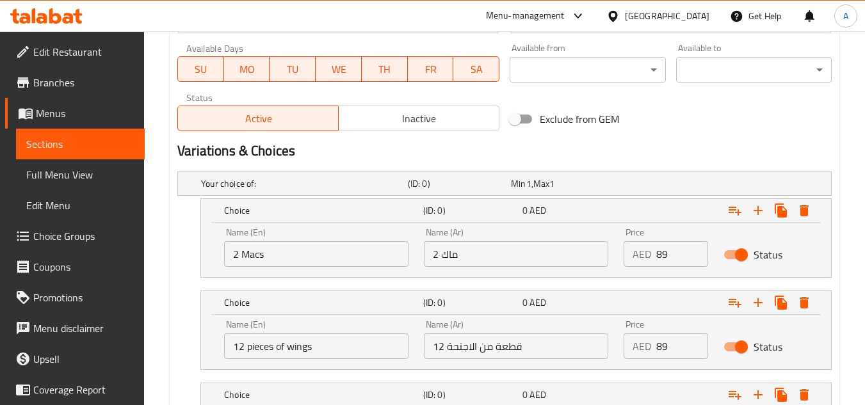
click at [332, 341] on input "12 pieces of wings" at bounding box center [316, 347] width 184 height 26
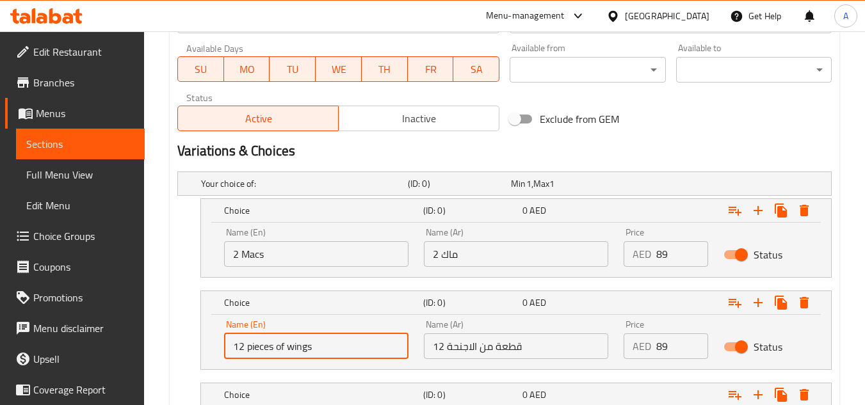
click at [296, 347] on input "12 pieces of wings" at bounding box center [316, 347] width 184 height 26
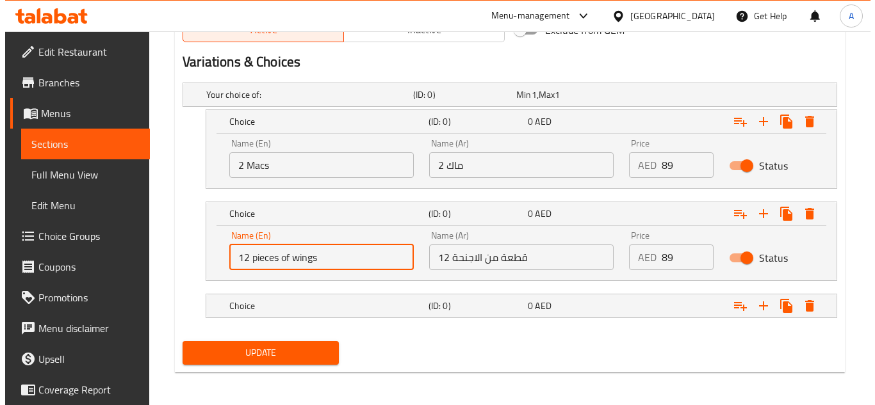
scroll to position [676, 0]
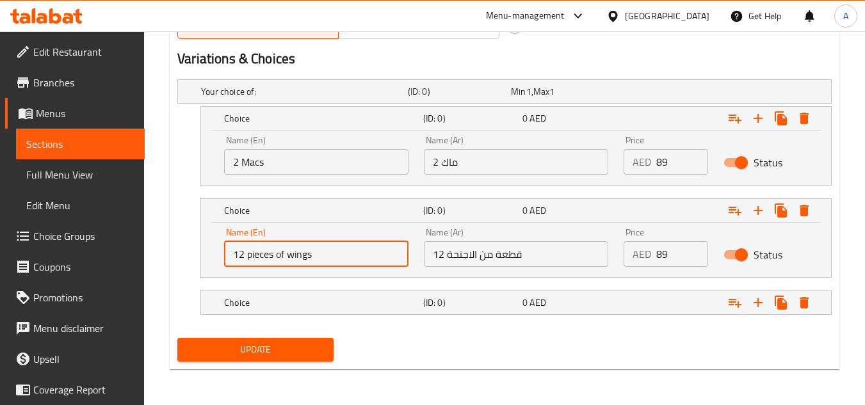
click at [372, 251] on input "12 pieces of wings" at bounding box center [316, 254] width 184 height 26
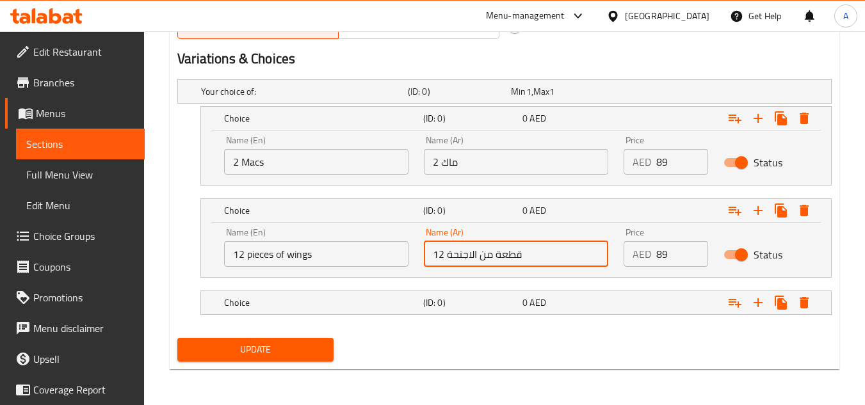
click at [457, 261] on input "12 قطعة من الاجنحة" at bounding box center [516, 254] width 184 height 26
click at [391, 245] on input "12 pieces of wings" at bounding box center [316, 254] width 184 height 26
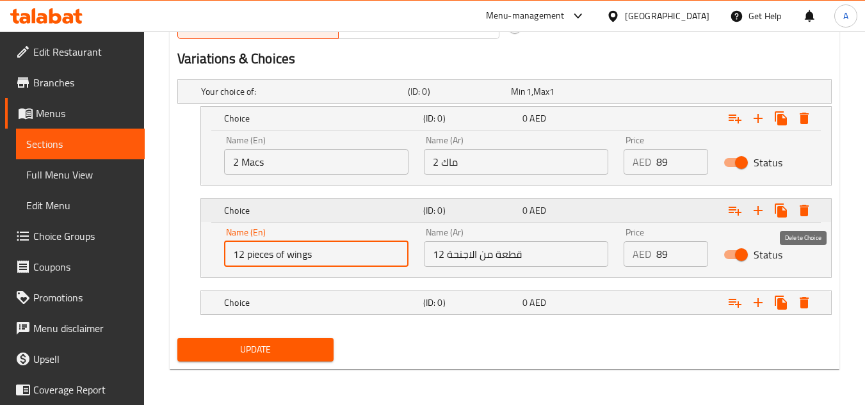
click at [805, 211] on icon "Expand" at bounding box center [804, 211] width 9 height 12
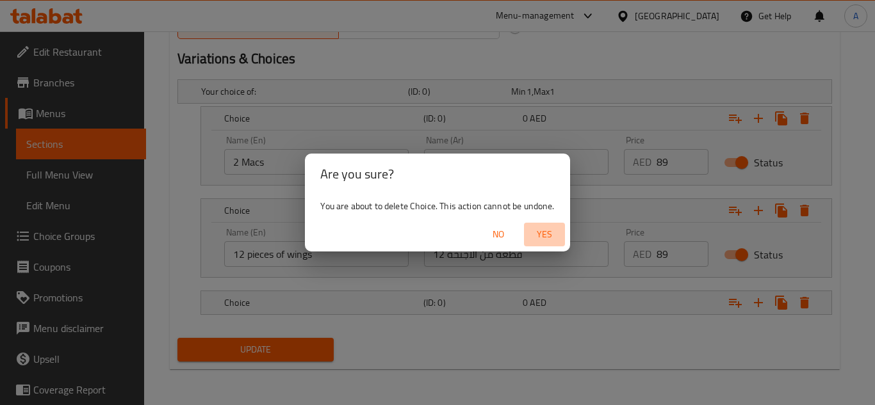
click at [558, 230] on span "Yes" at bounding box center [544, 235] width 31 height 16
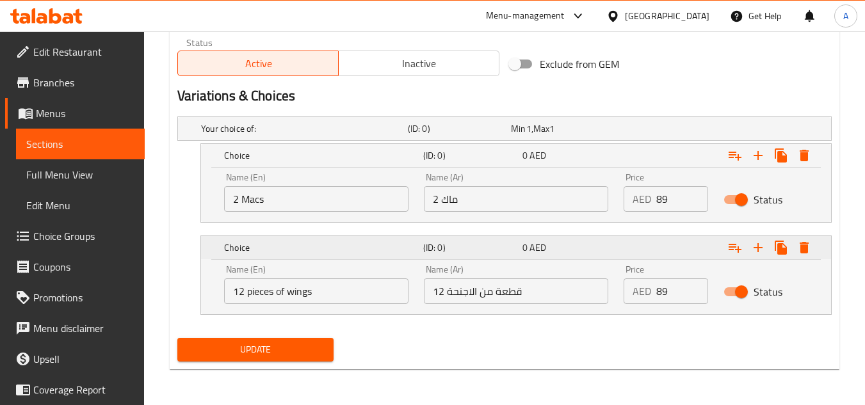
click at [805, 161] on icon "Expand" at bounding box center [804, 156] width 9 height 12
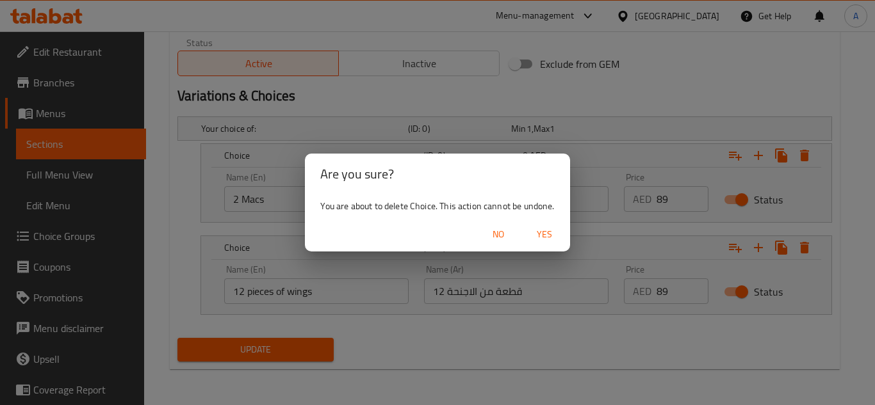
click at [550, 238] on span "Yes" at bounding box center [544, 235] width 31 height 16
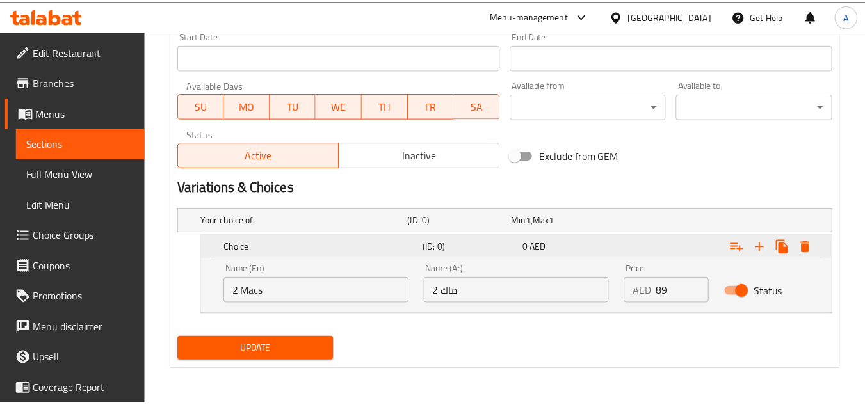
scroll to position [546, 0]
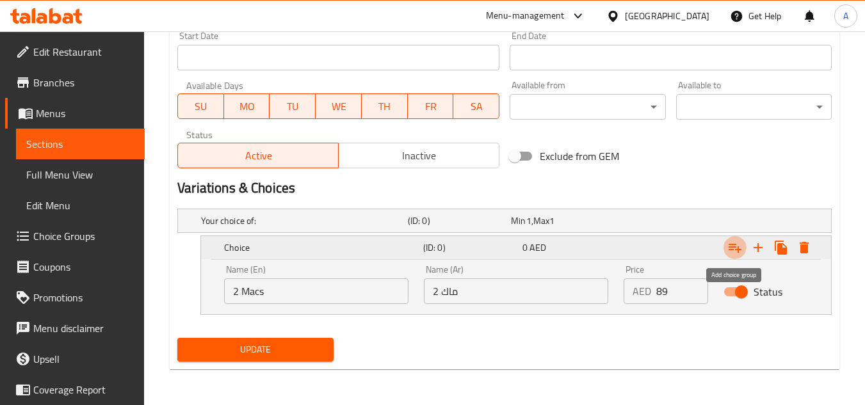
click at [731, 252] on icon "Expand" at bounding box center [735, 247] width 15 height 15
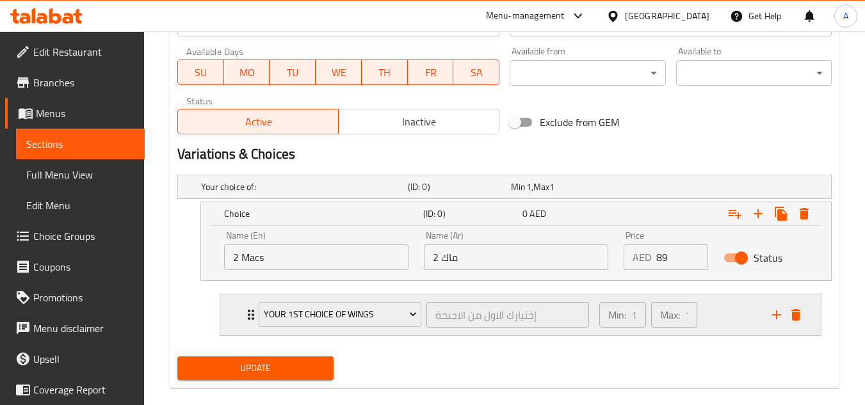
scroll to position [599, 0]
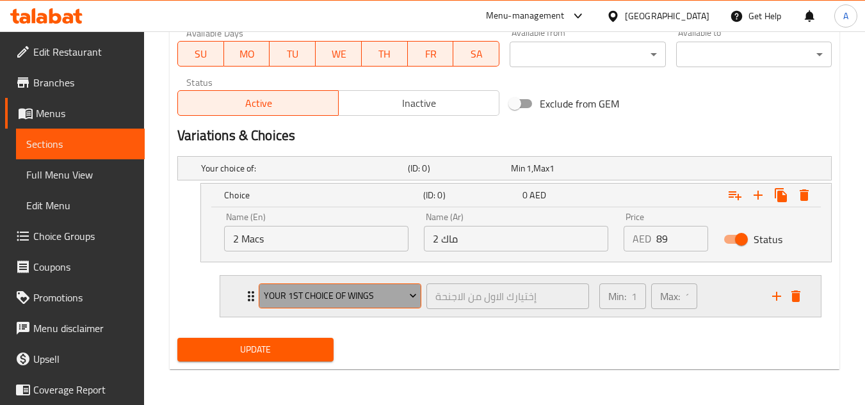
click at [396, 287] on button "Your 1st Choice of wings" at bounding box center [340, 297] width 163 height 26
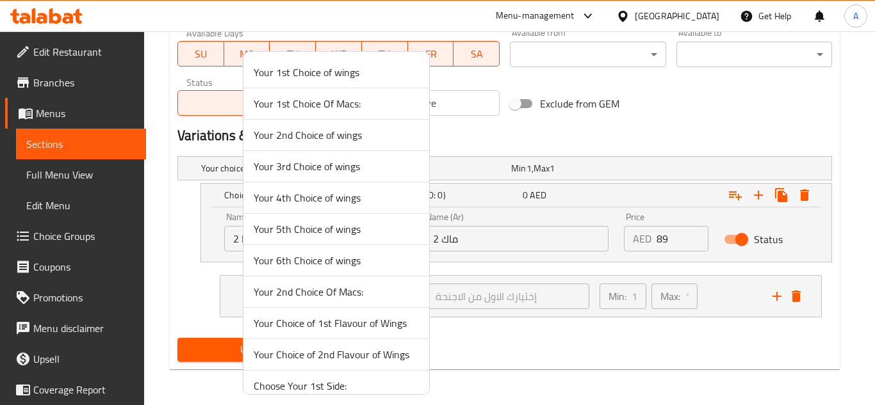
click at [168, 295] on div at bounding box center [437, 202] width 875 height 405
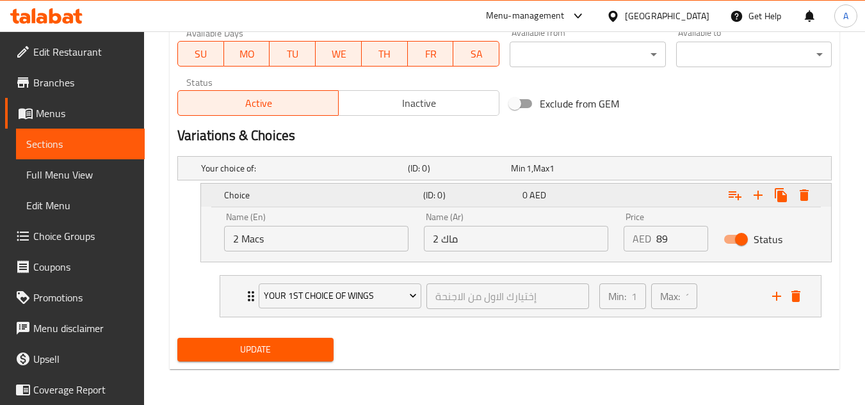
click at [762, 195] on icon "Expand" at bounding box center [758, 195] width 9 height 9
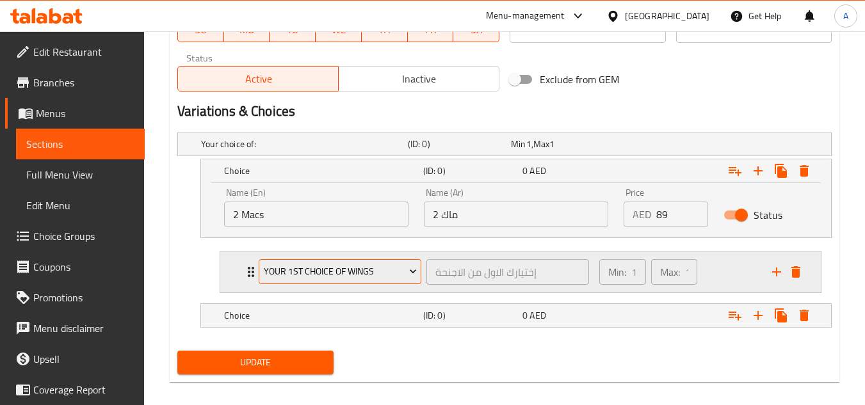
scroll to position [636, 0]
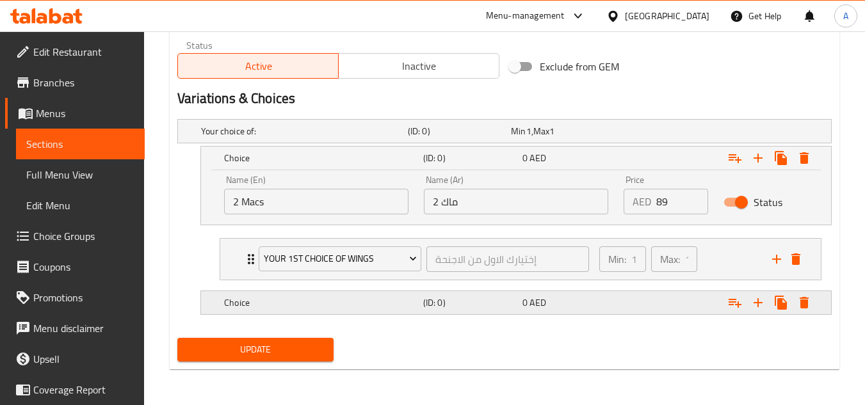
click at [340, 140] on div "Choice" at bounding box center [302, 131] width 207 height 18
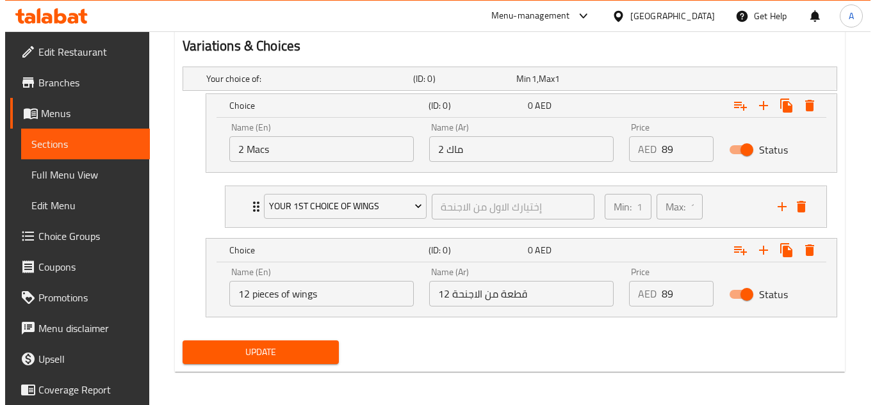
scroll to position [691, 0]
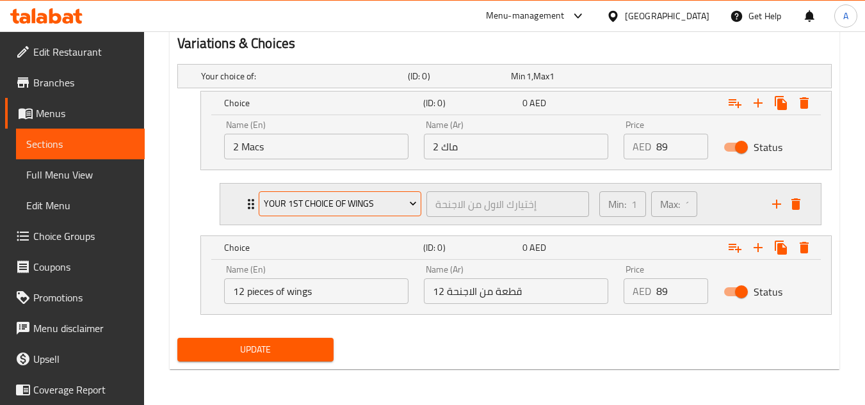
click at [401, 198] on span "Your 1st Choice of wings" at bounding box center [340, 204] width 153 height 16
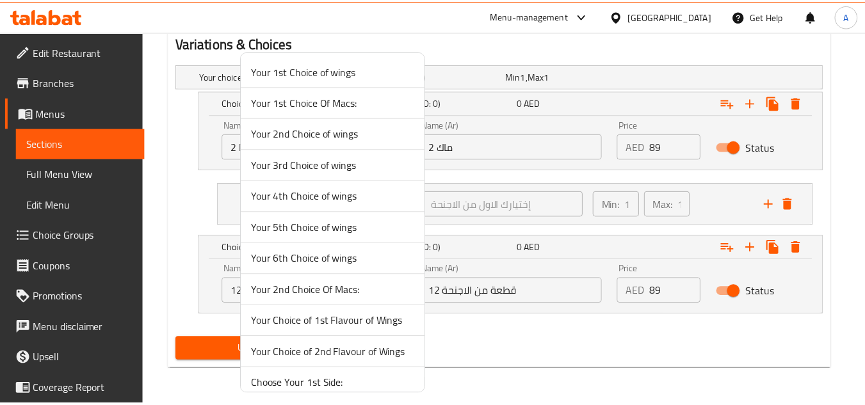
scroll to position [0, 0]
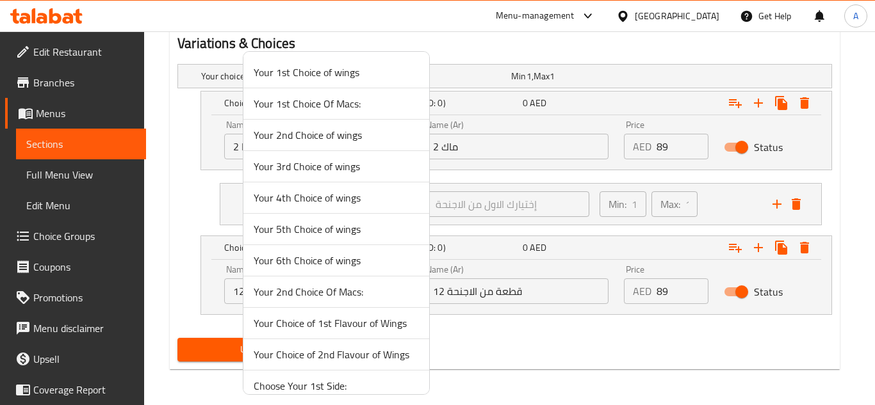
click at [322, 97] on span "Your 1st Choice Of Macs:" at bounding box center [336, 103] width 165 height 15
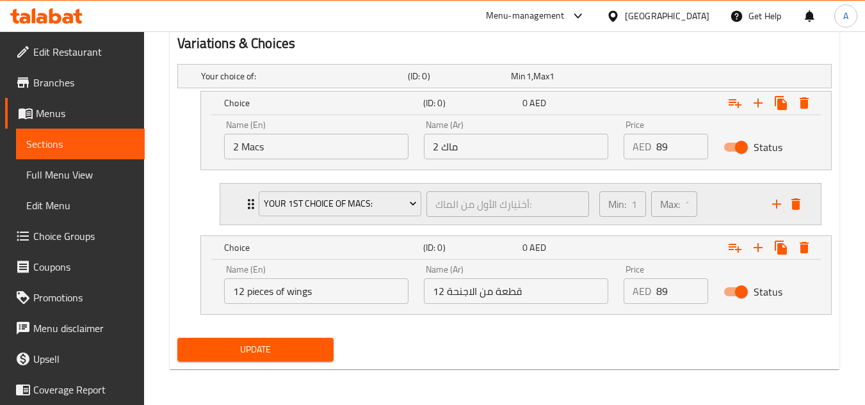
click at [774, 200] on icon "add" at bounding box center [776, 204] width 15 height 15
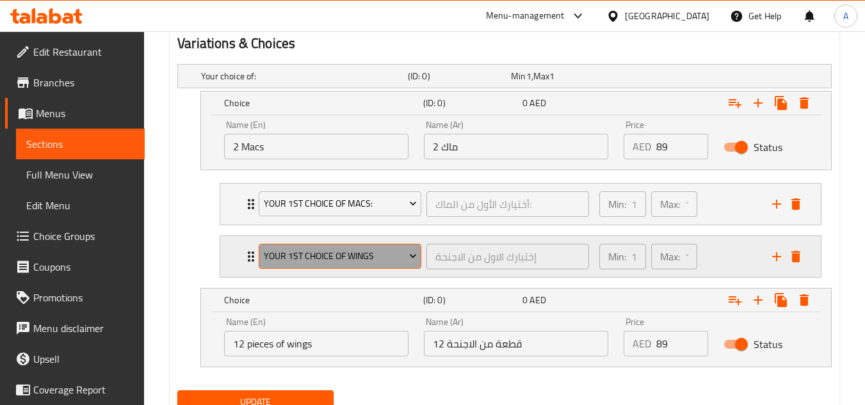
click at [338, 263] on span "Your 1st Choice of wings" at bounding box center [340, 257] width 153 height 16
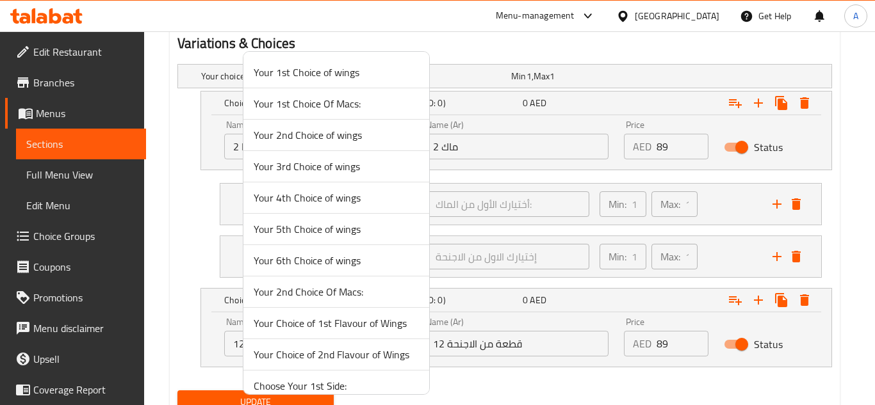
click at [323, 291] on span "Your 2nd Choice Of Macs:" at bounding box center [336, 291] width 165 height 15
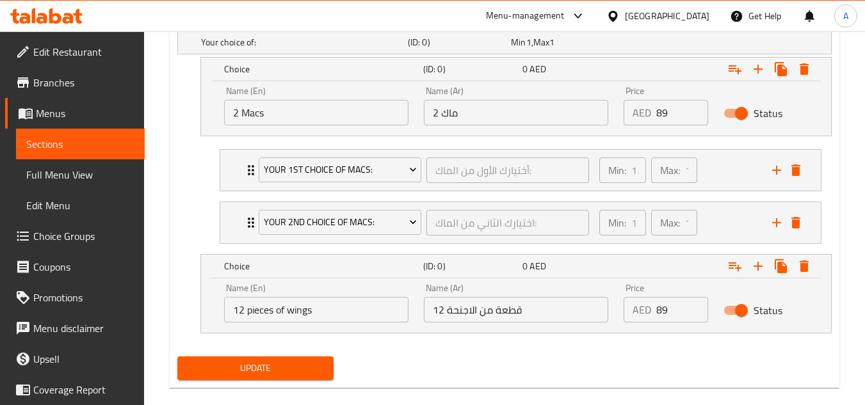
scroll to position [744, 0]
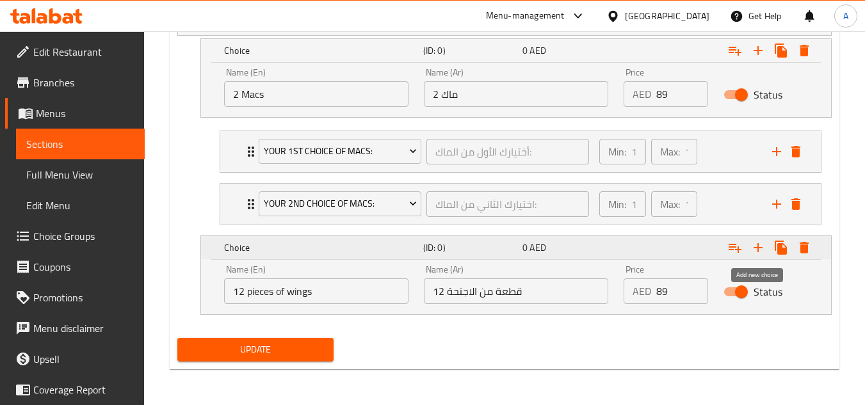
click at [756, 255] on icon "Expand" at bounding box center [758, 247] width 15 height 15
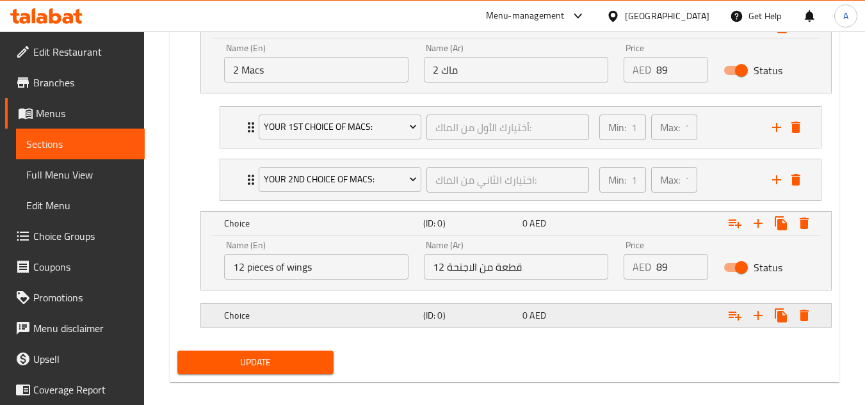
scroll to position [781, 0]
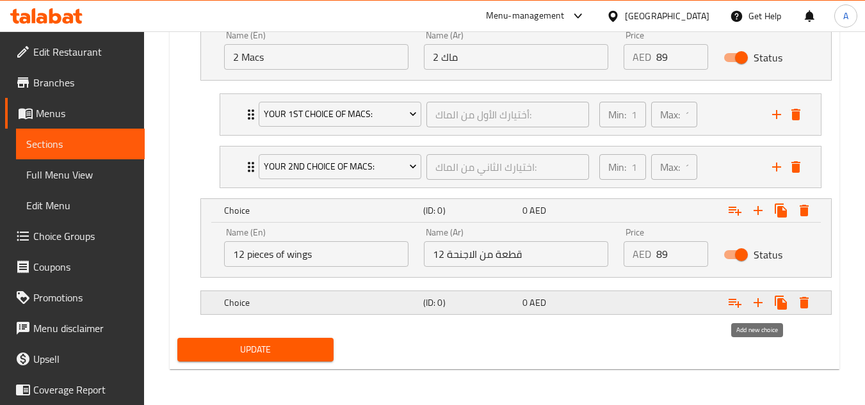
click at [760, 304] on icon "Expand" at bounding box center [758, 302] width 15 height 15
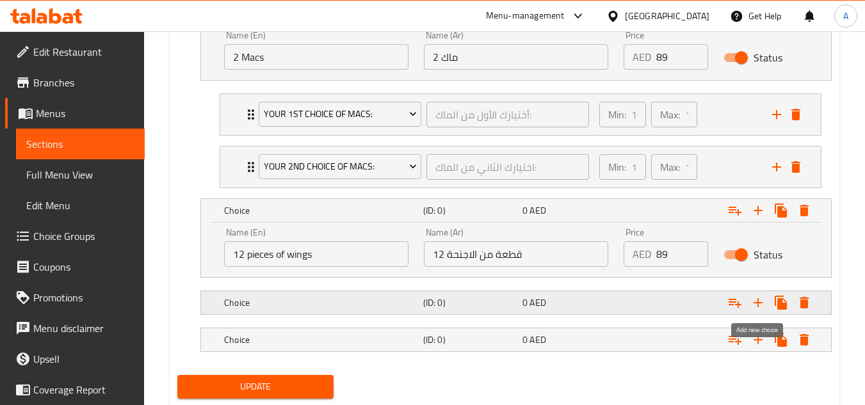
click at [760, 304] on icon "Expand" at bounding box center [758, 302] width 15 height 15
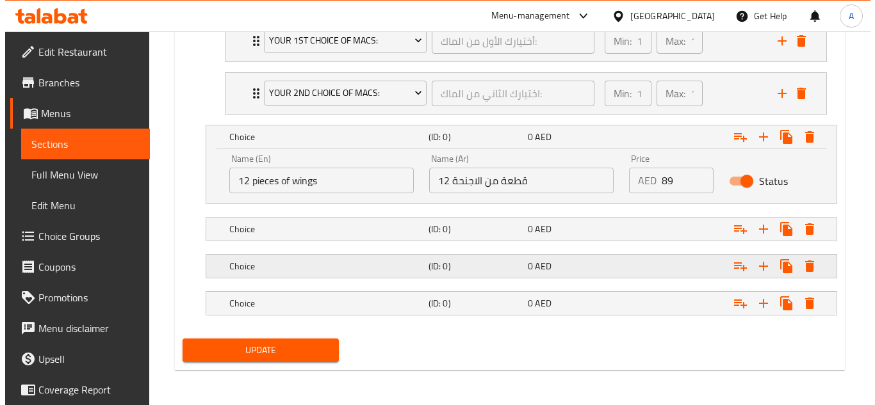
scroll to position [855, 0]
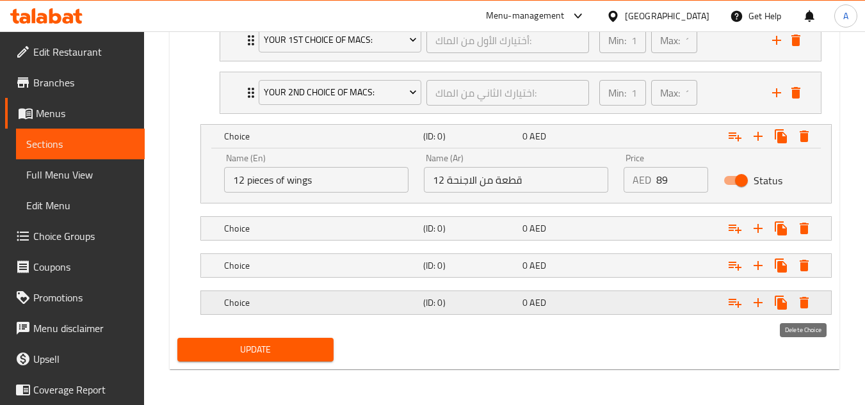
click at [808, 307] on icon "Expand" at bounding box center [804, 303] width 9 height 12
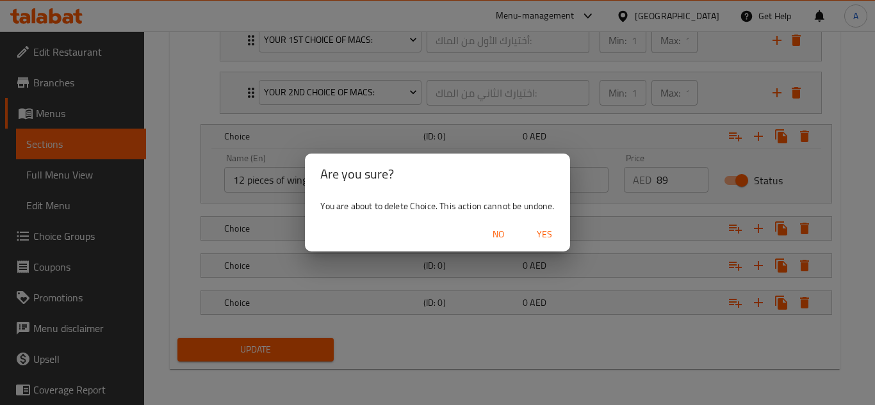
click at [535, 235] on span "Yes" at bounding box center [544, 235] width 31 height 16
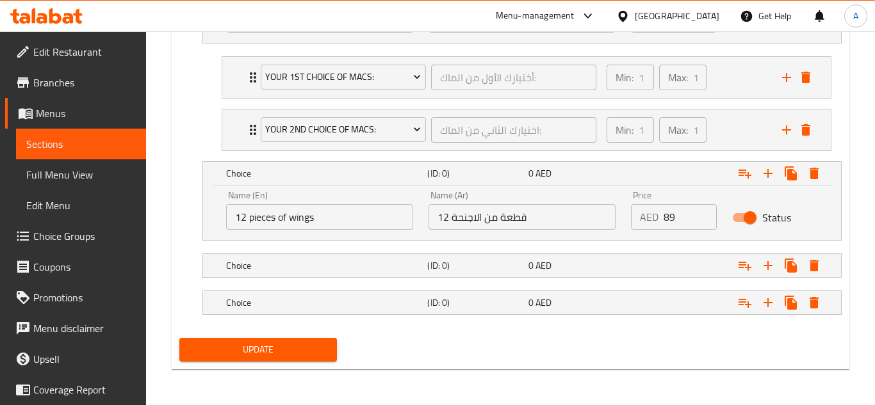
scroll to position [818, 0]
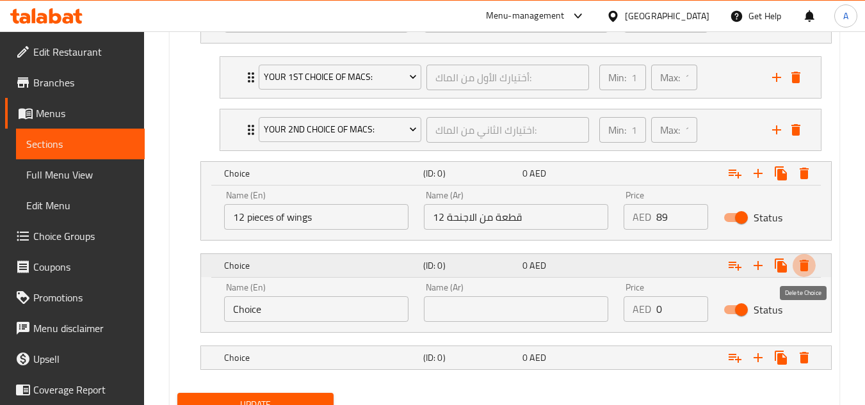
click at [801, 268] on icon "Expand" at bounding box center [804, 266] width 9 height 12
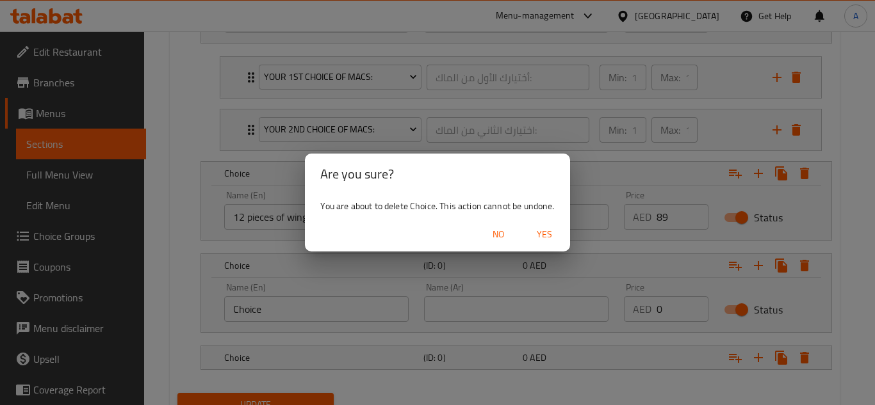
click at [557, 227] on span "Yes" at bounding box center [544, 235] width 31 height 16
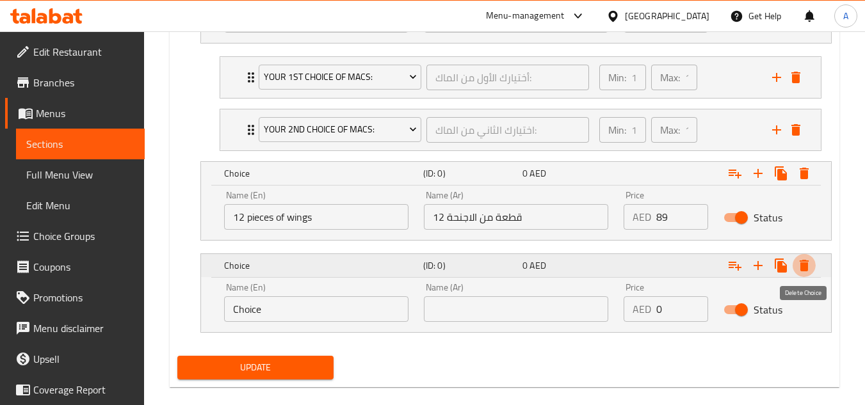
click at [813, 262] on button "Expand" at bounding box center [804, 265] width 23 height 23
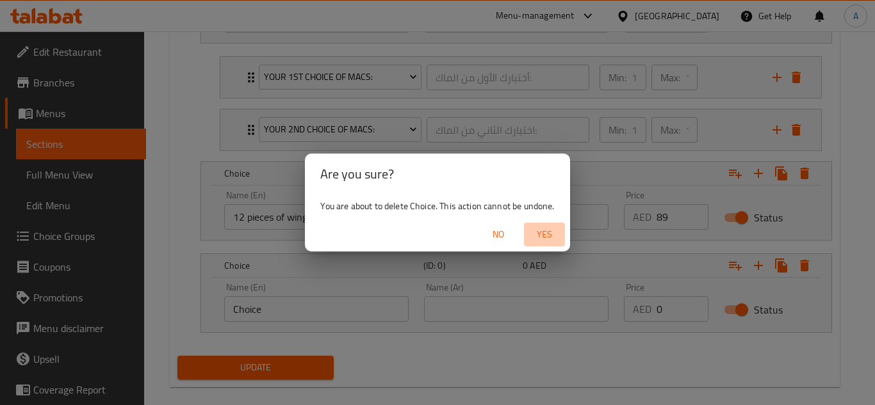
click at [548, 233] on span "Yes" at bounding box center [544, 235] width 31 height 16
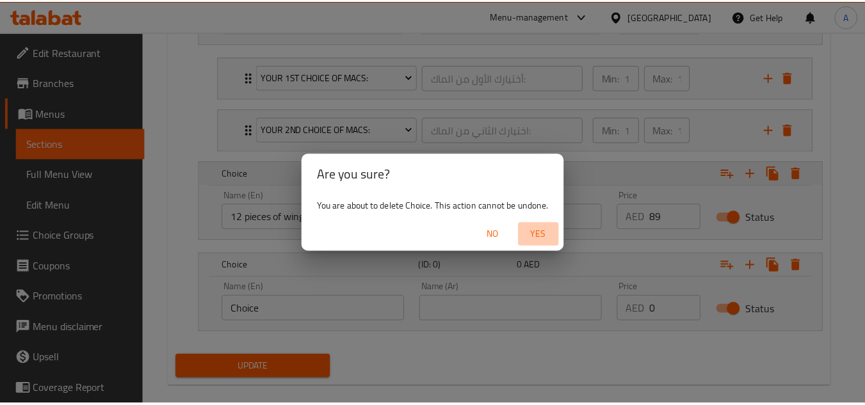
scroll to position [744, 0]
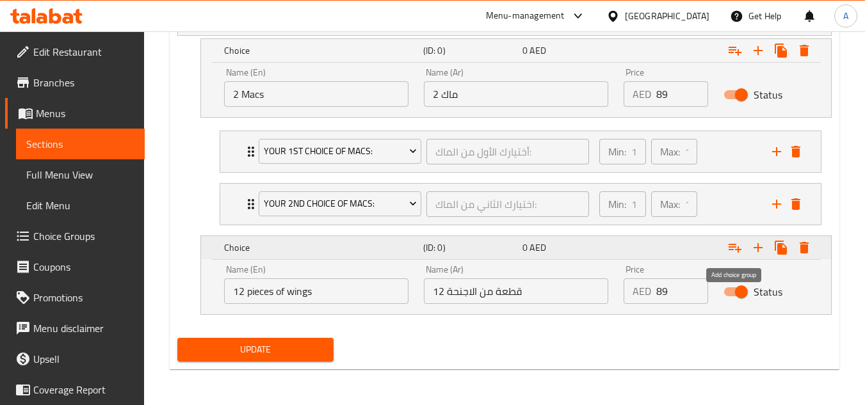
click at [737, 249] on icon "Expand" at bounding box center [735, 247] width 15 height 15
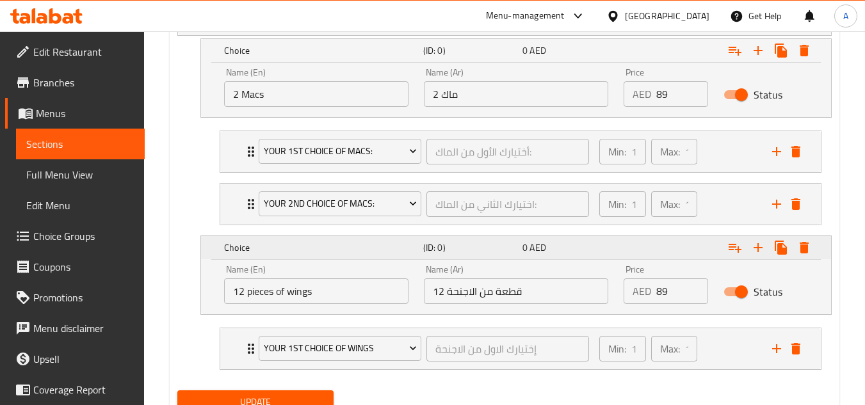
scroll to position [796, 0]
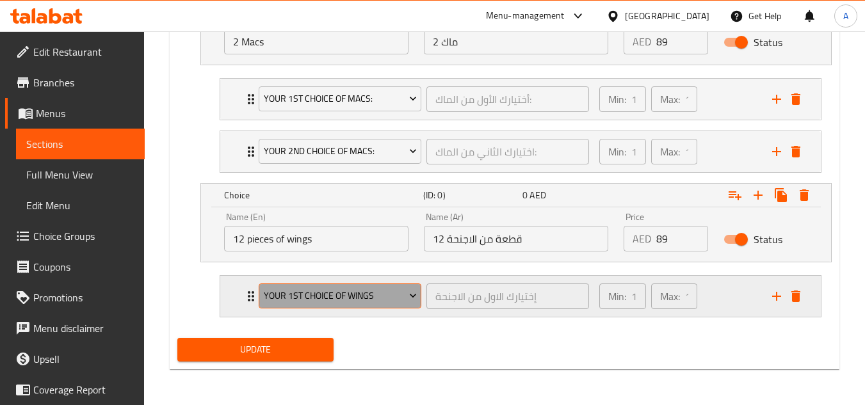
click at [353, 286] on button "Your 1st Choice of wings" at bounding box center [340, 297] width 163 height 26
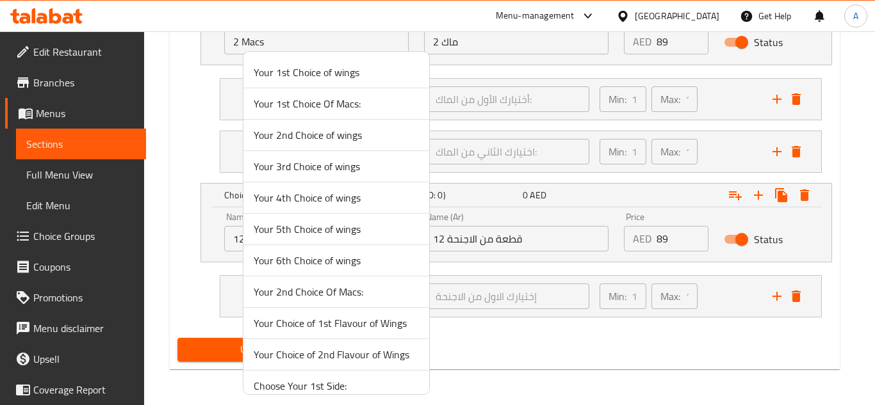
click at [328, 78] on span "Your 1st Choice of wings" at bounding box center [336, 72] width 165 height 15
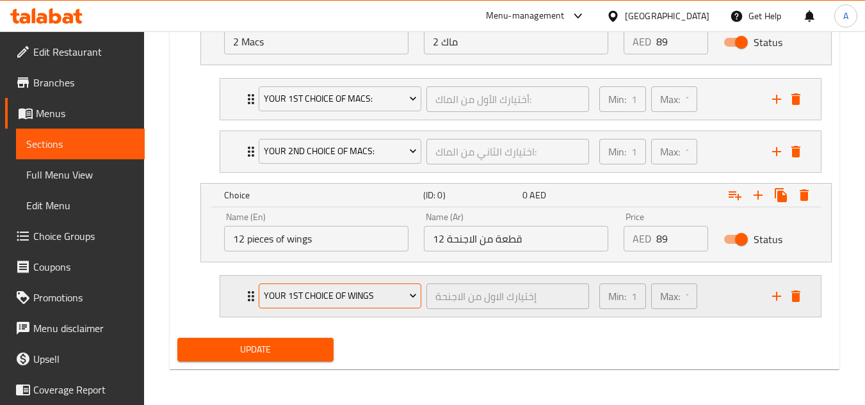
click at [384, 294] on span "Your 1st Choice of wings" at bounding box center [340, 296] width 153 height 16
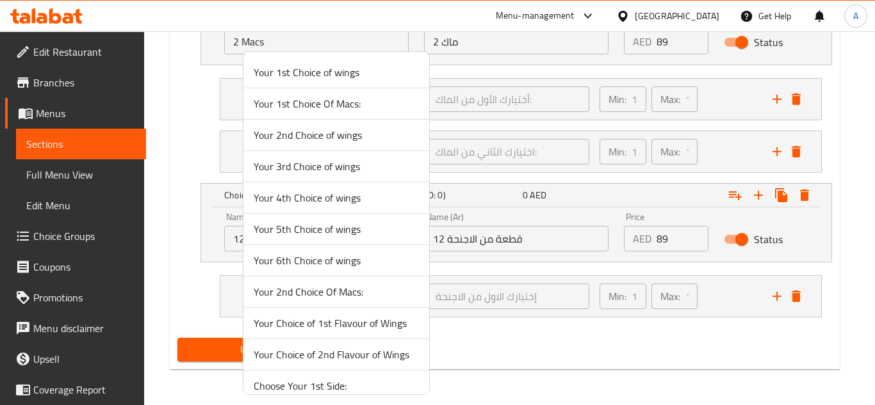
click at [379, 323] on span "Your Choice of 1st Flavour of Wings" at bounding box center [336, 323] width 165 height 15
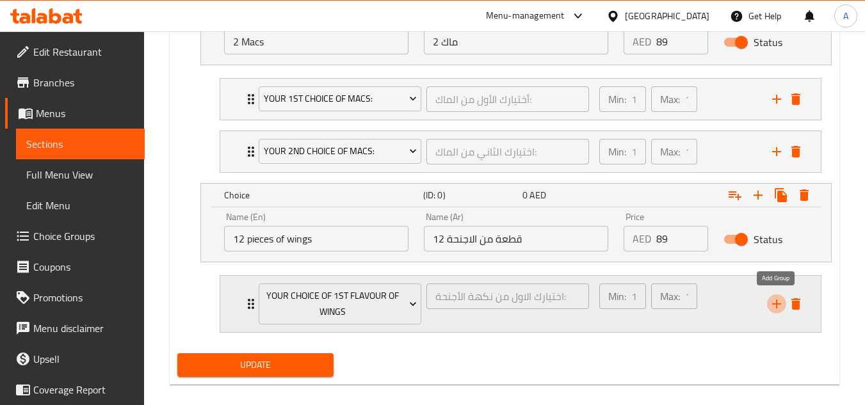
click at [780, 307] on icon "add" at bounding box center [776, 304] width 15 height 15
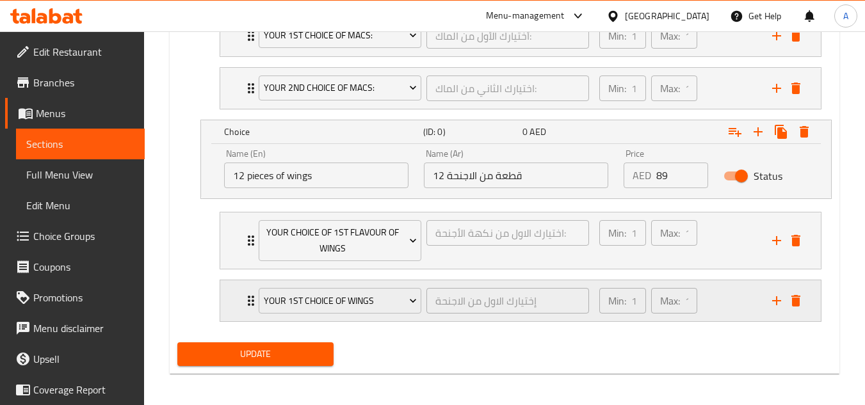
scroll to position [864, 0]
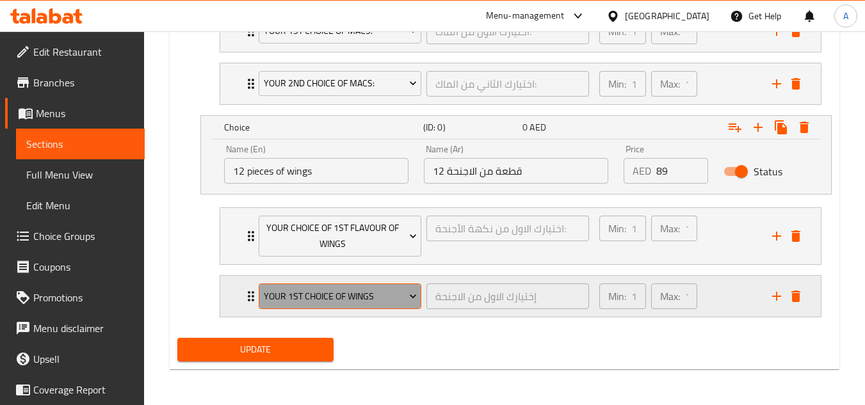
click at [382, 298] on span "Your 1st Choice of wings" at bounding box center [340, 297] width 153 height 16
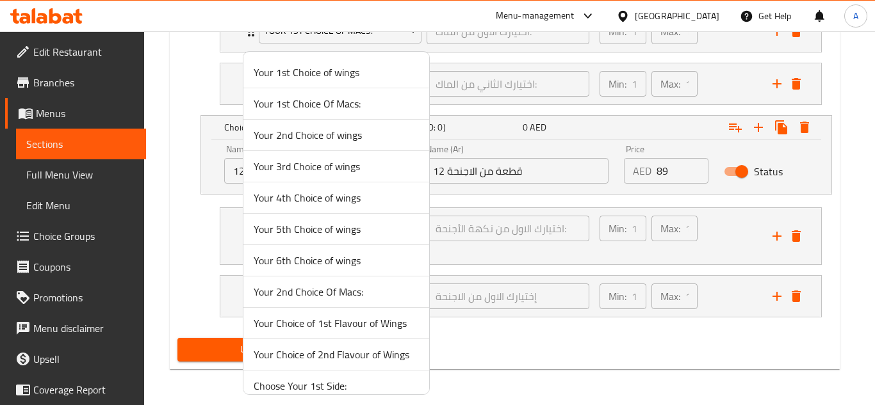
click at [373, 356] on span "Your Choice of 2nd Flavour of Wings" at bounding box center [336, 354] width 165 height 15
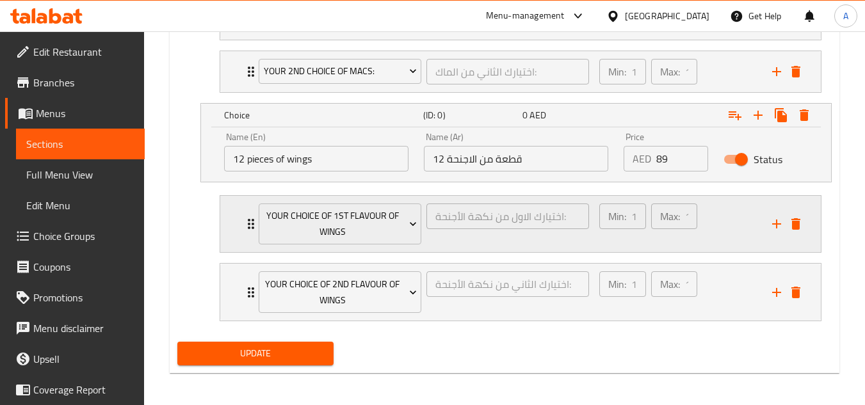
scroll to position [880, 0]
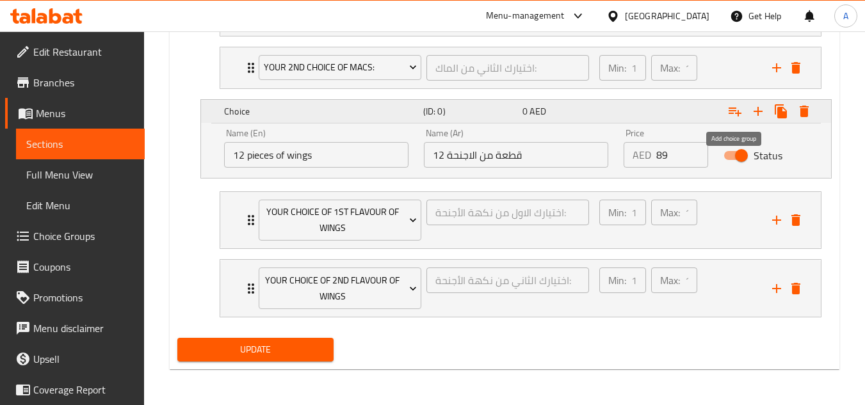
click at [742, 110] on icon "Expand" at bounding box center [735, 111] width 15 height 15
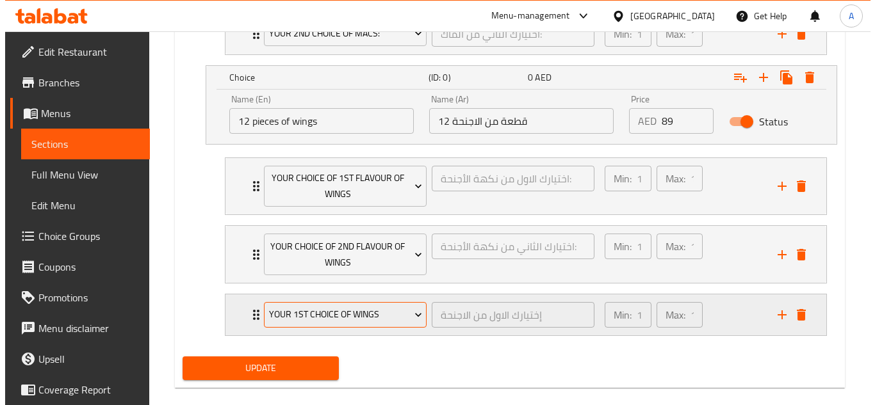
scroll to position [933, 0]
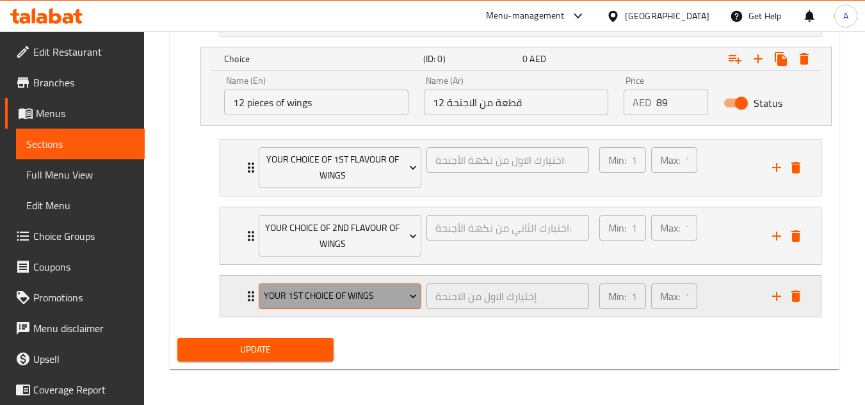
click at [347, 297] on span "Your 1st Choice of wings" at bounding box center [340, 296] width 153 height 16
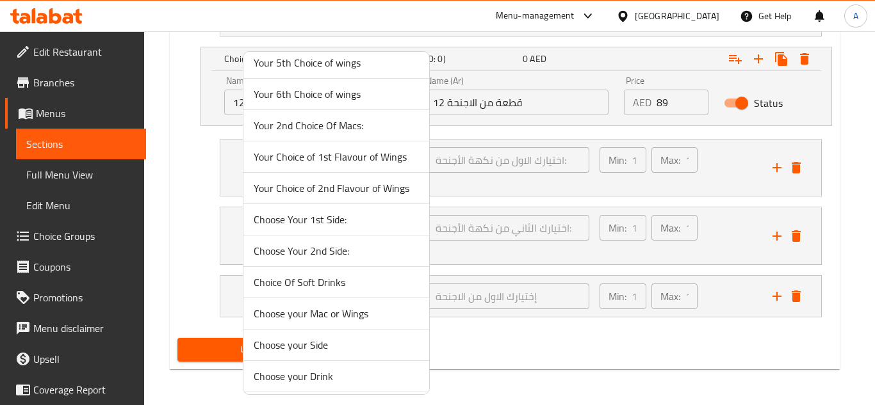
scroll to position [200, 0]
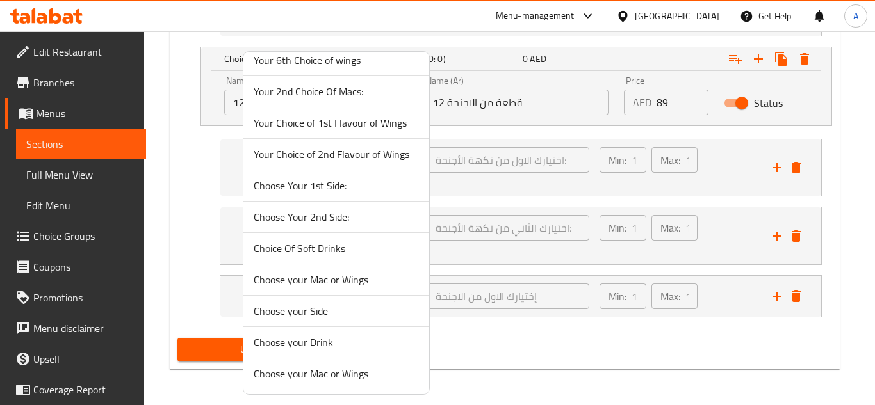
click at [341, 191] on span "Choose Your 1st Side:" at bounding box center [336, 185] width 165 height 15
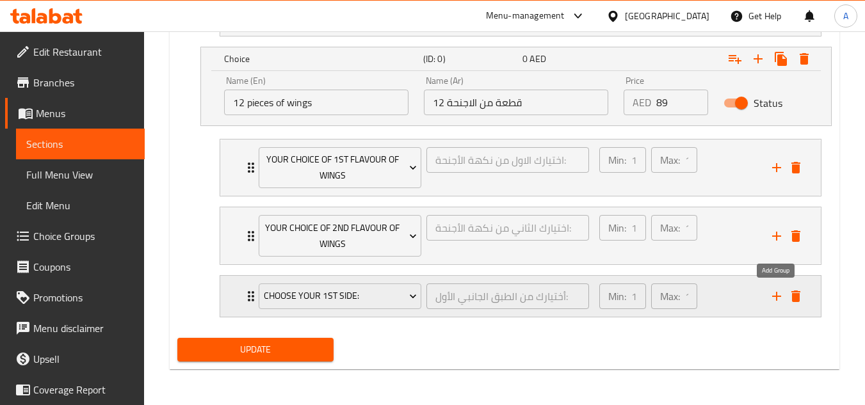
click at [776, 294] on icon "add" at bounding box center [776, 296] width 15 height 15
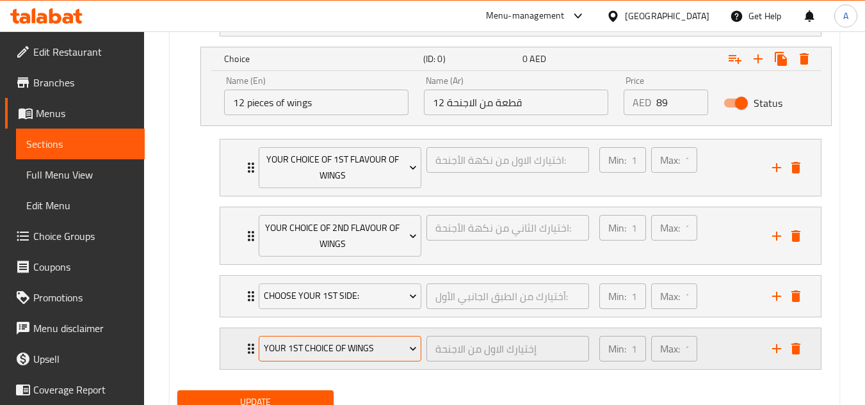
click at [347, 350] on span "Your 1st Choice of wings" at bounding box center [340, 349] width 153 height 16
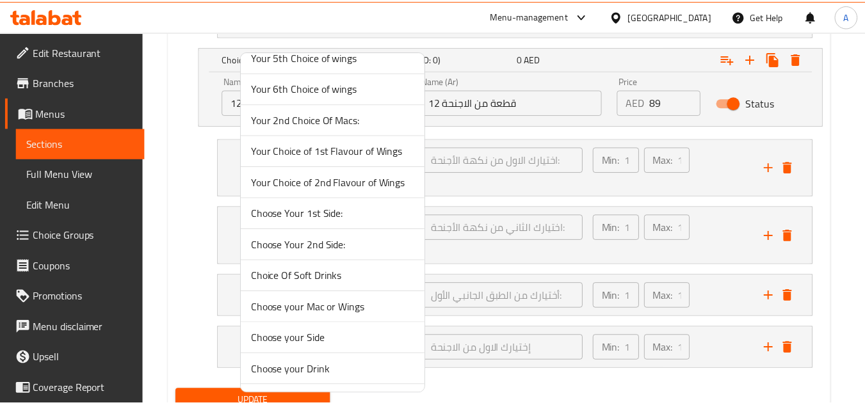
scroll to position [192, 0]
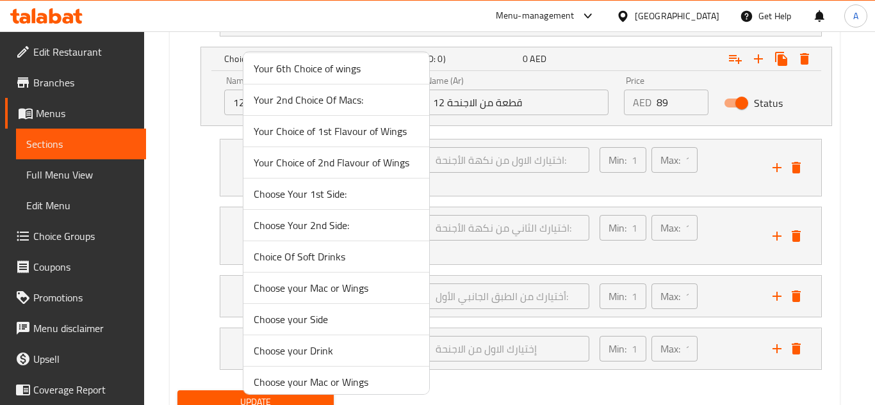
click at [345, 227] on span "Choose Your 2nd Side:" at bounding box center [336, 225] width 165 height 15
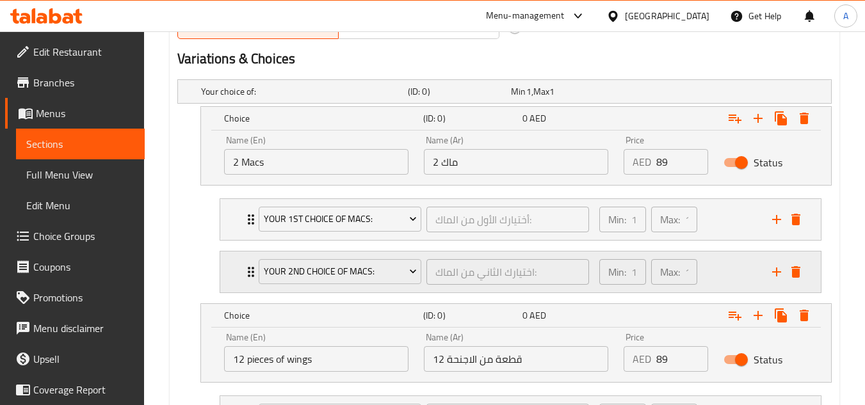
scroll to position [676, 0]
click at [777, 277] on icon "add" at bounding box center [776, 271] width 15 height 15
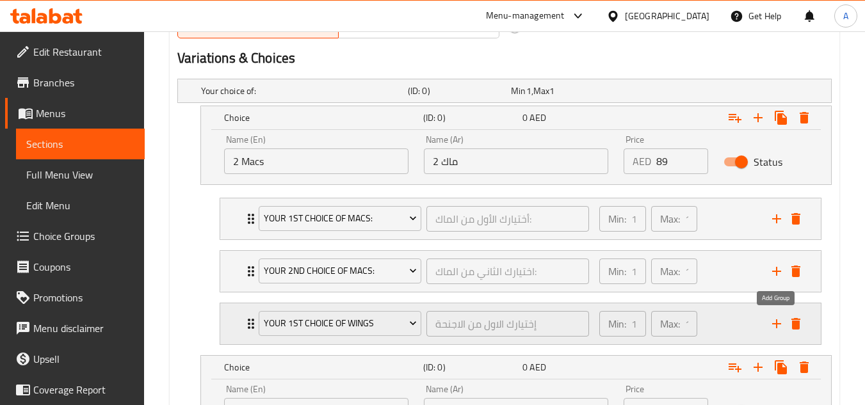
click at [771, 323] on icon "add" at bounding box center [776, 323] width 15 height 15
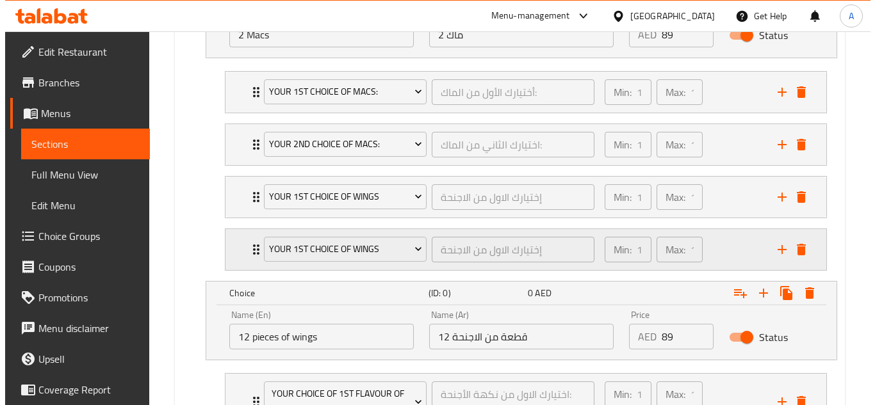
scroll to position [804, 0]
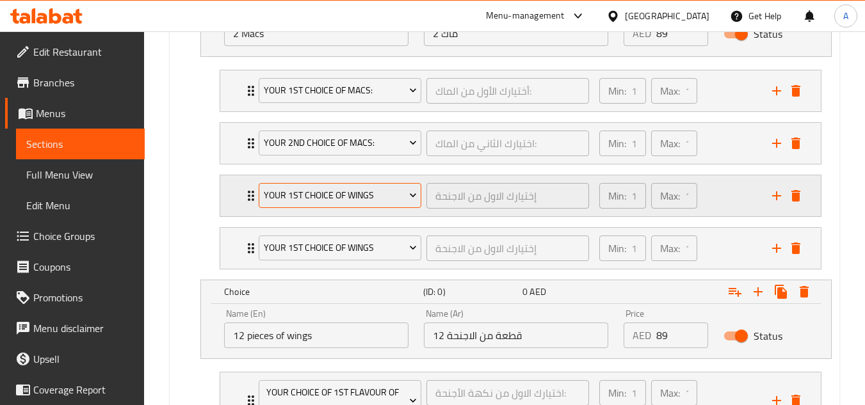
click at [373, 198] on span "Your 1st Choice of wings" at bounding box center [340, 196] width 153 height 16
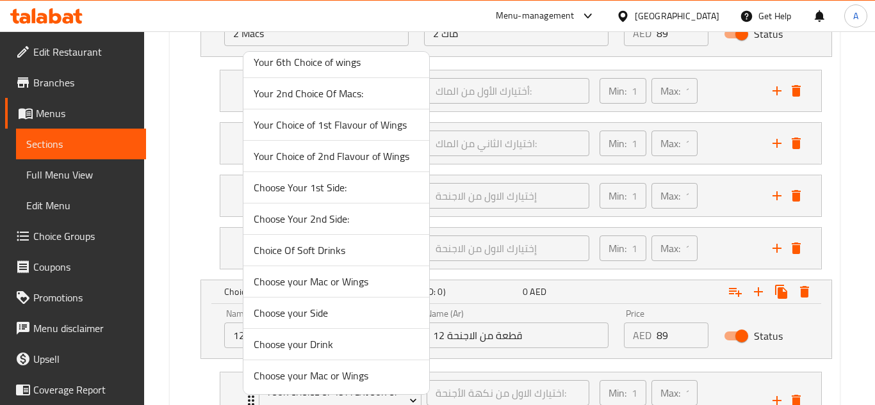
scroll to position [200, 0]
click at [343, 190] on span "Choose Your 1st Side:" at bounding box center [336, 185] width 165 height 15
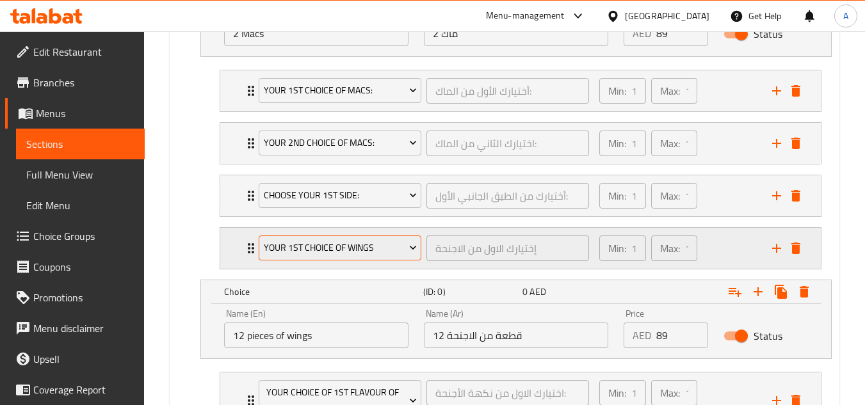
click at [335, 250] on span "Your 1st Choice of wings" at bounding box center [340, 248] width 153 height 16
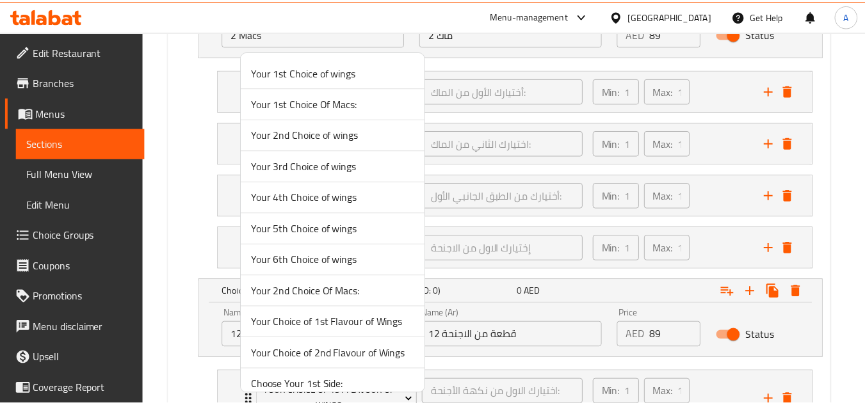
scroll to position [128, 0]
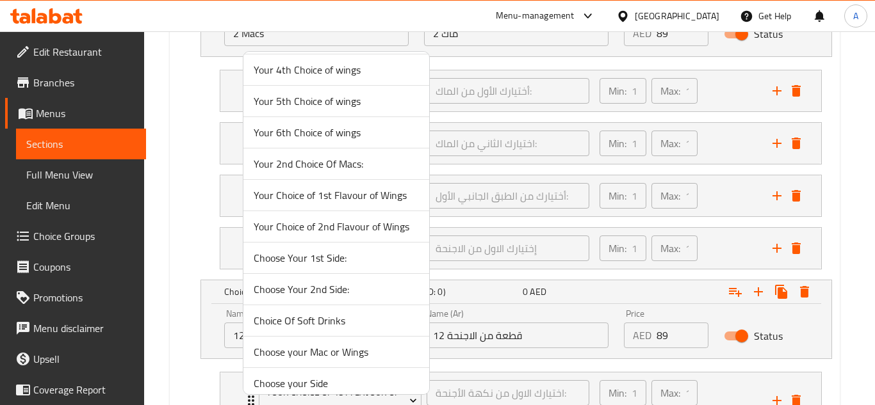
click at [343, 286] on span "Choose Your 2nd Side:" at bounding box center [336, 289] width 165 height 15
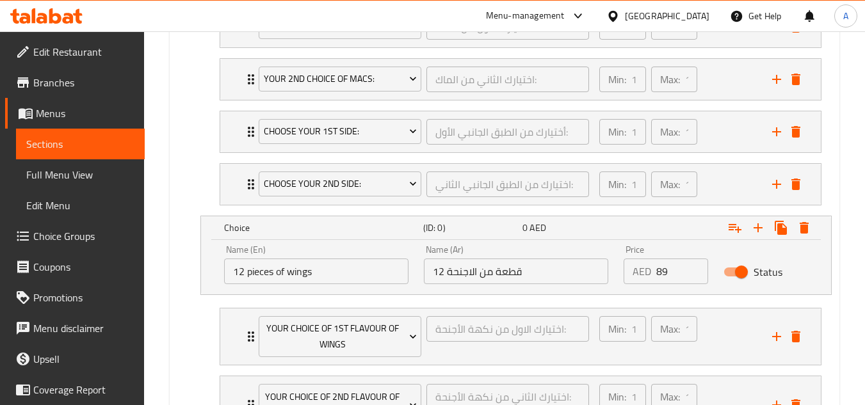
scroll to position [1090, 0]
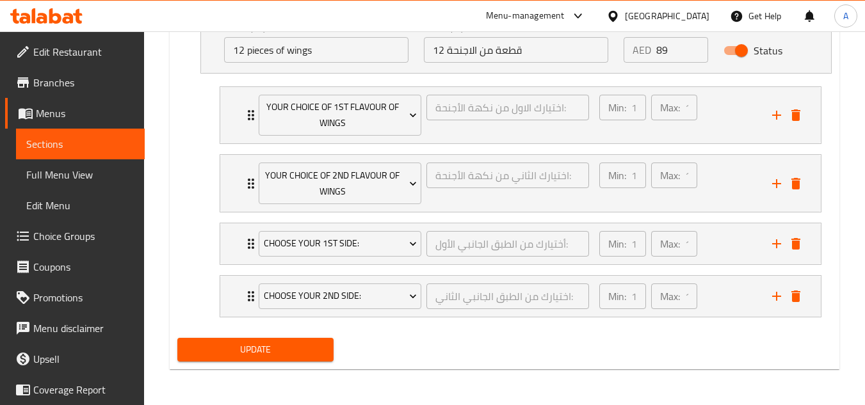
click at [294, 340] on button "Update" at bounding box center [255, 350] width 156 height 24
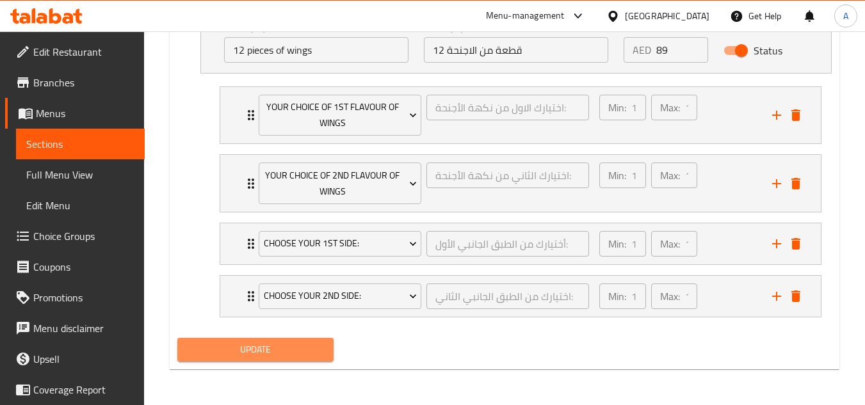
click at [295, 348] on span "Update" at bounding box center [255, 350] width 135 height 16
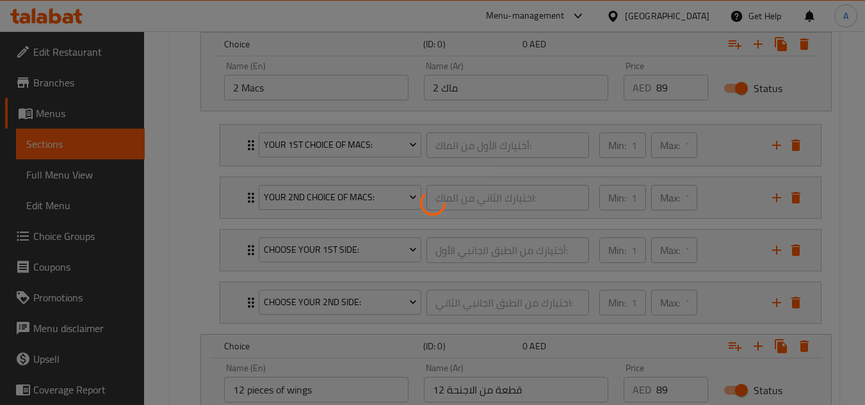
scroll to position [706, 0]
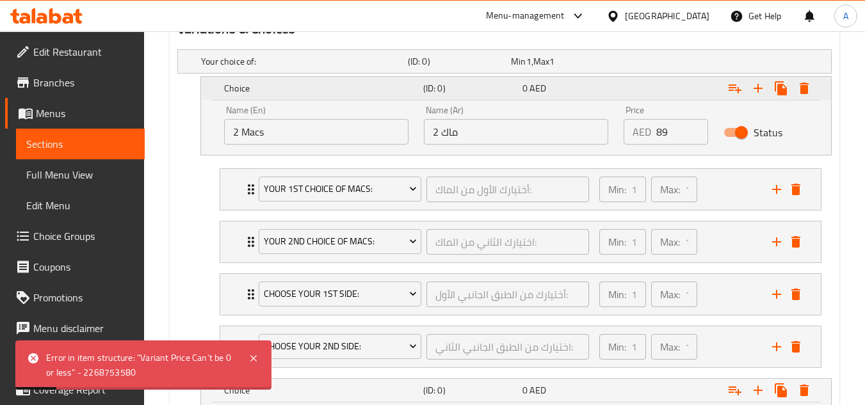
click at [268, 91] on h5 "Choice" at bounding box center [321, 88] width 194 height 13
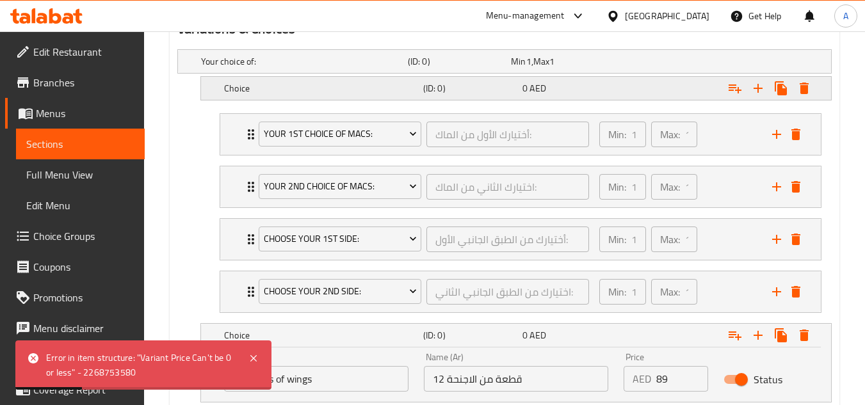
click at [287, 68] on h5 "Choice" at bounding box center [302, 61] width 202 height 13
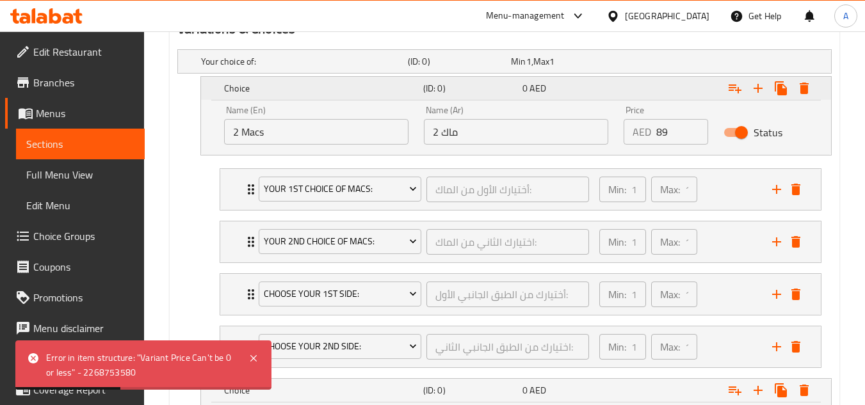
click at [558, 91] on div "0 AED" at bounding box center [570, 88] width 94 height 13
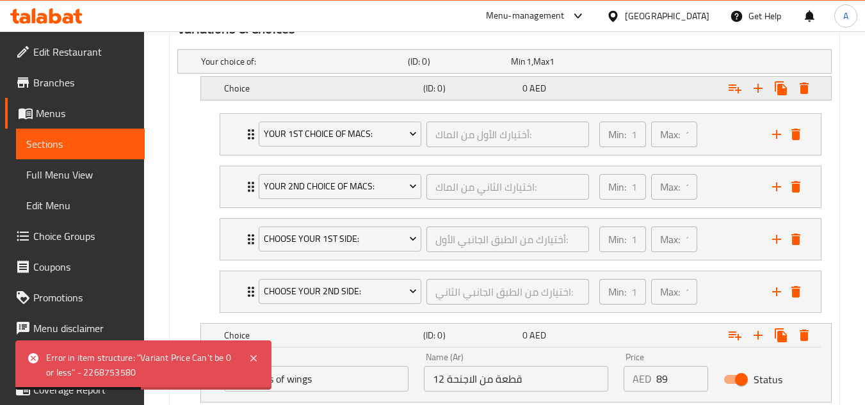
click at [560, 68] on div "0 AED" at bounding box center [560, 61] width 98 height 13
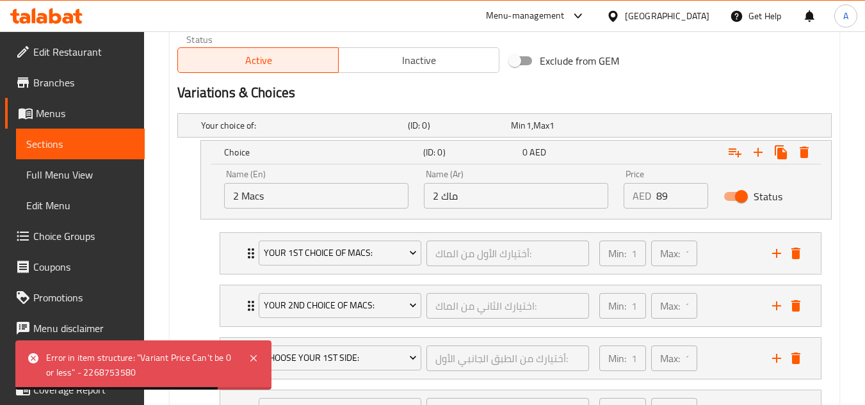
scroll to position [578, 0]
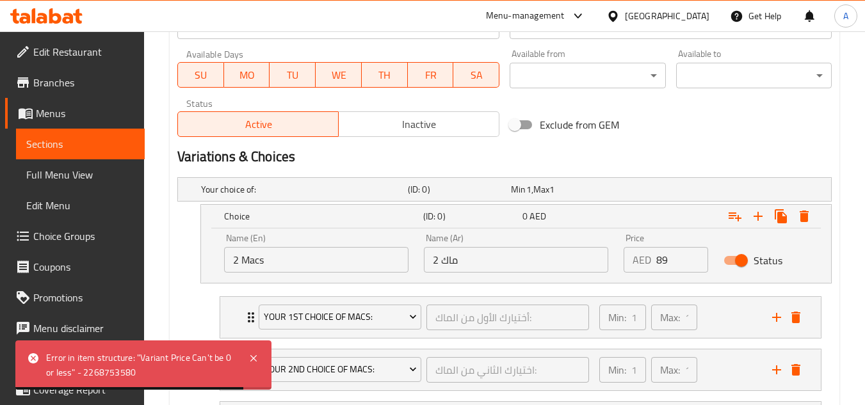
drag, startPoint x: 594, startPoint y: 249, endPoint x: 527, endPoint y: 240, distance: 67.8
click at [545, 241] on div "Name (En) 2 Macs Name (En) Name (Ar) 2 ماك Name (Ar) Price AED 89 Price Status" at bounding box center [516, 253] width 600 height 54
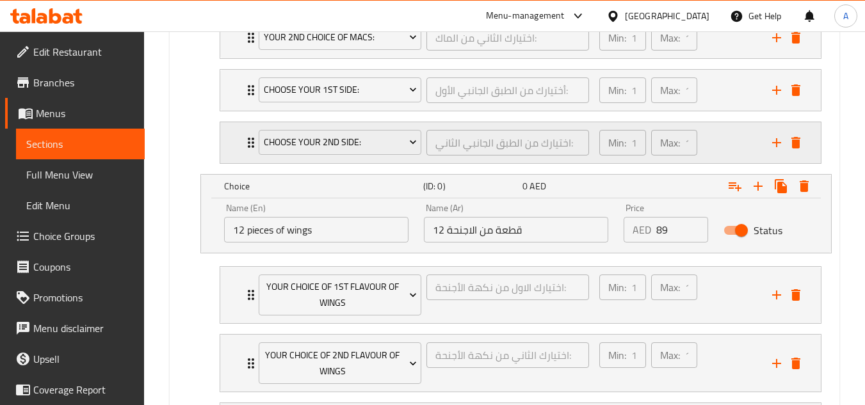
scroll to position [1026, 0]
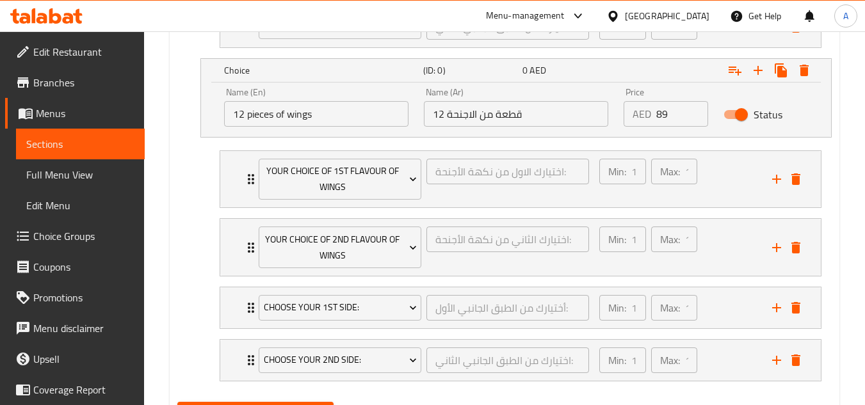
type input "0"
drag, startPoint x: 639, startPoint y: 115, endPoint x: 543, endPoint y: 114, distance: 95.4
click at [569, 115] on div "Name (En) 12 pieces of wings Name (En) Name (Ar) 12 قطعة من الاجنحة Name (Ar) P…" at bounding box center [516, 107] width 600 height 54
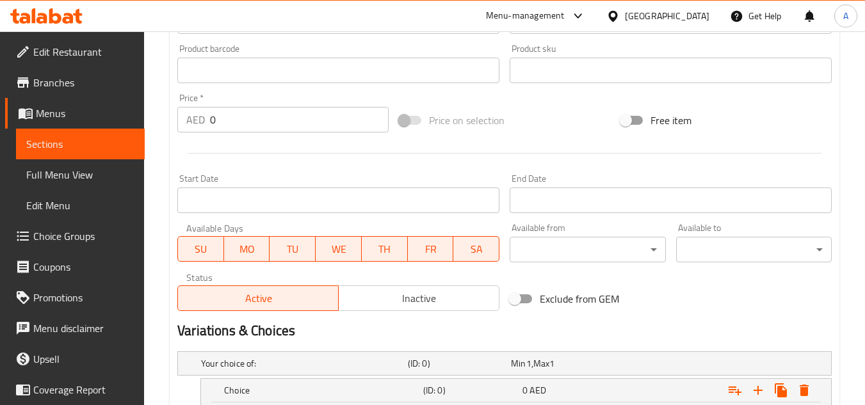
scroll to position [386, 0]
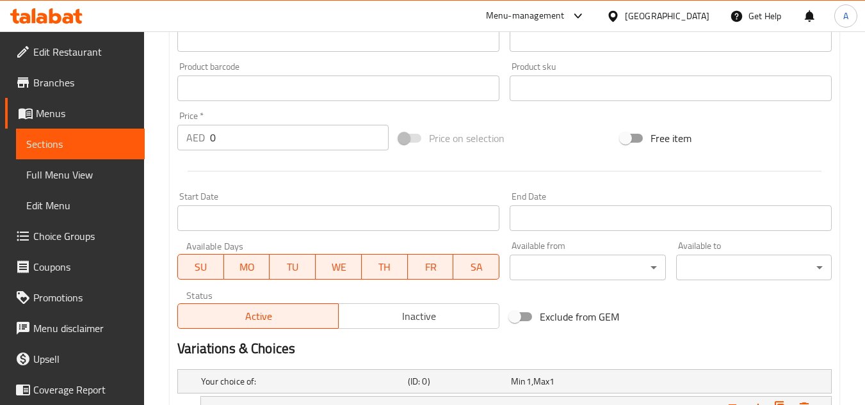
type input "0"
drag, startPoint x: 240, startPoint y: 142, endPoint x: 181, endPoint y: 145, distance: 59.1
click at [186, 143] on div "AED 0 Price *" at bounding box center [282, 138] width 211 height 26
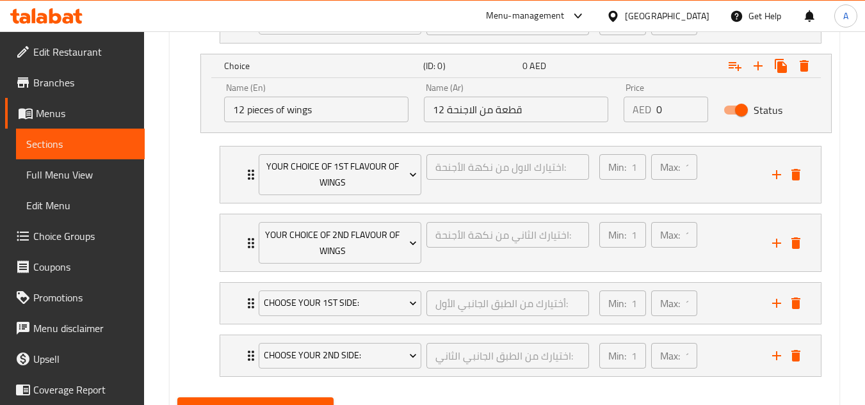
scroll to position [1090, 0]
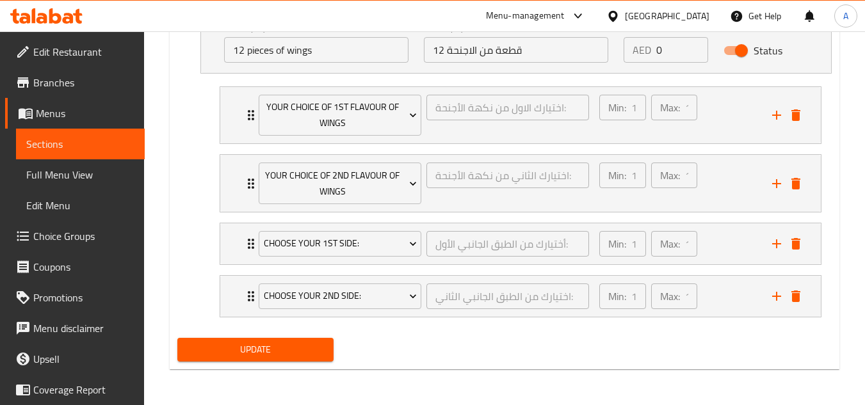
drag, startPoint x: 273, startPoint y: 347, endPoint x: 404, endPoint y: 325, distance: 132.5
click at [273, 346] on span "Update" at bounding box center [255, 350] width 135 height 16
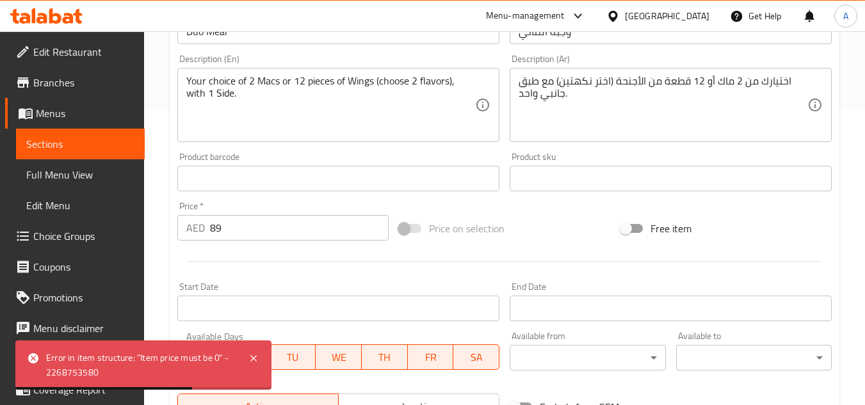
scroll to position [386, 0]
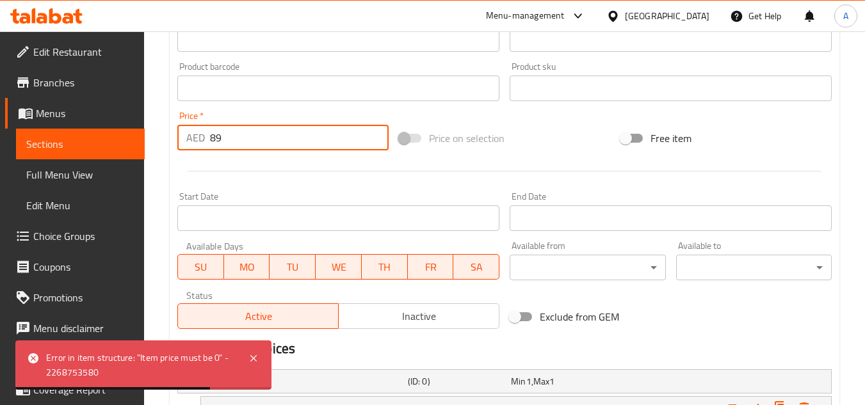
drag, startPoint x: 244, startPoint y: 135, endPoint x: 165, endPoint y: 134, distance: 79.4
click at [175, 135] on div "Price   * AED 89 Price *" at bounding box center [283, 130] width 222 height 49
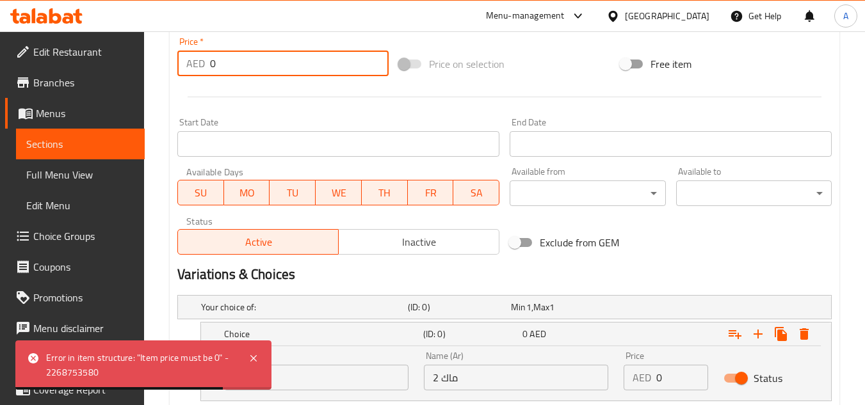
scroll to position [578, 0]
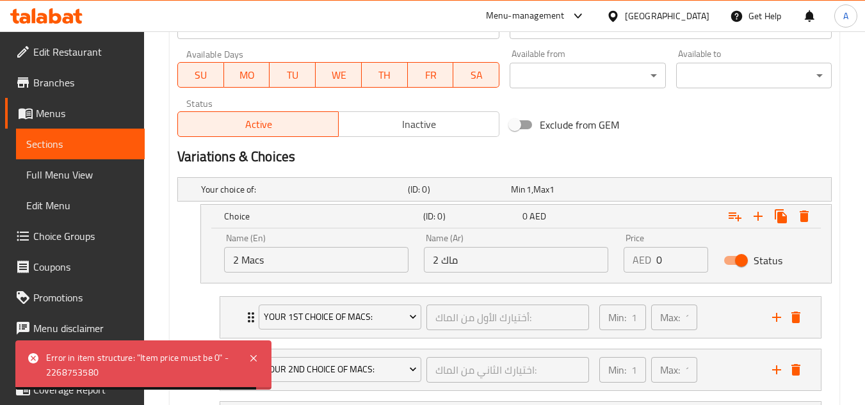
type input "0"
click at [584, 250] on div "Name (En) 2 Macs Name (En) Name (Ar) 2 ماك Name (Ar) Price AED 0 Price Status" at bounding box center [516, 253] width 600 height 54
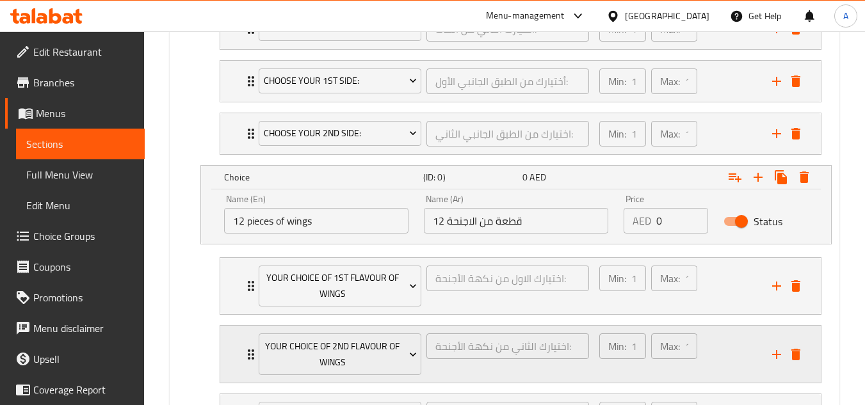
scroll to position [1026, 0]
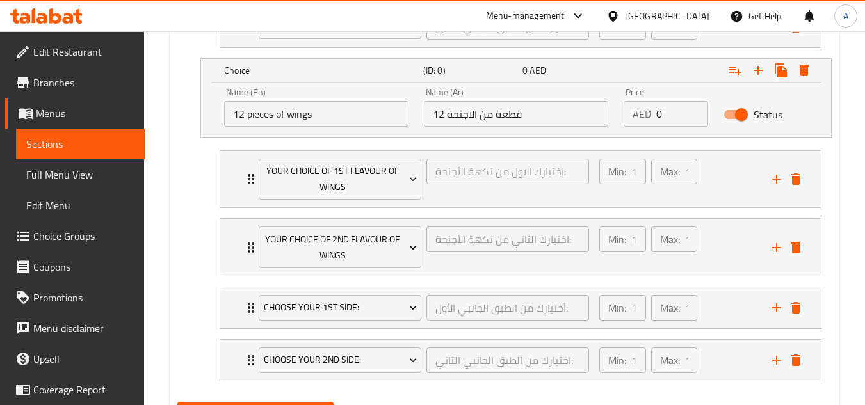
type input "89"
click at [614, 113] on div "Name (En) 12 pieces of wings Name (En) Name (Ar) 12 قطعة من الاجنحة Name (Ar) P…" at bounding box center [516, 107] width 600 height 54
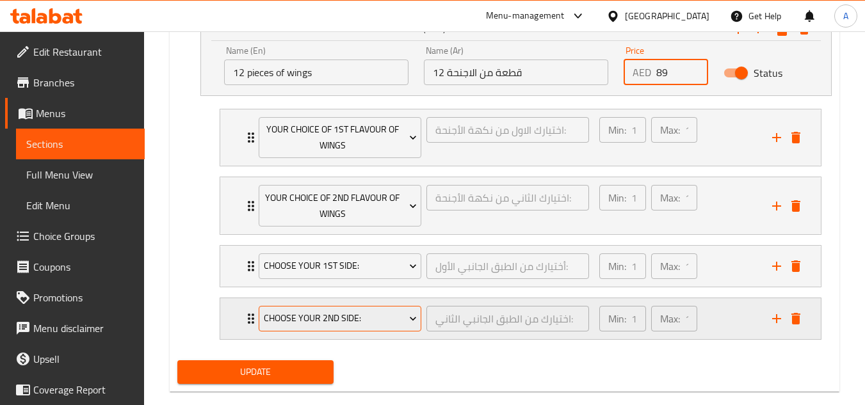
scroll to position [1090, 0]
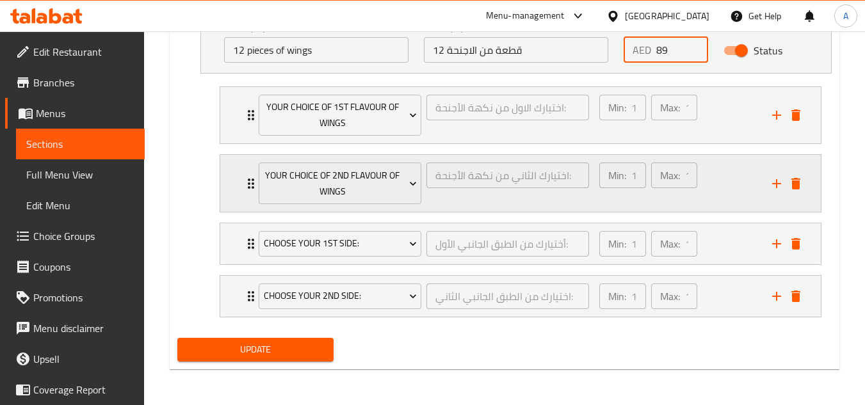
click at [706, 184] on div "Min: 1 ​ Max: 1 ​" at bounding box center [678, 183] width 173 height 57
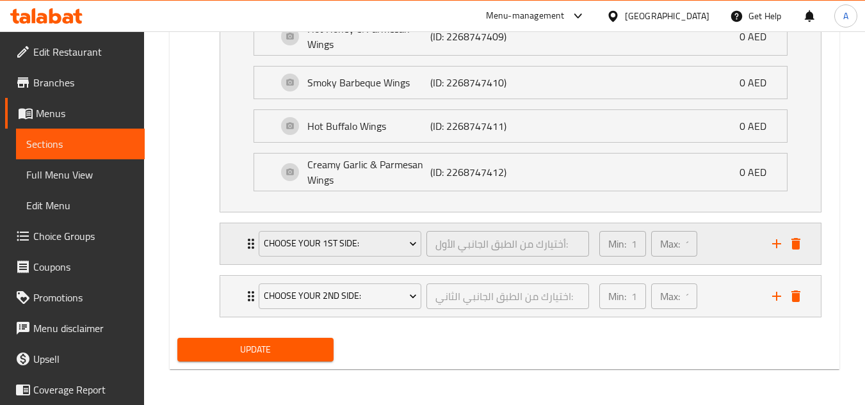
click at [726, 242] on div "Min: 1 ​ Max: 1 ​" at bounding box center [678, 244] width 173 height 41
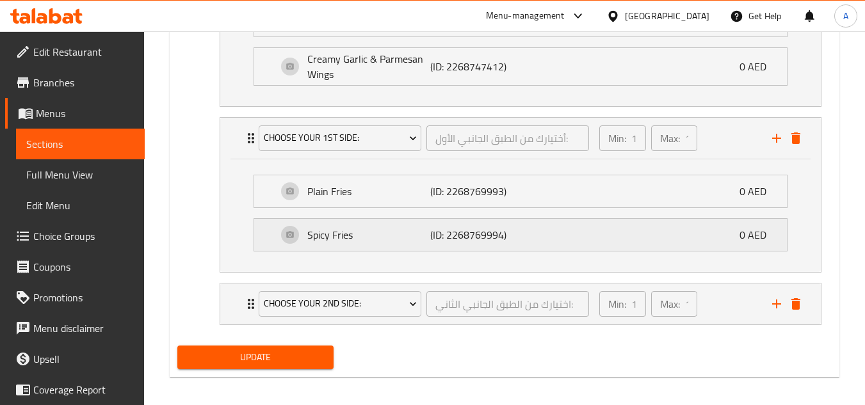
scroll to position [1501, 0]
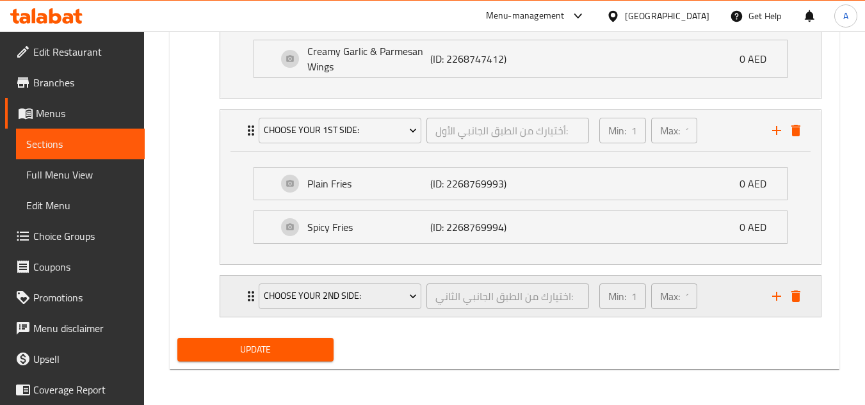
click at [725, 297] on div "Min: 1 ​ Max: 1 ​" at bounding box center [678, 296] width 173 height 41
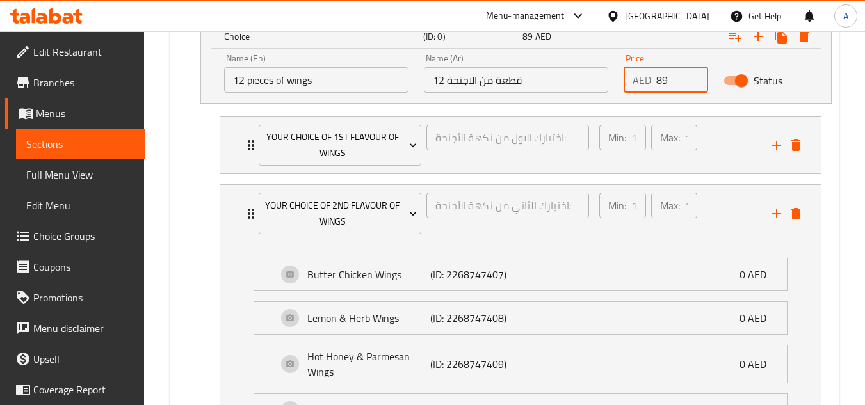
scroll to position [1053, 0]
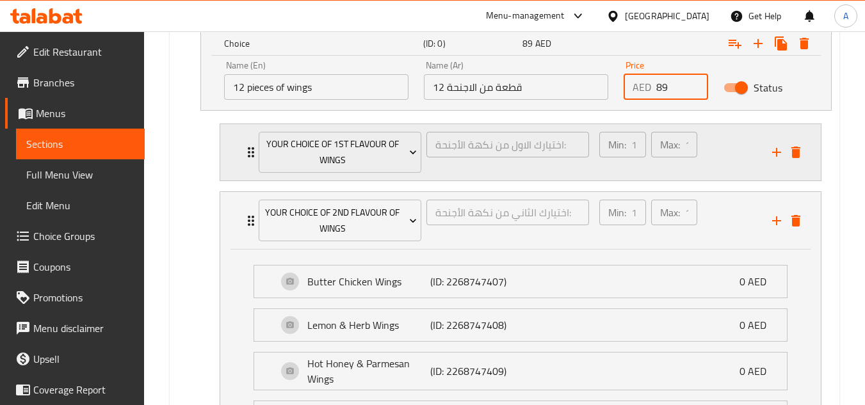
click at [716, 163] on div "Min: 1 ​ Max: 1 ​" at bounding box center [678, 152] width 173 height 57
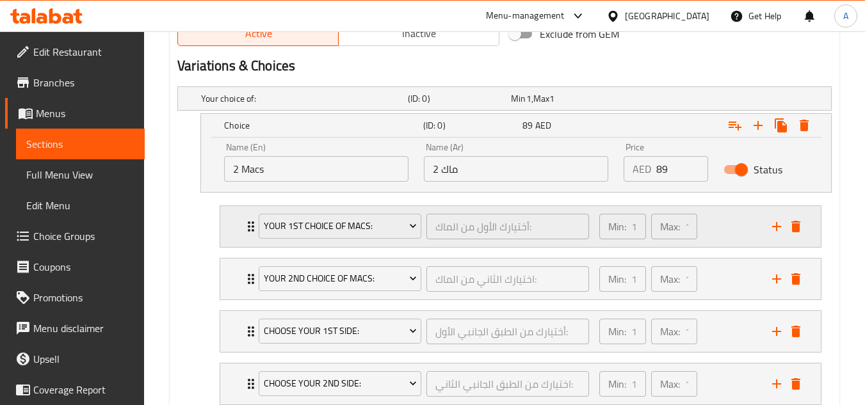
click at [726, 224] on div "Min: 1 ​ Max: 1 ​" at bounding box center [678, 226] width 173 height 41
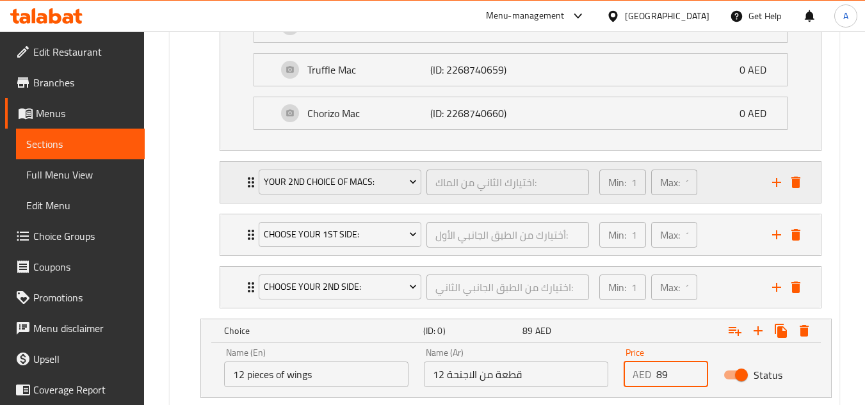
click at [731, 199] on div "Min: 1 ​ Max: 1 ​" at bounding box center [678, 182] width 173 height 41
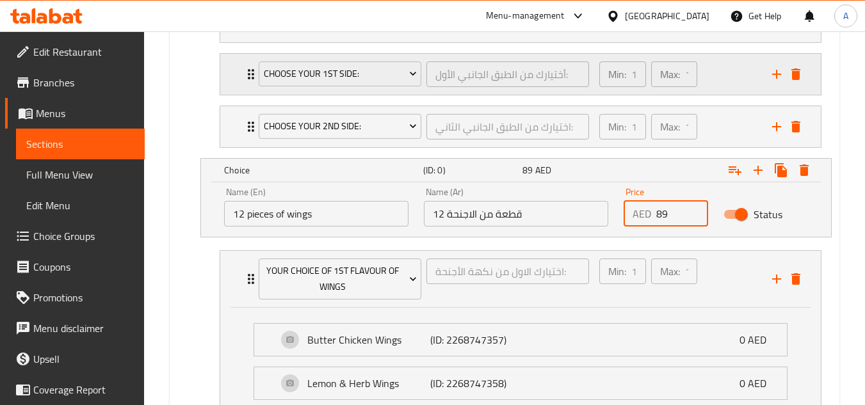
click at [724, 92] on div "Min: 1 ​ Max: 1 ​" at bounding box center [678, 74] width 173 height 41
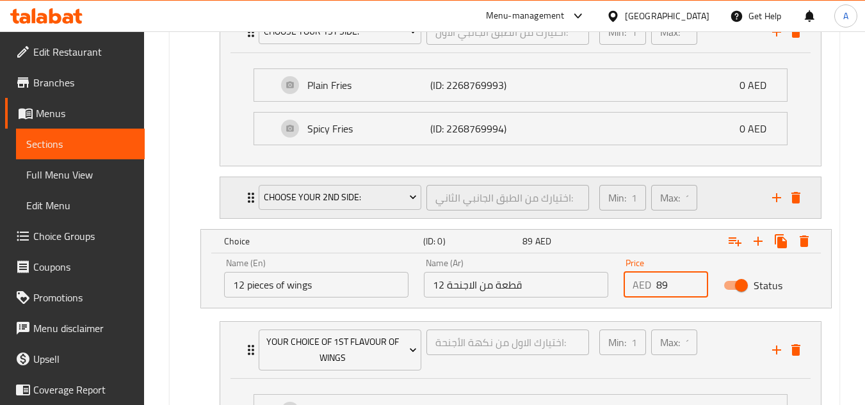
scroll to position [1565, 0]
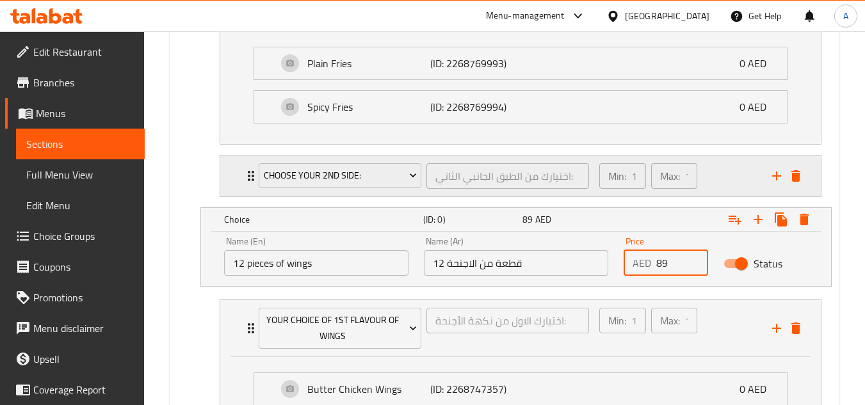
click at [727, 174] on div "Min: 1 ​ Max: 1 ​" at bounding box center [678, 176] width 173 height 41
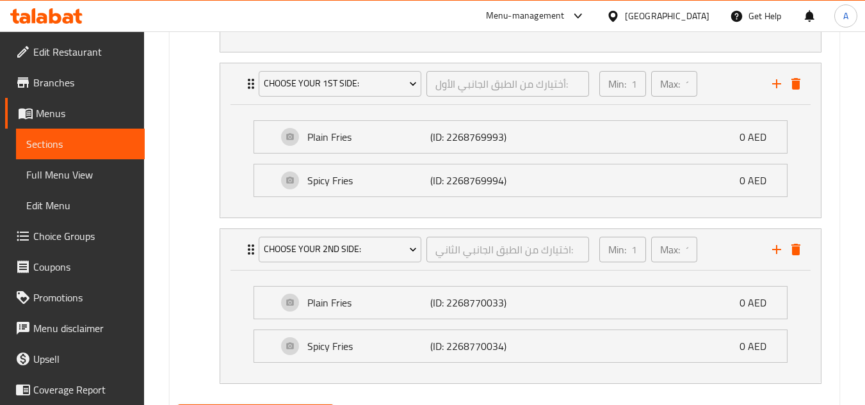
scroll to position [2714, 0]
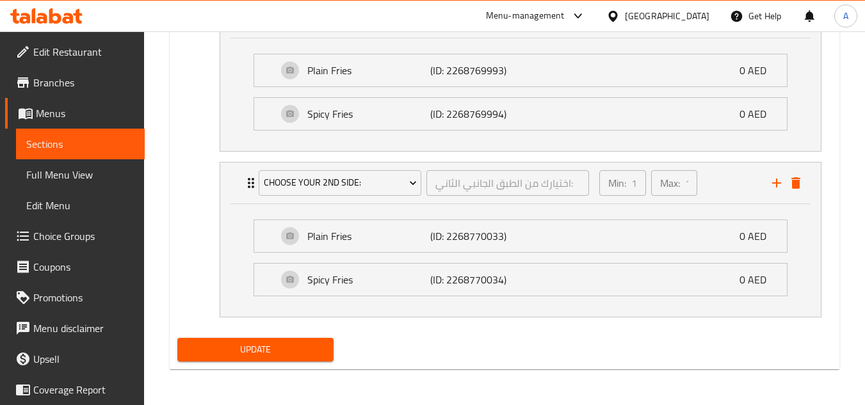
type input "89"
click at [304, 344] on span "Update" at bounding box center [255, 350] width 135 height 16
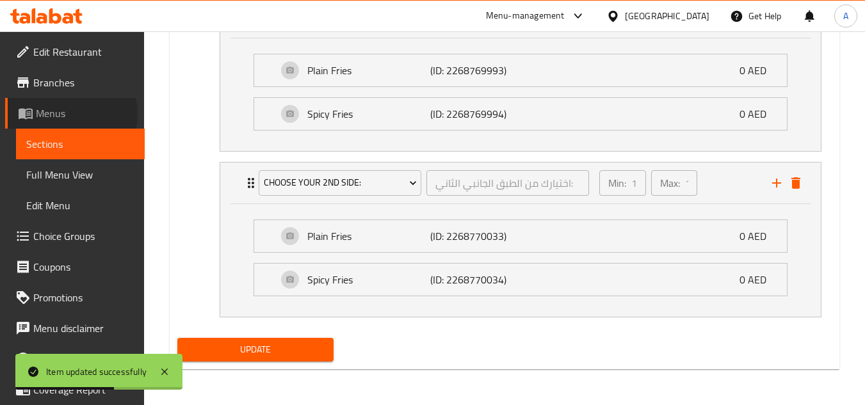
click at [61, 114] on span "Menus" at bounding box center [85, 113] width 99 height 15
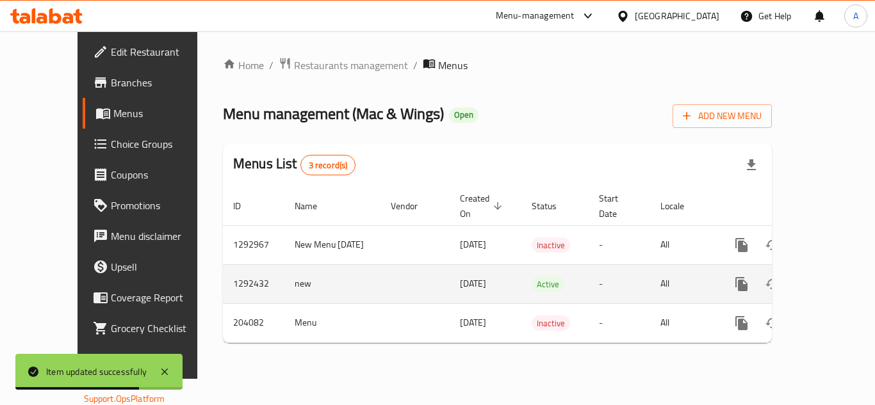
click at [833, 270] on link "enhanced table" at bounding box center [834, 284] width 31 height 31
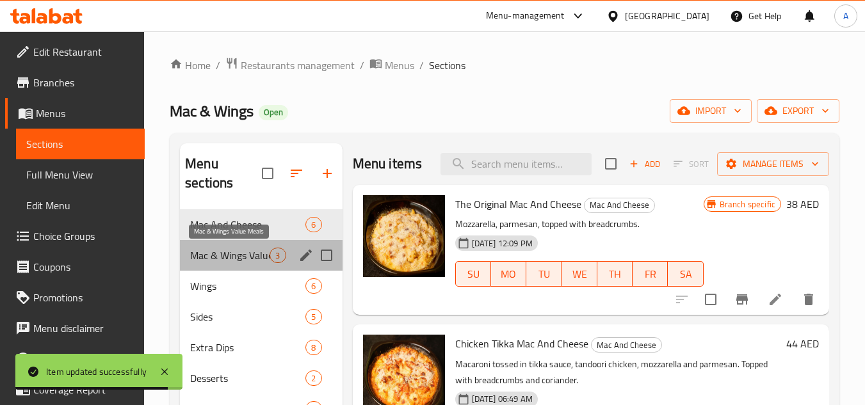
click at [254, 257] on span "Mac & Wings Value Meals" at bounding box center [229, 255] width 79 height 15
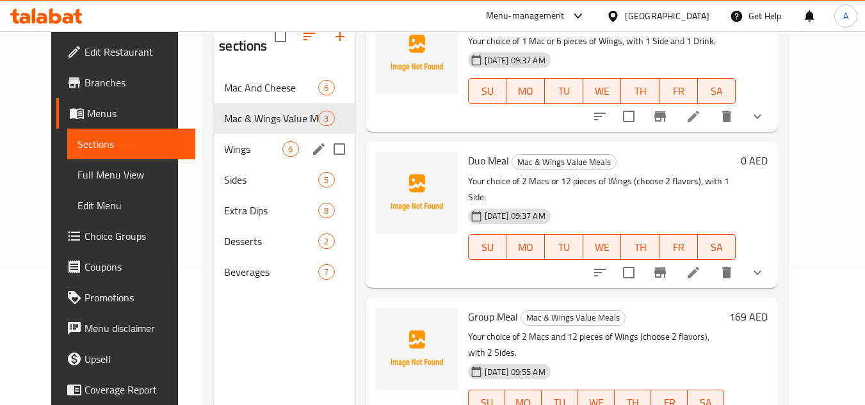
scroll to position [115, 0]
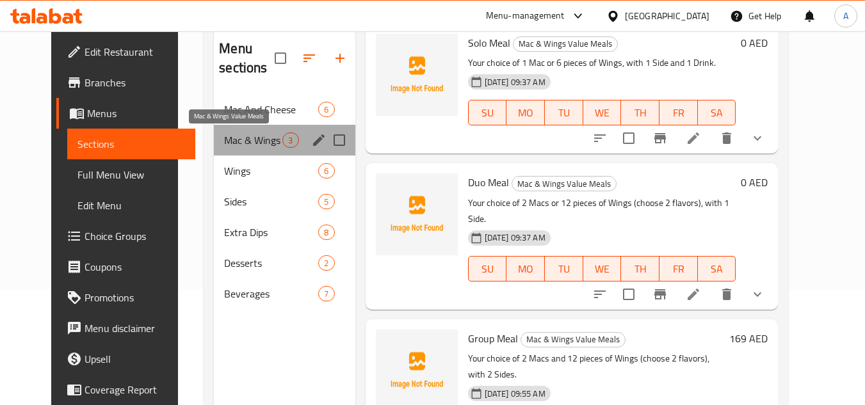
click at [268, 138] on span "Mac & Wings Value Meals" at bounding box center [253, 140] width 58 height 15
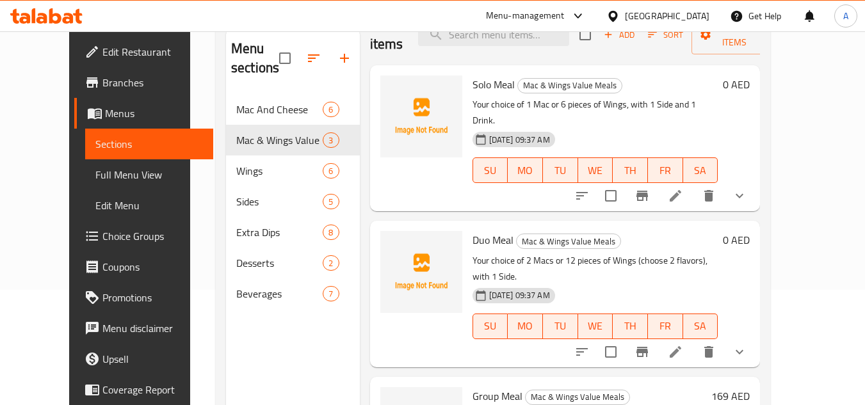
scroll to position [1, 0]
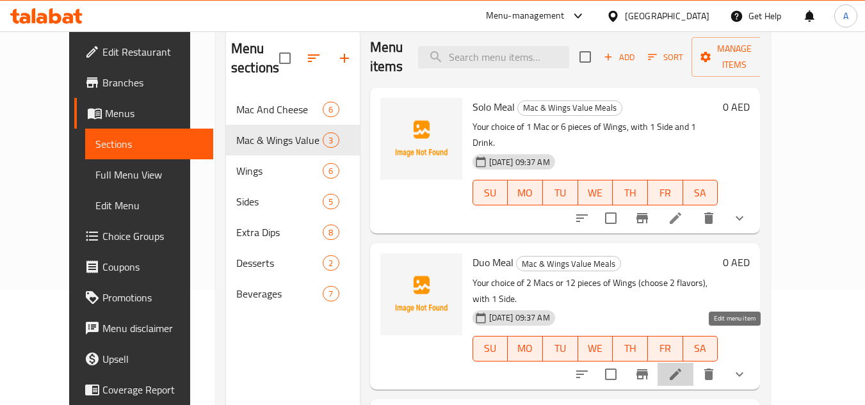
click at [683, 367] on icon at bounding box center [675, 374] width 15 height 15
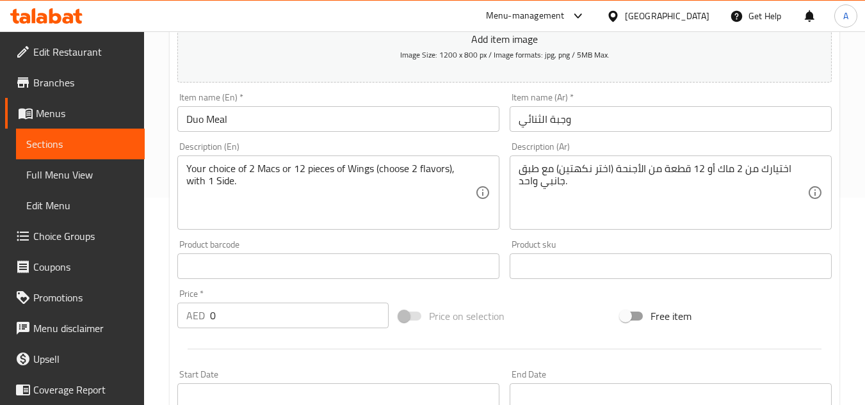
scroll to position [94, 0]
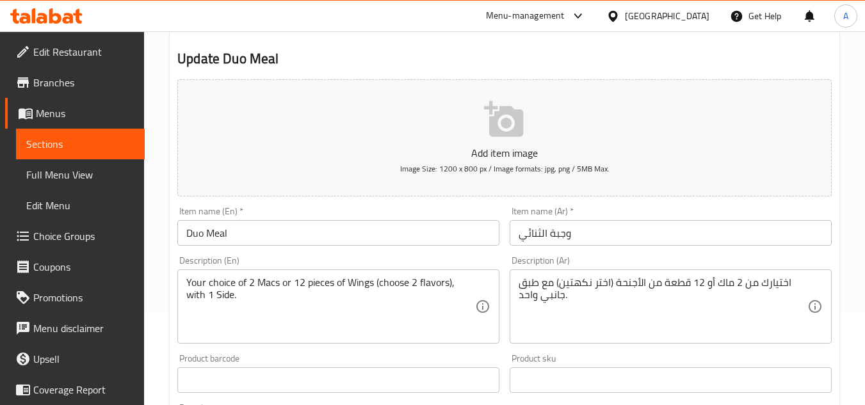
click at [219, 226] on input "Duo Meal" at bounding box center [338, 233] width 322 height 26
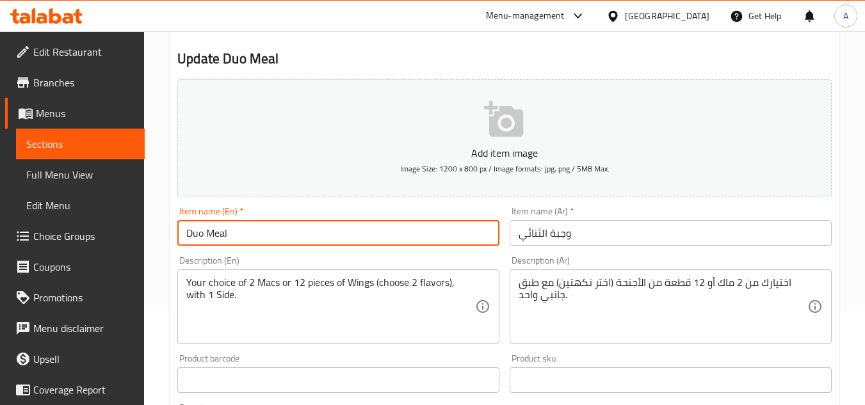
click at [219, 226] on input "Duo Meal" at bounding box center [338, 233] width 322 height 26
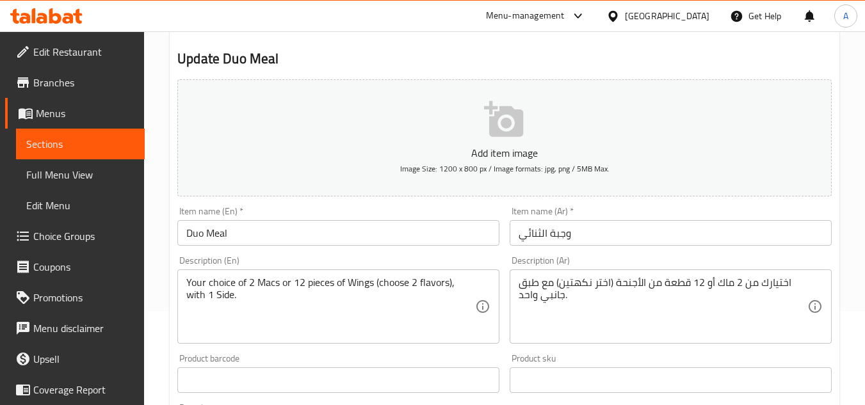
click at [566, 230] on input "وجبة الثنائي" at bounding box center [671, 233] width 322 height 26
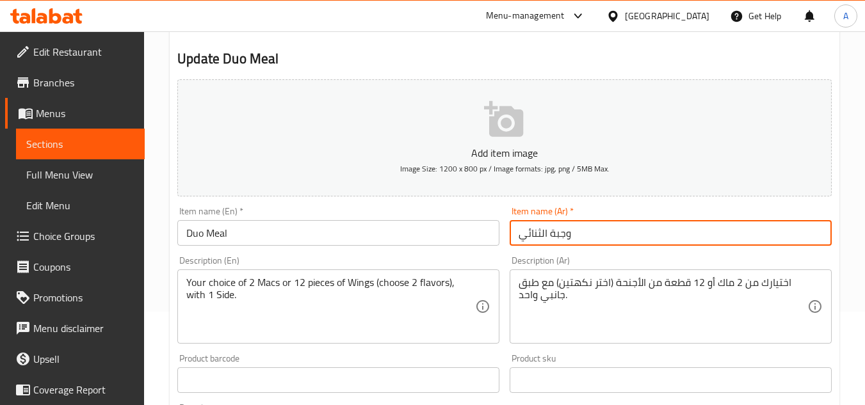
click at [566, 229] on input "وجبة الثنائي" at bounding box center [671, 233] width 322 height 26
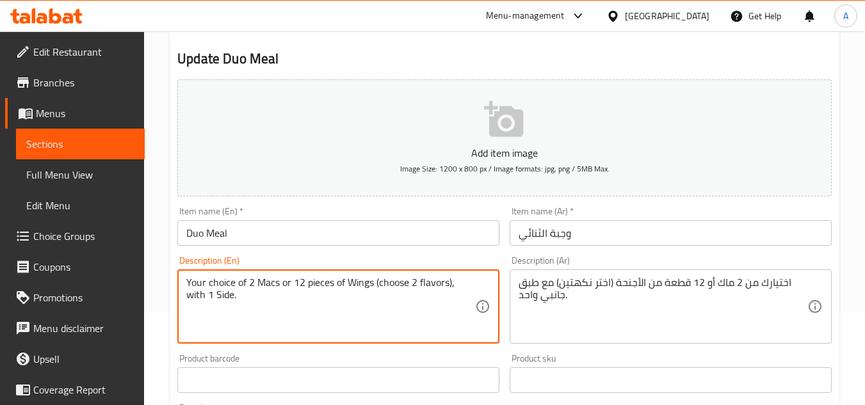
click at [391, 278] on textarea "Your choice of 2 Macs or 12 pieces of Wings (choose 2 flavors), with 1 Side." at bounding box center [330, 307] width 289 height 61
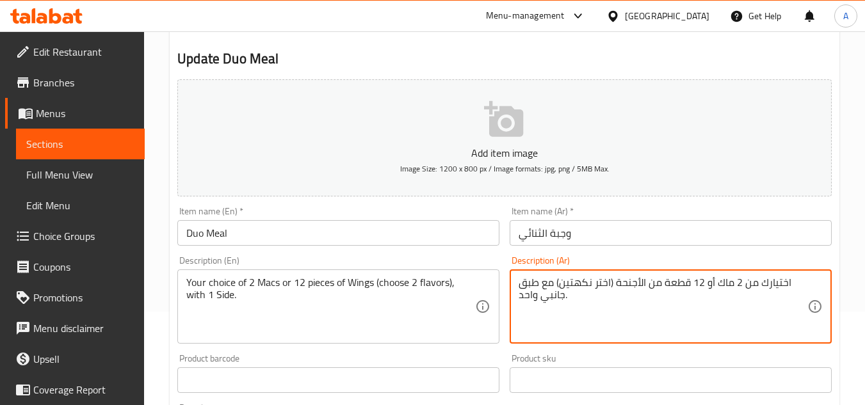
click at [574, 287] on textarea "اختيارك من 2 ماك أو 12 قطعة من الأجنحة (اختر نكهتين) مع طبق جانبي واحد." at bounding box center [663, 307] width 289 height 61
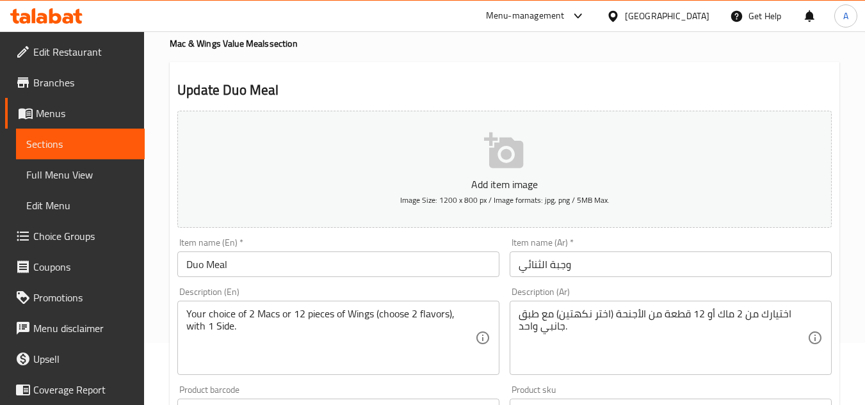
scroll to position [0, 0]
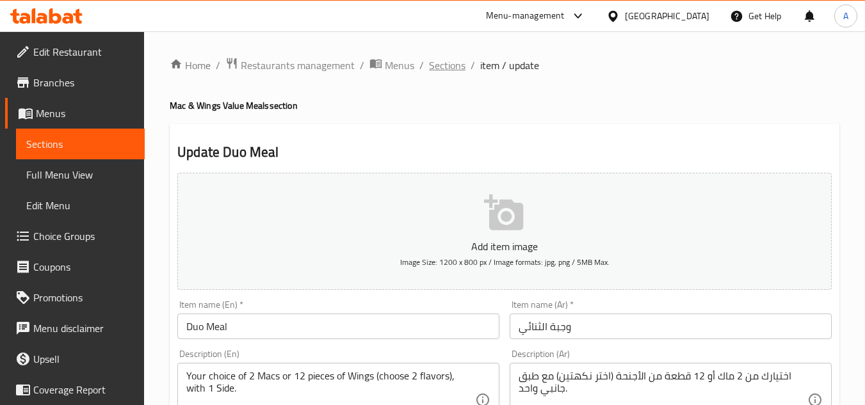
click at [450, 69] on span "Sections" at bounding box center [447, 65] width 37 height 15
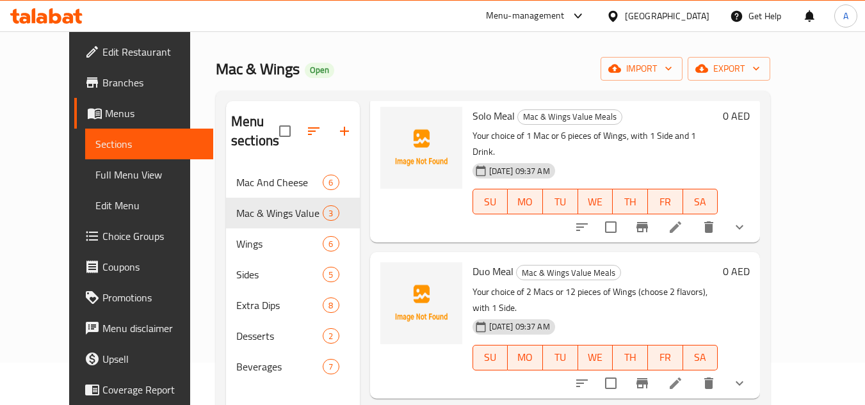
scroll to position [64, 0]
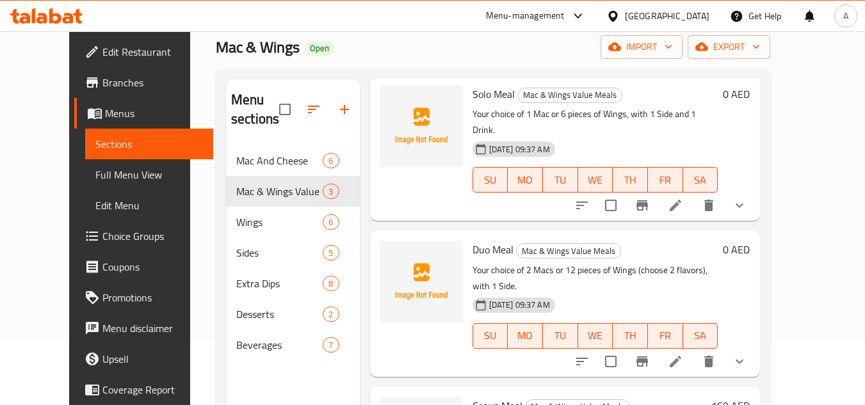
click at [624, 348] on input "checkbox" at bounding box center [611, 361] width 27 height 27
checkbox input "true"
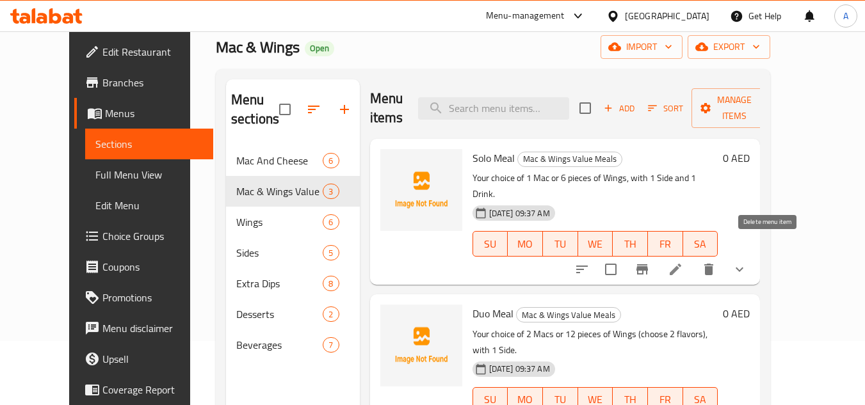
scroll to position [0, 0]
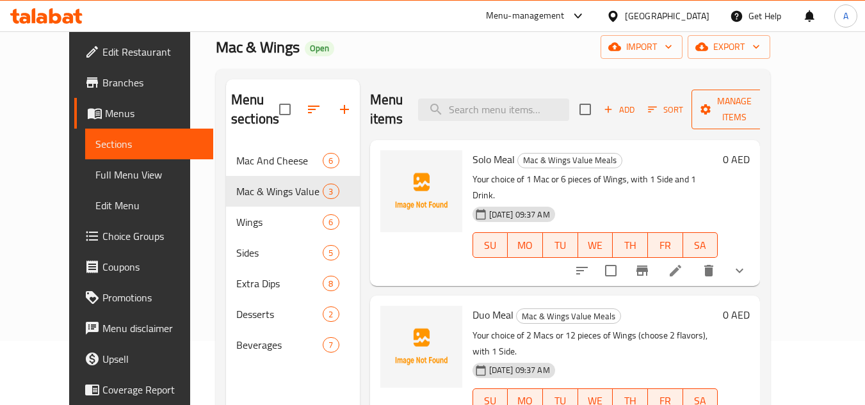
click at [767, 117] on span "Manage items" at bounding box center [734, 110] width 65 height 32
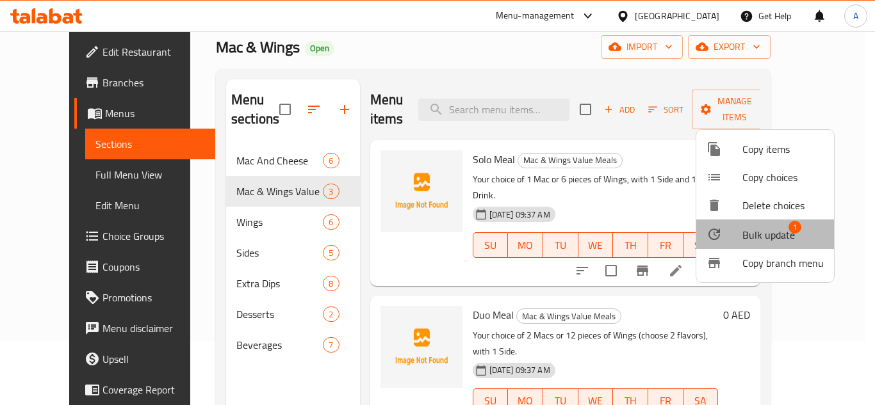
click at [782, 233] on span "Bulk update" at bounding box center [768, 234] width 53 height 15
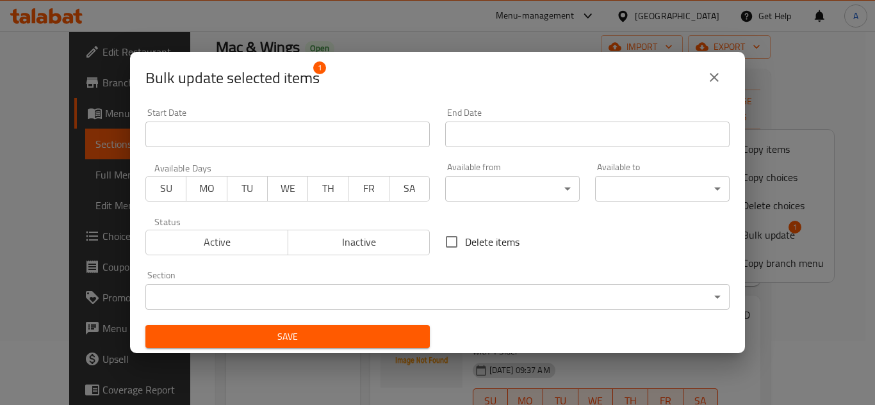
click at [453, 237] on input "Delete items" at bounding box center [451, 242] width 27 height 27
checkbox input "true"
click at [371, 338] on span "Save" at bounding box center [288, 337] width 264 height 16
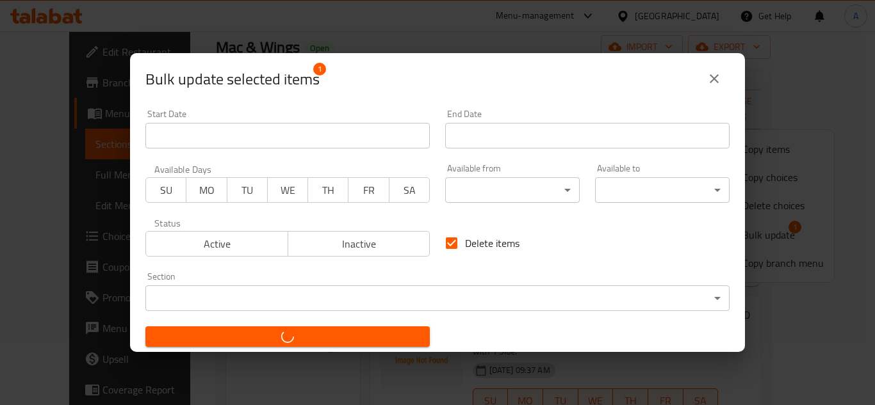
checkbox input "false"
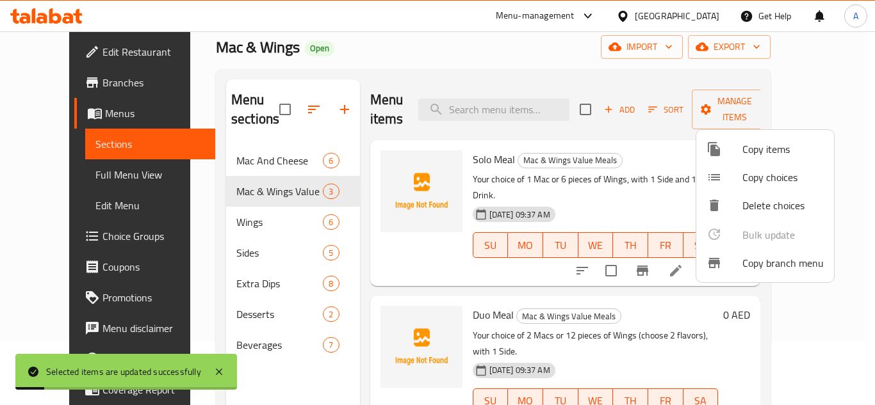
click at [560, 67] on div at bounding box center [437, 202] width 875 height 405
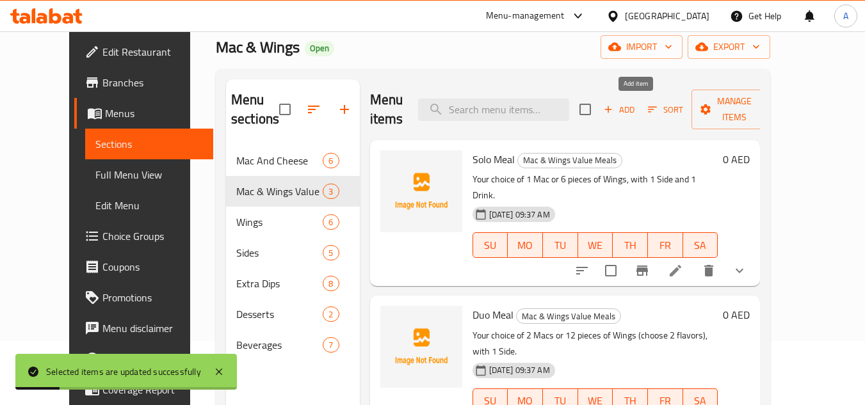
click at [637, 111] on span "Add" at bounding box center [619, 109] width 35 height 15
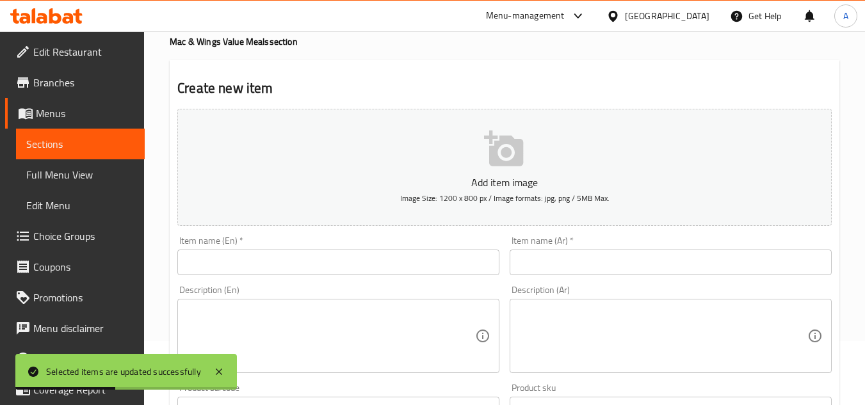
click at [572, 234] on div "Item name (Ar)   * Item name (Ar) *" at bounding box center [671, 255] width 332 height 49
click at [581, 256] on input "text" at bounding box center [671, 263] width 322 height 26
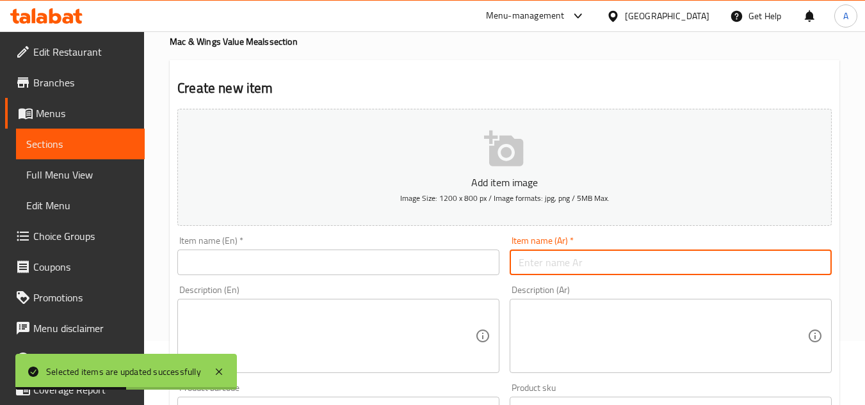
paste input "وجبة الثنائي"
type input "وجبة الثنائي"
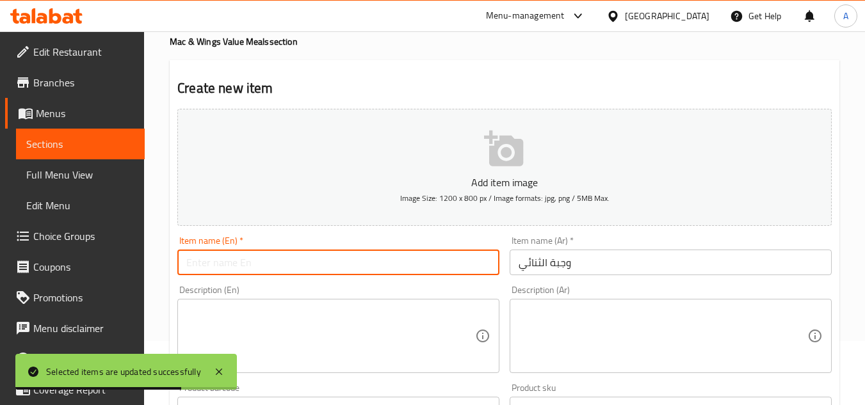
click at [280, 263] on input "text" at bounding box center [338, 263] width 322 height 26
paste input "Duo Meal"
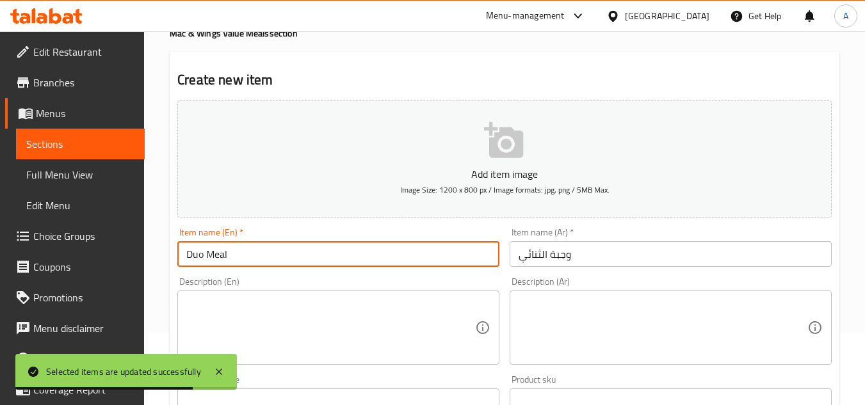
scroll to position [128, 0]
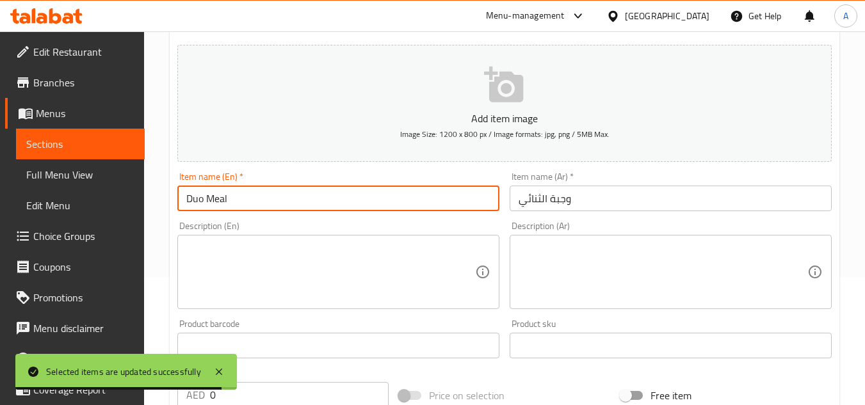
type input "Duo Meal"
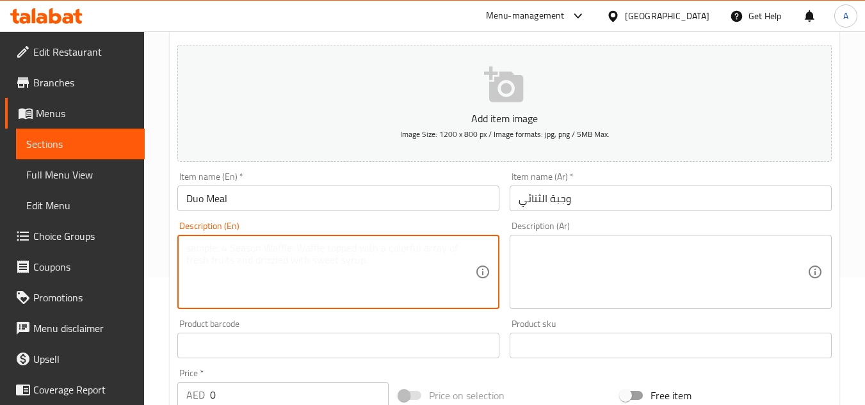
click at [390, 275] on textarea at bounding box center [330, 272] width 289 height 61
paste textarea "Your choice of 2 Macs or 12 pieces of Wings (choose 2 flavors), with 1 Side."
type textarea "Your choice of 2 Macs or 12 pieces of Wings (choose 2 flavors), with 1 Side."
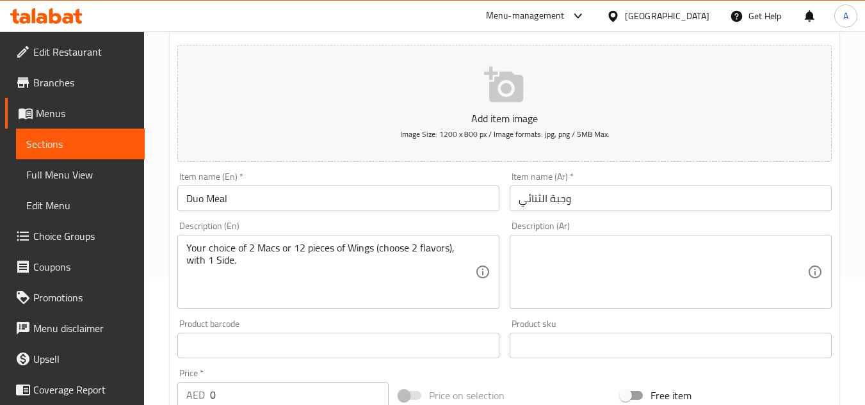
click at [522, 286] on textarea at bounding box center [663, 272] width 289 height 61
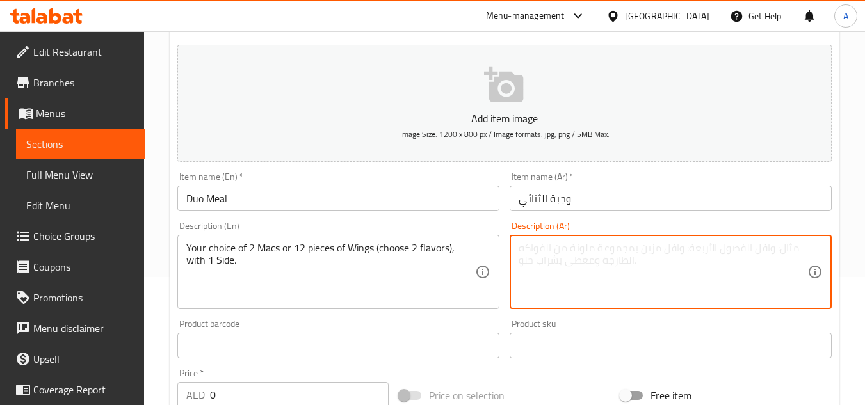
paste textarea "اختيارك من 2 ماك أو 12 قطعة من الأجنحة (اختر نكهتين) مع طبق جانبي واحد."
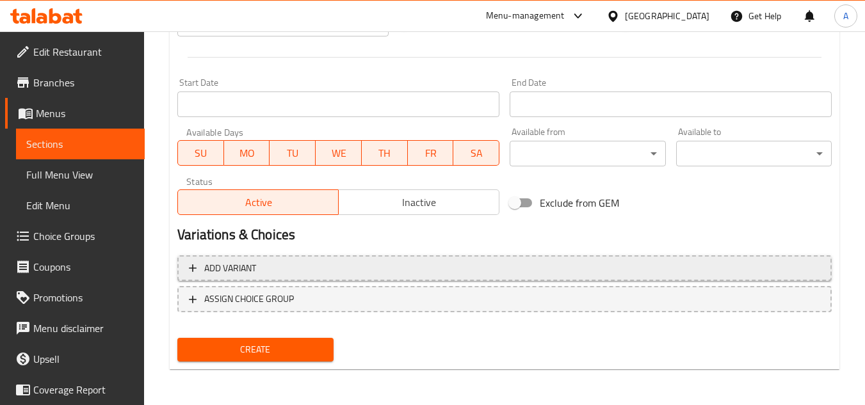
type textarea "اختيارك من 2 ماك أو 12 قطعة من الأجنحة (اختر نكهتين) مع طبق جانبي واحد."
click at [358, 257] on button "Add variant" at bounding box center [504, 269] width 655 height 26
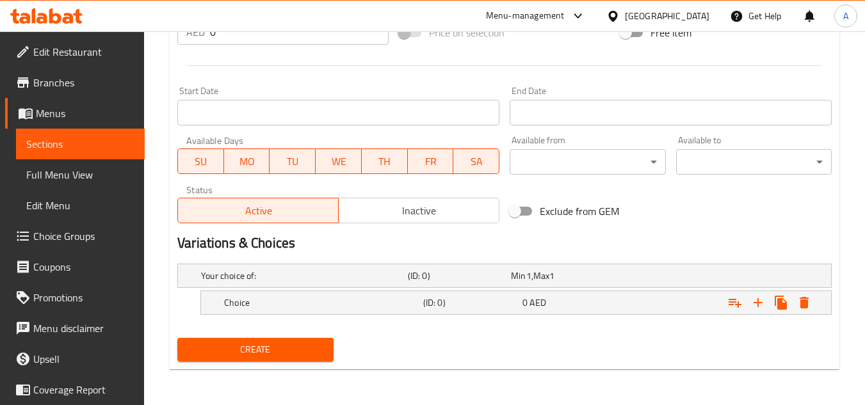
scroll to position [491, 0]
click at [470, 282] on h5 "(ID: 0)" at bounding box center [457, 276] width 98 height 13
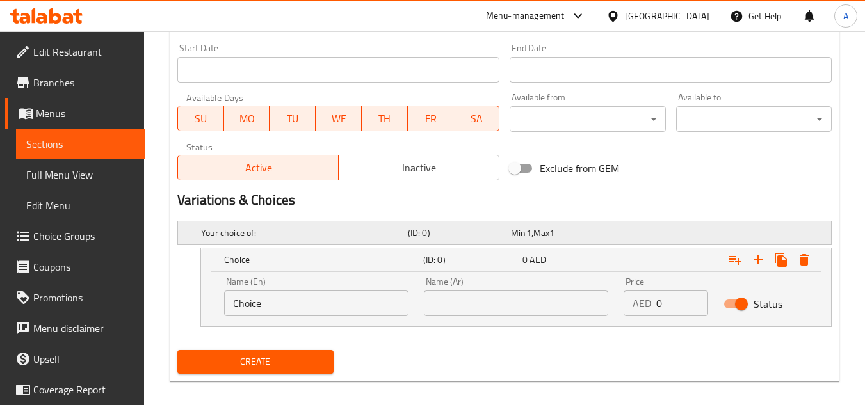
scroll to position [546, 0]
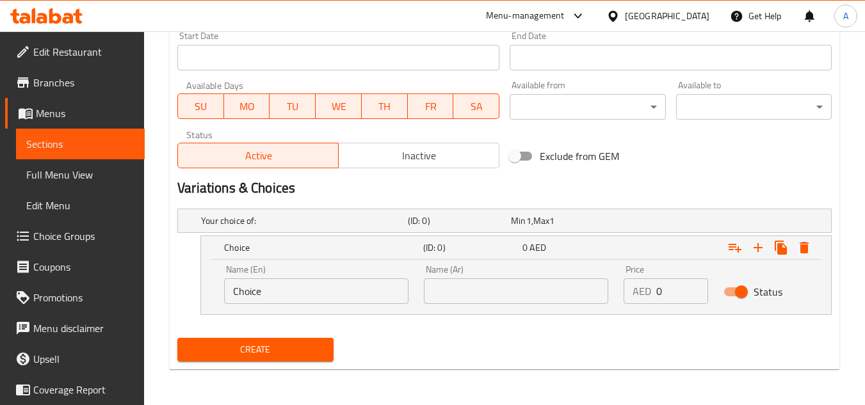
click at [320, 284] on input "Choice" at bounding box center [316, 292] width 184 height 26
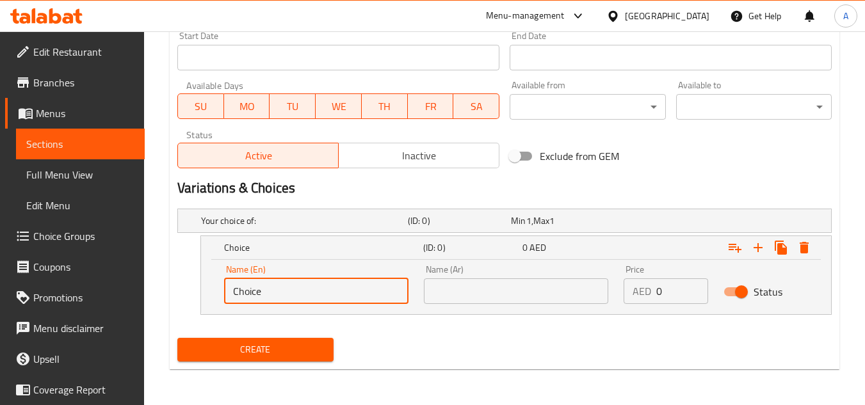
click at [320, 284] on input "Choice" at bounding box center [316, 292] width 184 height 26
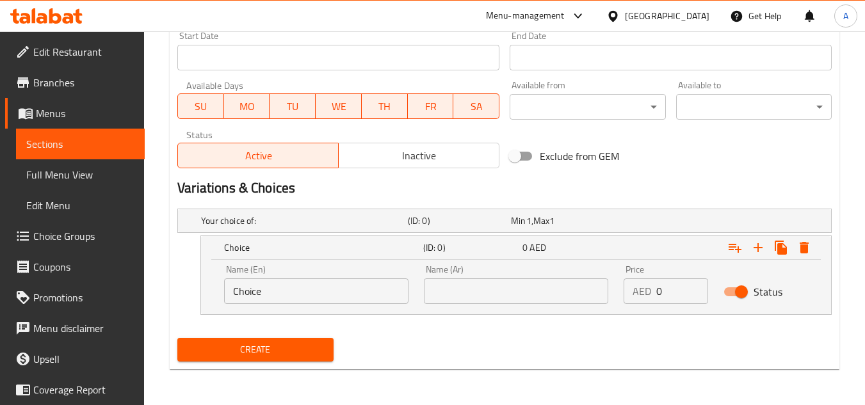
click at [292, 293] on input "Choice" at bounding box center [316, 292] width 184 height 26
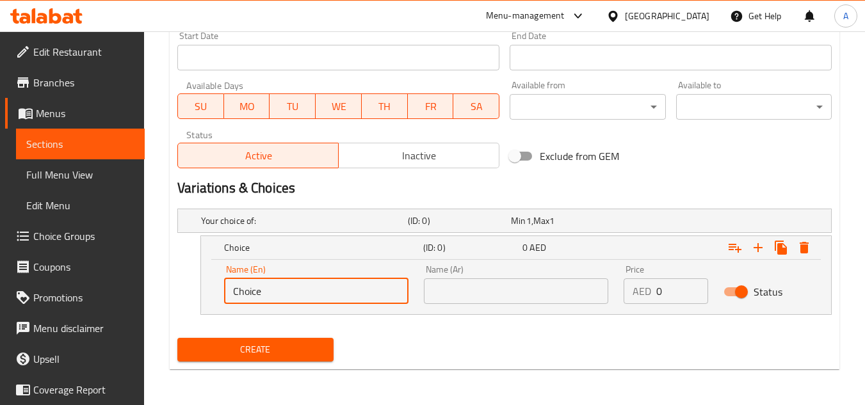
click at [292, 293] on input "Choice" at bounding box center [316, 292] width 184 height 26
type input "2 Macs"
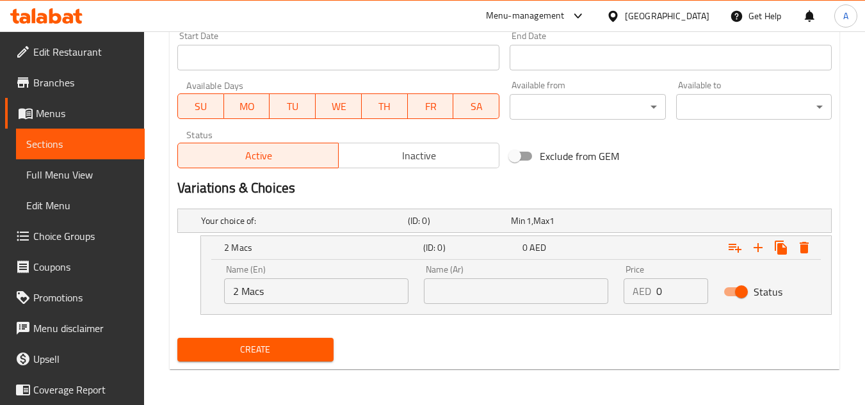
click at [420, 277] on div "Name (Ar) Name (Ar)" at bounding box center [516, 284] width 200 height 54
click at [442, 285] on input "text" at bounding box center [516, 292] width 184 height 26
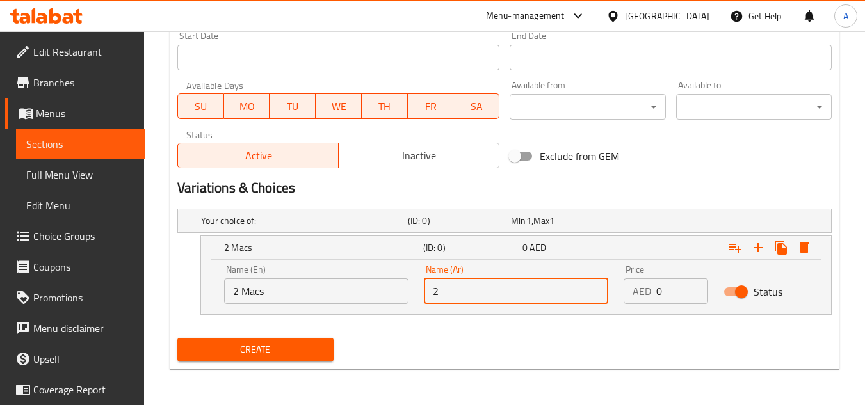
type input "2 ماك"
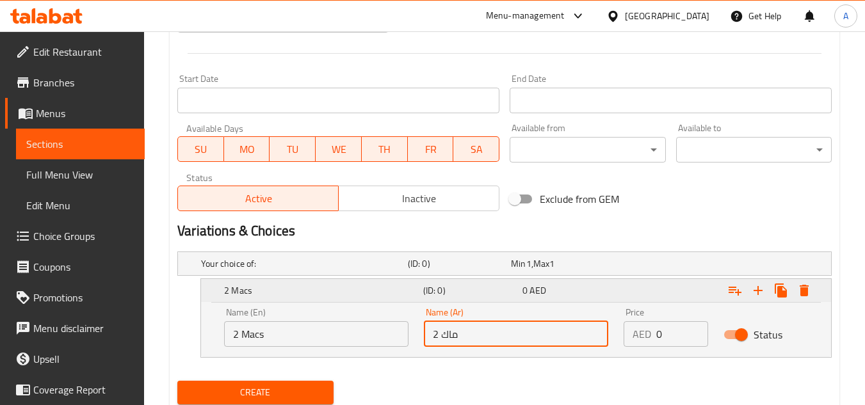
scroll to position [482, 0]
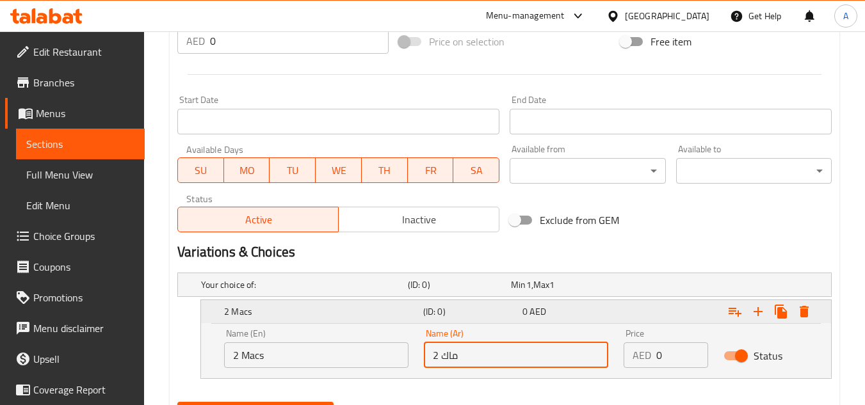
drag, startPoint x: 667, startPoint y: 355, endPoint x: 584, endPoint y: 314, distance: 92.8
click at [617, 341] on div "Price AED 0 Price" at bounding box center [666, 349] width 100 height 54
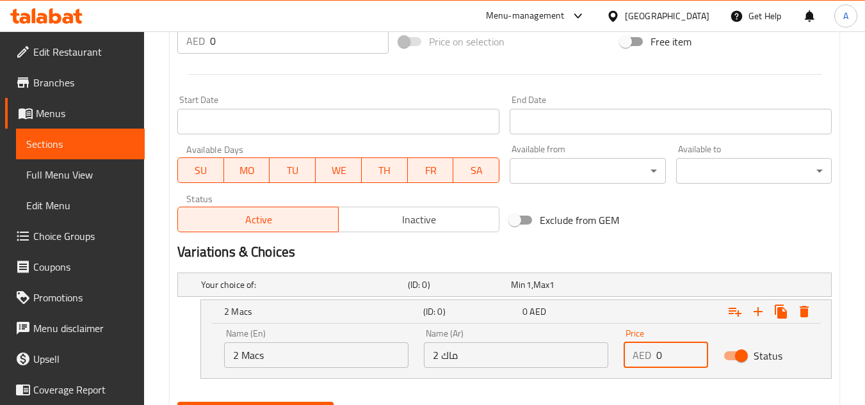
scroll to position [546, 0]
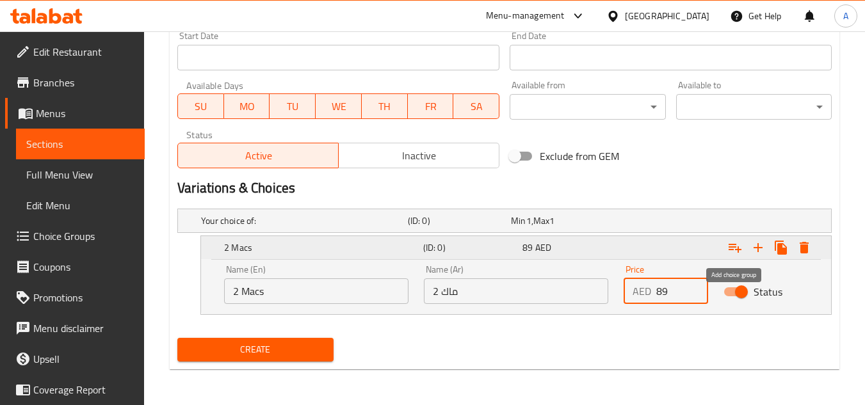
type input "89"
click at [739, 252] on icon "Expand" at bounding box center [735, 248] width 13 height 9
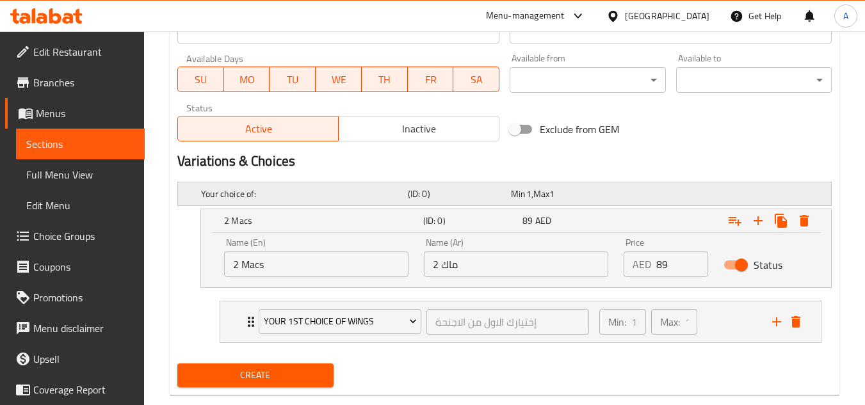
scroll to position [599, 0]
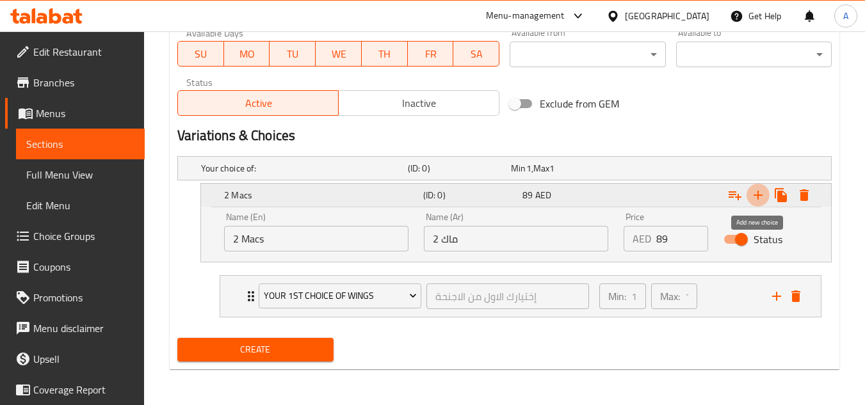
click at [757, 195] on icon "Expand" at bounding box center [758, 195] width 9 height 9
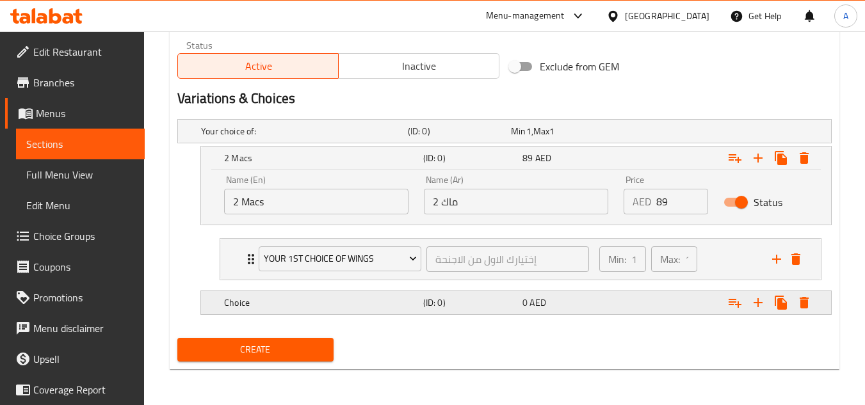
click at [439, 138] on h5 "(ID: 0)" at bounding box center [457, 131] width 98 height 13
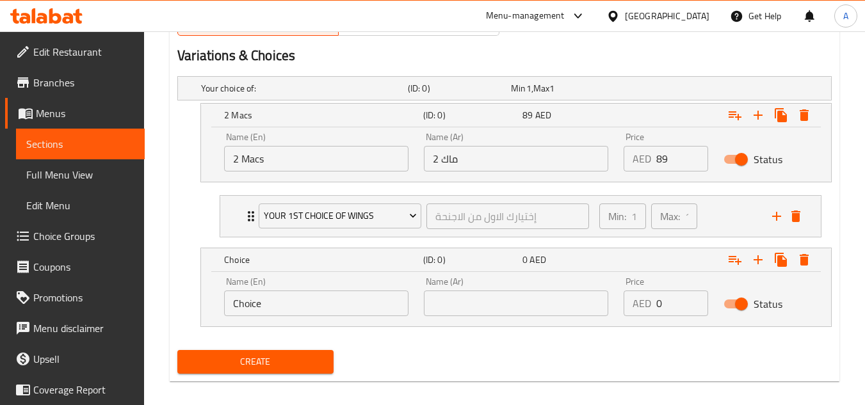
scroll to position [691, 0]
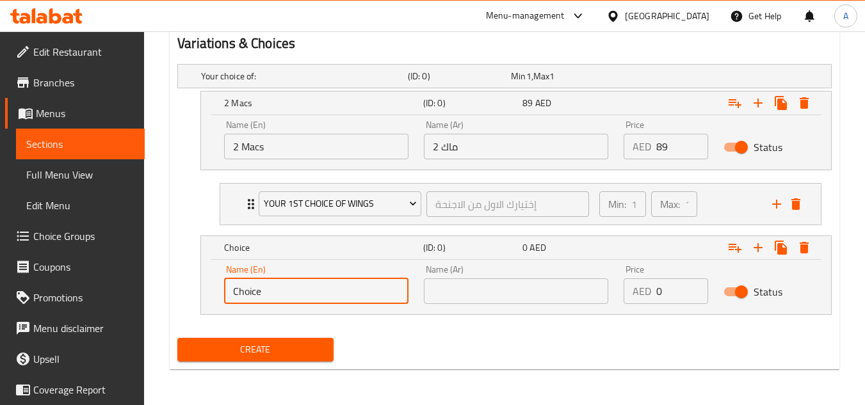
click at [325, 282] on input "Choice" at bounding box center [316, 292] width 184 height 26
type input "12 pieces of wings"
click at [430, 290] on input "text" at bounding box center [516, 292] width 184 height 26
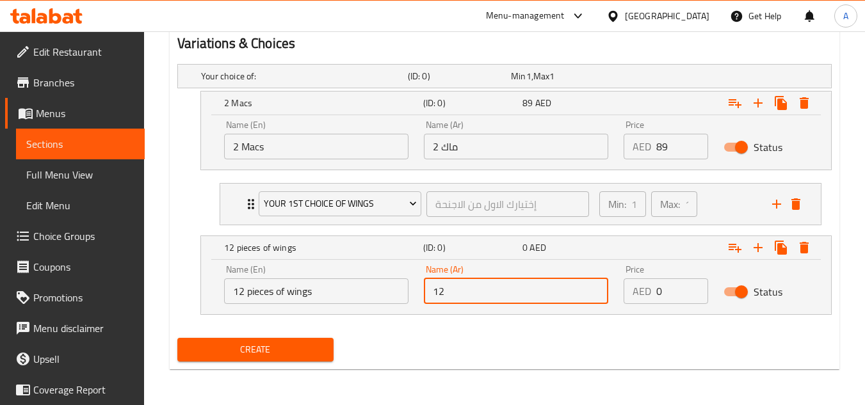
type input "12 قطعة من الاجنحة"
click at [784, 197] on icon "add" at bounding box center [776, 204] width 15 height 15
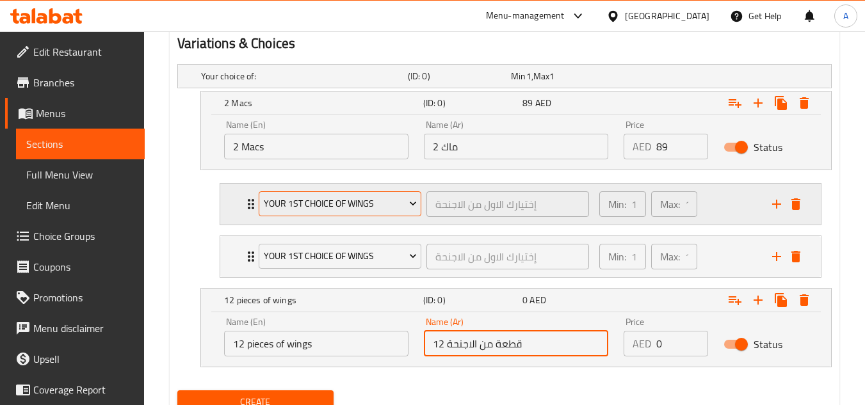
click at [337, 208] on span "Your 1st Choice of wings" at bounding box center [340, 204] width 153 height 16
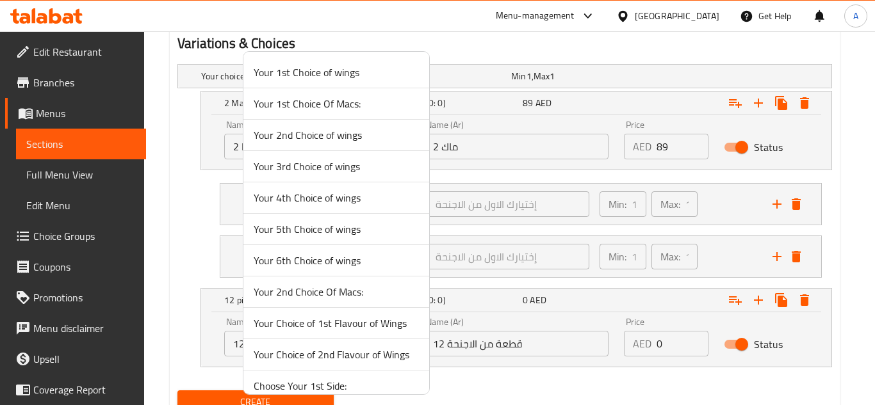
click at [336, 106] on span "Your 1st Choice Of Macs:" at bounding box center [336, 103] width 165 height 15
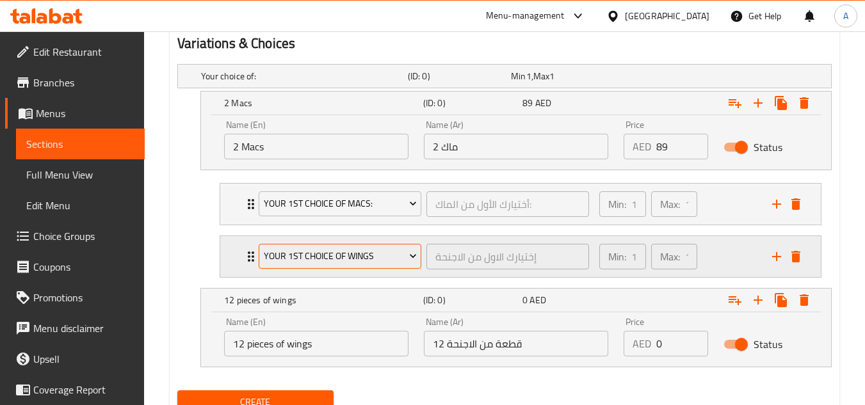
click at [377, 263] on span "Your 1st Choice of wings" at bounding box center [340, 257] width 153 height 16
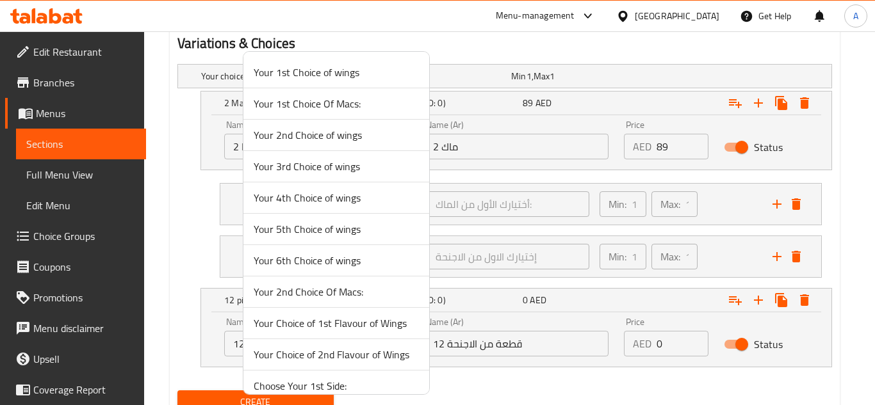
click at [325, 292] on span "Your 2nd Choice Of Macs:" at bounding box center [336, 291] width 165 height 15
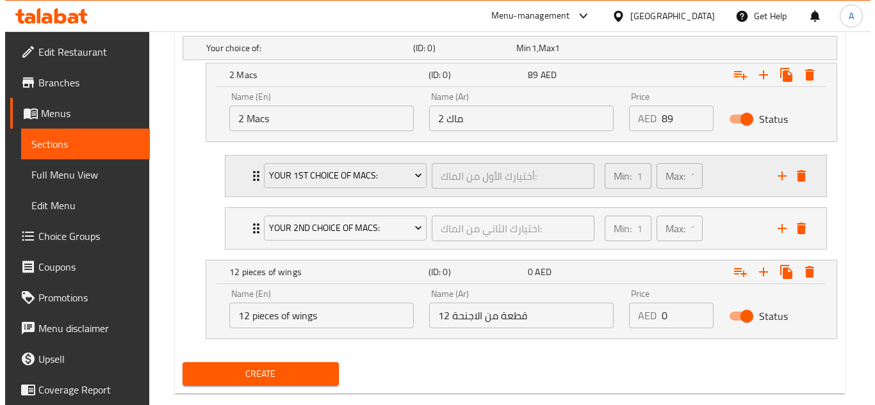
scroll to position [744, 0]
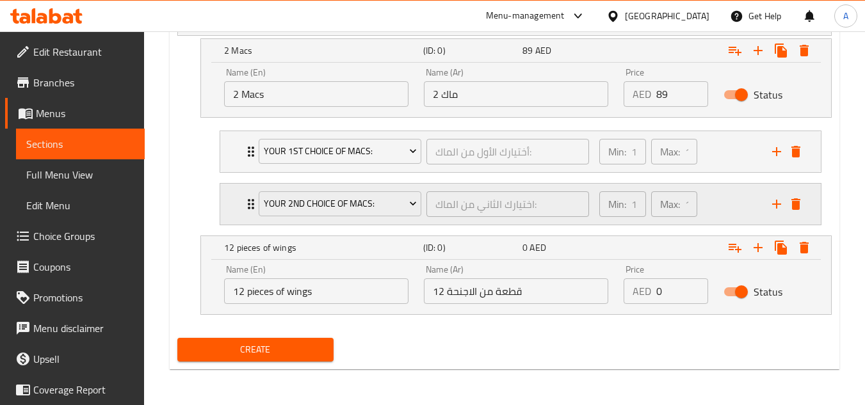
click at [776, 207] on icon "add" at bounding box center [776, 204] width 15 height 15
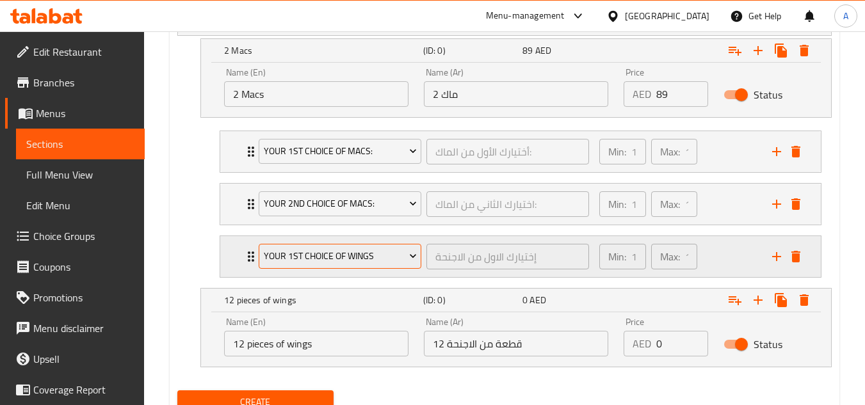
click at [390, 255] on span "Your 1st Choice of wings" at bounding box center [340, 257] width 153 height 16
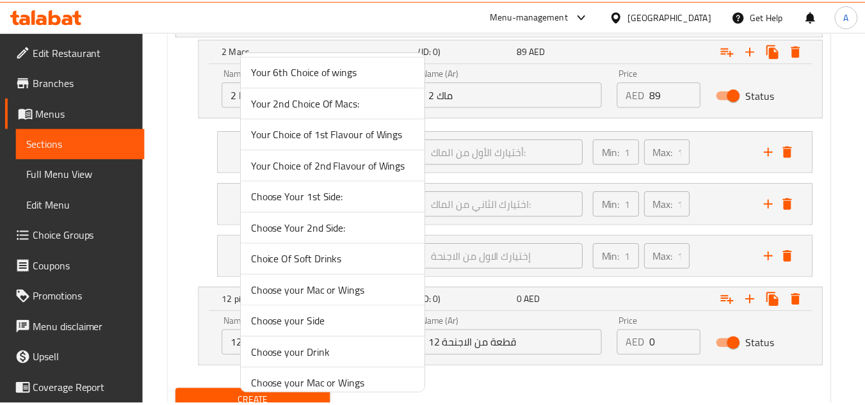
scroll to position [200, 0]
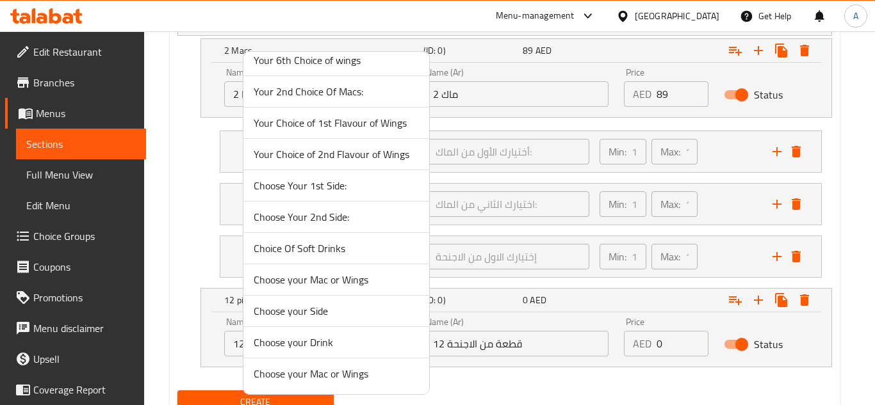
click at [347, 186] on span "Choose Your 1st Side:" at bounding box center [336, 185] width 165 height 15
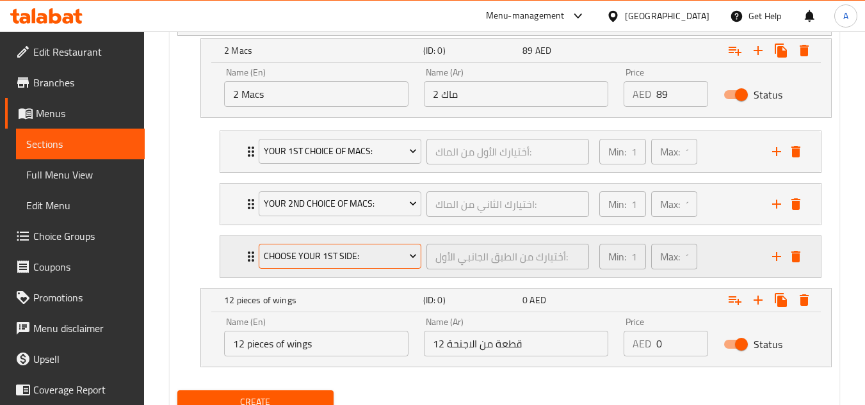
click at [374, 264] on span "Choose Your 1st Side:" at bounding box center [340, 257] width 153 height 16
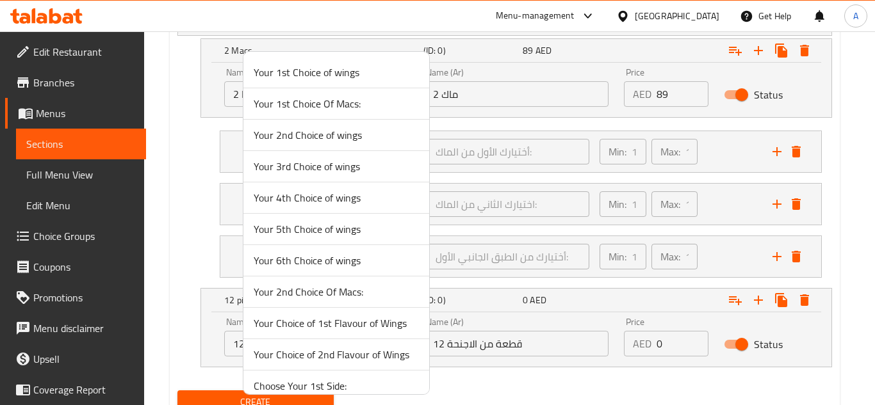
click at [835, 241] on div at bounding box center [437, 202] width 875 height 405
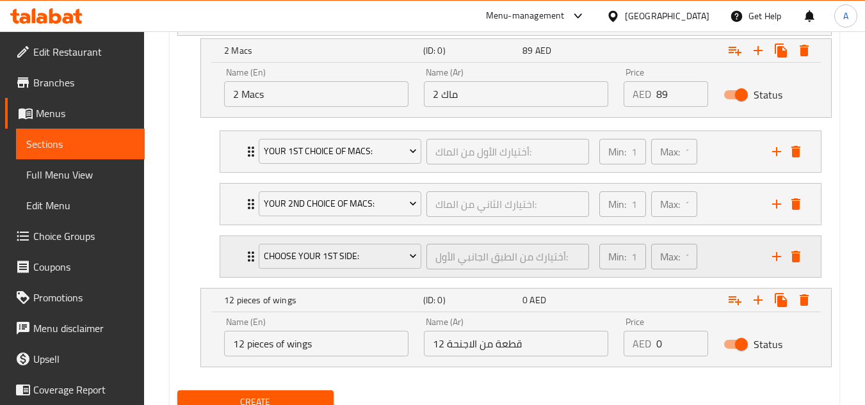
click at [765, 259] on div "Choose Your 1st Side: أختيارك من الطبق الجانبي الأول: ​ Min: 1 ​ Max: 1 ​" at bounding box center [513, 257] width 519 height 36
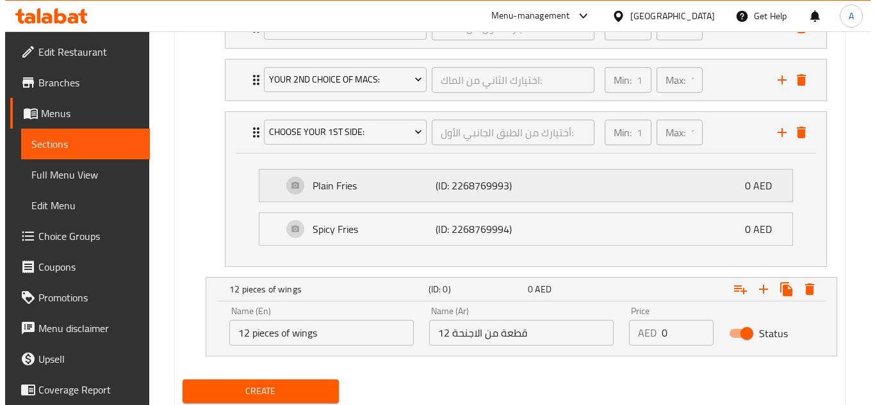
scroll to position [845, 0]
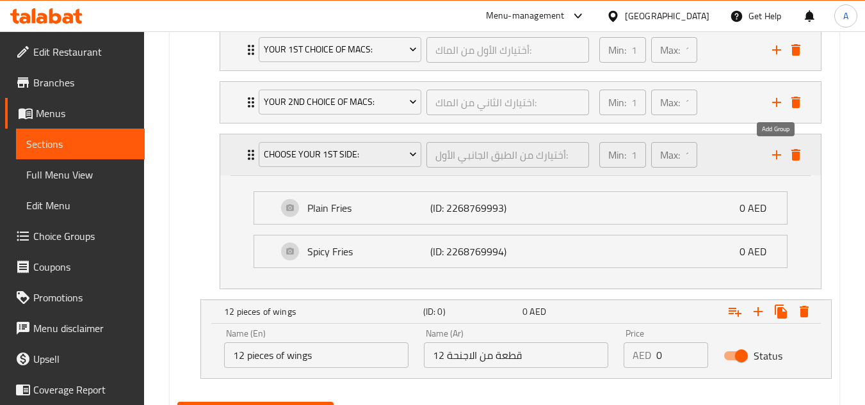
click at [778, 160] on icon "add" at bounding box center [776, 154] width 15 height 15
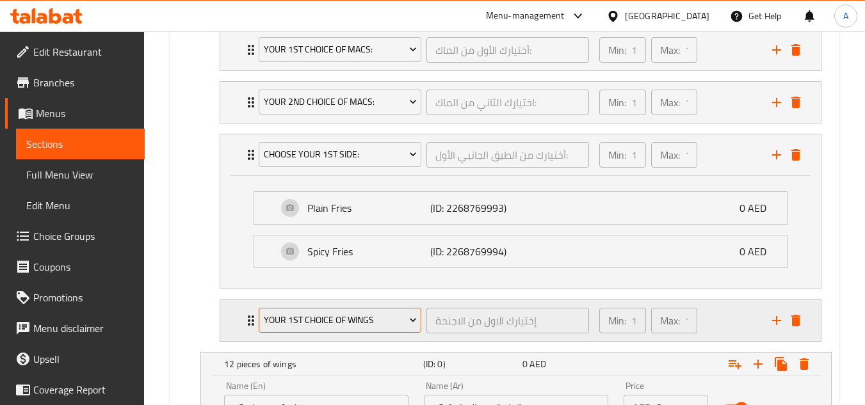
click at [347, 332] on button "Your 1st Choice of wings" at bounding box center [340, 321] width 163 height 26
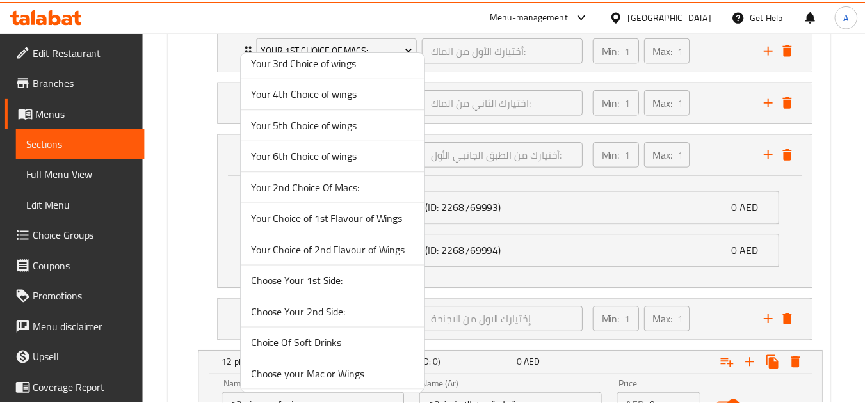
scroll to position [200, 0]
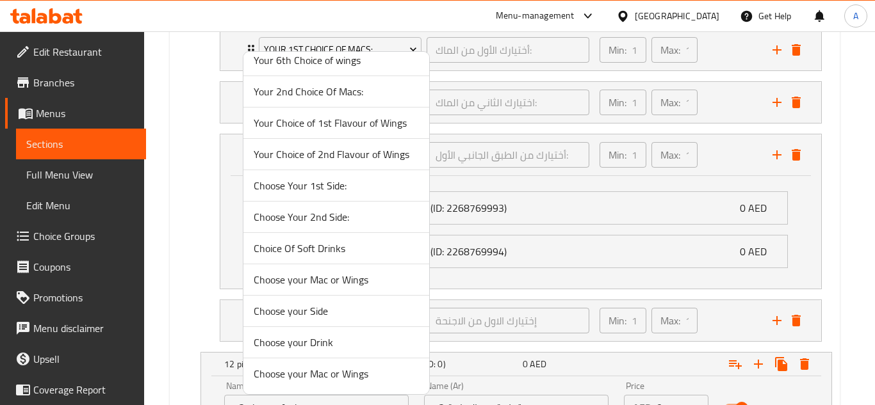
click at [336, 218] on span "Choose Your 2nd Side:" at bounding box center [336, 216] width 165 height 15
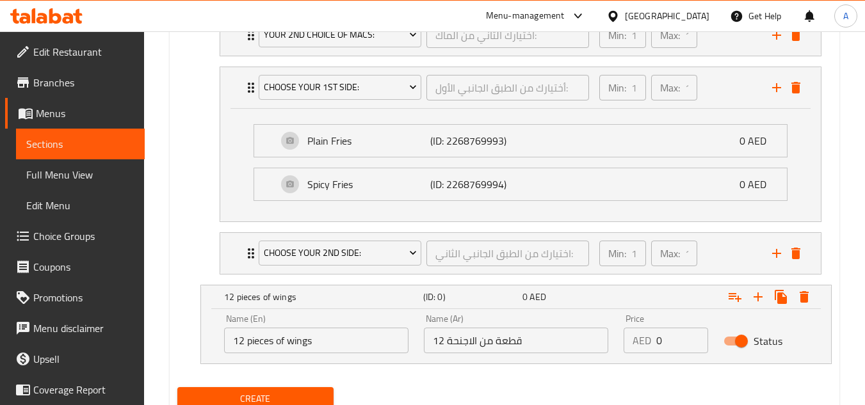
scroll to position [962, 0]
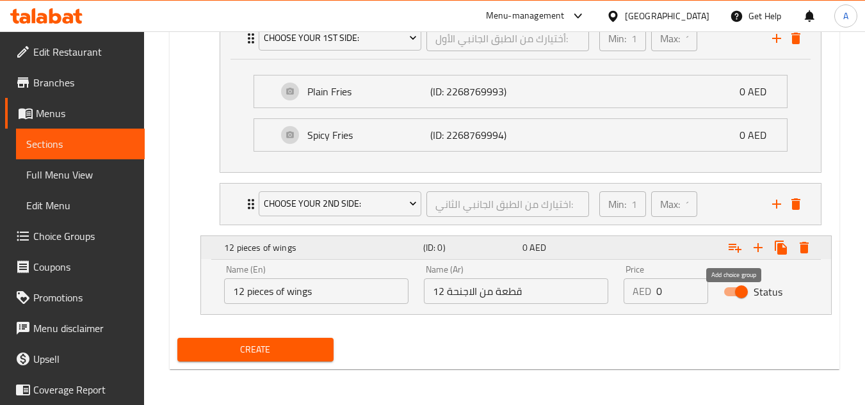
click at [732, 248] on icon "Expand" at bounding box center [735, 247] width 15 height 15
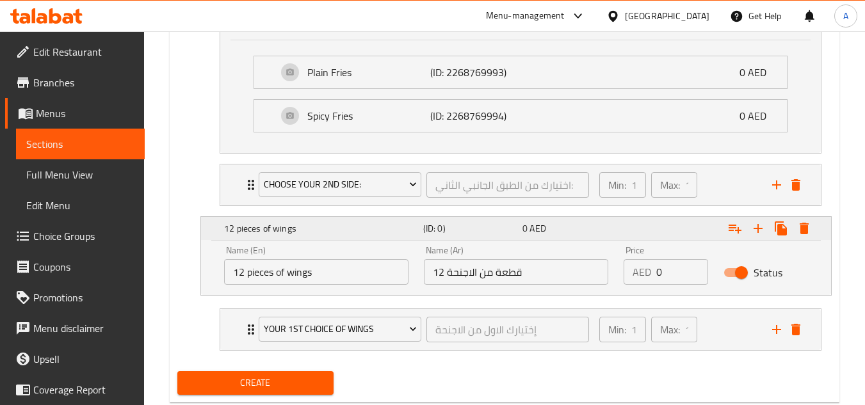
scroll to position [1015, 0]
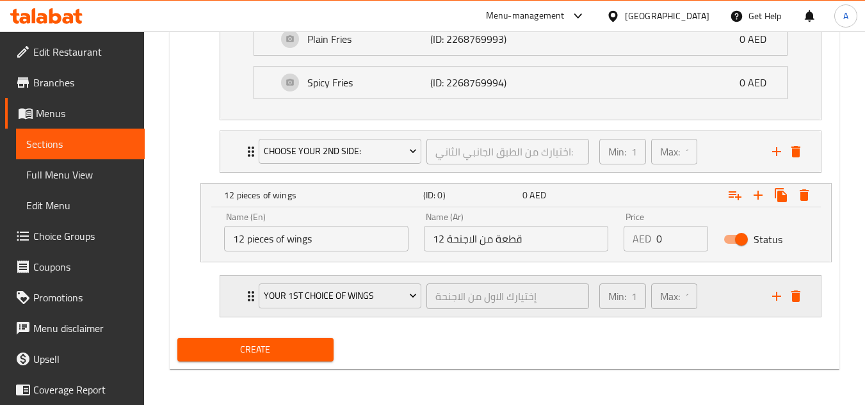
click at [774, 307] on div "Your 1st Choice of wings إختيارك الاول من الاجنحة ​ Min: 1 ​ Max: 1 ​" at bounding box center [524, 296] width 562 height 41
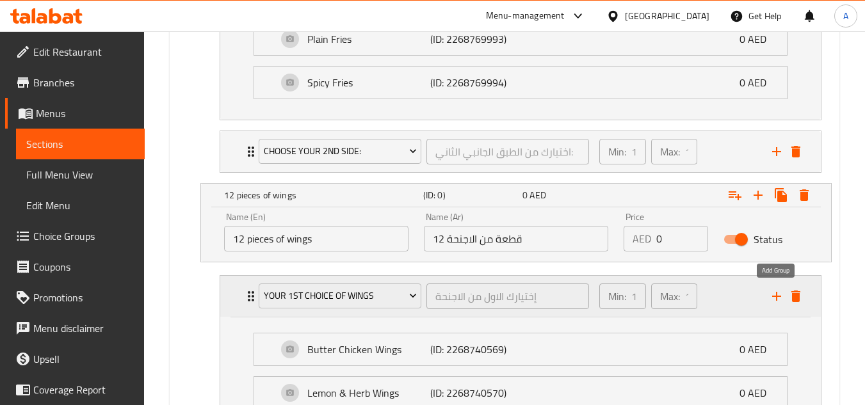
click at [772, 295] on icon "add" at bounding box center [776, 296] width 15 height 15
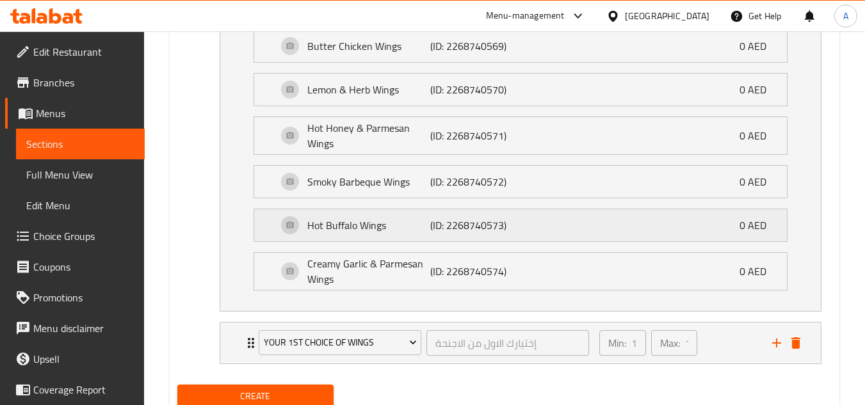
scroll to position [1365, 0]
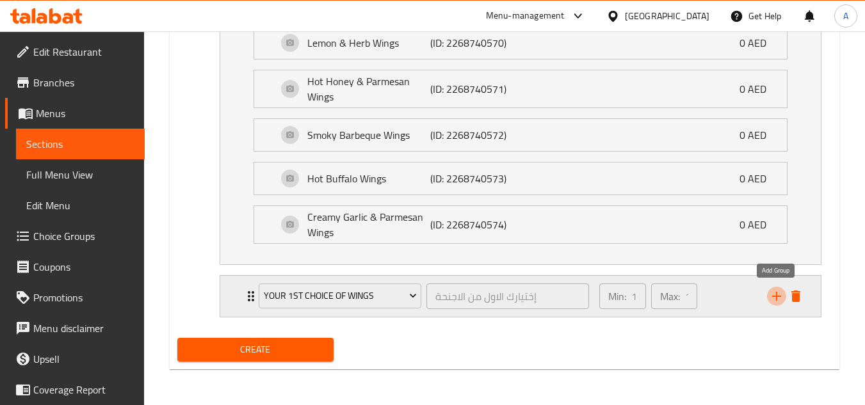
click at [776, 297] on icon "add" at bounding box center [776, 296] width 9 height 9
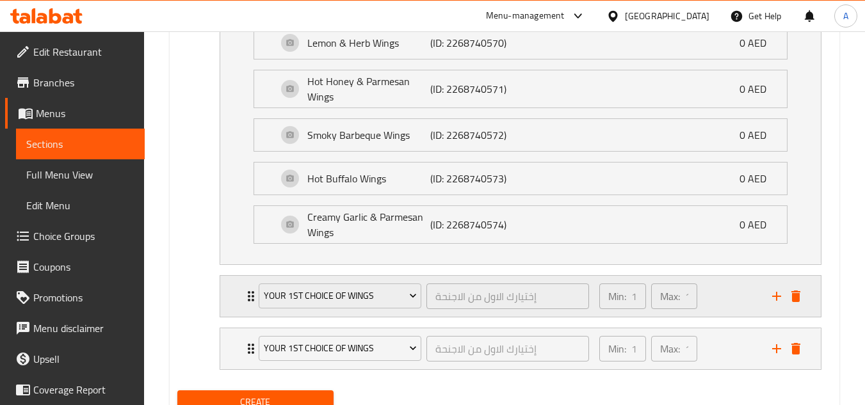
scroll to position [1417, 0]
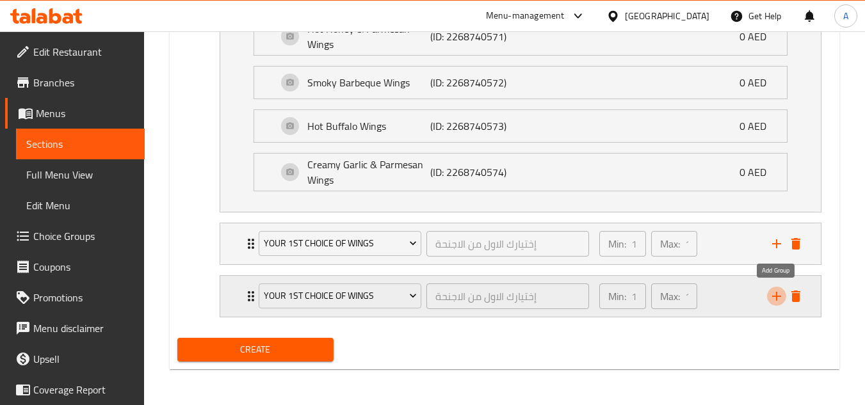
click at [773, 293] on icon "add" at bounding box center [776, 296] width 15 height 15
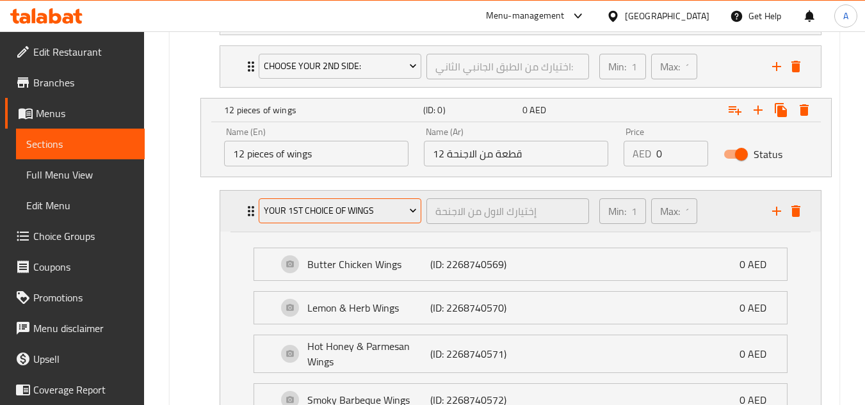
scroll to position [1097, 0]
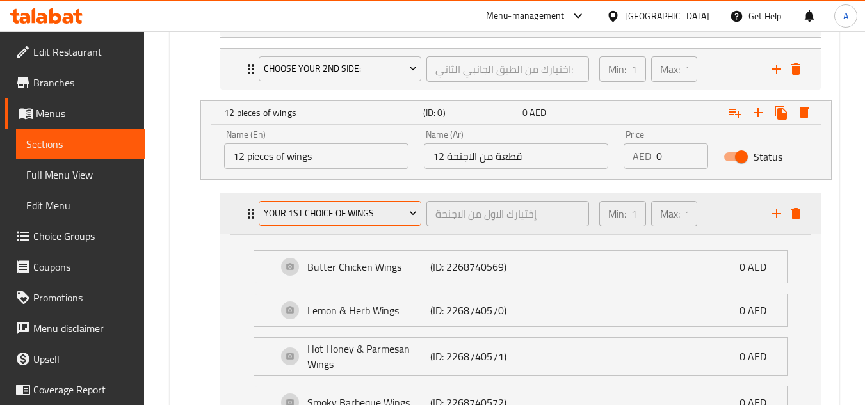
click at [365, 208] on span "Your 1st Choice of wings" at bounding box center [340, 214] width 153 height 16
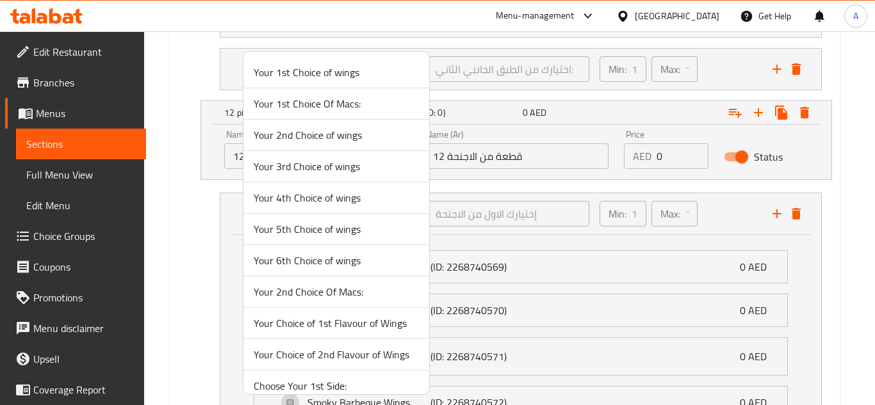
click at [346, 322] on span "Your Choice of 1st Flavour of Wings" at bounding box center [336, 323] width 165 height 15
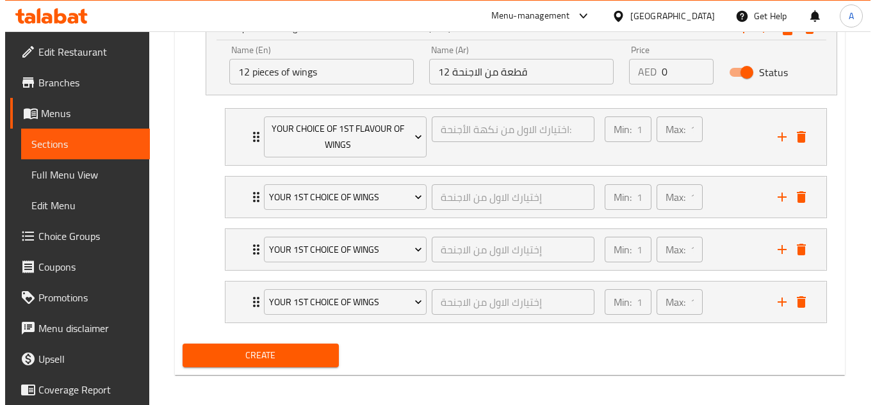
scroll to position [1188, 0]
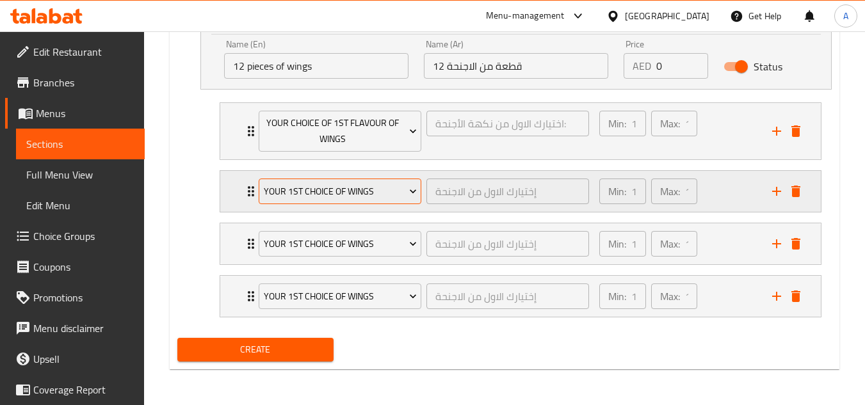
click at [306, 200] on button "Your 1st Choice of wings" at bounding box center [340, 192] width 163 height 26
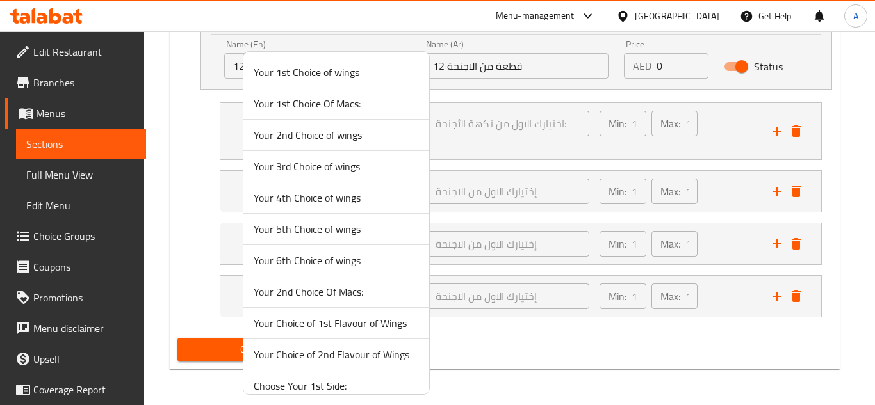
click at [384, 355] on span "Your Choice of 2nd Flavour of Wings" at bounding box center [336, 354] width 165 height 15
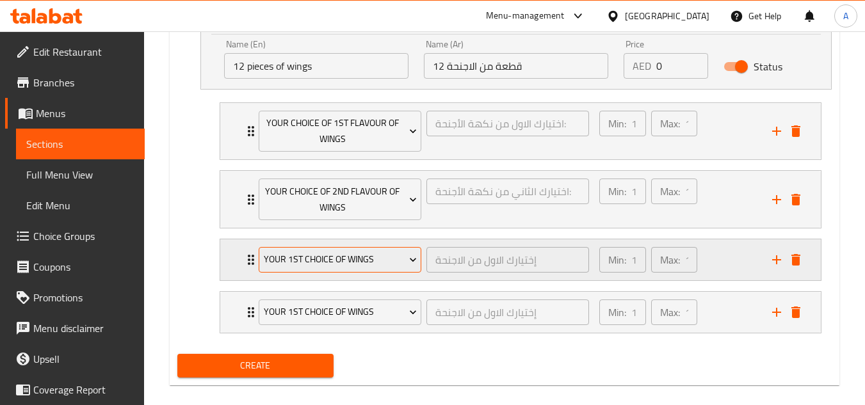
click at [337, 269] on button "Your 1st Choice of wings" at bounding box center [340, 260] width 163 height 26
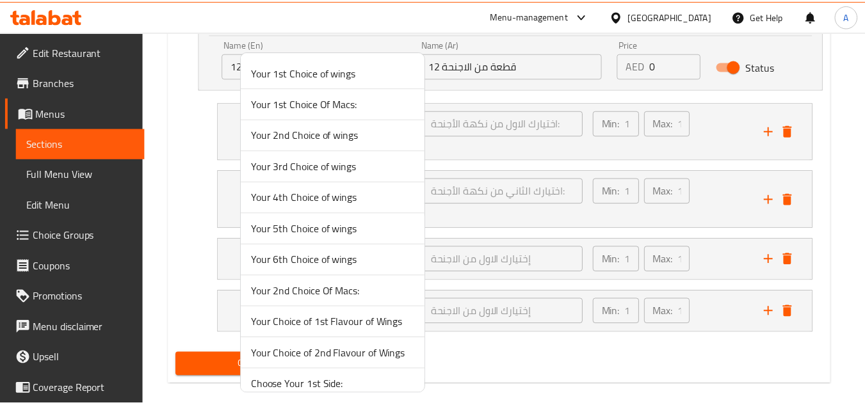
scroll to position [64, 0]
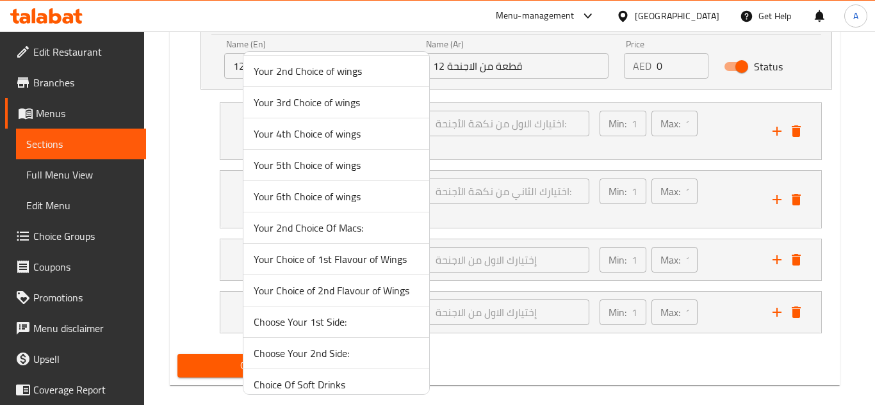
click at [350, 325] on span "Choose Your 1st Side:" at bounding box center [336, 321] width 165 height 15
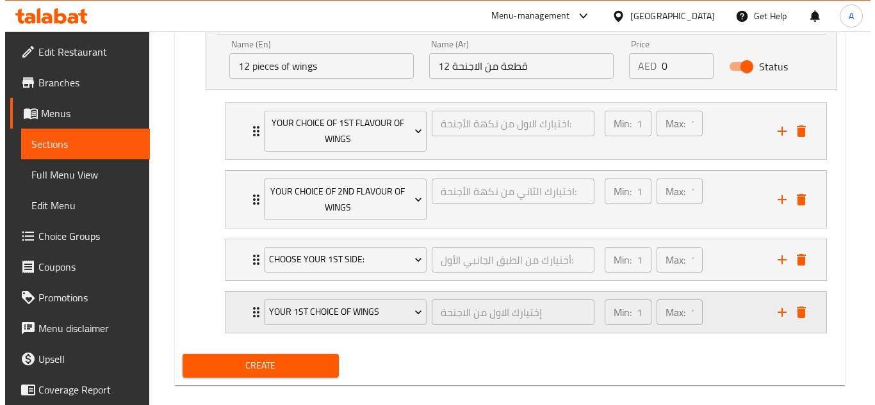
scroll to position [1204, 0]
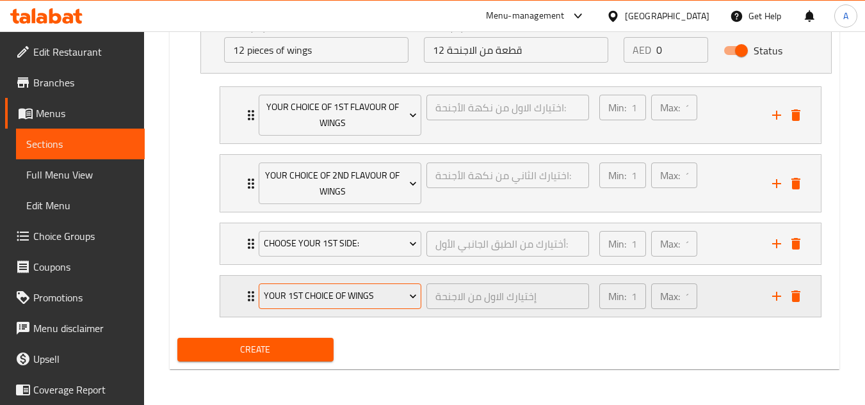
click at [377, 286] on button "Your 1st Choice of wings" at bounding box center [340, 297] width 163 height 26
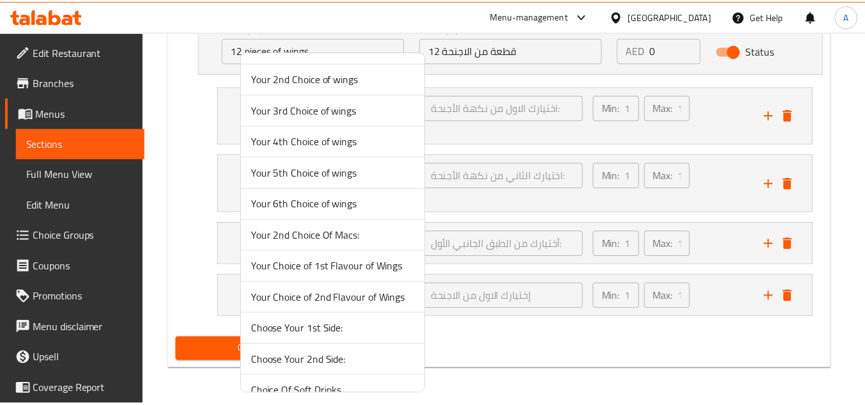
scroll to position [128, 0]
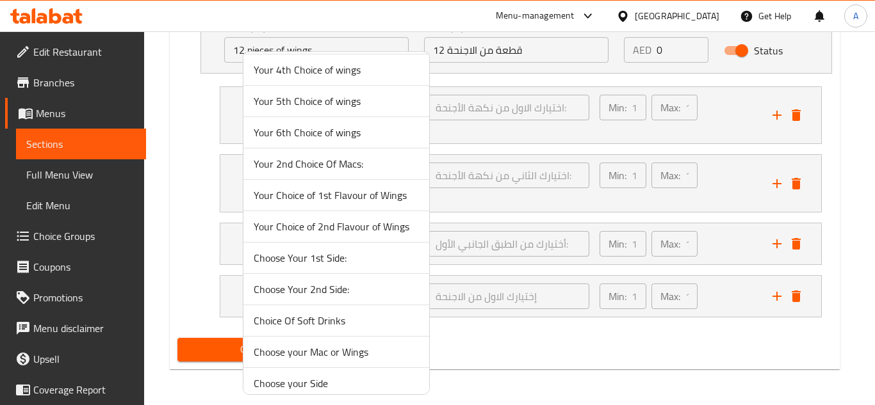
click at [342, 293] on span "Choose Your 2nd Side:" at bounding box center [336, 289] width 165 height 15
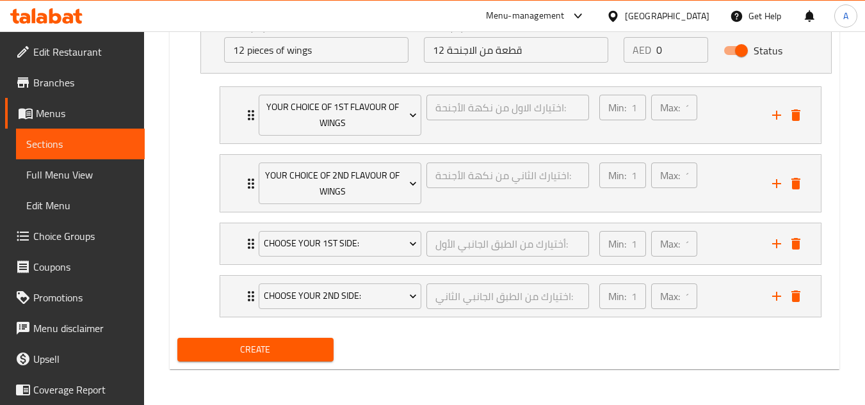
click at [238, 349] on span "Create" at bounding box center [255, 350] width 135 height 16
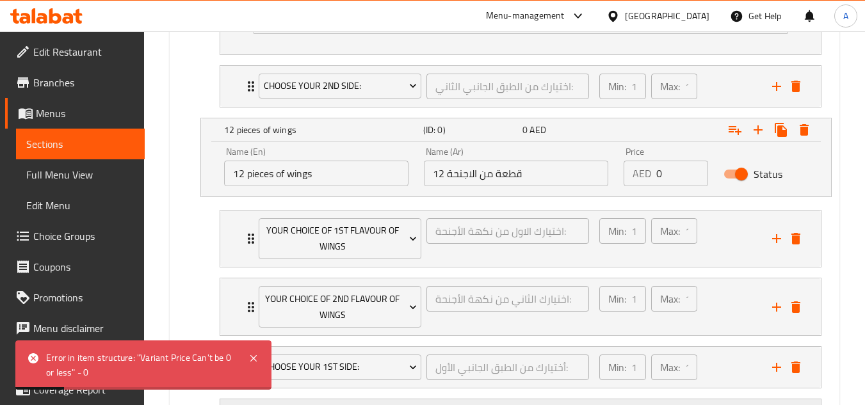
scroll to position [1075, 0]
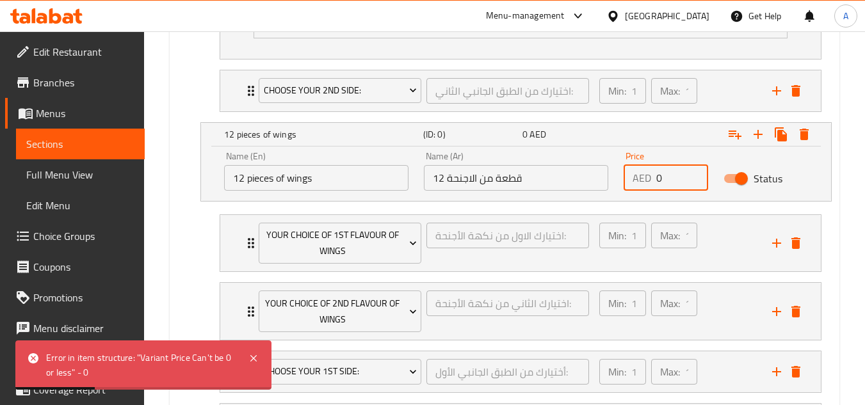
drag, startPoint x: 686, startPoint y: 180, endPoint x: 631, endPoint y: 182, distance: 55.1
click at [657, 181] on input "0" at bounding box center [683, 178] width 52 height 26
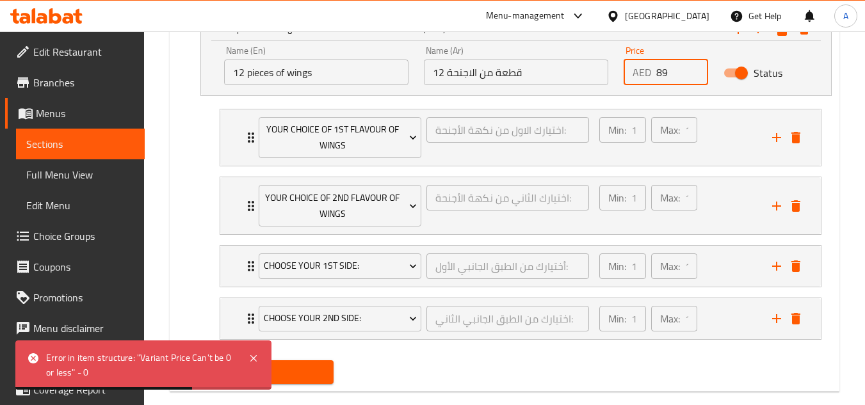
scroll to position [1204, 0]
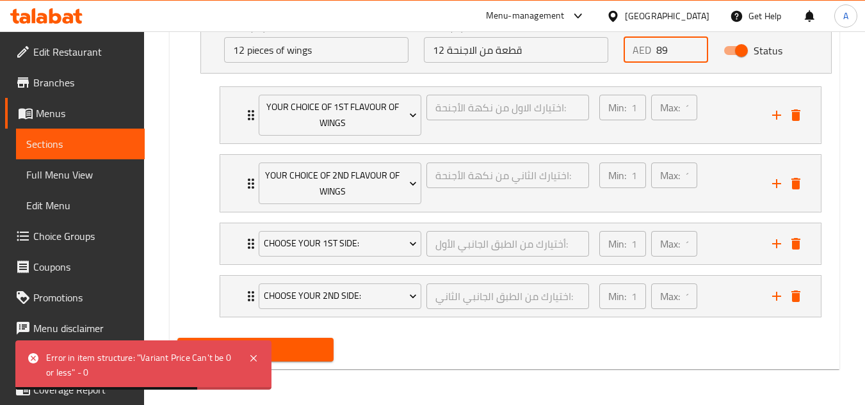
type input "89"
click at [332, 347] on button "Create" at bounding box center [255, 350] width 156 height 24
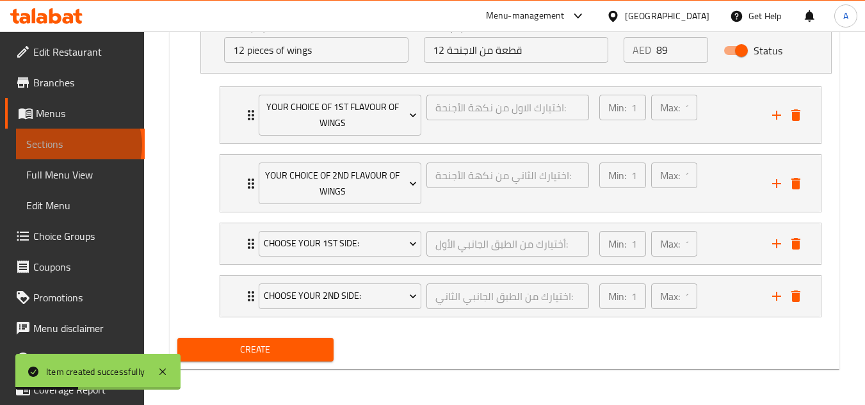
click at [78, 145] on span "Sections" at bounding box center [80, 143] width 108 height 15
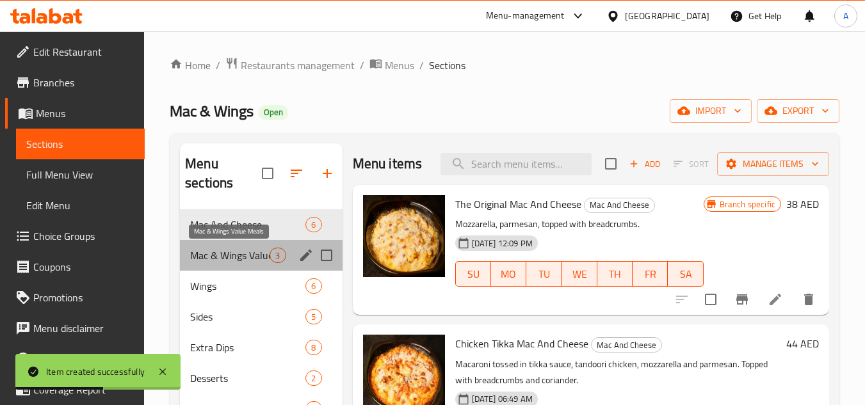
click at [257, 250] on span "Mac & Wings Value Meals" at bounding box center [229, 255] width 79 height 15
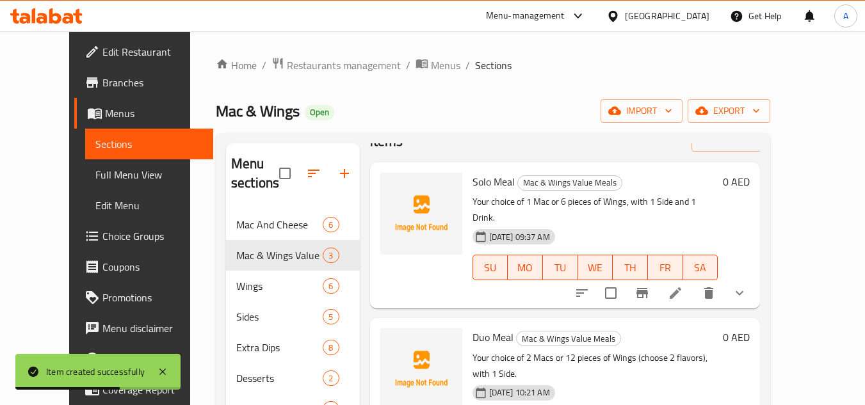
scroll to position [1, 0]
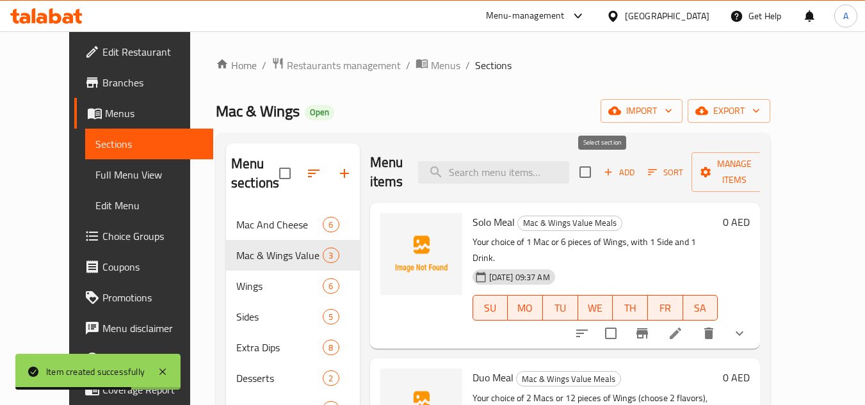
click at [592, 169] on input "checkbox" at bounding box center [585, 172] width 27 height 27
checkbox input "true"
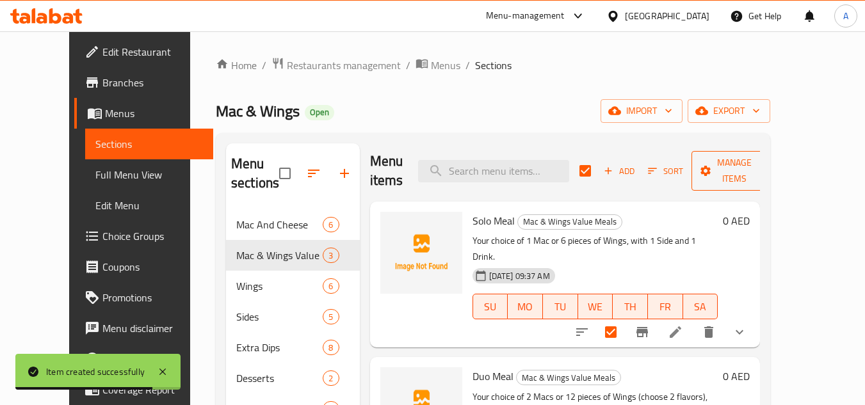
scroll to position [0, 0]
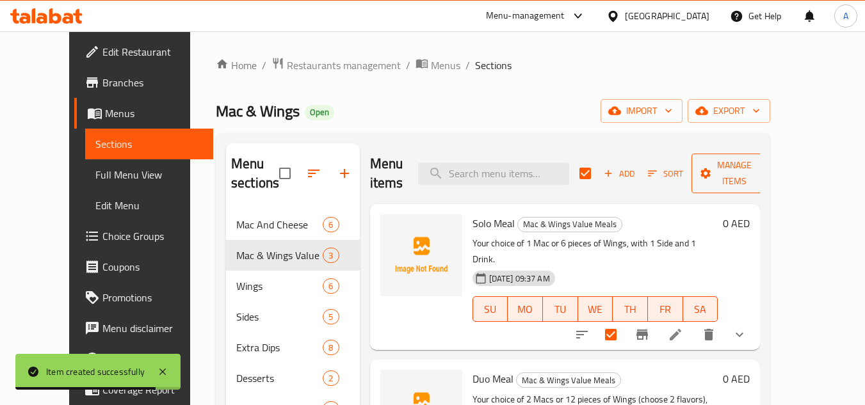
click at [767, 172] on span "Manage items" at bounding box center [734, 174] width 65 height 32
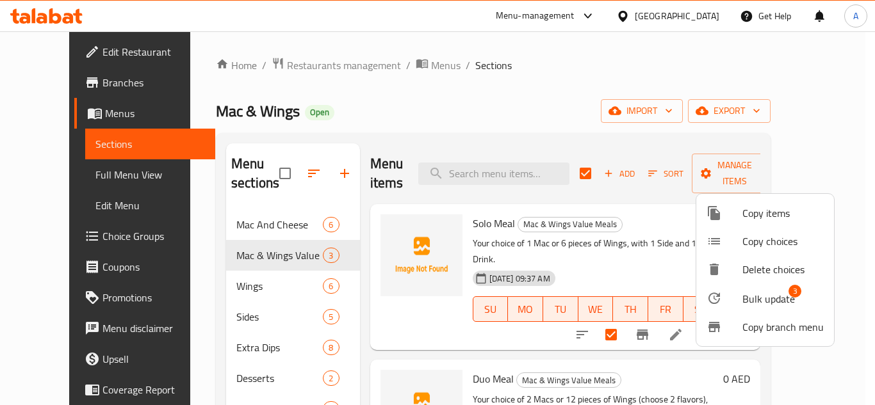
click at [606, 101] on div at bounding box center [437, 202] width 875 height 405
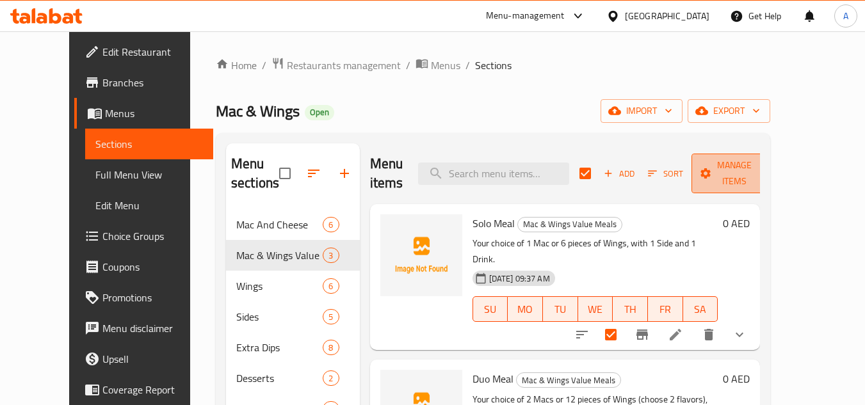
click at [751, 184] on span "Manage items" at bounding box center [734, 174] width 65 height 32
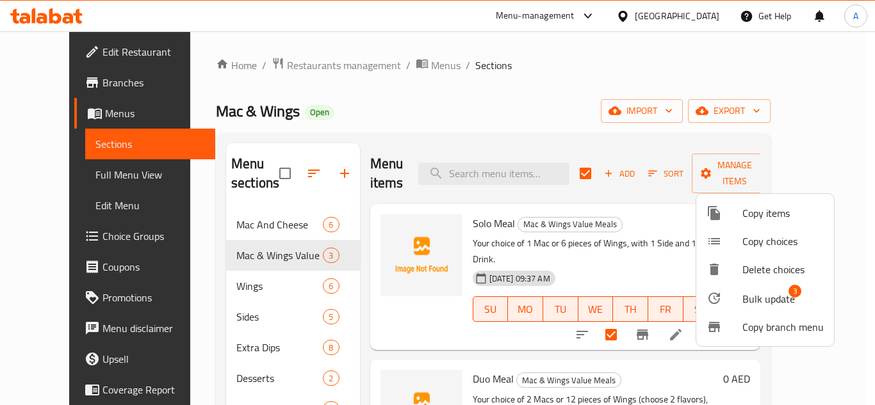
click at [660, 133] on div at bounding box center [437, 202] width 875 height 405
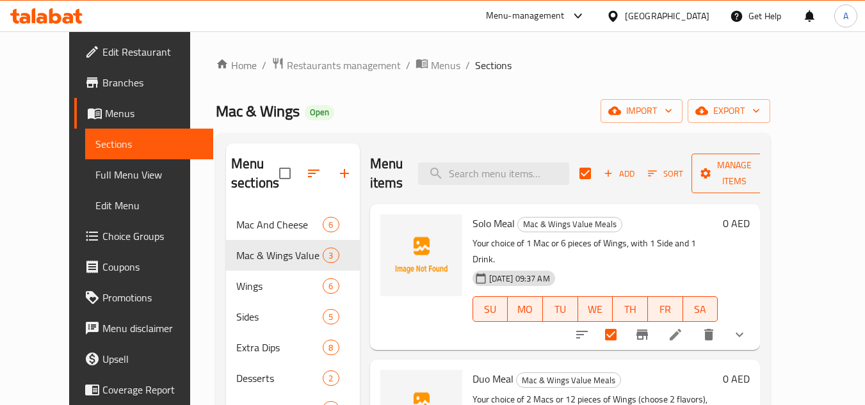
click at [756, 173] on span "Manage items" at bounding box center [734, 174] width 65 height 32
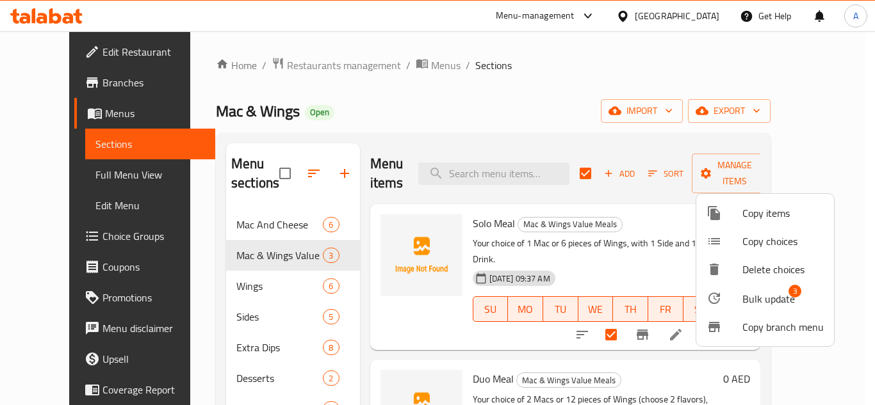
click at [772, 296] on span "Bulk update" at bounding box center [768, 298] width 53 height 15
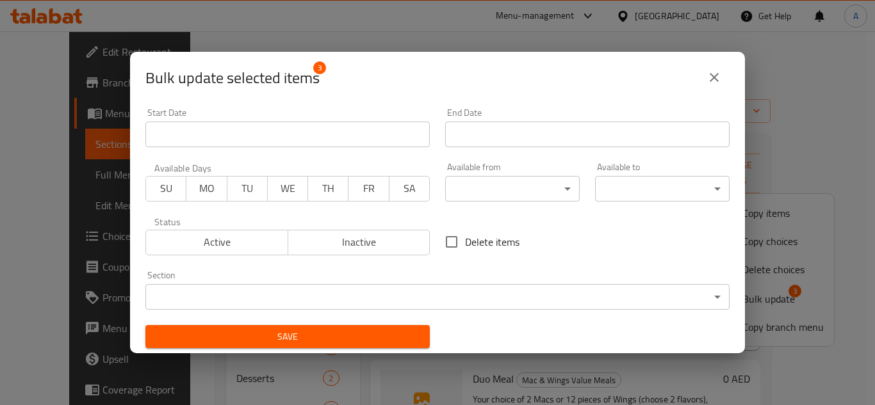
click at [373, 240] on span "Inactive" at bounding box center [359, 242] width 132 height 19
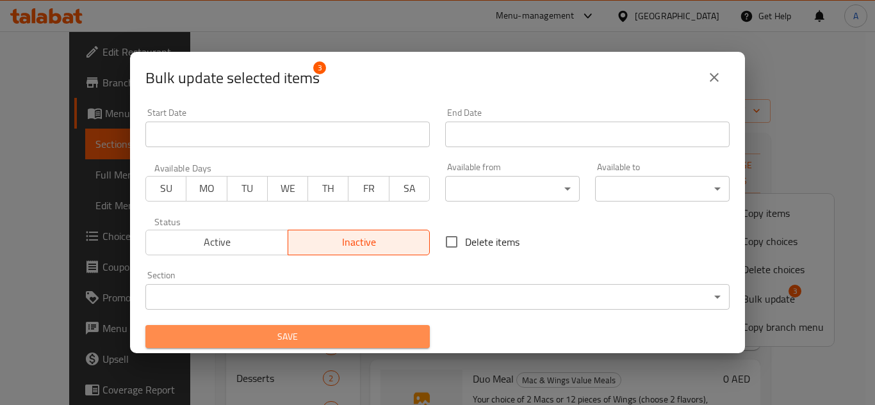
click at [348, 331] on span "Save" at bounding box center [288, 337] width 264 height 16
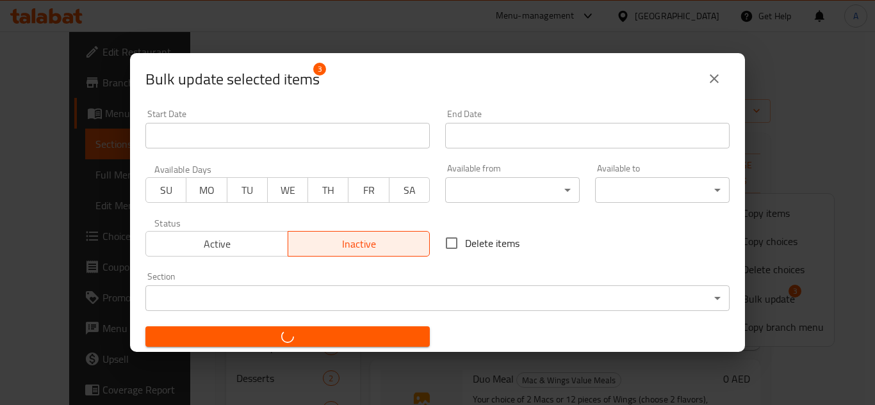
checkbox input "false"
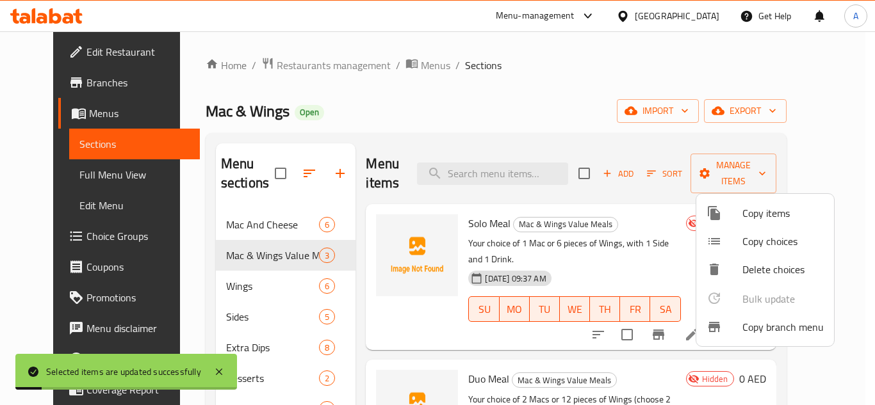
click at [585, 83] on div at bounding box center [437, 202] width 875 height 405
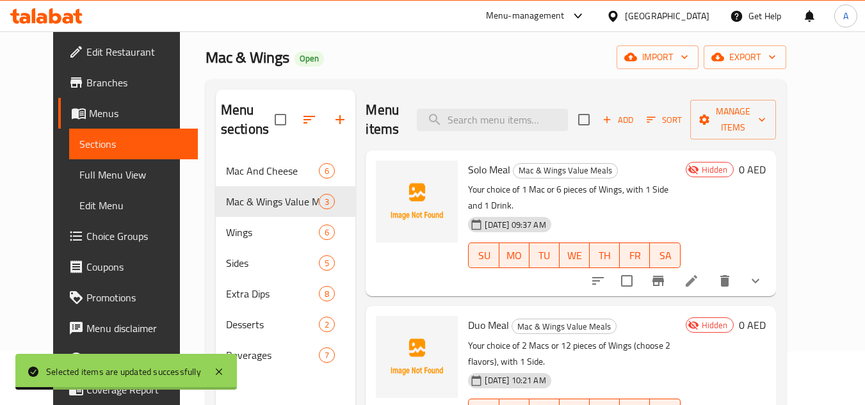
scroll to position [128, 0]
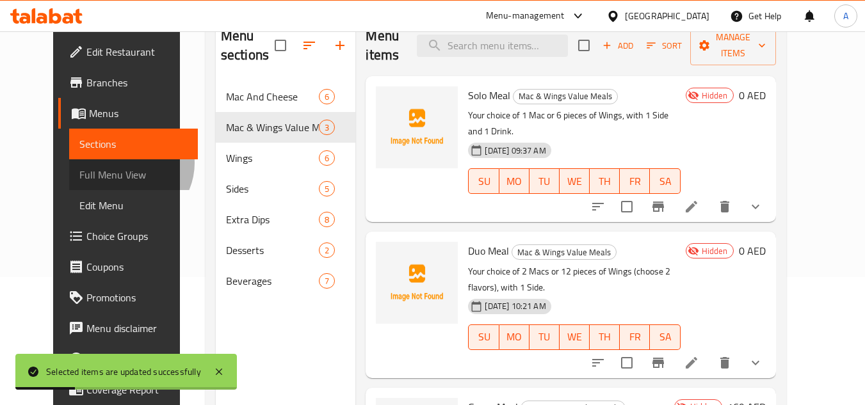
click at [73, 163] on link "Full Menu View" at bounding box center [133, 174] width 129 height 31
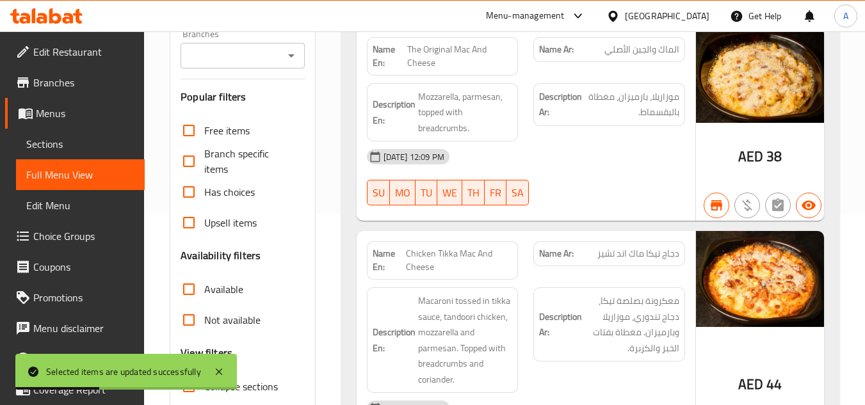
scroll to position [320, 0]
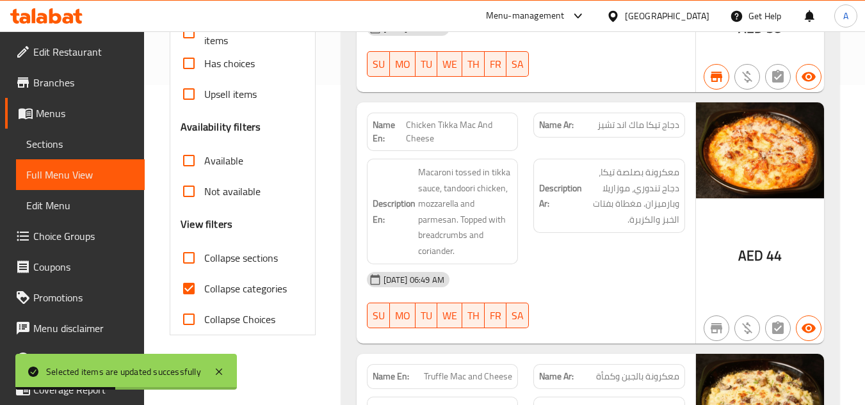
click at [221, 256] on span "Collapse sections" at bounding box center [241, 257] width 74 height 15
click at [204, 256] on input "Collapse sections" at bounding box center [189, 258] width 31 height 31
checkbox input "true"
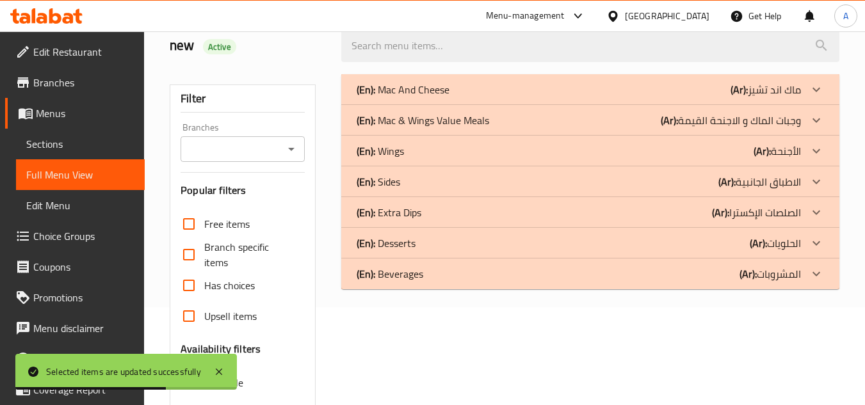
scroll to position [84, 0]
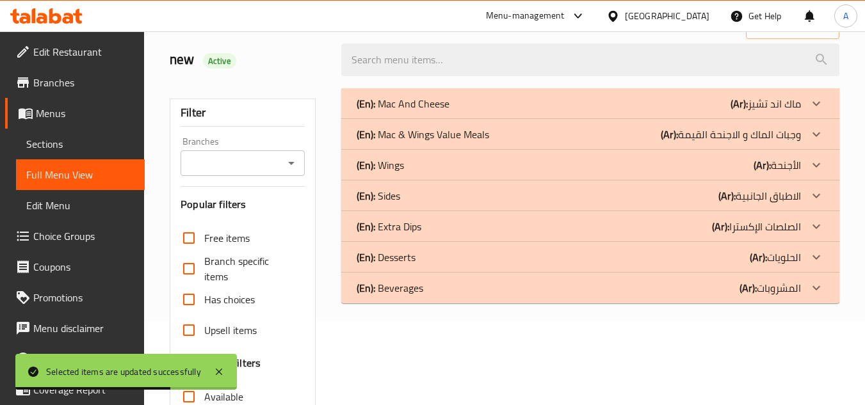
click at [450, 111] on p "(En): Mac & Wings Value Meals" at bounding box center [403, 103] width 93 height 15
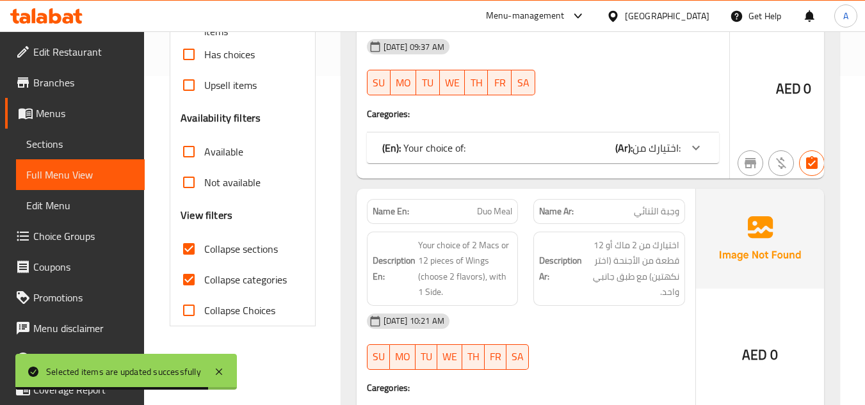
scroll to position [340, 0]
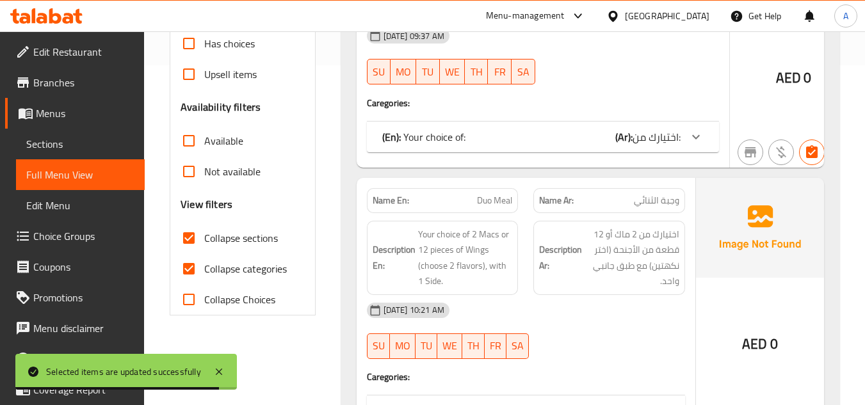
click at [240, 268] on span "Collapse categories" at bounding box center [245, 268] width 83 height 15
click at [204, 268] on input "Collapse categories" at bounding box center [189, 269] width 31 height 31
checkbox input "false"
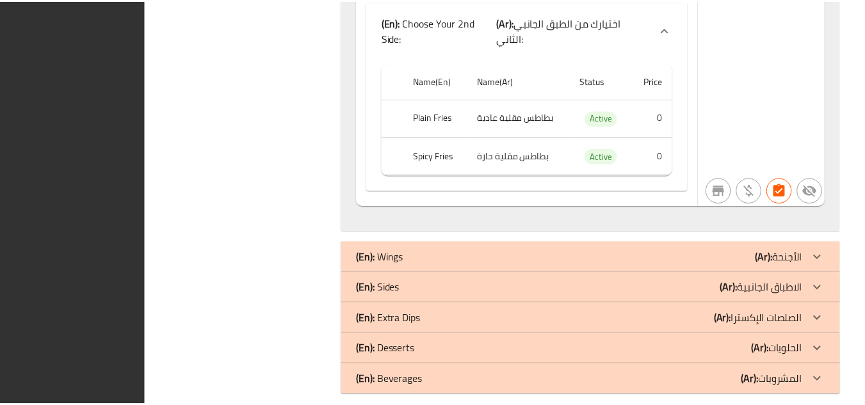
scroll to position [8261, 0]
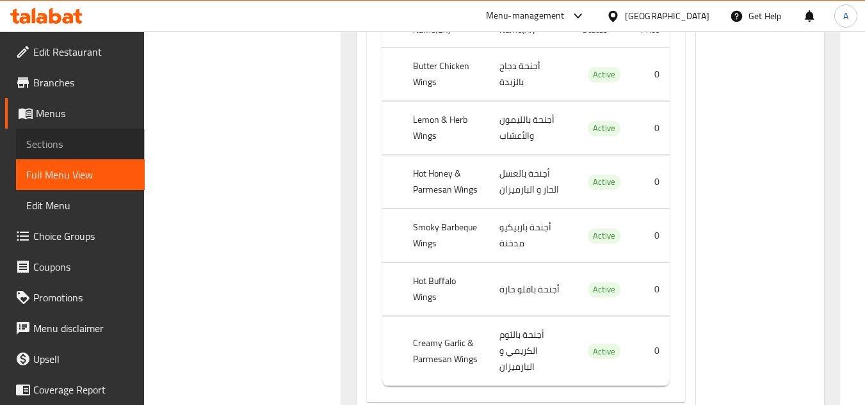
click at [83, 145] on span "Sections" at bounding box center [80, 143] width 108 height 15
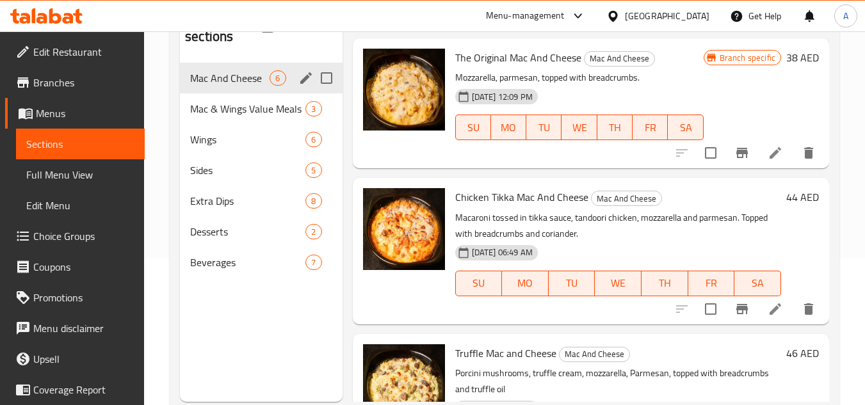
scroll to position [115, 0]
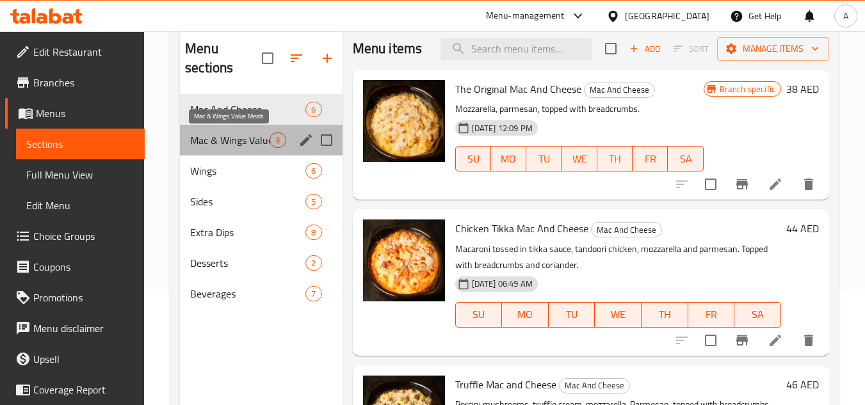
click at [240, 142] on span "Mac & Wings Value Meals" at bounding box center [229, 140] width 79 height 15
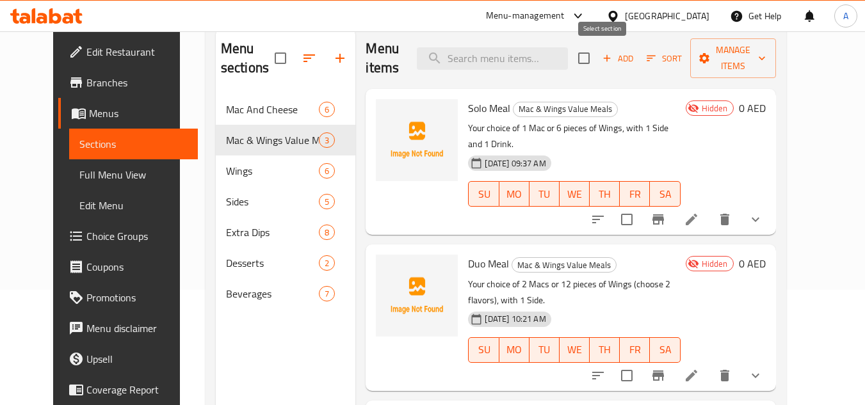
click at [598, 51] on input "checkbox" at bounding box center [584, 58] width 27 height 27
checkbox input "true"
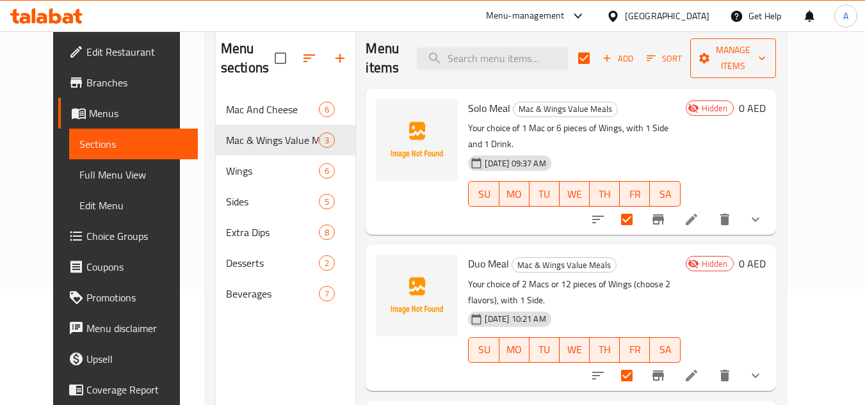
click at [749, 63] on span "Manage items" at bounding box center [733, 58] width 65 height 32
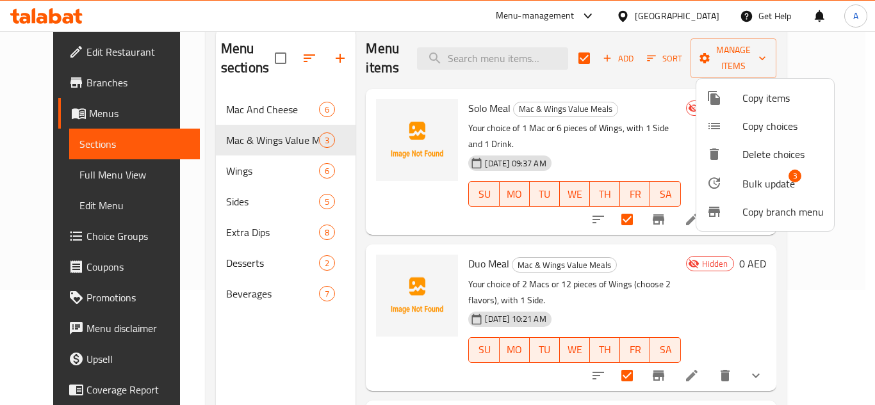
click at [744, 176] on span "Bulk update" at bounding box center [768, 183] width 53 height 15
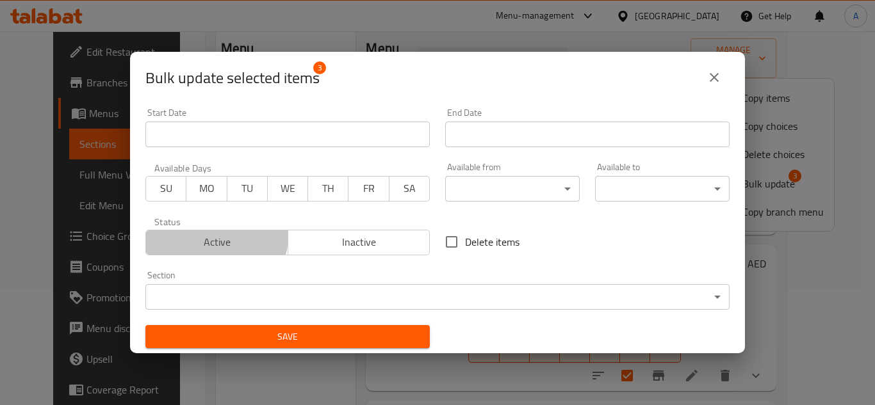
click at [211, 235] on span "Active" at bounding box center [217, 242] width 132 height 19
click at [337, 344] on span "Save" at bounding box center [288, 337] width 264 height 16
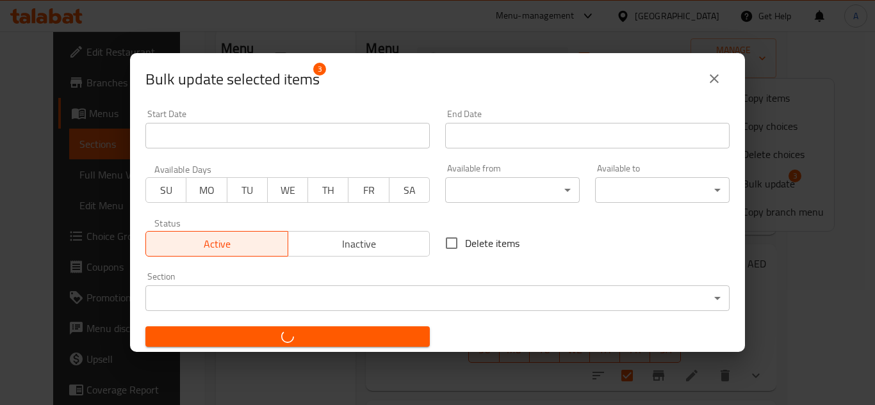
checkbox input "false"
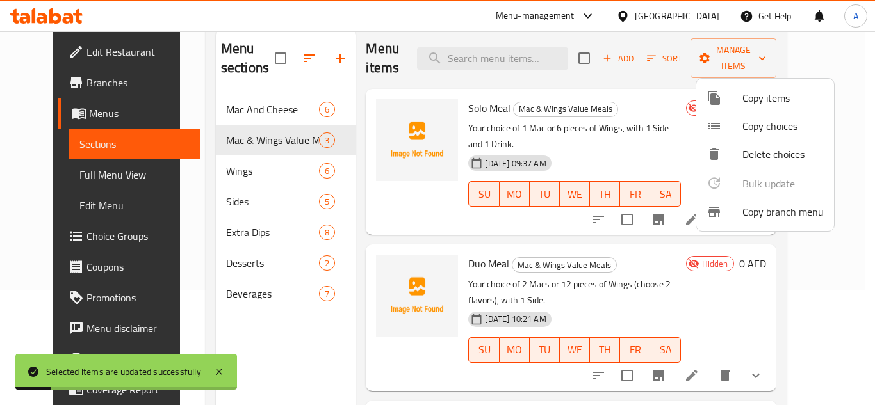
click at [860, 286] on div at bounding box center [437, 202] width 875 height 405
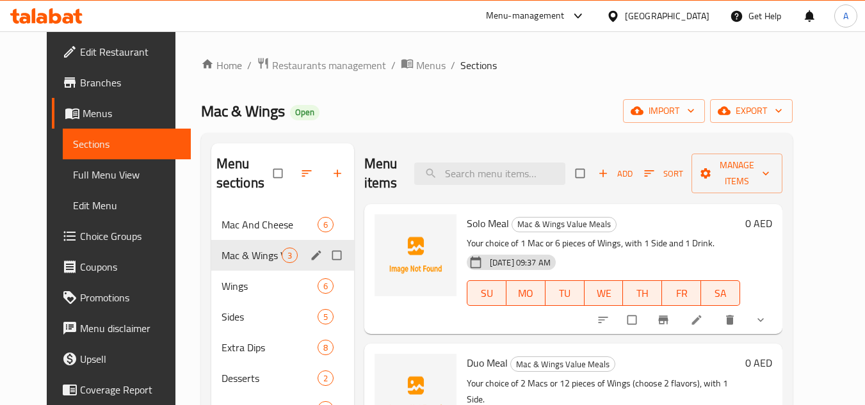
click at [232, 261] on span "Mac & Wings Value Meals" at bounding box center [252, 255] width 60 height 15
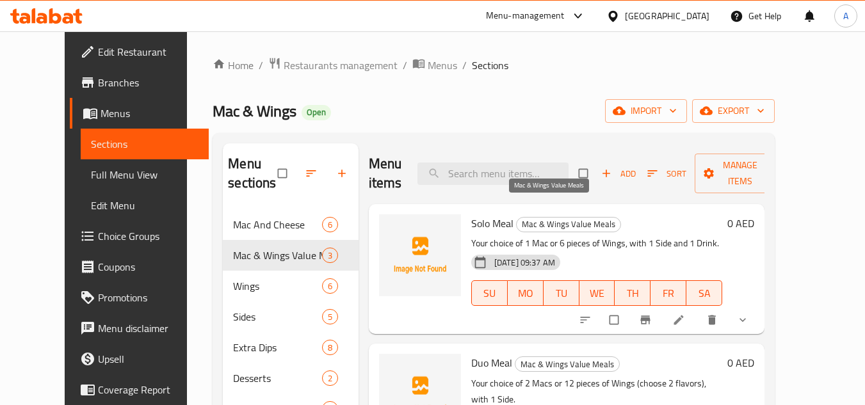
scroll to position [64, 0]
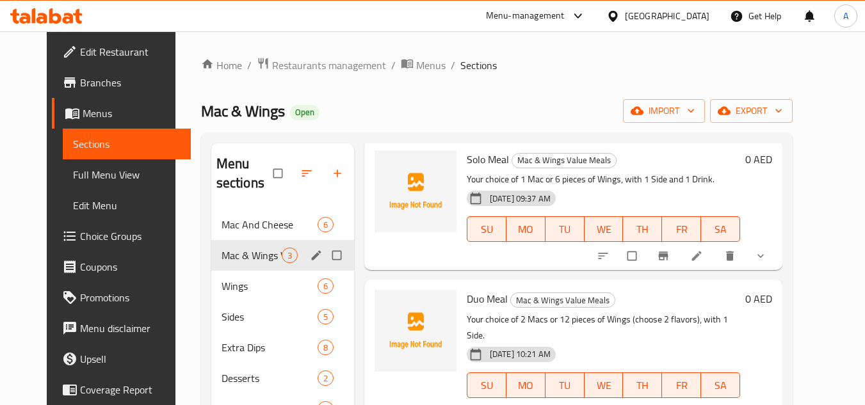
click at [241, 246] on div "Mac & Wings Value Meals 3" at bounding box center [282, 255] width 143 height 31
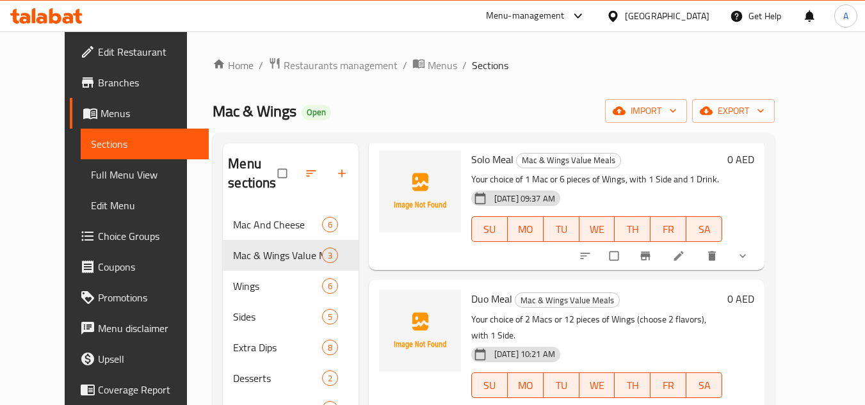
click at [687, 16] on div "[GEOGRAPHIC_DATA]" at bounding box center [667, 16] width 85 height 14
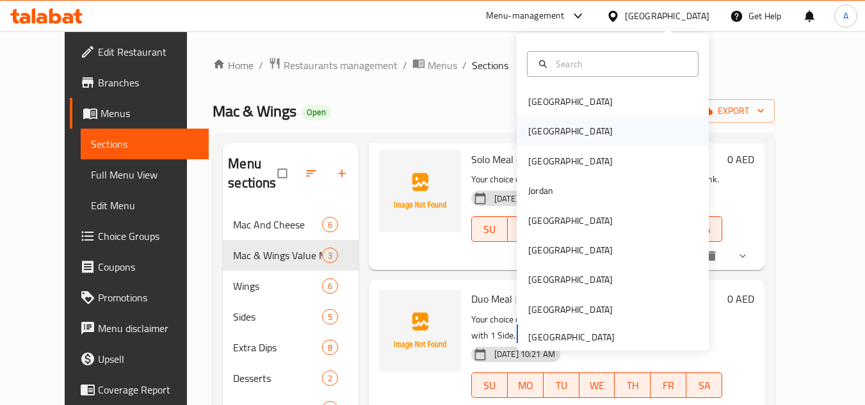
click at [559, 124] on div "[GEOGRAPHIC_DATA]" at bounding box center [613, 131] width 192 height 29
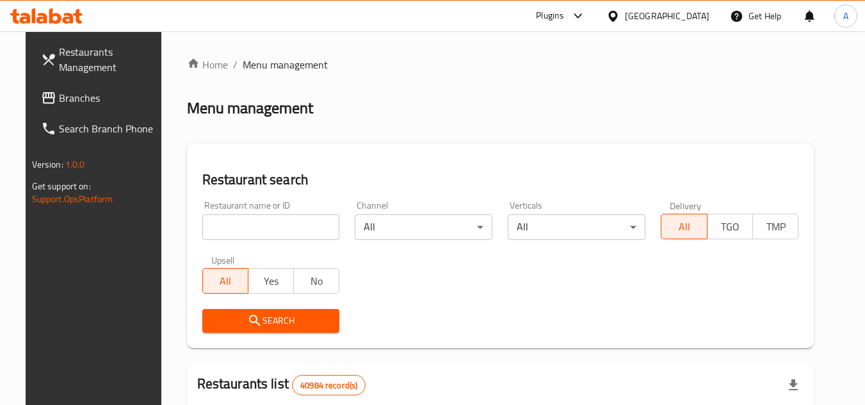
click at [31, 89] on link "Branches" at bounding box center [101, 98] width 140 height 31
